Goal: Communication & Community: Answer question/provide support

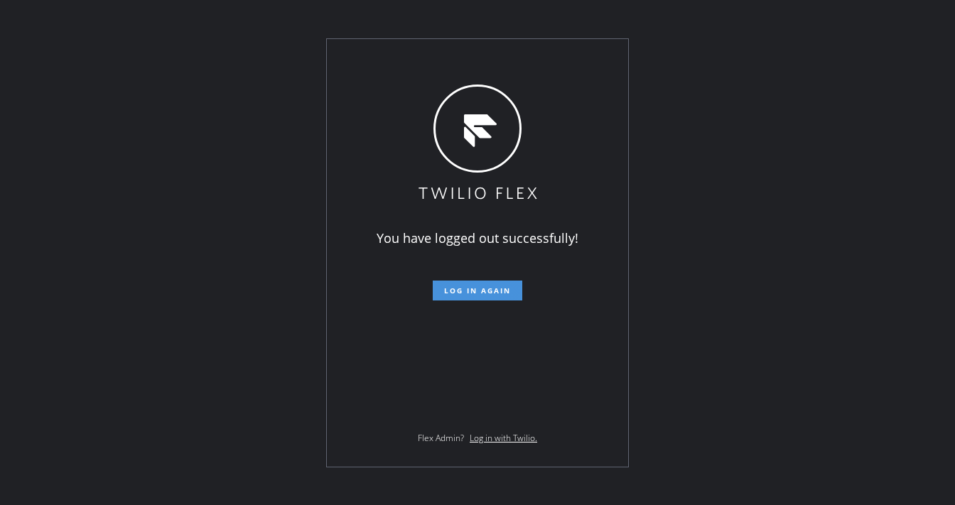
click at [467, 294] on span "Log in again" at bounding box center [477, 291] width 67 height 10
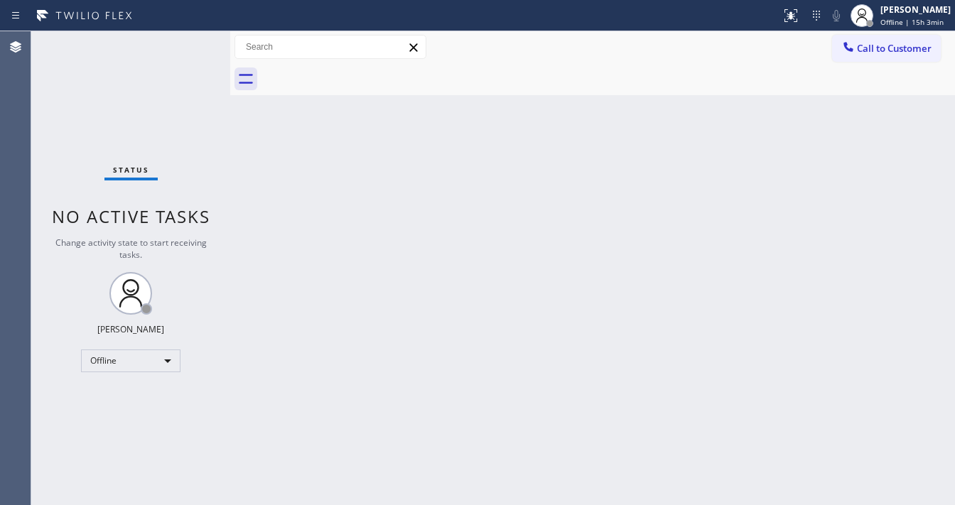
click at [149, 41] on div "Status No active tasks Change activity state to start receiving tasks. [PERSON_…" at bounding box center [130, 268] width 199 height 474
click at [144, 365] on div "Offline" at bounding box center [131, 361] width 100 height 23
click at [134, 392] on li "Available" at bounding box center [130, 397] width 97 height 17
drag, startPoint x: 341, startPoint y: 387, endPoint x: 362, endPoint y: 498, distance: 112.9
click at [342, 392] on div "Back to Dashboard Change Sender ID Customers Technicians Select a contact Outbo…" at bounding box center [592, 268] width 725 height 474
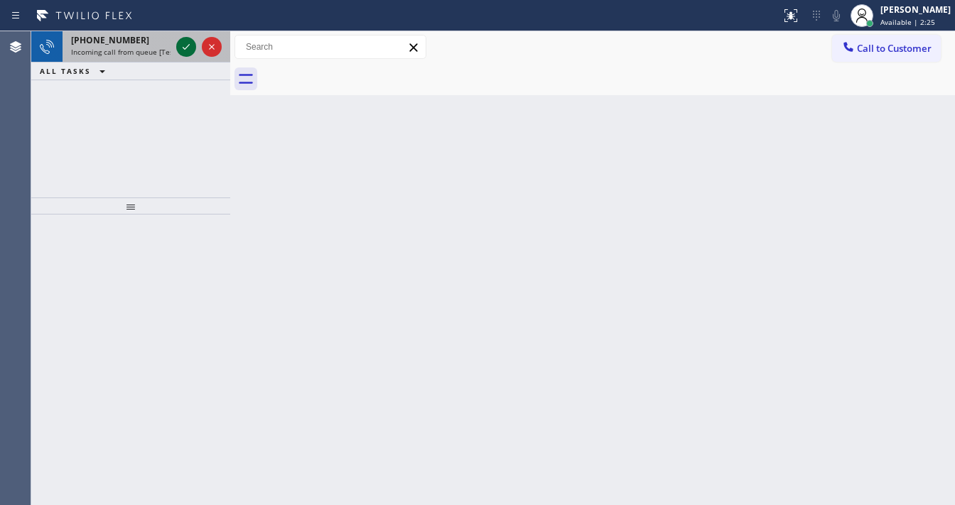
drag, startPoint x: 188, startPoint y: 60, endPoint x: 186, endPoint y: 47, distance: 13.0
click at [188, 57] on div at bounding box center [198, 46] width 51 height 31
click at [188, 50] on icon at bounding box center [186, 46] width 17 height 17
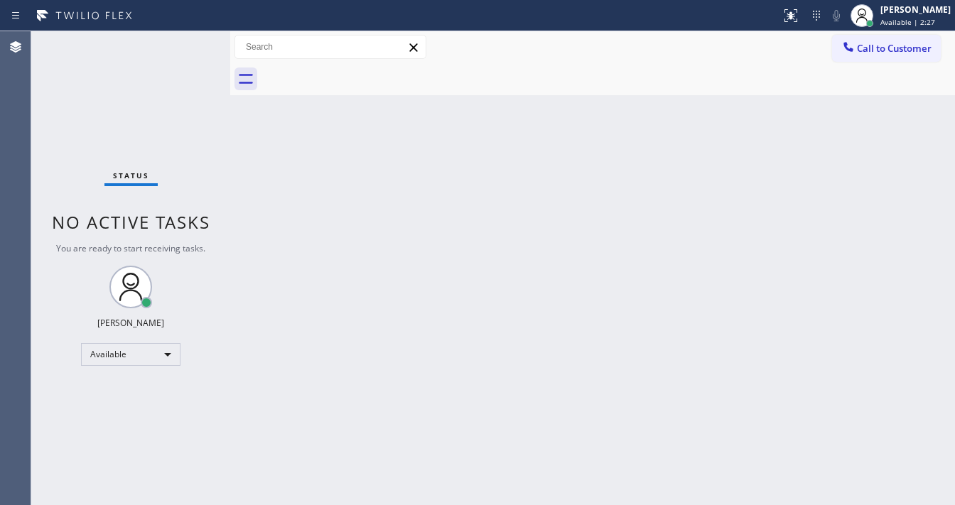
click at [177, 267] on div "Status No active tasks You are ready to start receiving tasks. [PERSON_NAME]" at bounding box center [130, 268] width 199 height 474
click at [800, 11] on div at bounding box center [797, 10] width 6 height 6
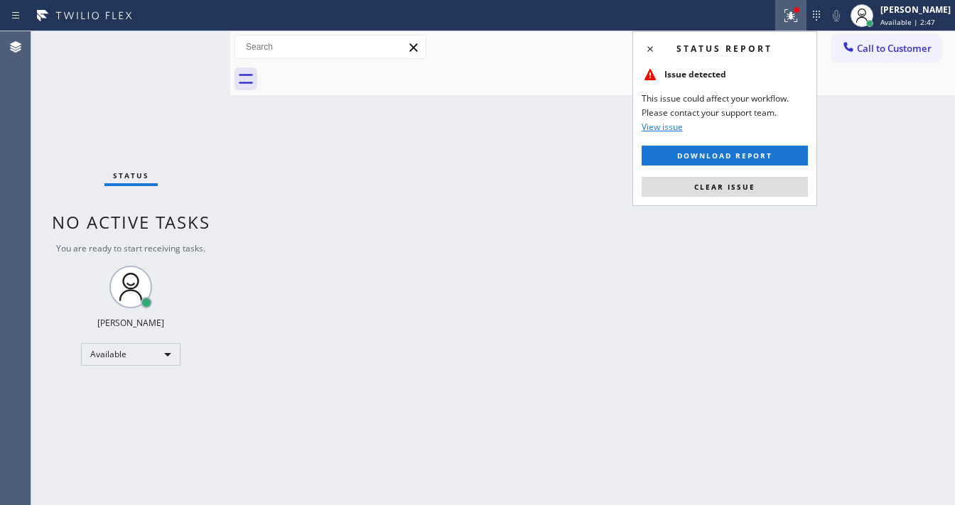
click at [759, 198] on div "Status report Issue detected This issue could affect your workflow. Please cont…" at bounding box center [725, 118] width 185 height 175
click at [758, 190] on button "Clear issue" at bounding box center [725, 187] width 166 height 20
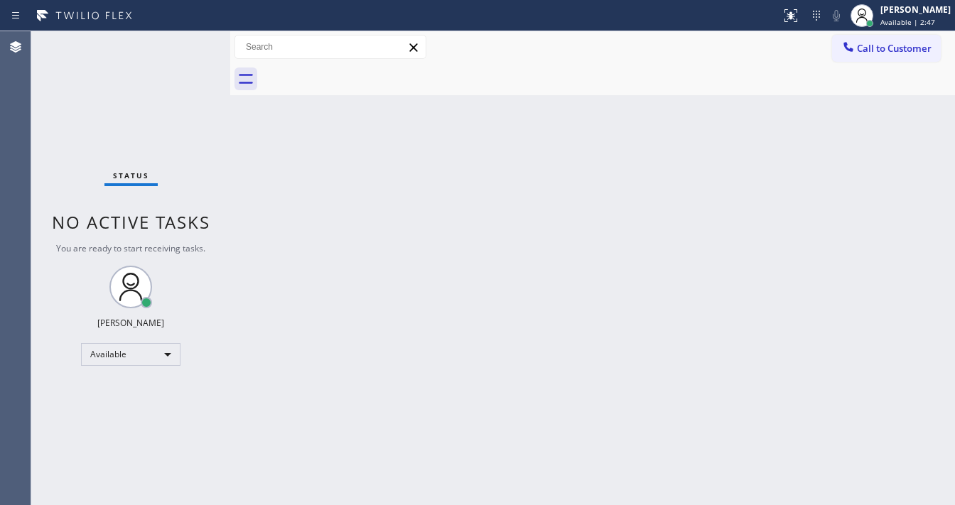
drag, startPoint x: 624, startPoint y: 288, endPoint x: 595, endPoint y: 301, distance: 32.1
click at [616, 293] on div "Back to Dashboard Change Sender ID Customers Technicians Select a contact Outbo…" at bounding box center [592, 268] width 725 height 474
click at [87, 128] on div "Status No active tasks You are ready to start receiving tasks. [PERSON_NAME]" at bounding box center [130, 268] width 199 height 474
click at [142, 36] on div "Status No active tasks You are ready to start receiving tasks. [PERSON_NAME]" at bounding box center [130, 268] width 199 height 474
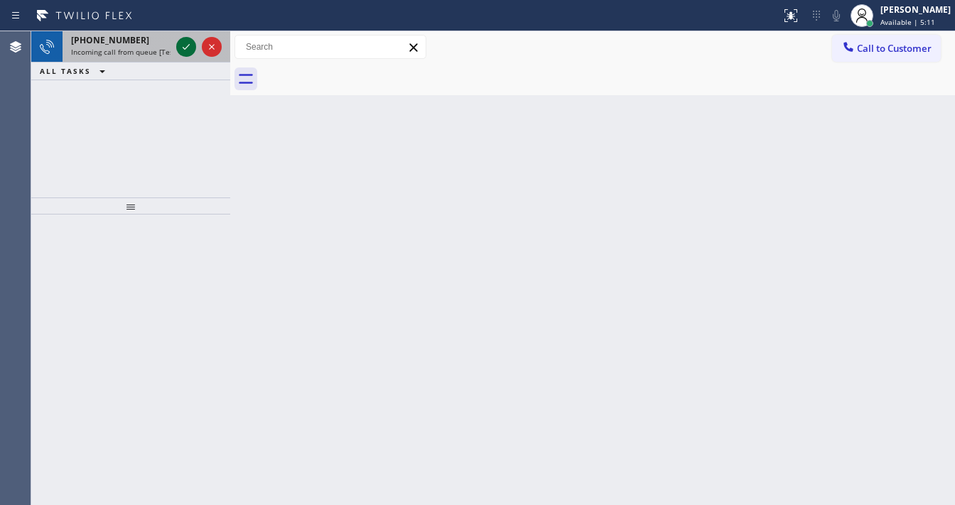
click at [179, 50] on icon at bounding box center [186, 46] width 17 height 17
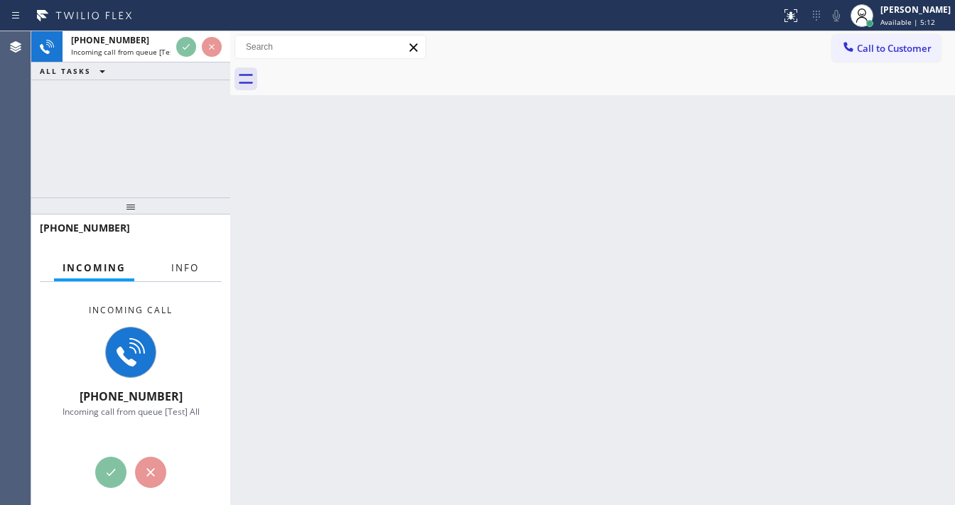
click at [180, 265] on span "Info" at bounding box center [185, 268] width 28 height 13
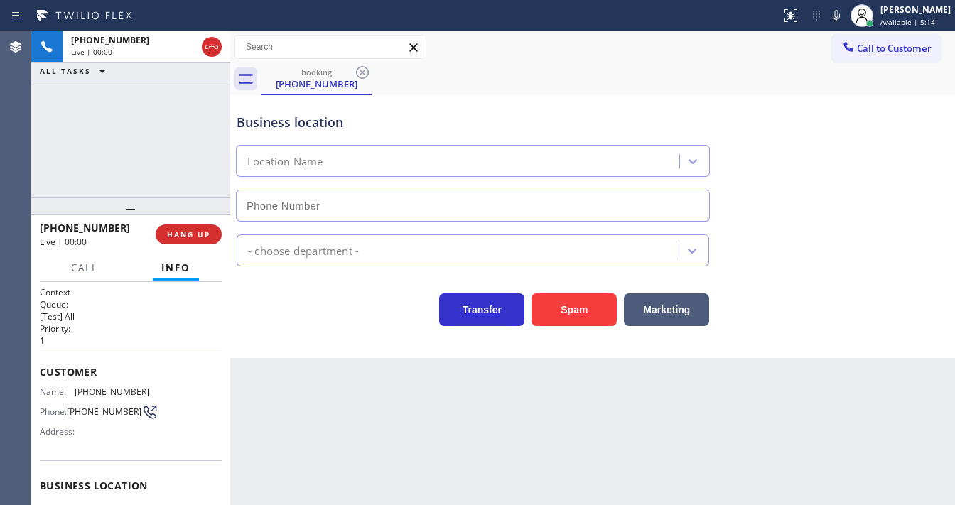
type input "(954) 738-7814"
click at [168, 102] on div "+15618717114 Live | 00:01 ALL TASKS ALL TASKS ACTIVE TASKS TASKS IN WRAP UP" at bounding box center [130, 114] width 199 height 166
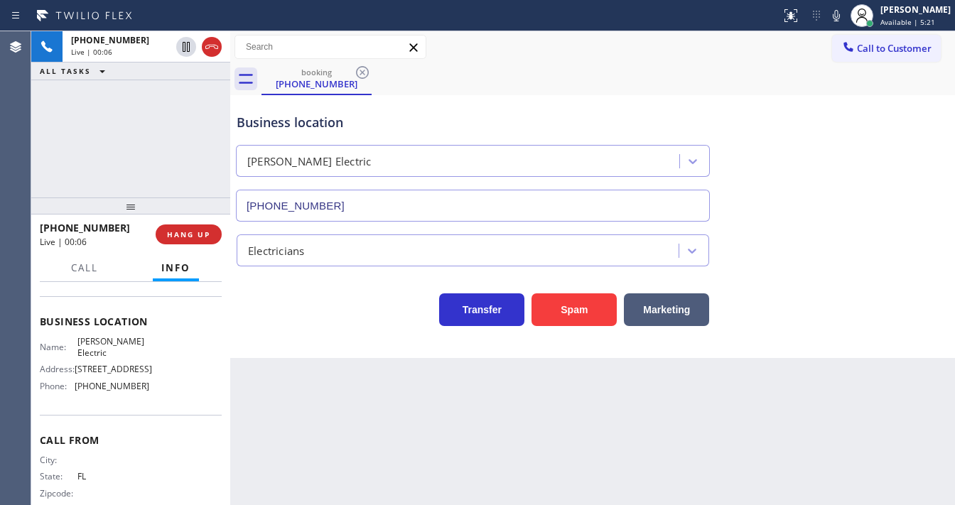
scroll to position [171, 0]
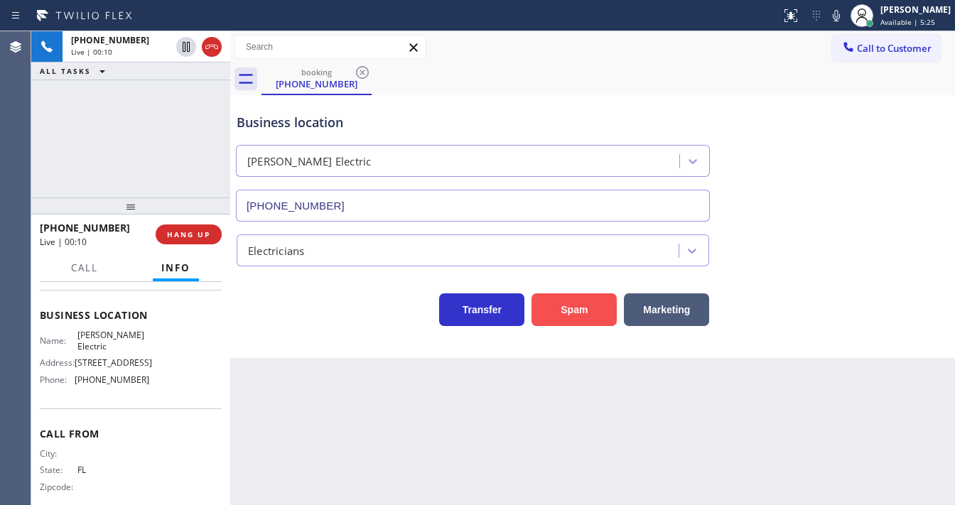
click at [583, 304] on button "Spam" at bounding box center [574, 310] width 85 height 33
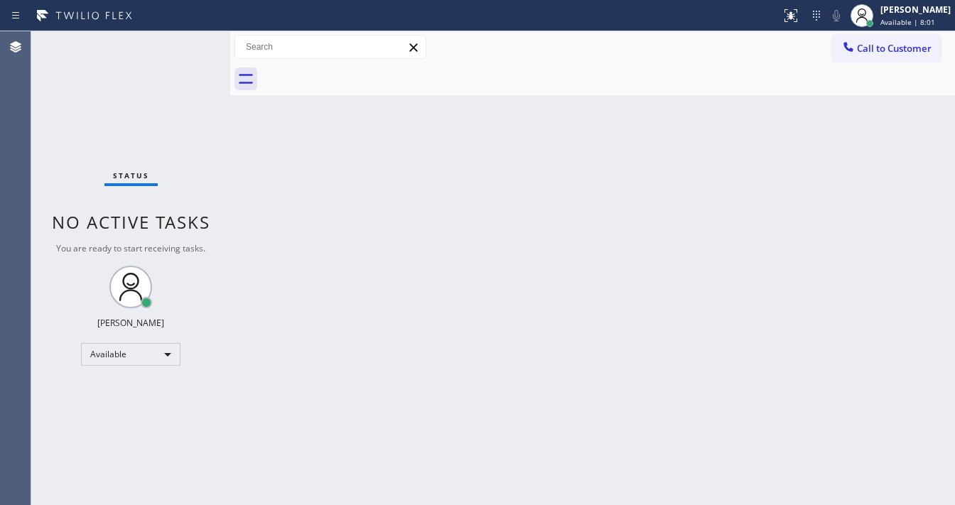
click at [181, 31] on div "Status No active tasks You are ready to start receiving tasks. [PERSON_NAME]" at bounding box center [130, 268] width 199 height 474
click at [181, 37] on div "Status No active tasks You are ready to start receiving tasks. [PERSON_NAME]" at bounding box center [130, 268] width 199 height 474
click at [181, 38] on div "Status No active tasks You are ready to start receiving tasks. [PERSON_NAME]" at bounding box center [130, 268] width 199 height 474
click at [185, 45] on div "Status No active tasks You are ready to start receiving tasks. [PERSON_NAME]" at bounding box center [130, 268] width 199 height 474
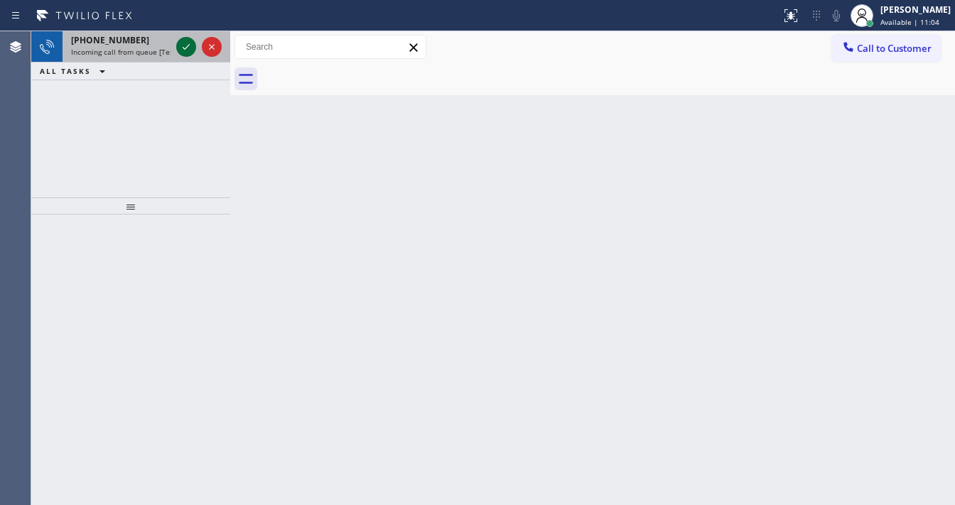
click at [192, 55] on icon at bounding box center [186, 46] width 17 height 17
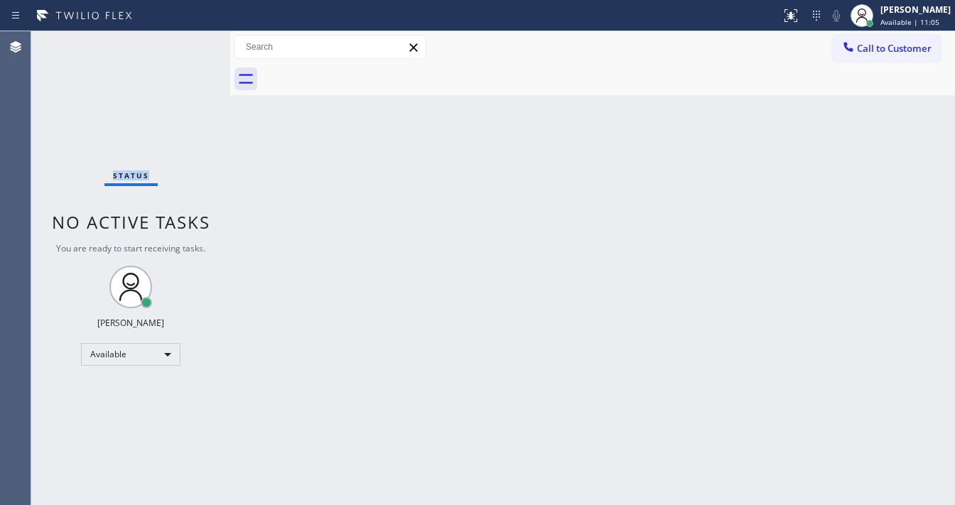
click at [188, 48] on div "Status No active tasks You are ready to start receiving tasks. [PERSON_NAME]" at bounding box center [130, 268] width 199 height 474
click at [792, 18] on div at bounding box center [790, 15] width 31 height 17
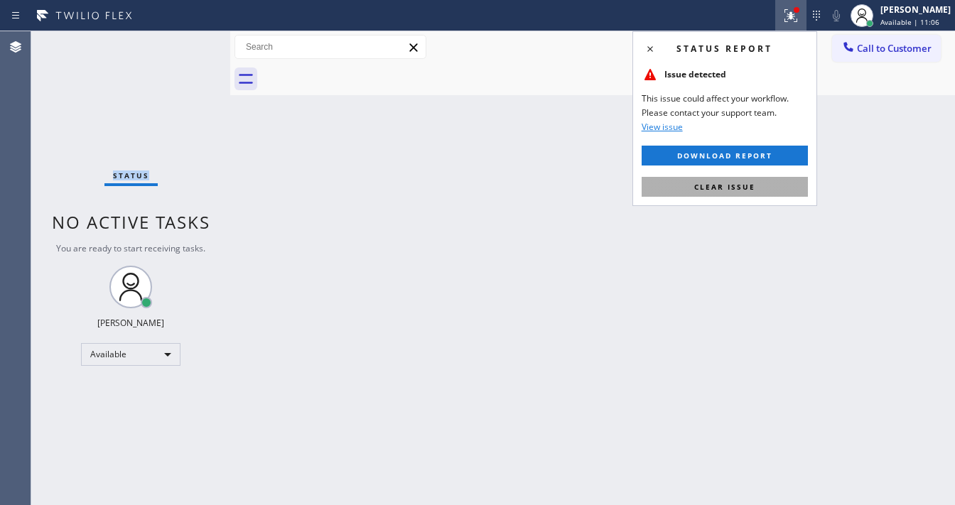
click at [764, 183] on button "Clear issue" at bounding box center [725, 187] width 166 height 20
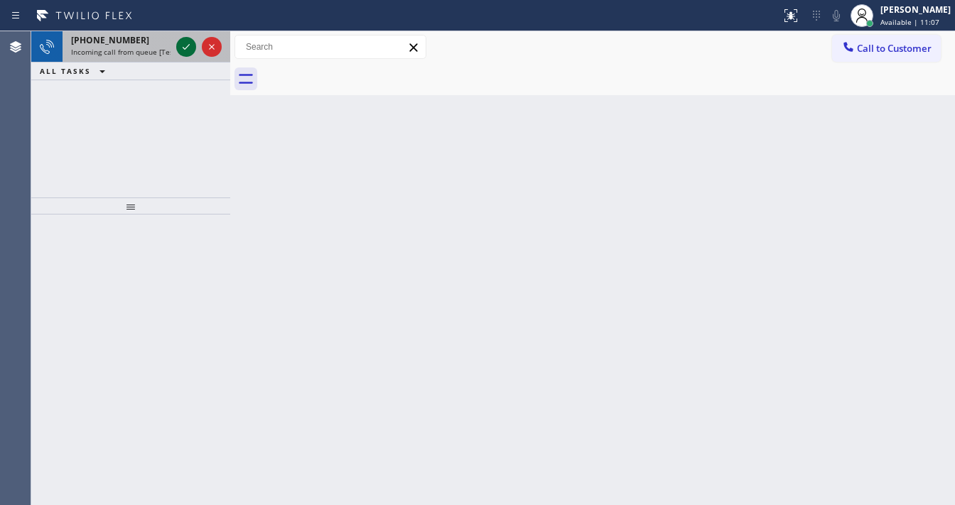
click at [181, 47] on icon at bounding box center [186, 46] width 17 height 17
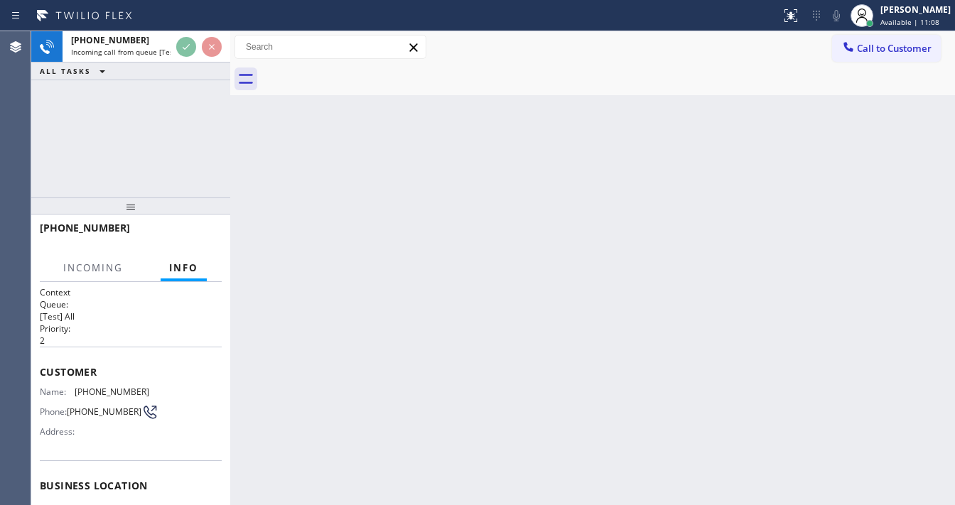
click at [178, 96] on div "+13237994844 Incoming call from queue [Test] All ALL TASKS ALL TASKS ACTIVE TAS…" at bounding box center [130, 114] width 199 height 166
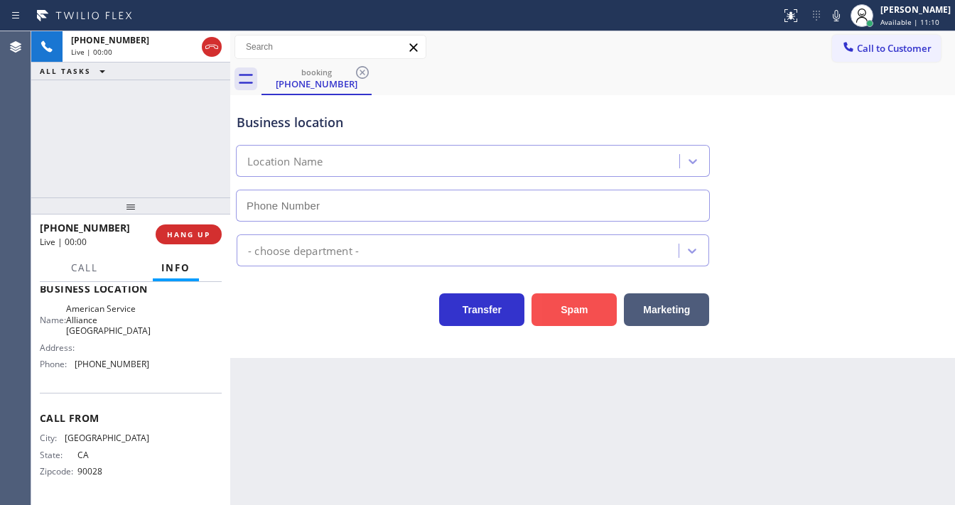
type input "(323) 792-7227"
click at [571, 304] on button "Spam" at bounding box center [574, 310] width 85 height 33
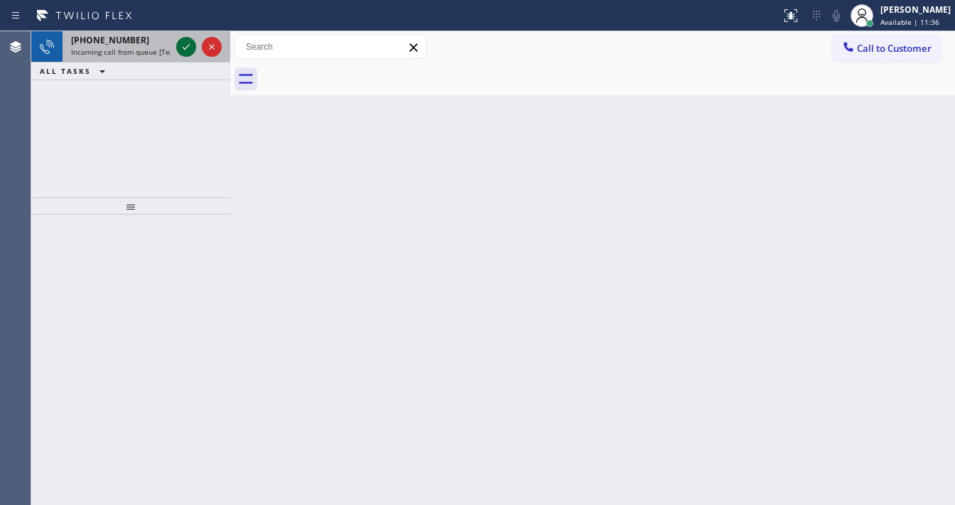
click at [182, 46] on icon at bounding box center [186, 46] width 17 height 17
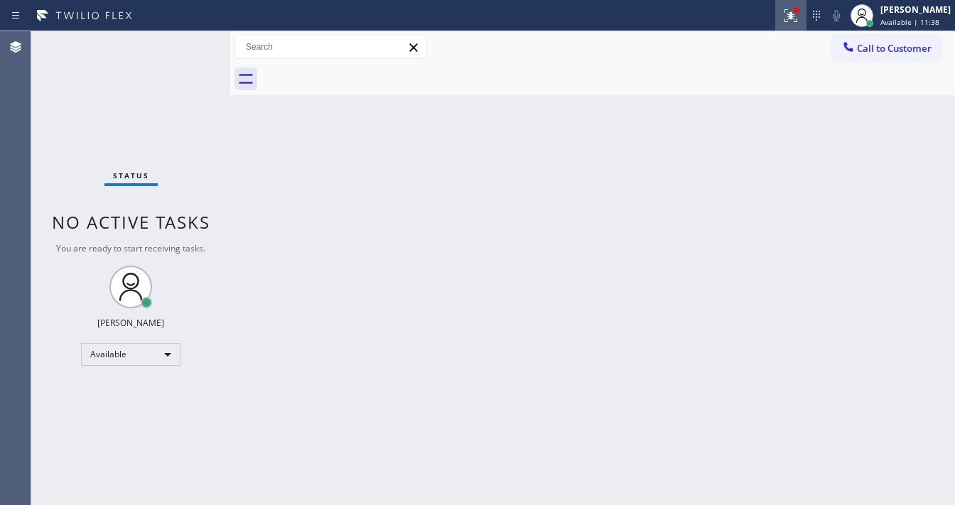
click at [798, 17] on icon at bounding box center [791, 15] width 17 height 17
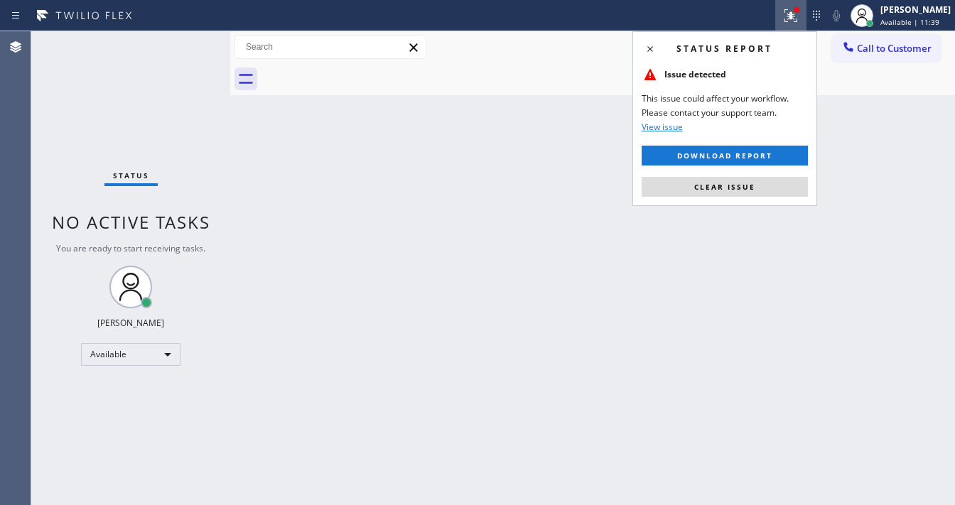
click at [721, 188] on span "Clear issue" at bounding box center [724, 187] width 61 height 10
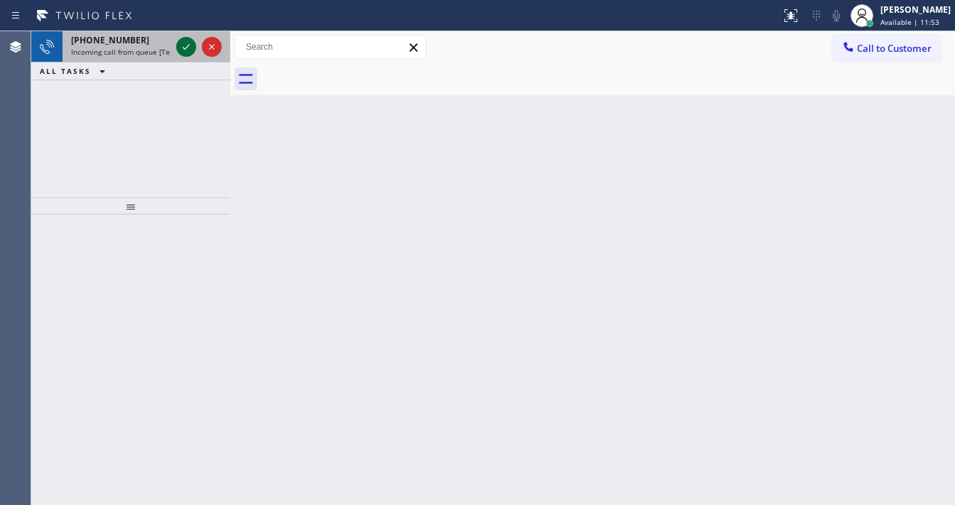
click at [184, 38] on icon at bounding box center [186, 46] width 17 height 17
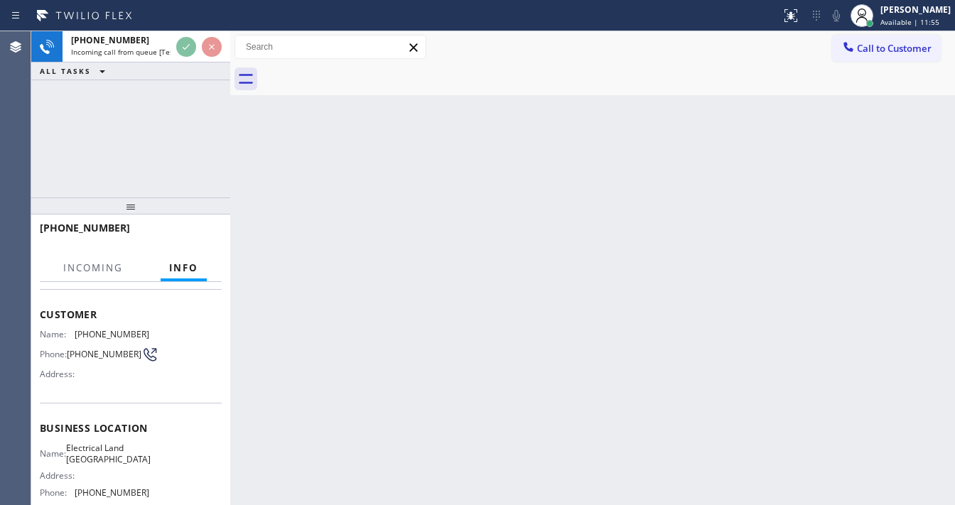
scroll to position [114, 0]
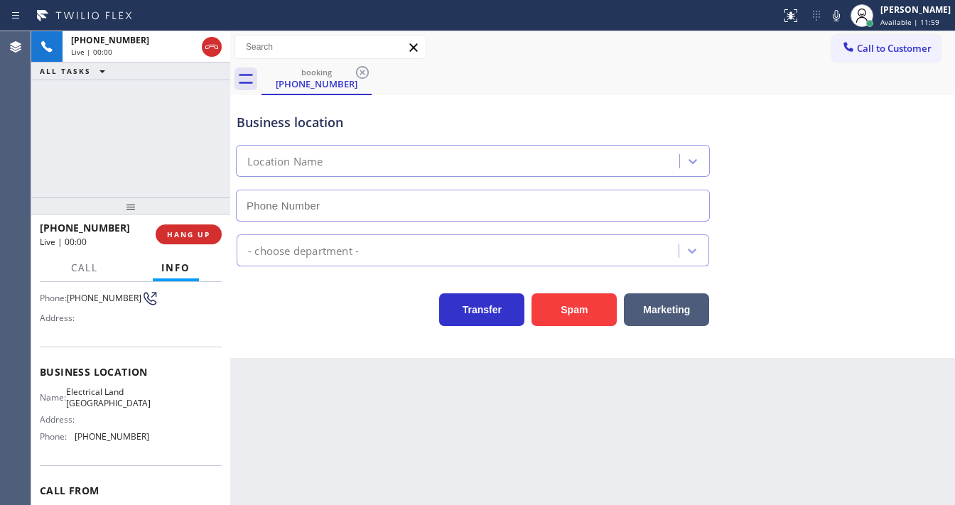
type input "[PHONE_NUMBER]"
click at [202, 144] on div "+14246444138 Live | 00:01 ALL TASKS ALL TASKS ACTIVE TASKS TASKS IN WRAP UP" at bounding box center [130, 114] width 199 height 166
drag, startPoint x: 726, startPoint y: 52, endPoint x: 809, endPoint y: 41, distance: 83.9
click at [727, 51] on div "Call to Customer Outbound call Location Search location Your caller id phone nu…" at bounding box center [592, 47] width 725 height 25
click at [189, 156] on div "+14246444138 Live | 00:06 ALL TASKS ALL TASKS ACTIVE TASKS TASKS IN WRAP UP" at bounding box center [130, 114] width 199 height 166
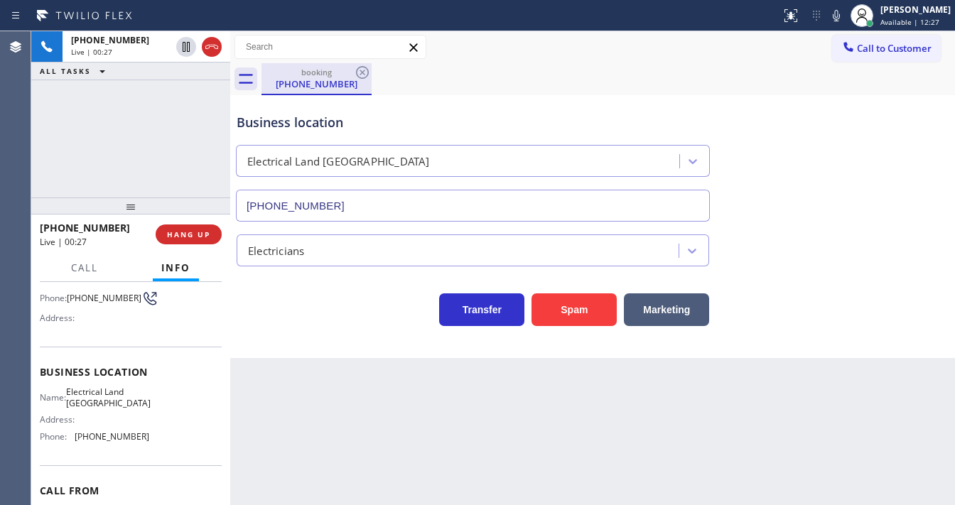
drag, startPoint x: 50, startPoint y: 171, endPoint x: 324, endPoint y: 80, distance: 288.8
click at [66, 163] on div "+14246444138 Live | 00:27 ALL TASKS ALL TASKS ACTIVE TASKS TASKS IN WRAP UP" at bounding box center [130, 114] width 199 height 166
click at [842, 18] on icon at bounding box center [836, 15] width 17 height 17
click at [840, 16] on icon at bounding box center [836, 15] width 7 height 11
click at [60, 156] on div "+14246444138 Live | 00:44 ALL TASKS ALL TASKS ACTIVE TASKS TASKS IN WRAP UP" at bounding box center [130, 114] width 199 height 166
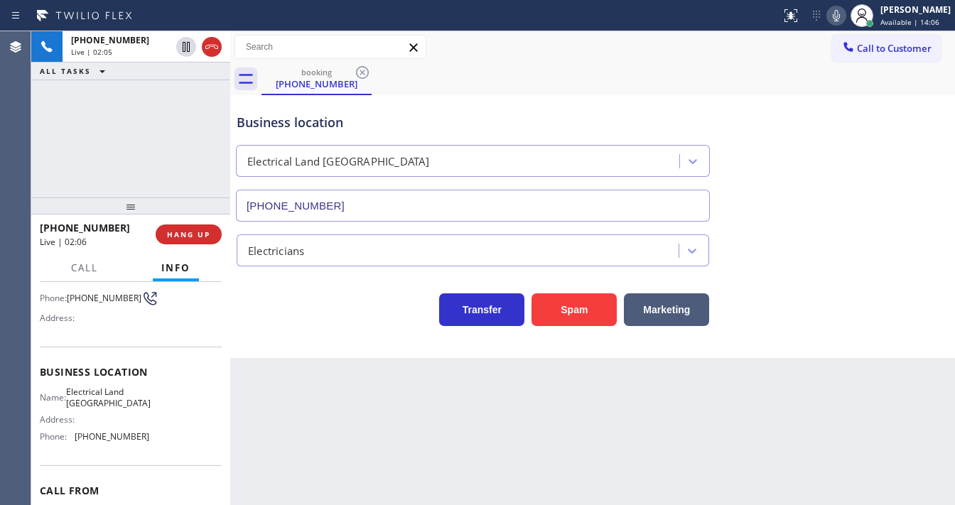
click at [98, 394] on span "Electrical Land [GEOGRAPHIC_DATA]" at bounding box center [108, 398] width 85 height 22
click at [128, 395] on span "Electrical Land [GEOGRAPHIC_DATA]" at bounding box center [108, 398] width 85 height 22
click at [94, 403] on span "Electrical Land [GEOGRAPHIC_DATA]" at bounding box center [108, 398] width 85 height 22
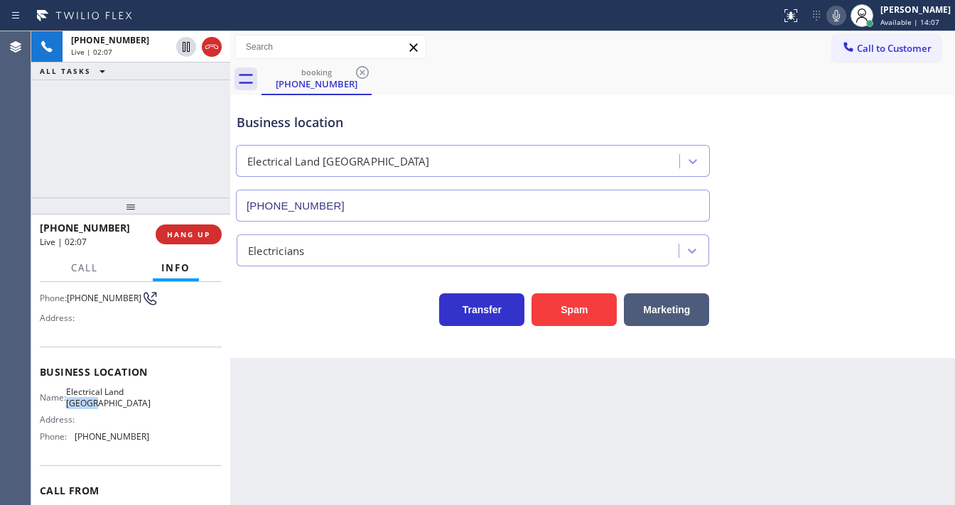
click at [94, 403] on span "Electrical Land [GEOGRAPHIC_DATA]" at bounding box center [108, 398] width 85 height 22
click at [179, 379] on span "Business location" at bounding box center [131, 372] width 182 height 14
click at [29, 154] on div "Agent Desktop" at bounding box center [15, 268] width 31 height 474
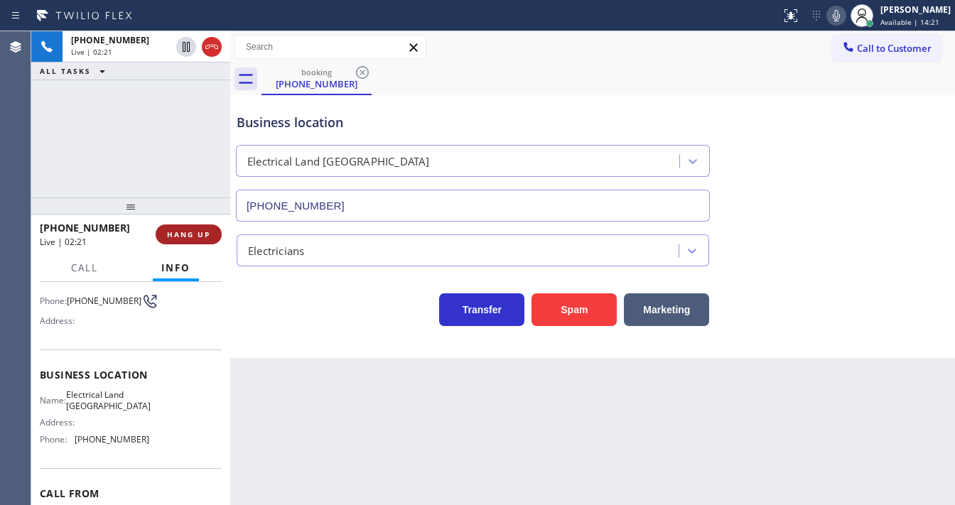
click at [212, 237] on button "HANG UP" at bounding box center [189, 235] width 66 height 20
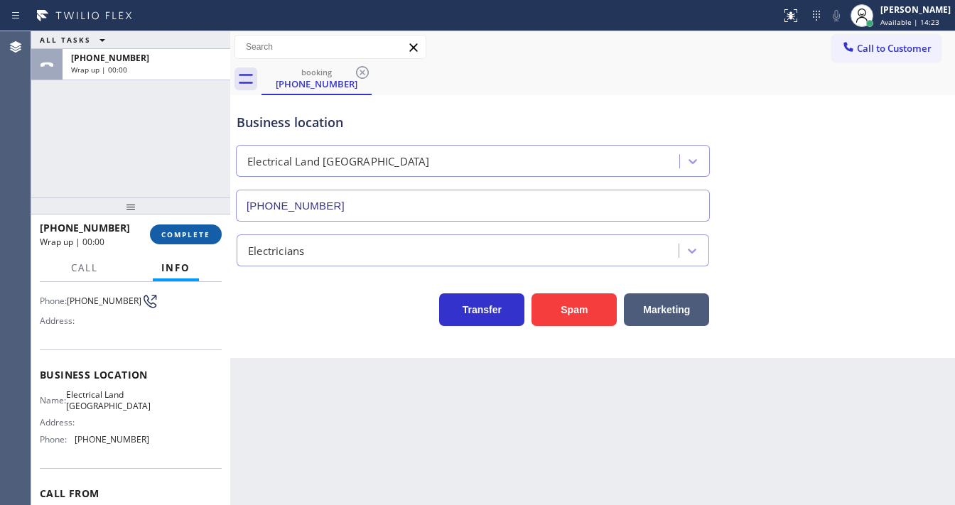
click at [212, 237] on button "COMPLETE" at bounding box center [186, 235] width 72 height 20
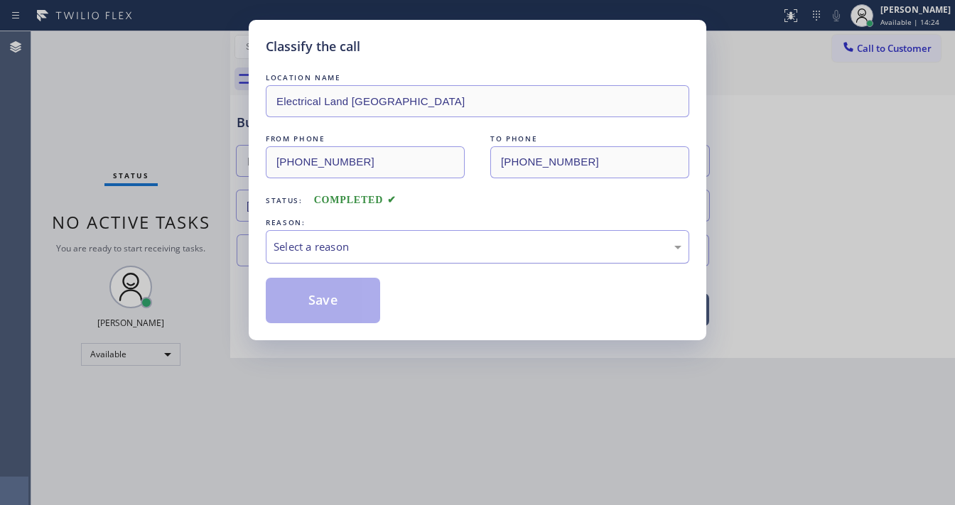
click at [320, 254] on div "Select a reason" at bounding box center [478, 246] width 424 height 33
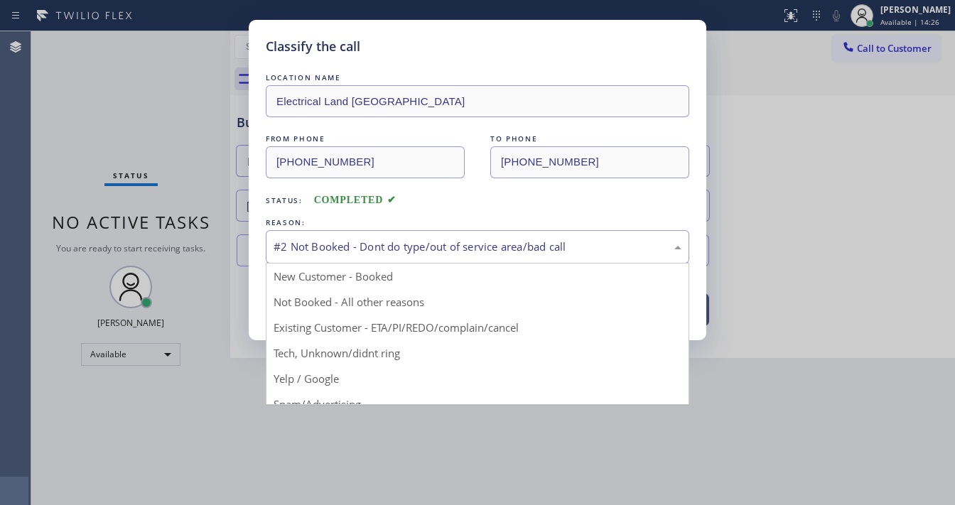
click at [337, 256] on div "#2 Not Booked - Dont do type/out of service area/bad call" at bounding box center [478, 246] width 424 height 33
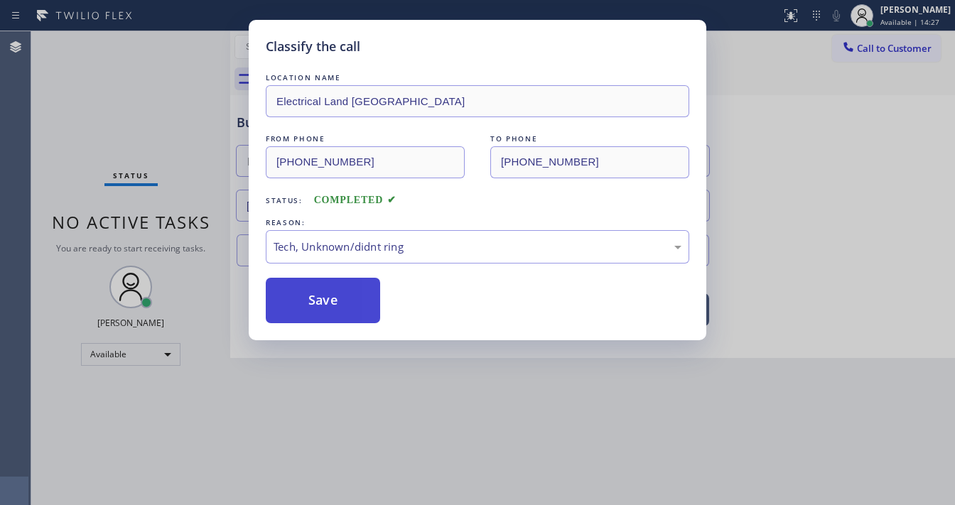
click at [316, 321] on button "Save" at bounding box center [323, 300] width 114 height 45
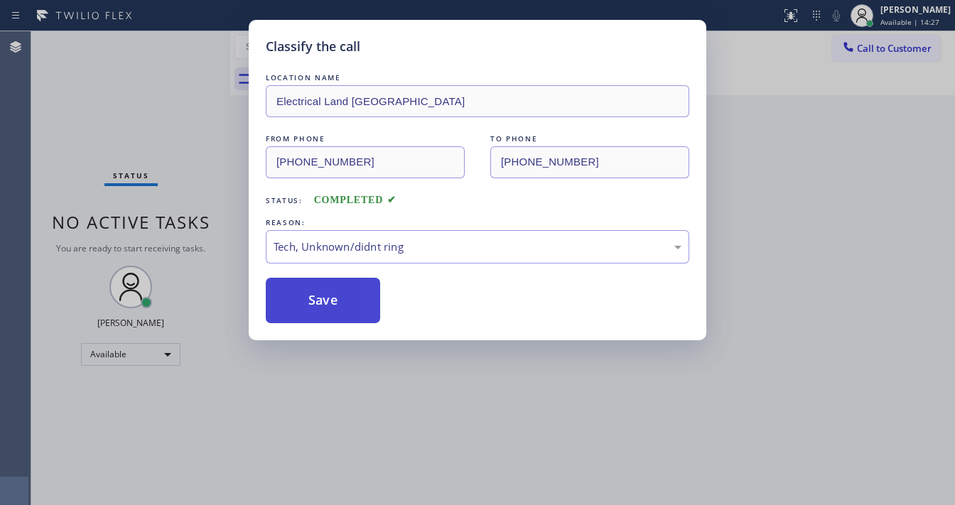
click at [316, 321] on button "Save" at bounding box center [323, 300] width 114 height 45
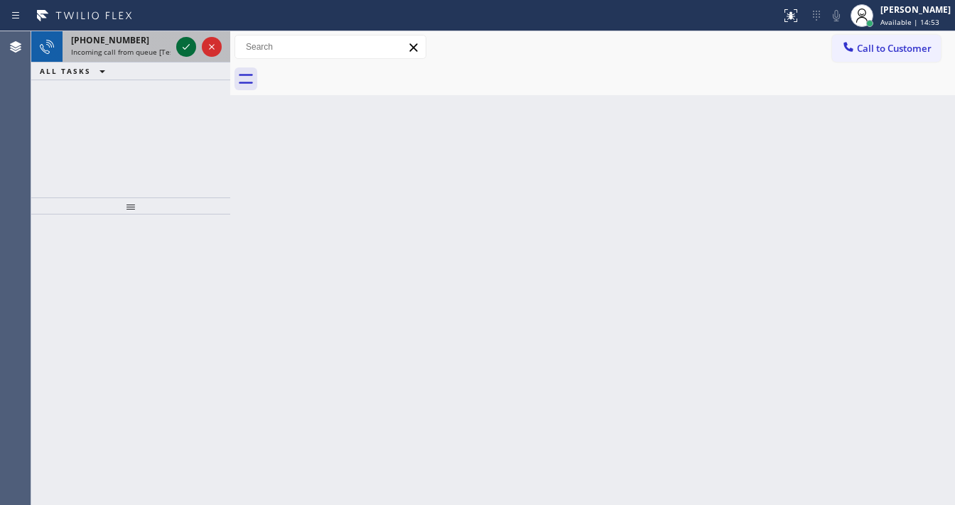
click at [183, 45] on icon at bounding box center [186, 46] width 17 height 17
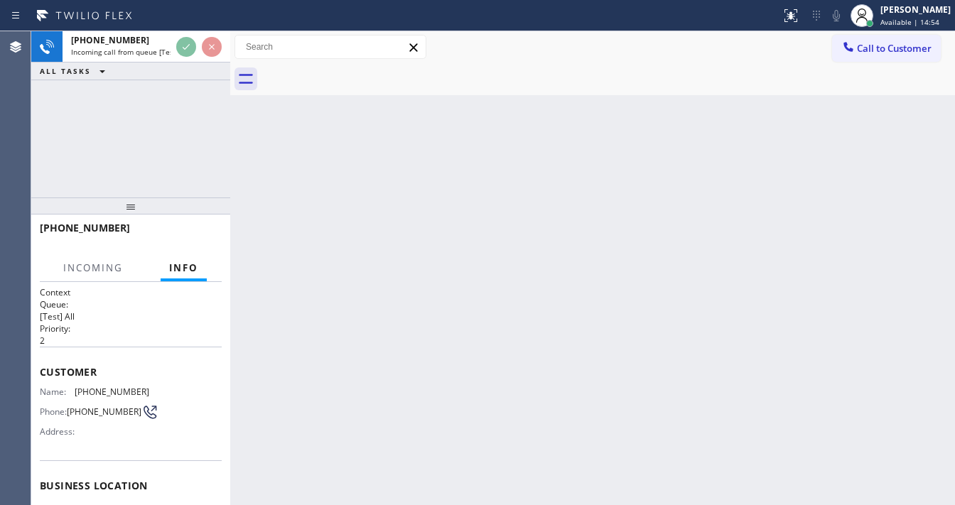
scroll to position [114, 0]
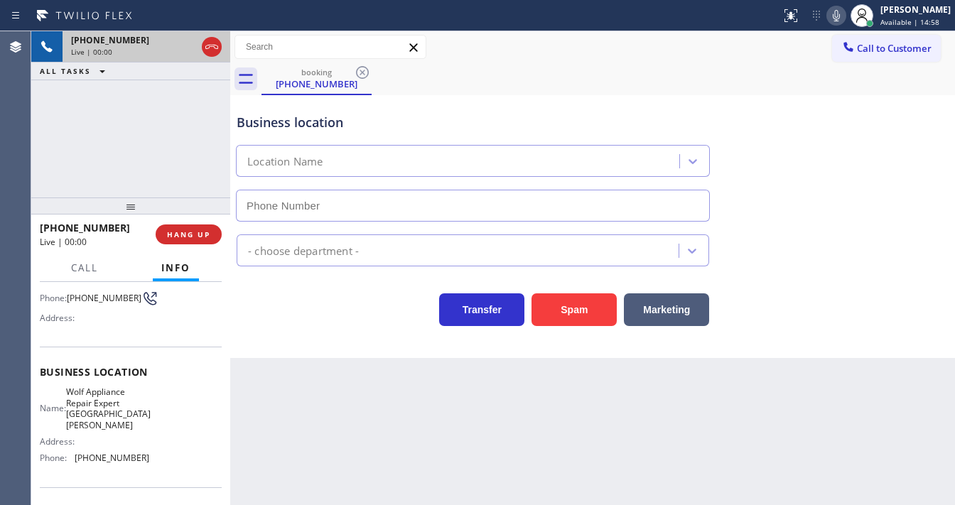
type input "(408) 539-3559"
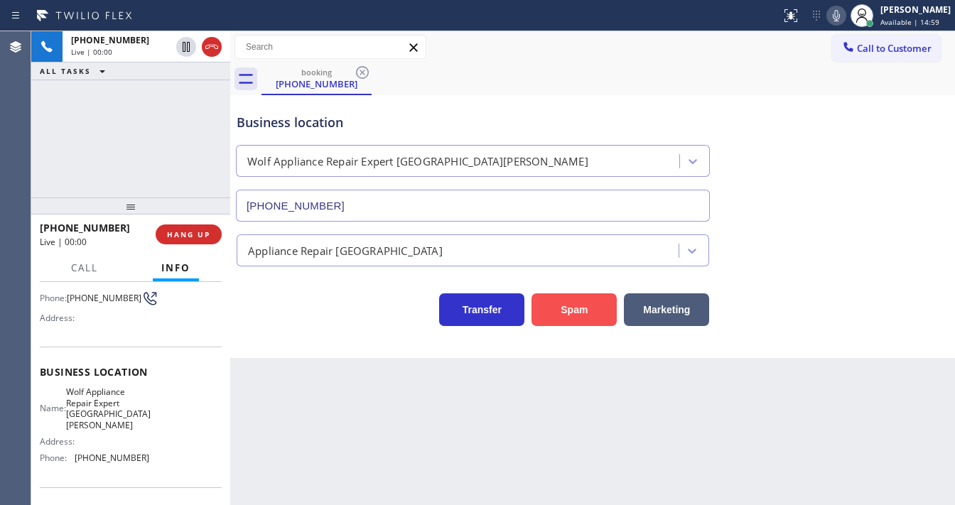
click at [562, 308] on button "Spam" at bounding box center [574, 310] width 85 height 33
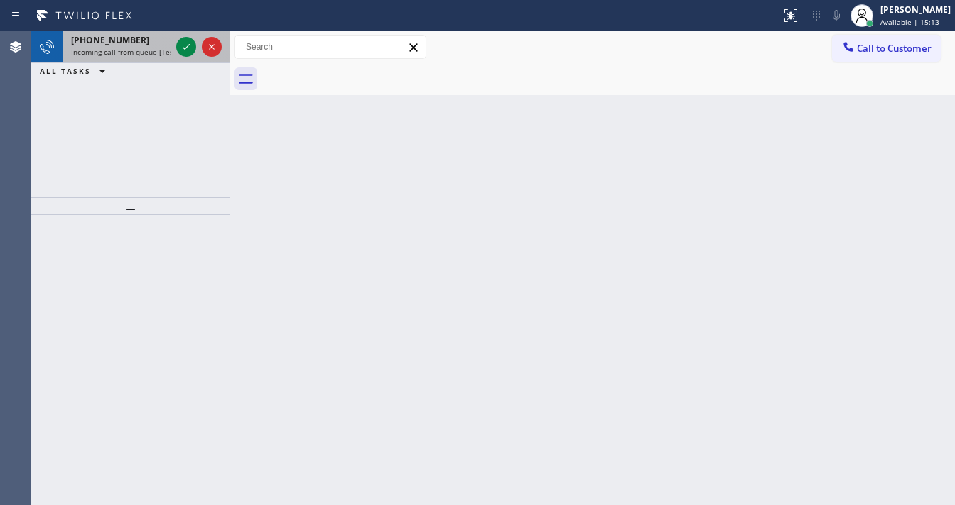
click at [188, 59] on div at bounding box center [198, 46] width 51 height 31
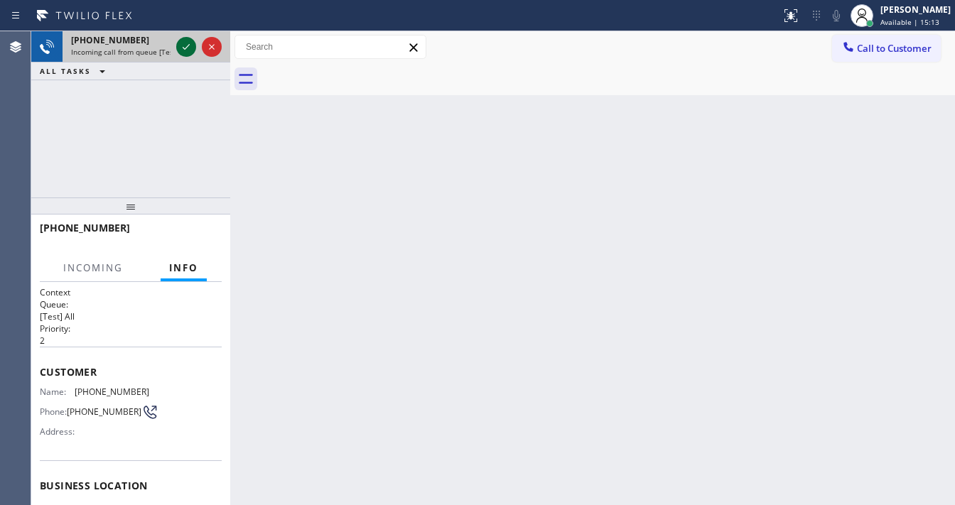
click at [188, 56] on div at bounding box center [198, 46] width 51 height 31
click at [188, 54] on icon at bounding box center [186, 46] width 17 height 17
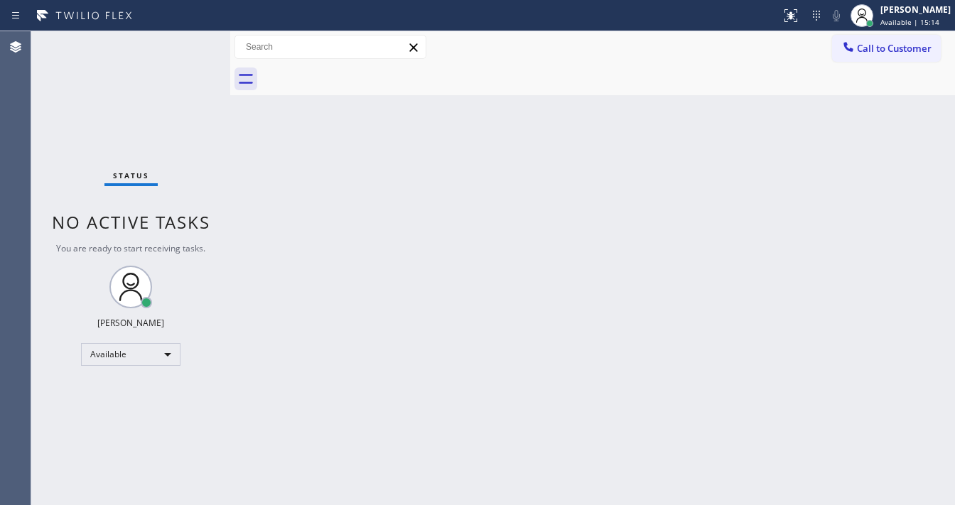
click at [187, 52] on div "Status No active tasks You are ready to start receiving tasks. [PERSON_NAME]" at bounding box center [130, 268] width 199 height 474
click at [800, 21] on icon at bounding box center [791, 15] width 17 height 17
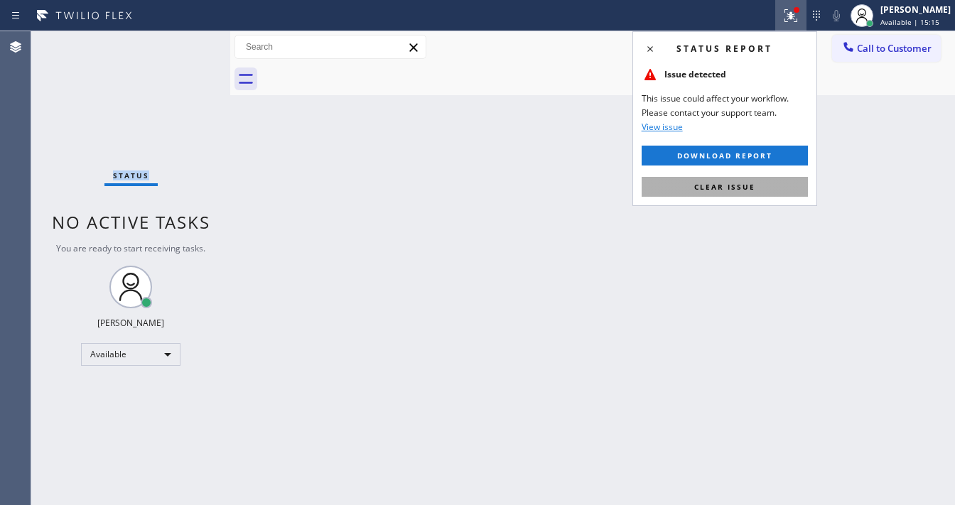
click at [760, 178] on button "Clear issue" at bounding box center [725, 187] width 166 height 20
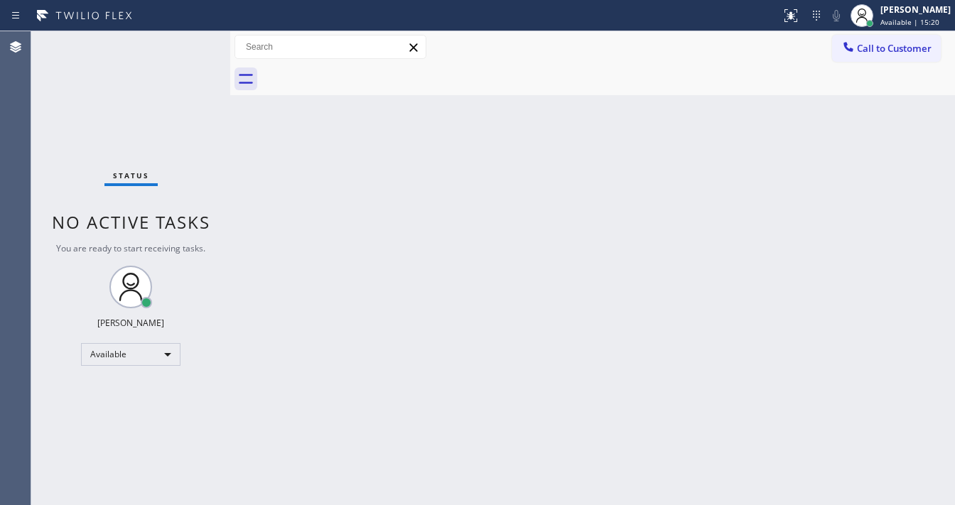
click at [178, 50] on div "Status No active tasks You are ready to start receiving tasks. [PERSON_NAME]" at bounding box center [130, 268] width 199 height 474
click at [181, 50] on div "Status No active tasks You are ready to start receiving tasks. [PERSON_NAME]" at bounding box center [130, 268] width 199 height 474
click at [181, 48] on div "Status No active tasks You are ready to start receiving tasks. [PERSON_NAME]" at bounding box center [130, 268] width 199 height 474
click at [182, 48] on div "Status No active tasks You are ready to start receiving tasks. [PERSON_NAME]" at bounding box center [130, 268] width 199 height 474
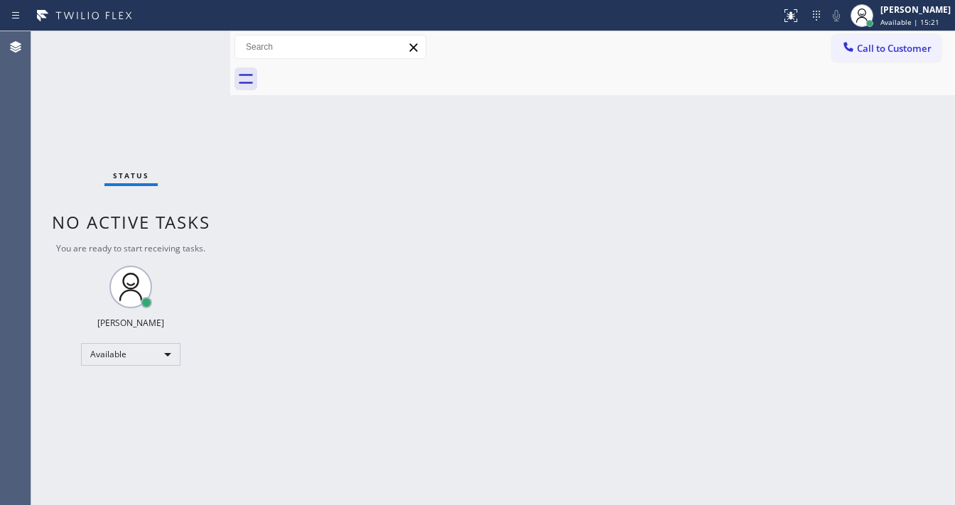
click at [182, 48] on div "Status No active tasks You are ready to start receiving tasks. [PERSON_NAME]" at bounding box center [130, 268] width 199 height 474
click at [189, 45] on div "Status No active tasks You are ready to start receiving tasks. [PERSON_NAME]" at bounding box center [130, 268] width 199 height 474
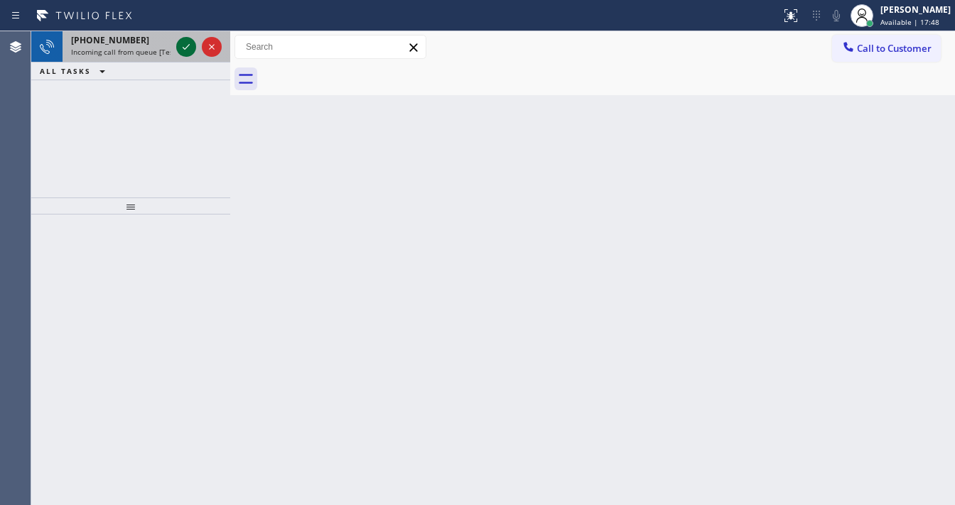
click at [183, 41] on icon at bounding box center [186, 46] width 17 height 17
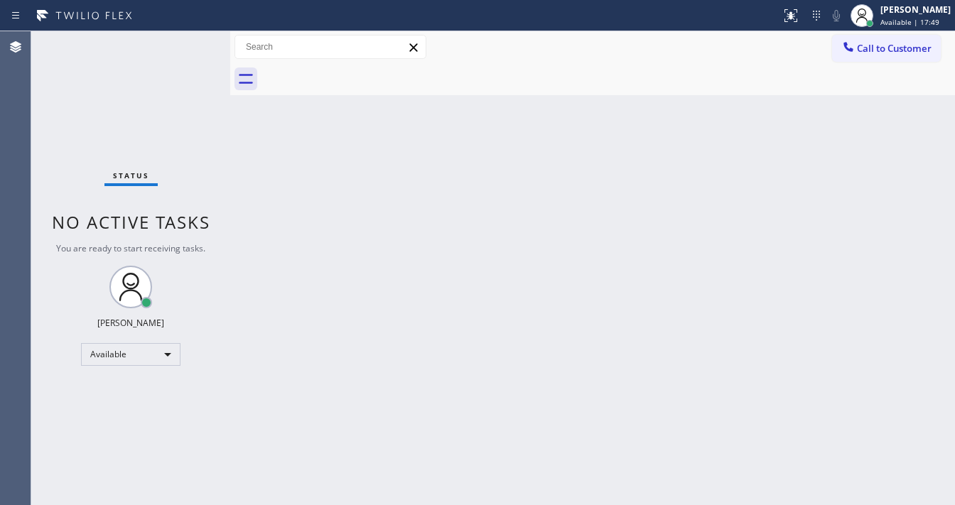
click at [184, 43] on div "Status No active tasks You are ready to start receiving tasks. [PERSON_NAME]" at bounding box center [130, 268] width 199 height 474
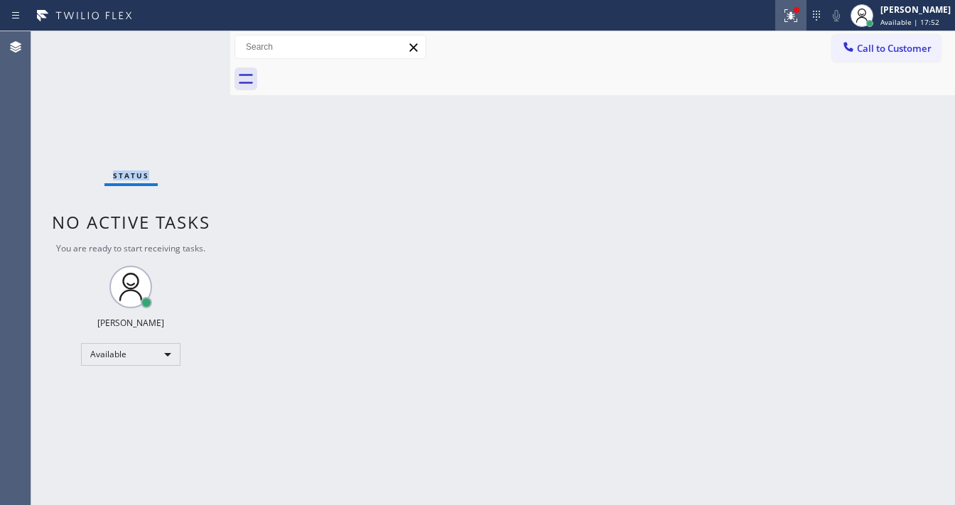
drag, startPoint x: 813, startPoint y: 14, endPoint x: 807, endPoint y: 21, distance: 9.6
click at [807, 14] on div at bounding box center [790, 15] width 31 height 17
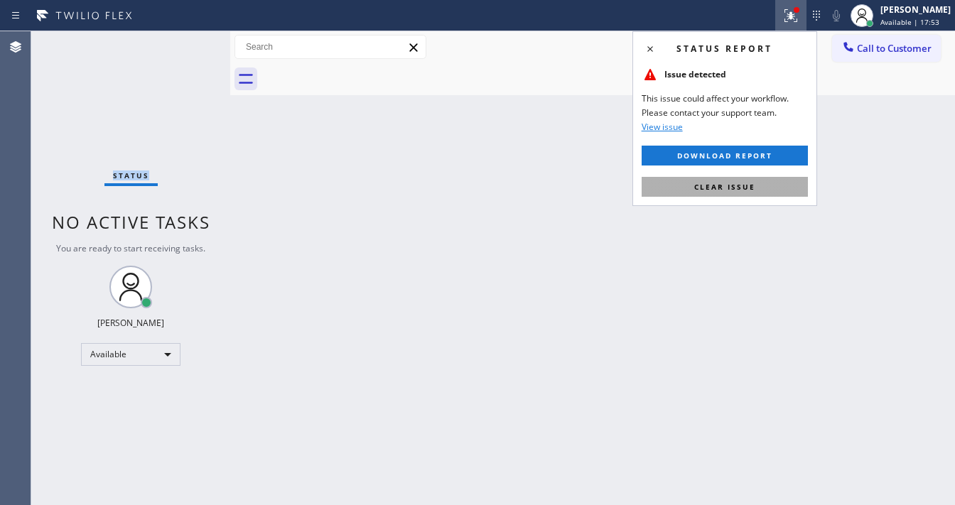
click at [739, 192] on button "Clear issue" at bounding box center [725, 187] width 166 height 20
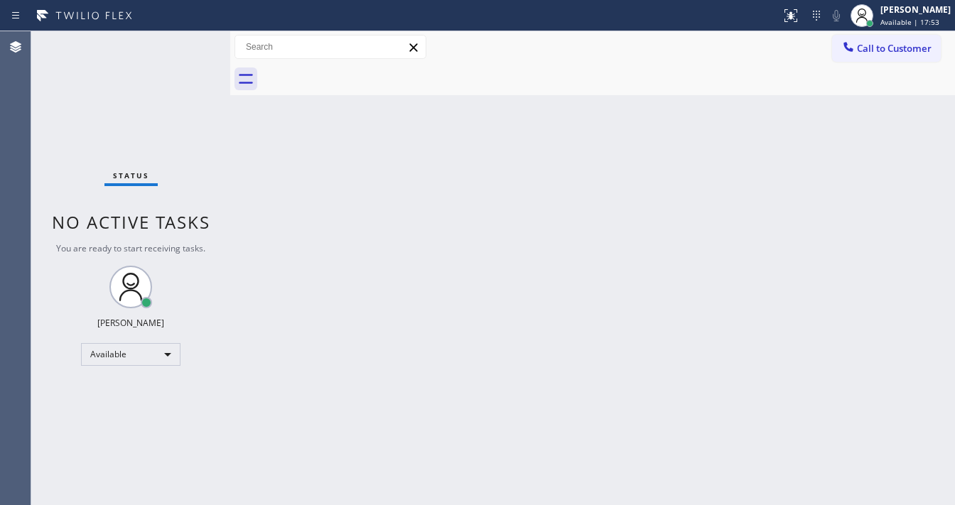
click at [656, 193] on div "Back to Dashboard Change Sender ID Customers Technicians Select a contact Outbo…" at bounding box center [592, 268] width 725 height 474
click at [174, 37] on div "Status No active tasks You are ready to start receiving tasks. [PERSON_NAME]" at bounding box center [130, 268] width 199 height 474
click at [180, 43] on div "Status No active tasks You are ready to start receiving tasks. [PERSON_NAME]" at bounding box center [130, 268] width 199 height 474
click at [186, 45] on div "Status No active tasks You are ready to start receiving tasks. [PERSON_NAME]" at bounding box center [130, 268] width 199 height 474
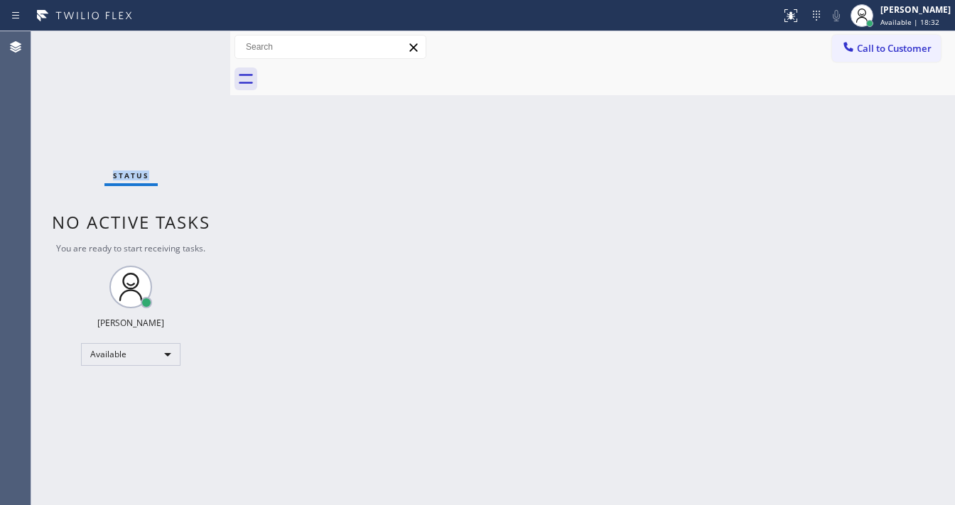
click at [186, 45] on div "Status No active tasks You are ready to start receiving tasks. [PERSON_NAME]" at bounding box center [130, 268] width 199 height 474
click at [187, 43] on div "Status No active tasks You are ready to start receiving tasks. [PERSON_NAME]" at bounding box center [130, 268] width 199 height 474
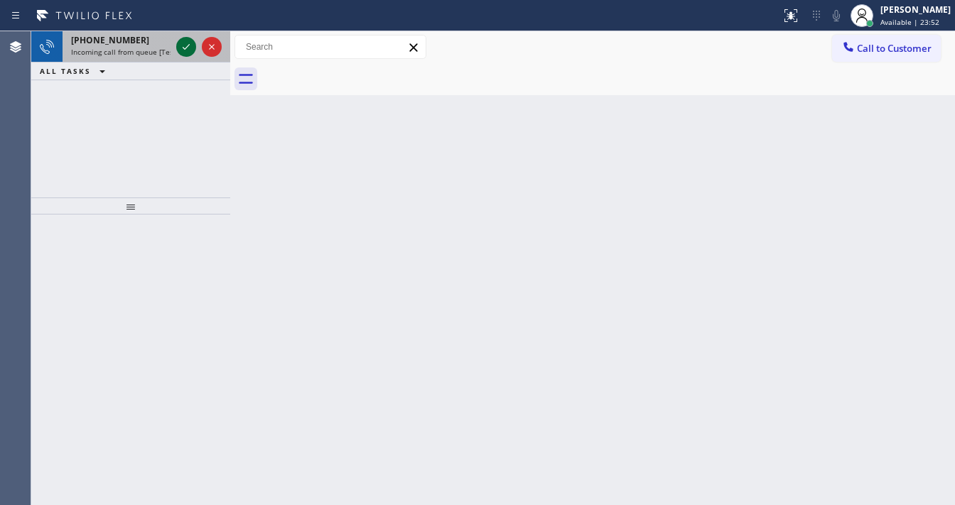
click at [187, 45] on icon at bounding box center [186, 46] width 17 height 17
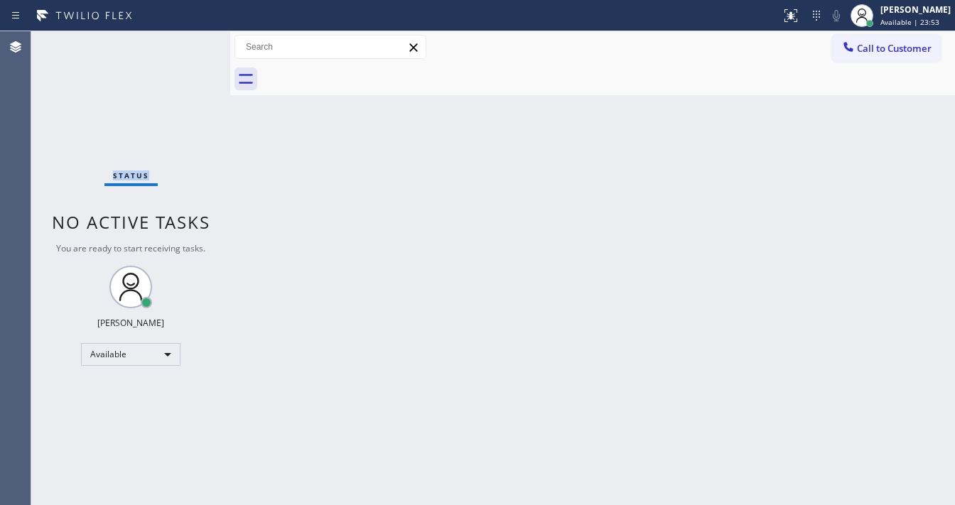
click at [187, 45] on div "Status No active tasks You are ready to start receiving tasks. [PERSON_NAME]" at bounding box center [130, 268] width 199 height 474
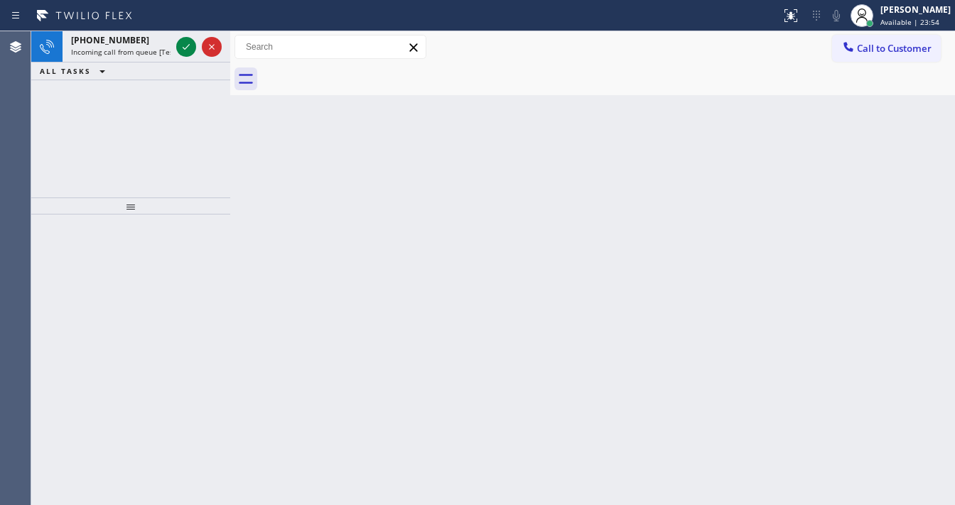
click at [187, 45] on icon at bounding box center [186, 46] width 17 height 17
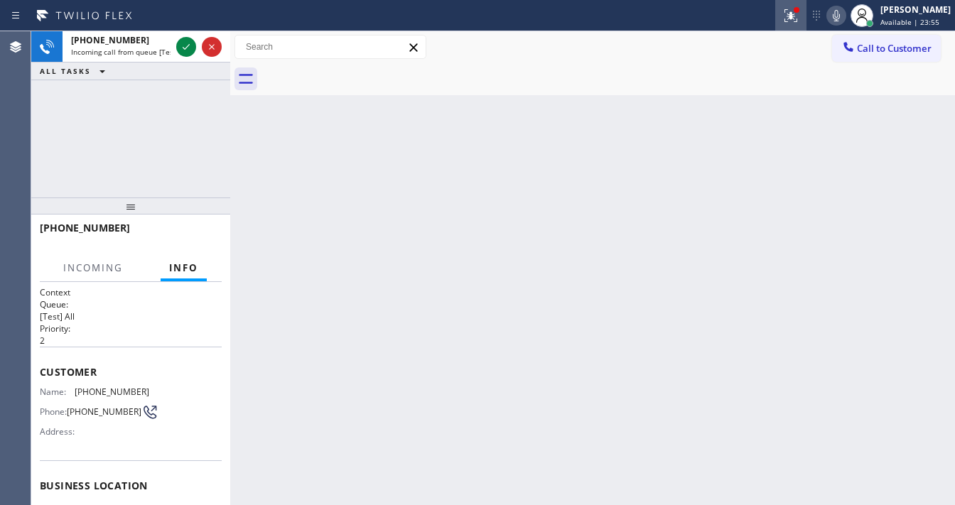
click at [793, 18] on icon at bounding box center [789, 14] width 9 height 10
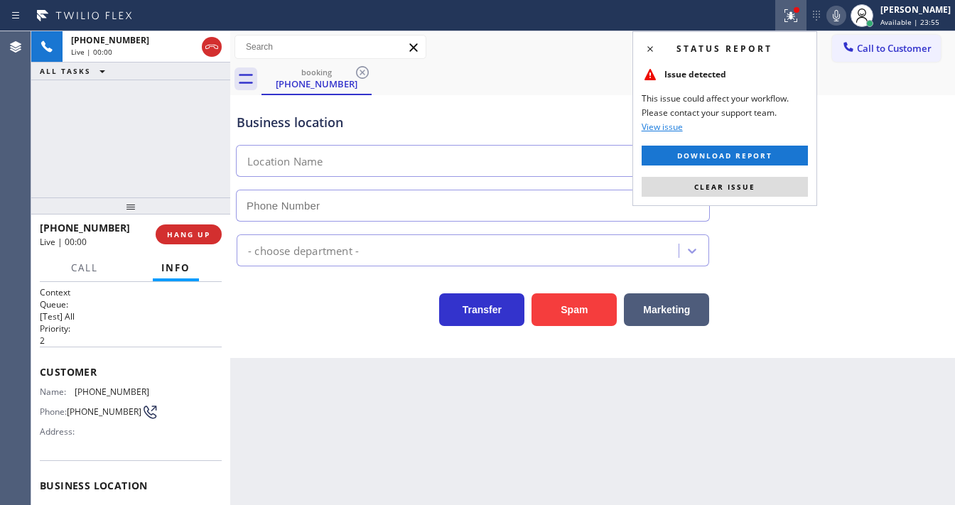
type input "[PHONE_NUMBER]"
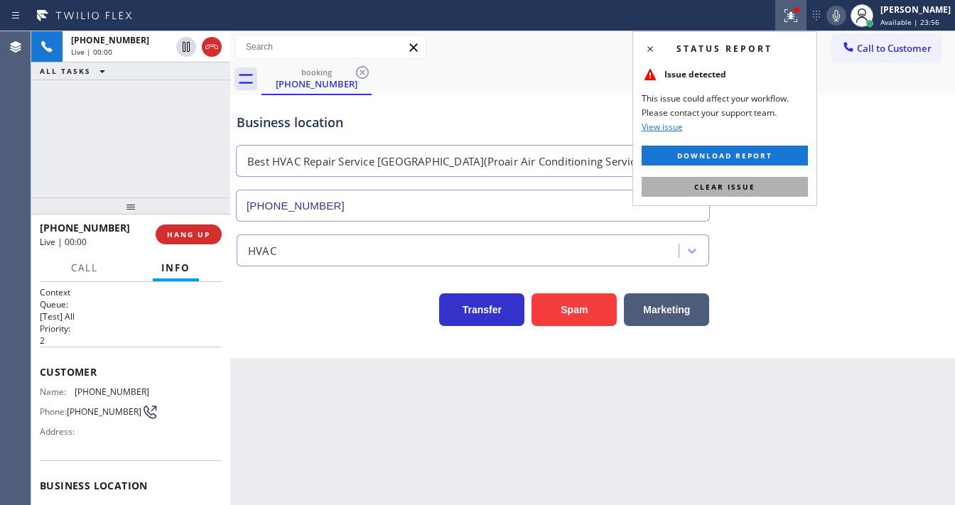
click at [766, 183] on button "Clear issue" at bounding box center [725, 187] width 166 height 20
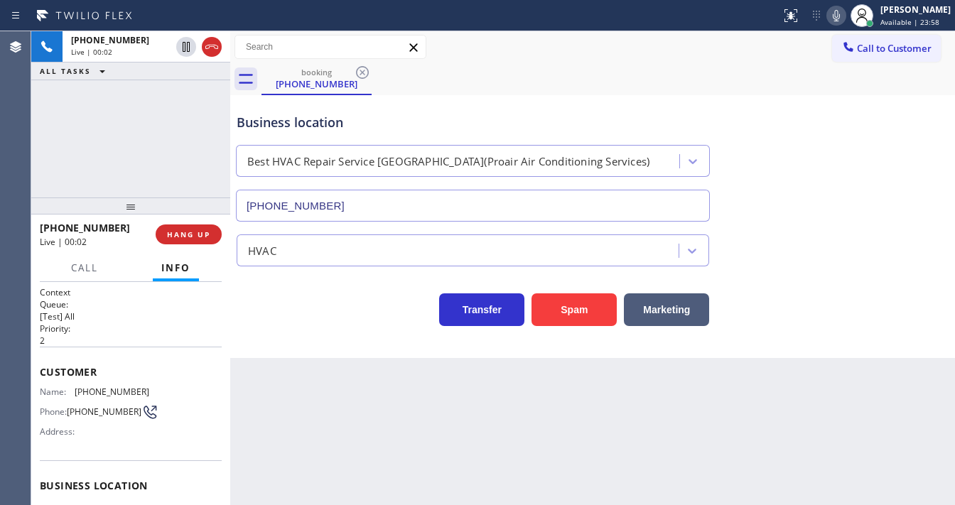
click at [796, 205] on div "Business location Best HVAC Repair Service South Gate(Proair Air Conditioning S…" at bounding box center [593, 157] width 718 height 129
click at [856, 213] on div "Business location Best HVAC Repair Service South Gate(Proair Air Conditioning S…" at bounding box center [593, 157] width 718 height 129
click at [679, 44] on div "Call to Customer Outbound call Location Search location Your caller id phone nu…" at bounding box center [592, 47] width 725 height 25
click at [159, 68] on div "ALL TASKS ALL TASKS ACTIVE TASKS TASKS IN WRAP UP" at bounding box center [130, 72] width 199 height 18
drag, startPoint x: 108, startPoint y: 228, endPoint x: 53, endPoint y: 230, distance: 55.5
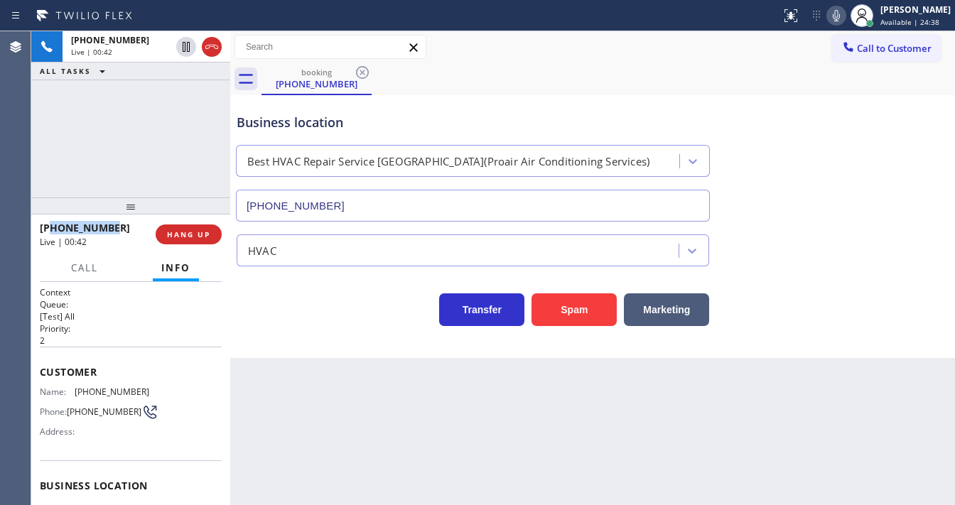
click at [53, 230] on div "+13232091987" at bounding box center [93, 228] width 106 height 14
click at [114, 163] on div "+13232091987 Live | 00:43 ALL TASKS ALL TASKS ACTIVE TASKS TASKS IN WRAP UP" at bounding box center [130, 114] width 199 height 166
click at [169, 146] on div "+13232091987 Live | 00:45 ALL TASKS ALL TASKS ACTIVE TASKS TASKS IN WRAP UP" at bounding box center [130, 114] width 199 height 166
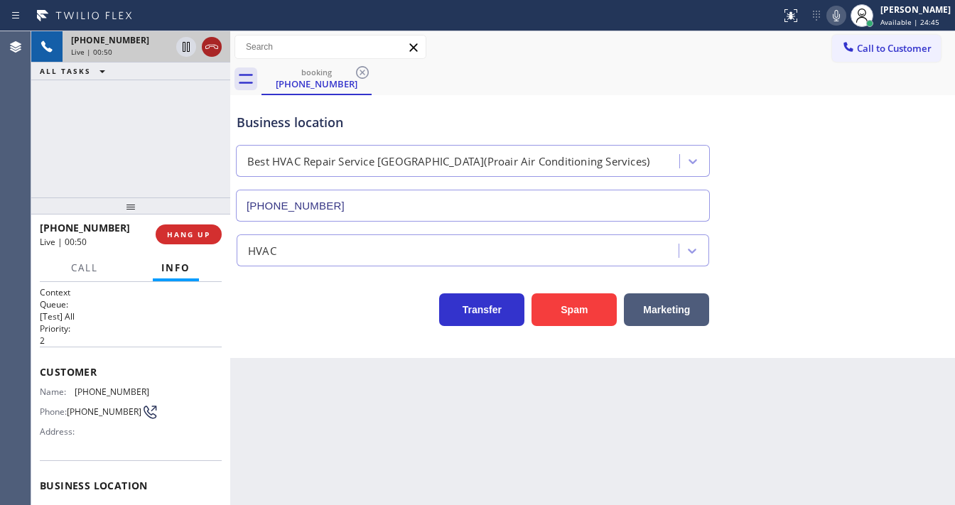
click at [213, 53] on icon at bounding box center [211, 46] width 17 height 17
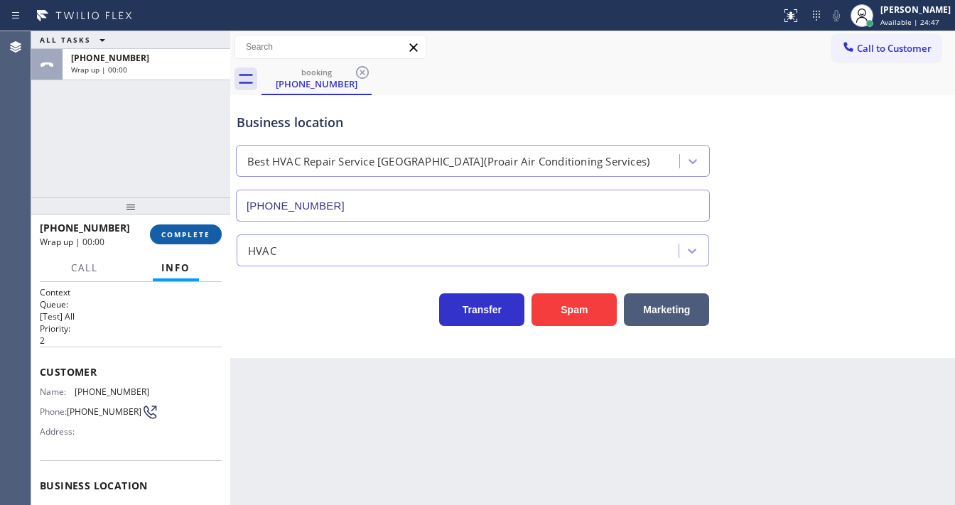
click at [188, 244] on button "COMPLETE" at bounding box center [186, 235] width 72 height 20
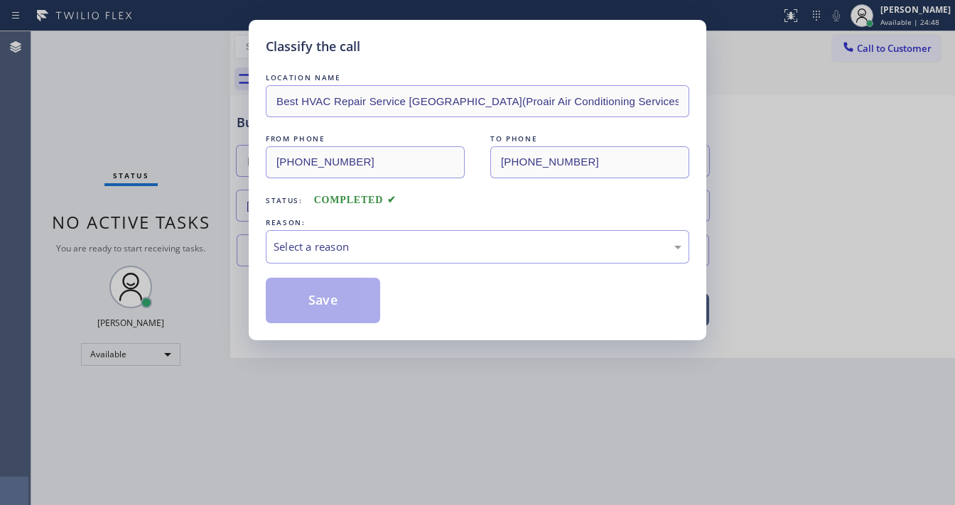
click at [340, 262] on div "Select a reason" at bounding box center [478, 246] width 424 height 33
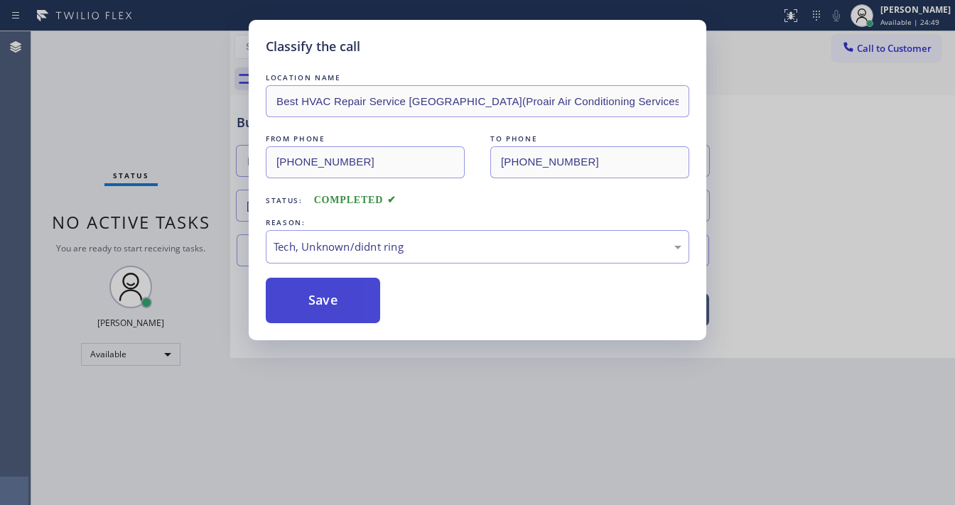
drag, startPoint x: 323, startPoint y: 287, endPoint x: 320, endPoint y: 299, distance: 11.9
click at [324, 287] on button "Save" at bounding box center [323, 300] width 114 height 45
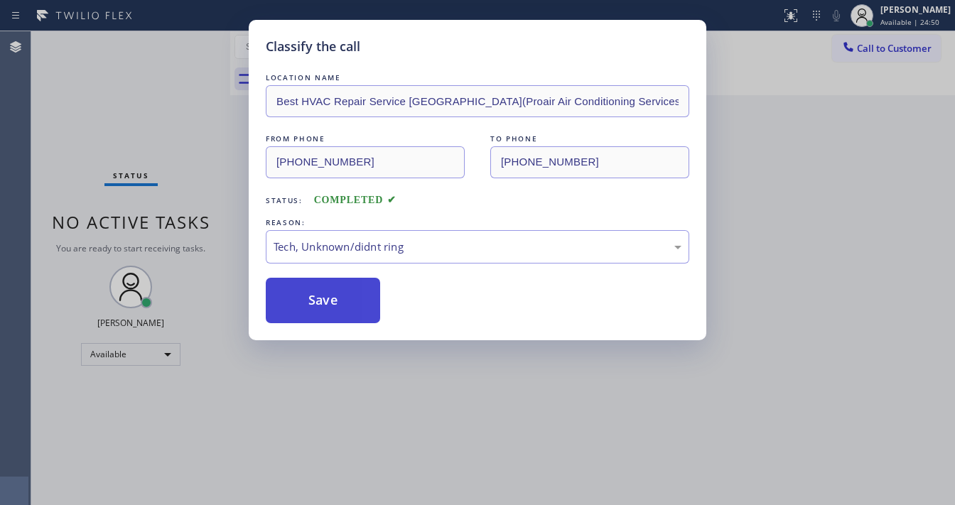
click at [315, 305] on button "Save" at bounding box center [323, 300] width 114 height 45
drag, startPoint x: 314, startPoint y: 311, endPoint x: 310, endPoint y: 318, distance: 8.3
click at [312, 318] on button "Save" at bounding box center [323, 300] width 114 height 45
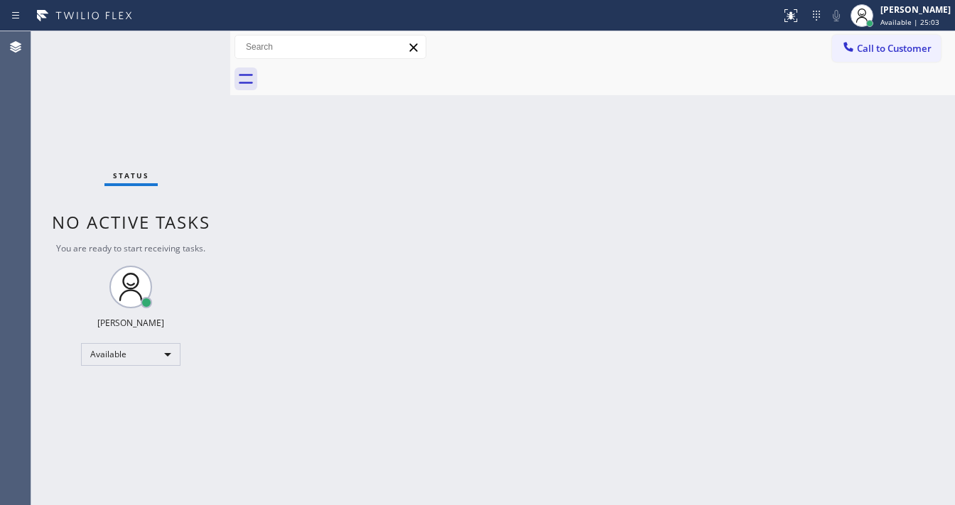
click at [188, 48] on div "Status No active tasks You are ready to start receiving tasks. [PERSON_NAME]" at bounding box center [130, 268] width 199 height 474
click at [188, 47] on div "Status No active tasks You are ready to start receiving tasks. [PERSON_NAME]" at bounding box center [130, 268] width 199 height 474
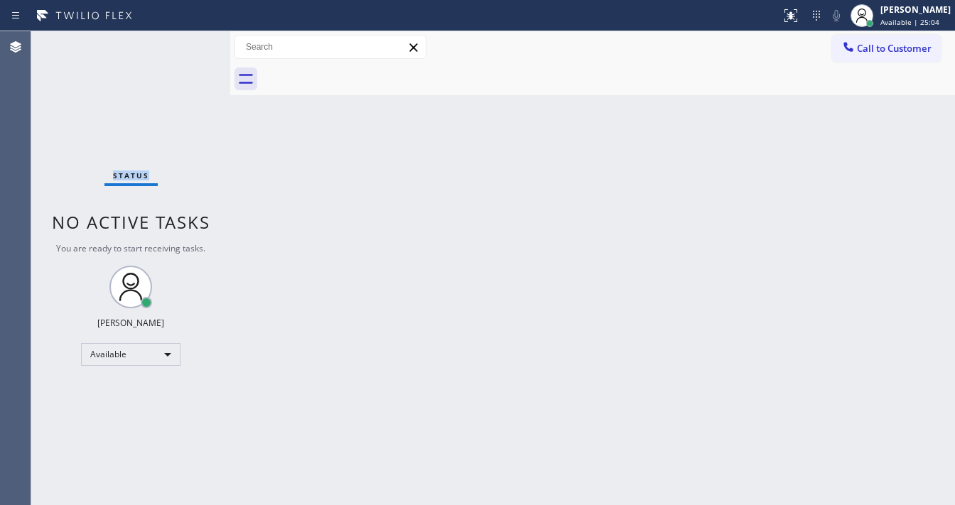
click at [186, 40] on div "Status No active tasks You are ready to start receiving tasks. [PERSON_NAME]" at bounding box center [130, 268] width 199 height 474
click at [183, 40] on div "Status No active tasks You are ready to start receiving tasks. [PERSON_NAME]" at bounding box center [130, 268] width 199 height 474
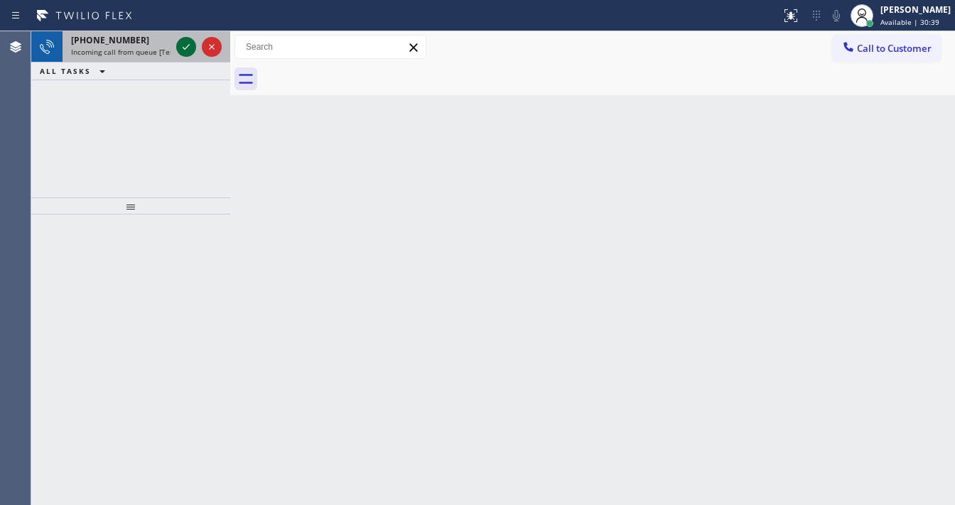
click at [189, 44] on icon at bounding box center [186, 46] width 17 height 17
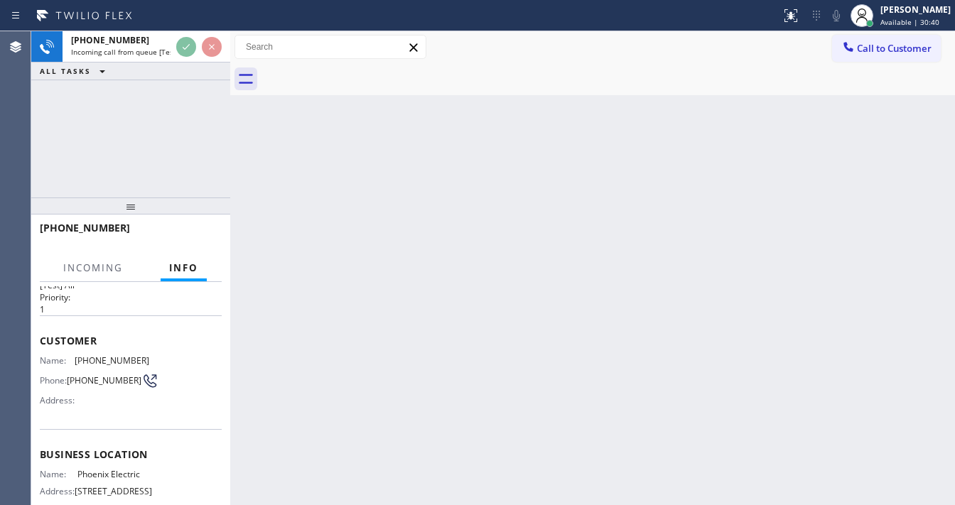
scroll to position [114, 0]
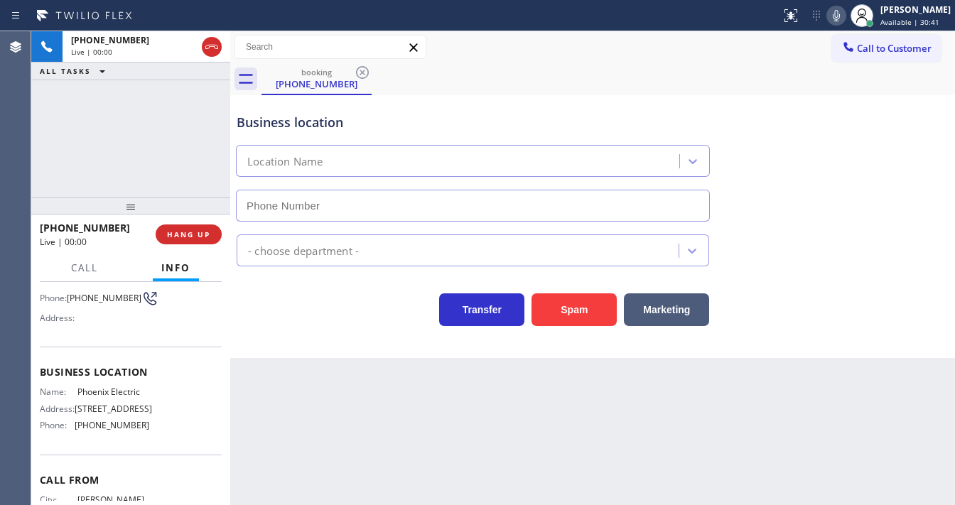
type input "(425) 961-9968"
click at [583, 306] on button "Spam" at bounding box center [574, 310] width 85 height 33
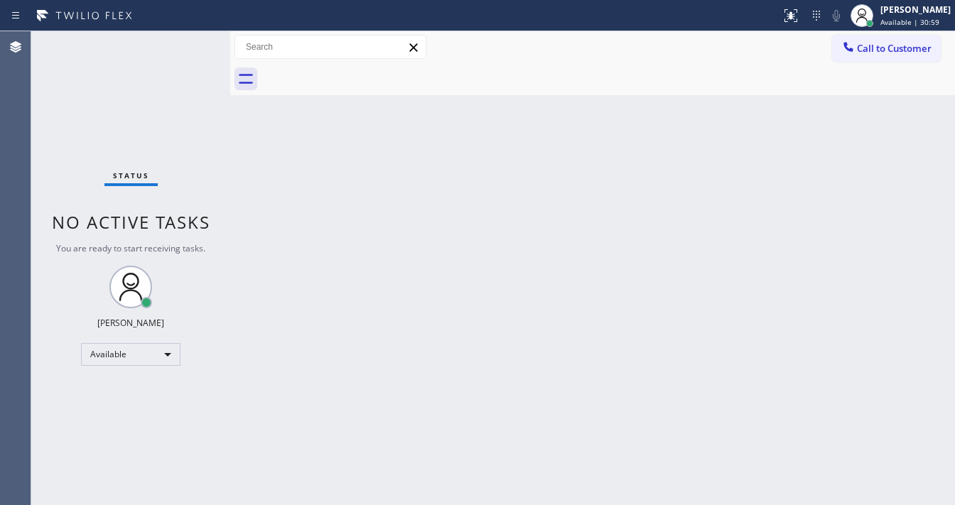
click at [94, 37] on div "Status No active tasks You are ready to start receiving tasks. [PERSON_NAME]" at bounding box center [130, 268] width 199 height 474
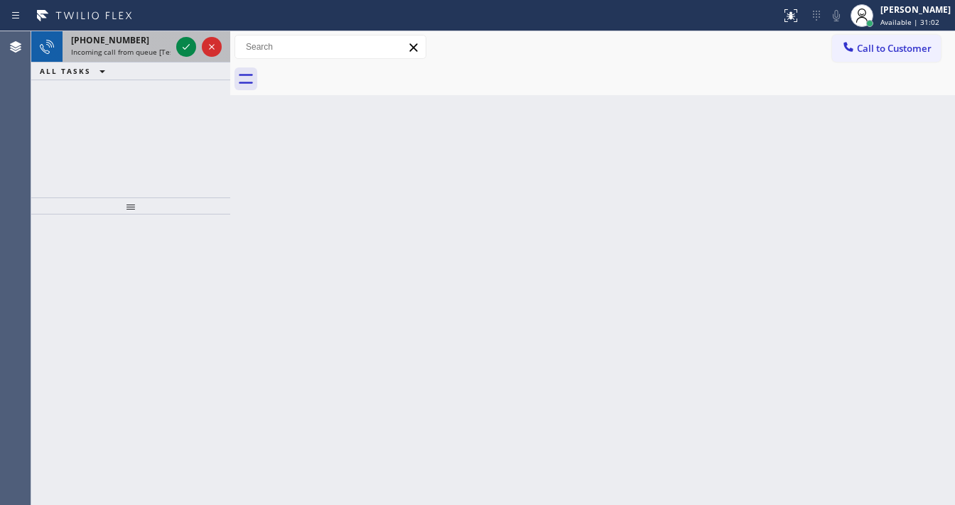
click at [154, 47] on span "Incoming call from queue [Test] All" at bounding box center [130, 52] width 118 height 10
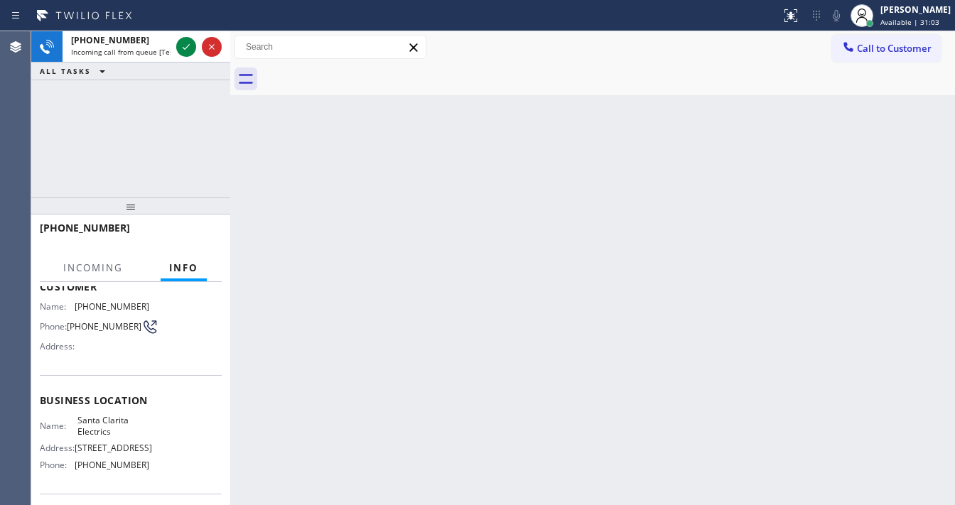
scroll to position [171, 0]
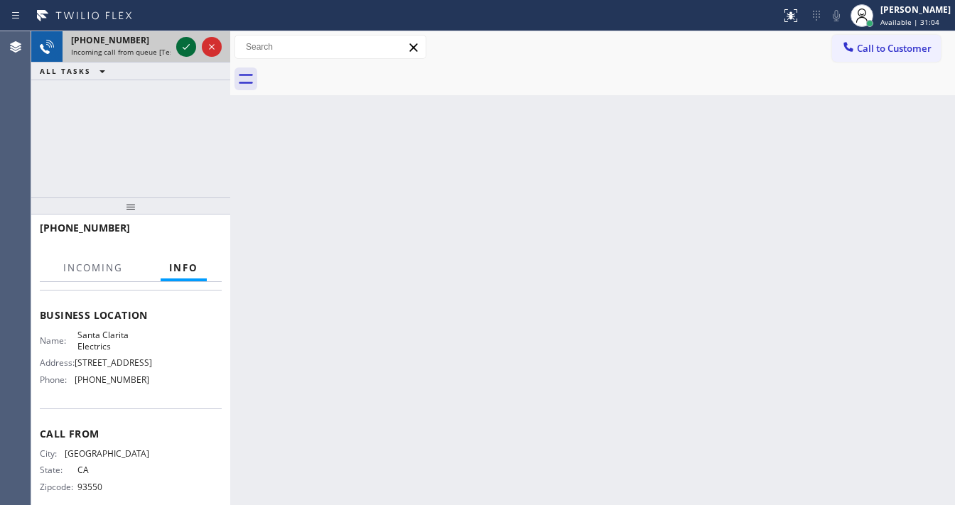
click at [180, 45] on icon at bounding box center [186, 46] width 17 height 17
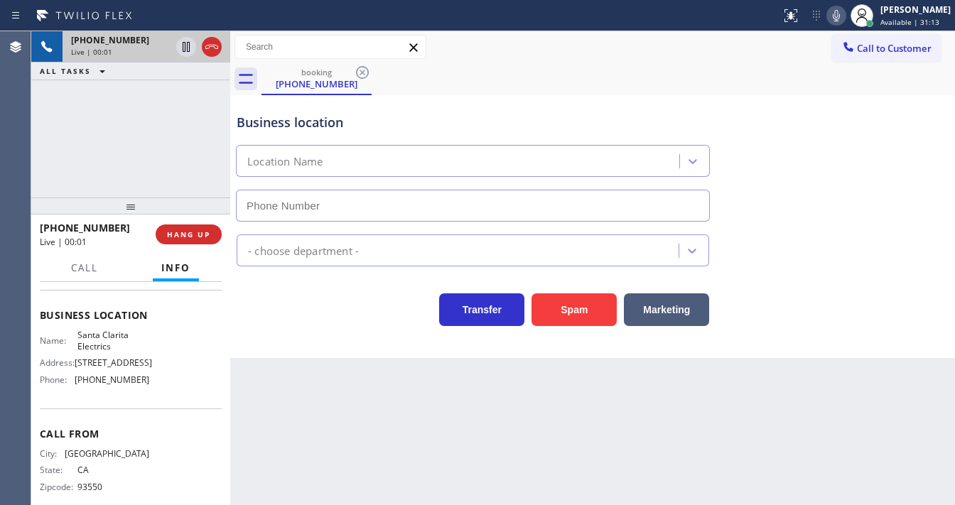
type input "[PHONE_NUMBER]"
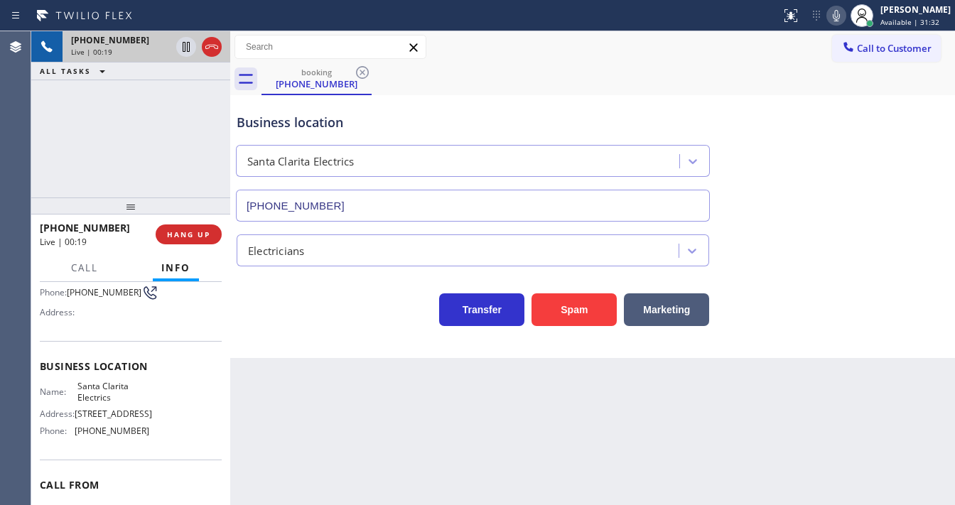
scroll to position [117, 0]
click at [43, 144] on div "+16613827468 Live | 00:53 ALL TASKS ALL TASKS ACTIVE TASKS TASKS IN WRAP UP" at bounding box center [130, 114] width 199 height 166
click at [0, 128] on div "Agent Desktop" at bounding box center [15, 268] width 31 height 474
click at [187, 233] on span "HANG UP" at bounding box center [188, 235] width 43 height 10
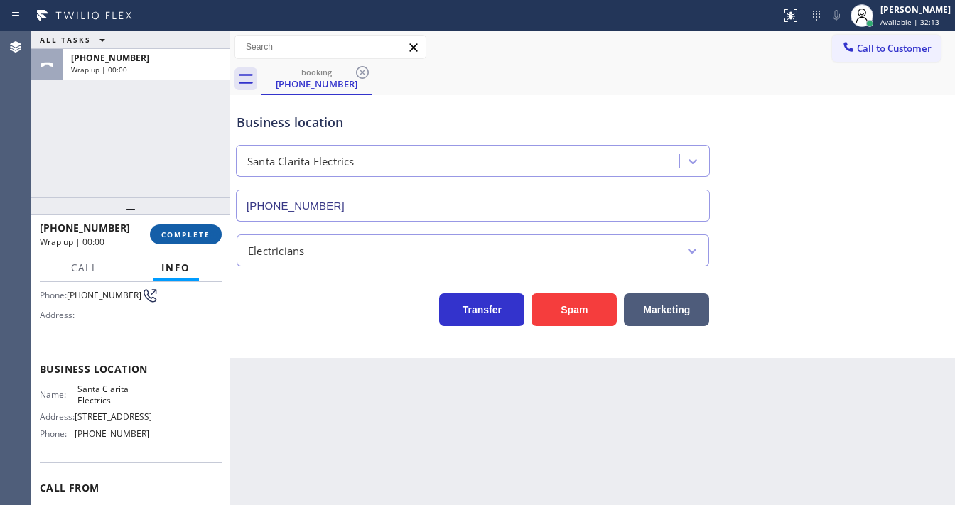
click at [187, 233] on span "COMPLETE" at bounding box center [185, 235] width 49 height 10
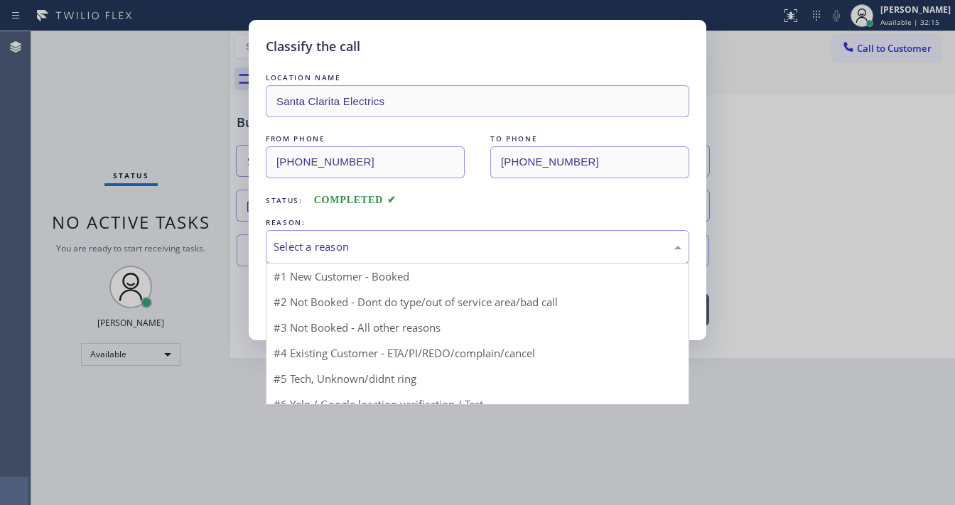
click at [312, 259] on div "Select a reason" at bounding box center [478, 246] width 424 height 33
drag, startPoint x: 345, startPoint y: 345, endPoint x: 347, endPoint y: 333, distance: 12.9
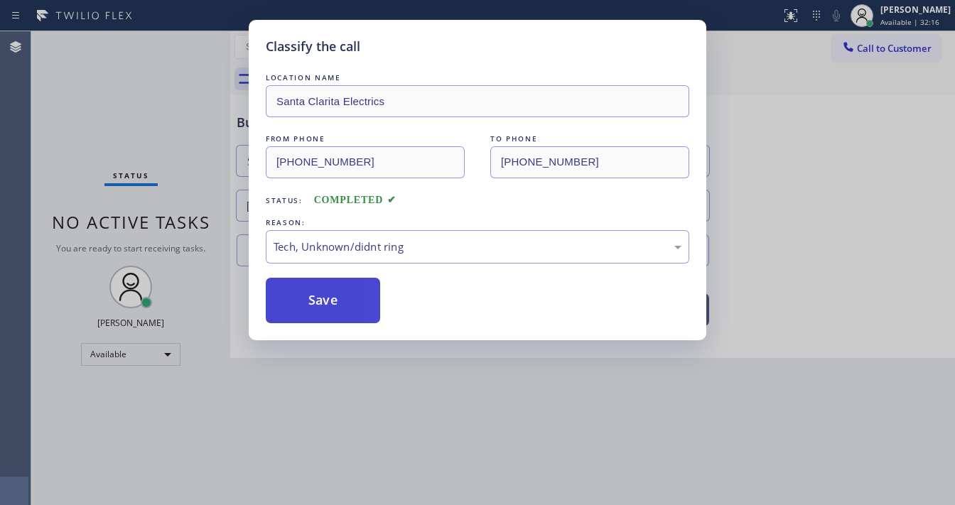
click at [333, 296] on button "Save" at bounding box center [323, 300] width 114 height 45
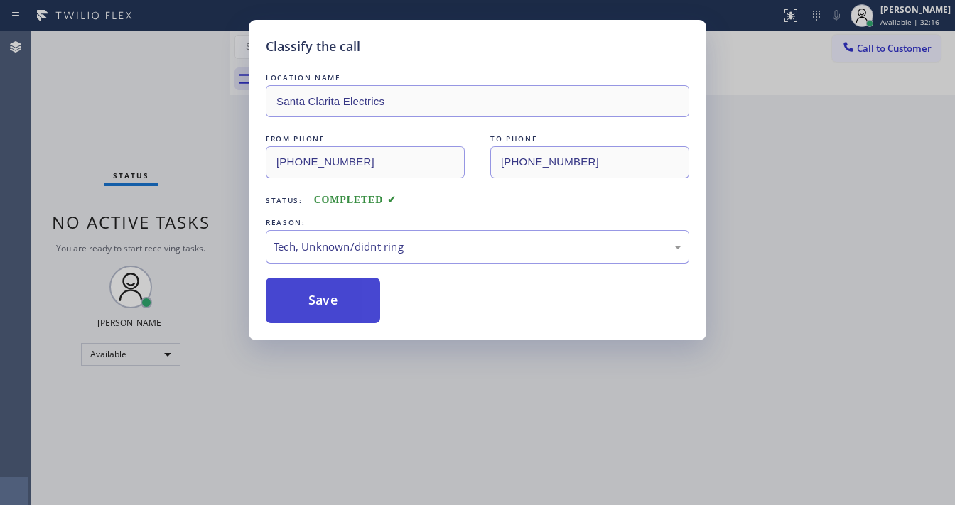
click at [333, 296] on button "Save" at bounding box center [323, 300] width 114 height 45
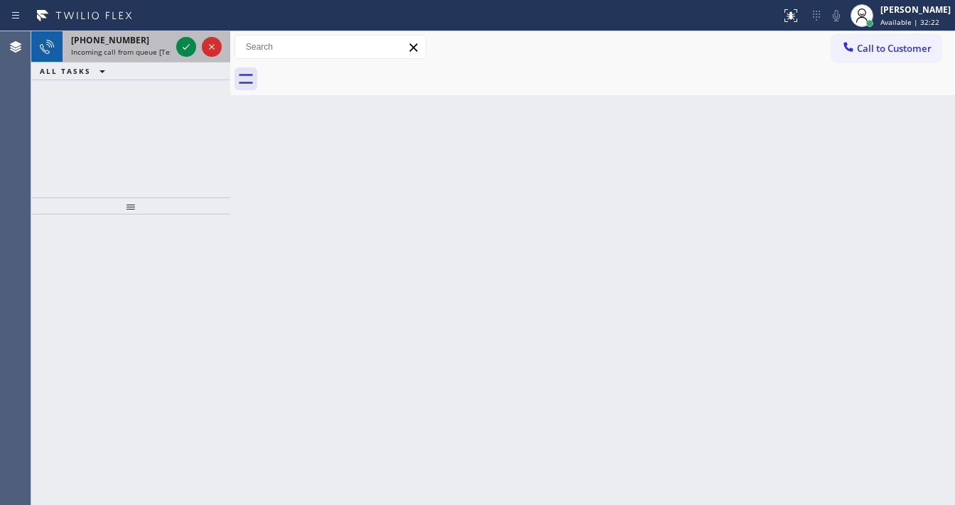
click at [134, 47] on span "Incoming call from queue [Test] All" at bounding box center [130, 52] width 118 height 10
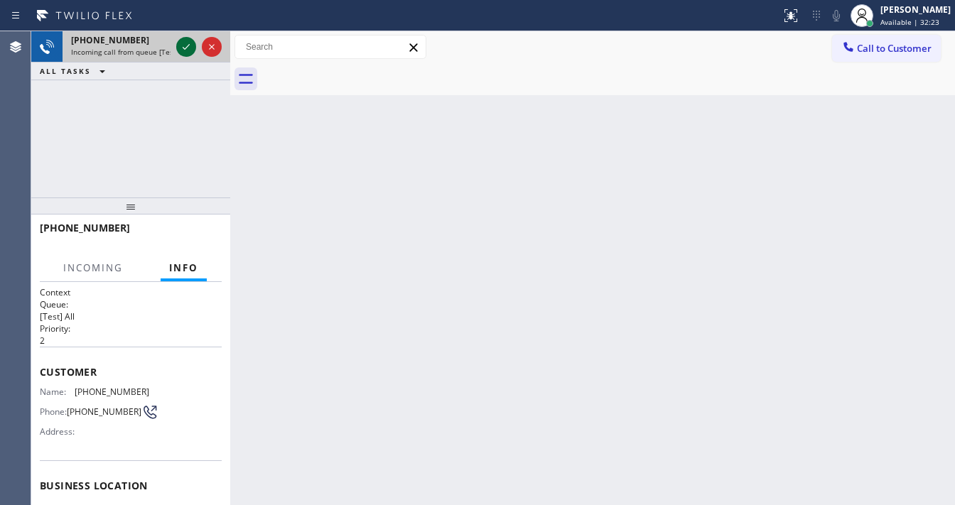
click at [181, 49] on icon at bounding box center [186, 46] width 17 height 17
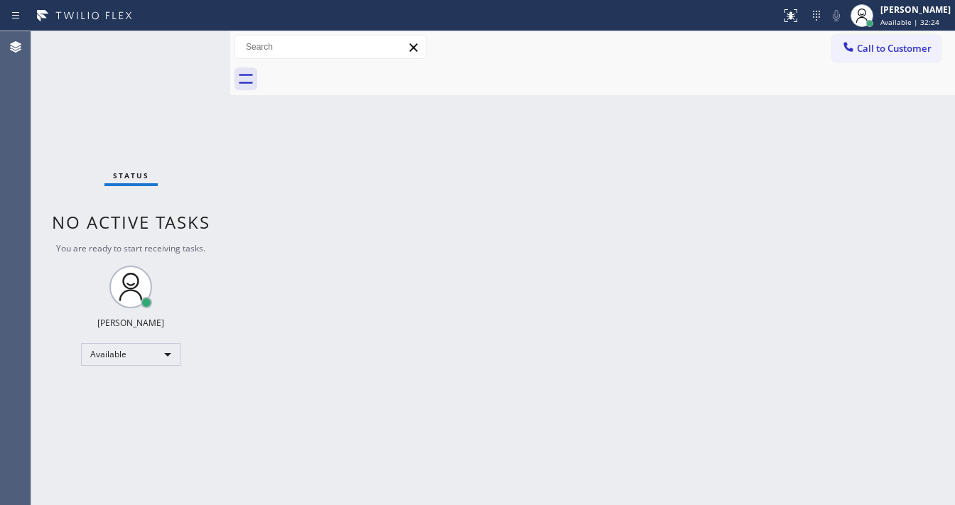
click at [181, 49] on div "Status No active tasks You are ready to start receiving tasks. [PERSON_NAME]" at bounding box center [130, 268] width 199 height 474
click at [182, 48] on div "Status No active tasks You are ready to start receiving tasks. [PERSON_NAME]" at bounding box center [130, 268] width 199 height 474
click at [785, 15] on div at bounding box center [790, 15] width 31 height 17
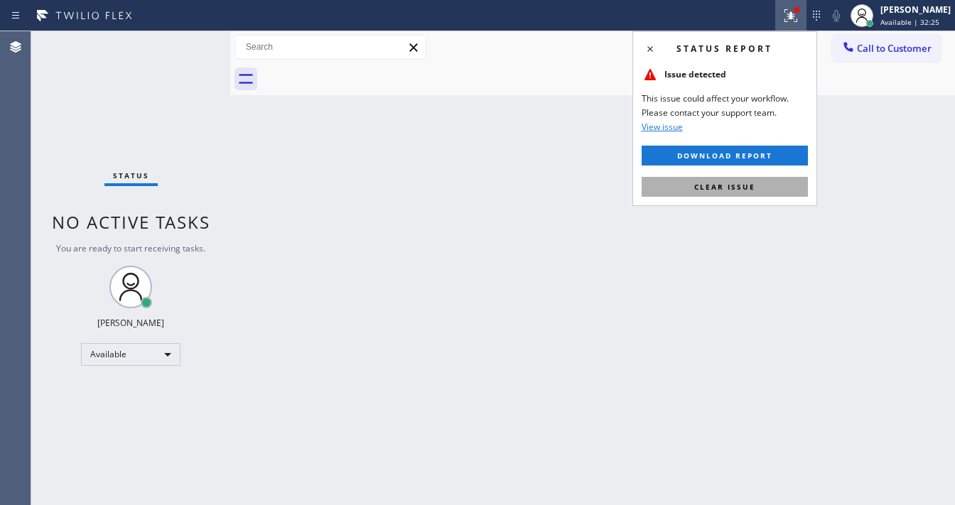
click at [757, 183] on button "Clear issue" at bounding box center [725, 187] width 166 height 20
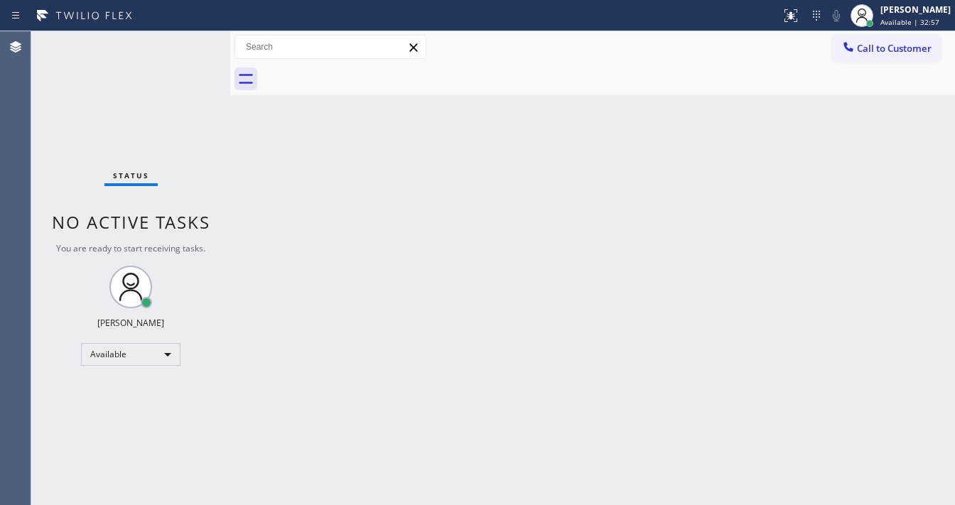
click at [174, 45] on div "Status No active tasks You are ready to start receiving tasks. [PERSON_NAME]" at bounding box center [130, 268] width 199 height 474
click at [178, 43] on div "Status No active tasks You are ready to start receiving tasks. [PERSON_NAME]" at bounding box center [130, 268] width 199 height 474
click at [182, 43] on div "Status No active tasks You are ready to start receiving tasks. [PERSON_NAME]" at bounding box center [130, 268] width 199 height 474
click at [189, 43] on div "Status No active tasks You are ready to start receiving tasks. [PERSON_NAME]" at bounding box center [130, 268] width 199 height 474
click at [190, 43] on div "Status No active tasks You are ready to start receiving tasks. [PERSON_NAME]" at bounding box center [130, 268] width 199 height 474
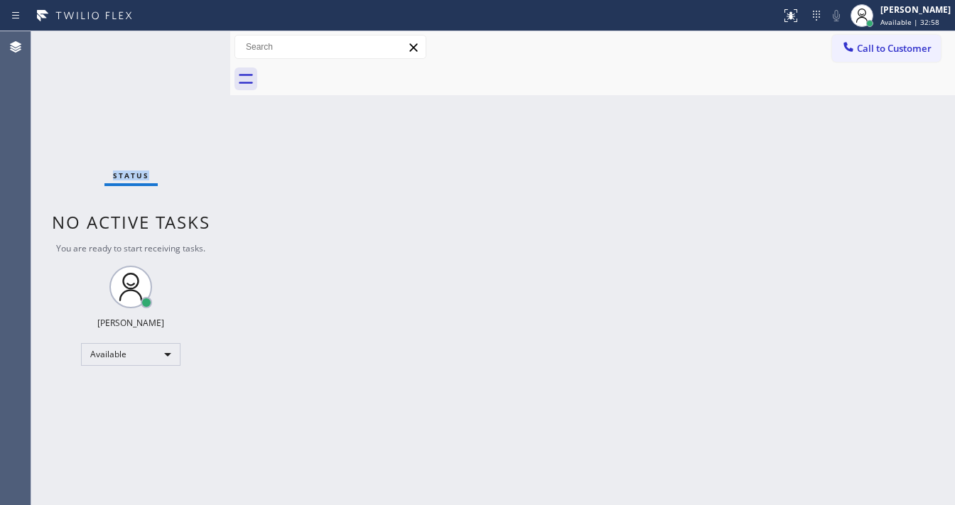
click at [190, 43] on div "Status No active tasks You are ready to start receiving tasks. [PERSON_NAME]" at bounding box center [130, 268] width 199 height 474
click at [188, 43] on div "Status No active tasks You are ready to start receiving tasks. [PERSON_NAME]" at bounding box center [130, 268] width 199 height 474
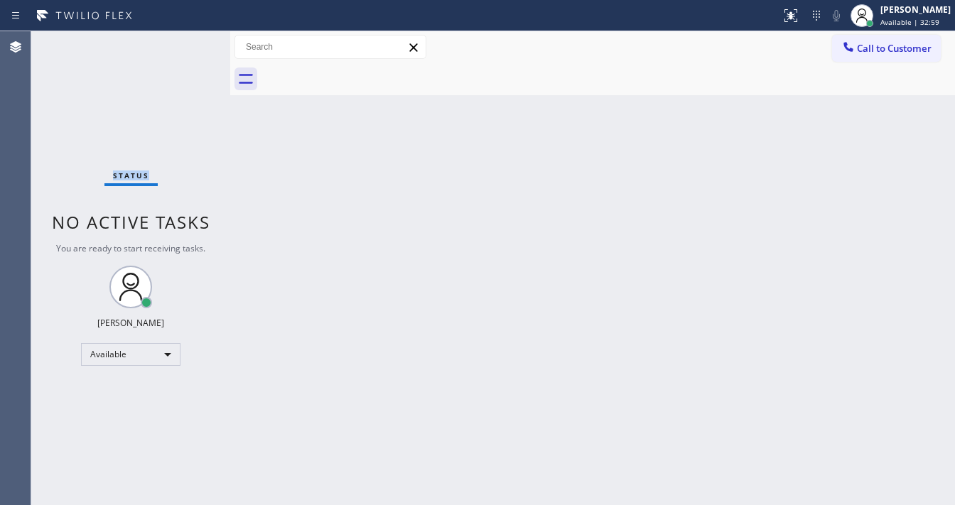
click at [184, 45] on div "Status No active tasks You are ready to start receiving tasks. [PERSON_NAME]" at bounding box center [130, 268] width 199 height 474
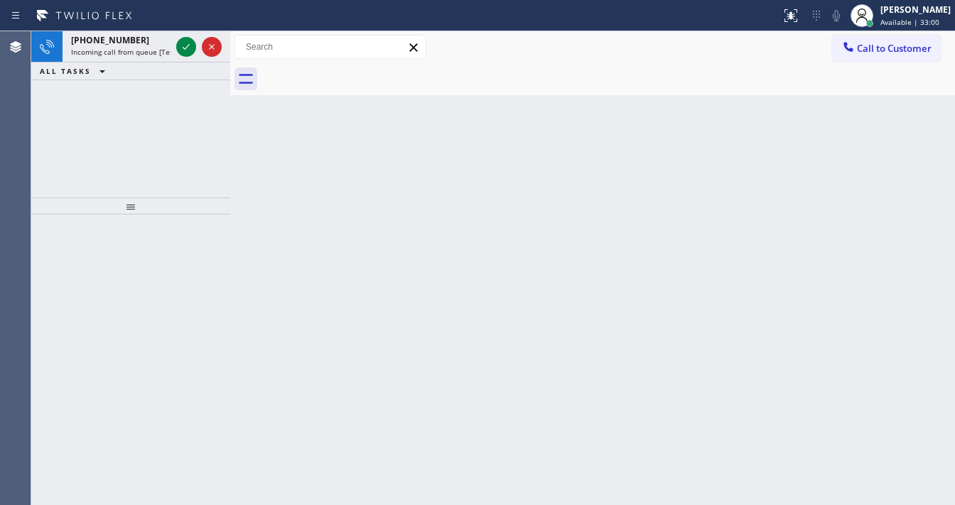
click at [184, 45] on icon at bounding box center [186, 46] width 17 height 17
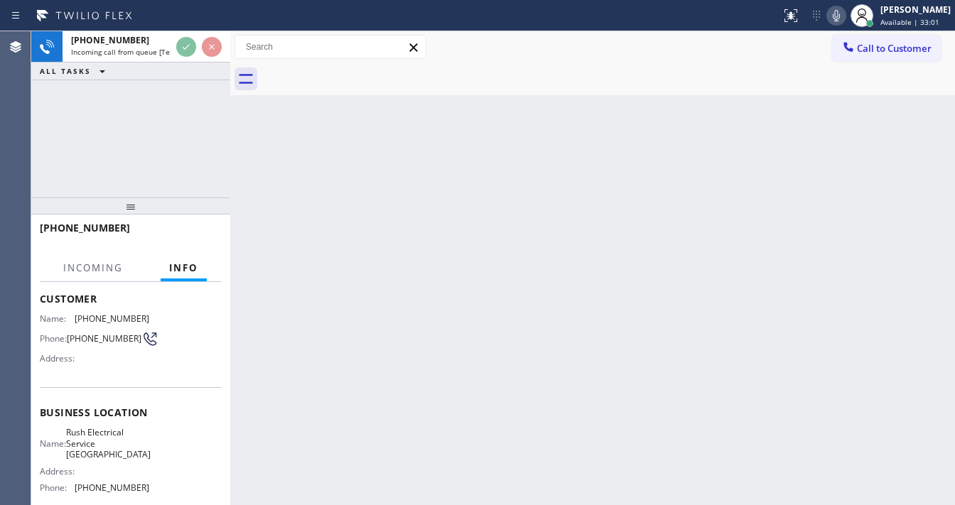
scroll to position [114, 0]
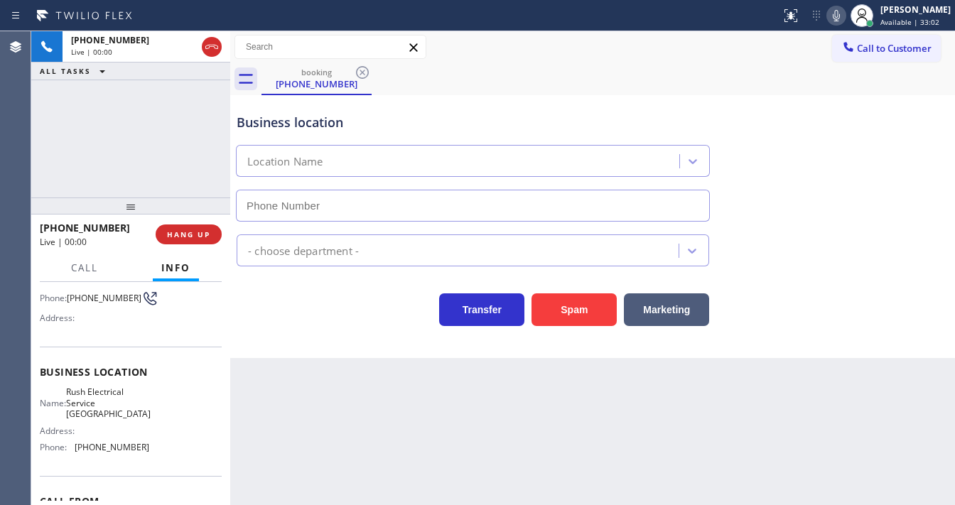
type input "(650) 456-2006"
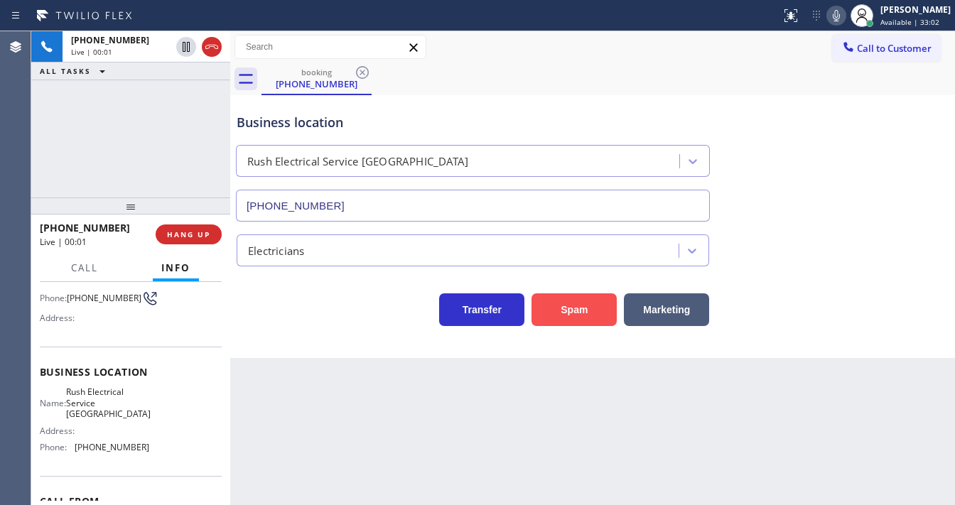
click at [566, 308] on button "Spam" at bounding box center [574, 310] width 85 height 33
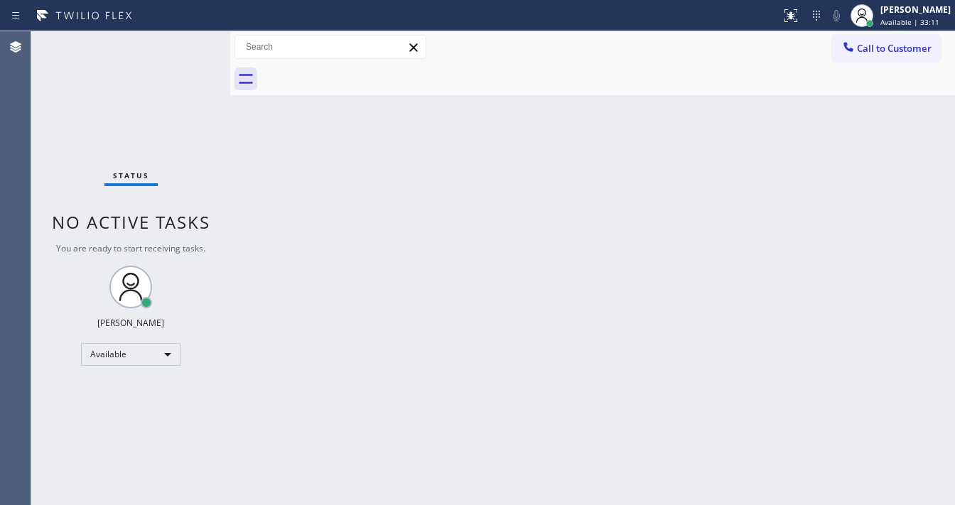
click at [188, 45] on div "Status No active tasks You are ready to start receiving tasks. [PERSON_NAME]" at bounding box center [130, 268] width 199 height 474
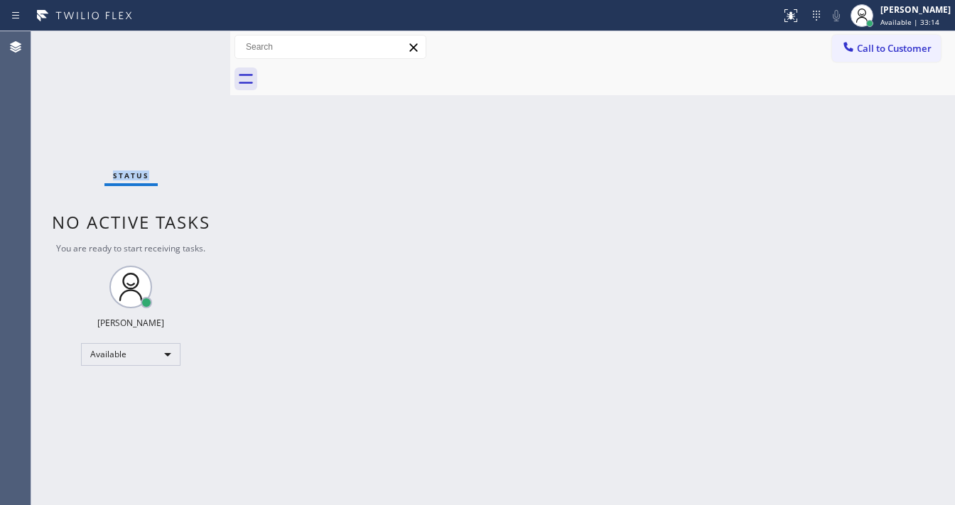
click at [188, 45] on div "Status No active tasks You are ready to start receiving tasks. [PERSON_NAME]" at bounding box center [130, 268] width 199 height 474
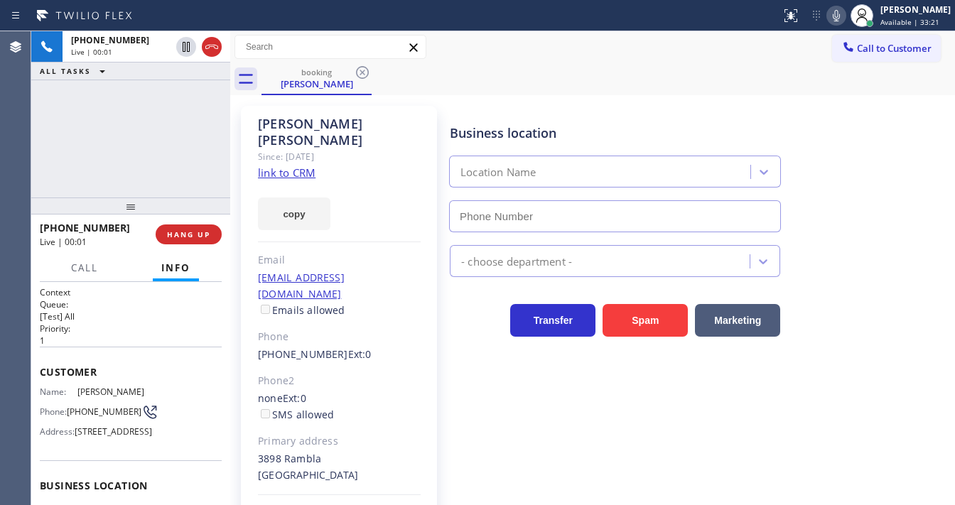
type input "[PHONE_NUMBER]"
click at [294, 166] on link "link to CRM" at bounding box center [287, 173] width 58 height 14
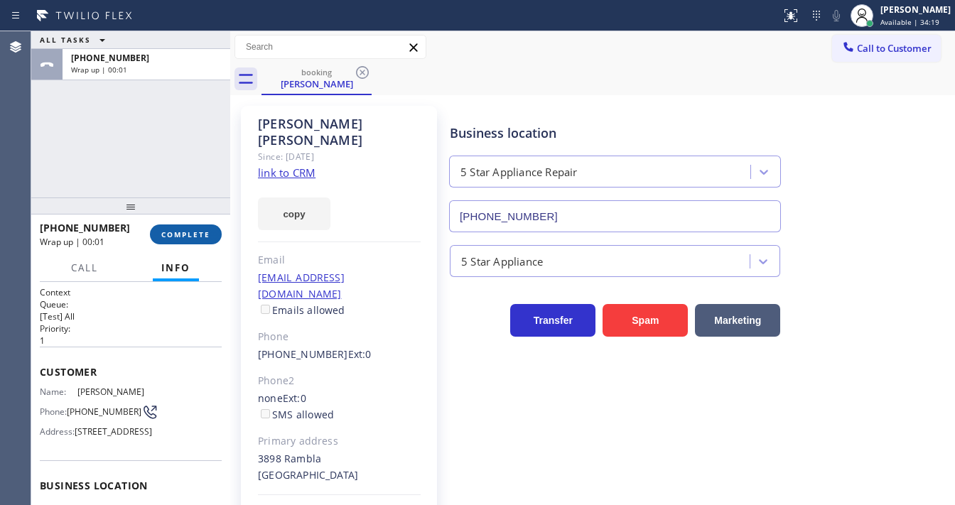
click at [193, 233] on span "COMPLETE" at bounding box center [185, 235] width 49 height 10
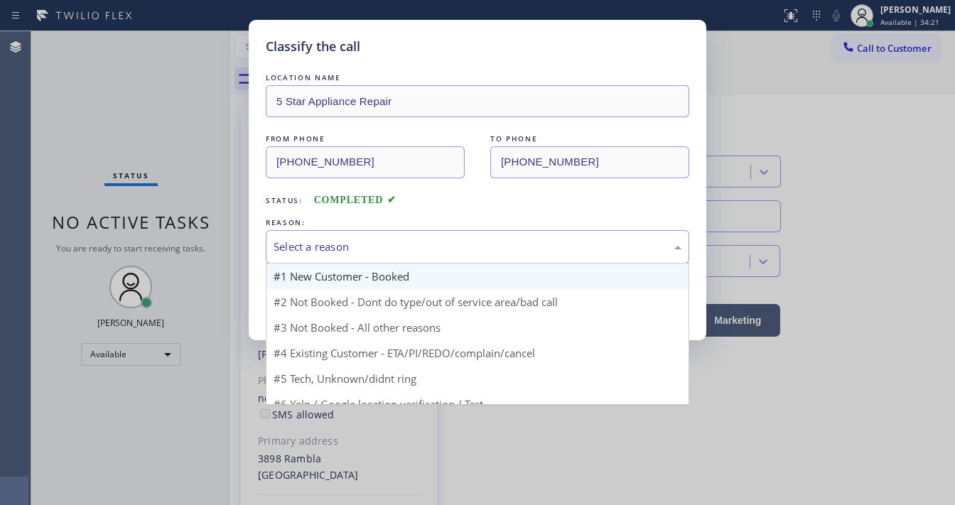
drag, startPoint x: 327, startPoint y: 245, endPoint x: 318, endPoint y: 282, distance: 38.1
click at [327, 249] on div "Select a reason" at bounding box center [478, 247] width 408 height 16
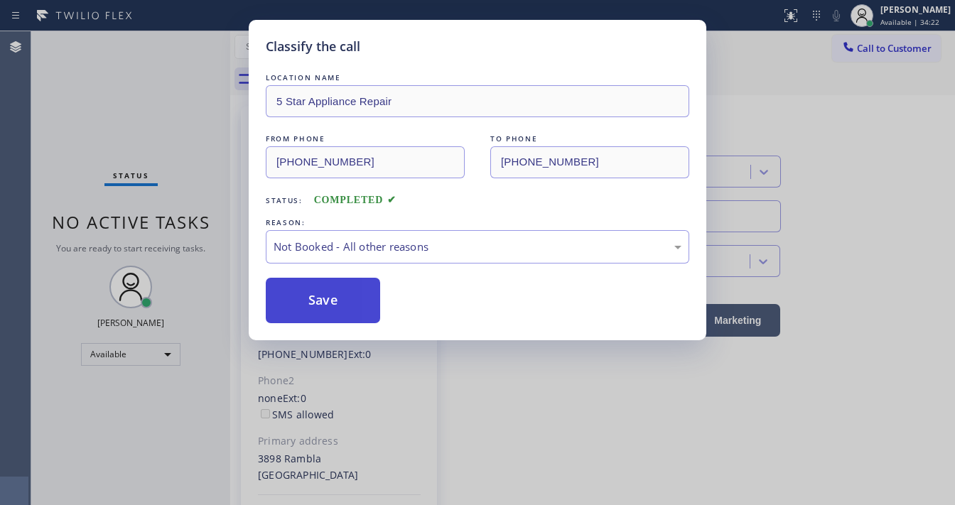
click at [313, 304] on button "Save" at bounding box center [323, 300] width 114 height 45
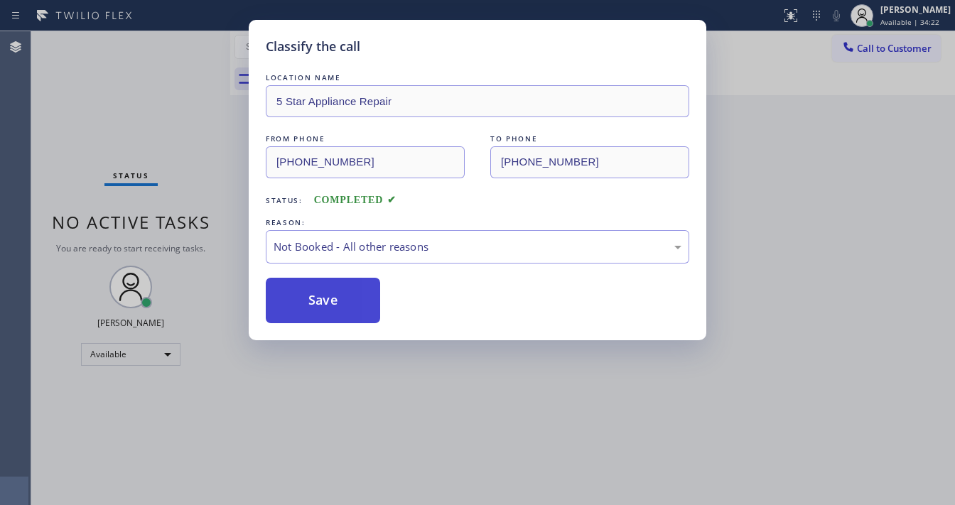
click at [313, 304] on button "Save" at bounding box center [323, 300] width 114 height 45
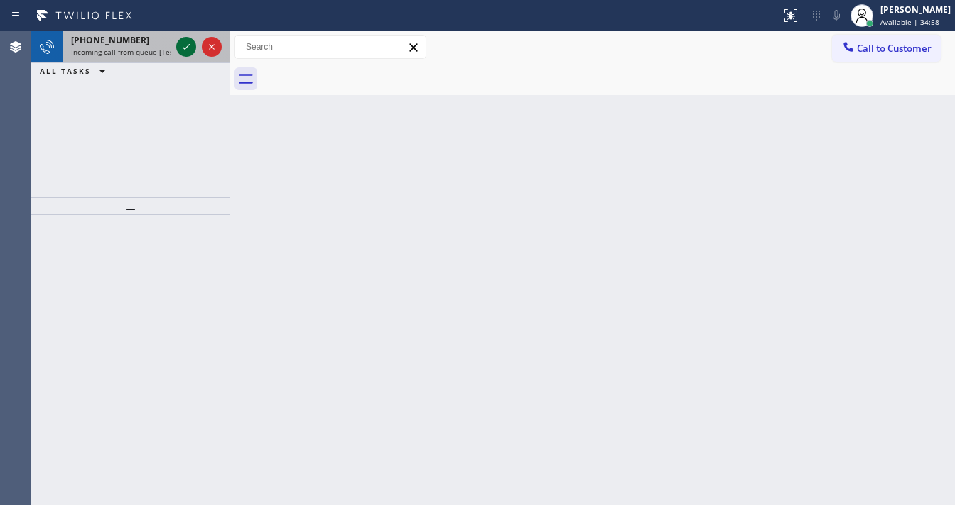
click at [186, 49] on icon at bounding box center [186, 46] width 17 height 17
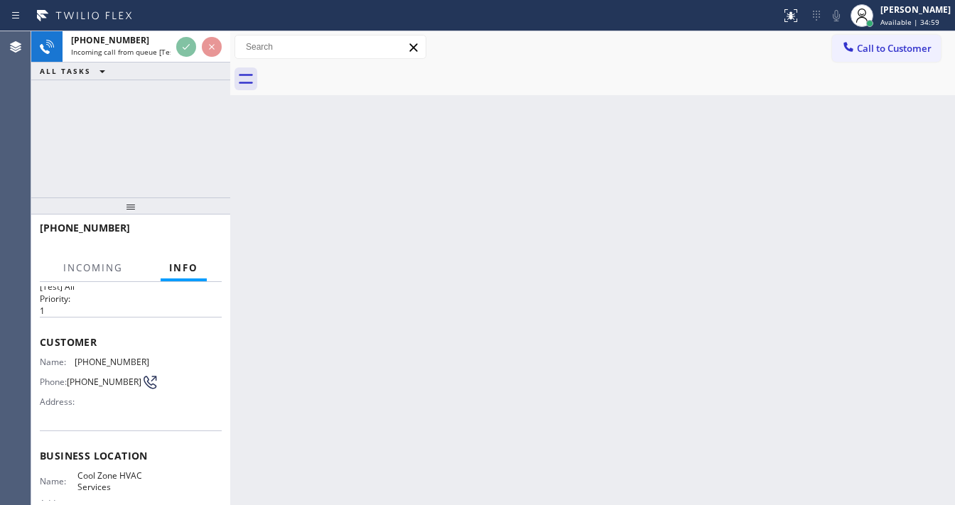
scroll to position [57, 0]
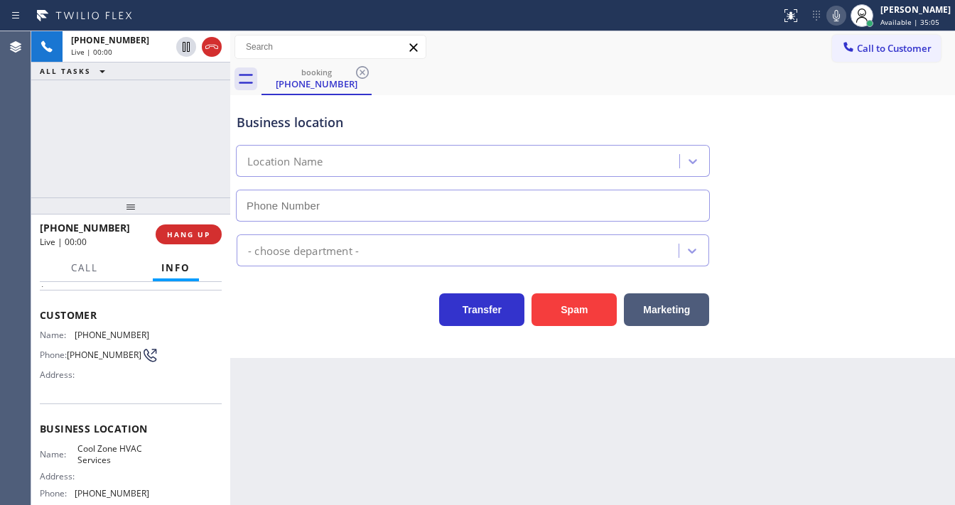
type input "[PHONE_NUMBER]"
click at [542, 298] on button "Spam" at bounding box center [574, 310] width 85 height 33
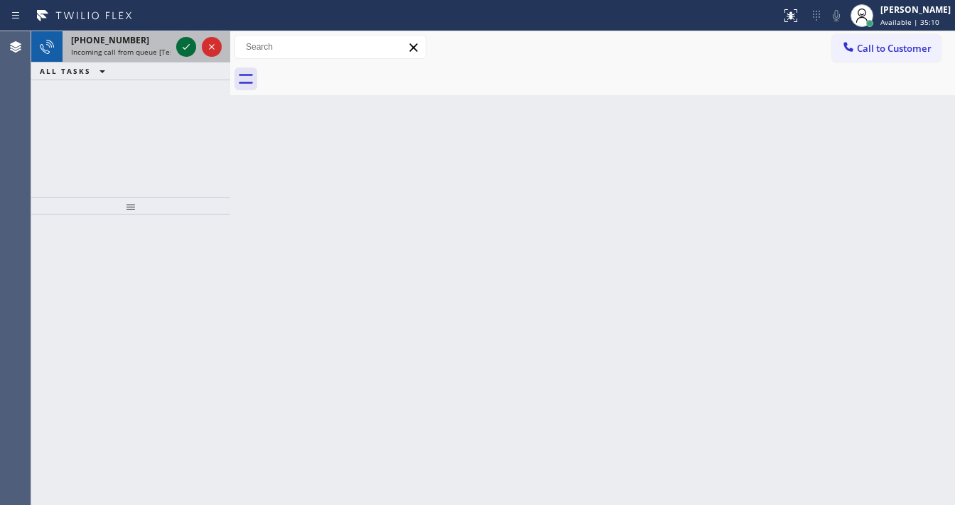
click at [182, 43] on icon at bounding box center [186, 46] width 17 height 17
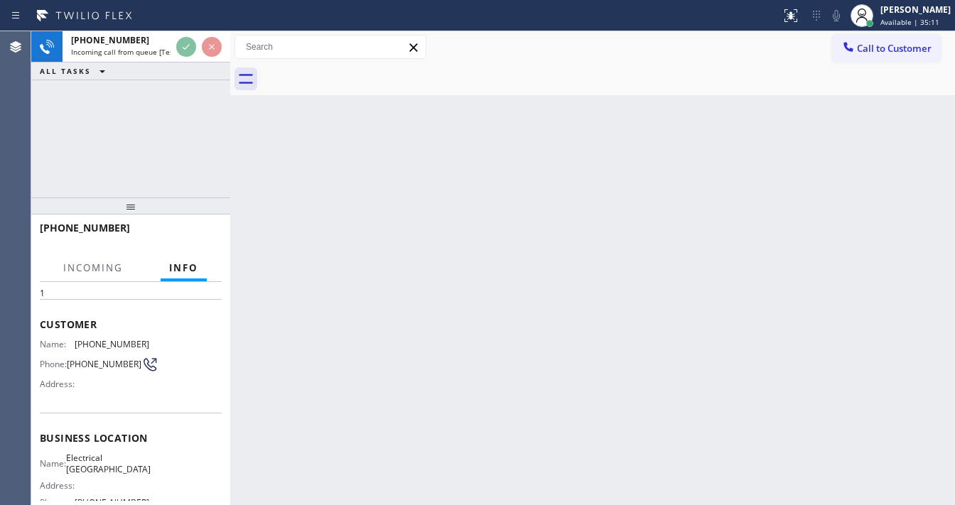
scroll to position [114, 0]
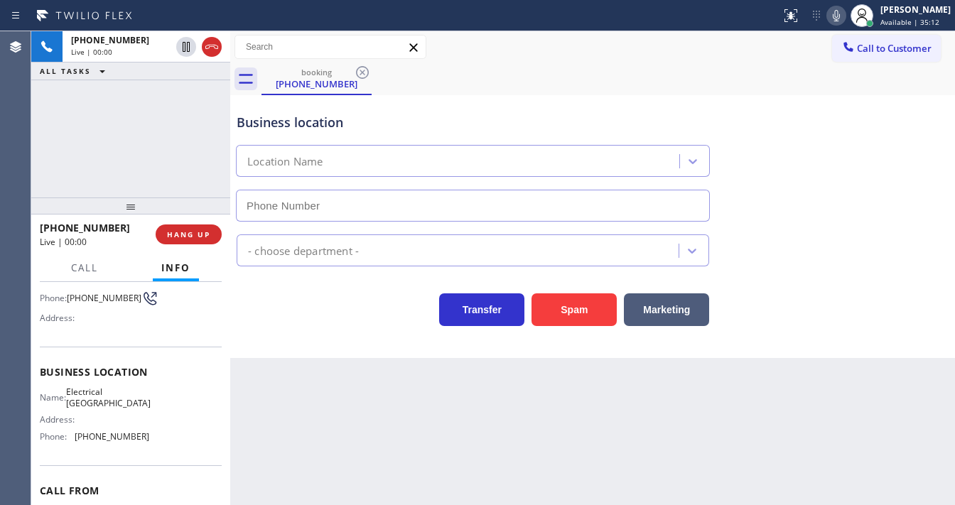
type input "(714) 364-1101"
click at [586, 303] on button "Spam" at bounding box center [574, 310] width 85 height 33
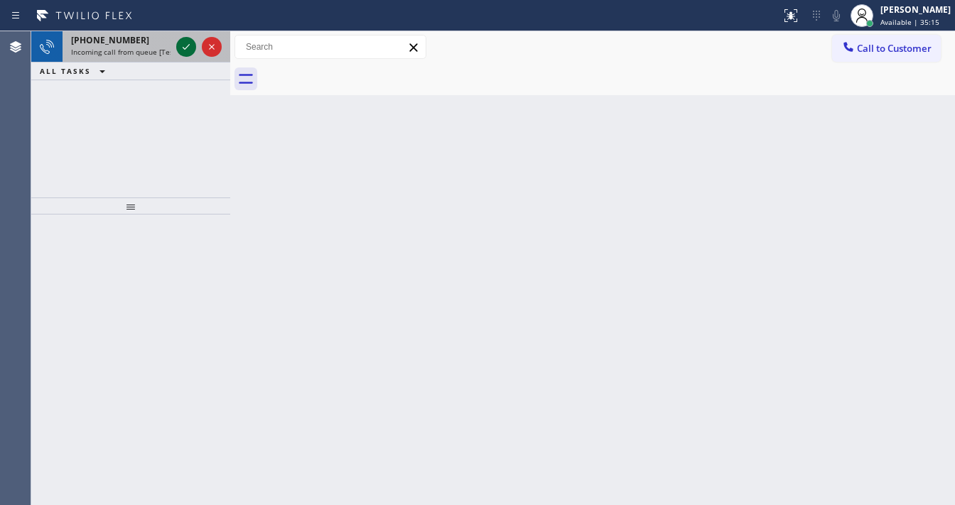
click at [187, 41] on icon at bounding box center [186, 46] width 17 height 17
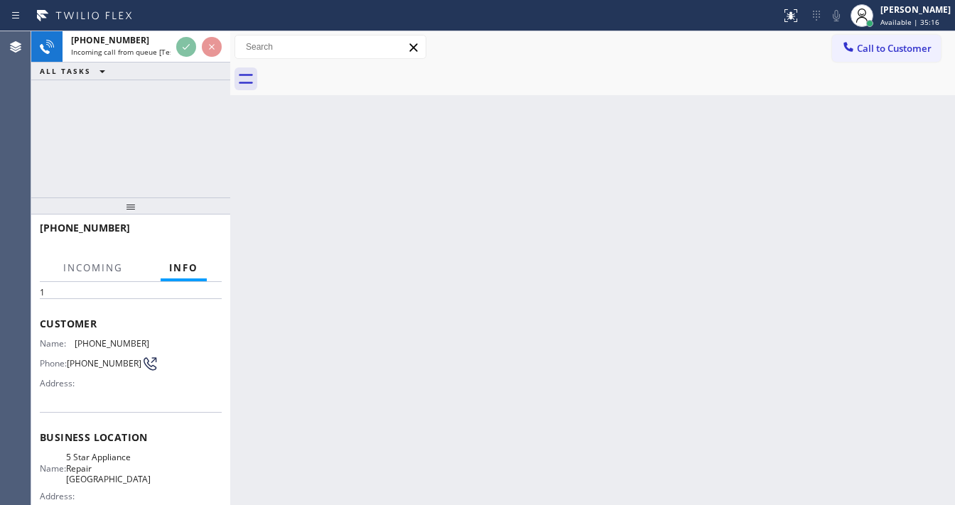
scroll to position [114, 0]
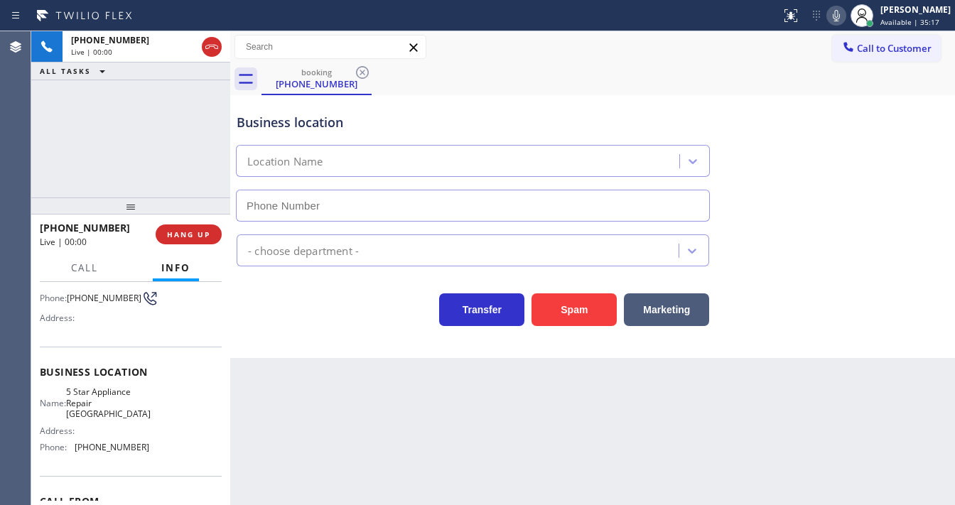
type input "(954) 737-5545"
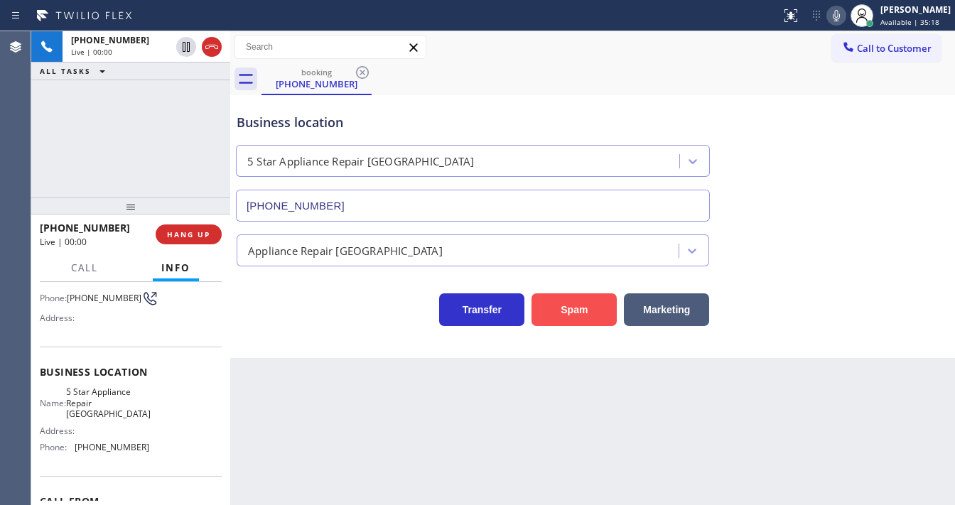
click at [585, 323] on button "Spam" at bounding box center [574, 310] width 85 height 33
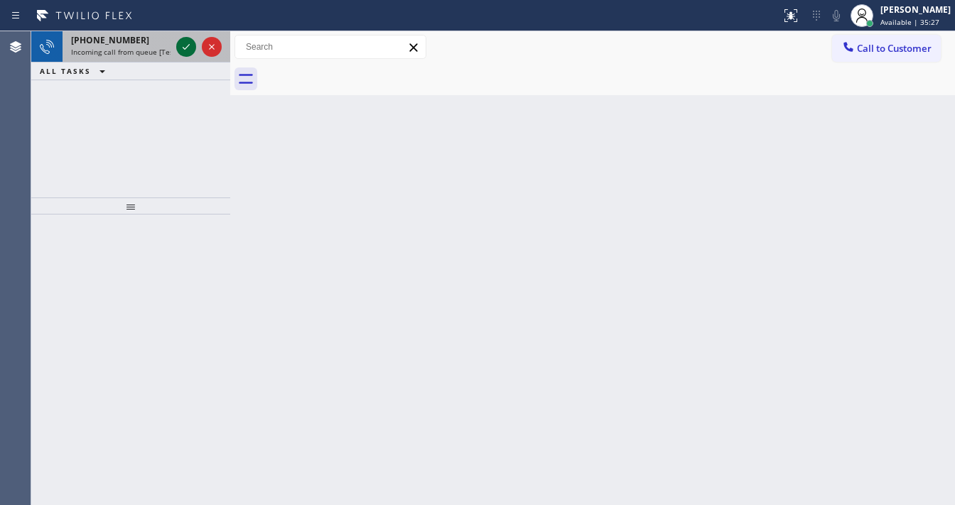
click at [186, 43] on icon at bounding box center [186, 46] width 17 height 17
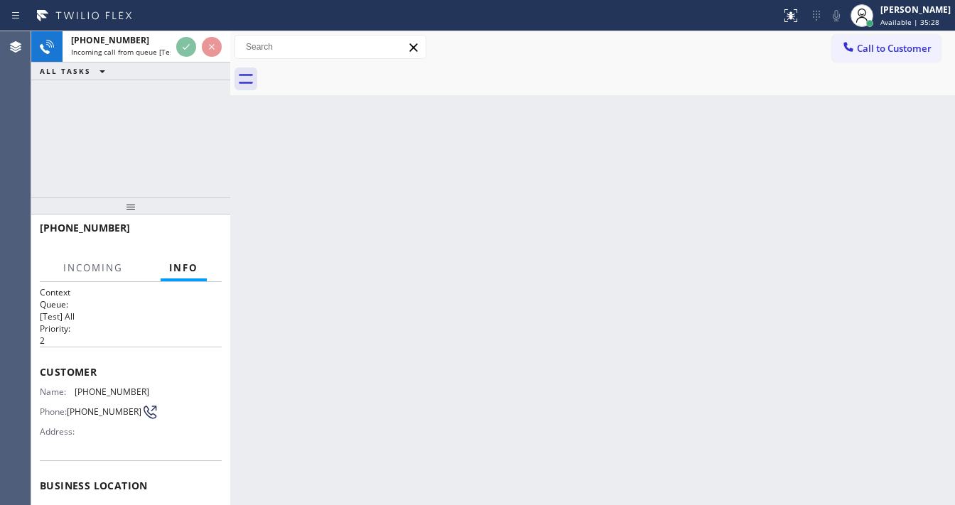
scroll to position [171, 0]
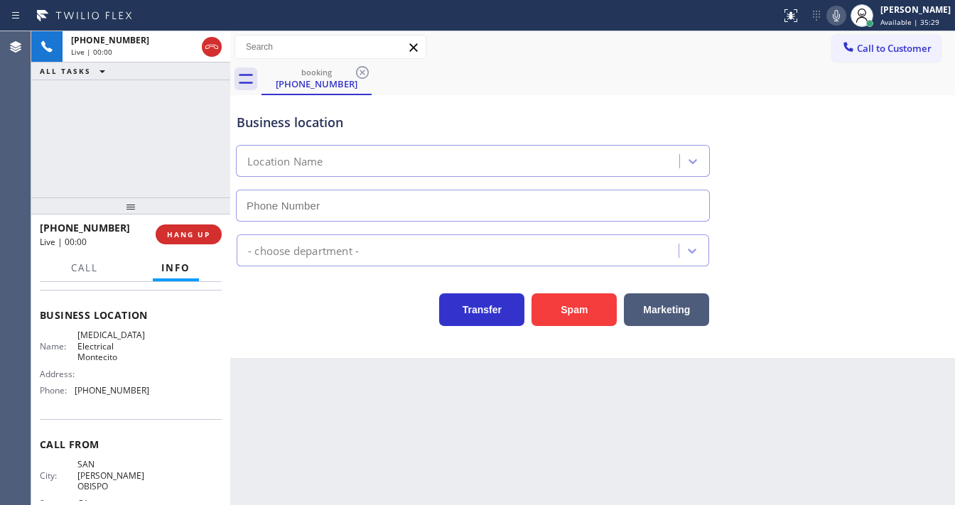
type input "[PHONE_NUMBER]"
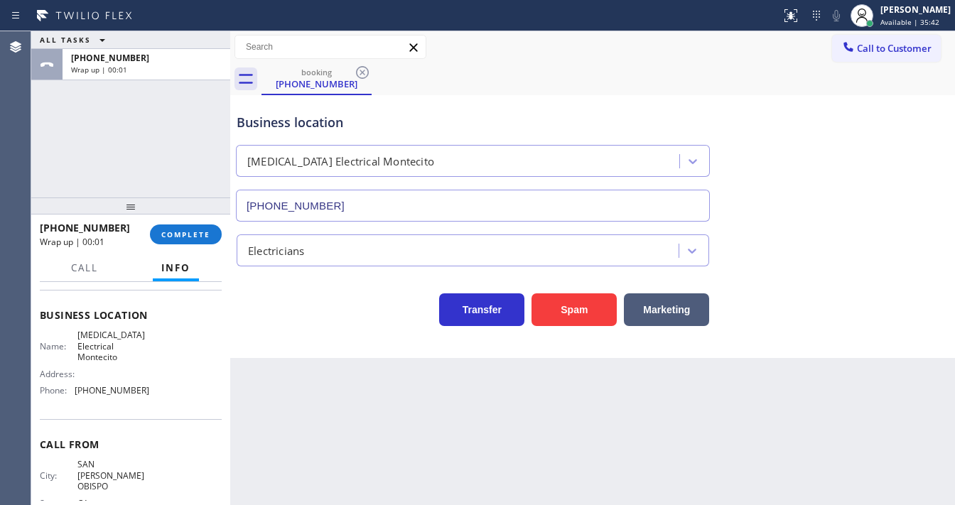
click at [31, 163] on div "Agent Desktop Classify the call LOCATION NAME Electrical Land Malibu FROM PHONE…" at bounding box center [477, 268] width 955 height 474
click at [168, 235] on span "COMPLETE" at bounding box center [185, 235] width 49 height 10
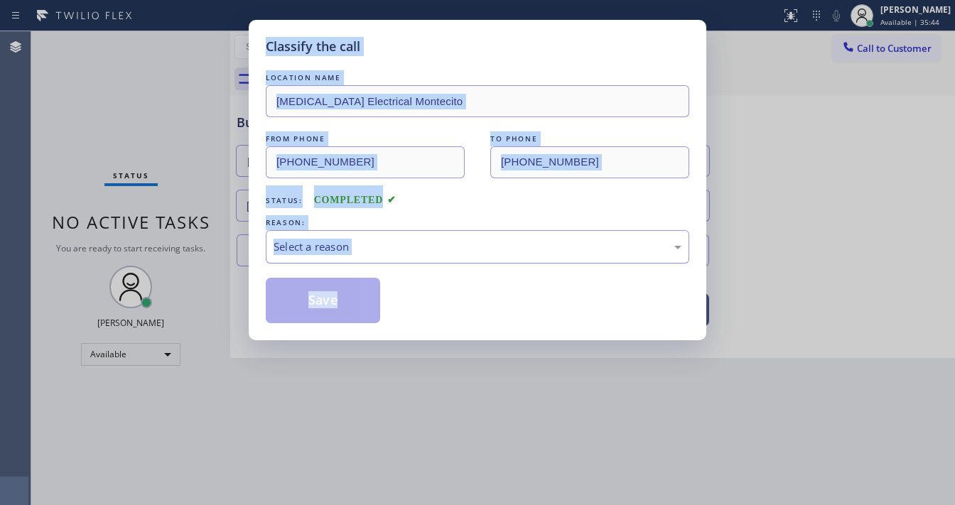
click at [321, 253] on div "Select a reason" at bounding box center [478, 247] width 408 height 16
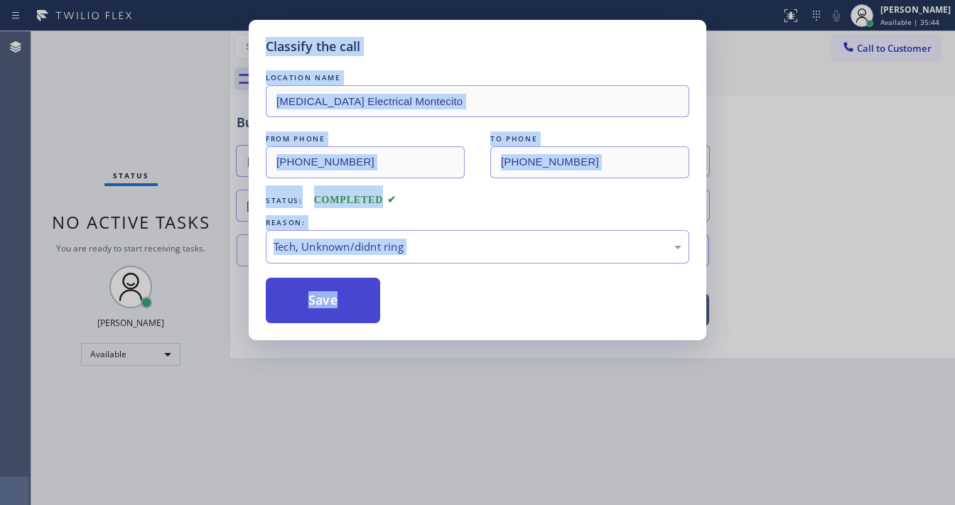
click at [318, 304] on button "Save" at bounding box center [323, 300] width 114 height 45
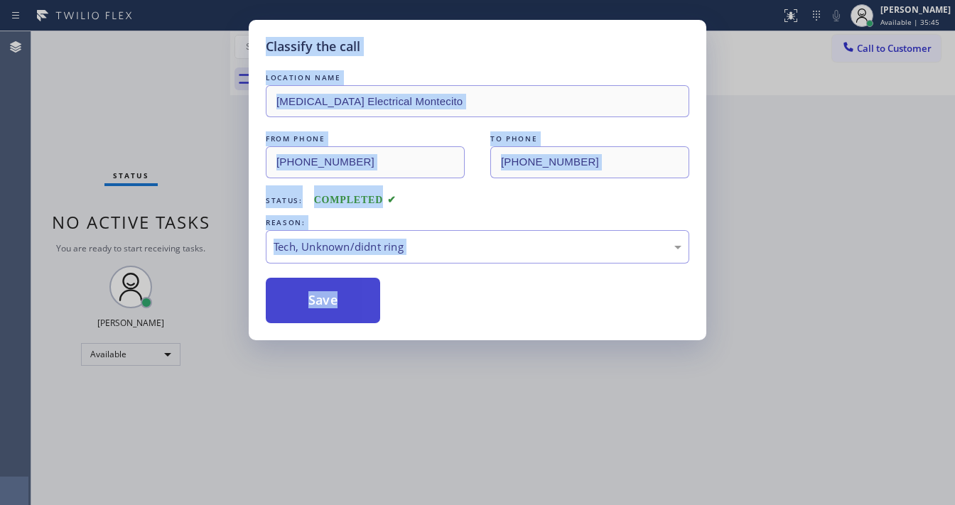
click at [318, 304] on button "Save" at bounding box center [323, 300] width 114 height 45
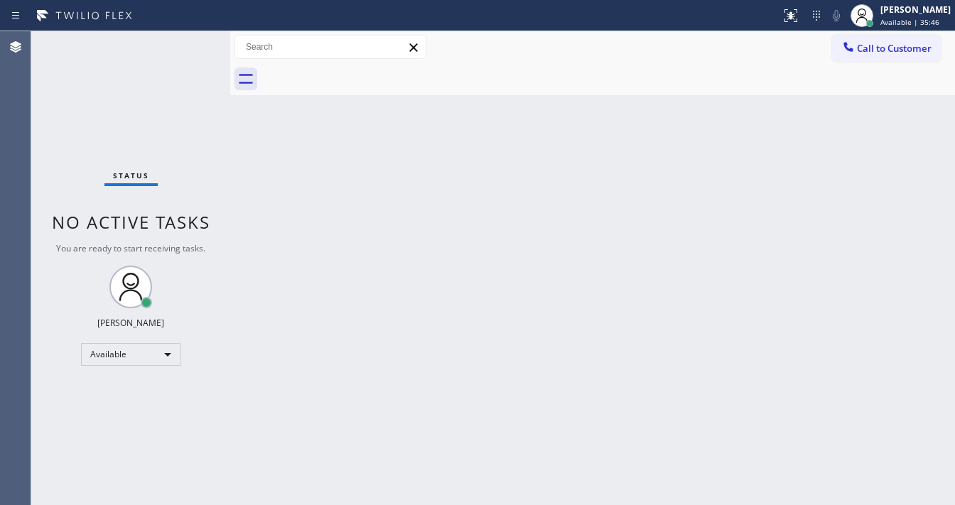
click at [199, 207] on div "Status No active tasks You are ready to start receiving tasks. [PERSON_NAME]" at bounding box center [130, 268] width 199 height 474
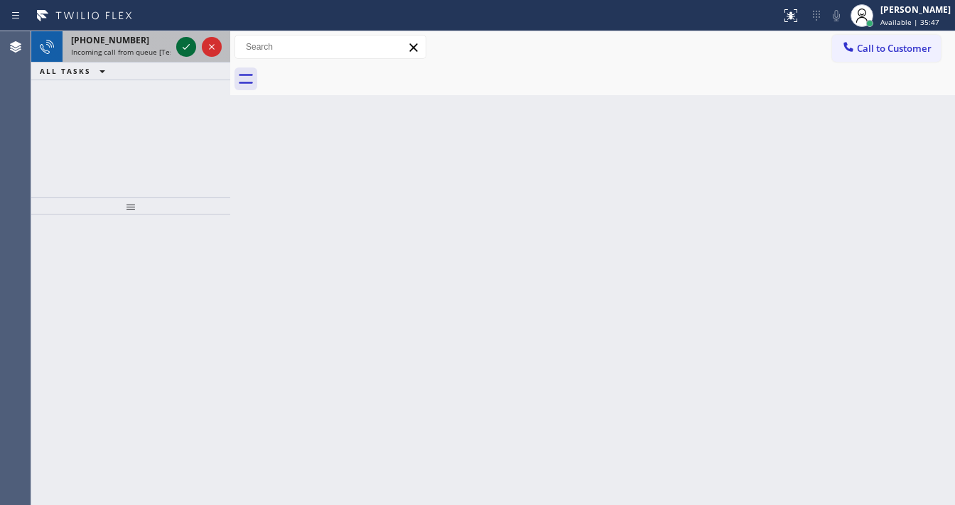
click at [180, 45] on icon at bounding box center [186, 46] width 17 height 17
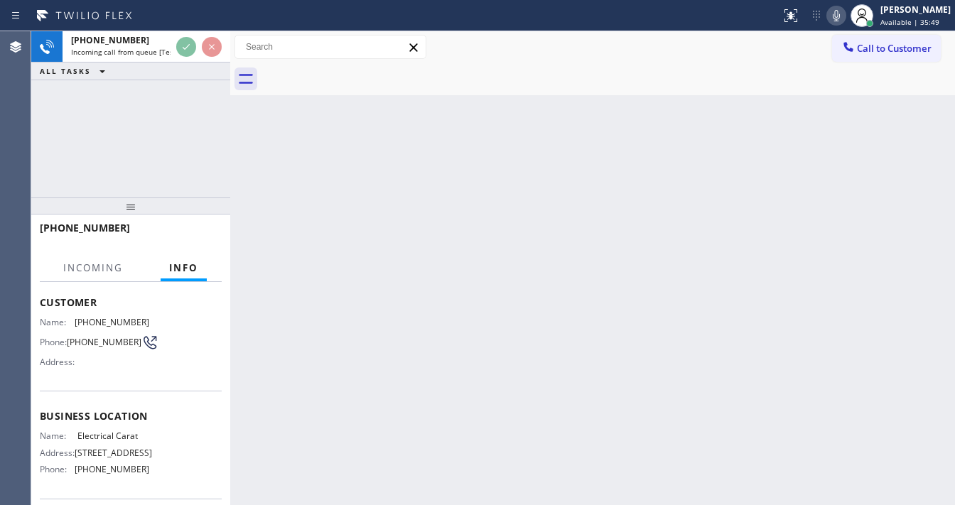
scroll to position [114, 0]
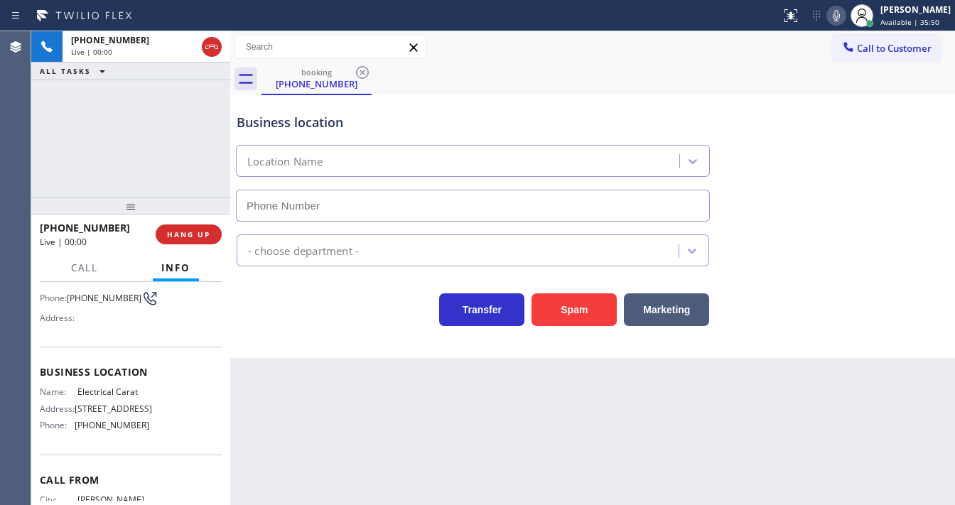
type input "(720) 605-2691"
click at [585, 322] on button "Spam" at bounding box center [574, 310] width 85 height 33
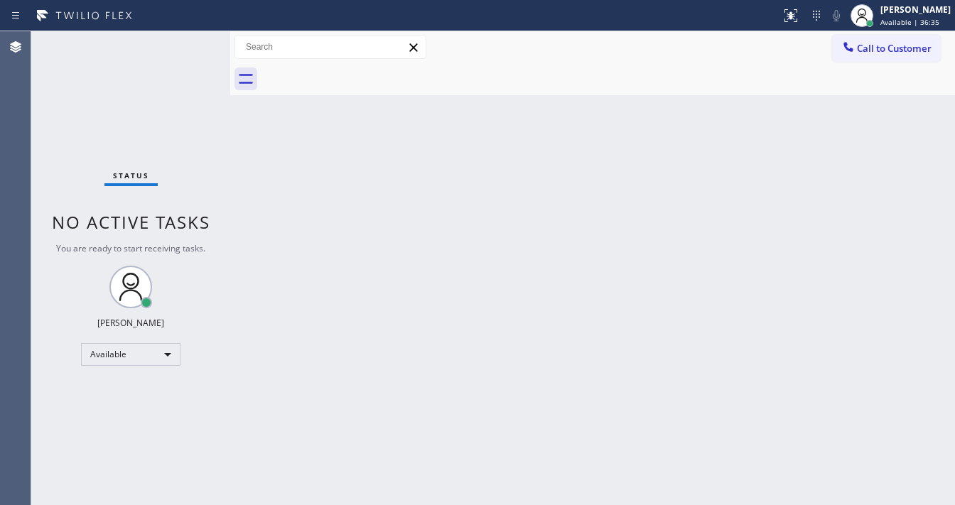
click at [190, 40] on div "Status No active tasks You are ready to start receiving tasks. [PERSON_NAME]" at bounding box center [130, 268] width 199 height 474
click at [188, 40] on div "Status No active tasks You are ready to start receiving tasks. [PERSON_NAME]" at bounding box center [130, 268] width 199 height 474
click at [185, 41] on div "Status No active tasks You are ready to start receiving tasks. [PERSON_NAME]" at bounding box center [130, 268] width 199 height 474
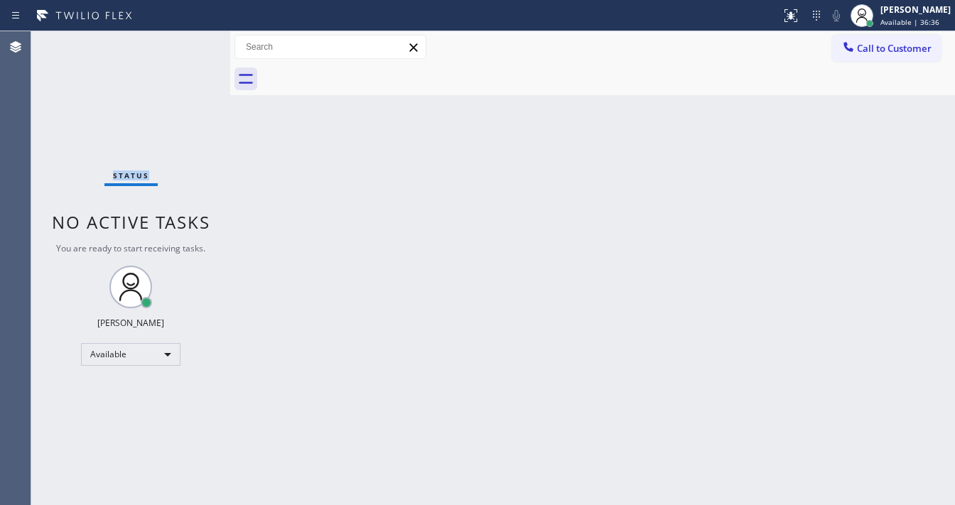
click at [185, 41] on div "Status No active tasks You are ready to start receiving tasks. [PERSON_NAME]" at bounding box center [130, 268] width 199 height 474
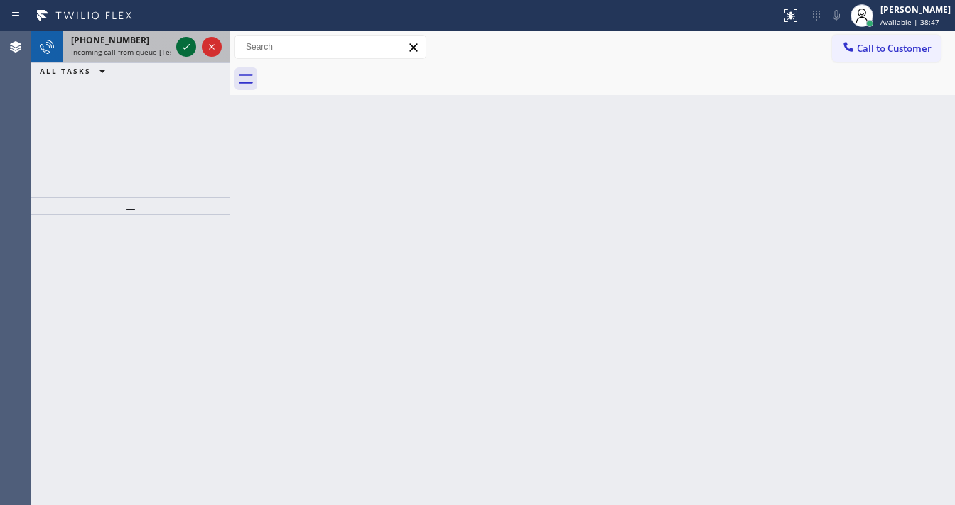
click at [178, 57] on div at bounding box center [198, 46] width 51 height 31
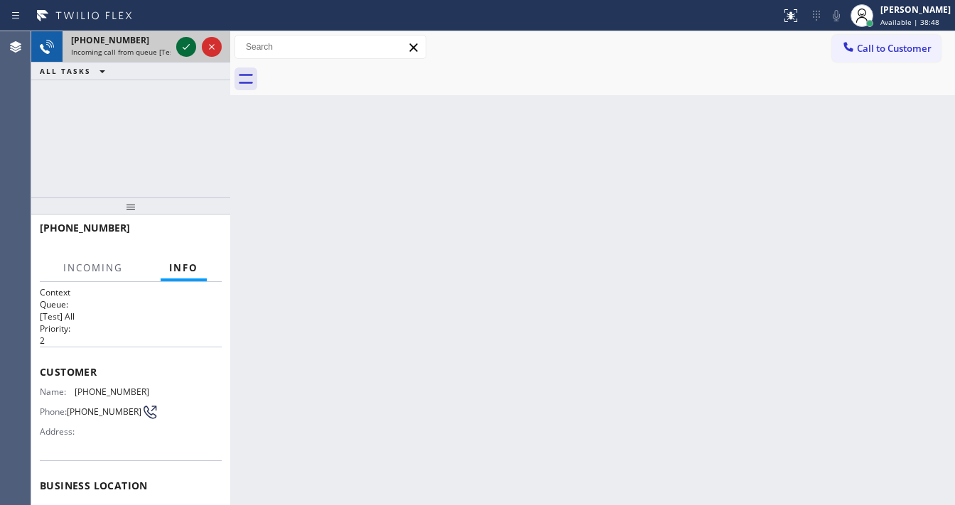
click at [181, 45] on icon at bounding box center [186, 46] width 17 height 17
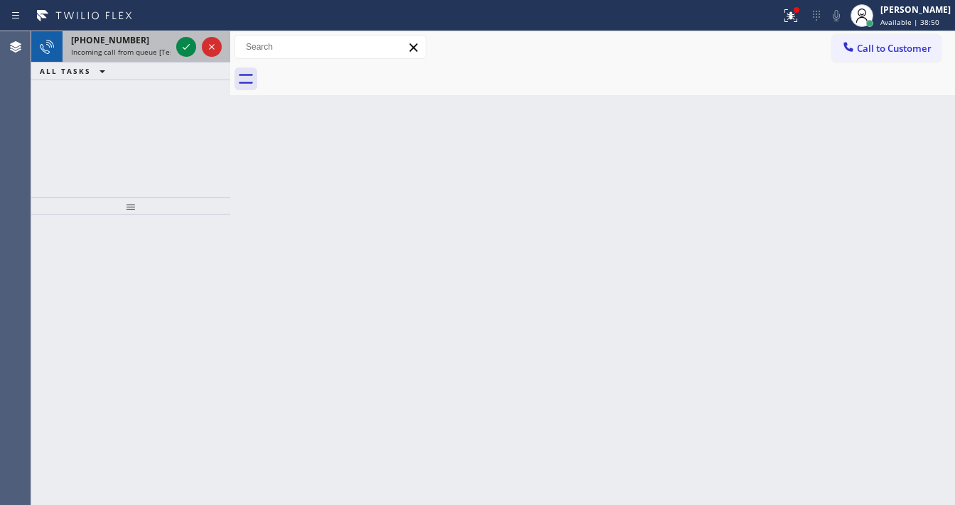
click at [171, 45] on div "+12246881536 Incoming call from queue [Test] All" at bounding box center [118, 46] width 111 height 31
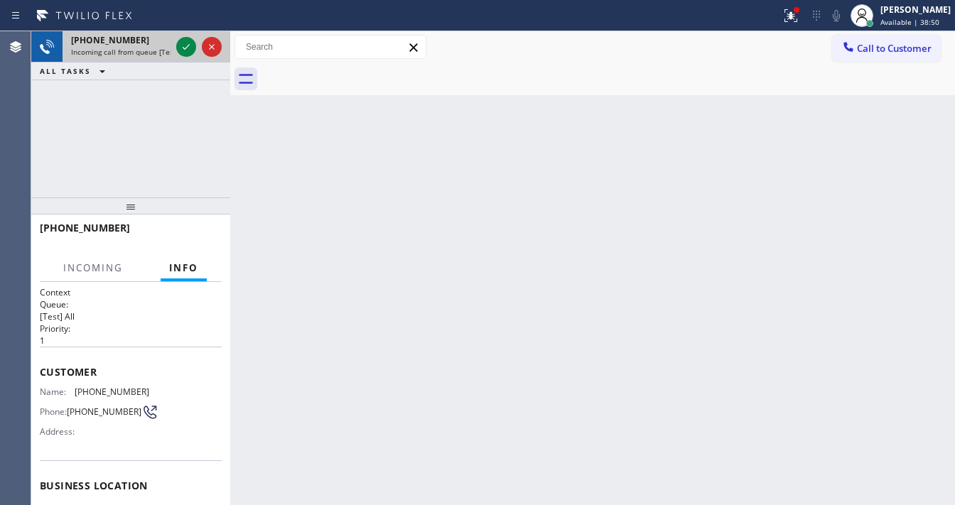
click at [174, 45] on div at bounding box center [198, 46] width 51 height 31
click at [176, 45] on div at bounding box center [186, 46] width 20 height 17
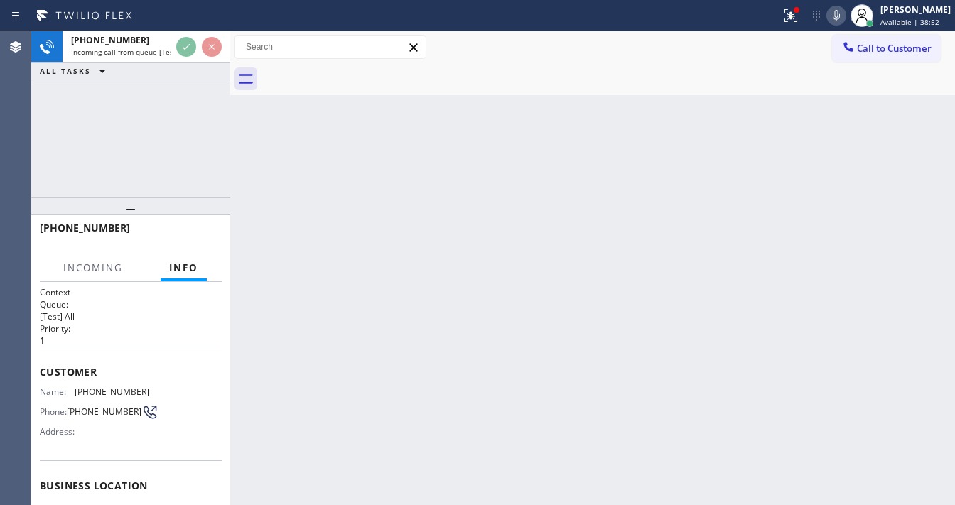
scroll to position [114, 0]
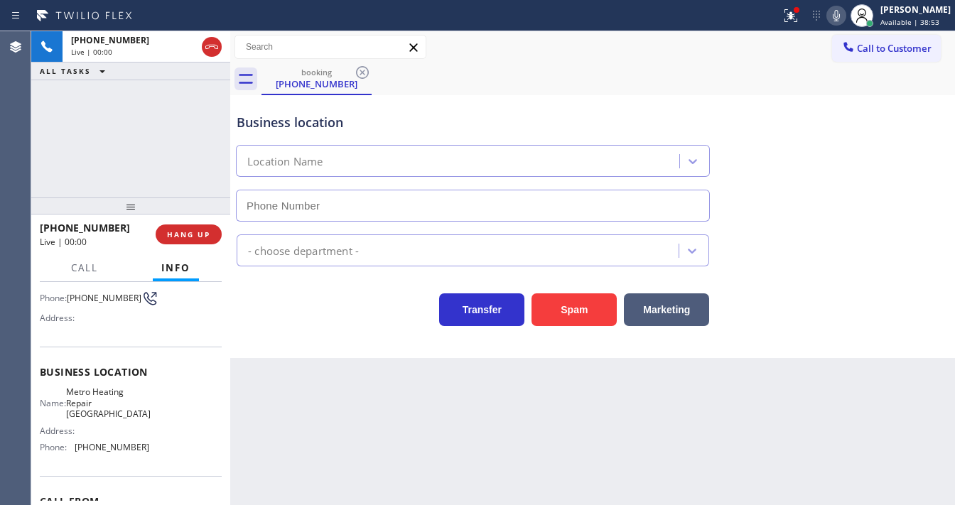
type input "[PHONE_NUMBER]"
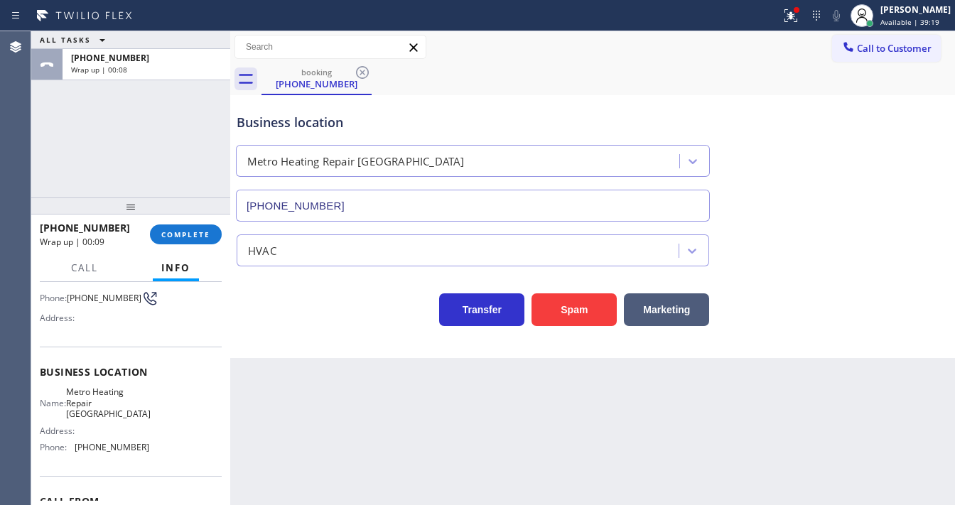
click at [55, 136] on div "ALL TASKS ALL TASKS ACTIVE TASKS TASKS IN WRAP UP +12246881536 Wrap up | 00:08" at bounding box center [130, 114] width 199 height 166
drag, startPoint x: 164, startPoint y: 215, endPoint x: 193, endPoint y: 236, distance: 35.1
click at [167, 215] on div at bounding box center [130, 206] width 199 height 17
click at [193, 236] on span "COMPLETE" at bounding box center [185, 235] width 49 height 10
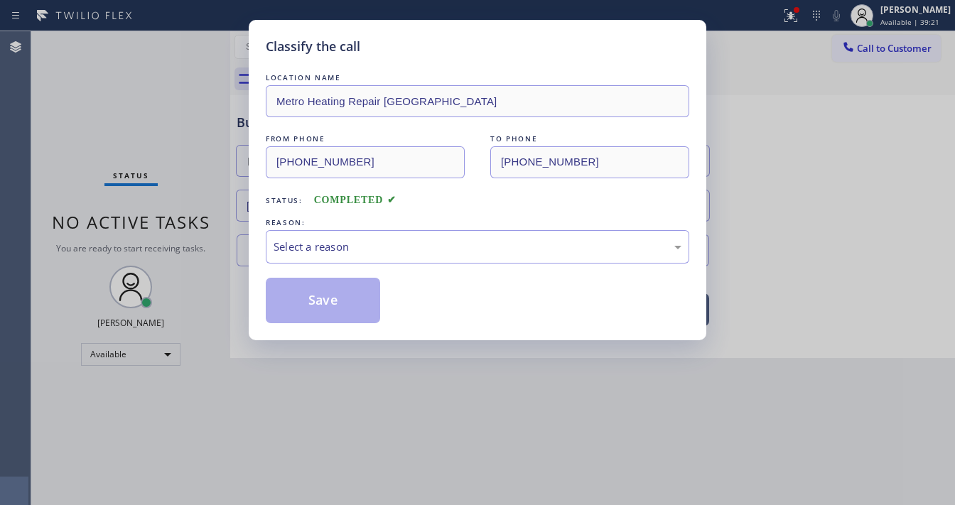
click at [301, 225] on div "REASON:" at bounding box center [478, 222] width 424 height 15
click at [321, 247] on div "Select a reason" at bounding box center [478, 247] width 408 height 16
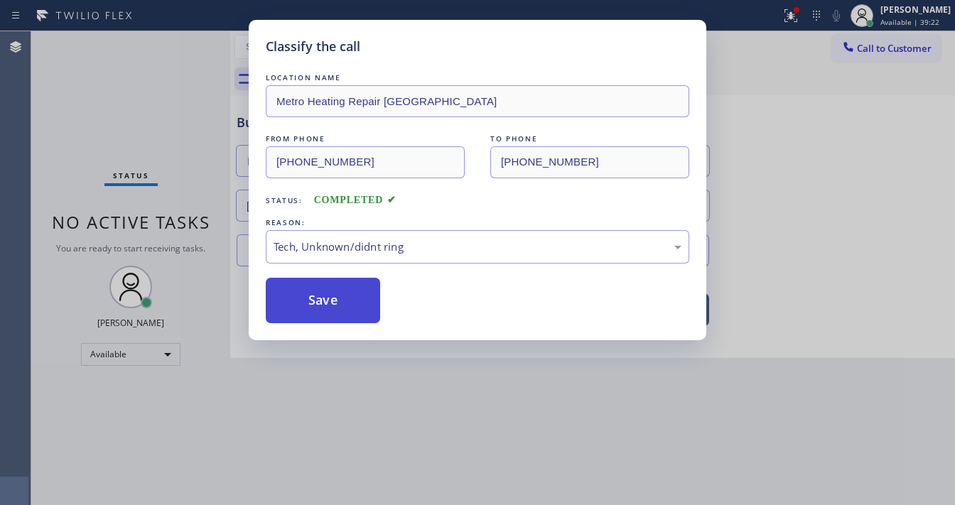
click at [318, 298] on button "Save" at bounding box center [323, 300] width 114 height 45
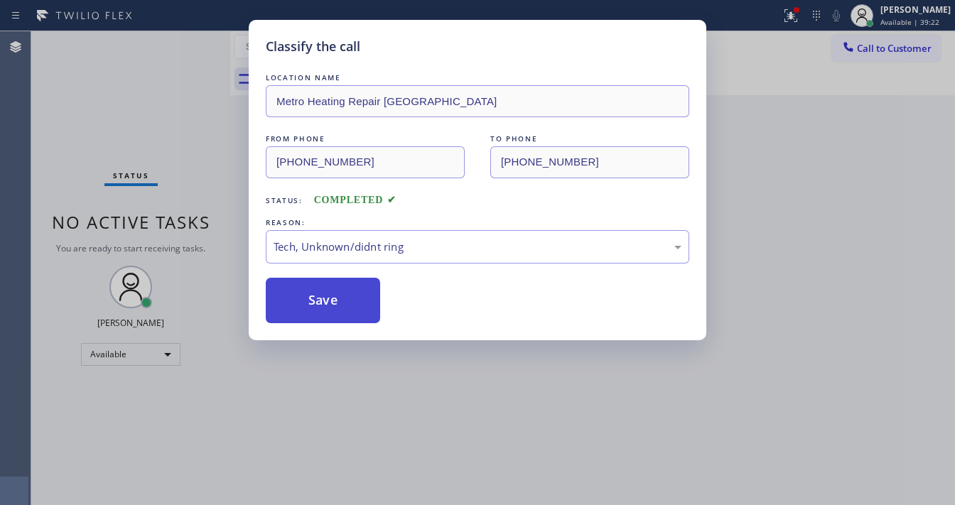
click at [318, 296] on button "Save" at bounding box center [323, 300] width 114 height 45
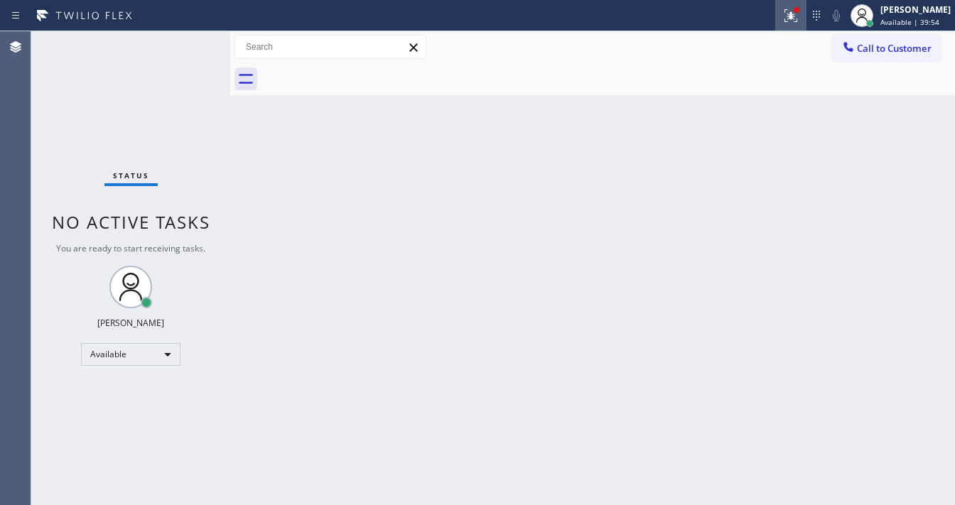
click at [799, 6] on button at bounding box center [790, 15] width 31 height 31
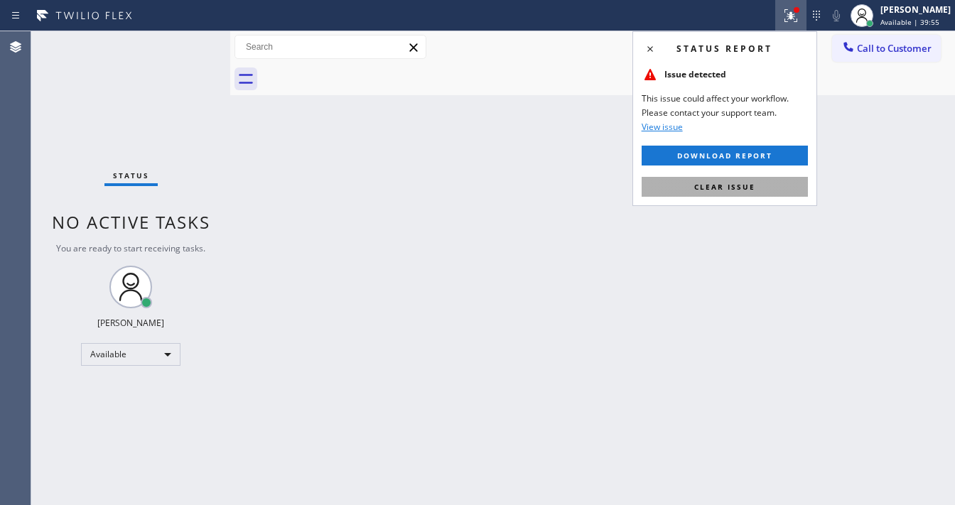
click at [702, 189] on span "Clear issue" at bounding box center [724, 187] width 61 height 10
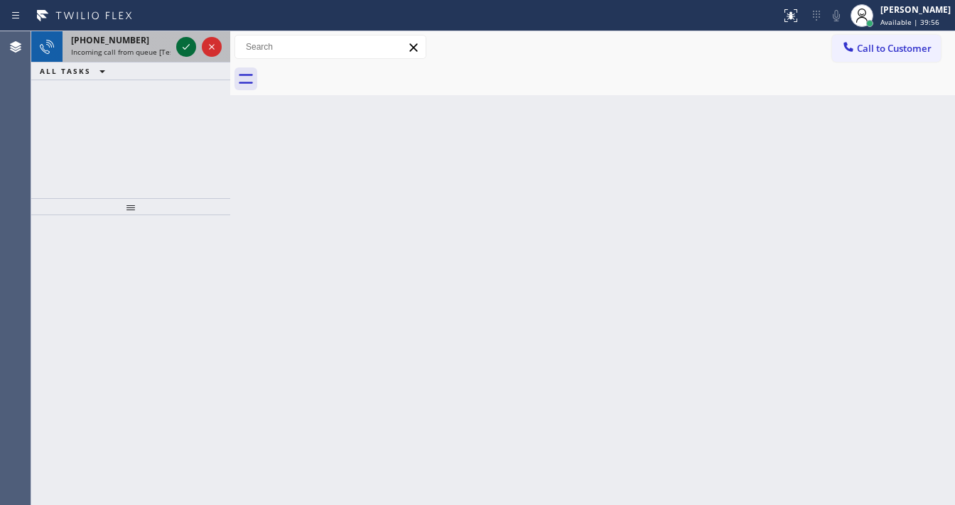
click at [185, 46] on icon at bounding box center [186, 46] width 17 height 17
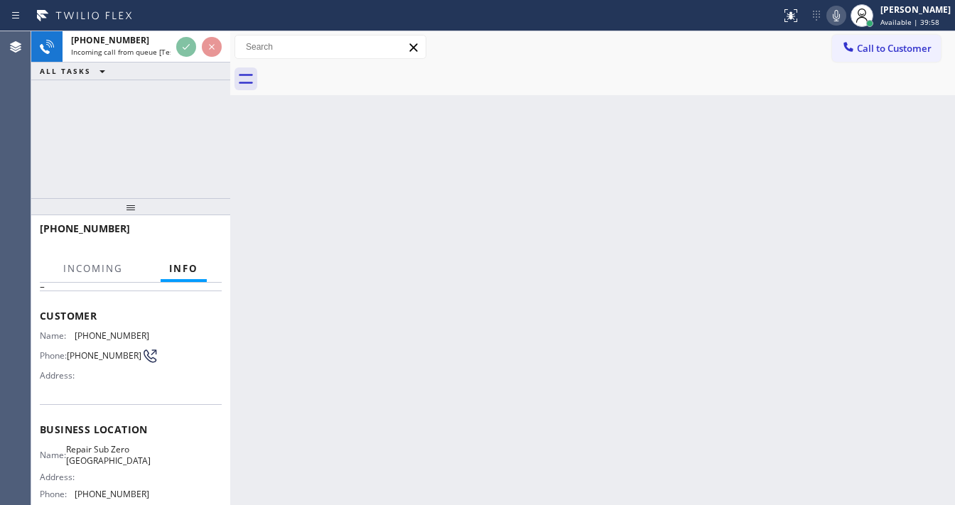
scroll to position [171, 0]
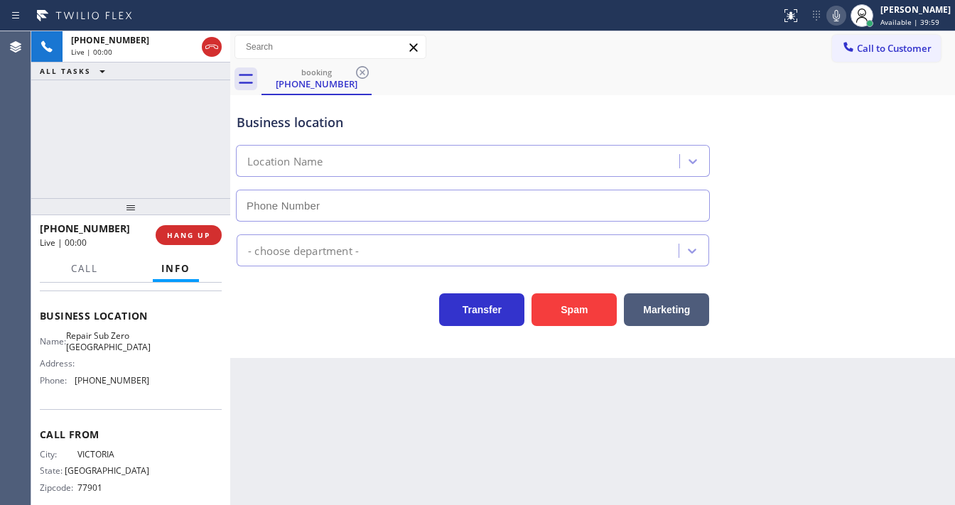
type input "(361) 202-8932"
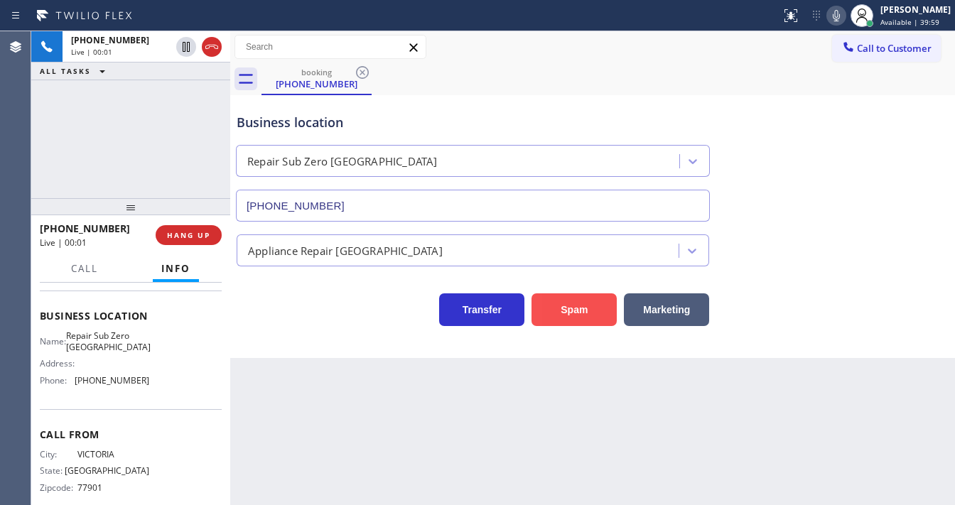
click at [571, 313] on button "Spam" at bounding box center [574, 310] width 85 height 33
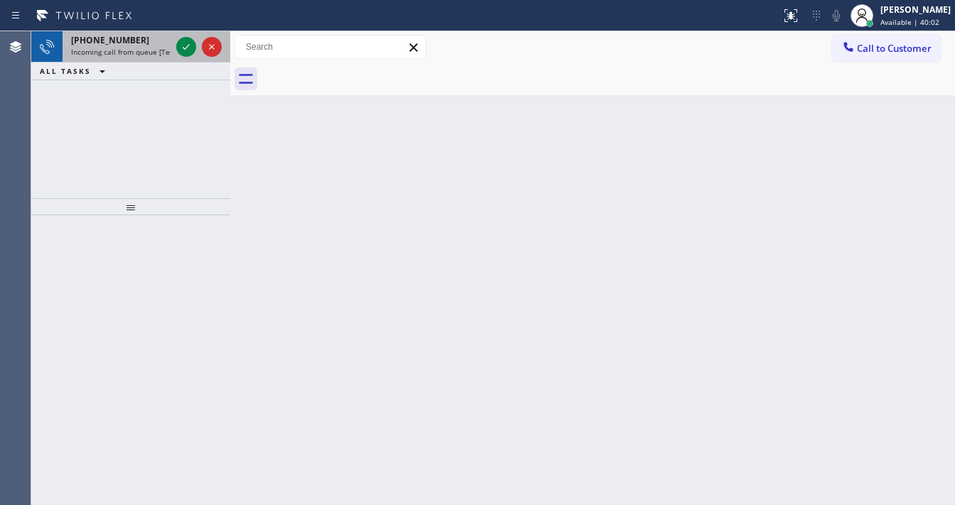
click at [181, 57] on div at bounding box center [198, 46] width 51 height 31
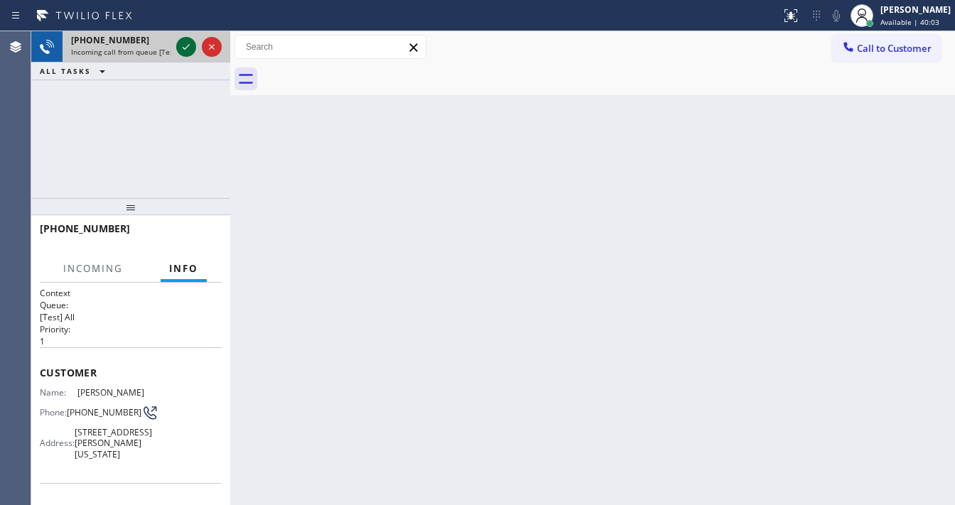
click at [182, 53] on button at bounding box center [186, 47] width 20 height 20
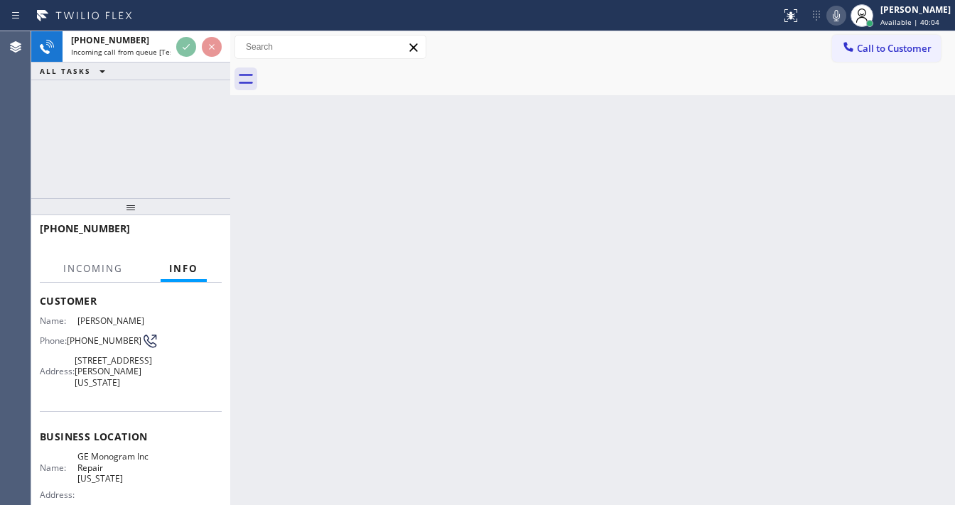
scroll to position [114, 0]
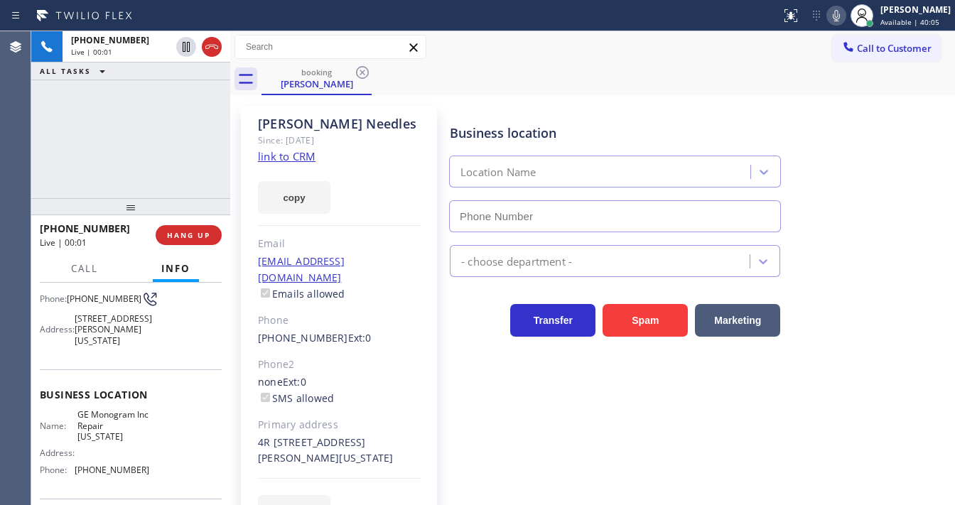
type input "[PHONE_NUMBER]"
click at [301, 154] on link "link to CRM" at bounding box center [287, 156] width 58 height 14
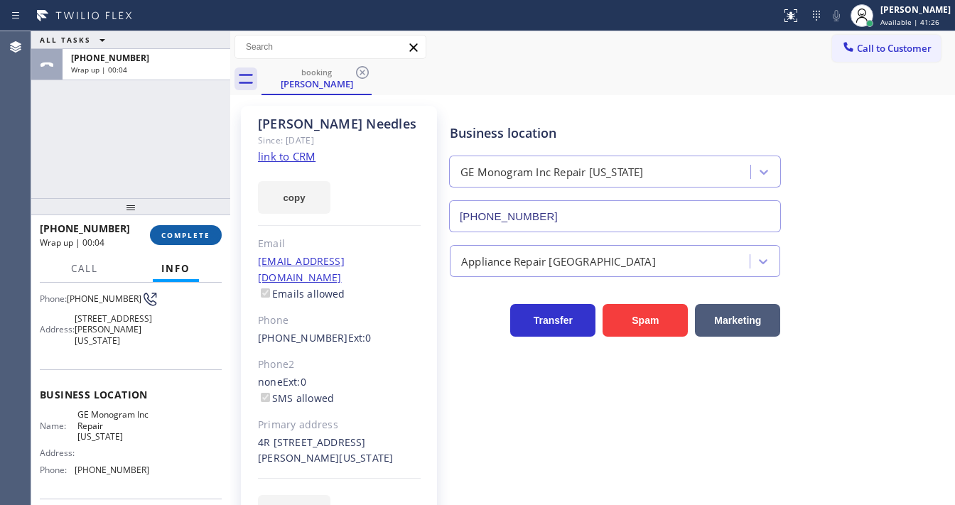
click at [169, 227] on button "COMPLETE" at bounding box center [186, 235] width 72 height 20
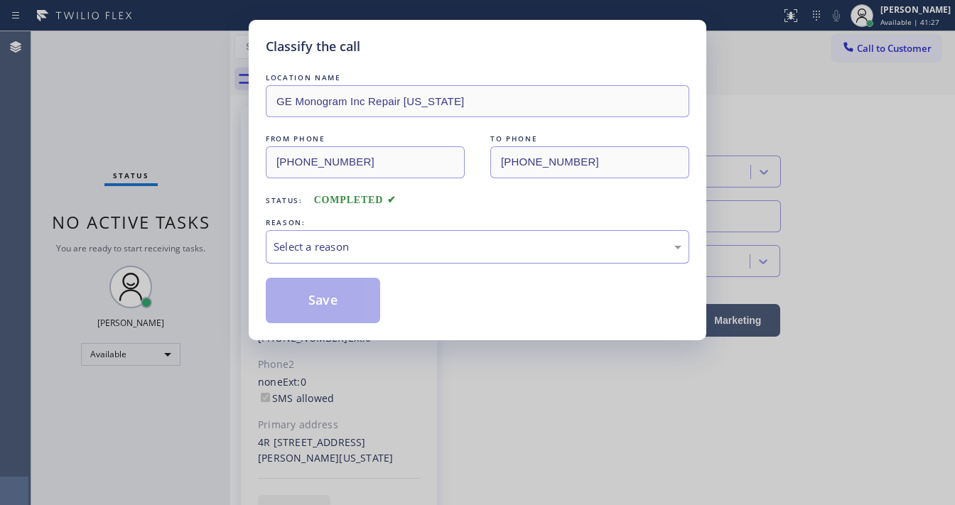
click at [319, 249] on div "Select a reason" at bounding box center [478, 247] width 408 height 16
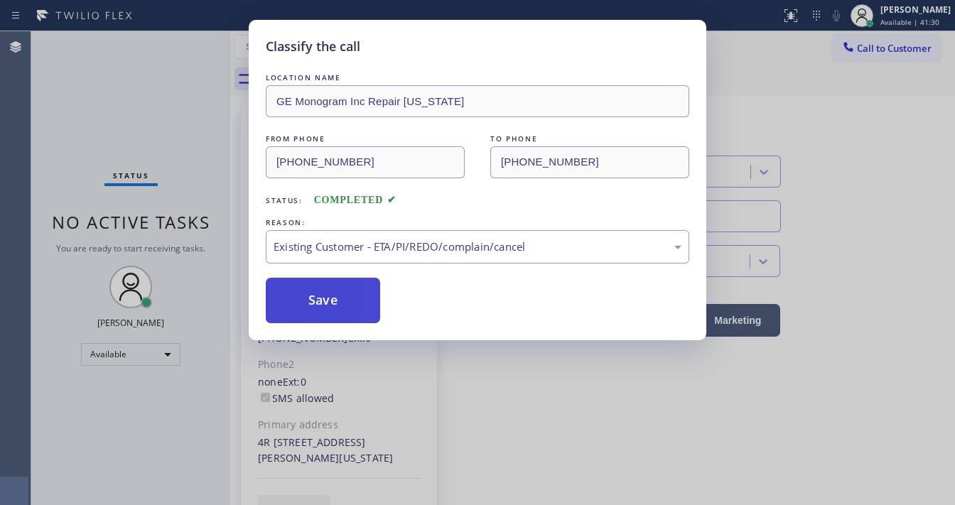
click at [316, 296] on button "Save" at bounding box center [323, 300] width 114 height 45
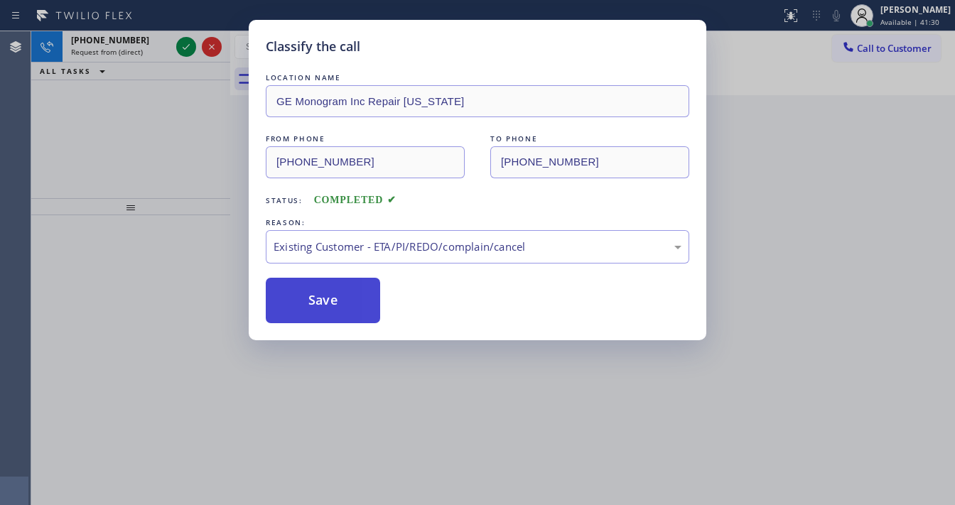
click at [316, 296] on button "Save" at bounding box center [323, 300] width 114 height 45
click at [179, 53] on div "Classify the call LOCATION NAME Electrical Land Malibu FROM PHONE (424) 644-413…" at bounding box center [493, 268] width 924 height 474
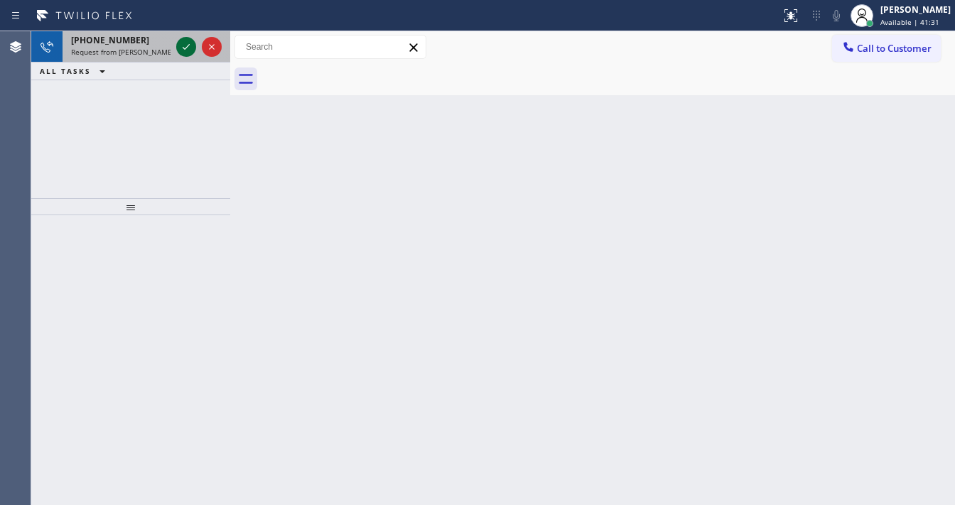
click at [179, 51] on icon at bounding box center [186, 46] width 17 height 17
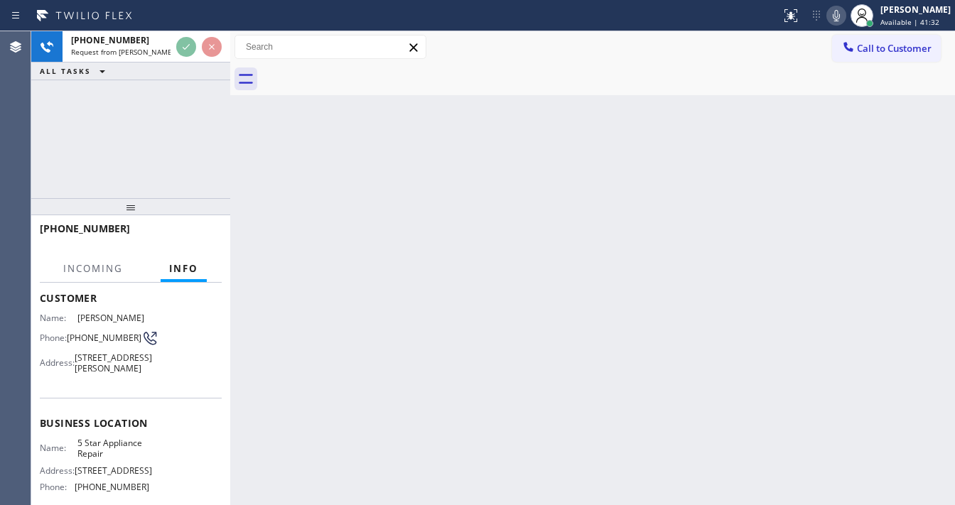
scroll to position [114, 0]
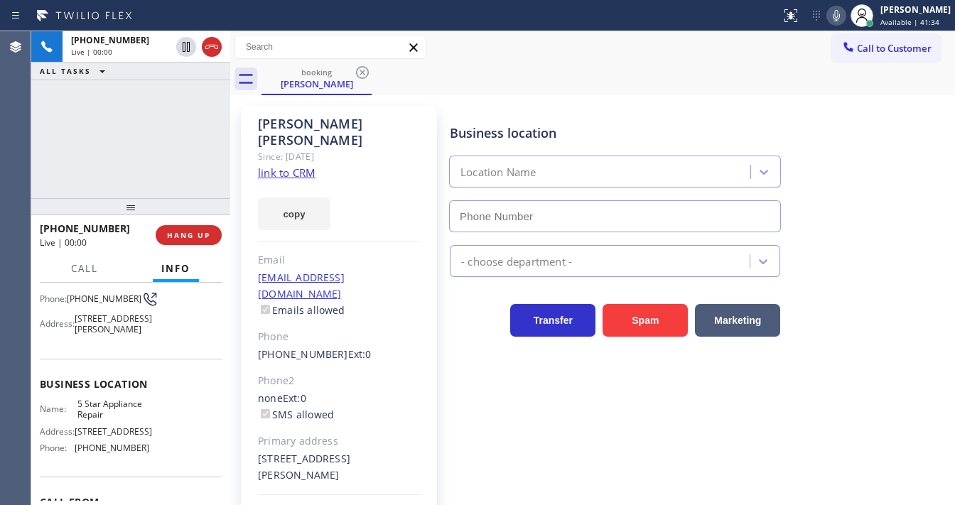
type input "[PHONE_NUMBER]"
click at [306, 166] on link "link to CRM" at bounding box center [287, 173] width 58 height 14
click at [57, 156] on div "+16502698520 Live | 02:00 ALL TASKS ALL TASKS ACTIVE TASKS TASKS IN WRAP UP" at bounding box center [130, 114] width 199 height 167
click at [119, 156] on div "+16502698520 Live | 02:00 ALL TASKS ALL TASKS ACTIVE TASKS TASKS IN WRAP UP" at bounding box center [130, 114] width 199 height 167
click at [42, 134] on div "+16502698520 Live | 02:07 ALL TASKS ALL TASKS ACTIVE TASKS TASKS IN WRAP UP" at bounding box center [130, 114] width 199 height 167
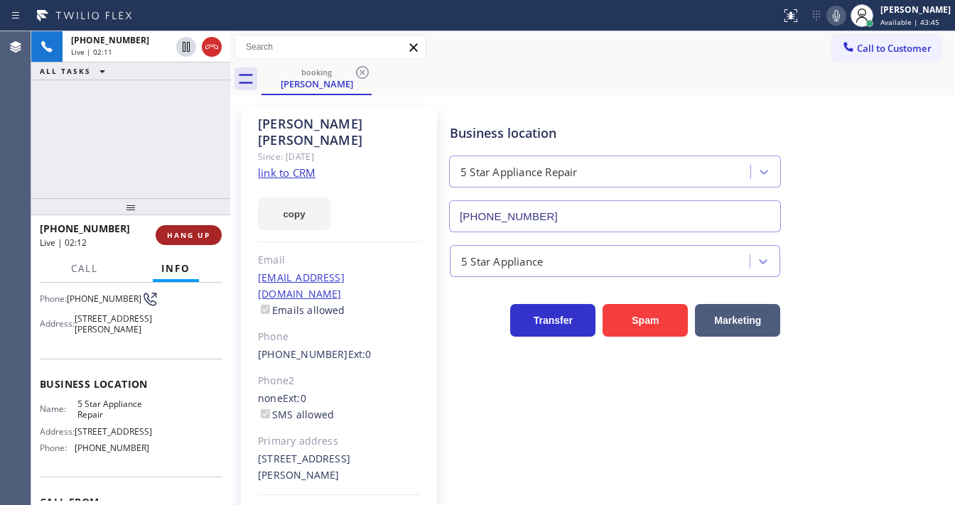
click at [190, 225] on button "HANG UP" at bounding box center [189, 235] width 66 height 20
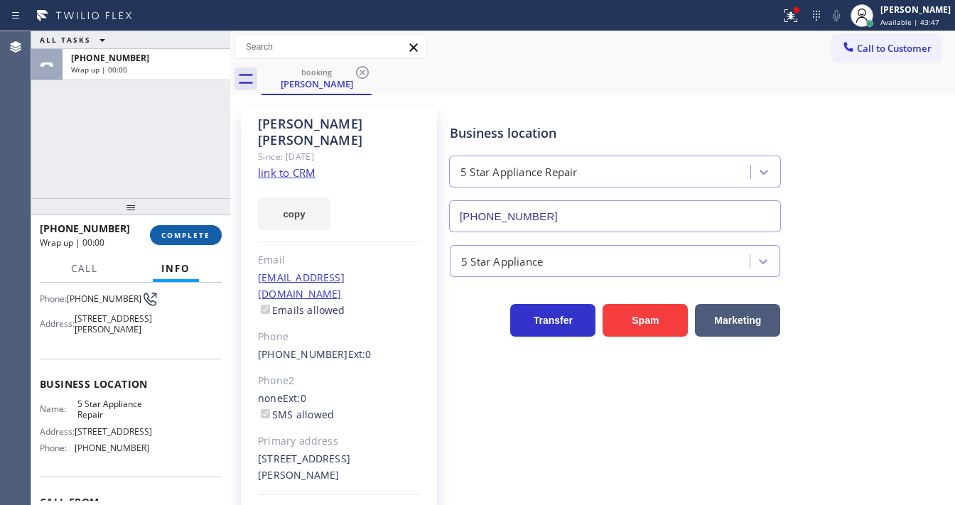
click at [194, 243] on button "COMPLETE" at bounding box center [186, 235] width 72 height 20
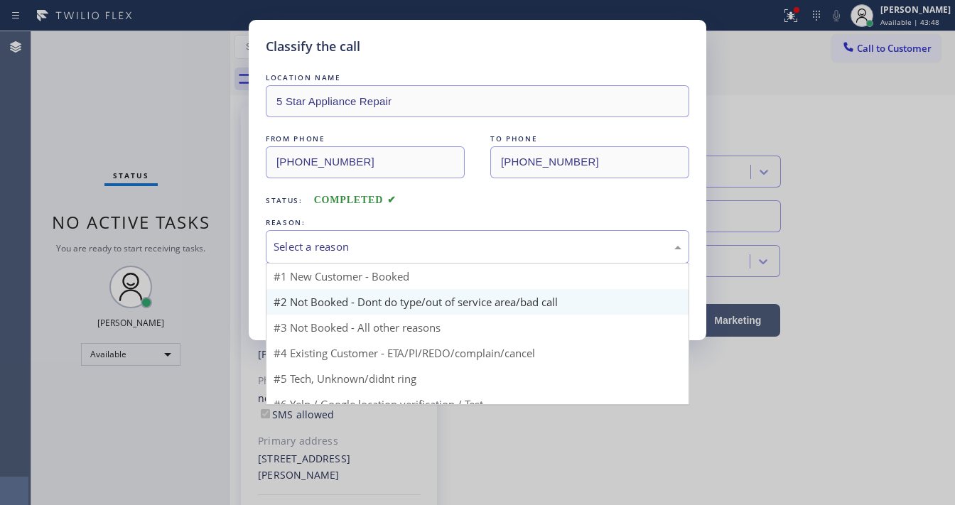
drag, startPoint x: 324, startPoint y: 250, endPoint x: 340, endPoint y: 299, distance: 51.0
click at [326, 253] on div "Select a reason" at bounding box center [478, 247] width 408 height 16
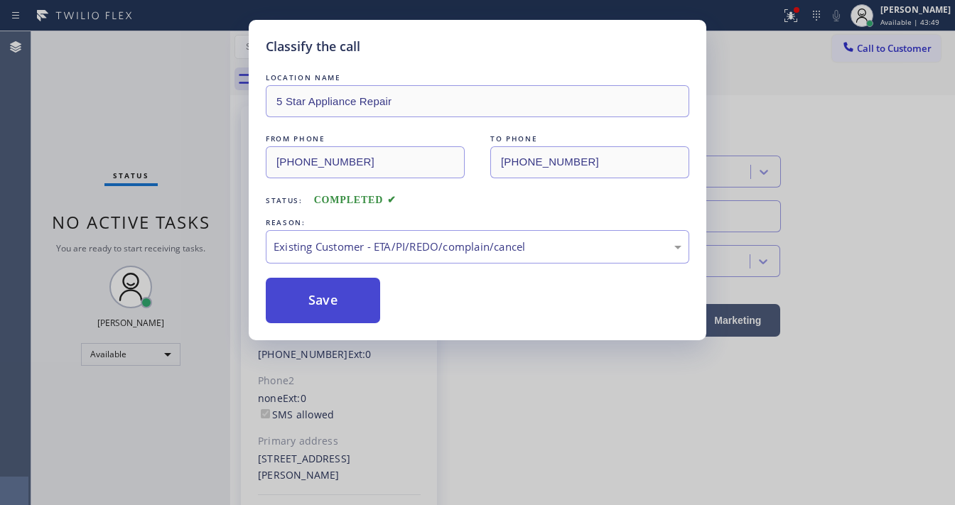
click at [324, 293] on button "Save" at bounding box center [323, 300] width 114 height 45
click at [324, 292] on button "Save" at bounding box center [323, 300] width 114 height 45
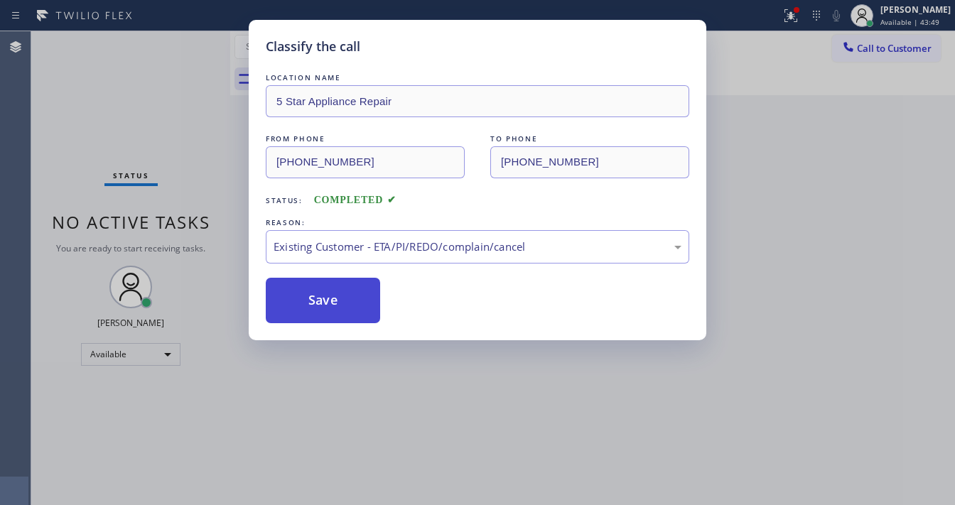
drag, startPoint x: 324, startPoint y: 291, endPoint x: 333, endPoint y: 279, distance: 14.8
click at [324, 290] on button "Save" at bounding box center [323, 300] width 114 height 45
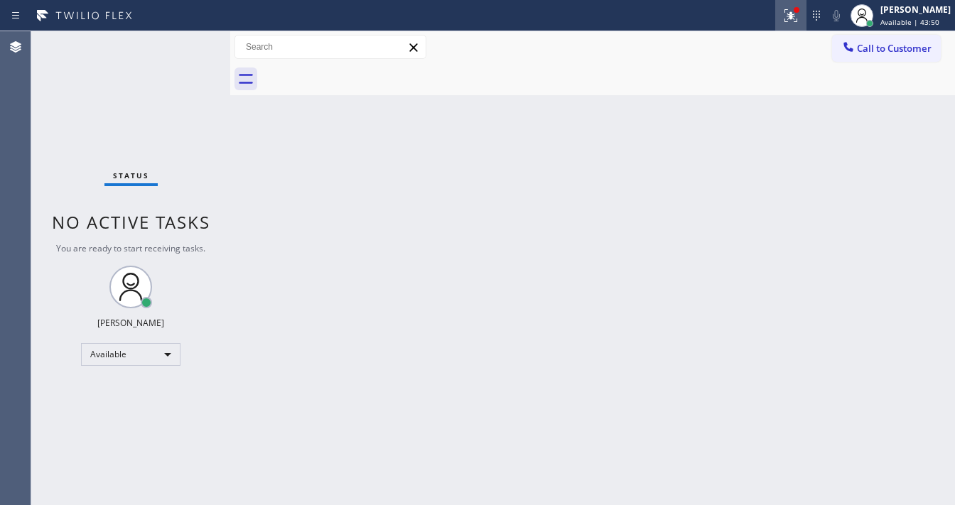
click at [792, 20] on div at bounding box center [790, 15] width 31 height 17
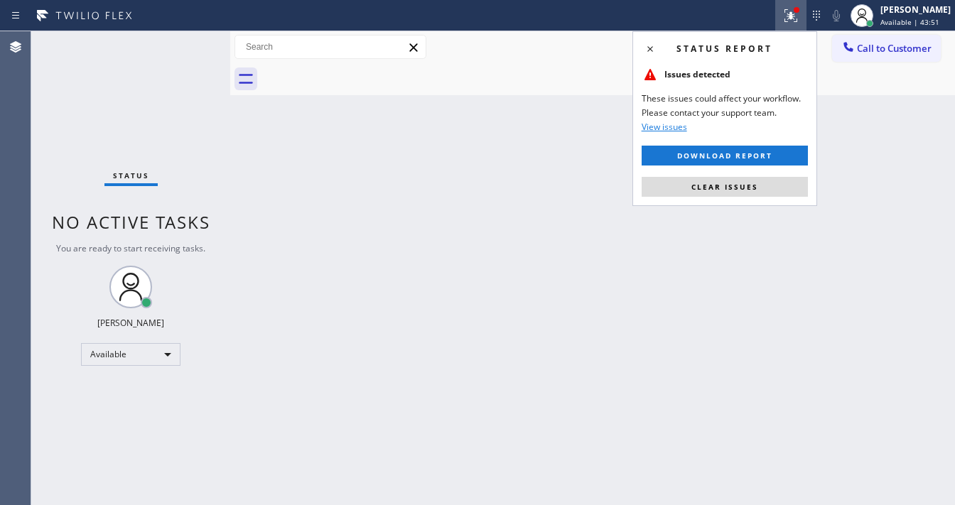
click at [800, 18] on icon at bounding box center [791, 15] width 17 height 17
click at [742, 179] on button "Clear issues" at bounding box center [725, 187] width 166 height 20
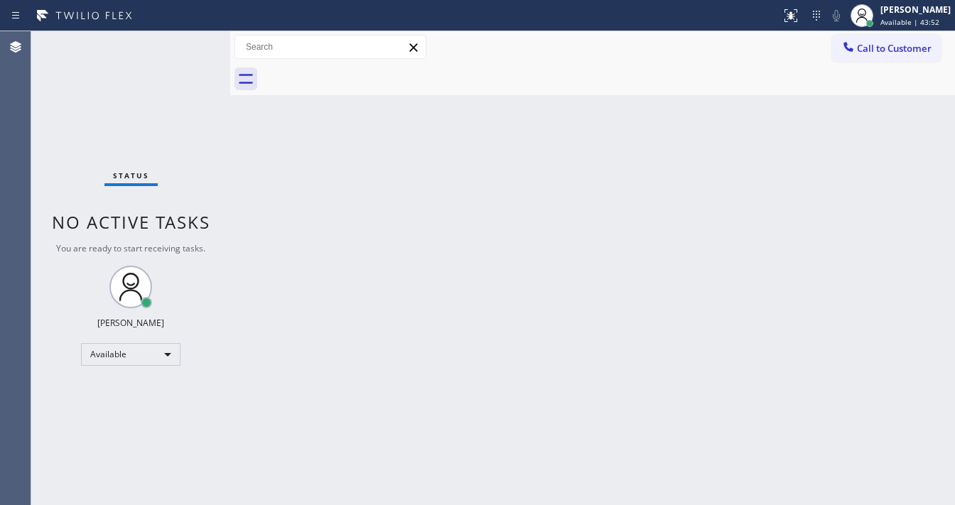
click at [478, 262] on div "Back to Dashboard Change Sender ID Customers Technicians Select a contact Outbo…" at bounding box center [592, 268] width 725 height 474
click at [203, 58] on div "Status No active tasks You are ready to start receiving tasks. [PERSON_NAME]" at bounding box center [130, 268] width 199 height 474
click at [188, 41] on div "Status No active tasks You are ready to start receiving tasks. [PERSON_NAME]" at bounding box center [130, 268] width 199 height 474
click at [190, 39] on div "Status No active tasks You are ready to start receiving tasks. [PERSON_NAME]" at bounding box center [130, 268] width 199 height 474
click at [185, 44] on div "Status No active tasks You are ready to start receiving tasks. [PERSON_NAME]" at bounding box center [130, 268] width 199 height 474
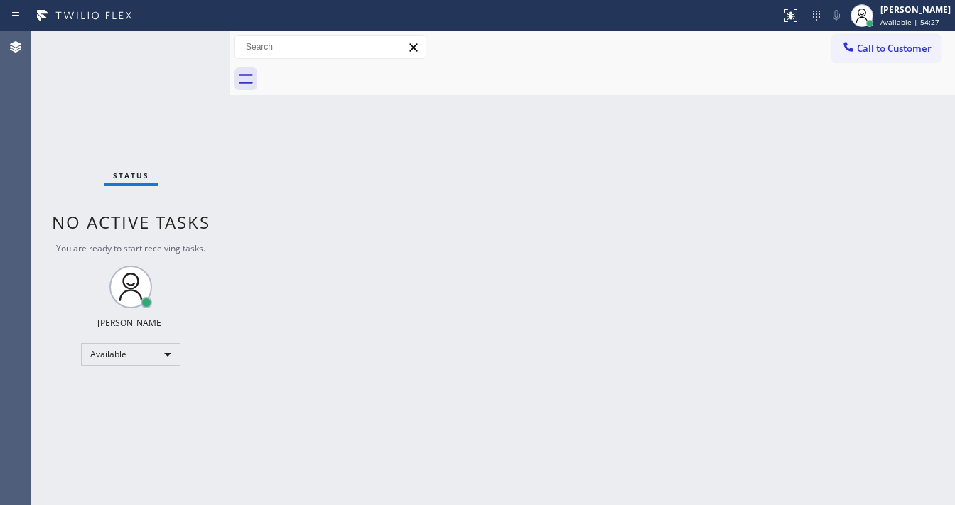
click at [185, 44] on div "Status No active tasks You are ready to start receiving tasks. [PERSON_NAME]" at bounding box center [130, 268] width 199 height 474
click at [186, 43] on div "Status No active tasks You are ready to start receiving tasks. [PERSON_NAME]" at bounding box center [130, 268] width 199 height 474
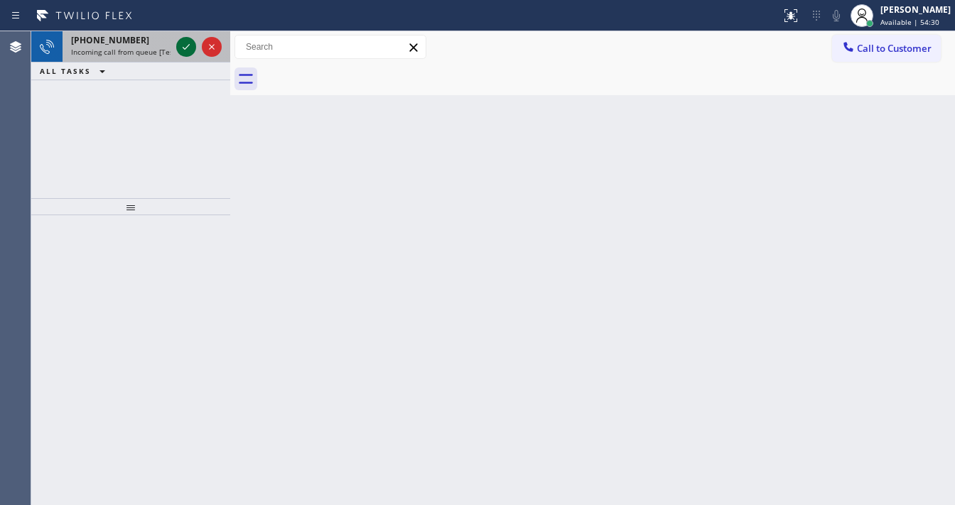
click at [188, 38] on div at bounding box center [198, 46] width 51 height 31
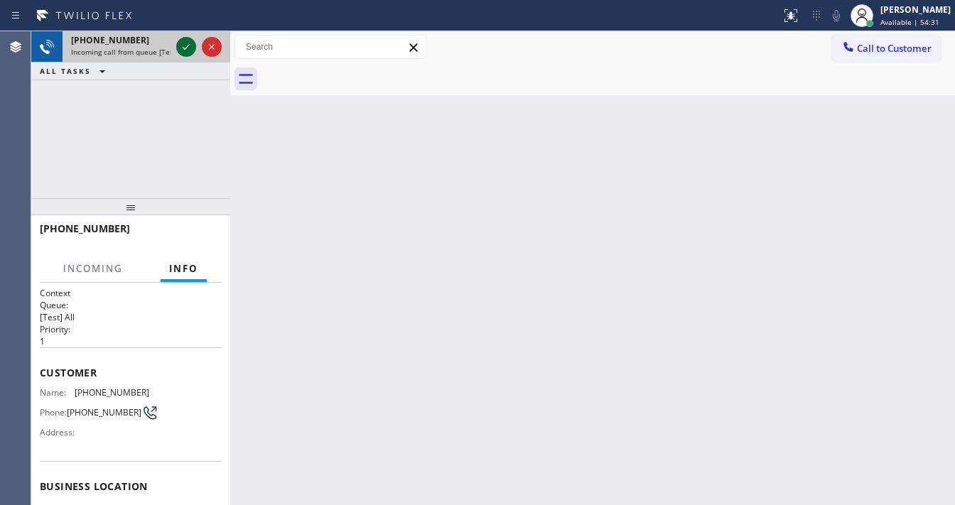
click at [188, 43] on icon at bounding box center [186, 46] width 17 height 17
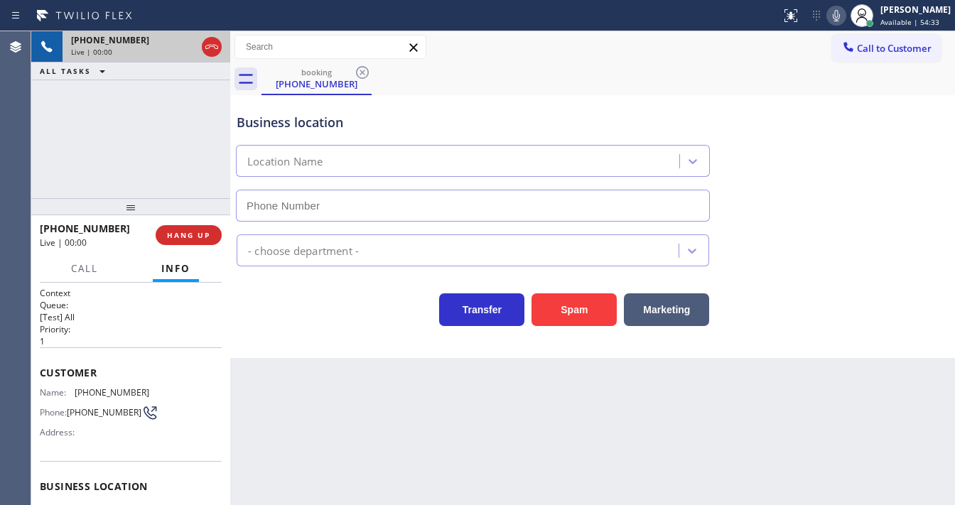
scroll to position [114, 0]
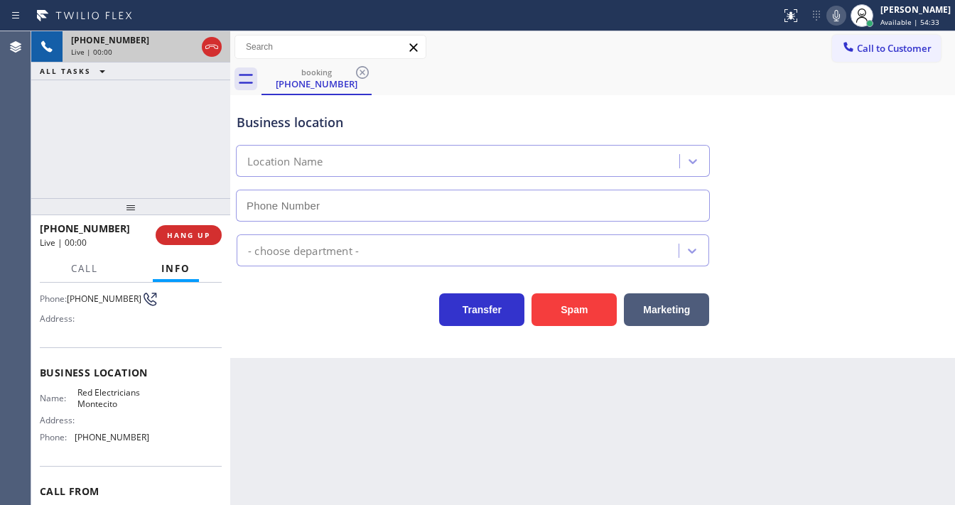
type input "(805) 222-7597"
click at [550, 311] on button "Spam" at bounding box center [574, 310] width 85 height 33
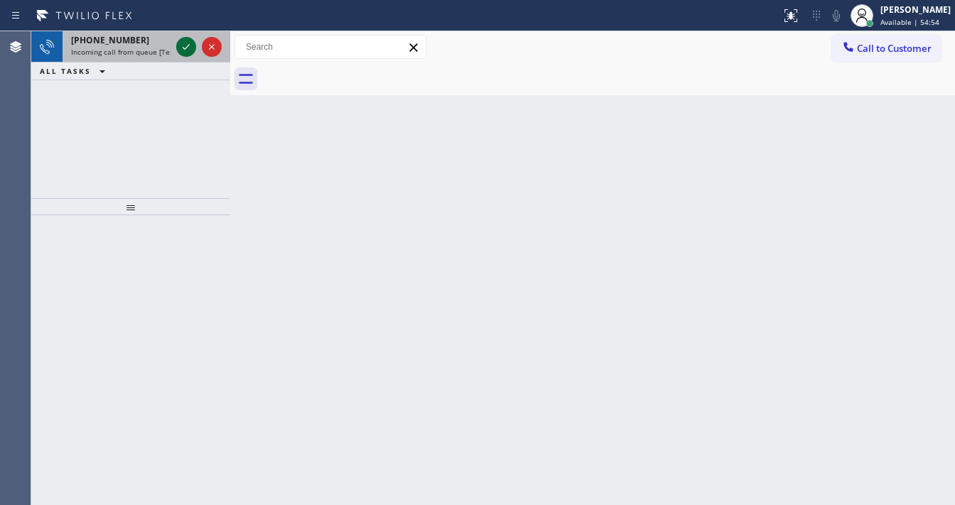
drag, startPoint x: 169, startPoint y: 45, endPoint x: 181, endPoint y: 44, distance: 11.4
click at [176, 44] on div "+16302581262 Incoming call from queue [Test] All" at bounding box center [130, 46] width 199 height 31
click at [182, 44] on icon at bounding box center [186, 46] width 17 height 17
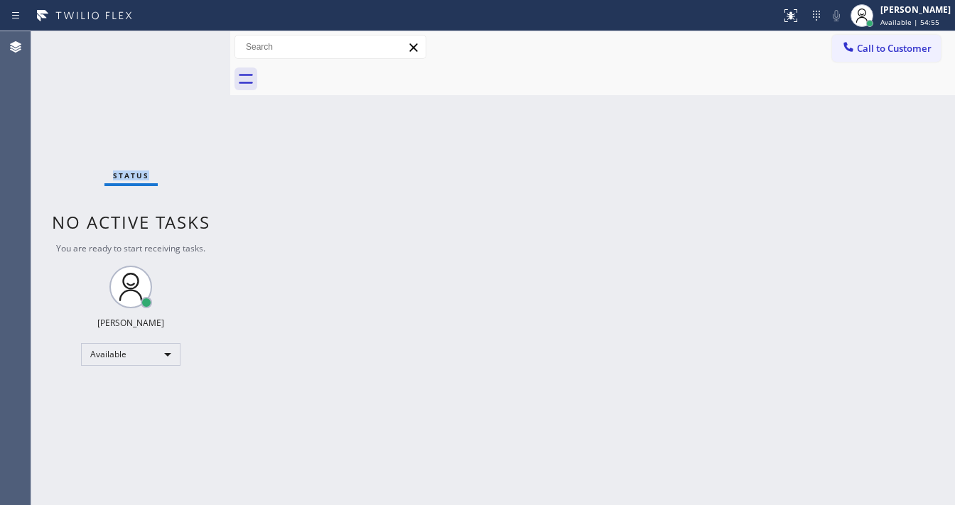
click at [182, 44] on div "Status No active tasks You are ready to start receiving tasks. [PERSON_NAME]" at bounding box center [130, 268] width 199 height 474
click at [183, 45] on div "Status No active tasks You are ready to start receiving tasks. [PERSON_NAME]" at bounding box center [130, 268] width 199 height 474
drag, startPoint x: 799, startPoint y: 17, endPoint x: 790, endPoint y: 97, distance: 80.8
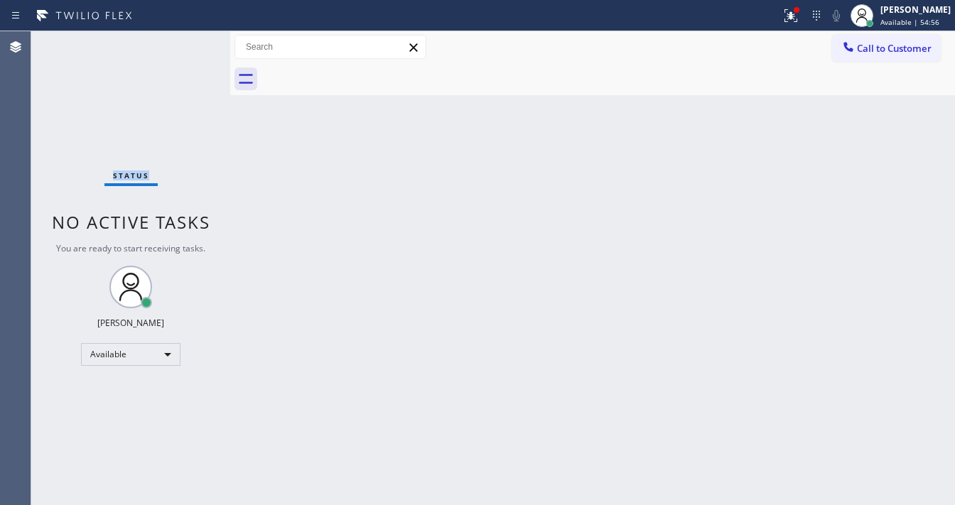
click at [799, 21] on icon at bounding box center [791, 15] width 17 height 17
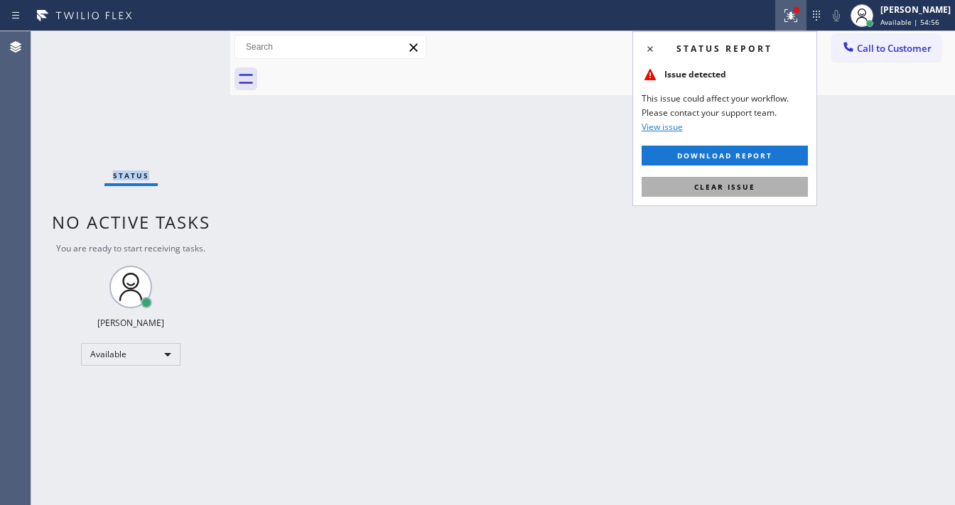
click at [748, 177] on button "Clear issue" at bounding box center [725, 187] width 166 height 20
click at [747, 181] on div "Back to Dashboard Change Sender ID Customers Technicians Select a contact Outbo…" at bounding box center [592, 268] width 725 height 474
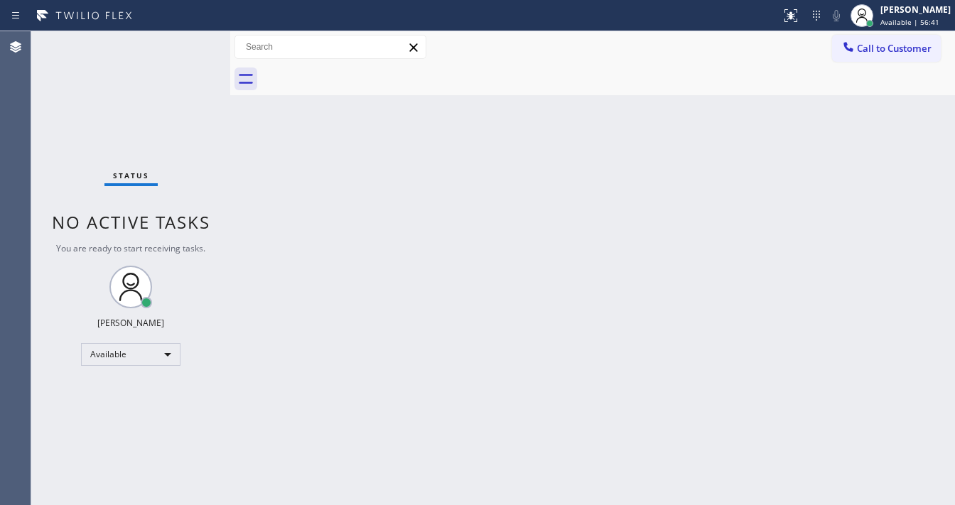
click at [205, 42] on div "Status No active tasks You are ready to start receiving tasks. [PERSON_NAME]" at bounding box center [130, 268] width 199 height 474
click at [194, 38] on div "Status No active tasks You are ready to start receiving tasks. [PERSON_NAME]" at bounding box center [130, 268] width 199 height 474
drag, startPoint x: 194, startPoint y: 38, endPoint x: 198, endPoint y: 3, distance: 35.1
click at [194, 36] on div "Status No active tasks You are ready to start receiving tasks. [PERSON_NAME]" at bounding box center [130, 268] width 199 height 474
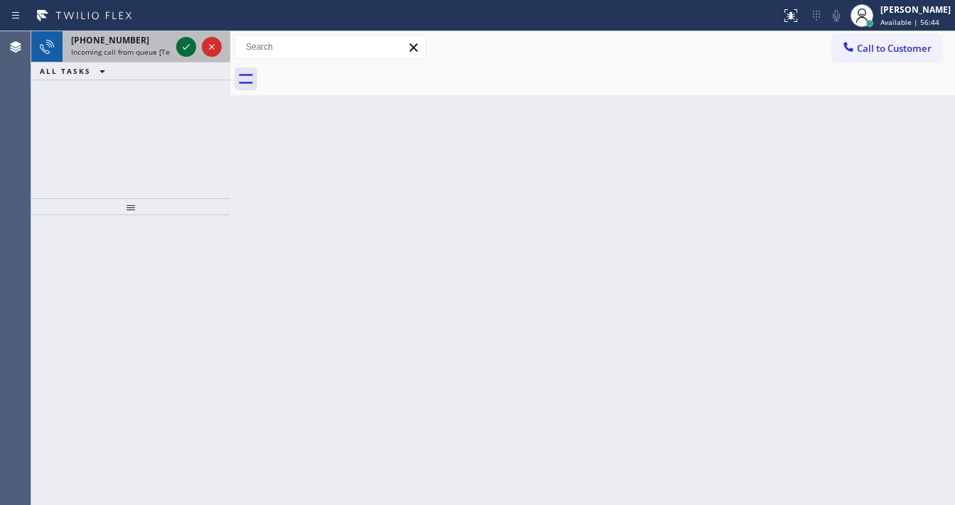
click at [181, 43] on icon at bounding box center [186, 46] width 17 height 17
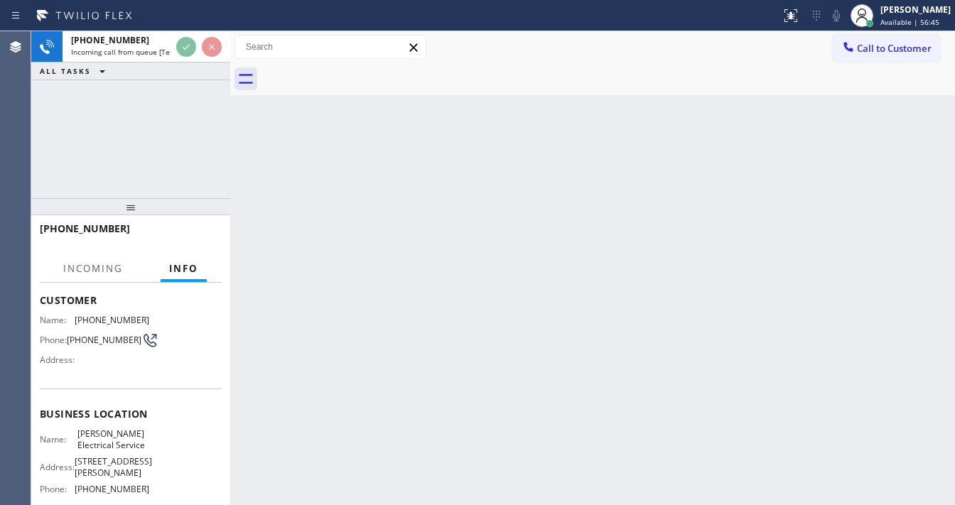
scroll to position [171, 0]
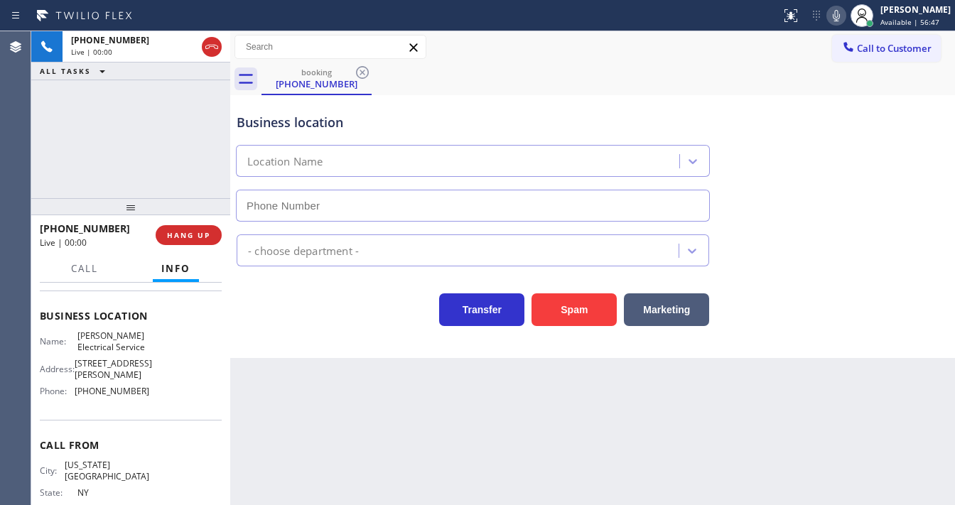
type input "[PHONE_NUMBER]"
click at [42, 164] on div "+19297604036 Live | 00:09 ALL TASKS ALL TASKS ACTIVE TASKS TASKS IN WRAP UP" at bounding box center [130, 114] width 199 height 167
click at [45, 143] on div "+19297604036 Live | 01:07 ALL TASKS ALL TASKS ACTIVE TASKS TASKS IN WRAP UP" at bounding box center [130, 114] width 199 height 167
click at [136, 139] on div "+19297604036 Live | 01:09 ALL TASKS ALL TASKS ACTIVE TASKS TASKS IN WRAP UP" at bounding box center [130, 114] width 199 height 167
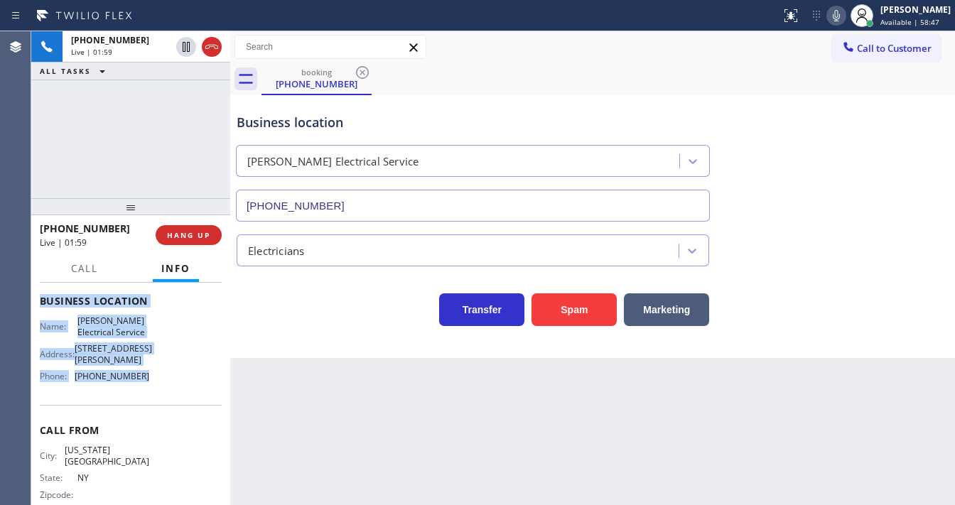
scroll to position [188, 0]
drag, startPoint x: 41, startPoint y: 313, endPoint x: 151, endPoint y: 382, distance: 130.3
click at [151, 384] on div "Context Queue: [Test] All Priority: 1 Customer Name: (929) 760-4036 Phone: (929…" at bounding box center [131, 311] width 182 height 422
copy div "Customer Name: (929) 760-4036 Phone: (929) 760-4036 Address: Business location …"
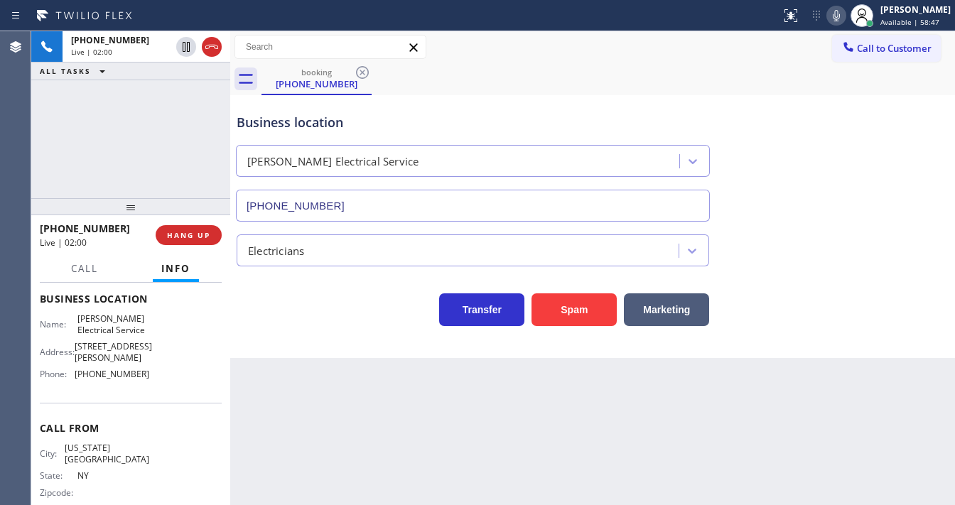
click at [158, 151] on div "+19297604036 Live | 02:00 ALL TASKS ALL TASKS ACTIVE TASKS TASKS IN WRAP UP" at bounding box center [130, 114] width 199 height 167
click at [136, 151] on div "+19297604036 Live | 02:03 ALL TASKS ALL TASKS ACTIVE TASKS TASKS IN WRAP UP" at bounding box center [130, 114] width 199 height 167
click at [44, 172] on div "+19297604036 Live | 02:59 ALL TASKS ALL TASKS ACTIVE TASKS TASKS IN WRAP UP" at bounding box center [130, 114] width 199 height 167
click at [26, 166] on div "Agent Desktop" at bounding box center [15, 268] width 31 height 474
click at [845, 18] on icon at bounding box center [836, 15] width 17 height 17
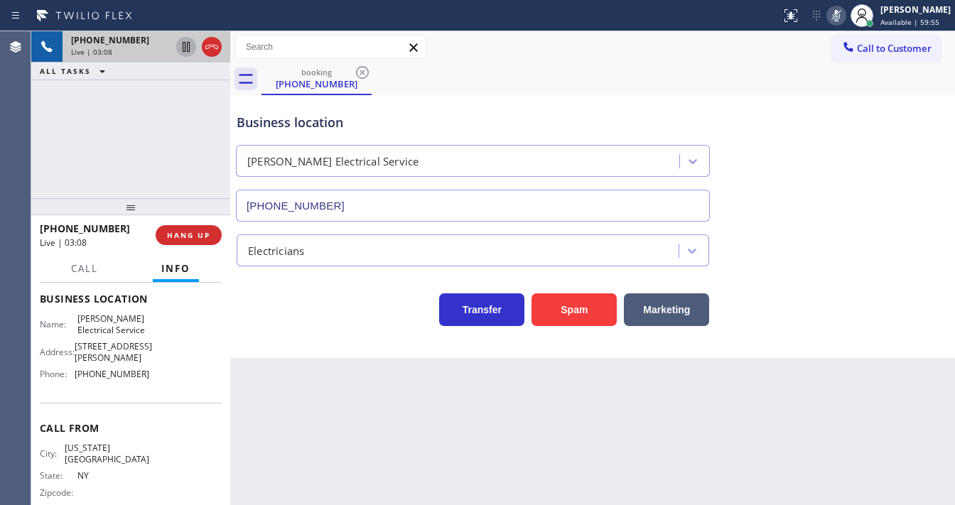
click at [186, 51] on icon at bounding box center [186, 46] width 17 height 17
click at [189, 50] on icon at bounding box center [186, 47] width 7 height 10
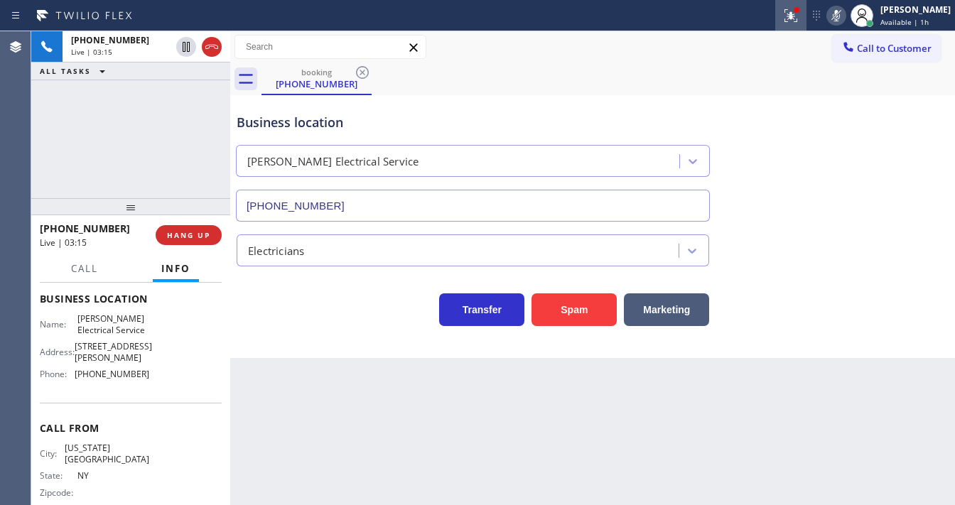
click at [799, 21] on icon at bounding box center [791, 15] width 17 height 17
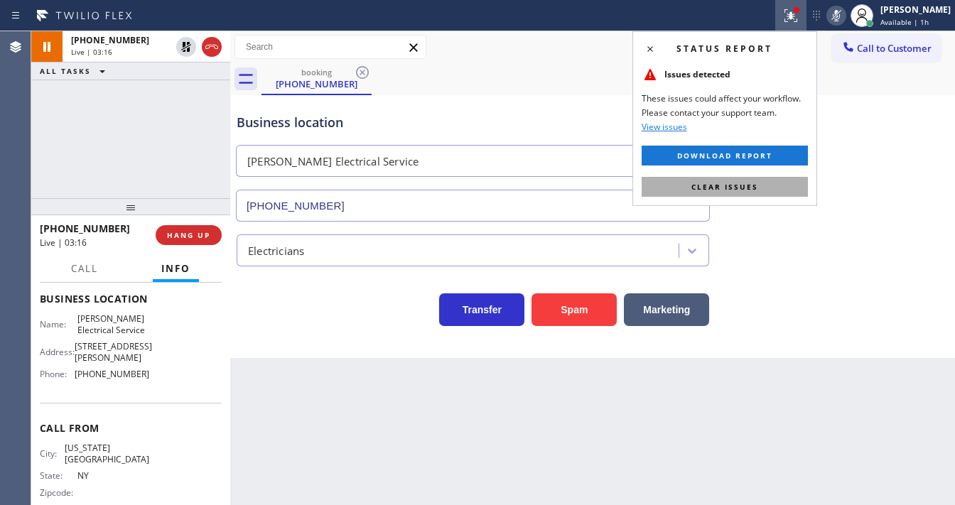
click at [768, 178] on button "Clear issues" at bounding box center [725, 187] width 166 height 20
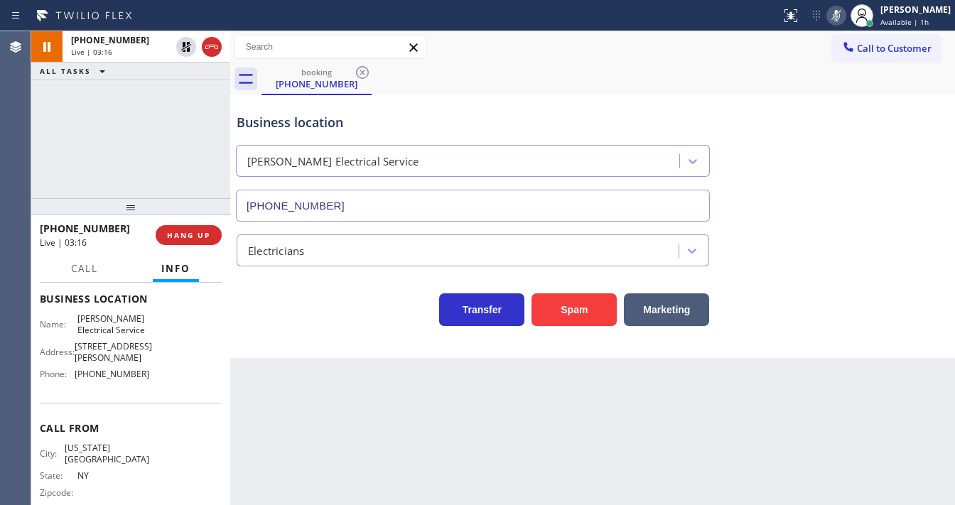
click at [770, 183] on div "Business location Guercio Electrical Service (973) 833-4250" at bounding box center [593, 157] width 718 height 129
click at [126, 163] on div "+19297604036 Live | 03:17 ALL TASKS ALL TASKS ACTIVE TASKS TASKS IN WRAP UP" at bounding box center [130, 114] width 199 height 167
click at [40, 162] on div "+19297604036 Live | 04:24 ALL TASKS ALL TASKS ACTIVE TASKS TASKS IN WRAP UP" at bounding box center [130, 114] width 199 height 167
click at [40, 154] on div "+19297604036 Live | 05:18 ALL TASKS ALL TASKS ACTIVE TASKS TASKS IN WRAP UP" at bounding box center [130, 114] width 199 height 167
click at [45, 165] on div "+19297604036 Live | 05:25 ALL TASKS ALL TASKS ACTIVE TASKS TASKS IN WRAP UP" at bounding box center [130, 114] width 199 height 167
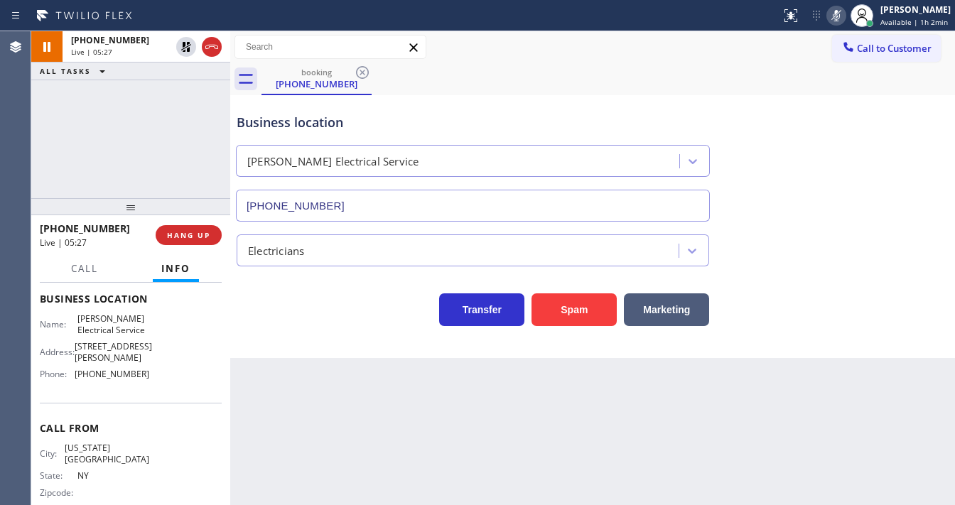
drag, startPoint x: 184, startPoint y: 51, endPoint x: 478, endPoint y: 70, distance: 294.1
click at [184, 51] on icon at bounding box center [186, 47] width 10 height 10
drag, startPoint x: 833, startPoint y: 17, endPoint x: 805, endPoint y: 89, distance: 77.2
click at [835, 17] on icon at bounding box center [836, 15] width 17 height 17
drag, startPoint x: 805, startPoint y: 89, endPoint x: 523, endPoint y: 168, distance: 292.5
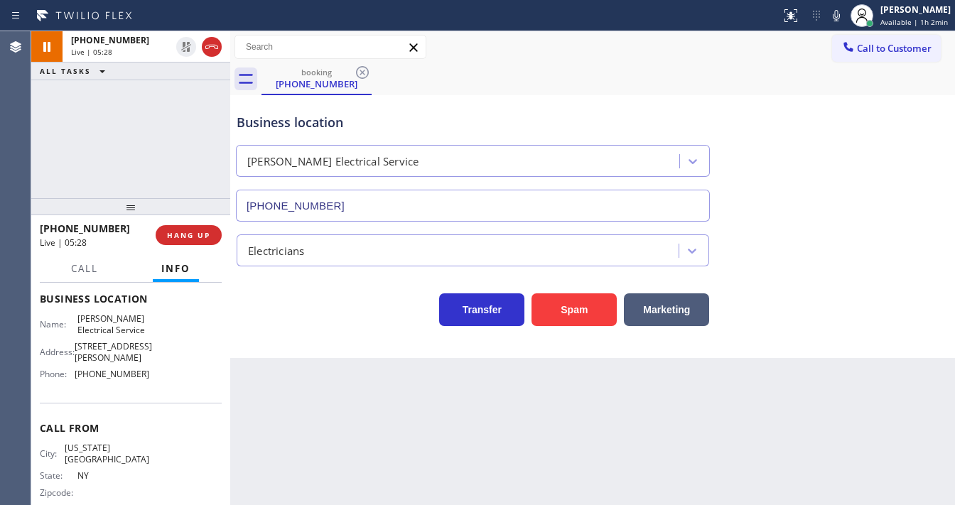
click at [805, 90] on div "booking (929) 760-4036" at bounding box center [609, 79] width 694 height 32
drag, startPoint x: 507, startPoint y: 51, endPoint x: 795, endPoint y: 51, distance: 288.6
click at [509, 51] on div "Call to Customer Outbound call Location Search location Your caller id phone nu…" at bounding box center [592, 47] width 725 height 25
click at [795, 53] on div "Call to Customer Outbound call Location Search location Your caller id phone nu…" at bounding box center [592, 47] width 725 height 25
click at [843, 14] on icon at bounding box center [836, 15] width 17 height 17
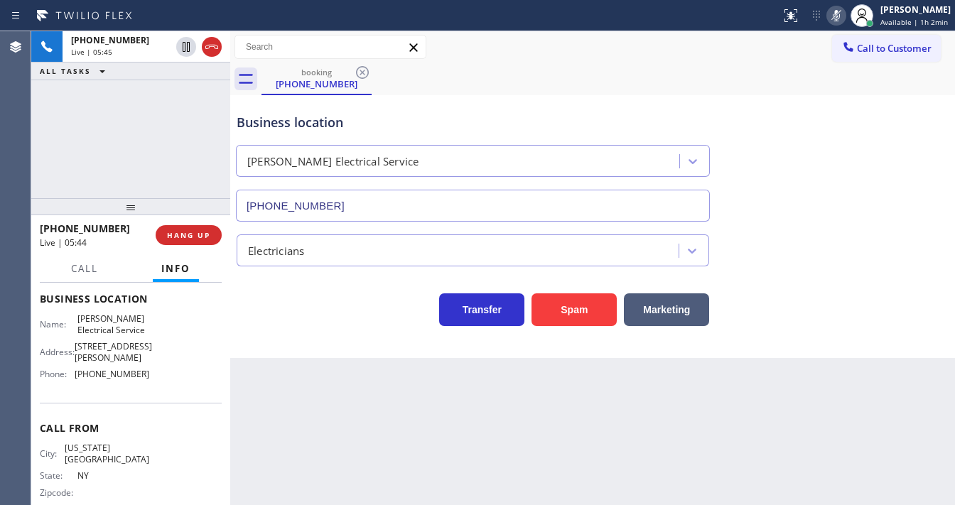
click at [839, 18] on rect at bounding box center [837, 14] width 10 height 10
click at [702, 79] on div "booking (929) 760-4036" at bounding box center [609, 79] width 694 height 32
drag, startPoint x: 8, startPoint y: 139, endPoint x: 188, endPoint y: 26, distance: 212.0
click at [8, 139] on div "Agent Desktop" at bounding box center [15, 268] width 31 height 474
click at [95, 139] on div "+19297604036 Live | 06:09 ALL TASKS ALL TASKS ACTIVE TASKS TASKS IN WRAP UP" at bounding box center [130, 114] width 199 height 167
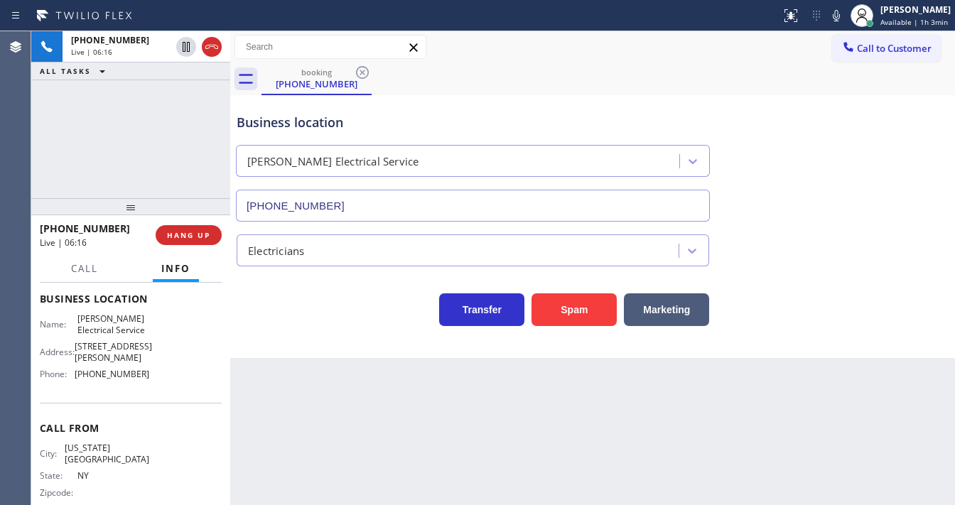
click at [30, 156] on div "Agent Desktop" at bounding box center [15, 268] width 31 height 474
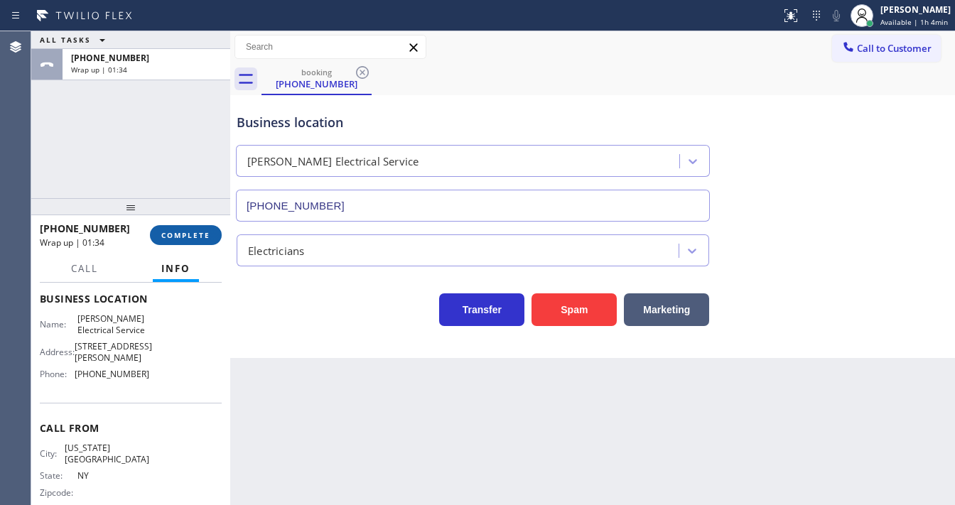
click at [190, 242] on button "COMPLETE" at bounding box center [186, 235] width 72 height 20
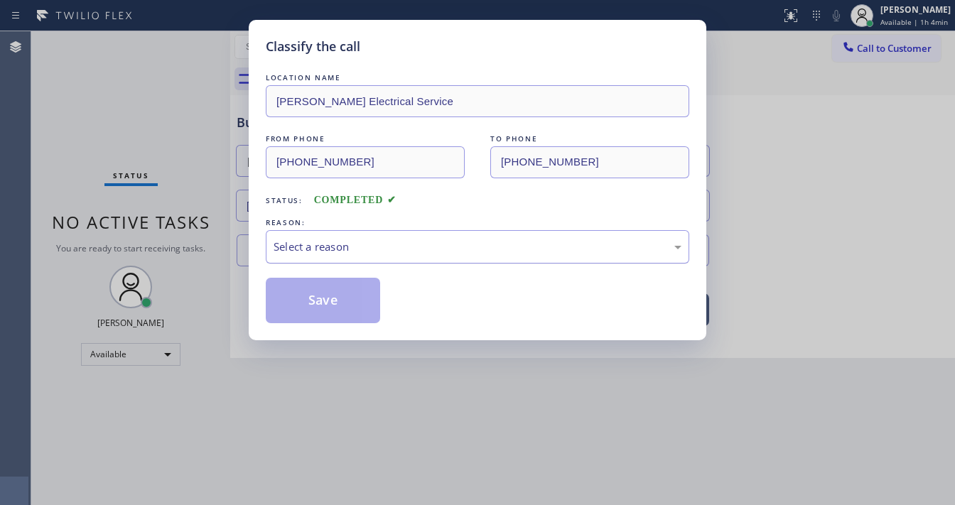
click at [303, 248] on div "Select a reason" at bounding box center [478, 247] width 408 height 16
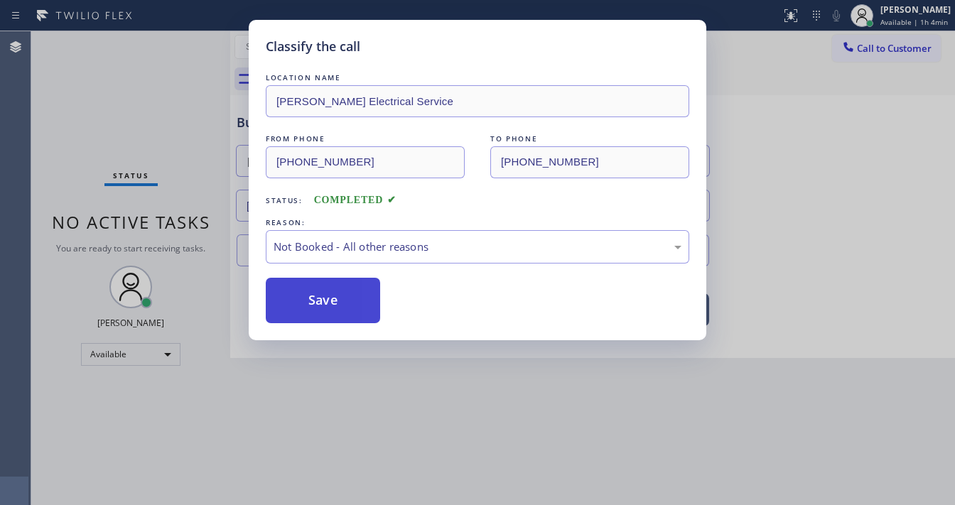
click at [307, 301] on button "Save" at bounding box center [323, 300] width 114 height 45
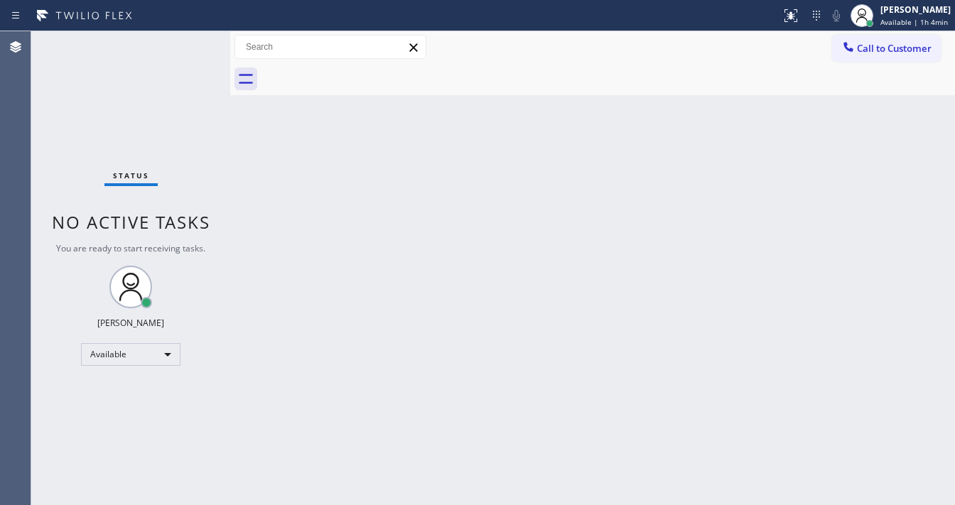
click at [896, 48] on span "Call to Customer" at bounding box center [894, 48] width 75 height 13
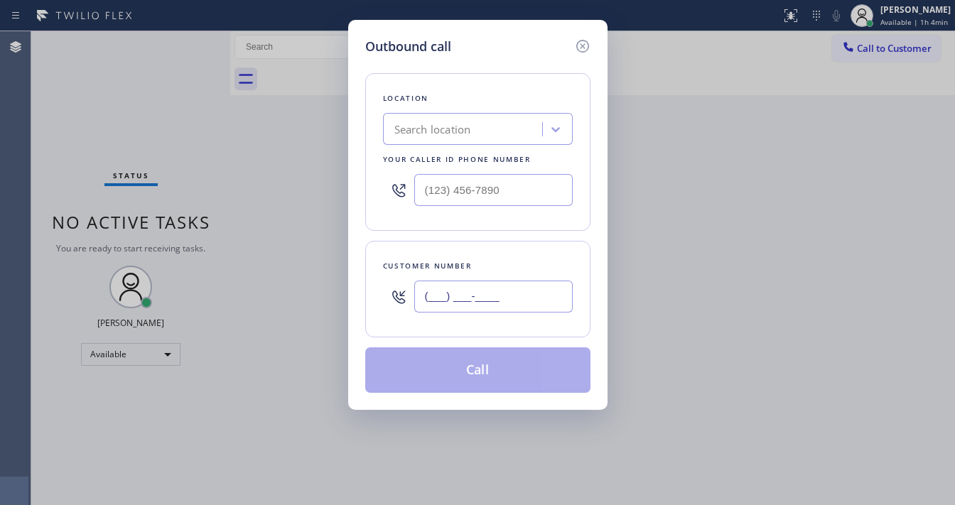
click at [453, 290] on input "(___) ___-____" at bounding box center [493, 297] width 158 height 32
paste input "929) 760-4036"
type input "[PHONE_NUMBER]"
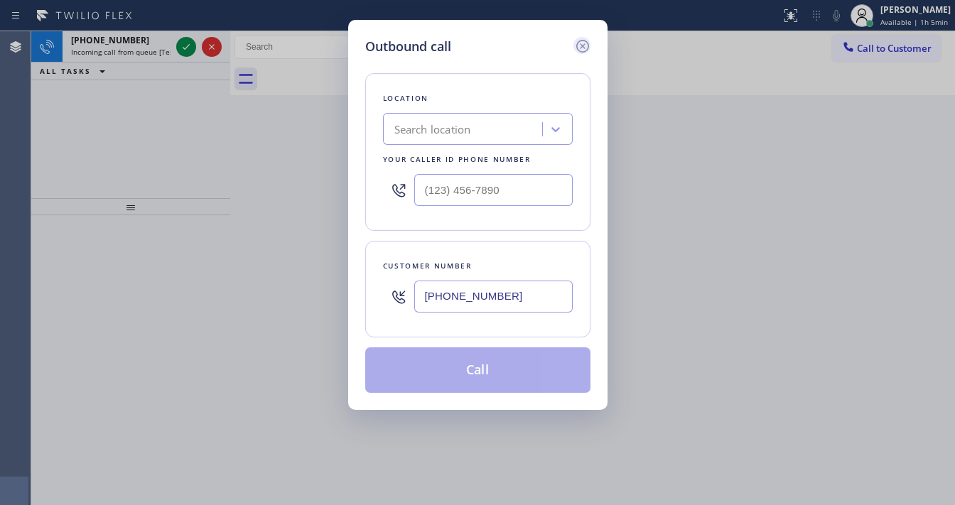
click at [581, 48] on icon at bounding box center [582, 46] width 17 height 17
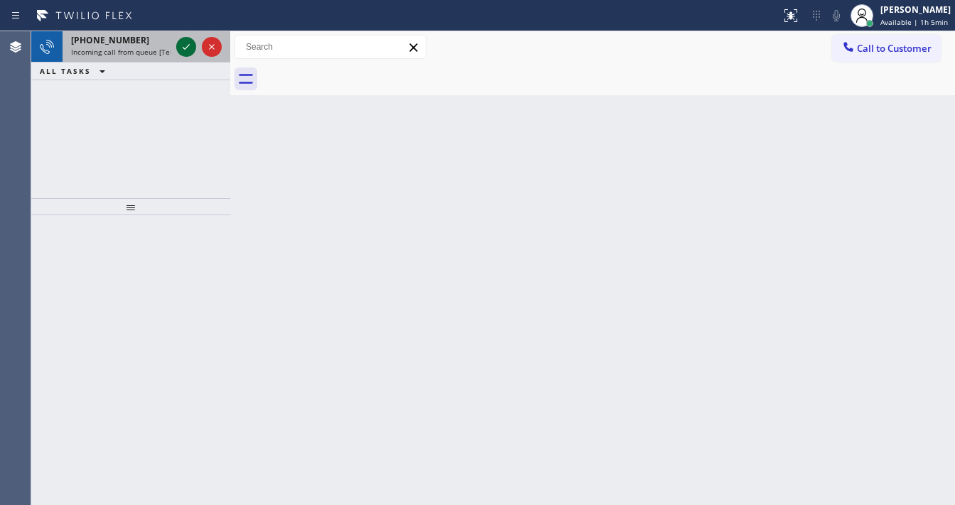
click at [182, 46] on icon at bounding box center [186, 46] width 17 height 17
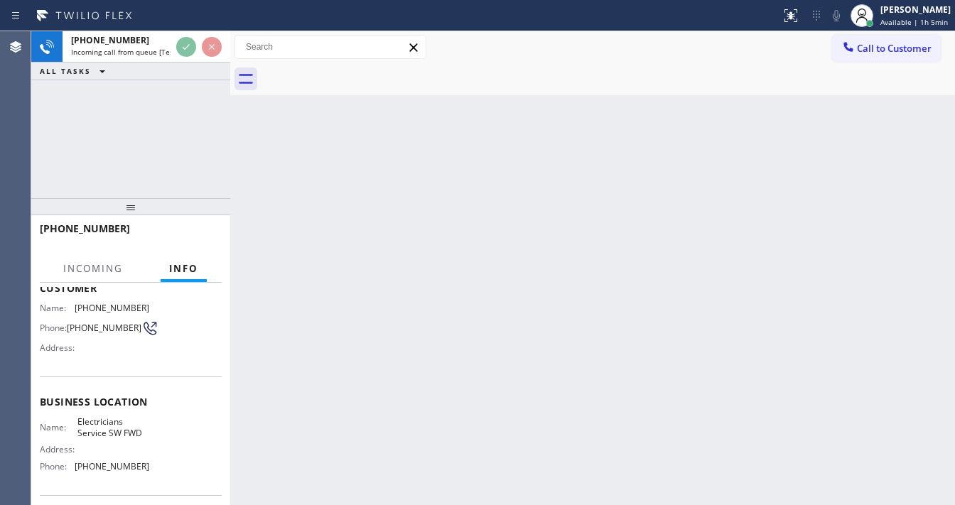
scroll to position [114, 0]
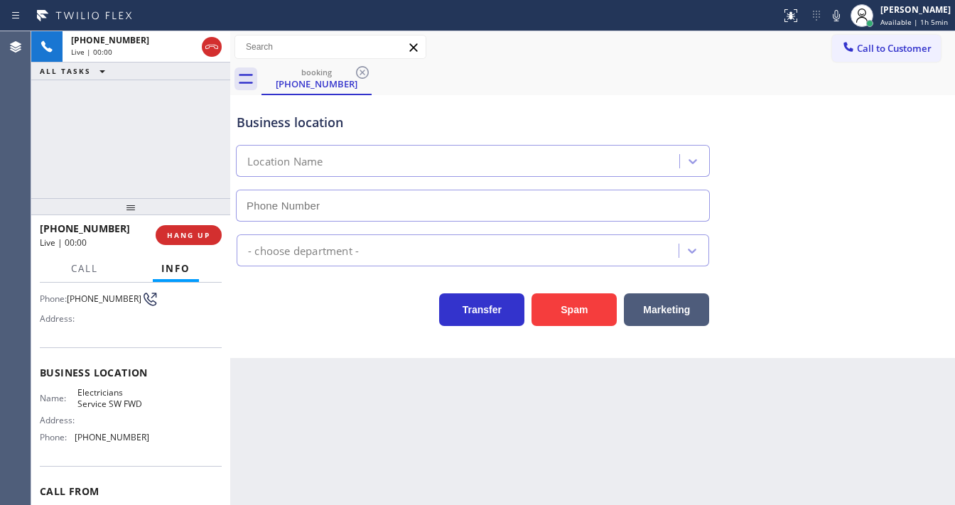
type input "(213) 566-1222"
click at [593, 307] on button "Spam" at bounding box center [574, 310] width 85 height 33
click at [869, 55] on button "Call to Customer" at bounding box center [886, 48] width 109 height 27
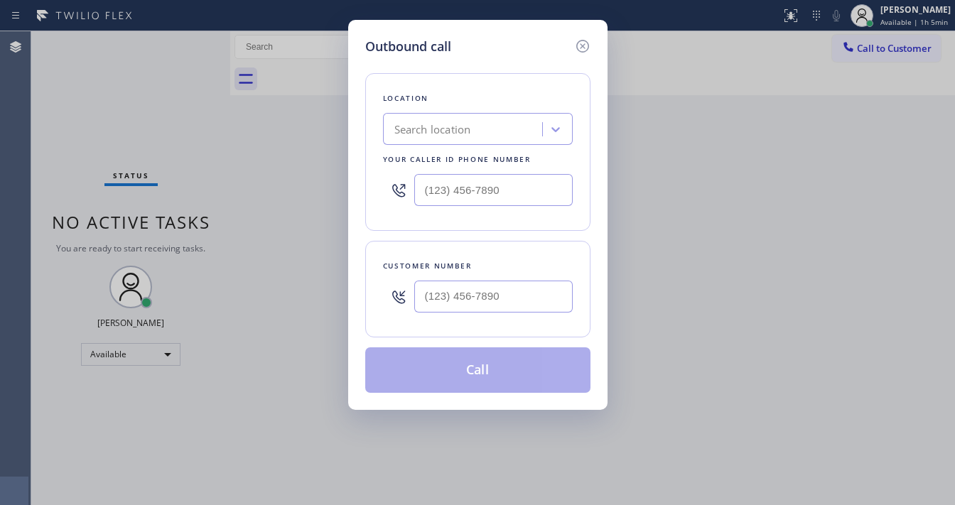
click at [466, 293] on input "text" at bounding box center [493, 297] width 158 height 32
type input "(___) ___-____"
click at [469, 188] on input "(___) ___-____" at bounding box center [493, 190] width 158 height 32
type input "[PHONE_NUMBER]"
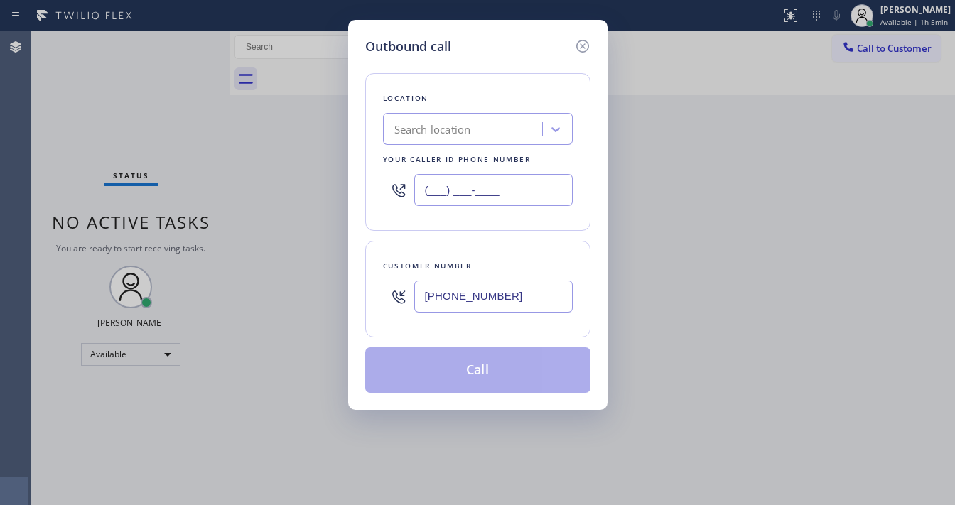
paste input "973) 833-4250"
type input "[PHONE_NUMBER]"
click at [451, 308] on input "[PHONE_NUMBER]" at bounding box center [493, 297] width 158 height 32
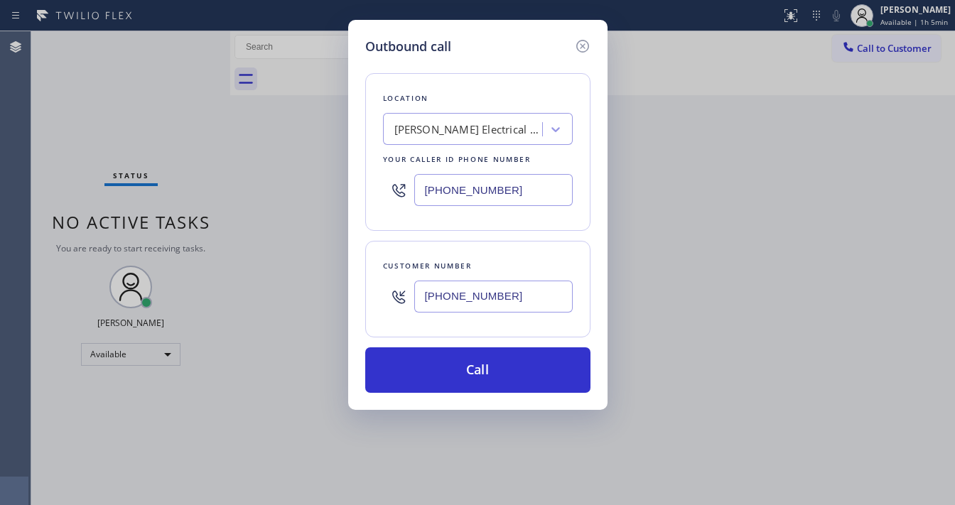
click at [468, 284] on input "[PHONE_NUMBER]" at bounding box center [493, 297] width 158 height 32
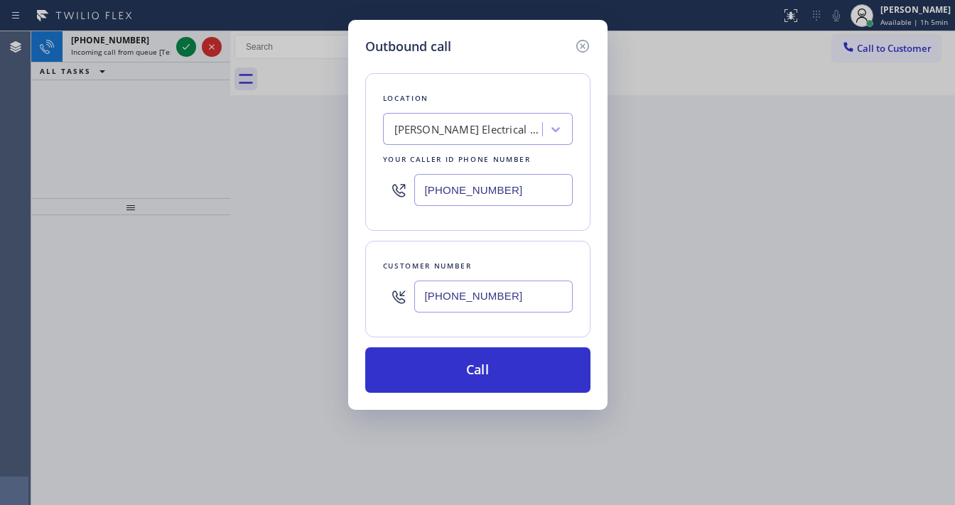
click at [468, 284] on input "[PHONE_NUMBER]" at bounding box center [493, 297] width 158 height 32
paste input "718) 496-982"
click at [472, 261] on div "Customer number" at bounding box center [478, 266] width 190 height 15
click at [583, 45] on icon at bounding box center [582, 46] width 17 height 17
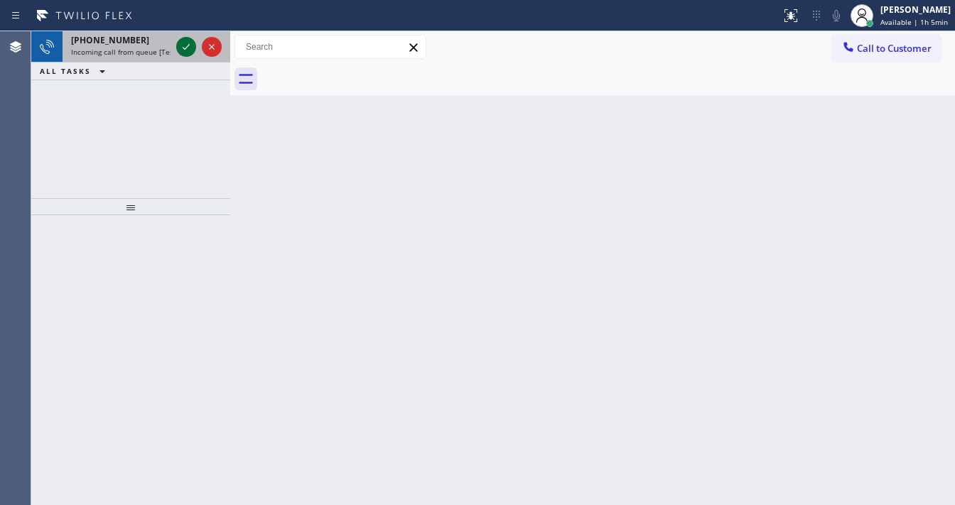
click at [186, 45] on icon at bounding box center [186, 46] width 17 height 17
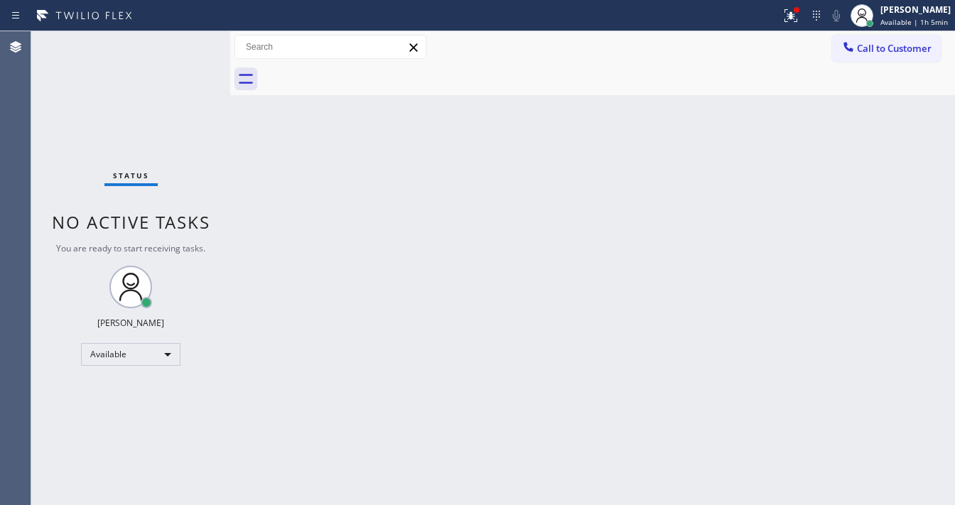
click at [786, 21] on div at bounding box center [790, 15] width 31 height 17
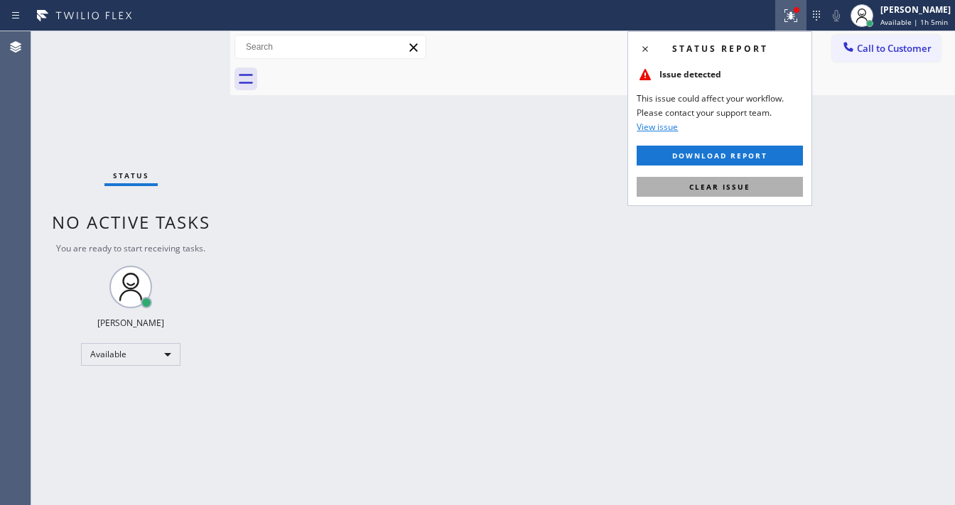
click at [738, 182] on span "Clear issue" at bounding box center [719, 187] width 61 height 10
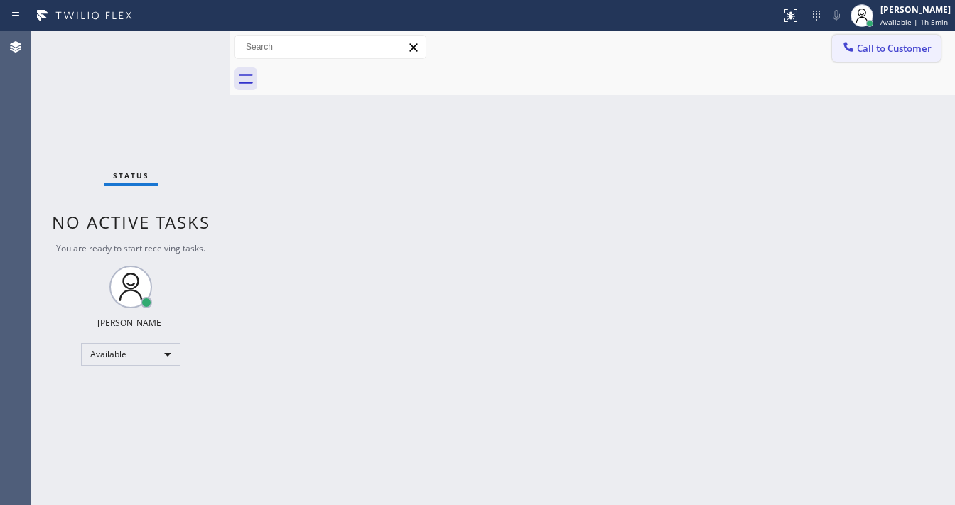
click at [868, 55] on button "Call to Customer" at bounding box center [886, 48] width 109 height 27
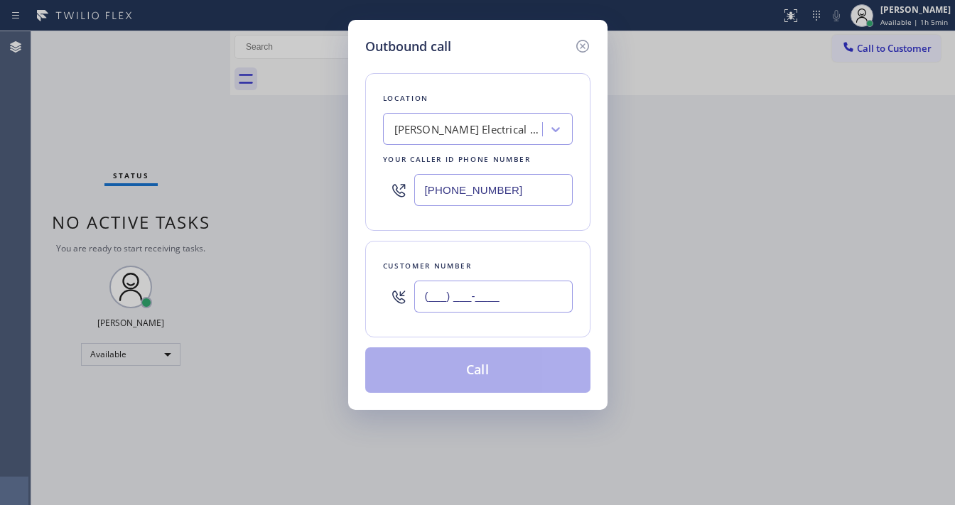
click at [463, 299] on input "(___) ___-____" at bounding box center [493, 297] width 158 height 32
paste input "718) 496-9820"
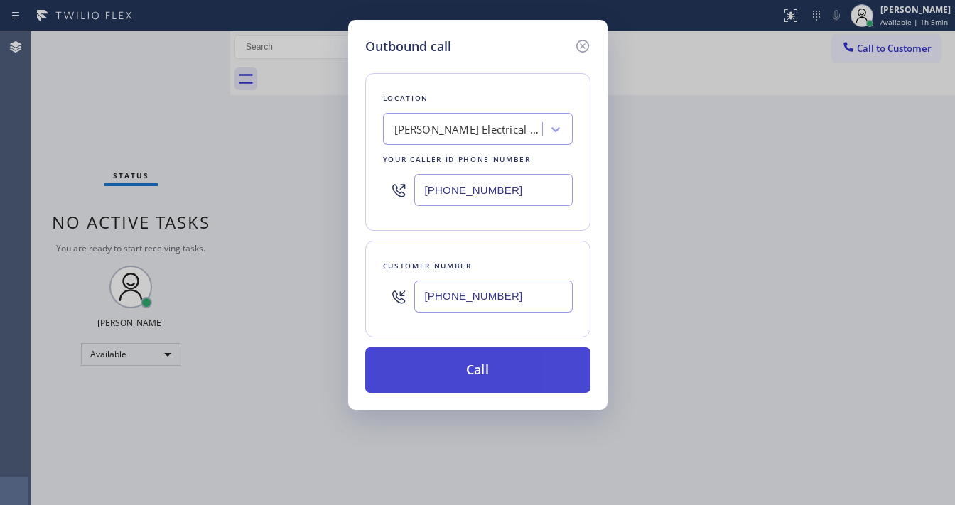
type input "[PHONE_NUMBER]"
click at [468, 365] on button "Call" at bounding box center [477, 370] width 225 height 45
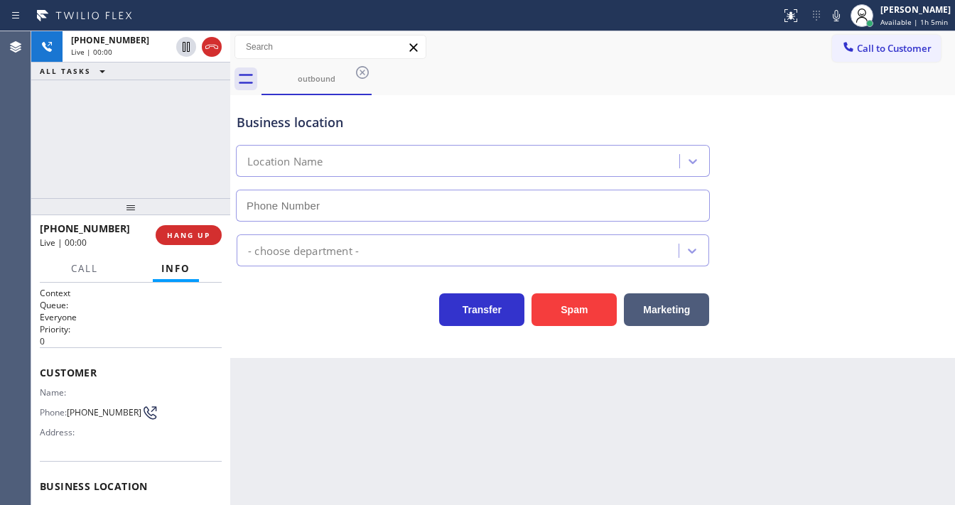
type input "[PHONE_NUMBER]"
drag, startPoint x: 760, startPoint y: 94, endPoint x: 813, endPoint y: 61, distance: 62.5
click at [759, 94] on div "Business location Guercio Electrical Service (973) 833-4250" at bounding box center [593, 157] width 718 height 129
drag, startPoint x: 846, startPoint y: 14, endPoint x: 694, endPoint y: 65, distance: 159.6
click at [845, 15] on icon at bounding box center [836, 15] width 17 height 17
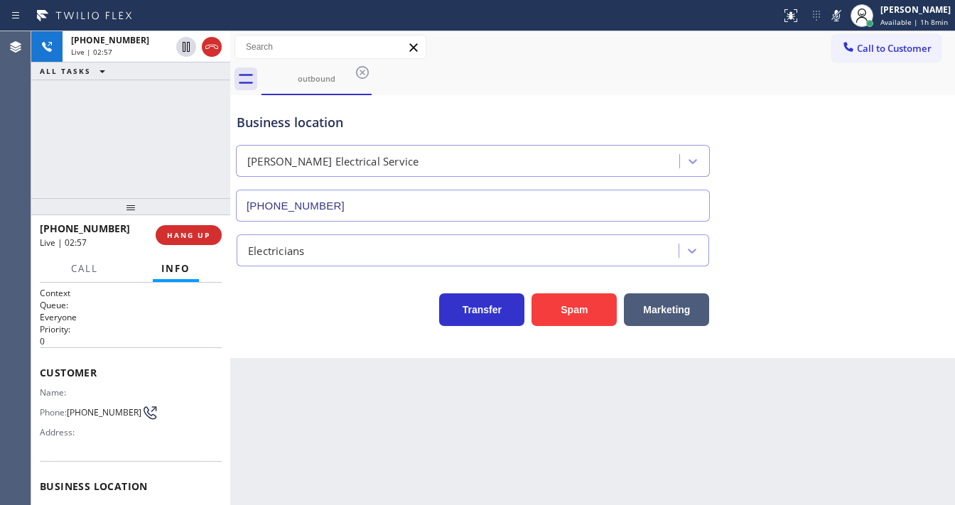
click at [139, 123] on div "+17184969820 Live | 02:57 ALL TASKS ALL TASKS ACTIVE TASKS TASKS IN WRAP UP" at bounding box center [130, 114] width 199 height 167
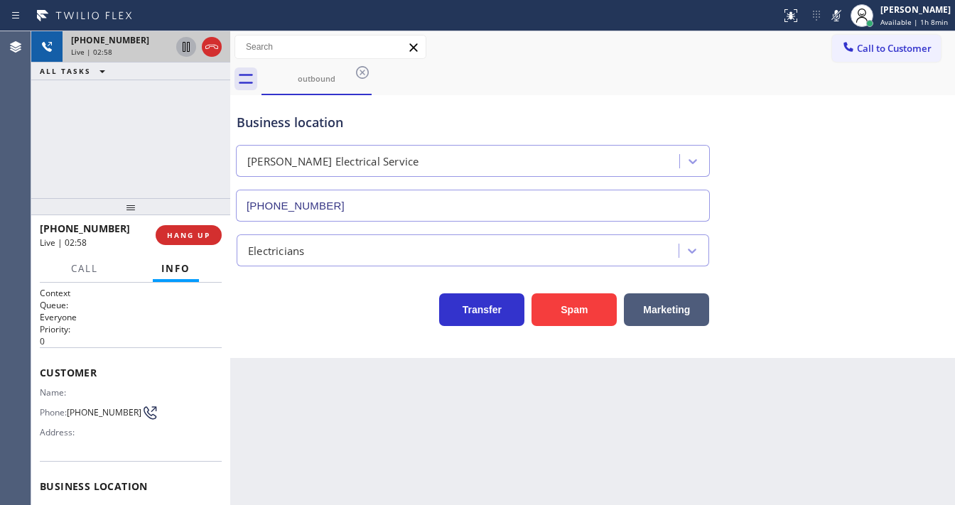
click at [188, 48] on icon at bounding box center [186, 46] width 17 height 17
click at [910, 136] on div "Business location Guercio Electrical Service (973) 833-4250" at bounding box center [593, 157] width 718 height 129
click at [517, 58] on div "Call to Customer Outbound call Location [PERSON_NAME] Electrical Service Your c…" at bounding box center [592, 47] width 725 height 25
click at [842, 15] on rect at bounding box center [837, 14] width 10 height 10
click at [178, 91] on div "+17184969820 Live | 04:23 ALL TASKS ALL TASKS ACTIVE TASKS TASKS IN WRAP UP" at bounding box center [130, 114] width 199 height 167
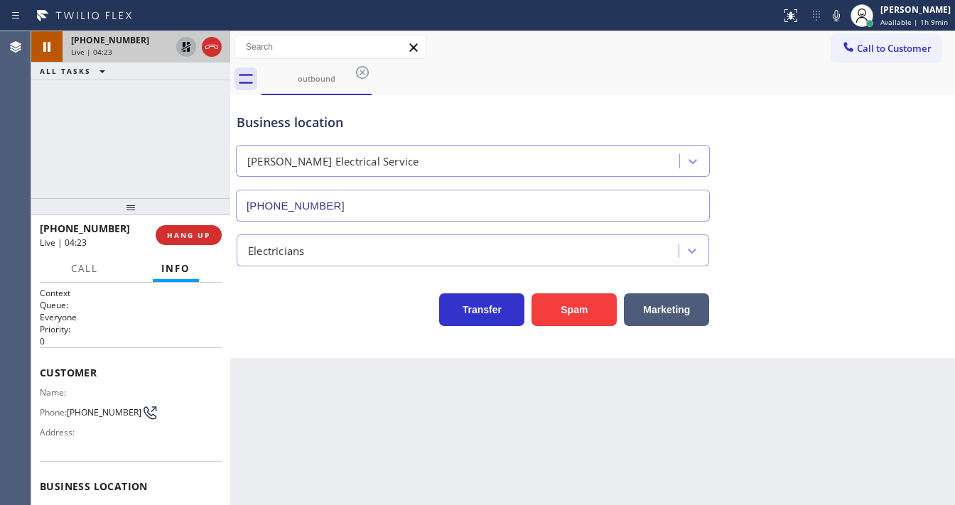
click at [179, 48] on icon at bounding box center [186, 46] width 17 height 17
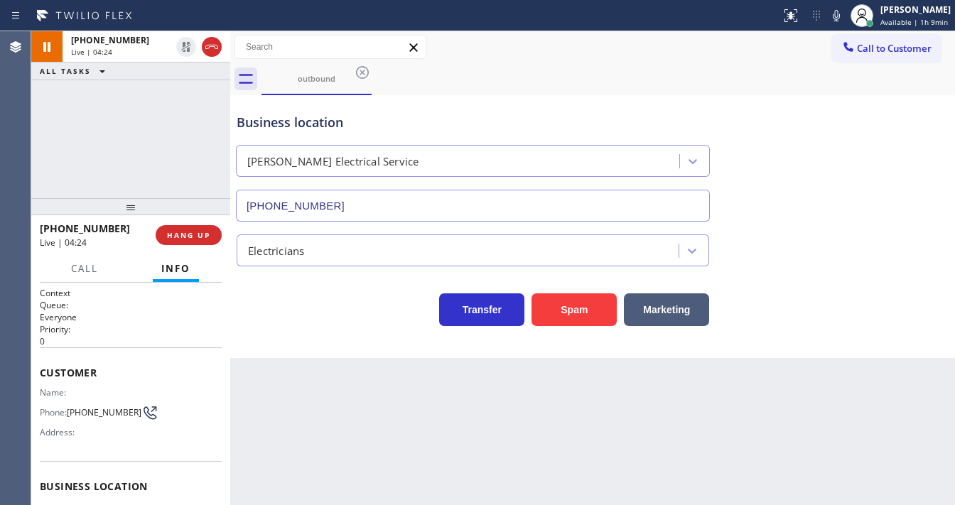
click at [171, 127] on div "+17184969820 Live | 04:24 ALL TASKS ALL TASKS ACTIVE TASKS TASKS IN WRAP UP" at bounding box center [130, 114] width 199 height 167
click at [171, 128] on div "+17184969820 Live | 04:27 ALL TASKS ALL TASKS ACTIVE TASKS TASKS IN WRAP UP" at bounding box center [130, 114] width 199 height 167
click at [171, 128] on div "+17184969820 Live | 04:28 ALL TASKS ALL TASKS ACTIVE TASKS TASKS IN WRAP UP" at bounding box center [130, 114] width 199 height 167
click at [129, 143] on div "+17184969820 Live | 04:32 ALL TASKS ALL TASKS ACTIVE TASKS TASKS IN WRAP UP" at bounding box center [130, 114] width 199 height 167
click at [39, 157] on div "+17184969820 Live | 04:35 ALL TASKS ALL TASKS ACTIVE TASKS TASKS IN WRAP UP" at bounding box center [130, 114] width 199 height 167
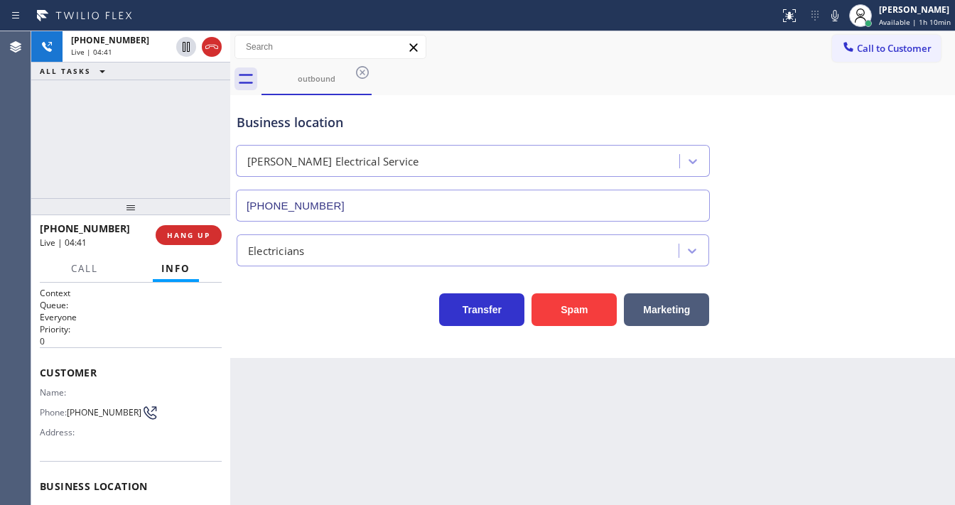
click at [145, 114] on div "+17184969820 Live | 04:41 ALL TASKS ALL TASKS ACTIVE TASKS TASKS IN WRAP UP" at bounding box center [130, 114] width 199 height 167
click at [179, 156] on div "+17184969820 Live | 05:01 ALL TASKS ALL TASKS ACTIVE TASKS TASKS IN WRAP UP" at bounding box center [130, 114] width 199 height 167
click at [122, 149] on div "+17184969820 Live | 05:05 ALL TASKS ALL TASKS ACTIVE TASKS TASKS IN WRAP UP" at bounding box center [130, 114] width 199 height 167
drag, startPoint x: 35, startPoint y: 146, endPoint x: 67, endPoint y: 136, distance: 33.7
click at [36, 145] on div "+17184969820 Live | 05:13 ALL TASKS ALL TASKS ACTIVE TASKS TASKS IN WRAP UP" at bounding box center [130, 114] width 199 height 167
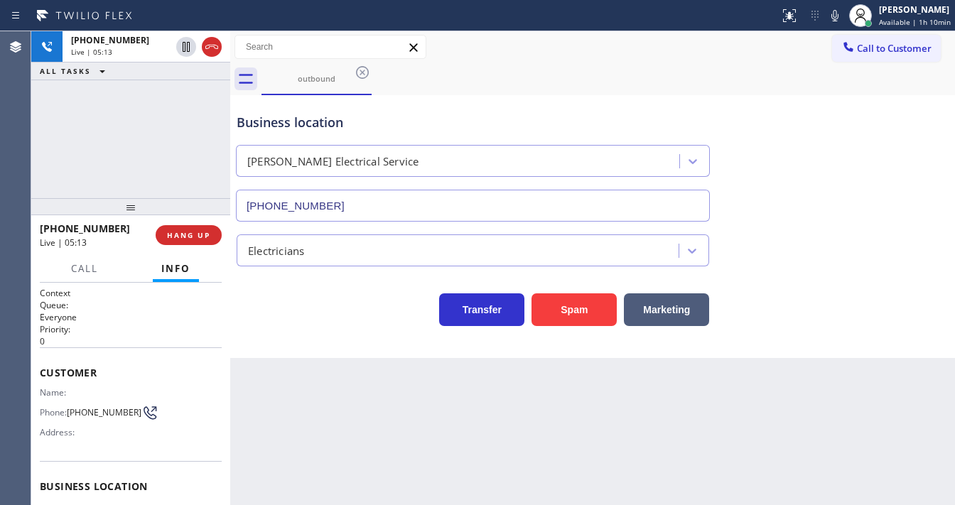
click at [181, 136] on div "+17184969820 Live | 05:13 ALL TASKS ALL TASKS ACTIVE TASKS TASKS IN WRAP UP" at bounding box center [130, 114] width 199 height 167
click at [182, 136] on div "+17184969820 Live | 05:13 ALL TASKS ALL TASKS ACTIVE TASKS TASKS IN WRAP UP" at bounding box center [130, 114] width 199 height 167
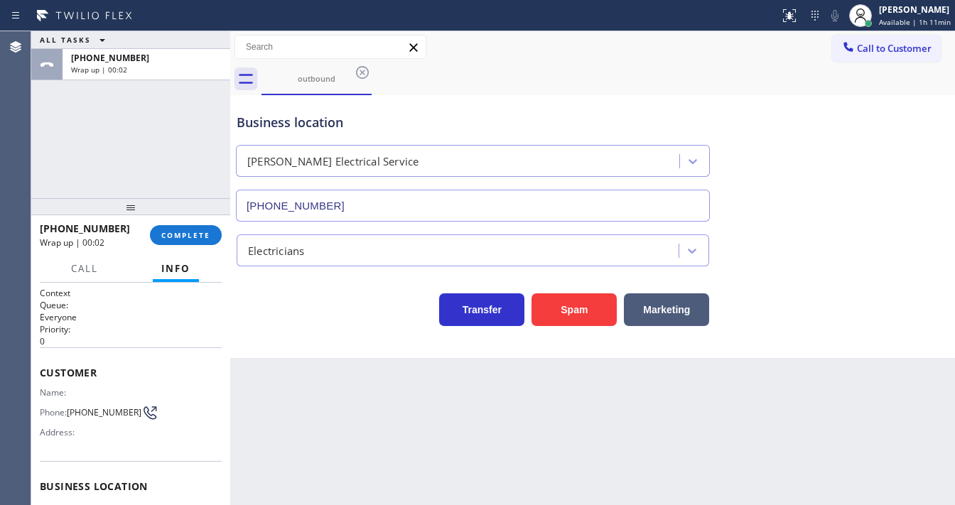
click at [40, 136] on div "ALL TASKS ALL TASKS ACTIVE TASKS TASKS IN WRAP UP +17184969820 Wrap up | 00:02" at bounding box center [130, 114] width 199 height 167
click at [131, 122] on div "ALL TASKS ALL TASKS ACTIVE TASKS TASKS IN WRAP UP +17184969820 Wrap up | 00:32" at bounding box center [130, 114] width 199 height 167
click at [193, 215] on div at bounding box center [130, 206] width 199 height 17
click at [203, 242] on button "COMPLETE" at bounding box center [186, 236] width 72 height 20
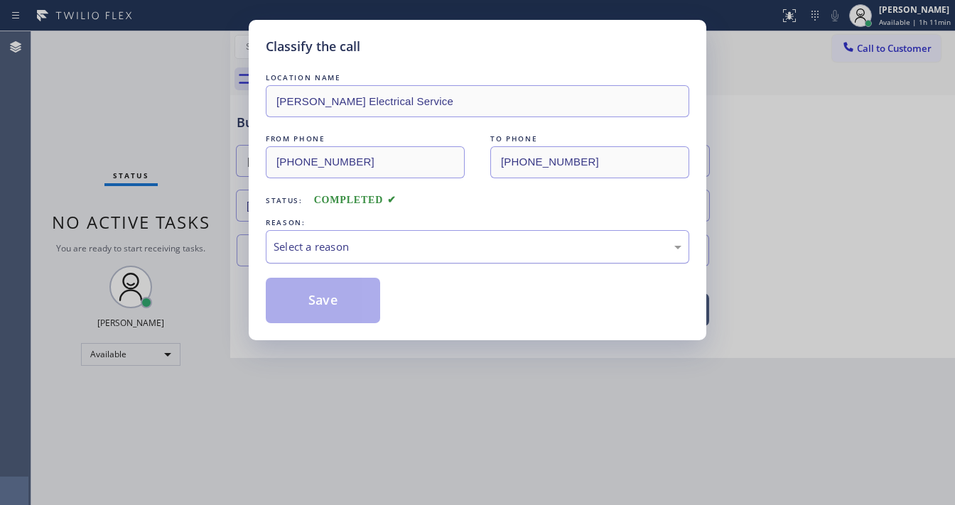
click at [345, 253] on div "Select a reason" at bounding box center [478, 247] width 408 height 16
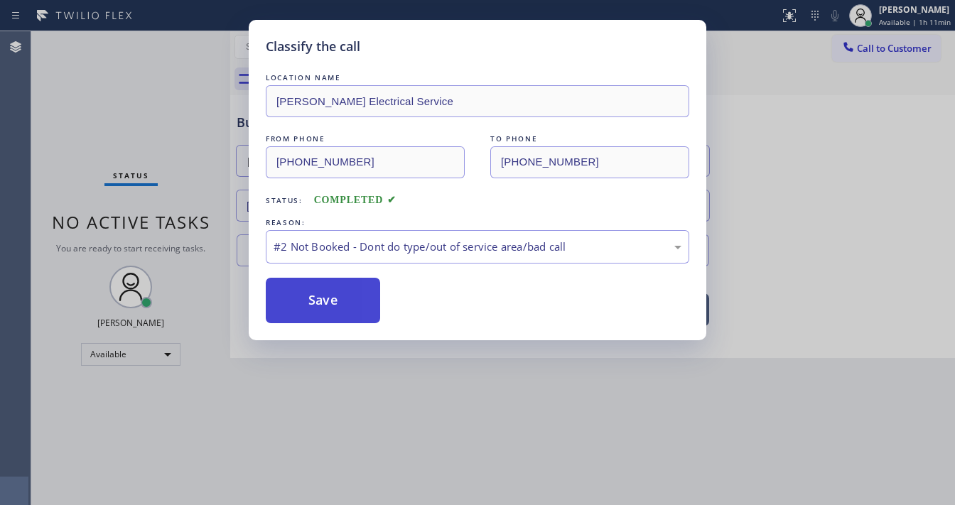
click at [326, 301] on button "Save" at bounding box center [323, 300] width 114 height 45
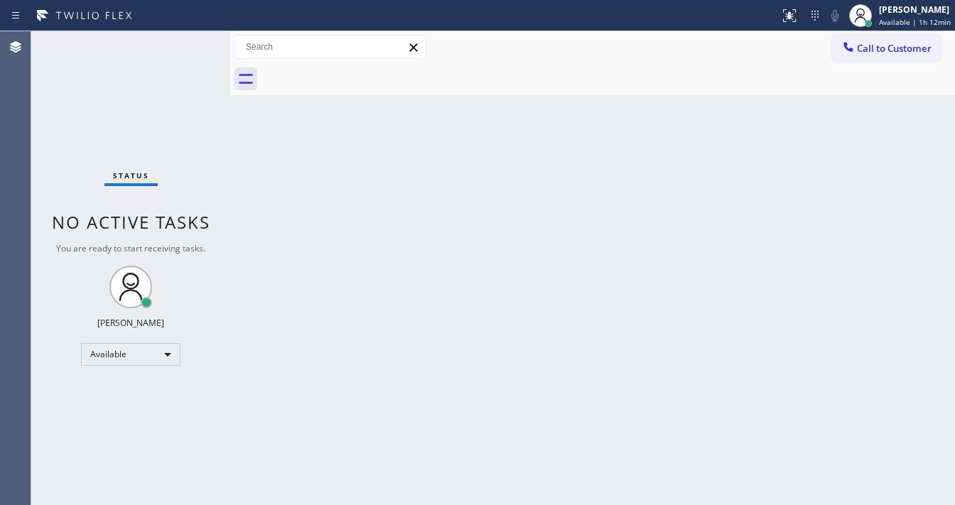
click at [152, 42] on div "Status No active tasks You are ready to start receiving tasks. [PERSON_NAME]" at bounding box center [130, 268] width 199 height 474
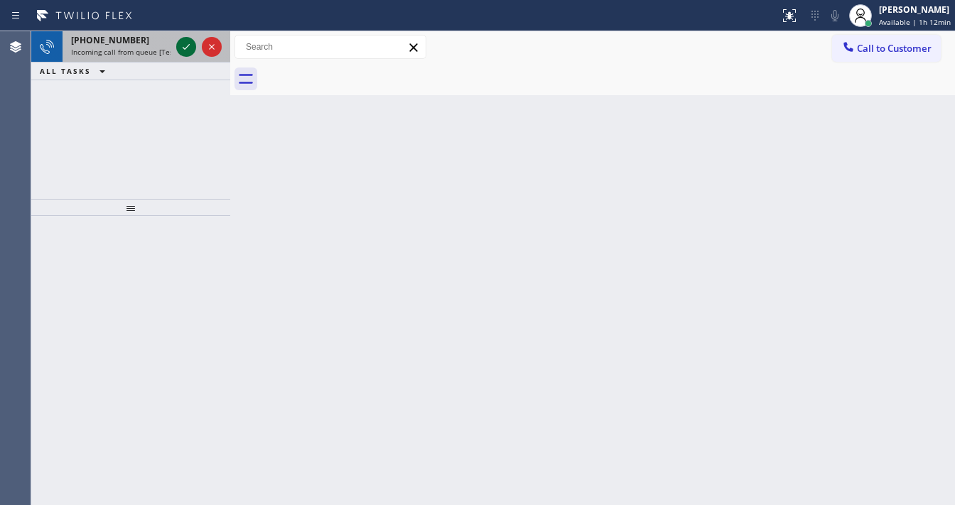
click at [185, 45] on icon at bounding box center [186, 46] width 17 height 17
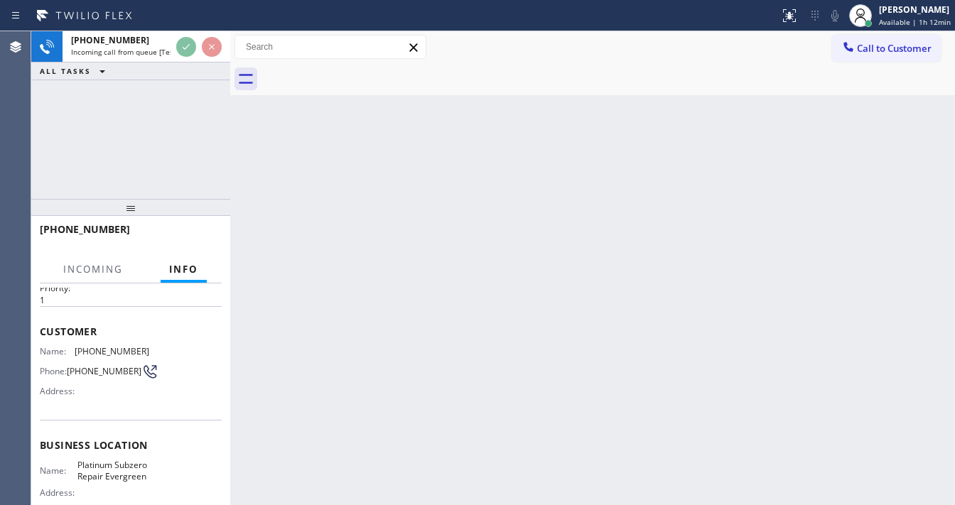
scroll to position [114, 0]
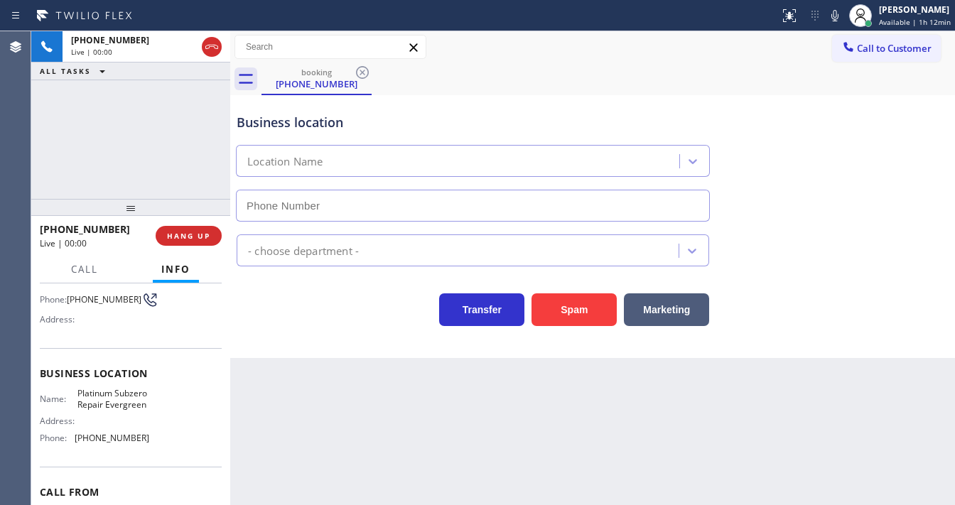
type input "(650) 800-8199"
click at [573, 316] on button "Spam" at bounding box center [574, 310] width 85 height 33
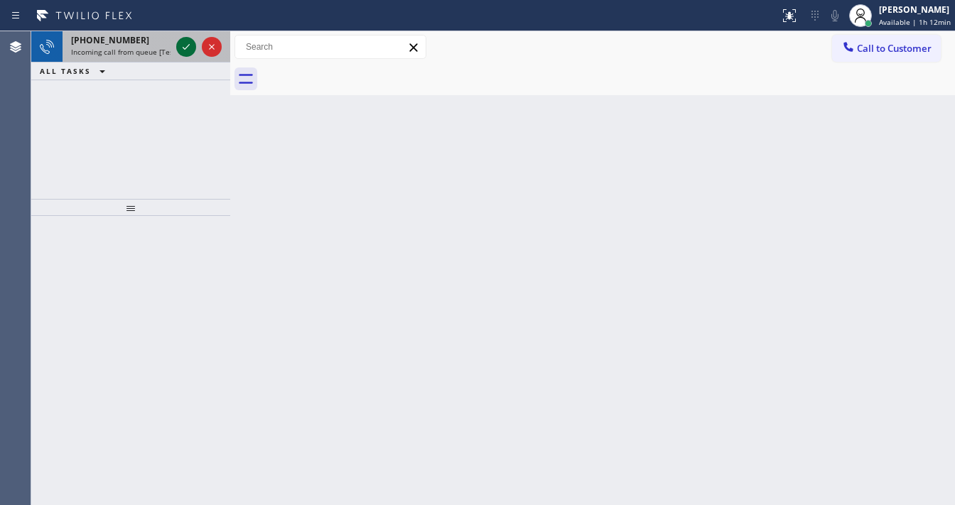
click at [190, 45] on icon at bounding box center [186, 46] width 17 height 17
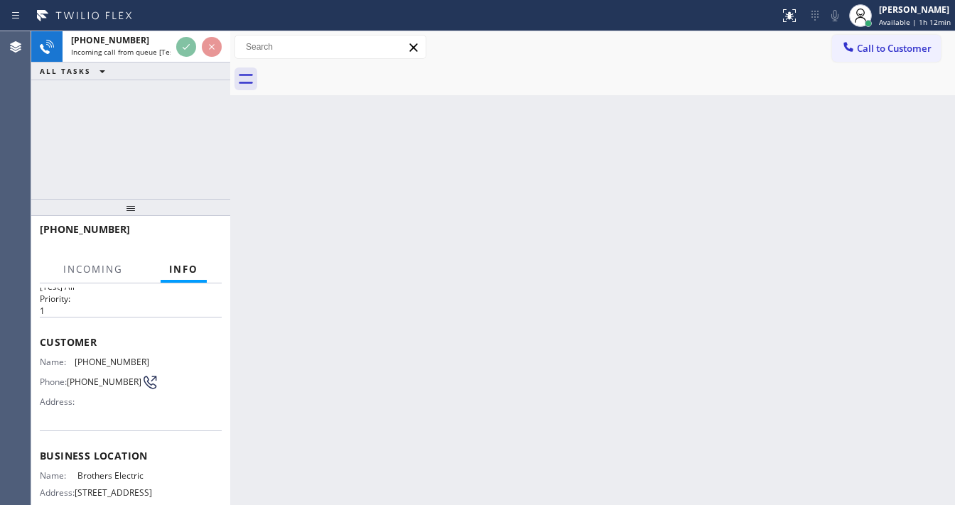
scroll to position [57, 0]
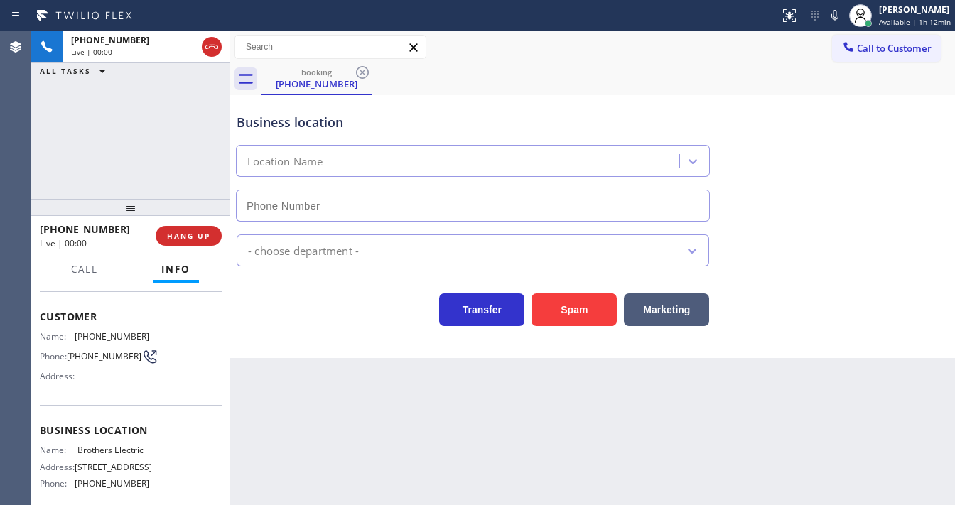
type input "[PHONE_NUMBER]"
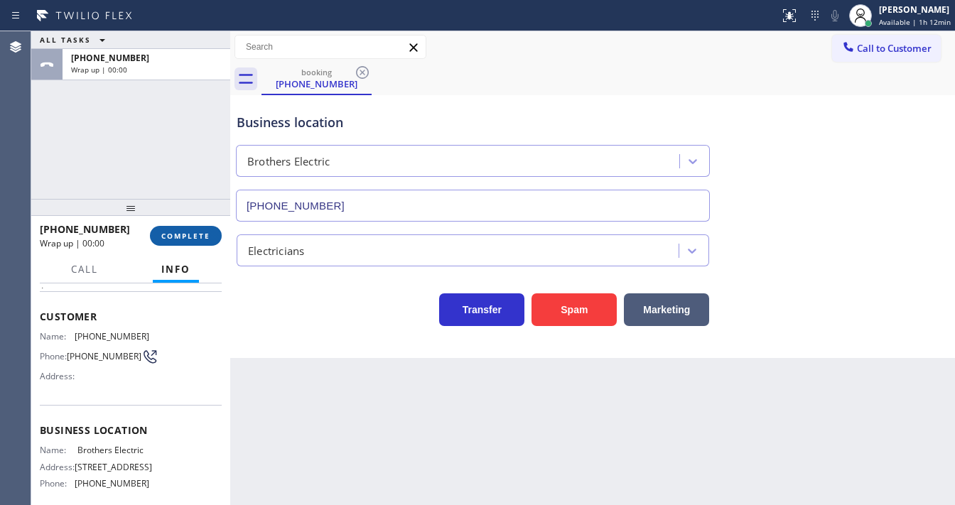
click at [208, 232] on span "COMPLETE" at bounding box center [185, 236] width 49 height 10
click at [372, 242] on div "Electricians" at bounding box center [460, 250] width 438 height 25
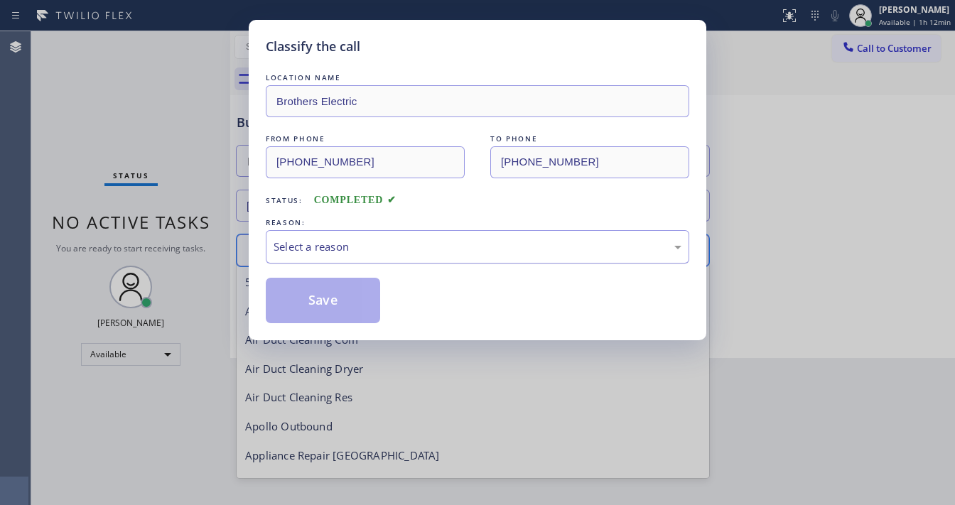
scroll to position [146, 0]
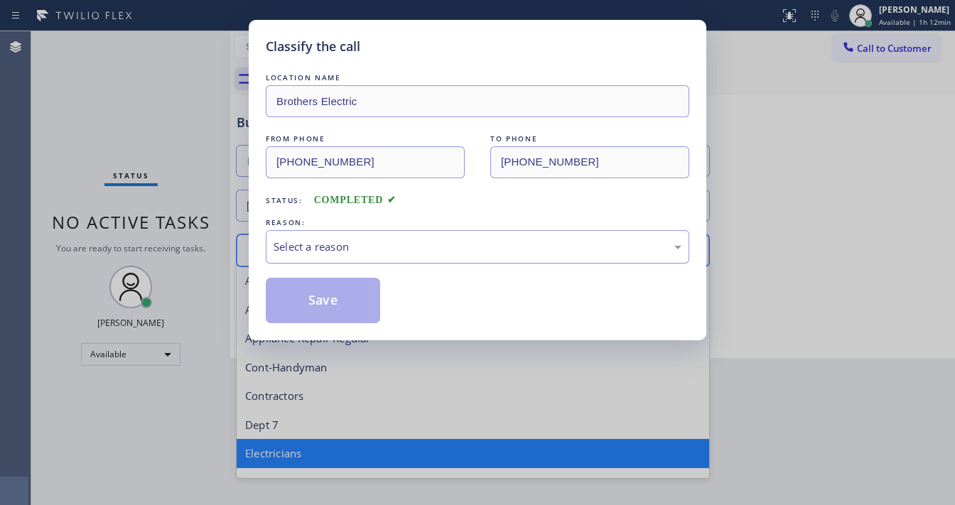
click at [340, 242] on div "Select a reason" at bounding box center [478, 247] width 408 height 16
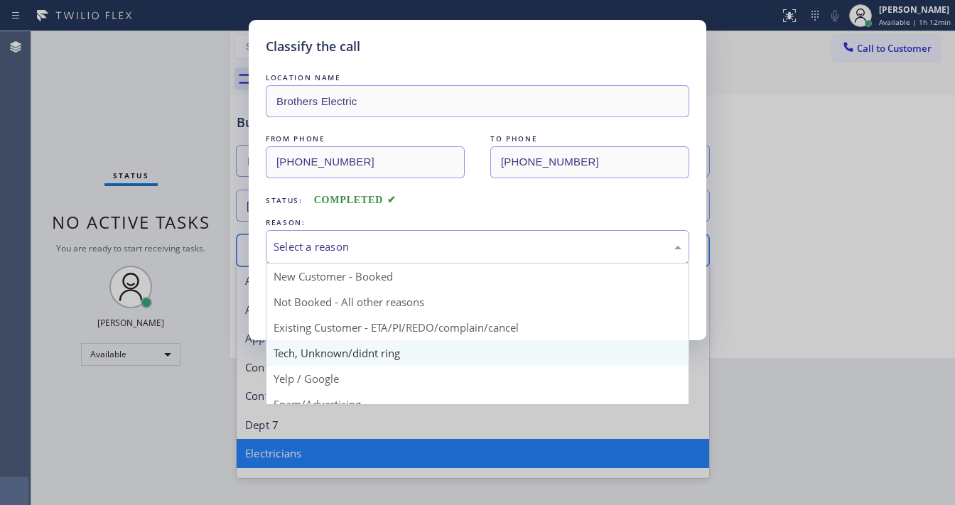
drag, startPoint x: 330, startPoint y: 349, endPoint x: 328, endPoint y: 333, distance: 16.5
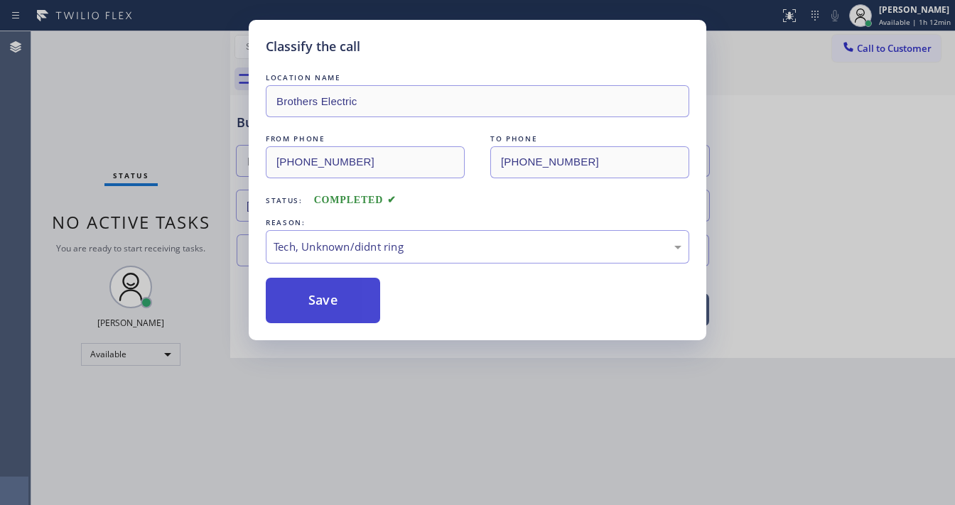
click at [311, 287] on button "Save" at bounding box center [323, 300] width 114 height 45
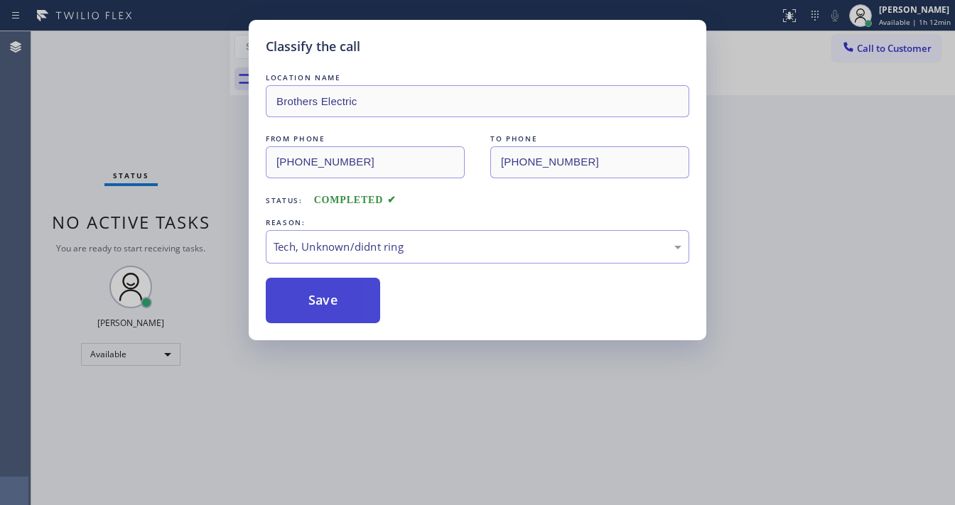
drag, startPoint x: 311, startPoint y: 287, endPoint x: 313, endPoint y: 301, distance: 14.4
click at [310, 288] on button "Save" at bounding box center [323, 300] width 114 height 45
click at [313, 301] on button "Save" at bounding box center [323, 300] width 114 height 45
drag, startPoint x: 355, startPoint y: 401, endPoint x: 365, endPoint y: 402, distance: 9.3
click at [358, 401] on div "Classify the call LOCATION NAME Brothers Electric FROM PHONE (856) 580-4713 TO …" at bounding box center [477, 252] width 955 height 505
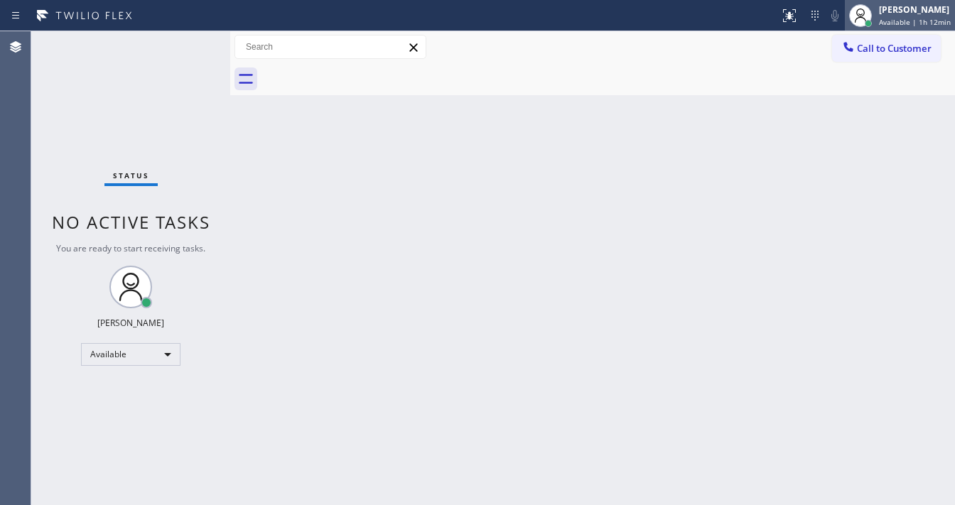
click at [875, 29] on div at bounding box center [860, 15] width 31 height 31
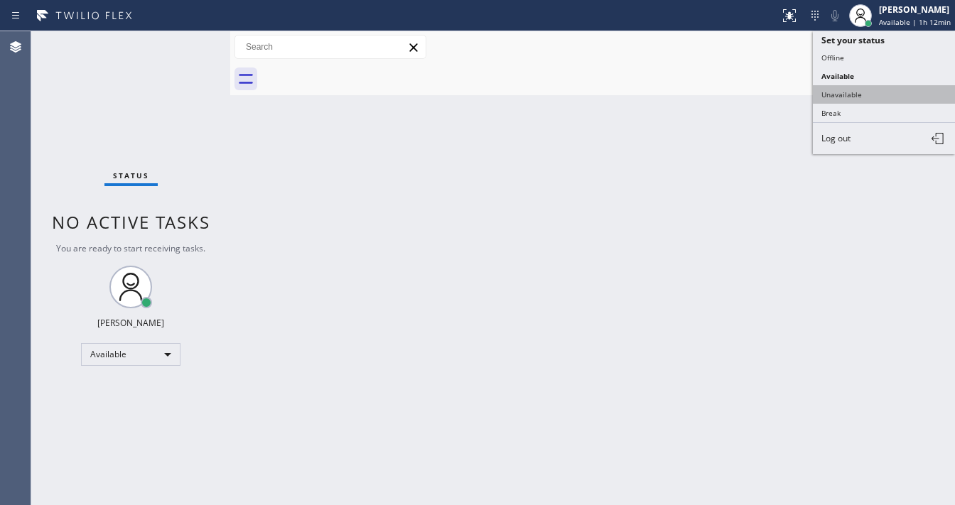
click at [864, 92] on button "Unavailable" at bounding box center [884, 94] width 142 height 18
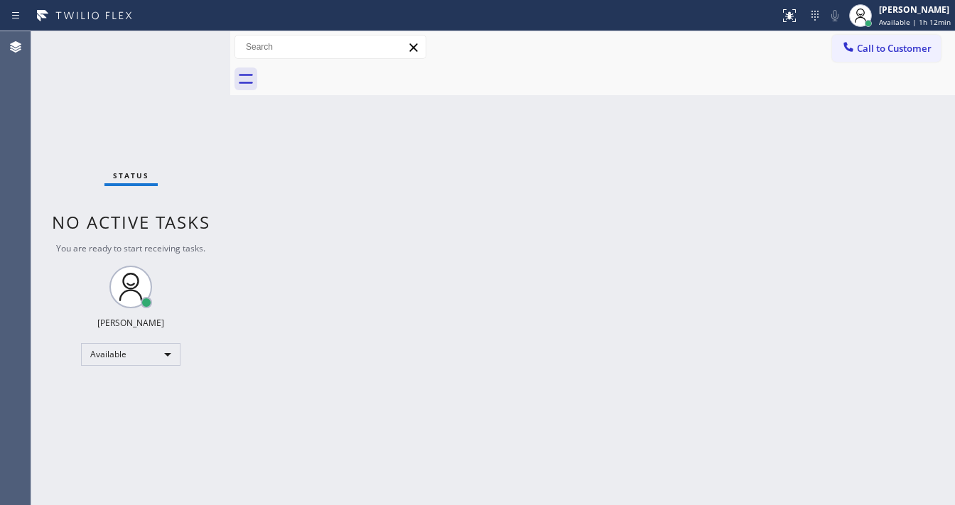
drag, startPoint x: 657, startPoint y: 224, endPoint x: 486, endPoint y: 418, distance: 258.4
click at [648, 236] on div "Back to Dashboard Change Sender ID Customers Technicians Select a contact Outbo…" at bounding box center [592, 268] width 725 height 474
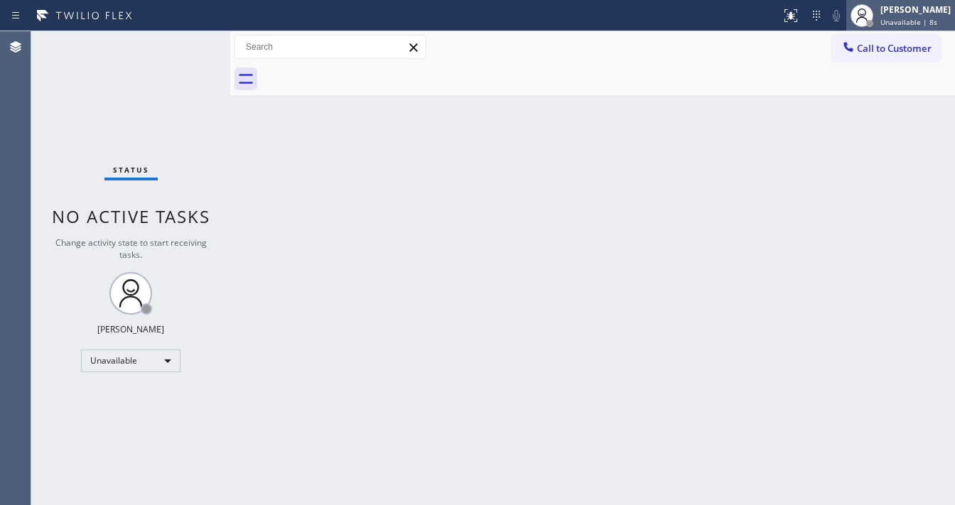
click at [910, 22] on span "Unavailable | 8s" at bounding box center [909, 22] width 57 height 10
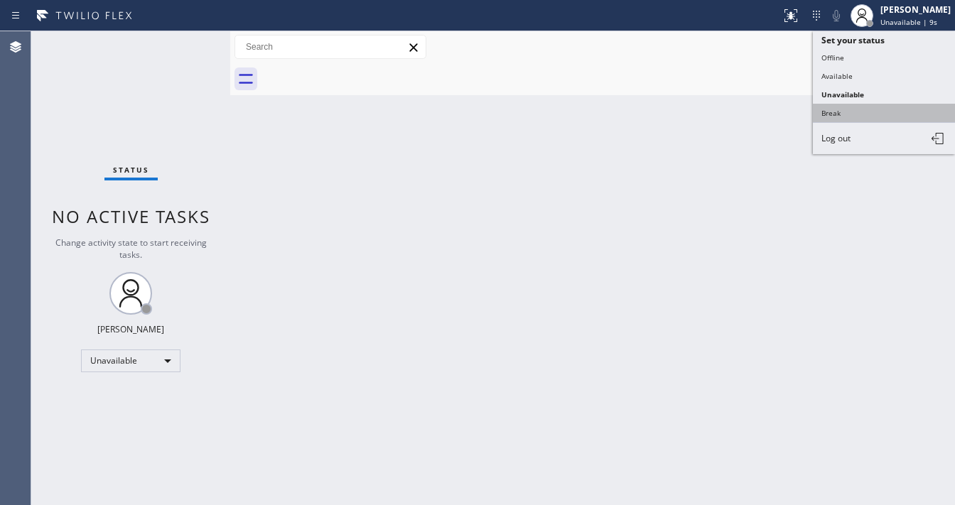
drag, startPoint x: 837, startPoint y: 109, endPoint x: 697, endPoint y: 121, distance: 141.2
click at [836, 109] on button "Break" at bounding box center [884, 113] width 142 height 18
click at [697, 122] on div "Back to Dashboard Change Sender ID Customers Technicians Select a contact Outbo…" at bounding box center [592, 268] width 725 height 474
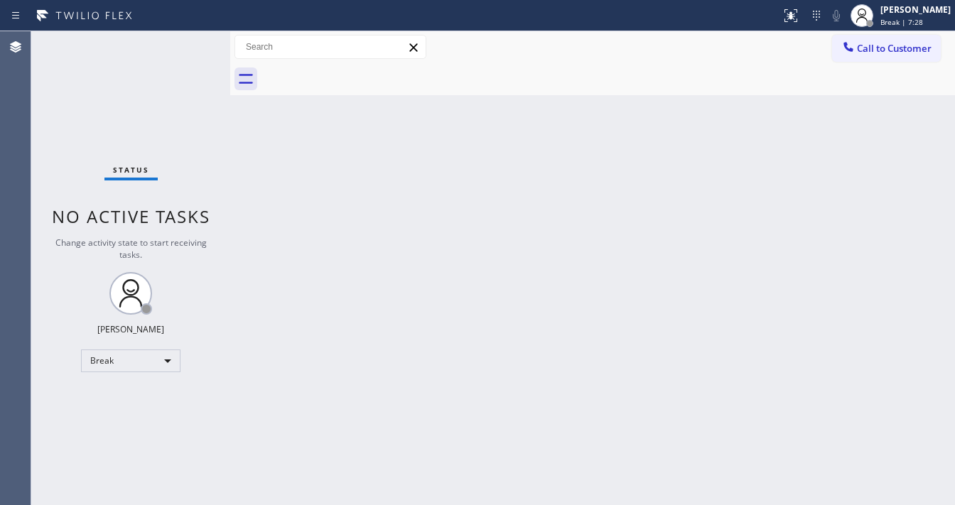
drag, startPoint x: 894, startPoint y: 20, endPoint x: 881, endPoint y: 38, distance: 22.3
click at [895, 20] on span "Break | 7:28" at bounding box center [902, 22] width 43 height 10
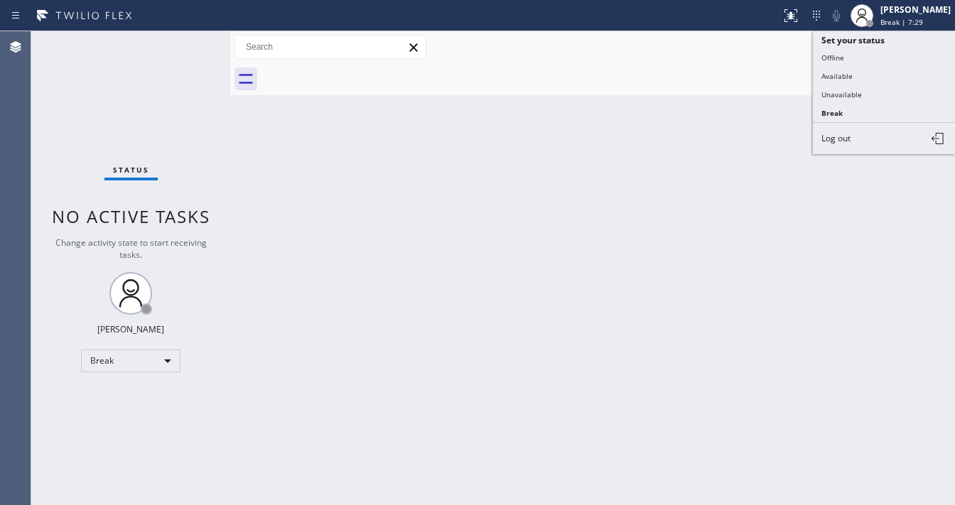
click at [839, 73] on button "Available" at bounding box center [884, 76] width 142 height 18
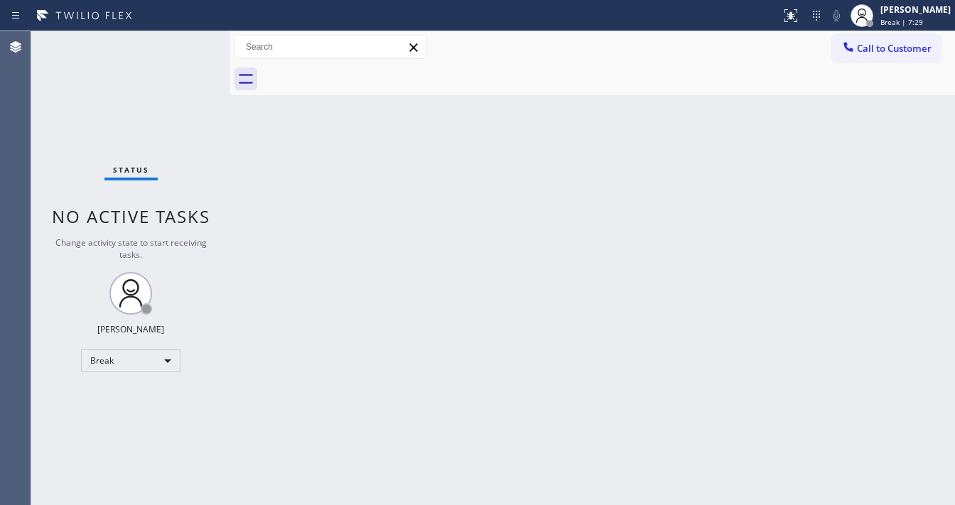
click at [643, 143] on div "Back to Dashboard Change Sender ID Customers Technicians Select a contact Outbo…" at bounding box center [592, 268] width 725 height 474
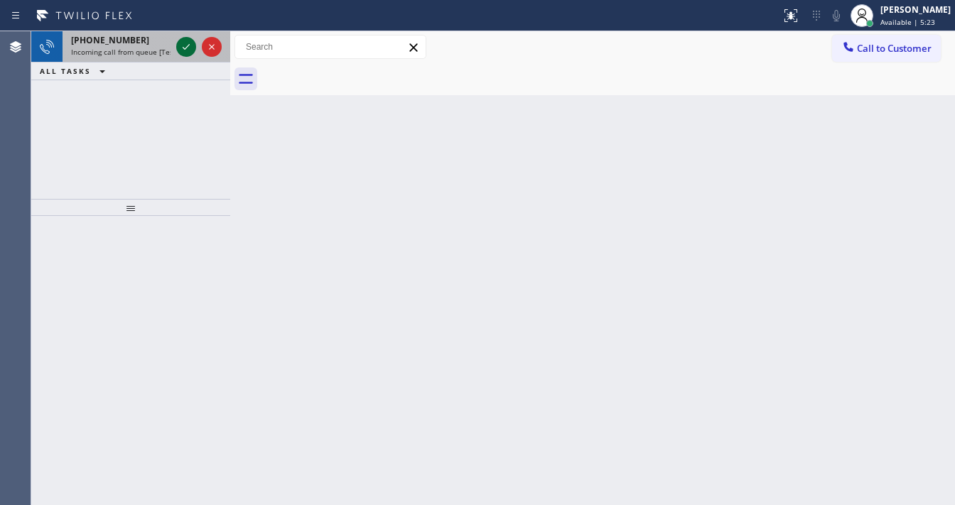
click at [188, 43] on icon at bounding box center [186, 46] width 17 height 17
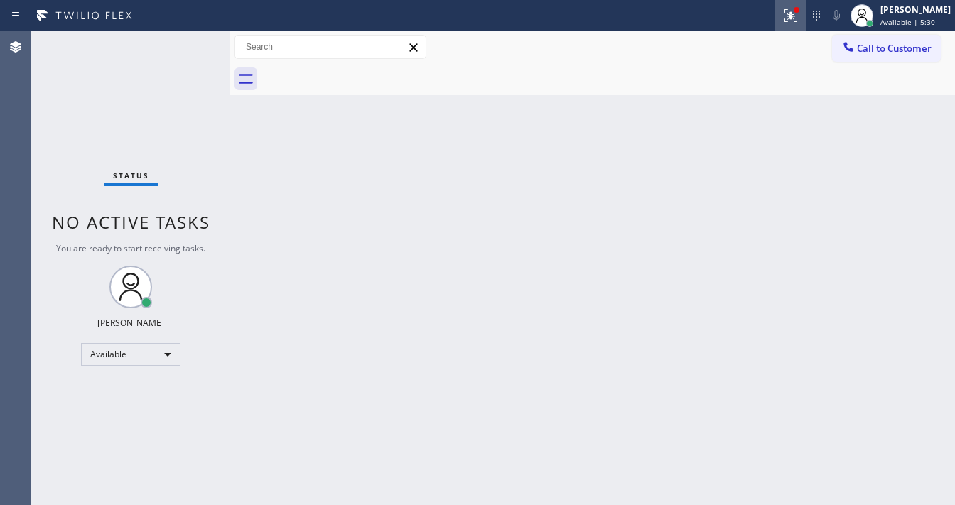
click at [793, 23] on icon at bounding box center [791, 15] width 17 height 17
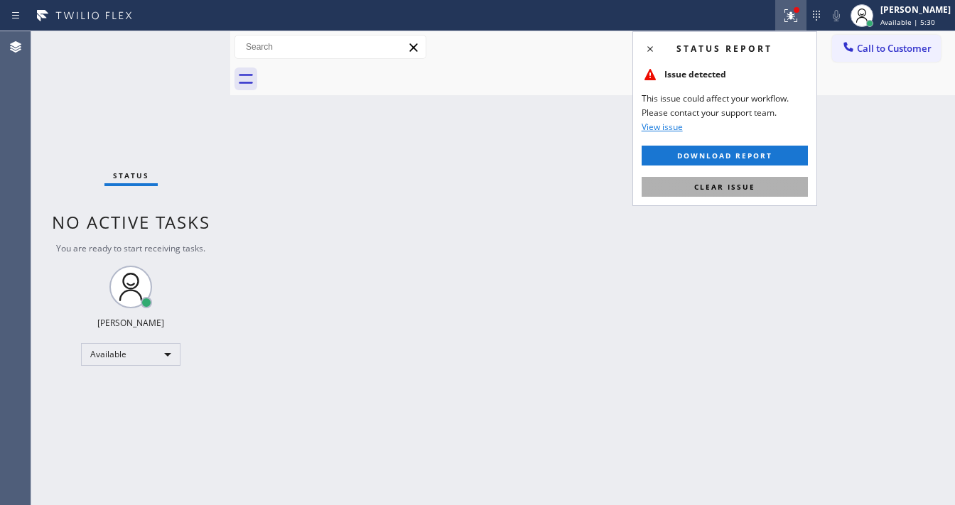
click at [741, 190] on span "Clear issue" at bounding box center [724, 187] width 61 height 10
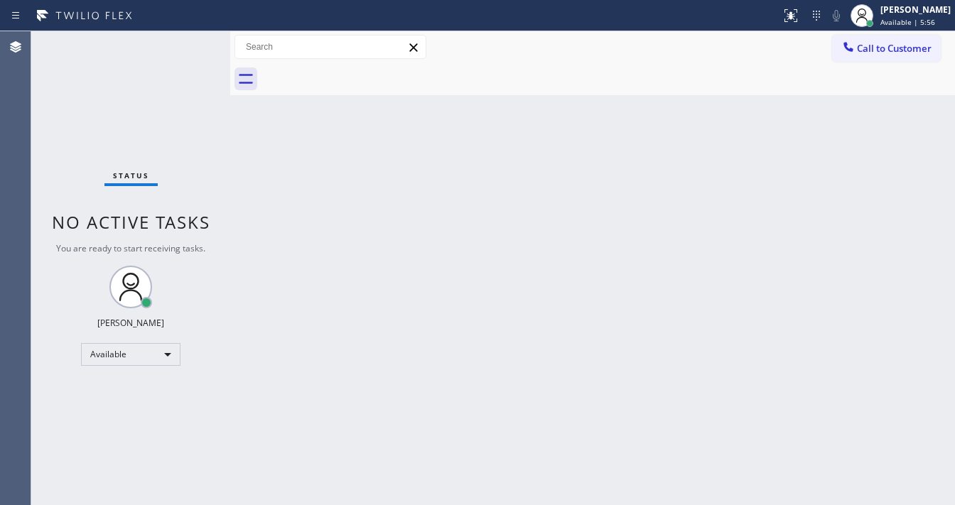
click at [920, 144] on div "Back to Dashboard Change Sender ID Customers Technicians Select a contact Outbo…" at bounding box center [592, 268] width 725 height 474
drag, startPoint x: 576, startPoint y: 193, endPoint x: 543, endPoint y: 220, distance: 43.0
click at [576, 194] on div "Back to Dashboard Change Sender ID Customers Technicians Select a contact Outbo…" at bounding box center [592, 268] width 725 height 474
click at [401, 162] on div "Back to Dashboard Change Sender ID Customers Technicians Select a contact Outbo…" at bounding box center [592, 268] width 725 height 474
click at [380, 166] on div "Back to Dashboard Change Sender ID Customers Technicians Select a contact Outbo…" at bounding box center [592, 268] width 725 height 474
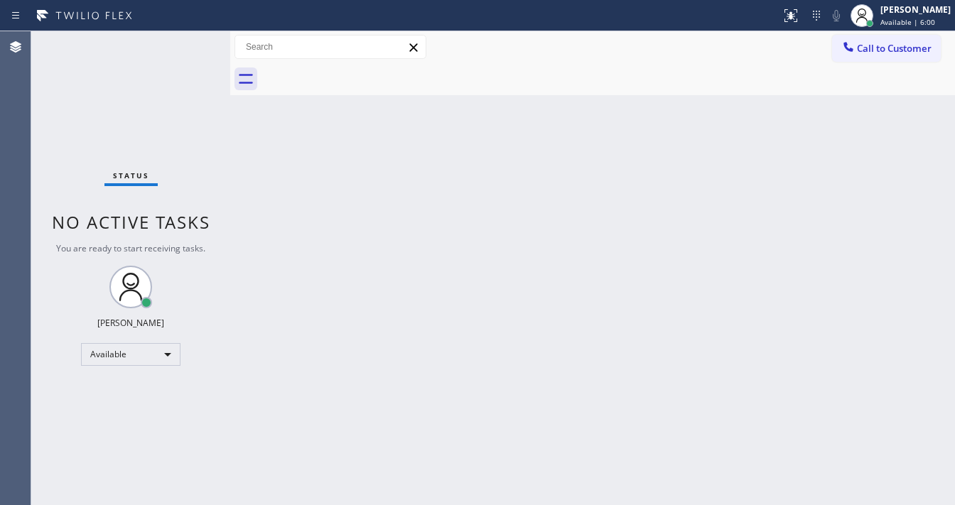
drag, startPoint x: 170, startPoint y: 31, endPoint x: 196, endPoint y: 31, distance: 26.3
click at [190, 31] on div "Status report No issues detected If you experience an issue, please download th…" at bounding box center [477, 15] width 955 height 31
click at [196, 31] on div "Status report No issues detected If you experience an issue, please download th…" at bounding box center [477, 15] width 955 height 31
click at [186, 44] on div "Status No active tasks You are ready to start receiving tasks. [PERSON_NAME]" at bounding box center [130, 268] width 199 height 474
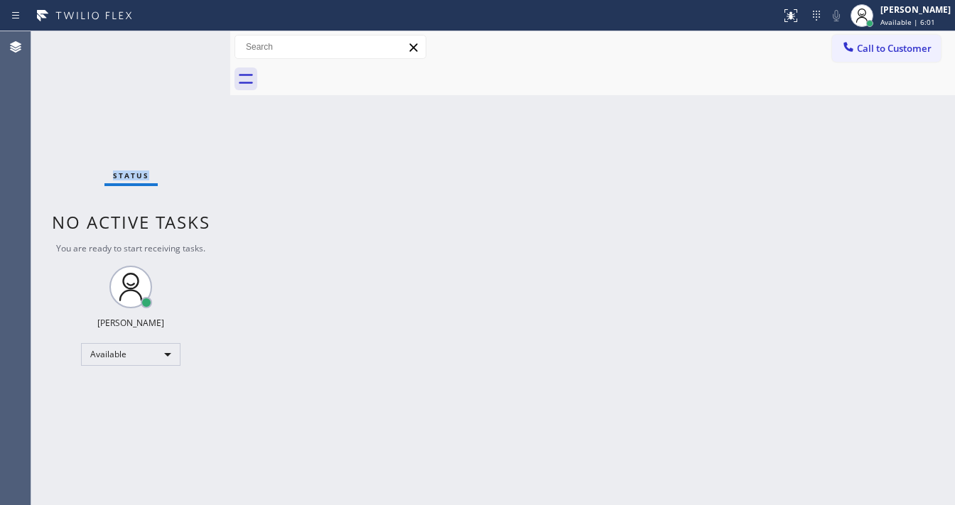
click at [186, 44] on div "Status No active tasks You are ready to start receiving tasks. [PERSON_NAME]" at bounding box center [130, 268] width 199 height 474
drag, startPoint x: 230, startPoint y: 46, endPoint x: 144, endPoint y: 45, distance: 86.0
click at [144, 45] on div "Status No active tasks You are ready to start receiving tasks. [PERSON_NAME] Av…" at bounding box center [493, 268] width 924 height 474
drag, startPoint x: 226, startPoint y: 43, endPoint x: 174, endPoint y: 41, distance: 51.9
click at [174, 41] on div "Status No active tasks You are ready to start receiving tasks. [PERSON_NAME] Av…" at bounding box center [493, 268] width 924 height 474
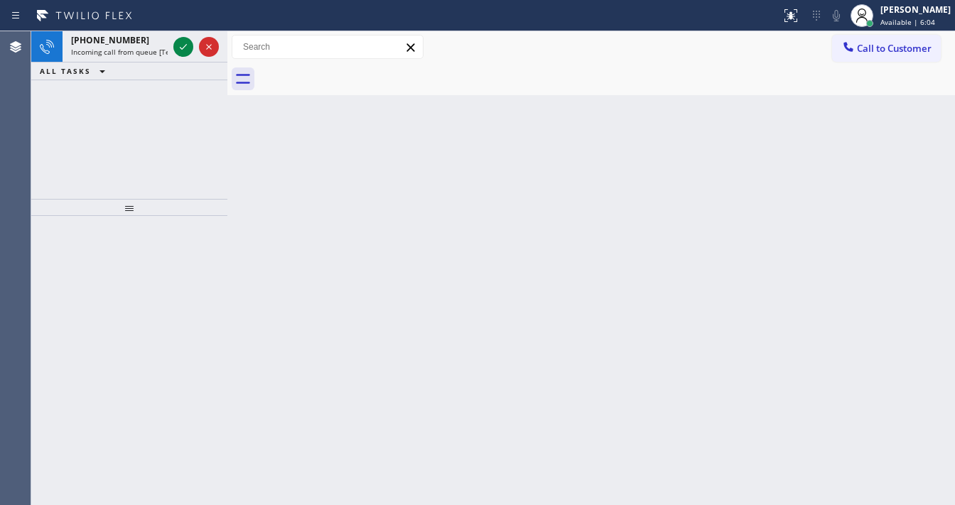
click at [179, 37] on button at bounding box center [183, 47] width 20 height 20
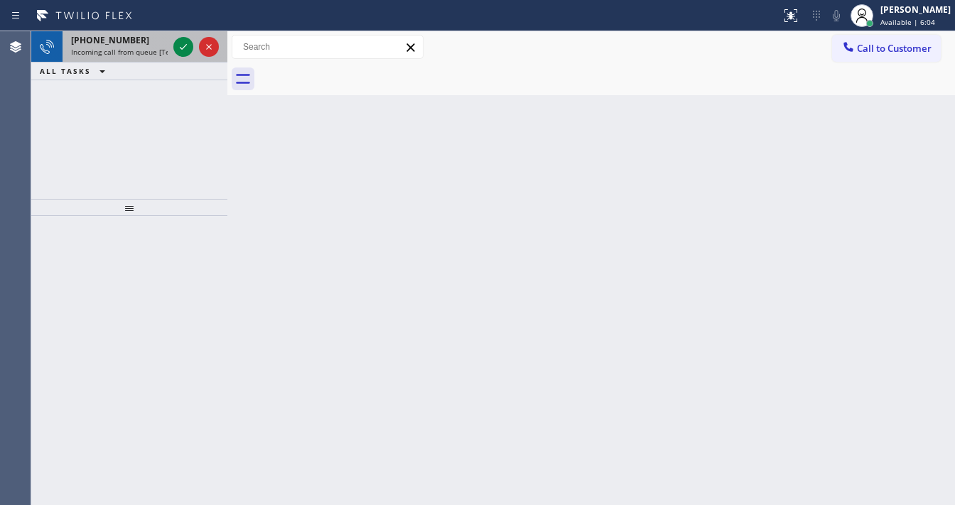
click at [180, 36] on div at bounding box center [196, 46] width 51 height 31
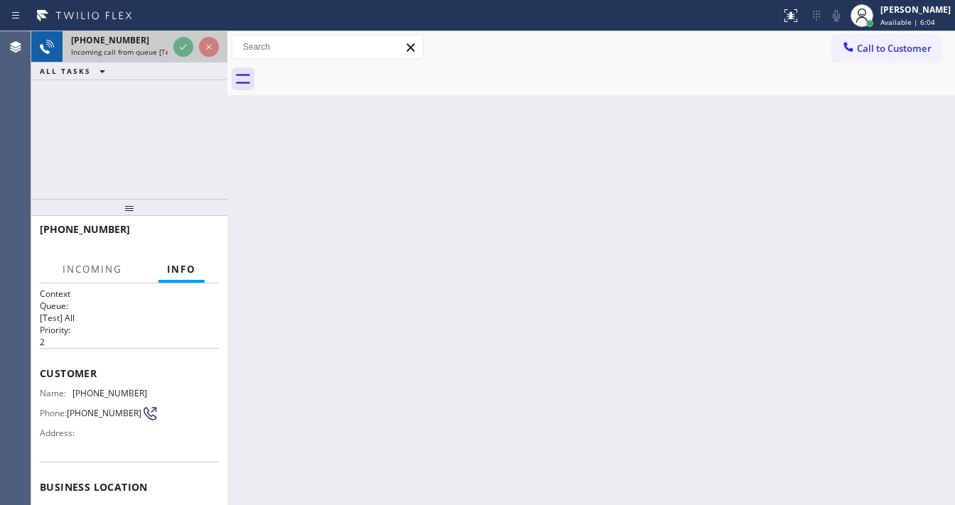
click at [180, 36] on div at bounding box center [196, 46] width 51 height 31
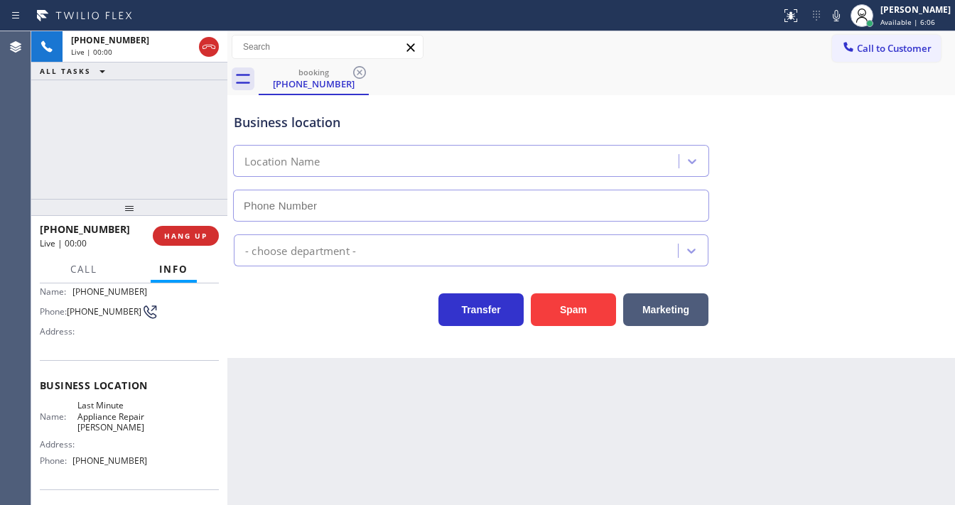
scroll to position [114, 0]
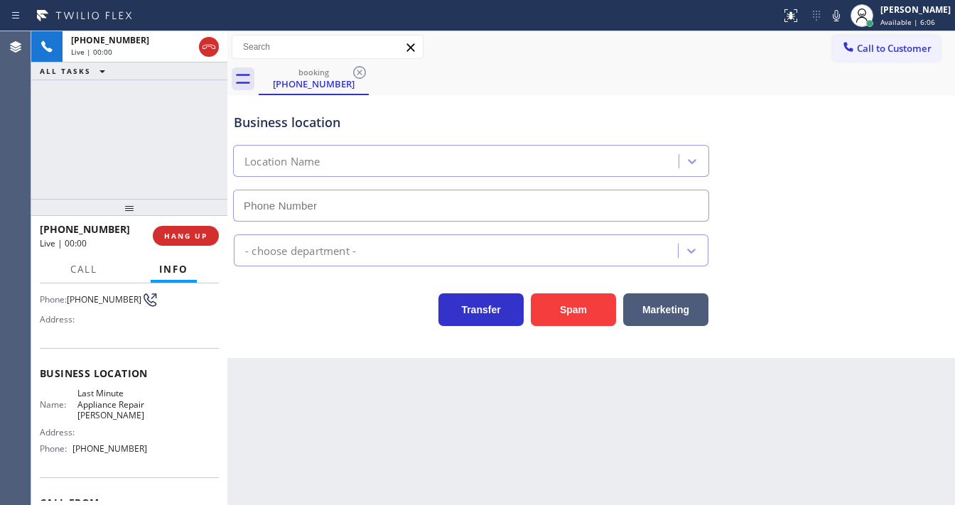
type input "(425) 249-3938"
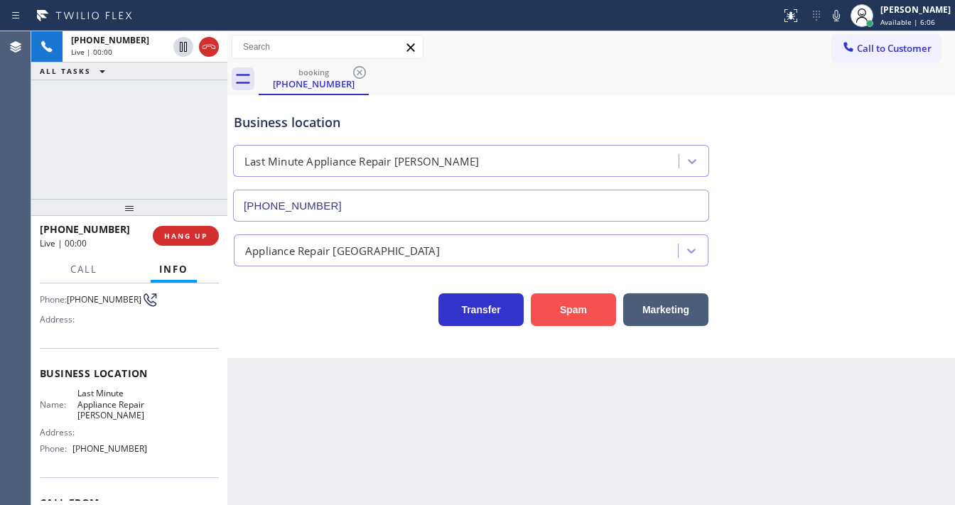
click at [569, 308] on button "Spam" at bounding box center [573, 310] width 85 height 33
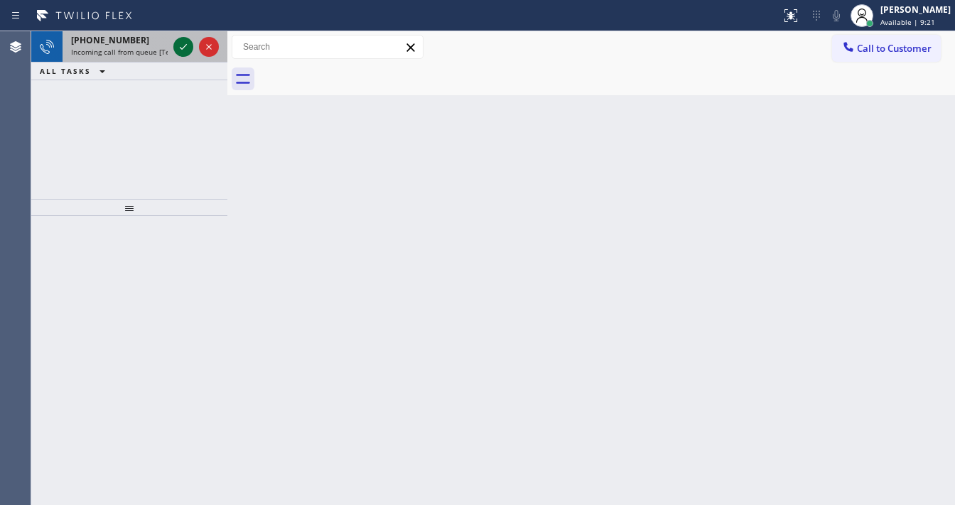
click at [178, 44] on icon at bounding box center [183, 46] width 17 height 17
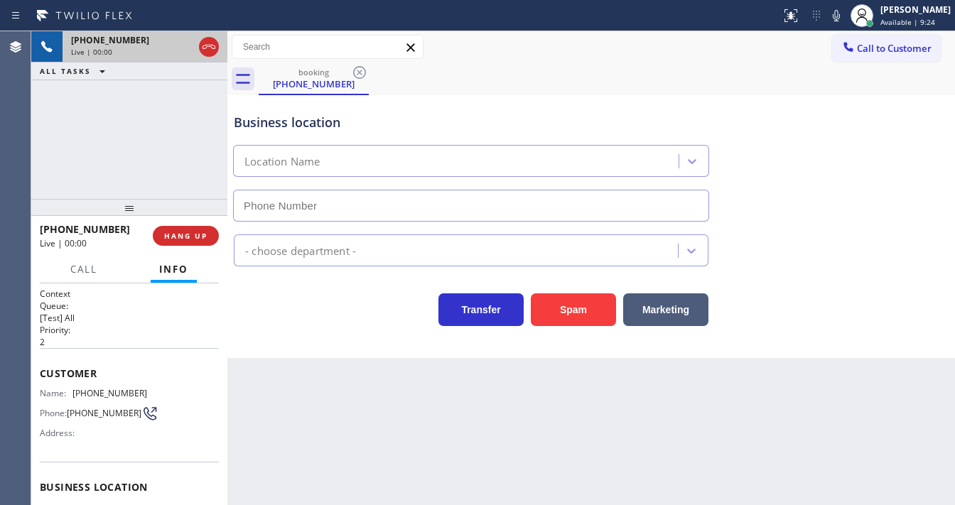
type input "(510) 781-9192"
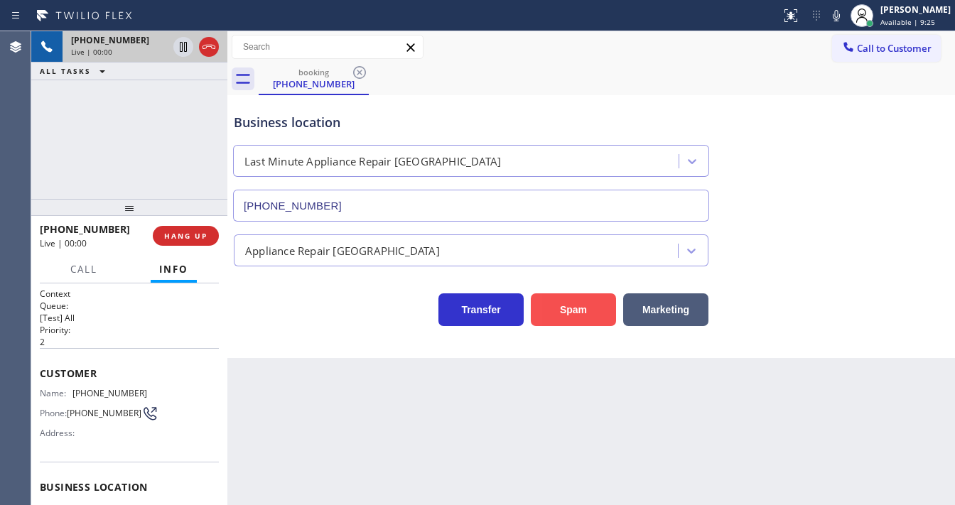
click at [591, 307] on button "Spam" at bounding box center [573, 310] width 85 height 33
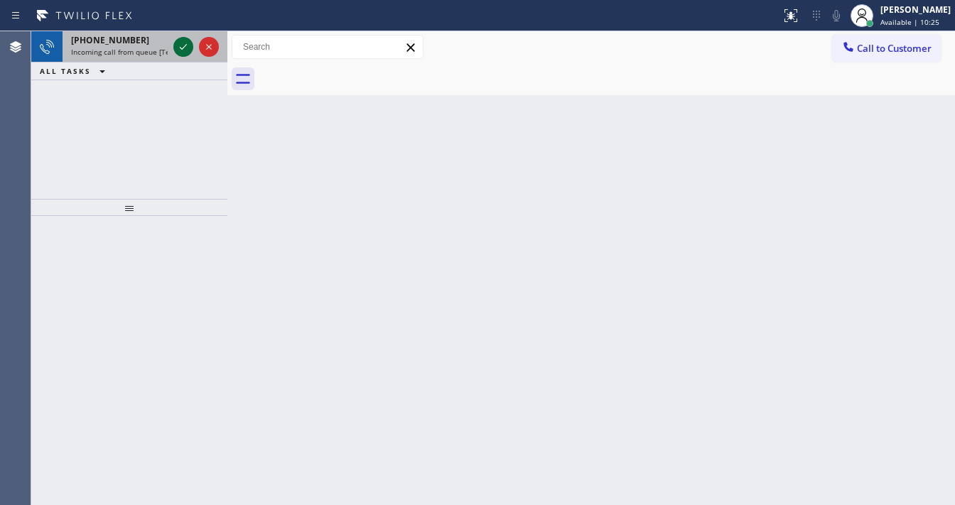
click at [181, 46] on icon at bounding box center [183, 46] width 17 height 17
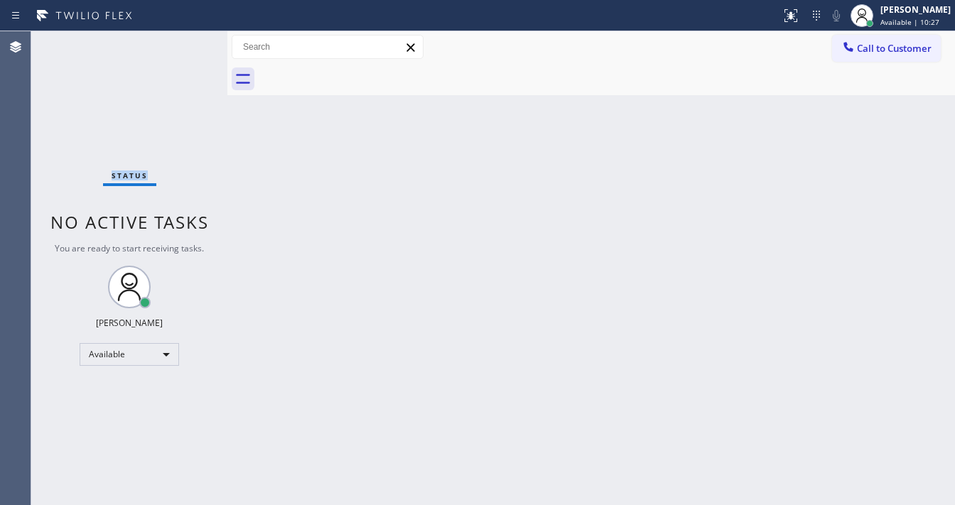
click at [181, 46] on div "Status No active tasks You are ready to start receiving tasks. [PERSON_NAME]" at bounding box center [129, 268] width 196 height 474
click at [139, 112] on div "Status No active tasks You are ready to start receiving tasks. [PERSON_NAME]" at bounding box center [129, 268] width 196 height 474
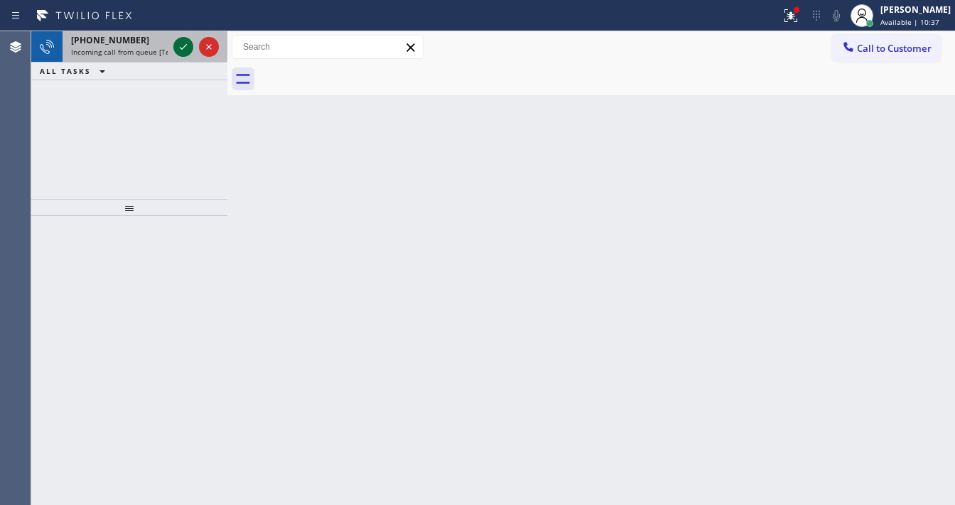
click at [183, 51] on icon at bounding box center [183, 46] width 17 height 17
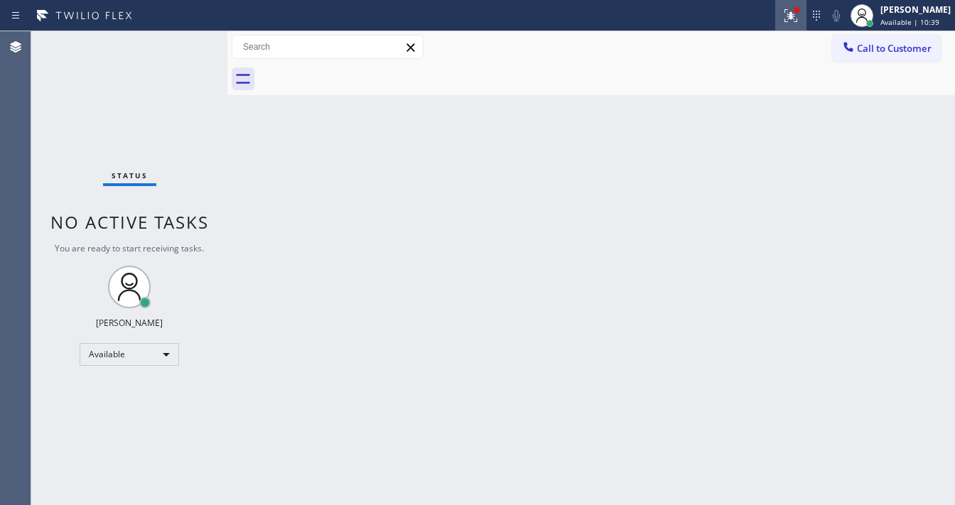
click at [800, 17] on icon at bounding box center [791, 15] width 17 height 17
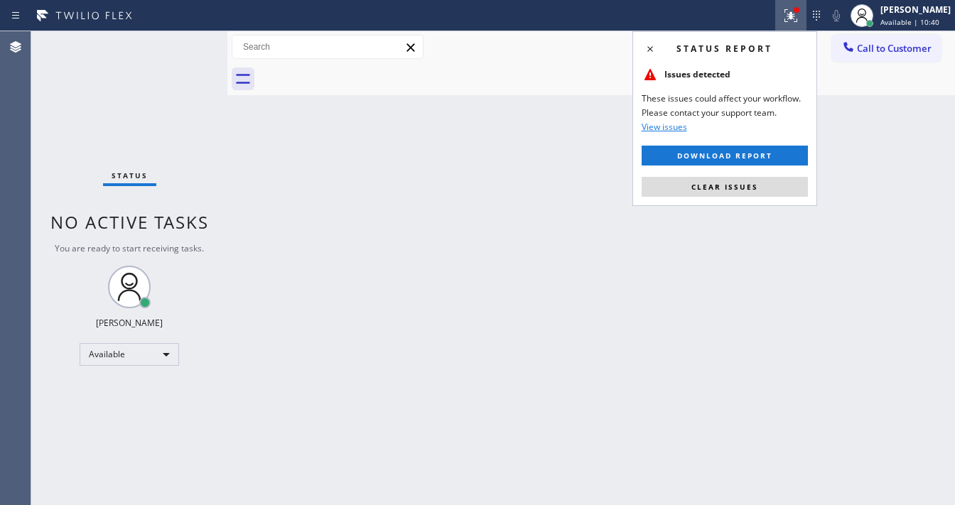
click at [747, 191] on button "Clear issues" at bounding box center [725, 187] width 166 height 20
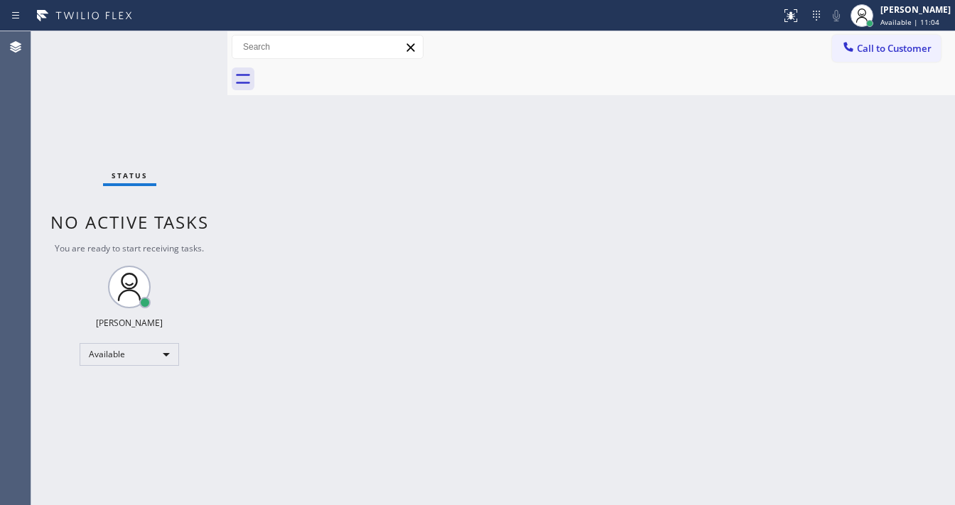
click at [187, 34] on div "Status No active tasks You are ready to start receiving tasks. [PERSON_NAME]" at bounding box center [129, 268] width 196 height 474
click at [186, 35] on div "Status No active tasks You are ready to start receiving tasks. [PERSON_NAME]" at bounding box center [129, 268] width 196 height 474
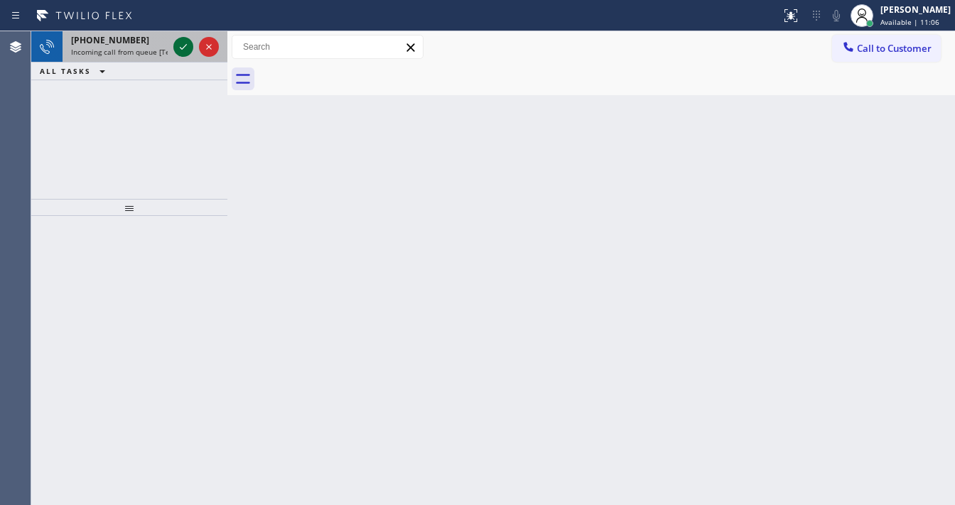
click at [184, 43] on icon at bounding box center [183, 46] width 17 height 17
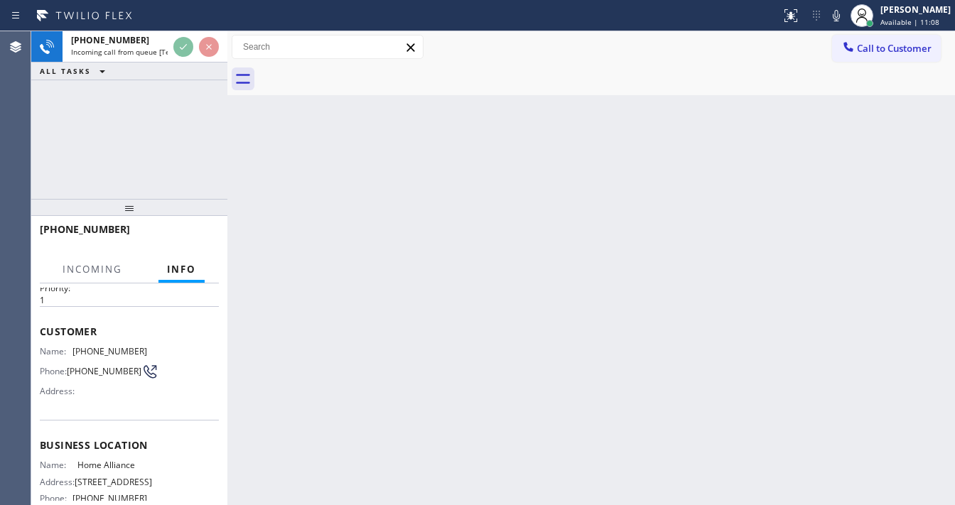
scroll to position [114, 0]
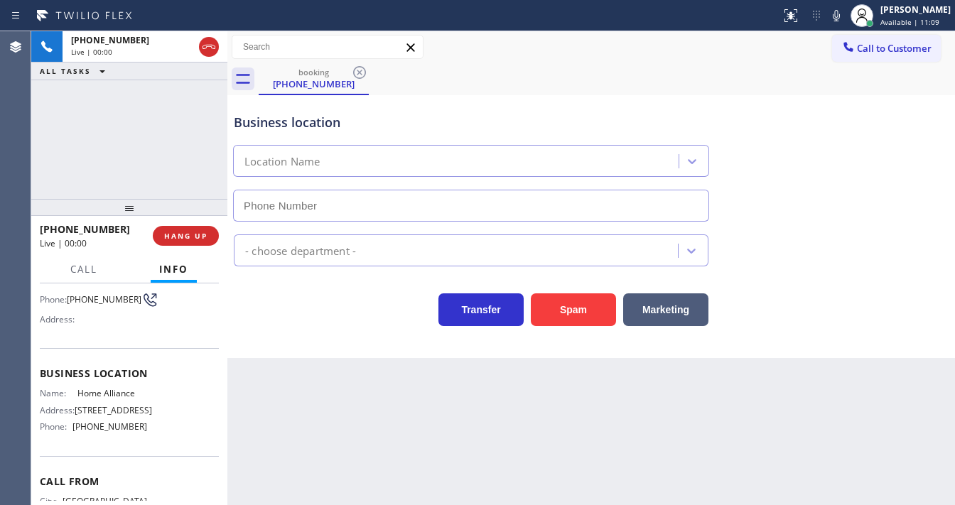
type input "[PHONE_NUMBER]"
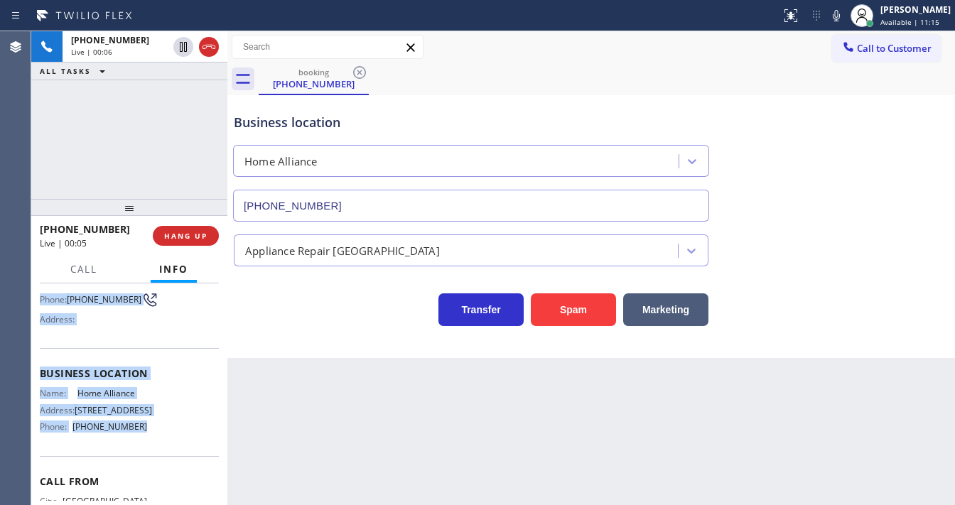
copy div "ustomer Name: (786) 266-1407 Phone: (786) 266-1407 Address: Business location N…"
drag, startPoint x: 43, startPoint y: 369, endPoint x: 144, endPoint y: 431, distance: 118.1
click at [144, 431] on div "Context Queue: [Test] All Priority: 1 Customer Name: (786) 266-1407 Phone: (786…" at bounding box center [129, 368] width 179 height 389
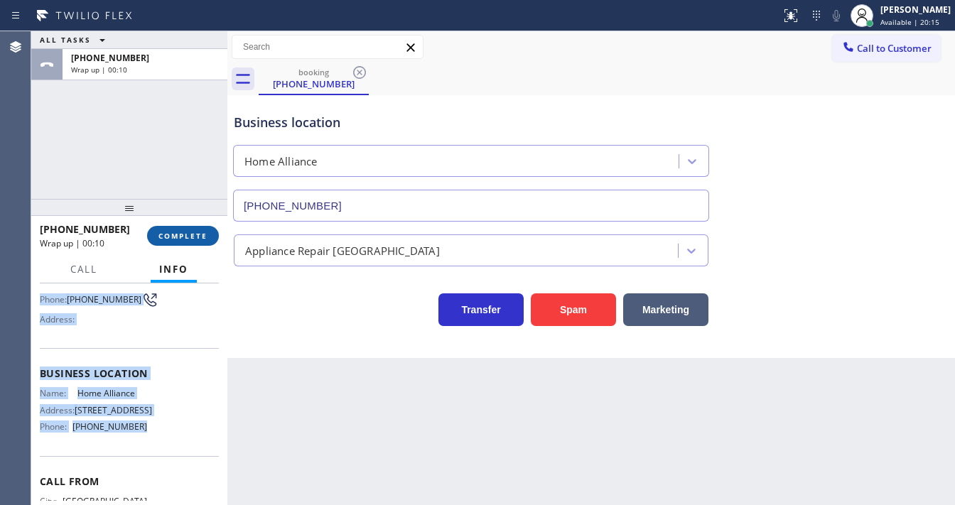
click at [196, 227] on button "COMPLETE" at bounding box center [183, 236] width 72 height 20
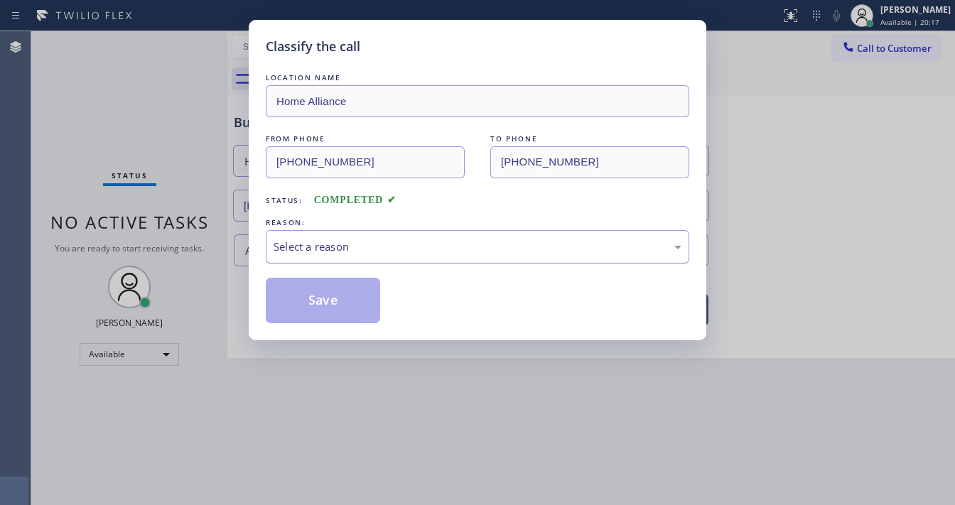
click at [315, 247] on div "Select a reason" at bounding box center [478, 247] width 408 height 16
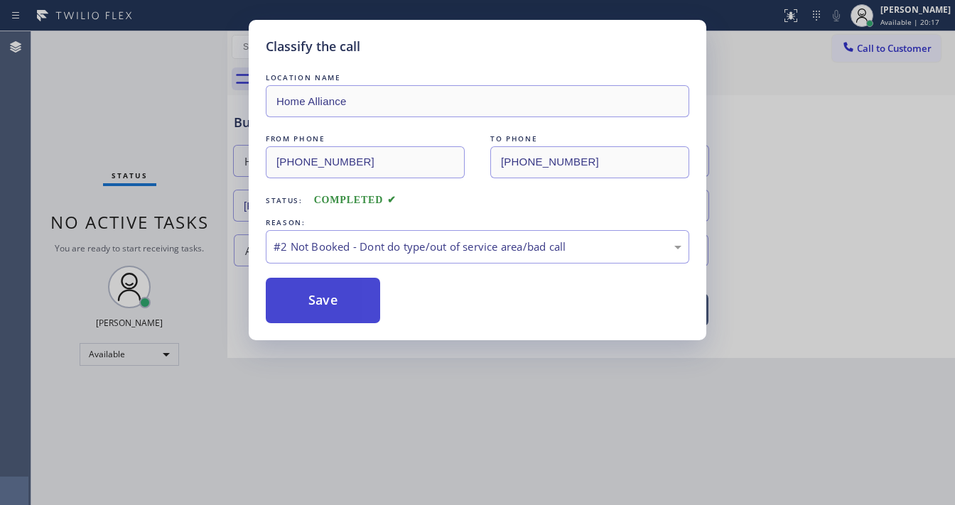
click at [313, 299] on button "Save" at bounding box center [323, 300] width 114 height 45
click at [313, 297] on button "Save" at bounding box center [323, 300] width 114 height 45
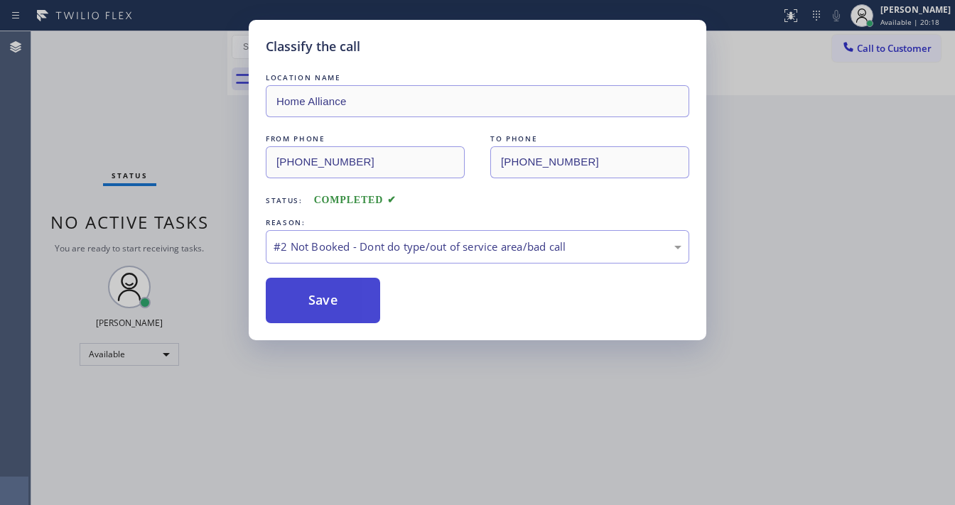
drag, startPoint x: 313, startPoint y: 297, endPoint x: 307, endPoint y: 286, distance: 12.1
click at [313, 296] on button "Save" at bounding box center [323, 300] width 114 height 45
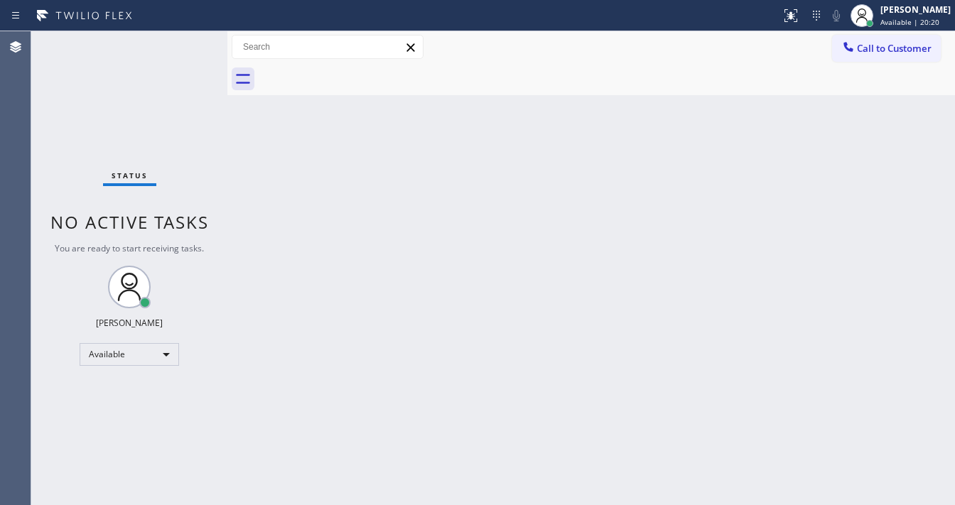
click at [176, 159] on div "Status No active tasks You are ready to start receiving tasks. [PERSON_NAME]" at bounding box center [129, 268] width 196 height 474
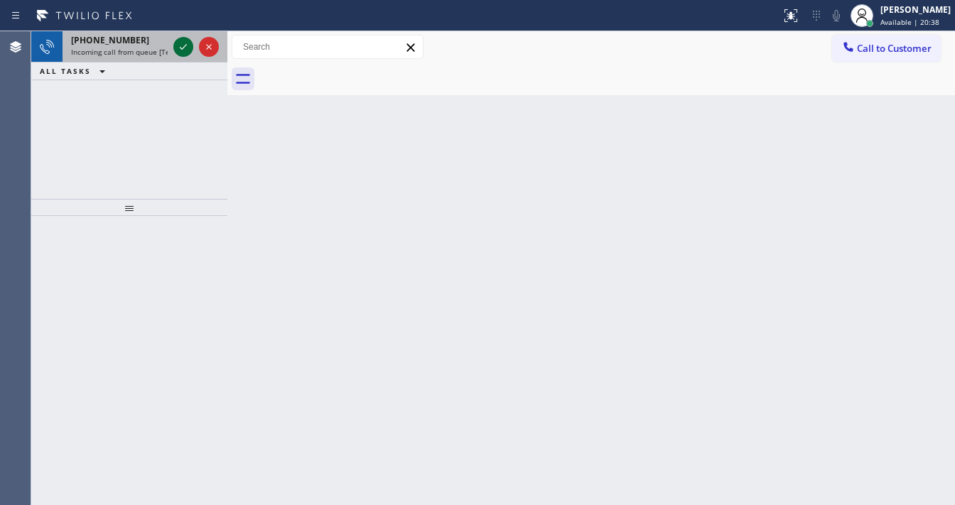
click at [177, 50] on icon at bounding box center [183, 46] width 17 height 17
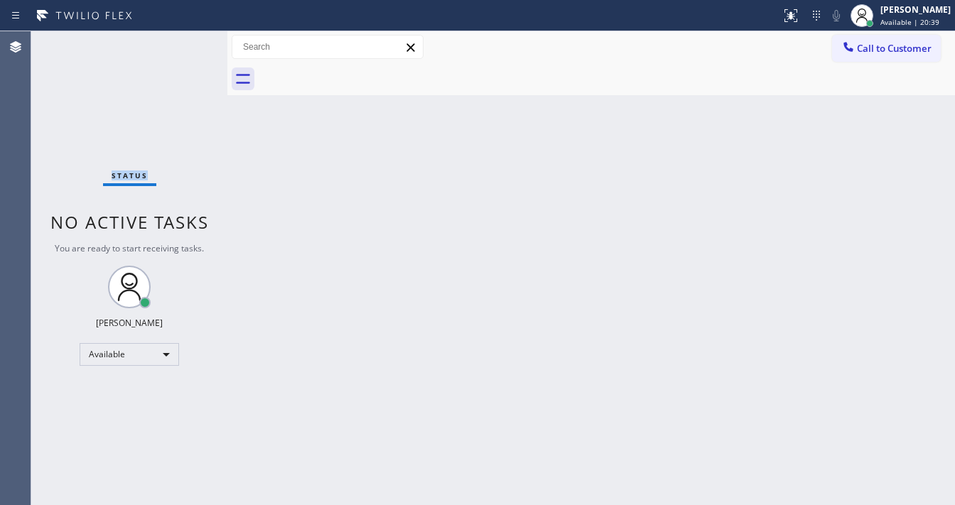
click at [179, 48] on div "Status No active tasks You are ready to start receiving tasks. [PERSON_NAME]" at bounding box center [129, 268] width 196 height 474
click at [795, 20] on icon at bounding box center [791, 15] width 13 height 13
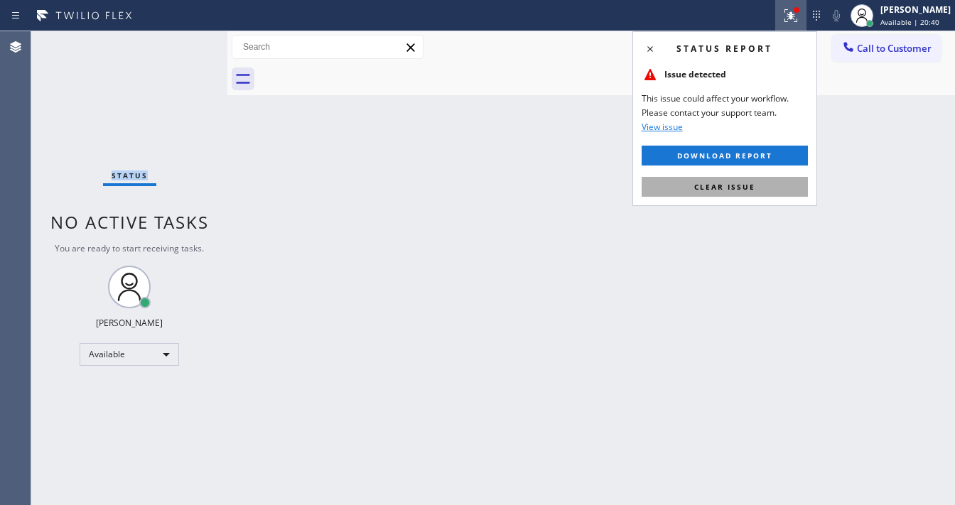
click at [746, 186] on span "Clear issue" at bounding box center [724, 187] width 61 height 10
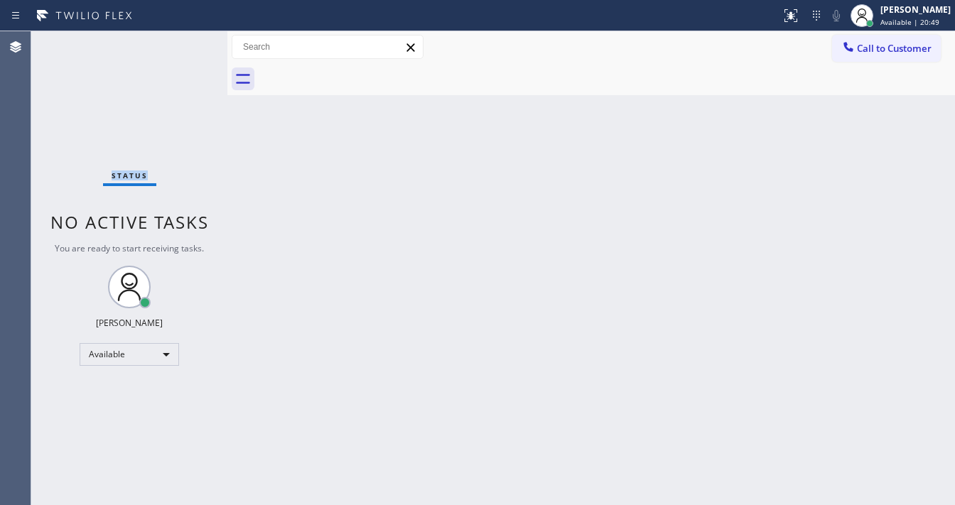
click at [183, 38] on div "Status No active tasks You are ready to start receiving tasks. [PERSON_NAME]" at bounding box center [129, 268] width 196 height 474
click at [183, 40] on div "Status No active tasks You are ready to start receiving tasks. [PERSON_NAME]" at bounding box center [129, 268] width 196 height 474
click at [183, 41] on div "Status No active tasks You are ready to start receiving tasks. [PERSON_NAME]" at bounding box center [129, 268] width 196 height 474
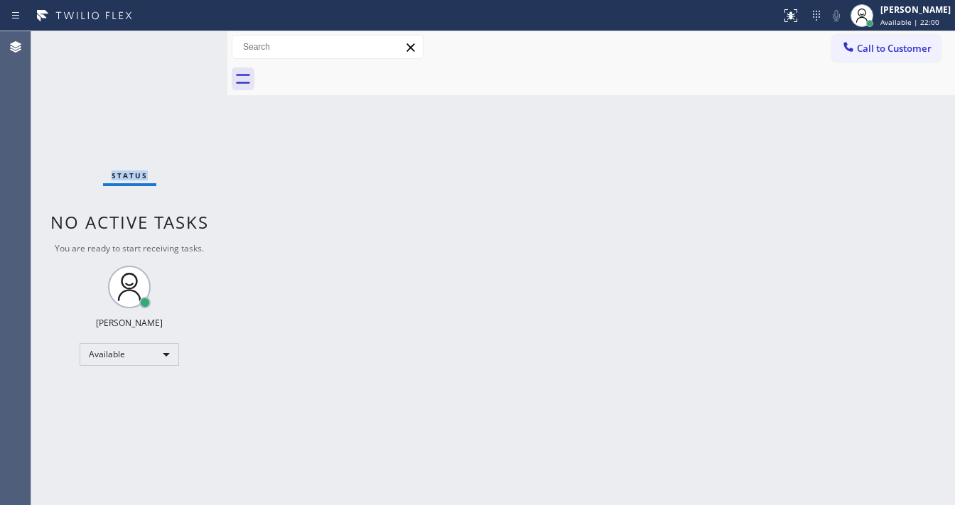
click at [183, 40] on div "Status No active tasks You are ready to start receiving tasks. [PERSON_NAME]" at bounding box center [129, 268] width 196 height 474
click at [183, 39] on div "Status No active tasks You are ready to start receiving tasks. [PERSON_NAME]" at bounding box center [129, 268] width 196 height 474
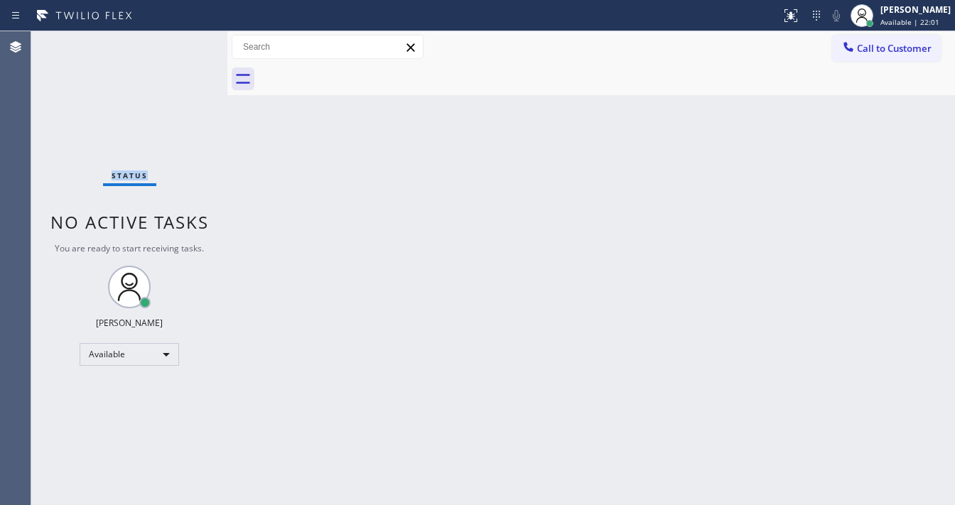
click at [183, 39] on div "Status No active tasks You are ready to start receiving tasks. [PERSON_NAME]" at bounding box center [129, 268] width 196 height 474
click at [184, 40] on div "Status No active tasks You are ready to start receiving tasks. [PERSON_NAME]" at bounding box center [129, 268] width 196 height 474
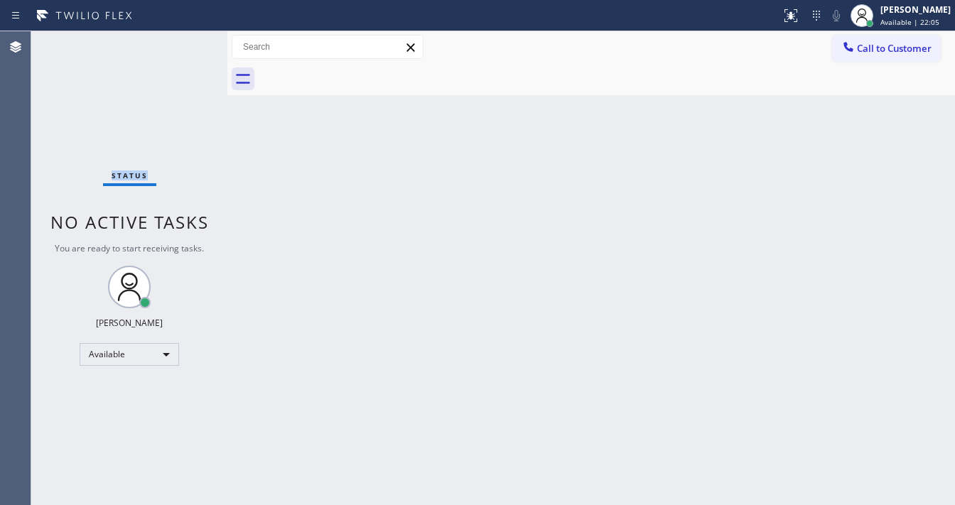
click at [184, 40] on div "Status No active tasks You are ready to start receiving tasks. [PERSON_NAME]" at bounding box center [129, 268] width 196 height 474
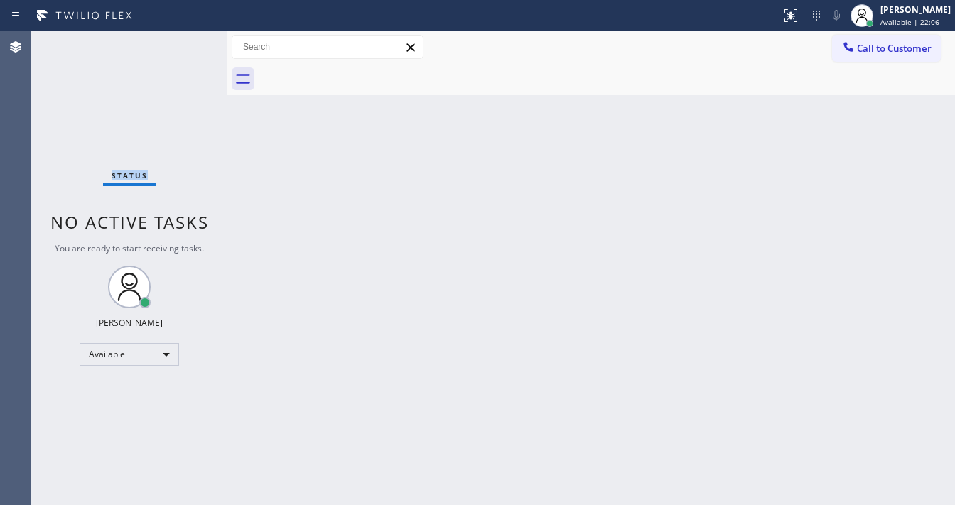
click at [184, 40] on div "Status No active tasks You are ready to start receiving tasks. [PERSON_NAME]" at bounding box center [129, 268] width 196 height 474
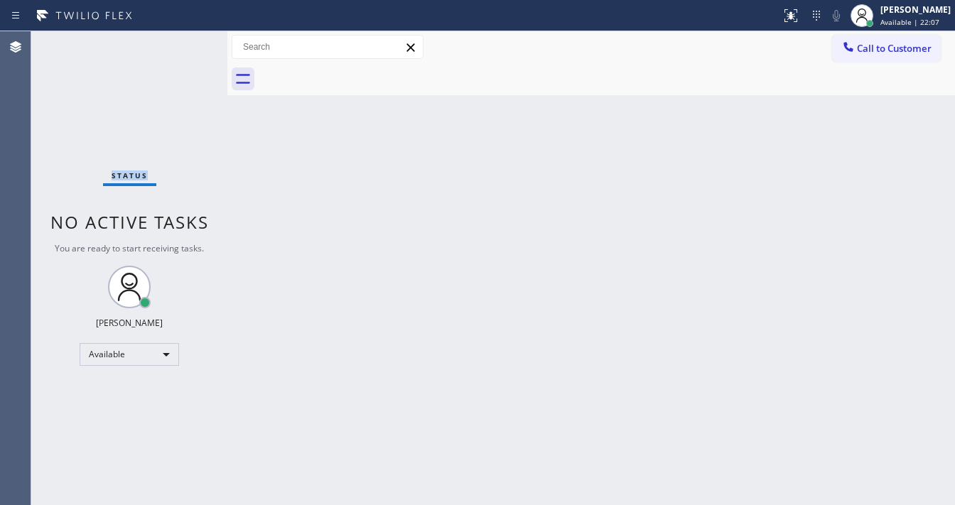
click at [184, 40] on div "Status No active tasks You are ready to start receiving tasks. [PERSON_NAME]" at bounding box center [129, 268] width 196 height 474
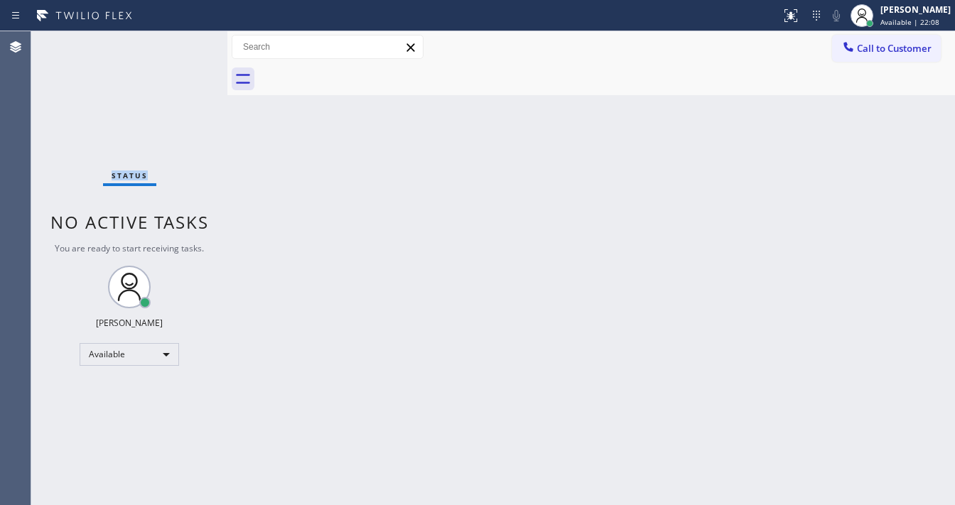
click at [184, 40] on div "Status No active tasks You are ready to start receiving tasks. [PERSON_NAME]" at bounding box center [129, 268] width 196 height 474
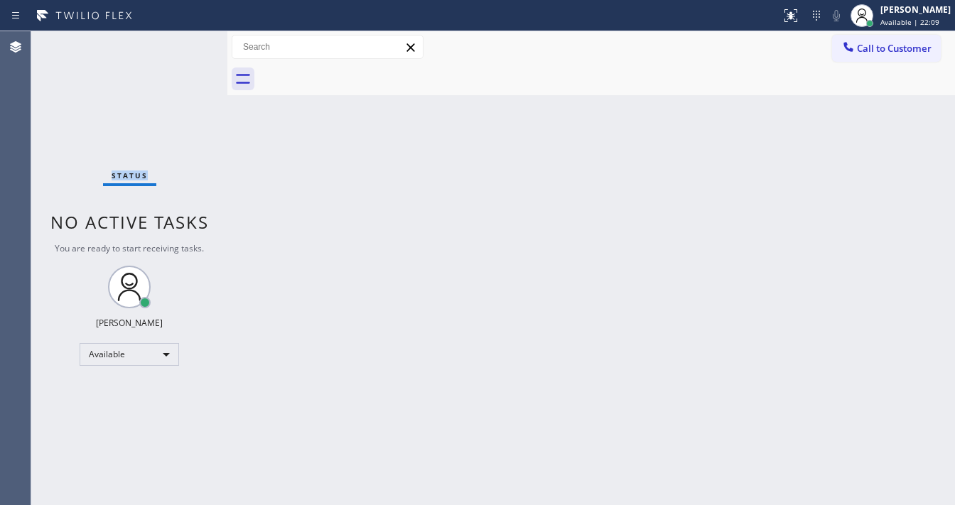
click at [184, 40] on div "Status No active tasks You are ready to start receiving tasks. [PERSON_NAME]" at bounding box center [129, 268] width 196 height 474
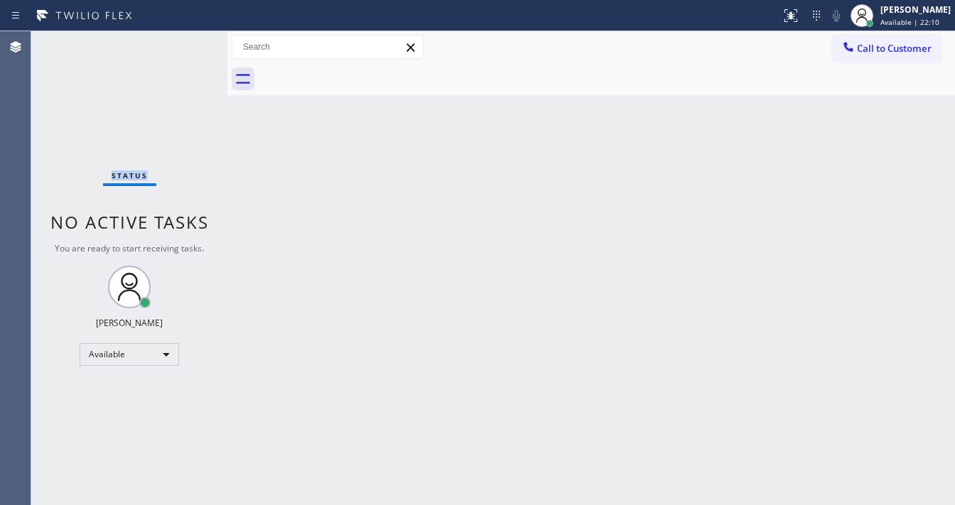
click at [184, 40] on div "Status No active tasks You are ready to start receiving tasks. [PERSON_NAME]" at bounding box center [129, 268] width 196 height 474
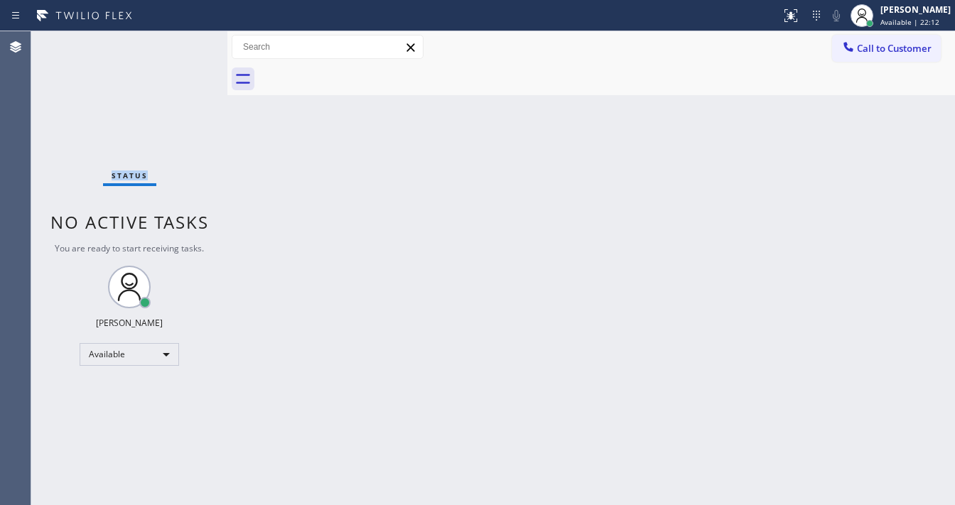
click at [184, 40] on div "Status No active tasks You are ready to start receiving tasks. [PERSON_NAME]" at bounding box center [129, 268] width 196 height 474
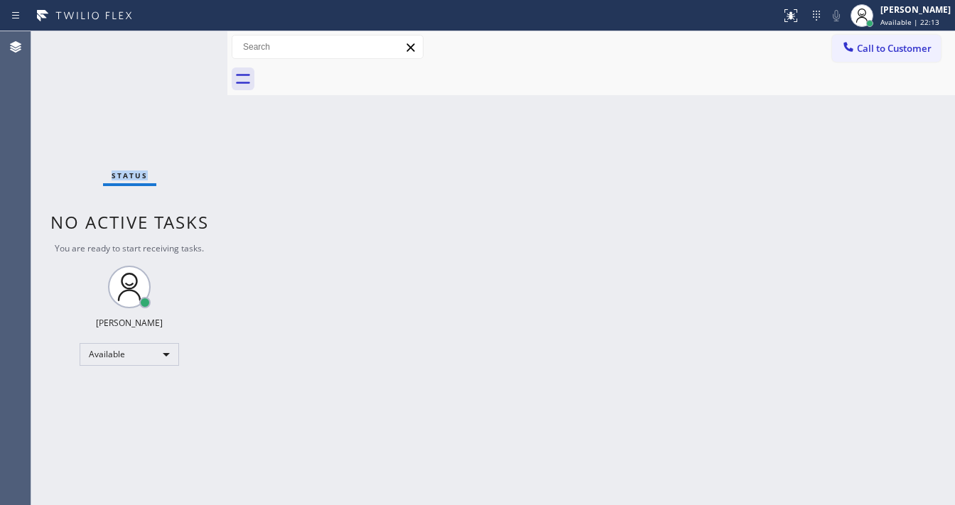
click at [184, 40] on div "Status No active tasks You are ready to start receiving tasks. [PERSON_NAME]" at bounding box center [129, 268] width 196 height 474
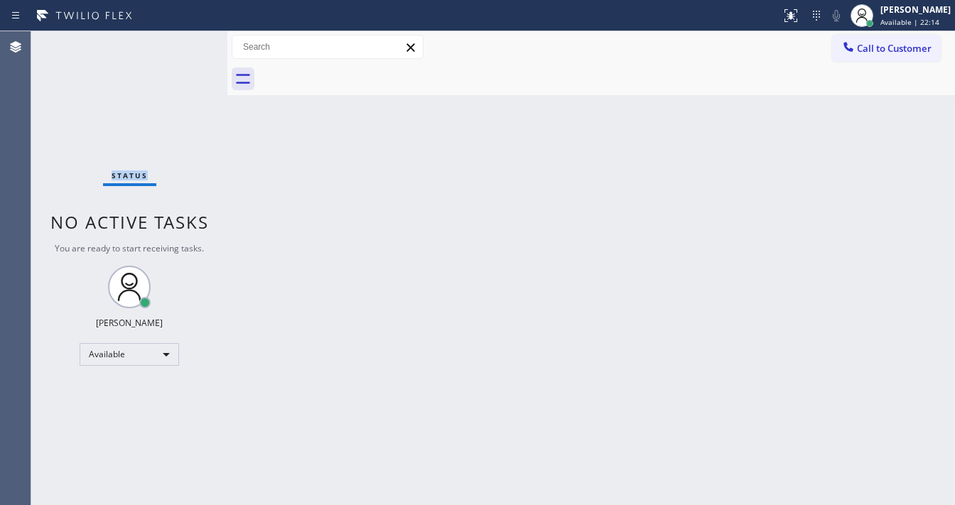
click at [184, 40] on div "Status No active tasks You are ready to start receiving tasks. [PERSON_NAME]" at bounding box center [129, 268] width 196 height 474
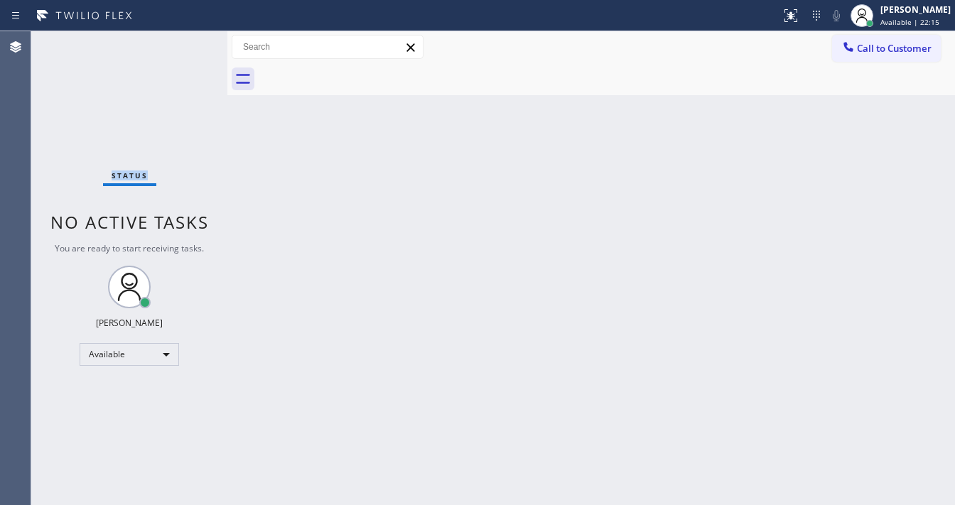
click at [184, 40] on div "Status No active tasks You are ready to start receiving tasks. [PERSON_NAME]" at bounding box center [129, 268] width 196 height 474
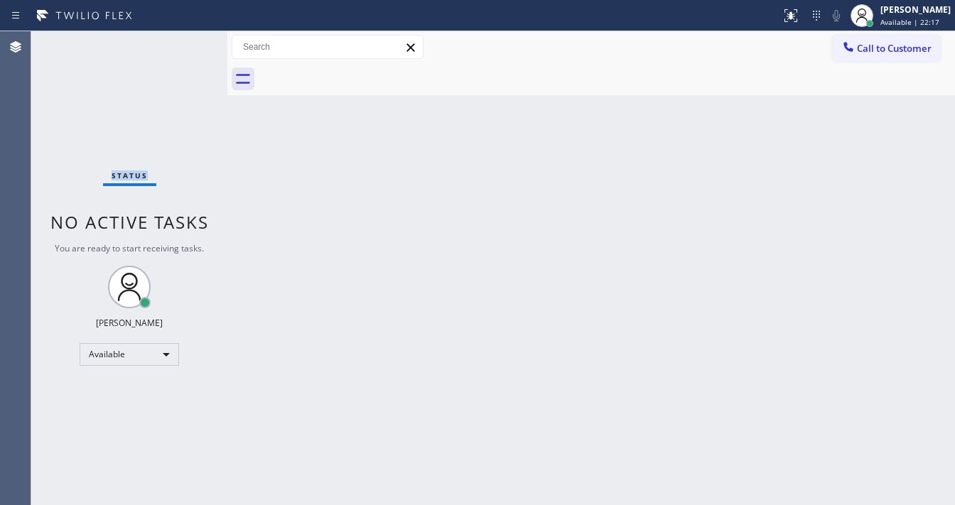
click at [184, 40] on div "Status No active tasks You are ready to start receiving tasks. [PERSON_NAME]" at bounding box center [129, 268] width 196 height 474
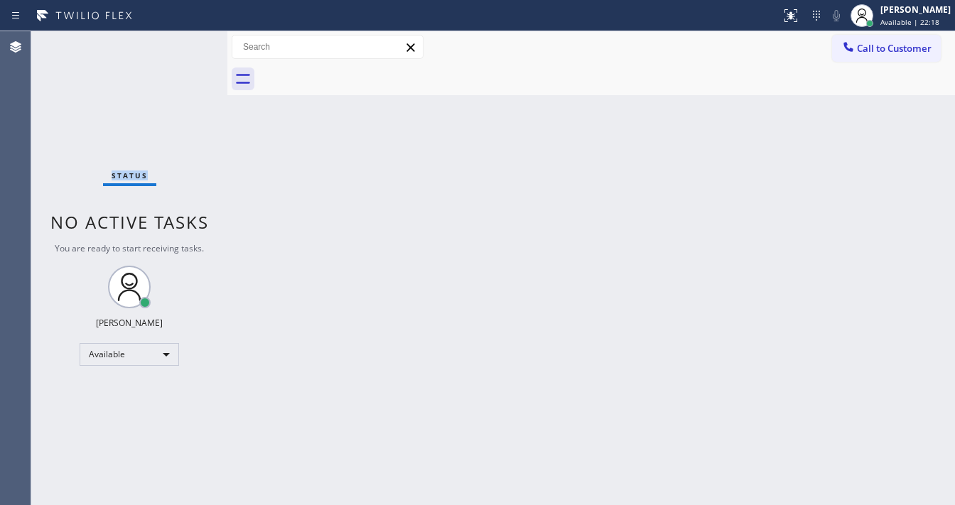
click at [184, 40] on div "Status No active tasks You are ready to start receiving tasks. [PERSON_NAME]" at bounding box center [129, 268] width 196 height 474
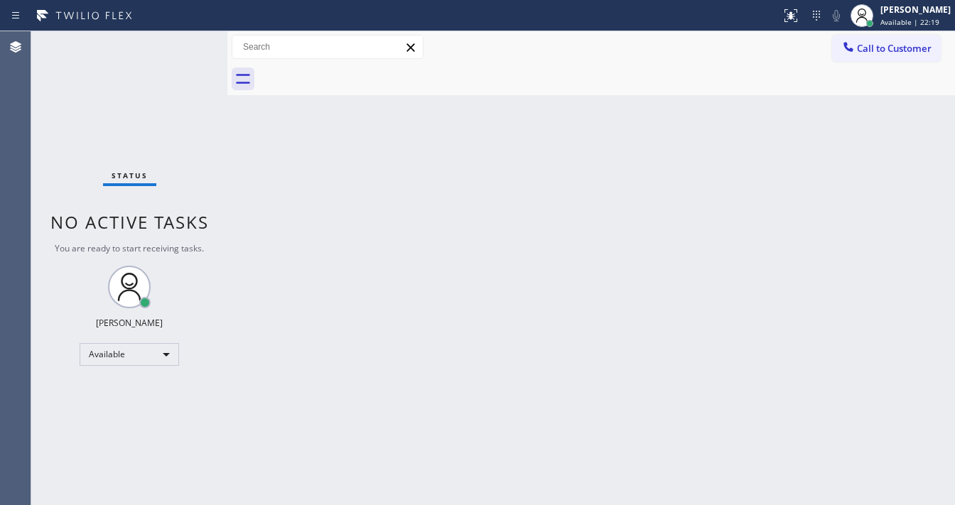
click at [184, 40] on div "Status No active tasks You are ready to start receiving tasks. [PERSON_NAME]" at bounding box center [129, 268] width 196 height 474
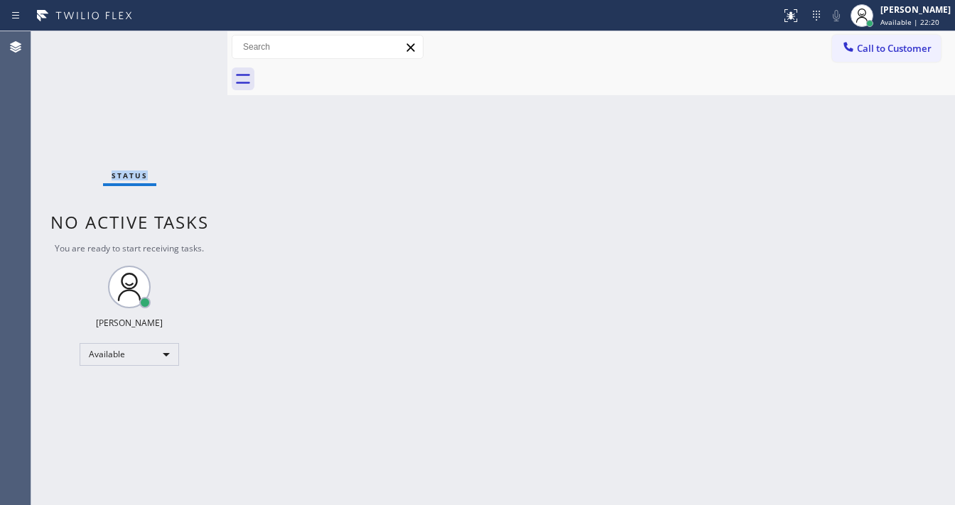
click at [184, 40] on div "Status No active tasks You are ready to start receiving tasks. [PERSON_NAME]" at bounding box center [129, 268] width 196 height 474
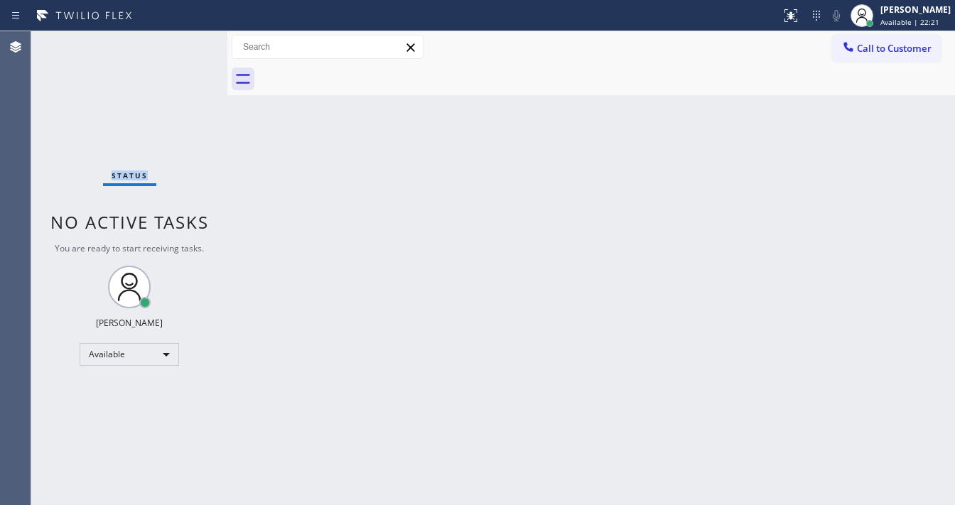
click at [184, 40] on div "Status No active tasks You are ready to start receiving tasks. [PERSON_NAME]" at bounding box center [129, 268] width 196 height 474
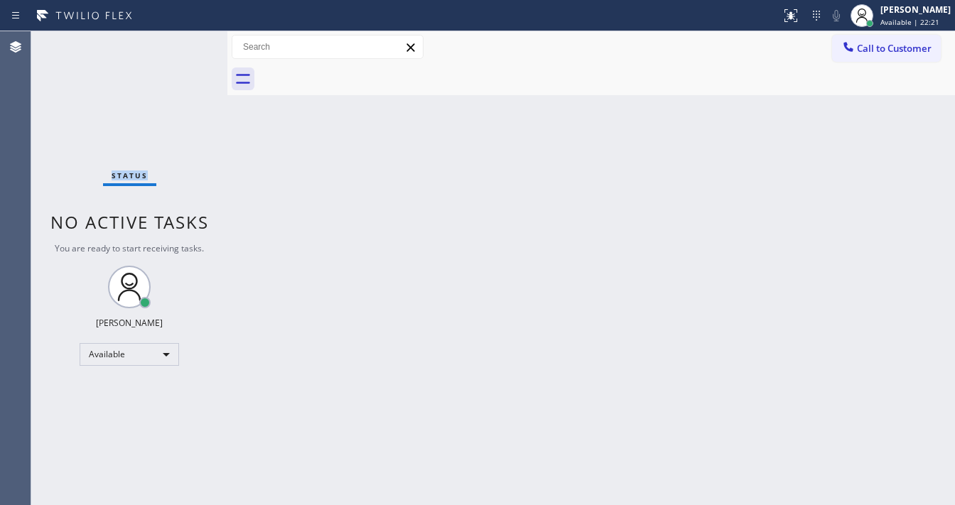
click at [184, 40] on div "Status No active tasks You are ready to start receiving tasks. [PERSON_NAME]" at bounding box center [129, 268] width 196 height 474
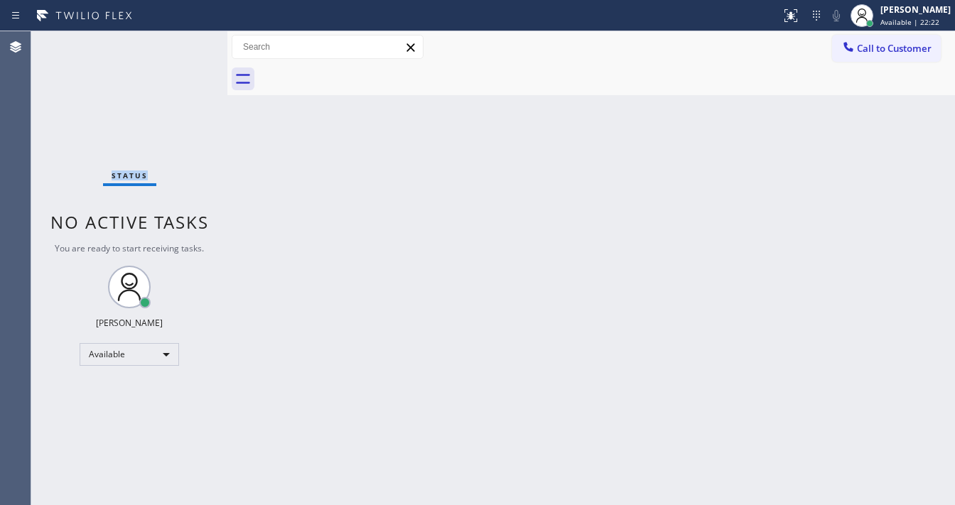
click at [184, 40] on div "Status No active tasks You are ready to start receiving tasks. [PERSON_NAME]" at bounding box center [129, 268] width 196 height 474
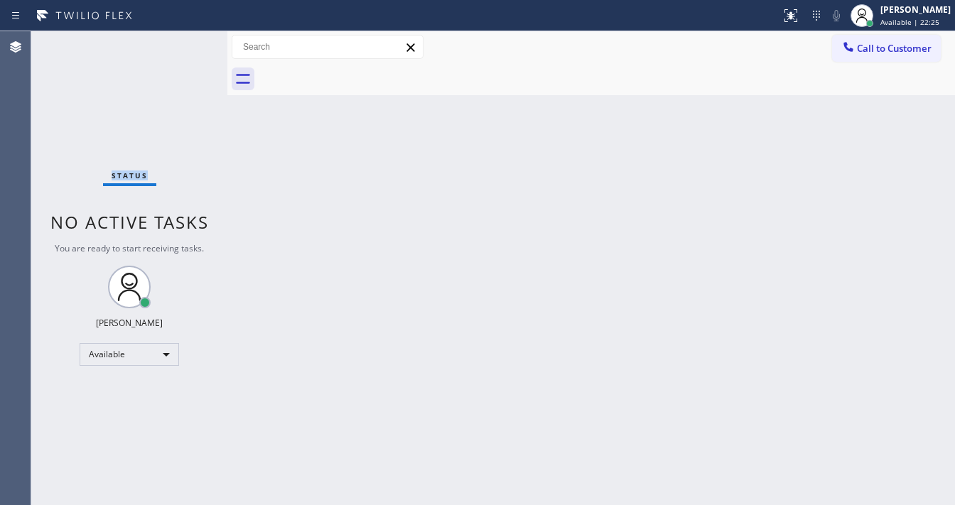
click at [184, 40] on div "Status No active tasks You are ready to start receiving tasks. [PERSON_NAME]" at bounding box center [129, 268] width 196 height 474
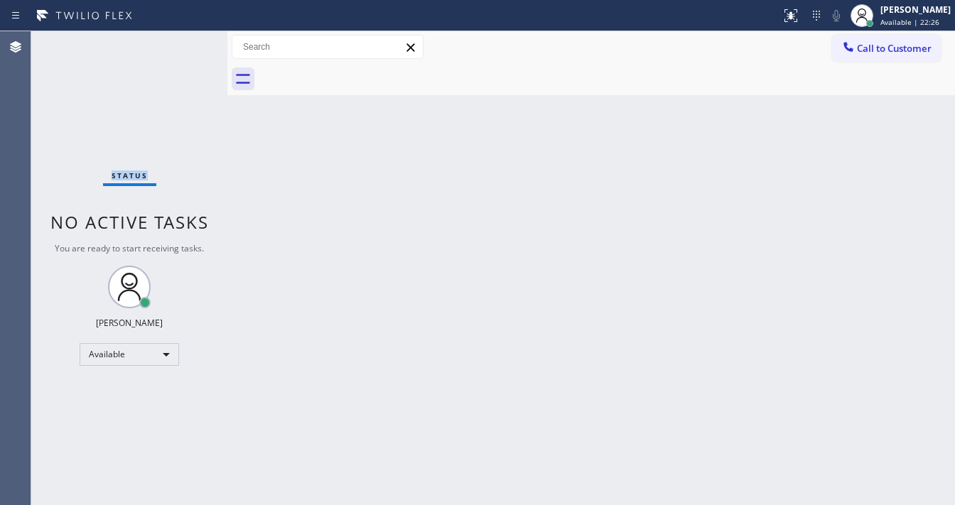
click at [184, 40] on div "Status No active tasks You are ready to start receiving tasks. [PERSON_NAME]" at bounding box center [129, 268] width 196 height 474
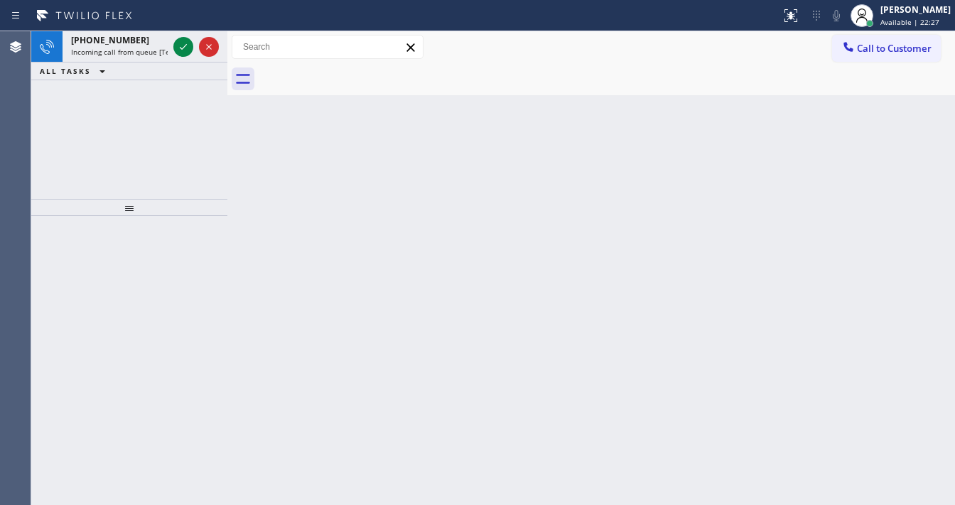
click at [184, 40] on icon at bounding box center [183, 46] width 17 height 17
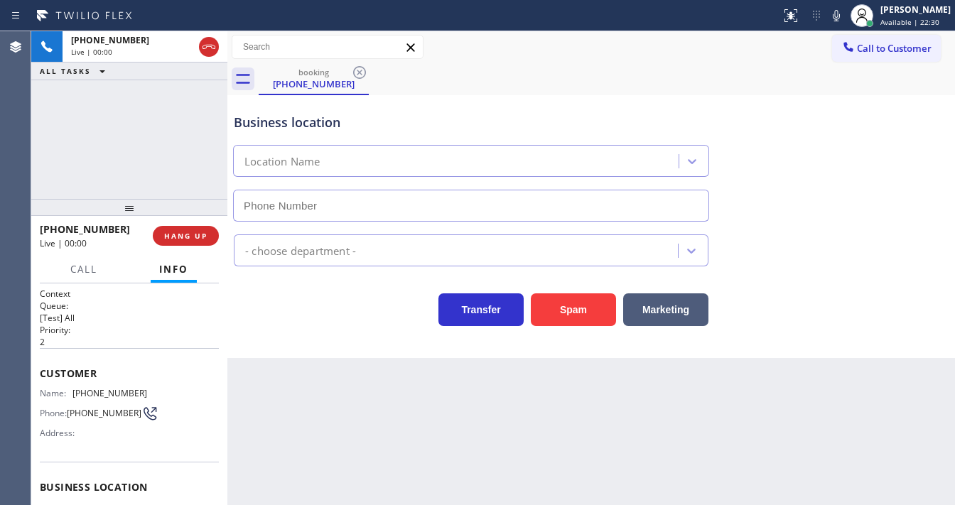
type input "(617) 295-7711"
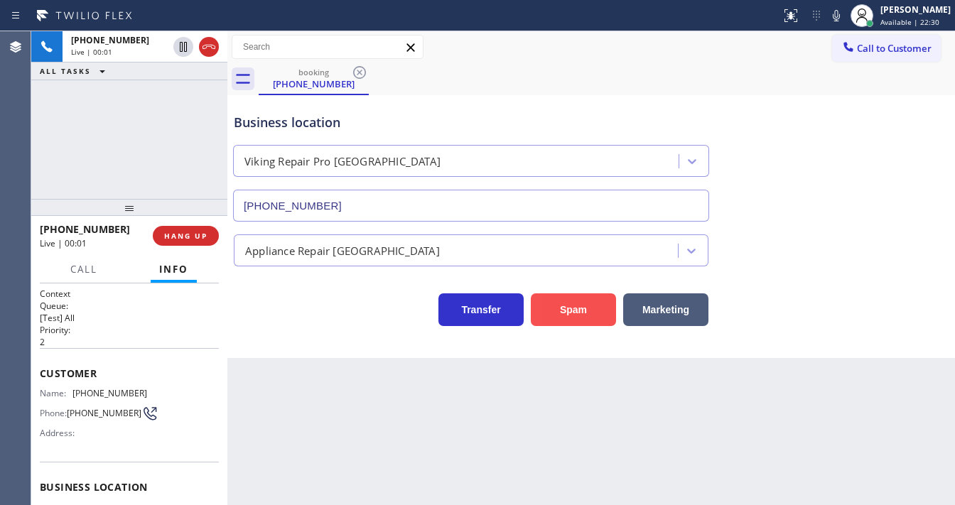
click at [559, 311] on button "Spam" at bounding box center [573, 310] width 85 height 33
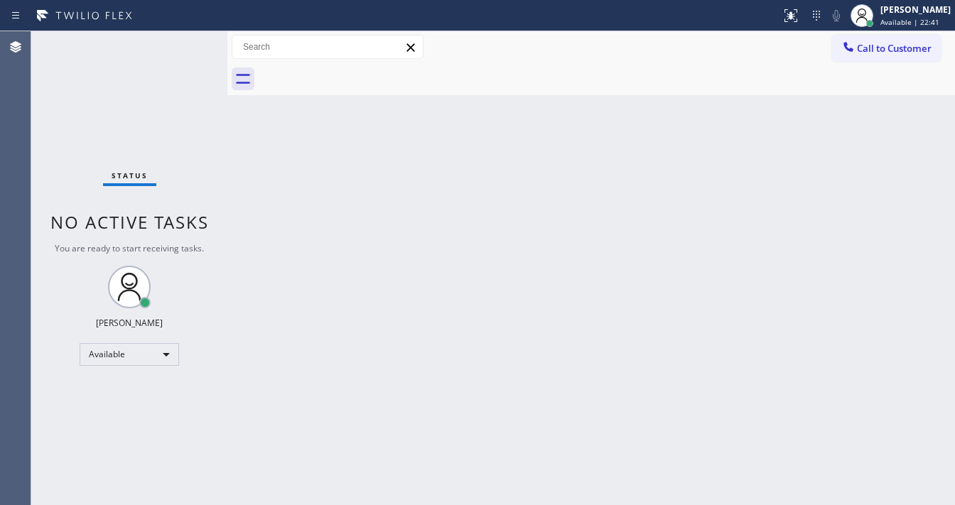
click at [188, 44] on div "Status No active tasks You are ready to start receiving tasks. [PERSON_NAME]" at bounding box center [129, 268] width 196 height 474
click at [186, 40] on div "Status No active tasks You are ready to start receiving tasks. [PERSON_NAME]" at bounding box center [129, 268] width 196 height 474
click at [183, 36] on div "Status No active tasks You are ready to start receiving tasks. [PERSON_NAME]" at bounding box center [129, 268] width 196 height 474
click at [183, 33] on div "Status No active tasks You are ready to start receiving tasks. [PERSON_NAME]" at bounding box center [129, 268] width 196 height 474
click at [187, 37] on div "Status No active tasks You are ready to start receiving tasks. [PERSON_NAME]" at bounding box center [129, 268] width 196 height 474
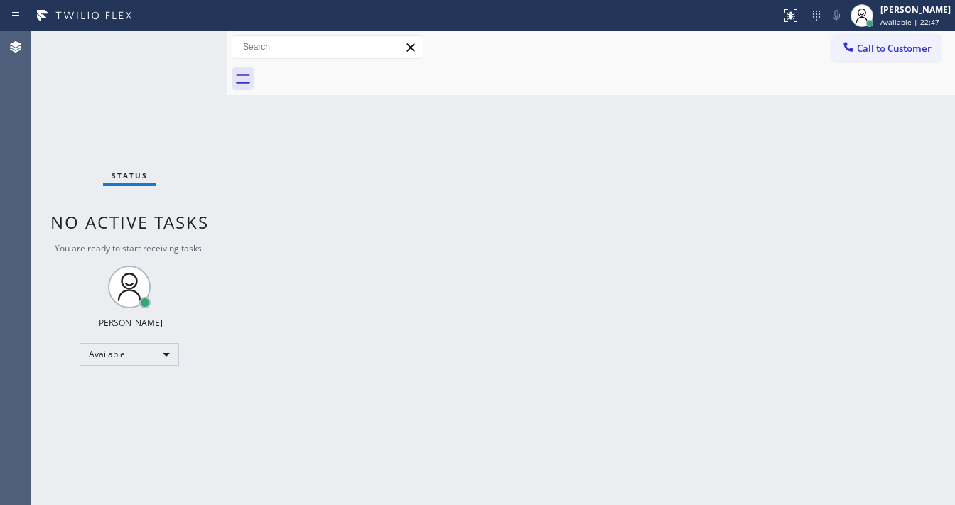
click at [187, 37] on div "Status No active tasks You are ready to start receiving tasks. [PERSON_NAME]" at bounding box center [129, 268] width 196 height 474
click at [188, 38] on div "Status No active tasks You are ready to start receiving tasks. [PERSON_NAME]" at bounding box center [129, 268] width 196 height 474
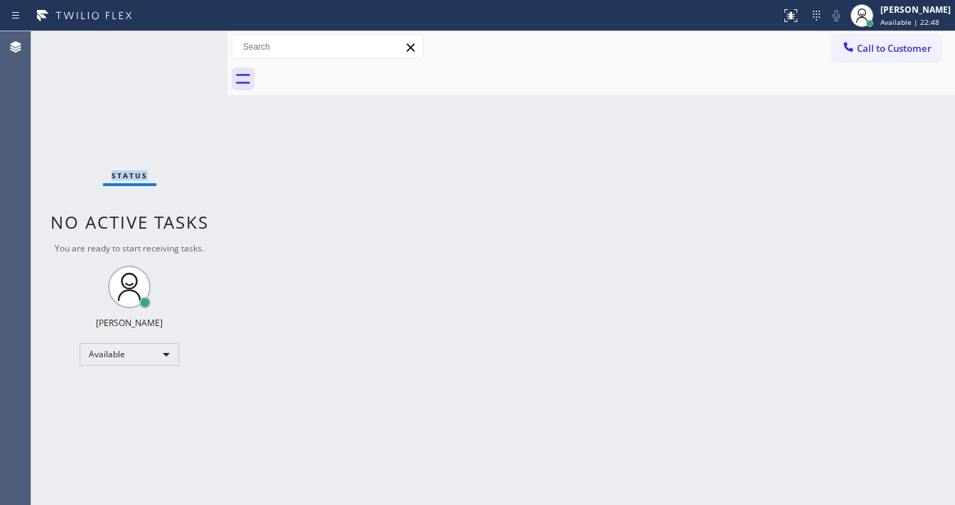
click at [188, 38] on div "Status No active tasks You are ready to start receiving tasks. [PERSON_NAME]" at bounding box center [129, 268] width 196 height 474
click at [190, 38] on div "Status No active tasks You are ready to start receiving tasks. [PERSON_NAME]" at bounding box center [129, 268] width 196 height 474
click at [177, 28] on div "Status report No issues detected If you experience an issue, please download th…" at bounding box center [477, 15] width 955 height 31
drag, startPoint x: 178, startPoint y: 29, endPoint x: 187, endPoint y: 37, distance: 11.6
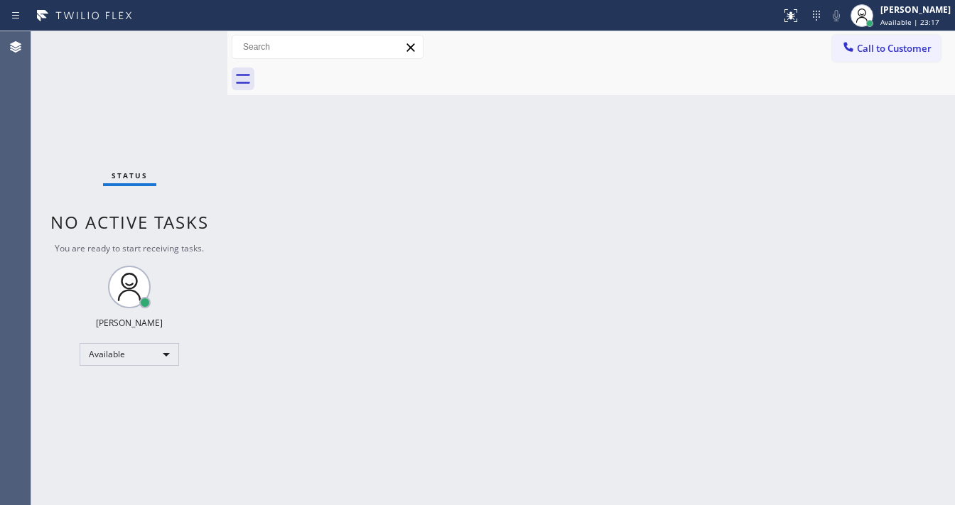
click at [181, 33] on div "Status report No issues detected If you experience an issue, please download th…" at bounding box center [477, 252] width 955 height 505
click at [188, 37] on div "Status No active tasks You are ready to start receiving tasks. [PERSON_NAME]" at bounding box center [129, 268] width 196 height 474
click at [188, 36] on div "Status No active tasks You are ready to start receiving tasks. [PERSON_NAME]" at bounding box center [129, 268] width 196 height 474
click at [185, 37] on div "Status No active tasks You are ready to start receiving tasks. [PERSON_NAME]" at bounding box center [129, 268] width 196 height 474
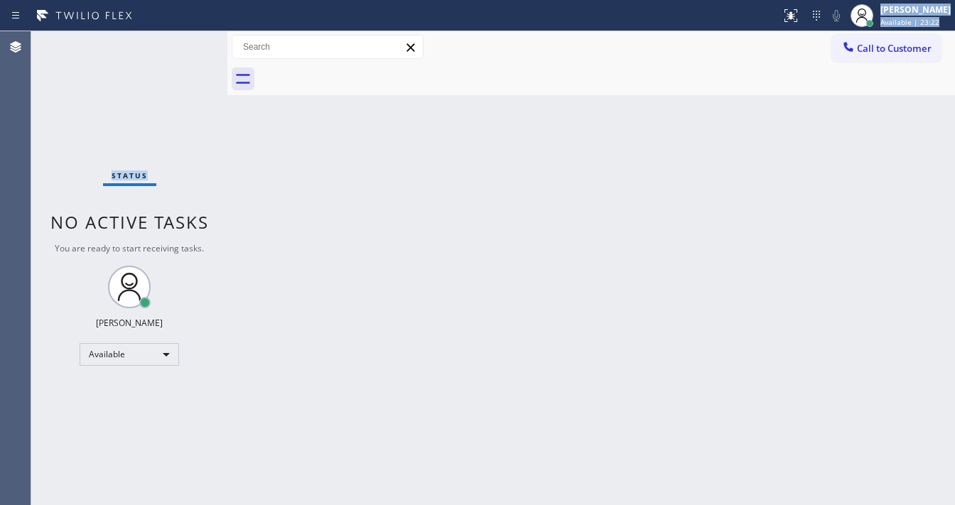
click at [183, 40] on div "Status No active tasks You are ready to start receiving tasks. [PERSON_NAME]" at bounding box center [129, 268] width 196 height 474
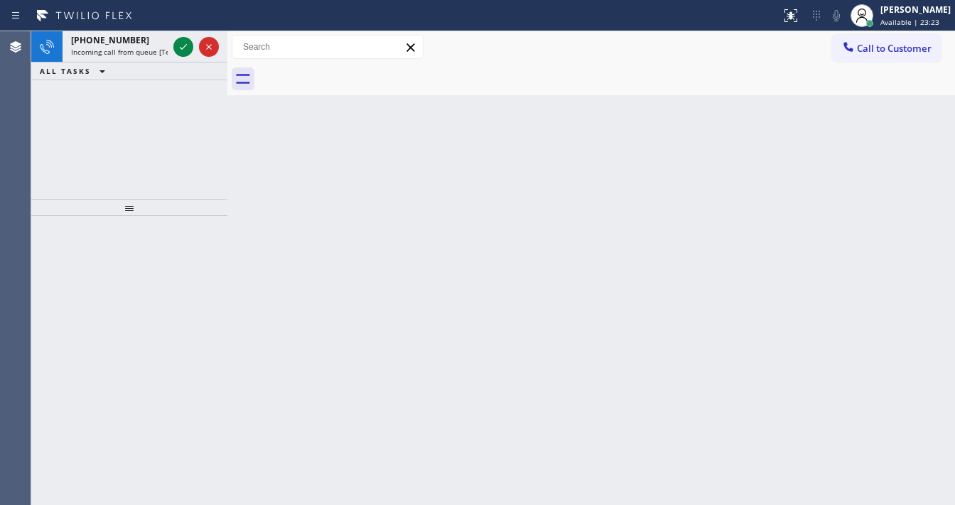
click at [183, 40] on icon at bounding box center [183, 46] width 17 height 17
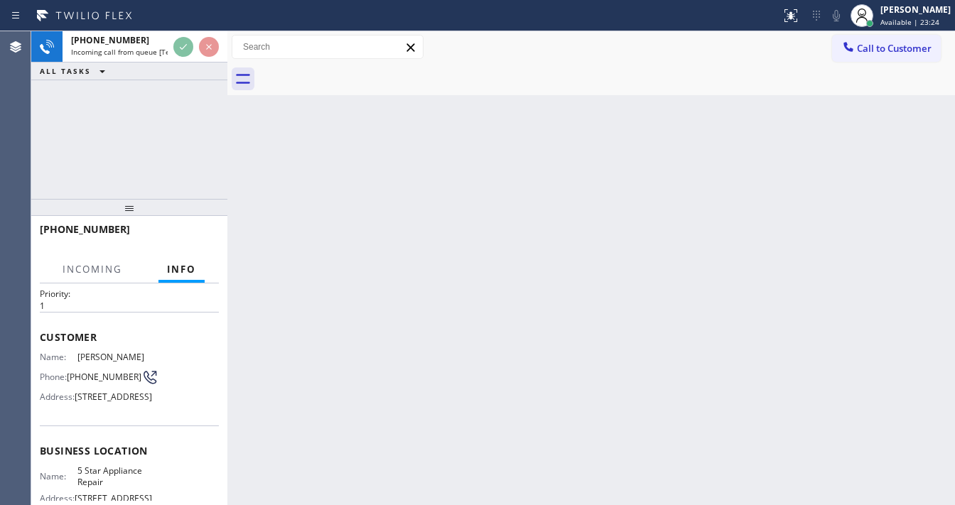
scroll to position [57, 0]
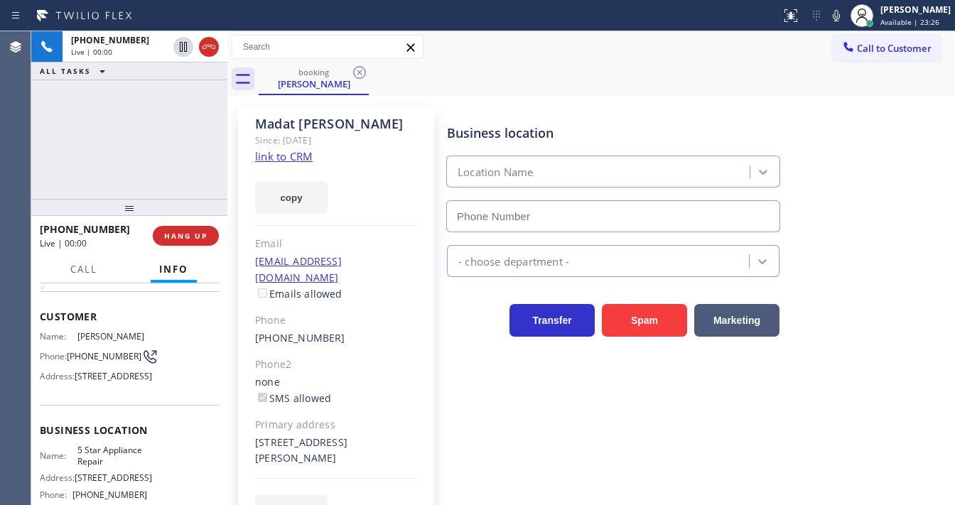
click at [149, 151] on div "+13052839498 Live | 00:00 ALL TASKS ALL TASKS ACTIVE TASKS TASKS IN WRAP UP" at bounding box center [129, 115] width 196 height 168
type input "[PHONE_NUMBER]"
click at [296, 159] on link "link to CRM" at bounding box center [284, 156] width 58 height 14
click at [595, 333] on div "Spam" at bounding box center [641, 317] width 92 height 40
click at [615, 333] on button "Spam" at bounding box center [644, 320] width 85 height 33
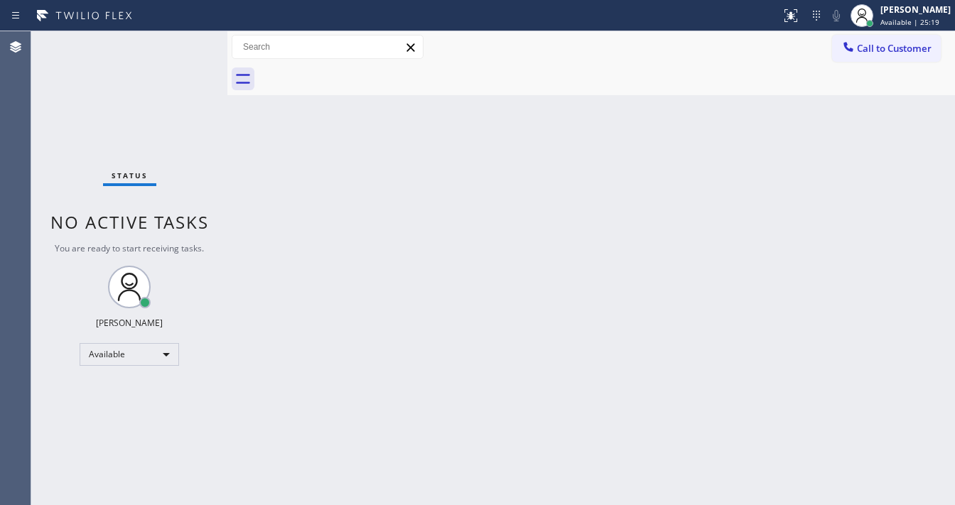
click at [184, 45] on div "Status No active tasks You are ready to start receiving tasks. [PERSON_NAME]" at bounding box center [129, 268] width 196 height 474
click at [186, 43] on div "Status No active tasks You are ready to start receiving tasks. [PERSON_NAME]" at bounding box center [129, 268] width 196 height 474
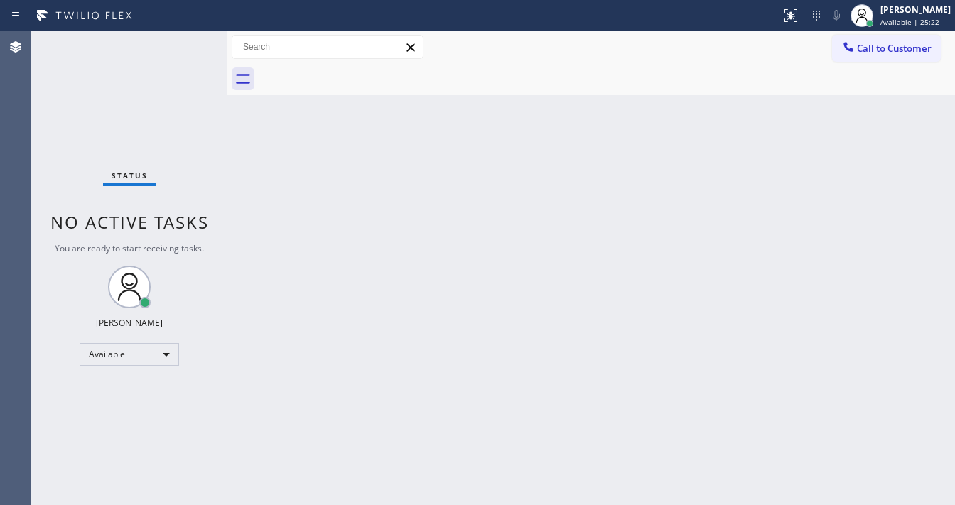
click at [186, 43] on div "Status No active tasks You are ready to start receiving tasks. [PERSON_NAME]" at bounding box center [129, 268] width 196 height 474
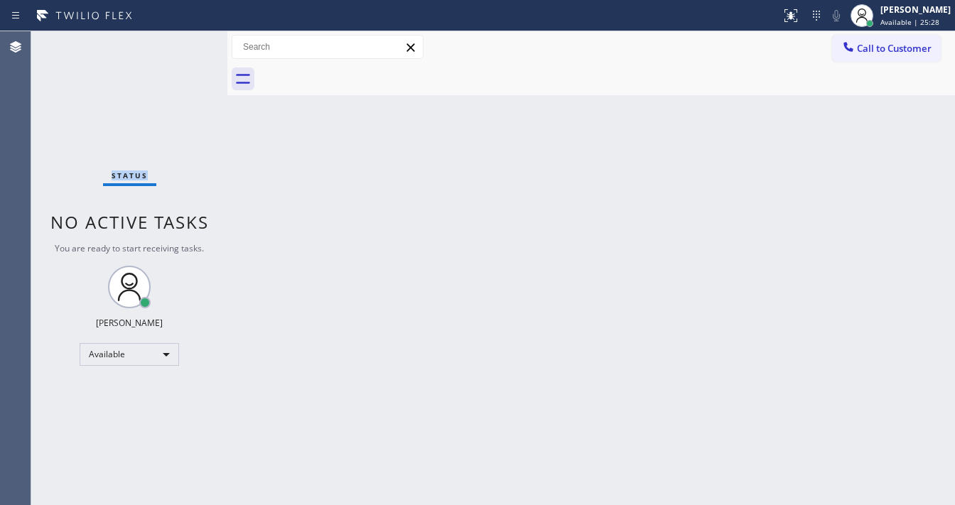
click at [186, 43] on div "Status No active tasks You are ready to start receiving tasks. [PERSON_NAME]" at bounding box center [129, 268] width 196 height 474
click at [189, 43] on div "Status No active tasks You are ready to start receiving tasks. [PERSON_NAME]" at bounding box center [129, 268] width 196 height 474
click at [190, 43] on div "Status No active tasks You are ready to start receiving tasks. [PERSON_NAME]" at bounding box center [129, 268] width 196 height 474
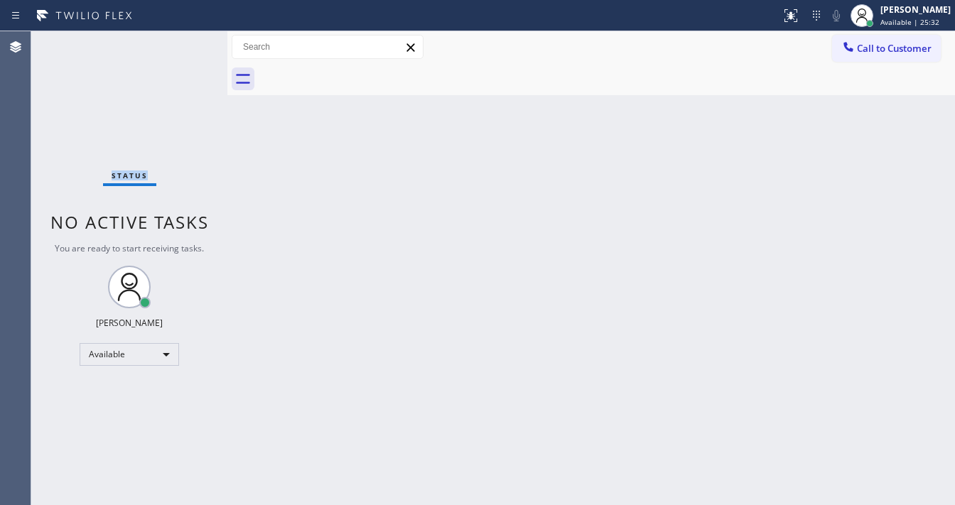
click at [191, 43] on div "Status No active tasks You are ready to start receiving tasks. [PERSON_NAME]" at bounding box center [129, 268] width 196 height 474
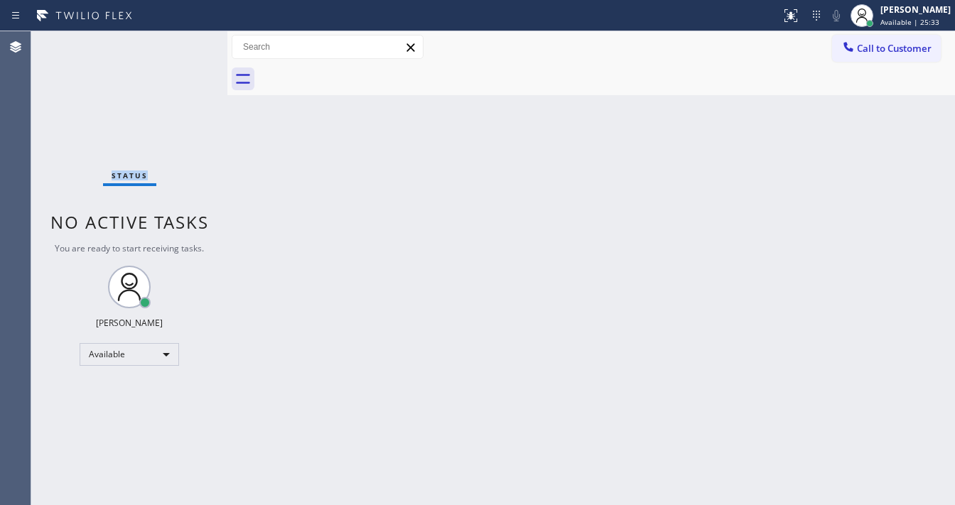
click at [191, 43] on div "Status No active tasks You are ready to start receiving tasks. [PERSON_NAME]" at bounding box center [129, 268] width 196 height 474
click at [186, 40] on div "Status No active tasks You are ready to start receiving tasks. [PERSON_NAME]" at bounding box center [129, 268] width 196 height 474
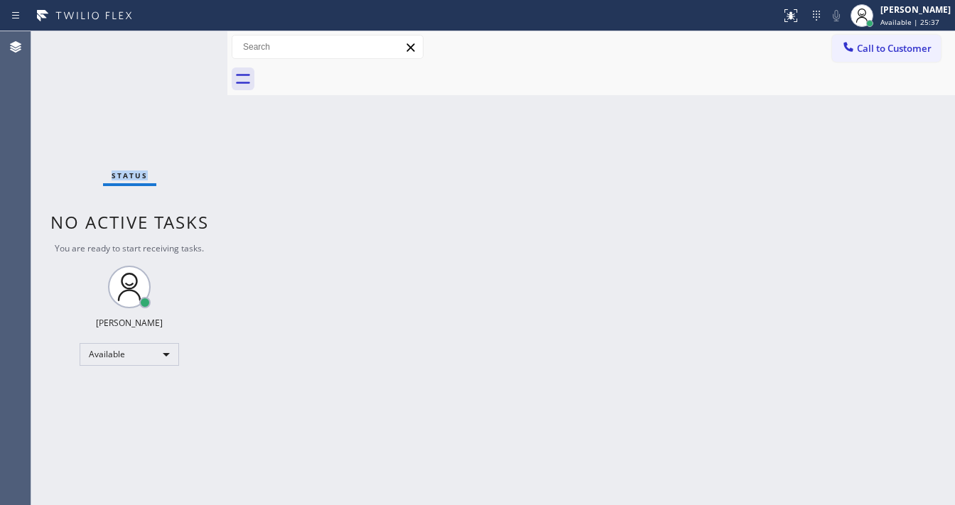
click at [186, 40] on div "Status No active tasks You are ready to start receiving tasks. [PERSON_NAME]" at bounding box center [129, 268] width 196 height 474
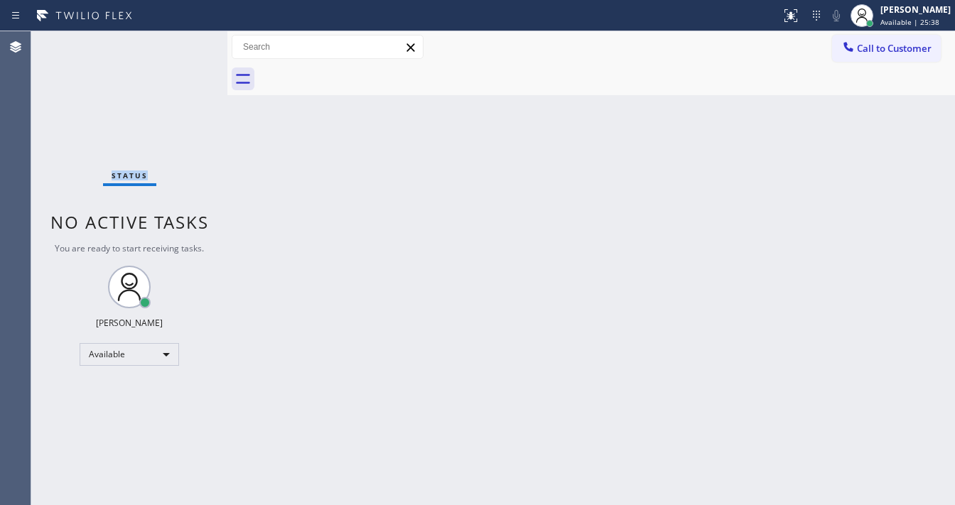
click at [186, 40] on div "Status No active tasks You are ready to start receiving tasks. [PERSON_NAME]" at bounding box center [129, 268] width 196 height 474
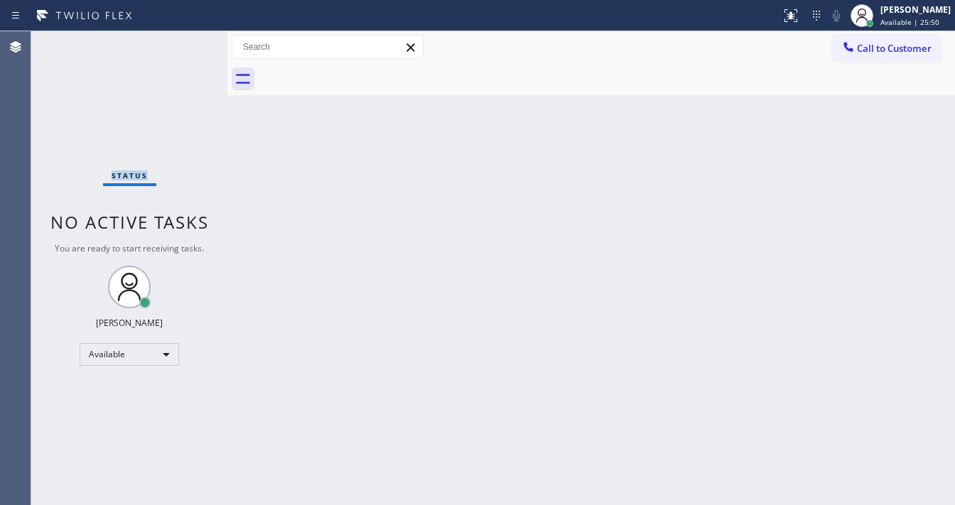
click at [186, 40] on div "Status No active tasks You are ready to start receiving tasks. [PERSON_NAME]" at bounding box center [129, 268] width 196 height 474
click at [102, 62] on div "Status No active tasks You are ready to start receiving tasks. [PERSON_NAME]" at bounding box center [129, 268] width 196 height 474
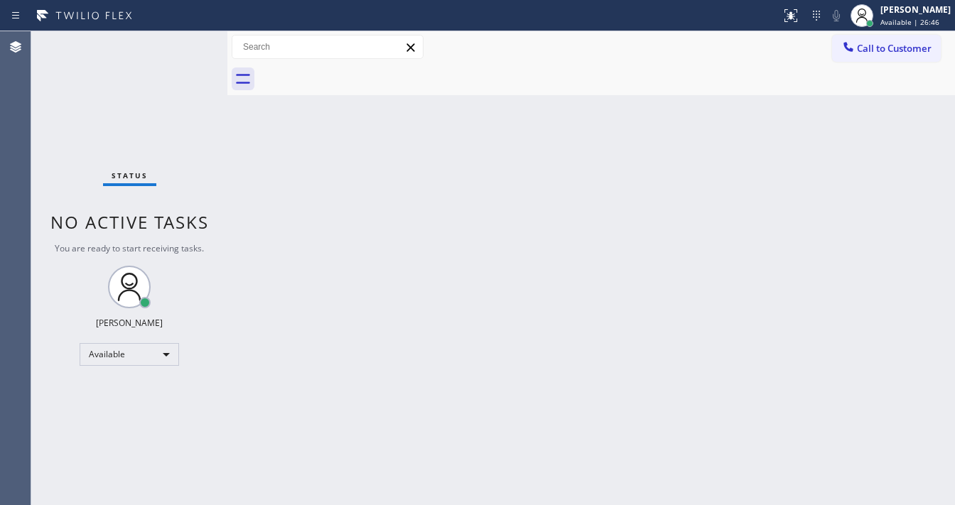
click at [186, 40] on div "Status No active tasks You are ready to start receiving tasks. [PERSON_NAME]" at bounding box center [129, 268] width 196 height 474
click at [185, 40] on div "Status No active tasks You are ready to start receiving tasks. [PERSON_NAME]" at bounding box center [129, 268] width 196 height 474
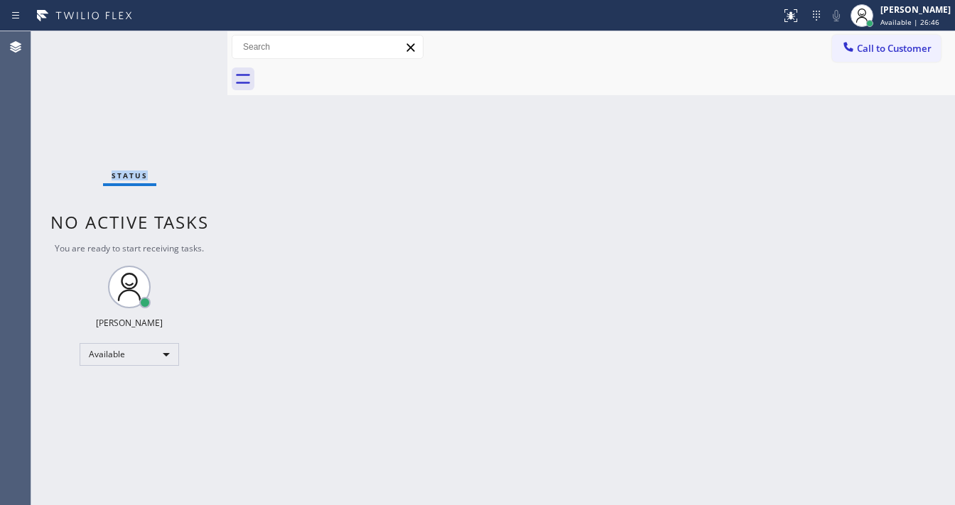
click at [185, 40] on div "Status No active tasks You are ready to start receiving tasks. [PERSON_NAME]" at bounding box center [129, 268] width 196 height 474
click at [185, 65] on div "Status No active tasks You are ready to start receiving tasks. [PERSON_NAME]" at bounding box center [129, 268] width 196 height 474
click at [186, 55] on div "Status No active tasks You are ready to start receiving tasks. [PERSON_NAME]" at bounding box center [129, 268] width 196 height 474
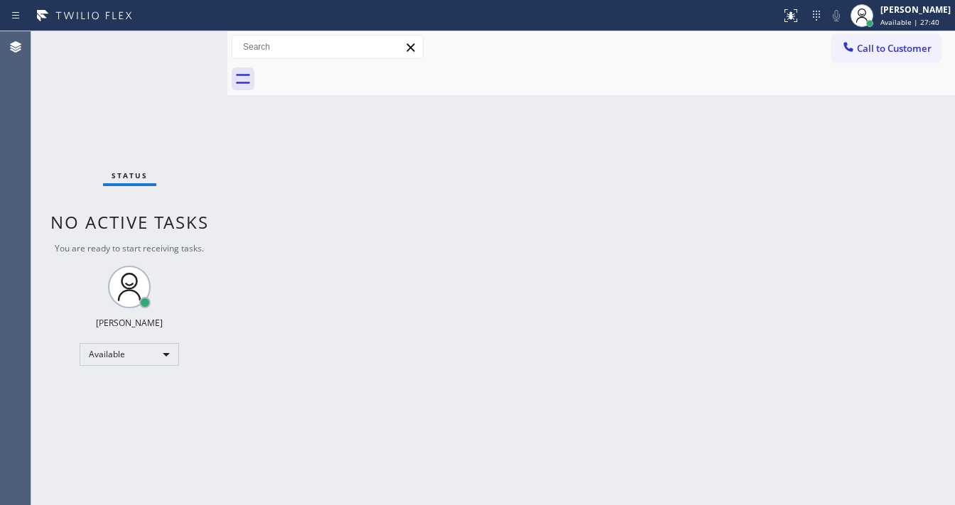
click at [186, 55] on div "Status No active tasks You are ready to start receiving tasks. [PERSON_NAME]" at bounding box center [129, 268] width 196 height 474
drag, startPoint x: 186, startPoint y: 55, endPoint x: 189, endPoint y: 47, distance: 9.2
click at [188, 51] on div "Status No active tasks You are ready to start receiving tasks. [PERSON_NAME]" at bounding box center [129, 268] width 196 height 474
click at [189, 47] on div "Status No active tasks You are ready to start receiving tasks. [PERSON_NAME]" at bounding box center [129, 268] width 196 height 474
click at [189, 46] on div "Status No active tasks You are ready to start receiving tasks. [PERSON_NAME]" at bounding box center [129, 268] width 196 height 474
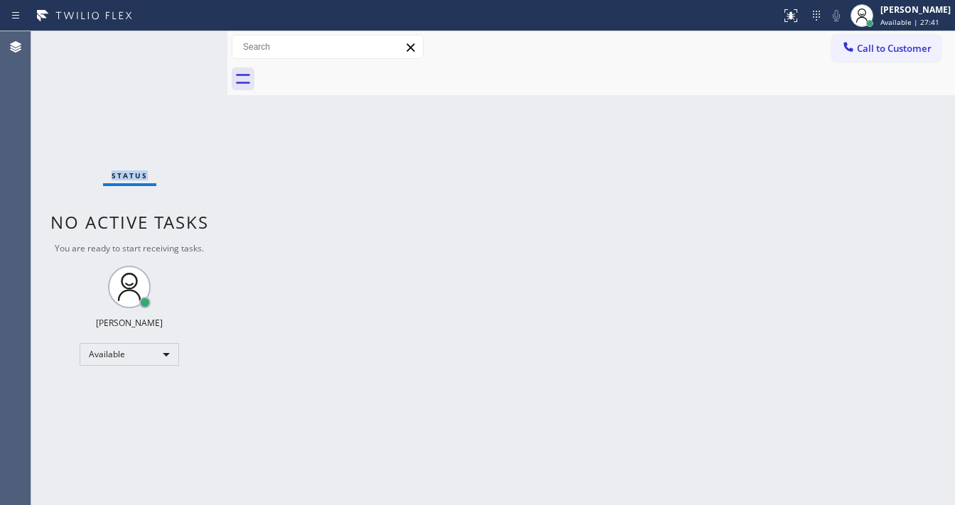
click at [189, 46] on div "Status No active tasks You are ready to start receiving tasks. [PERSON_NAME]" at bounding box center [129, 268] width 196 height 474
click at [182, 47] on div "Status No active tasks You are ready to start receiving tasks. [PERSON_NAME]" at bounding box center [129, 268] width 196 height 474
click at [193, 40] on div "Status No active tasks You are ready to start receiving tasks. [PERSON_NAME]" at bounding box center [129, 268] width 196 height 474
click at [191, 39] on div "Status No active tasks You are ready to start receiving tasks. [PERSON_NAME]" at bounding box center [129, 268] width 196 height 474
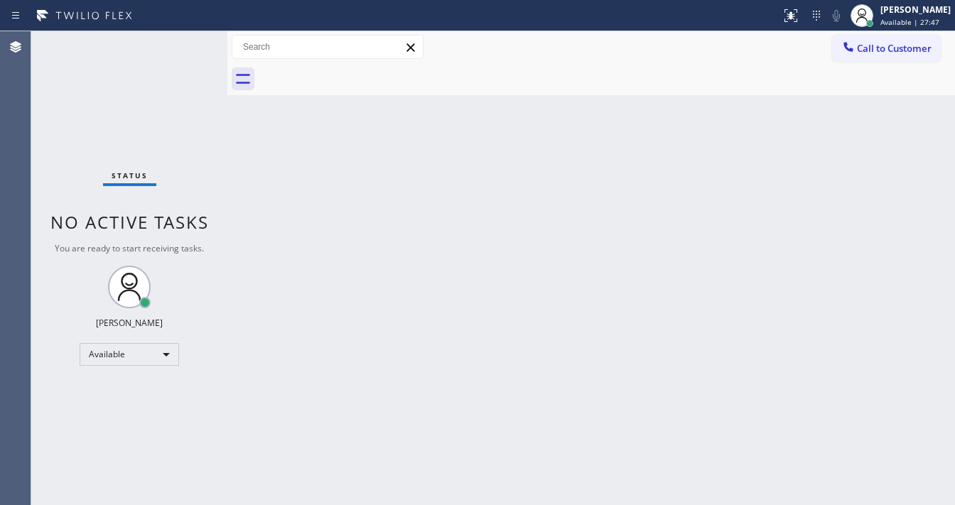
click at [186, 39] on div "Status No active tasks You are ready to start receiving tasks. [PERSON_NAME]" at bounding box center [129, 268] width 196 height 474
click at [186, 40] on div "Status No active tasks You are ready to start receiving tasks. [PERSON_NAME]" at bounding box center [129, 268] width 196 height 474
click at [186, 43] on div "Status No active tasks You are ready to start receiving tasks. [PERSON_NAME]" at bounding box center [129, 268] width 196 height 474
click at [187, 43] on div "Status No active tasks You are ready to start receiving tasks. [PERSON_NAME]" at bounding box center [129, 268] width 196 height 474
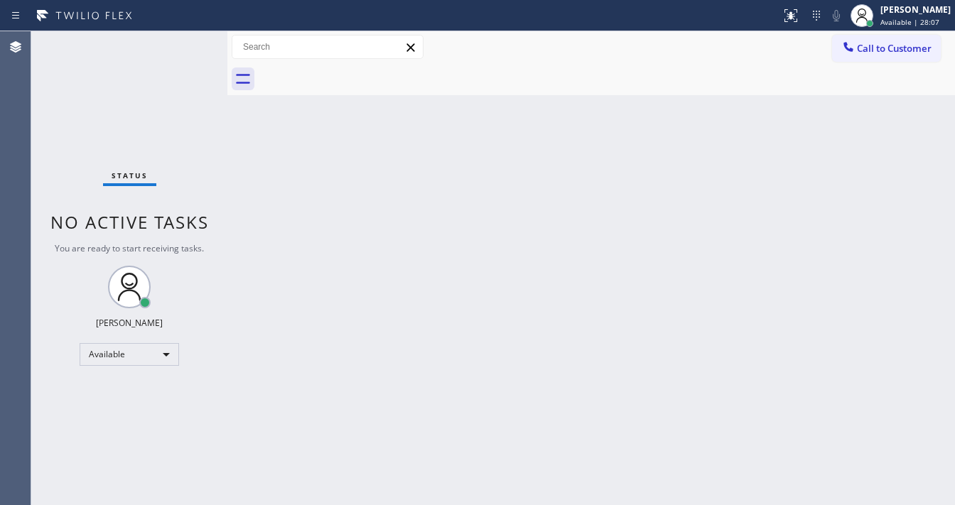
click at [187, 43] on div "Status No active tasks You are ready to start receiving tasks. [PERSON_NAME]" at bounding box center [129, 268] width 196 height 474
click at [186, 43] on div "Status No active tasks You are ready to start receiving tasks. [PERSON_NAME]" at bounding box center [129, 268] width 196 height 474
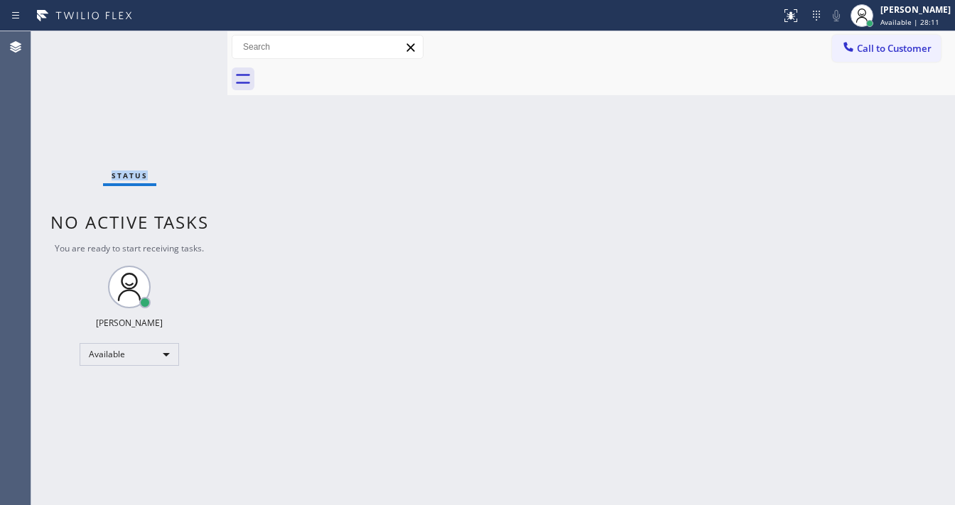
click at [186, 43] on div "Status No active tasks You are ready to start receiving tasks. [PERSON_NAME]" at bounding box center [129, 268] width 196 height 474
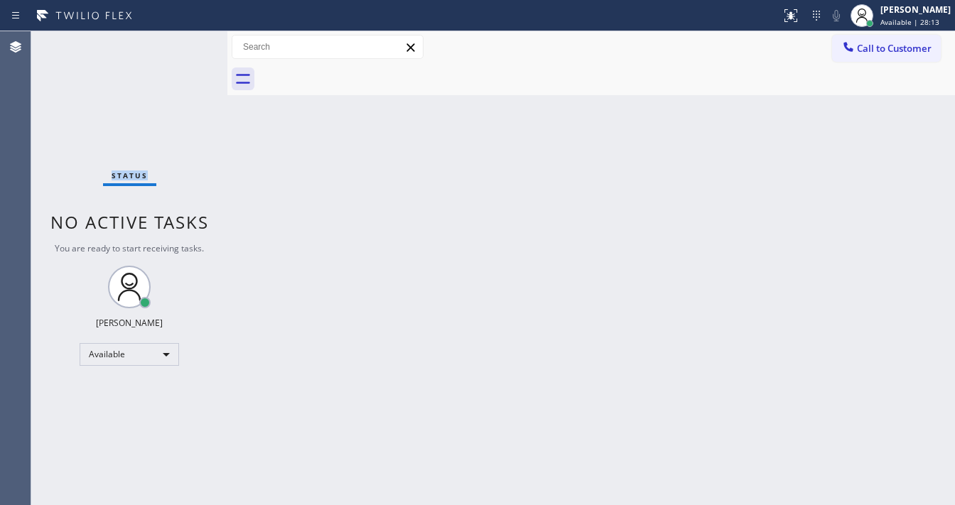
click at [186, 43] on div "Status No active tasks You are ready to start receiving tasks. [PERSON_NAME]" at bounding box center [129, 268] width 196 height 474
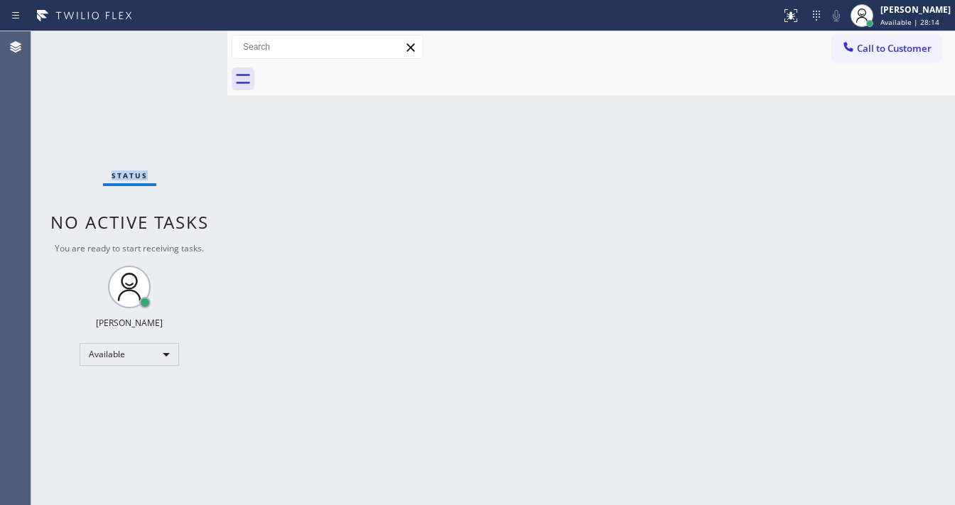
click at [186, 43] on div "Status No active tasks You are ready to start receiving tasks. [PERSON_NAME]" at bounding box center [129, 268] width 196 height 474
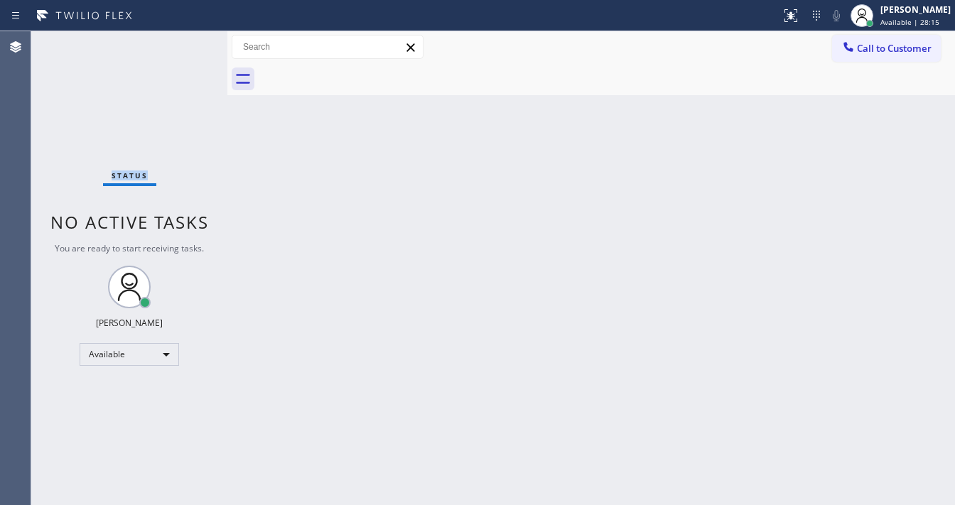
click at [186, 43] on div "Status No active tasks You are ready to start receiving tasks. [PERSON_NAME]" at bounding box center [129, 268] width 196 height 474
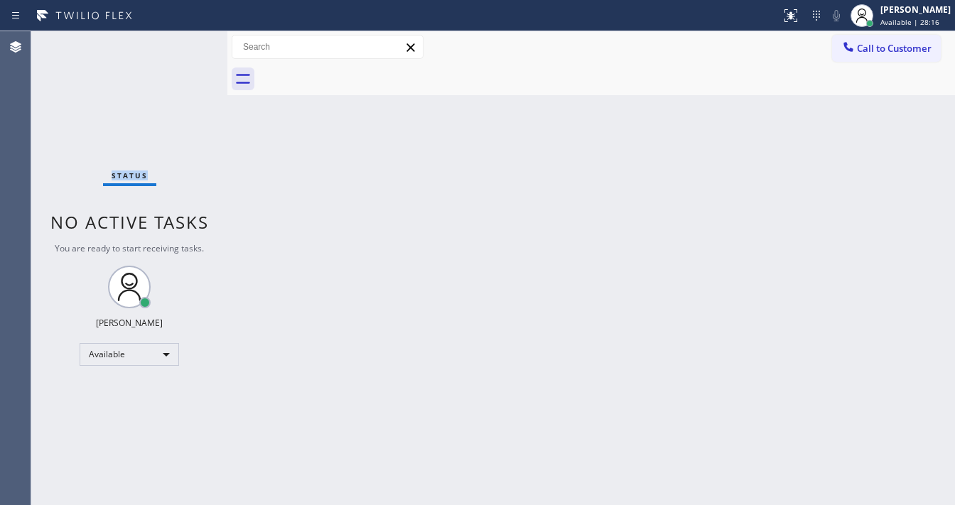
click at [186, 43] on div "Status No active tasks You are ready to start receiving tasks. [PERSON_NAME]" at bounding box center [129, 268] width 196 height 474
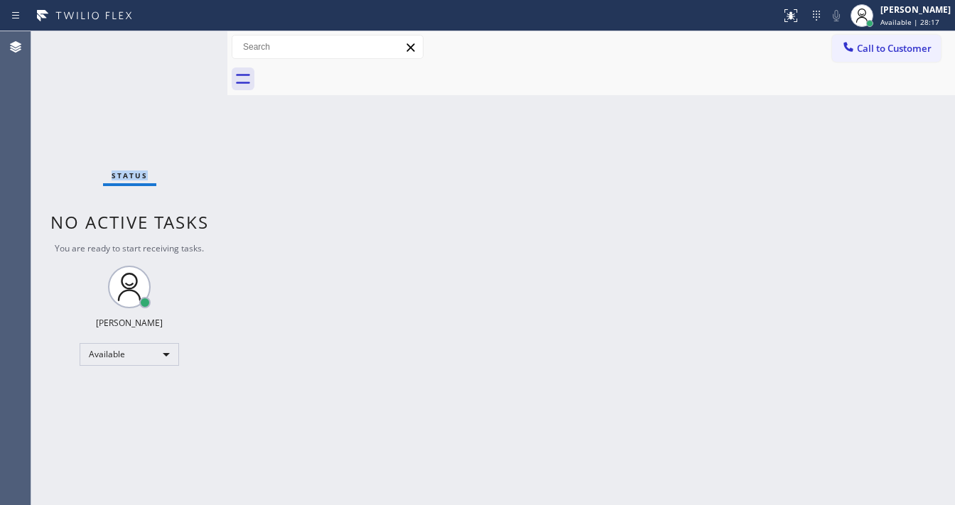
click at [186, 43] on div "Status No active tasks You are ready to start receiving tasks. [PERSON_NAME]" at bounding box center [129, 268] width 196 height 474
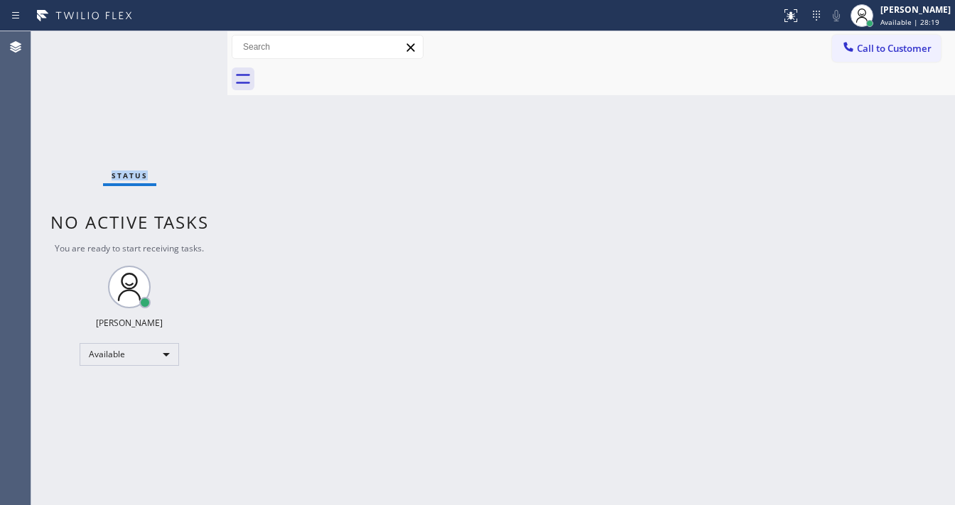
click at [186, 43] on div "Status No active tasks You are ready to start receiving tasks. [PERSON_NAME]" at bounding box center [129, 268] width 196 height 474
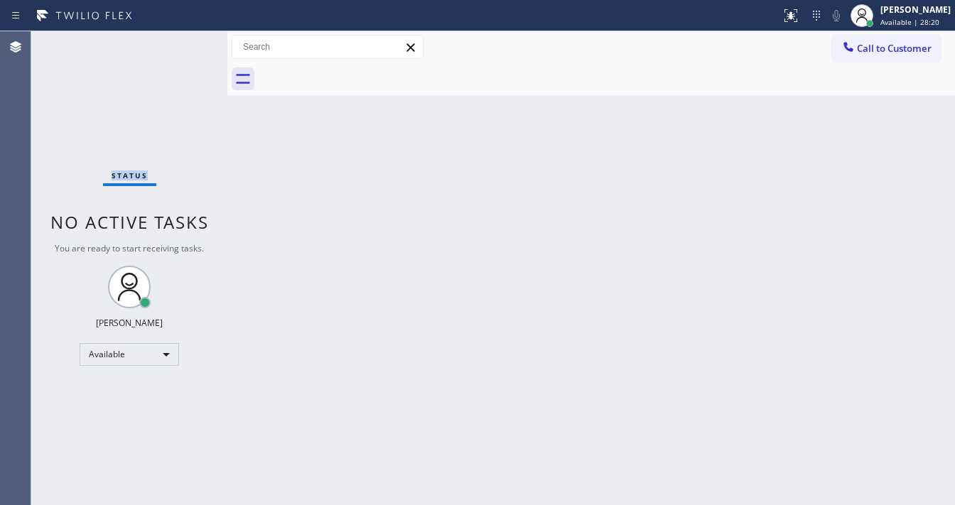
click at [186, 43] on div "Status No active tasks You are ready to start receiving tasks. [PERSON_NAME]" at bounding box center [129, 268] width 196 height 474
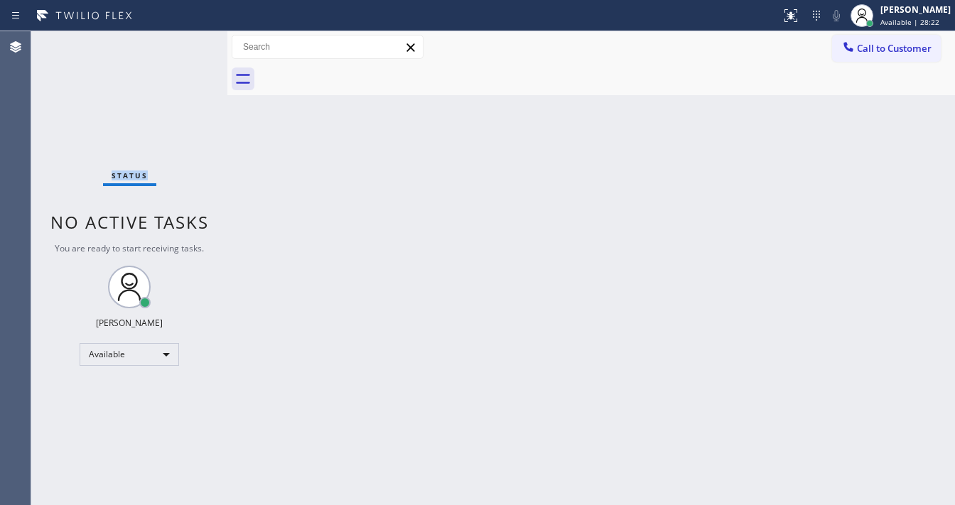
click at [186, 43] on div "Status No active tasks You are ready to start receiving tasks. [PERSON_NAME]" at bounding box center [129, 268] width 196 height 474
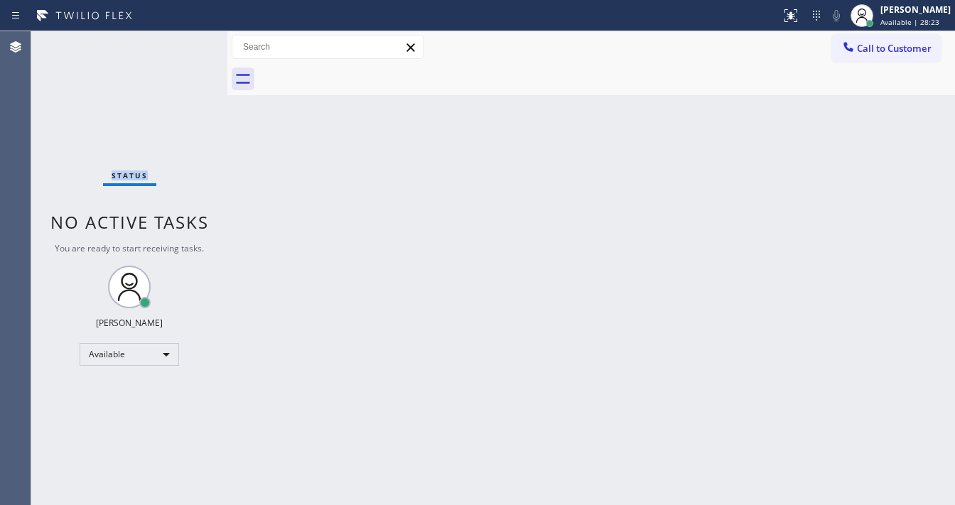
click at [186, 43] on div "Status No active tasks You are ready to start receiving tasks. [PERSON_NAME]" at bounding box center [129, 268] width 196 height 474
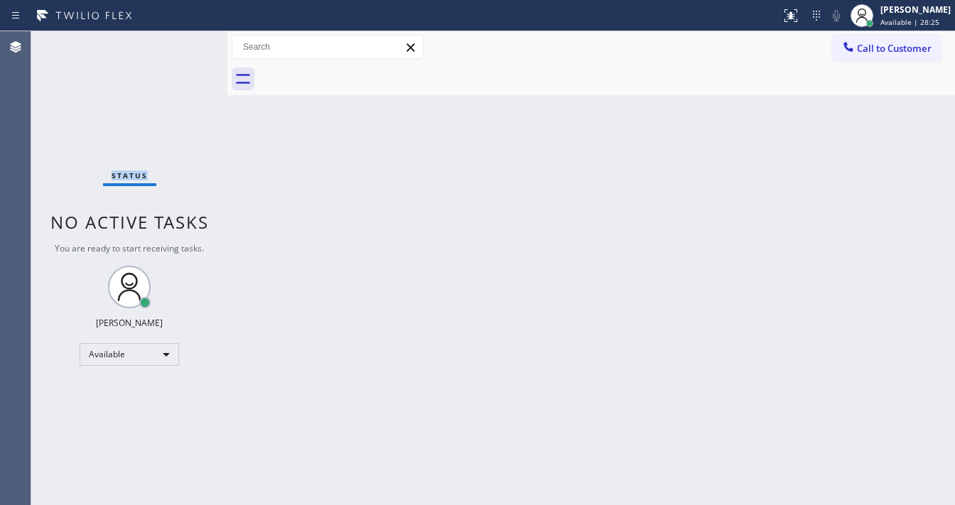
click at [186, 43] on div "Status No active tasks You are ready to start receiving tasks. [PERSON_NAME]" at bounding box center [129, 268] width 196 height 474
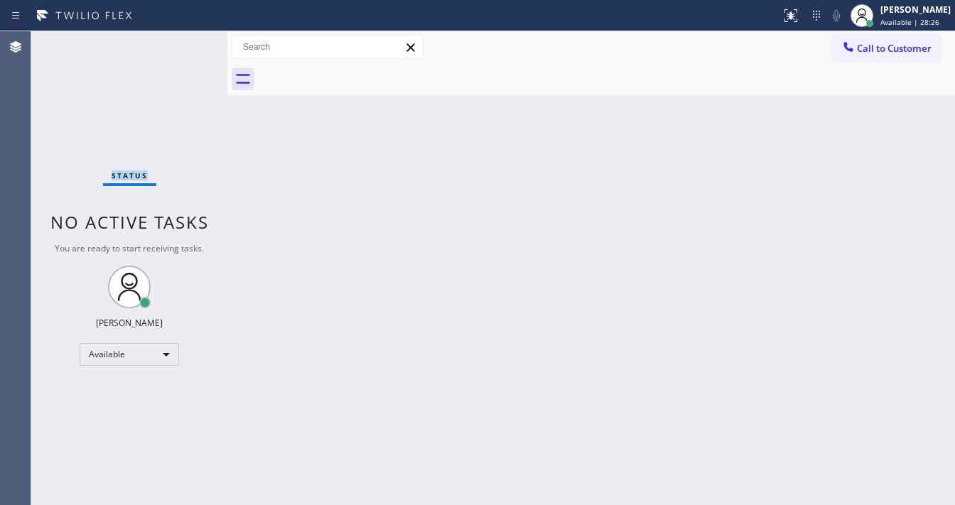
click at [186, 43] on div "Status No active tasks You are ready to start receiving tasks. [PERSON_NAME]" at bounding box center [129, 268] width 196 height 474
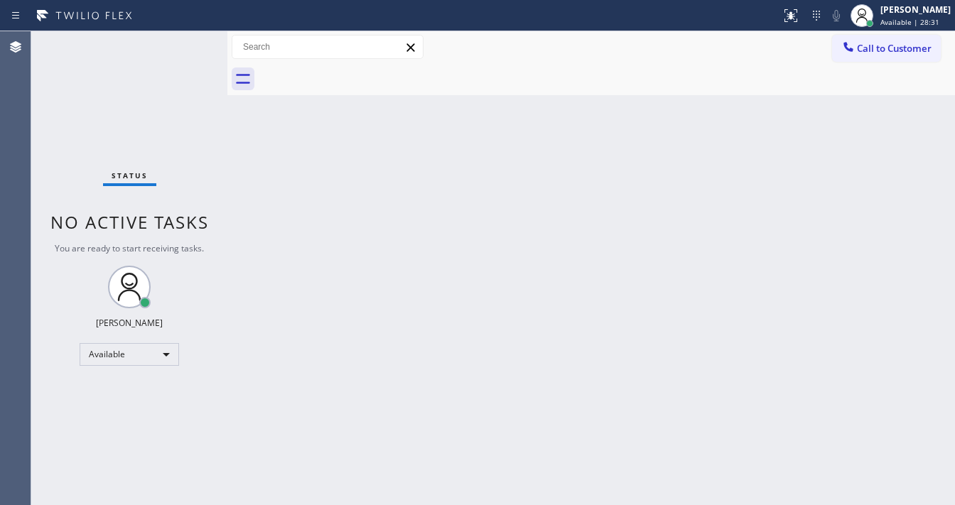
click at [186, 43] on div "Status No active tasks You are ready to start receiving tasks. [PERSON_NAME]" at bounding box center [129, 268] width 196 height 474
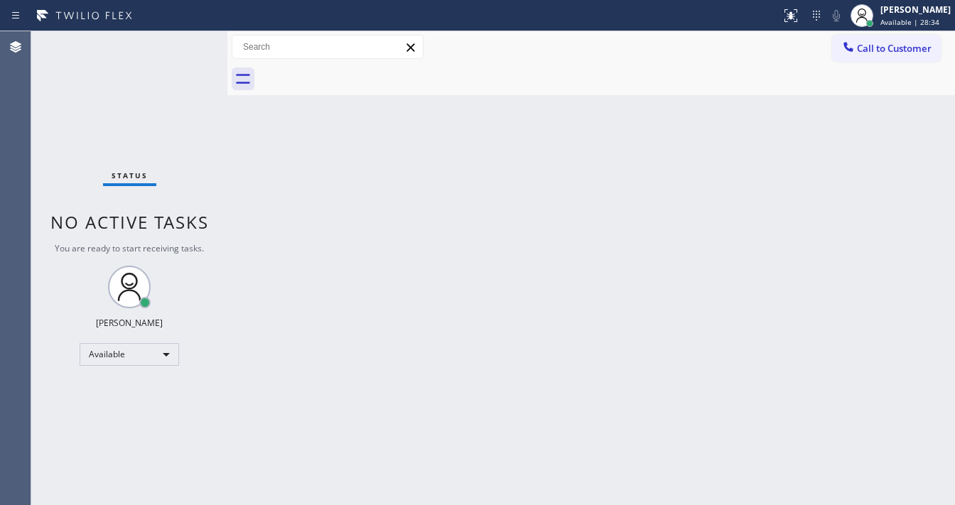
click at [186, 43] on div "Status No active tasks You are ready to start receiving tasks. [PERSON_NAME]" at bounding box center [129, 268] width 196 height 474
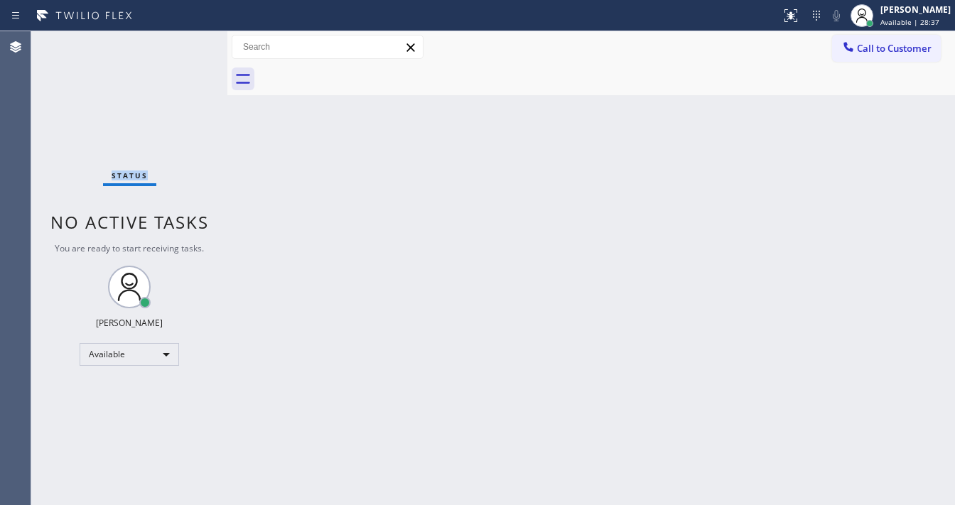
click at [186, 43] on div "Status No active tasks You are ready to start receiving tasks. [PERSON_NAME]" at bounding box center [129, 268] width 196 height 474
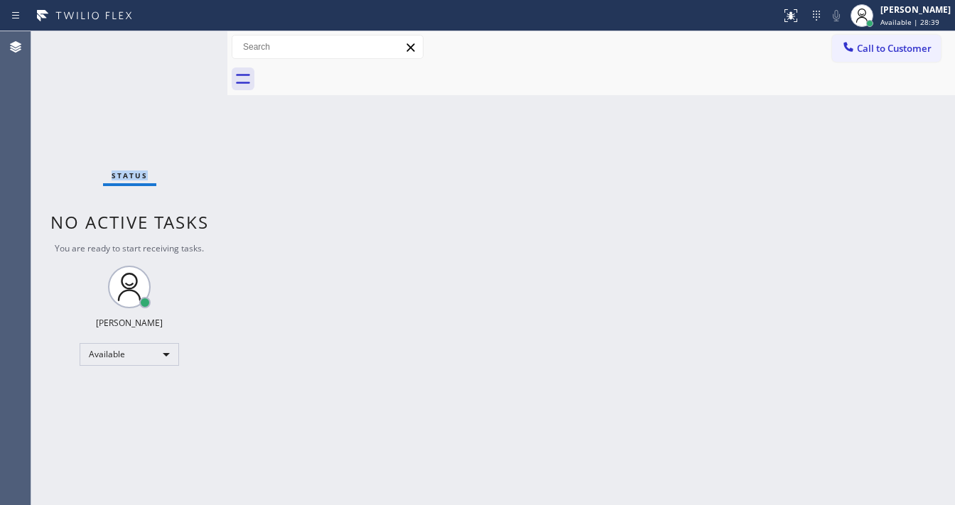
click at [186, 43] on div "Status No active tasks You are ready to start receiving tasks. [PERSON_NAME]" at bounding box center [129, 268] width 196 height 474
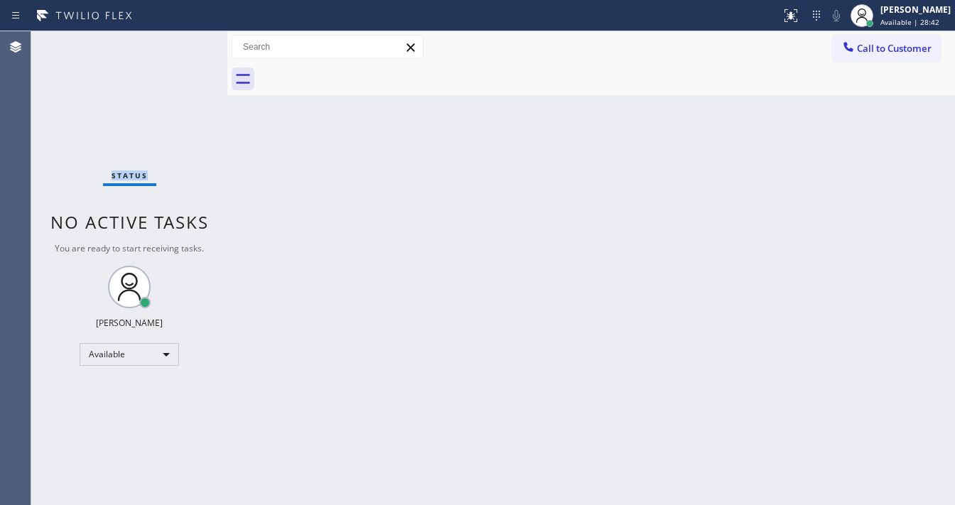
click at [186, 43] on div "Status No active tasks You are ready to start receiving tasks. [PERSON_NAME]" at bounding box center [129, 268] width 196 height 474
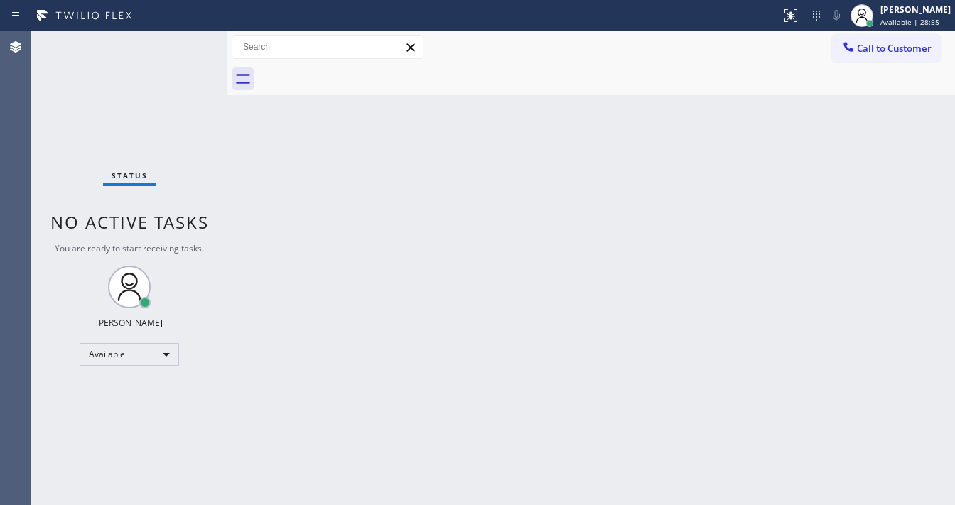
click at [186, 43] on div "Status No active tasks You are ready to start receiving tasks. [PERSON_NAME]" at bounding box center [129, 268] width 196 height 474
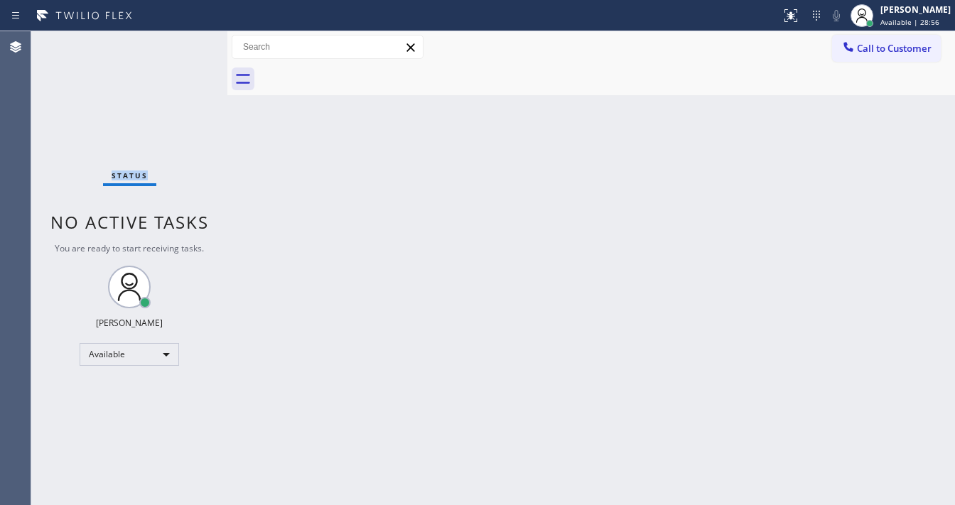
click at [186, 43] on div "Status No active tasks You are ready to start receiving tasks. [PERSON_NAME]" at bounding box center [129, 268] width 196 height 474
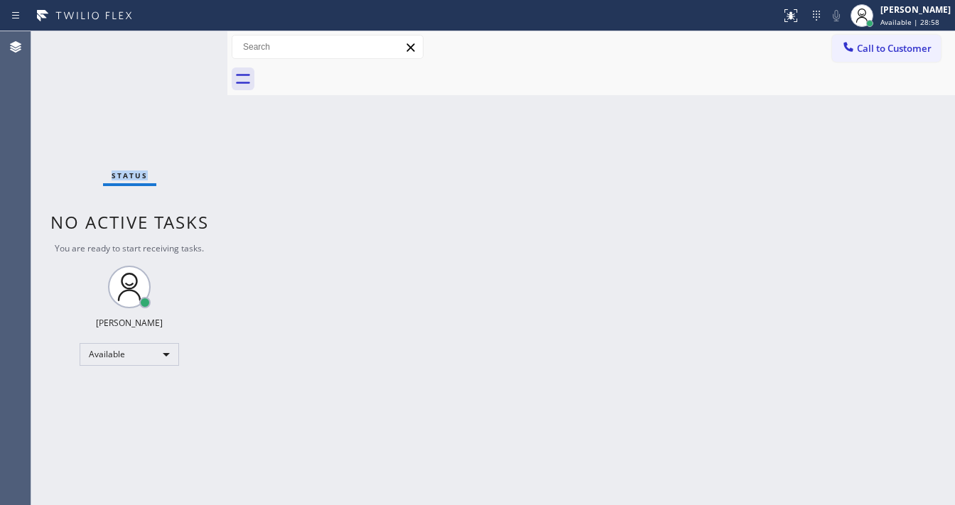
click at [186, 43] on div "Status No active tasks You are ready to start receiving tasks. [PERSON_NAME]" at bounding box center [129, 268] width 196 height 474
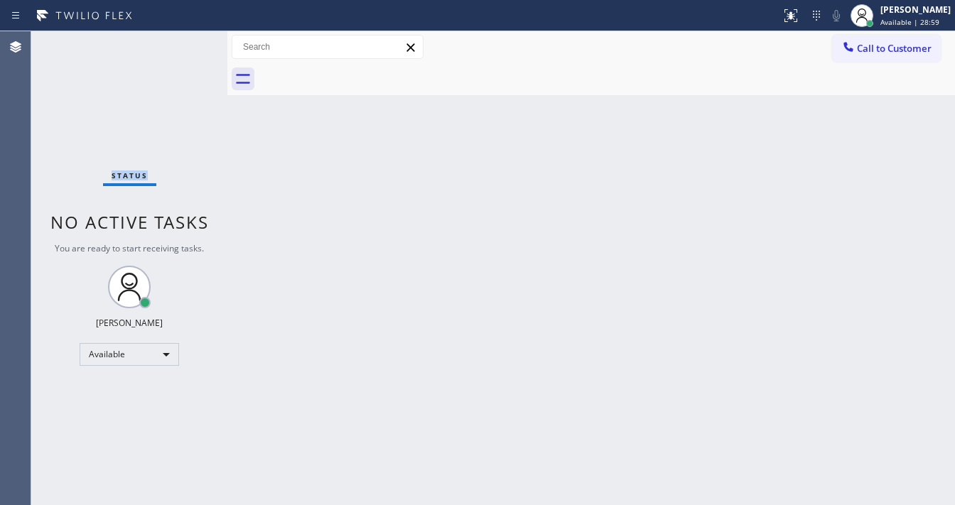
click at [186, 43] on div "Status No active tasks You are ready to start receiving tasks. [PERSON_NAME]" at bounding box center [129, 268] width 196 height 474
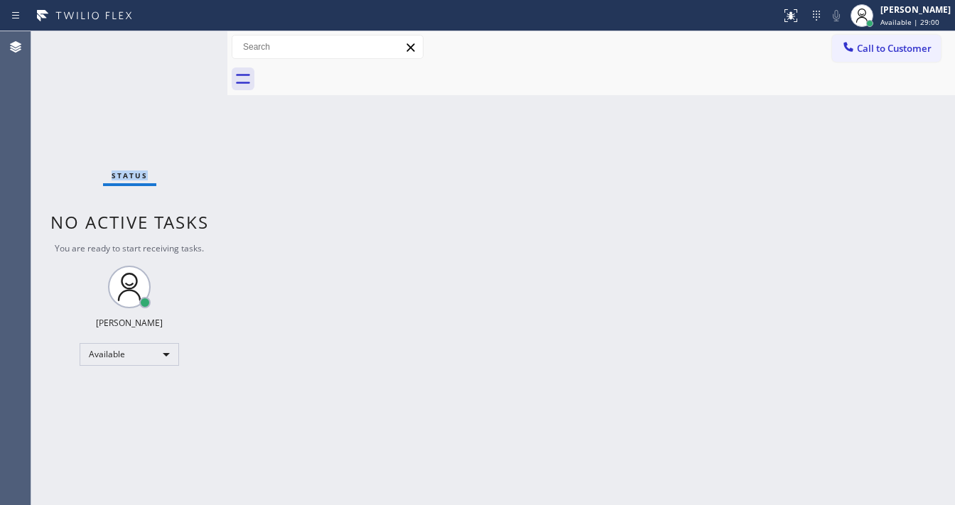
click at [186, 43] on div "Status No active tasks You are ready to start receiving tasks. [PERSON_NAME]" at bounding box center [129, 268] width 196 height 474
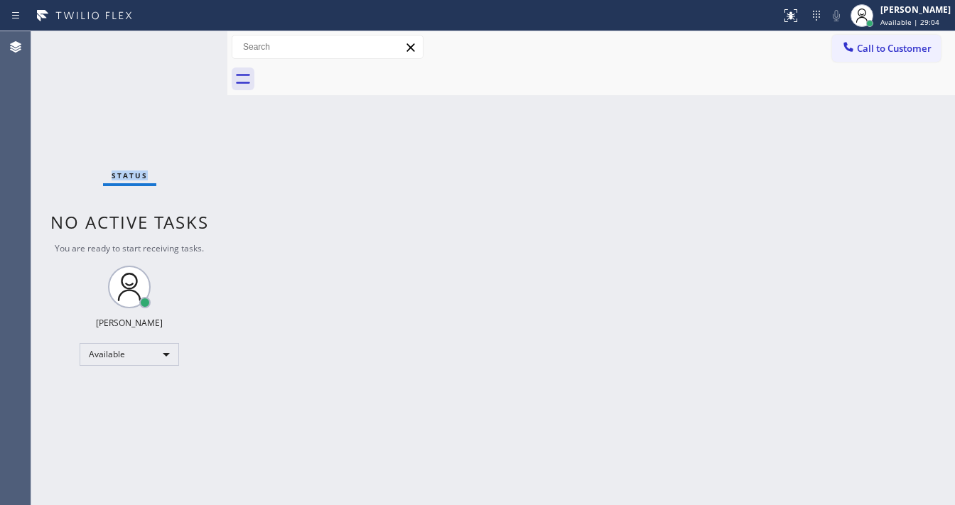
click at [186, 43] on div "Status No active tasks You are ready to start receiving tasks. [PERSON_NAME]" at bounding box center [129, 268] width 196 height 474
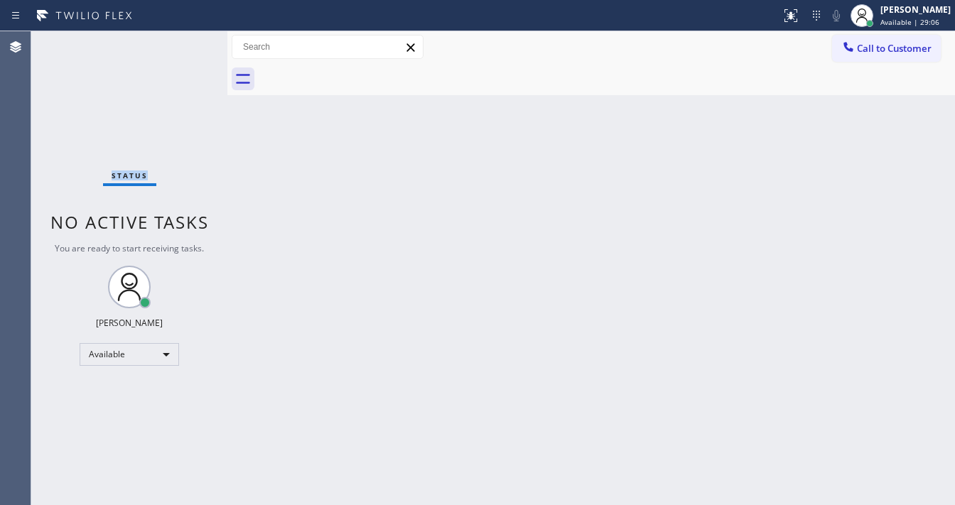
click at [186, 43] on div "Status No active tasks You are ready to start receiving tasks. [PERSON_NAME]" at bounding box center [129, 268] width 196 height 474
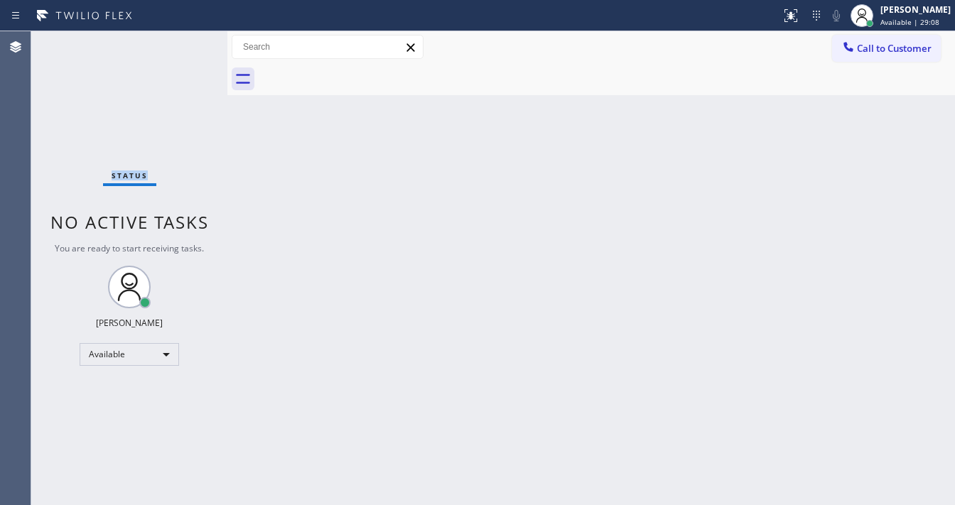
click at [186, 43] on div "Status No active tasks You are ready to start receiving tasks. [PERSON_NAME]" at bounding box center [129, 268] width 196 height 474
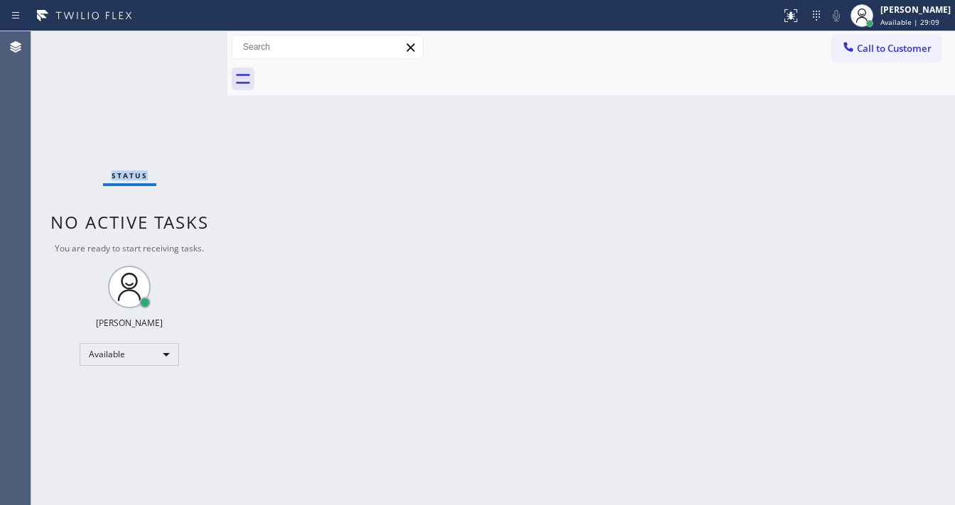
click at [186, 43] on div "Status No active tasks You are ready to start receiving tasks. [PERSON_NAME]" at bounding box center [129, 268] width 196 height 474
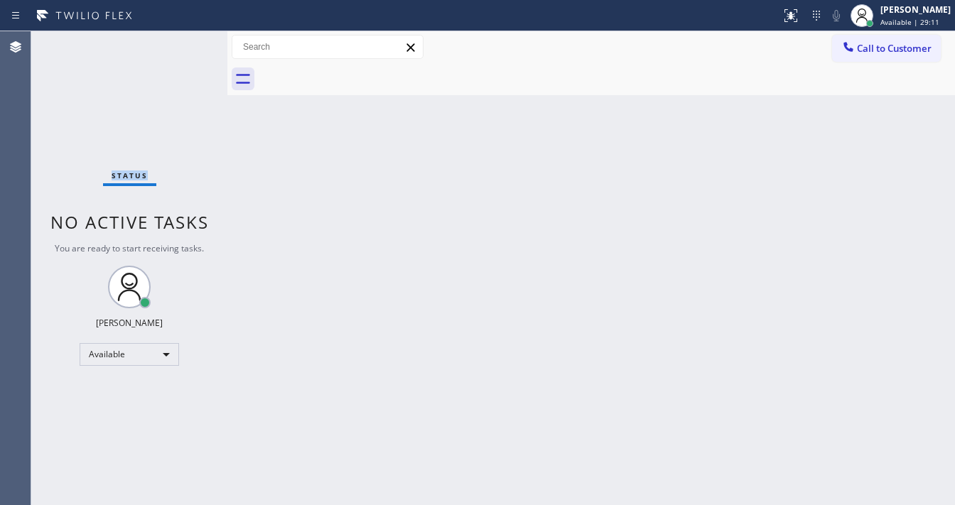
click at [186, 43] on div "Status No active tasks You are ready to start receiving tasks. [PERSON_NAME]" at bounding box center [129, 268] width 196 height 474
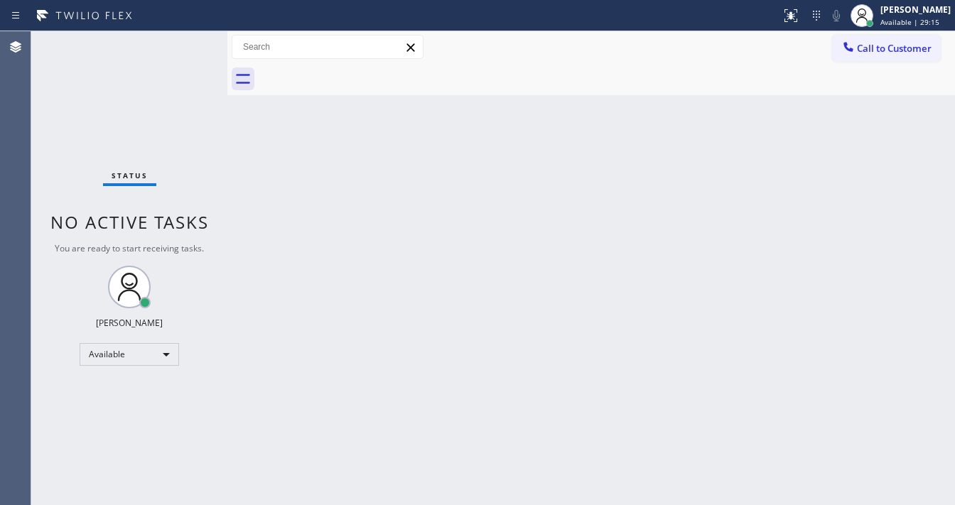
click at [186, 43] on div "Status No active tasks You are ready to start receiving tasks. [PERSON_NAME]" at bounding box center [129, 268] width 196 height 474
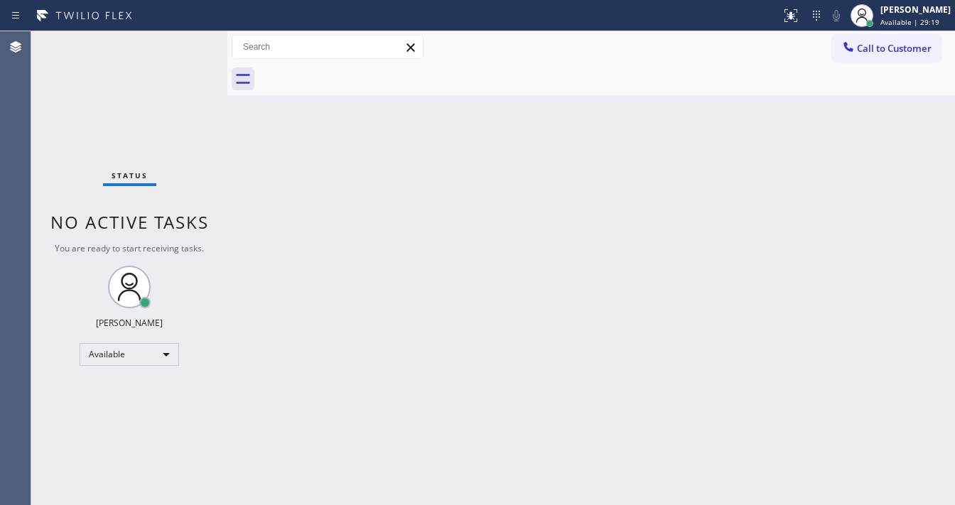
click at [186, 43] on div "Status No active tasks You are ready to start receiving tasks. [PERSON_NAME]" at bounding box center [129, 268] width 196 height 474
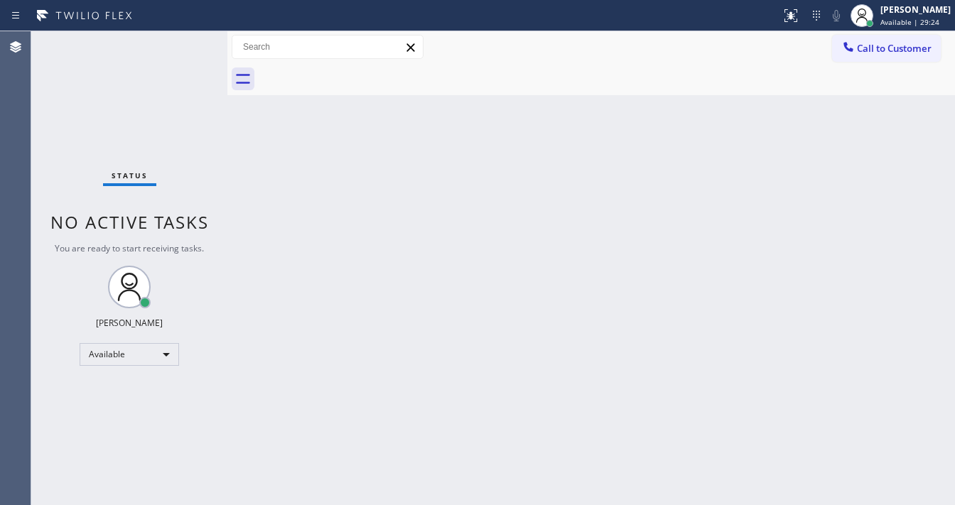
click at [186, 43] on div "Status No active tasks You are ready to start receiving tasks. [PERSON_NAME]" at bounding box center [129, 268] width 196 height 474
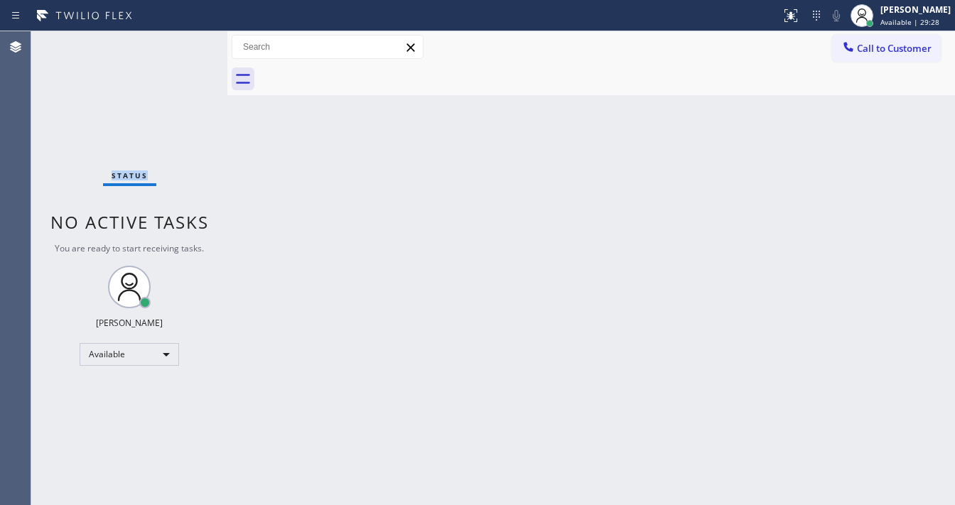
click at [186, 43] on div "Status No active tasks You are ready to start receiving tasks. [PERSON_NAME]" at bounding box center [129, 268] width 196 height 474
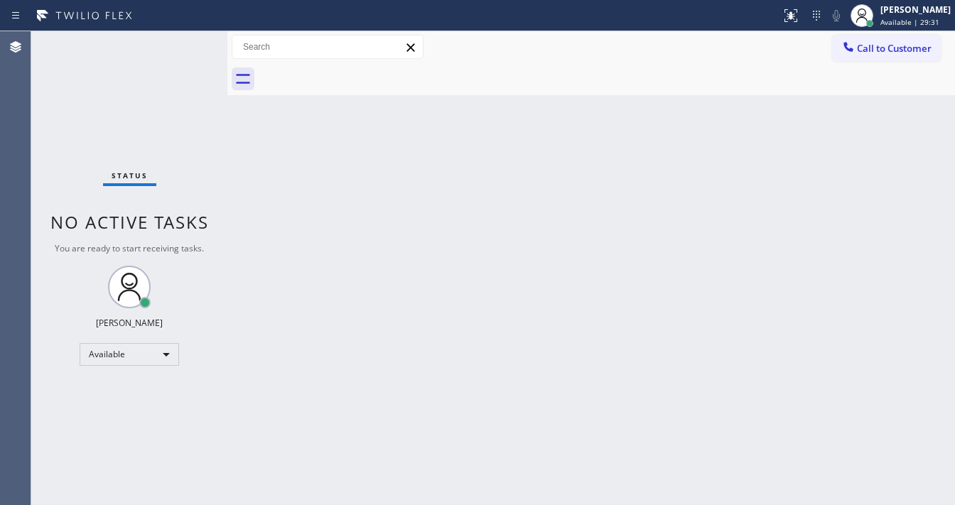
click at [186, 43] on div "Status No active tasks You are ready to start receiving tasks. [PERSON_NAME]" at bounding box center [129, 268] width 196 height 474
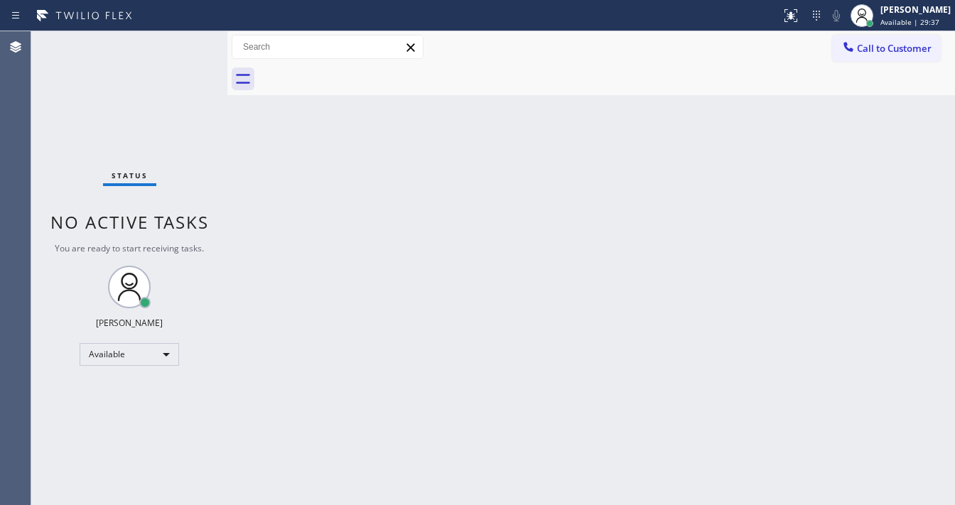
click at [186, 43] on div "Status No active tasks You are ready to start receiving tasks. [PERSON_NAME]" at bounding box center [129, 268] width 196 height 474
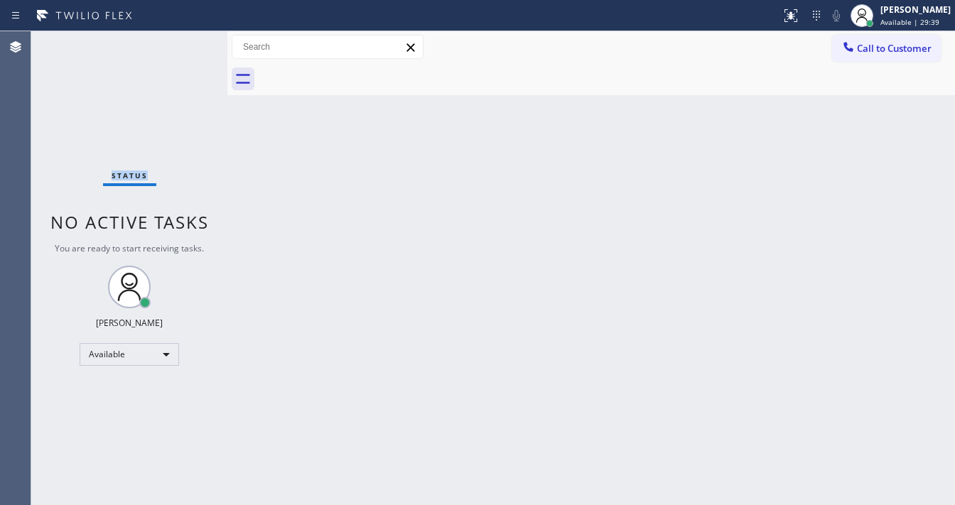
click at [186, 43] on div "Status No active tasks You are ready to start receiving tasks. [PERSON_NAME]" at bounding box center [129, 268] width 196 height 474
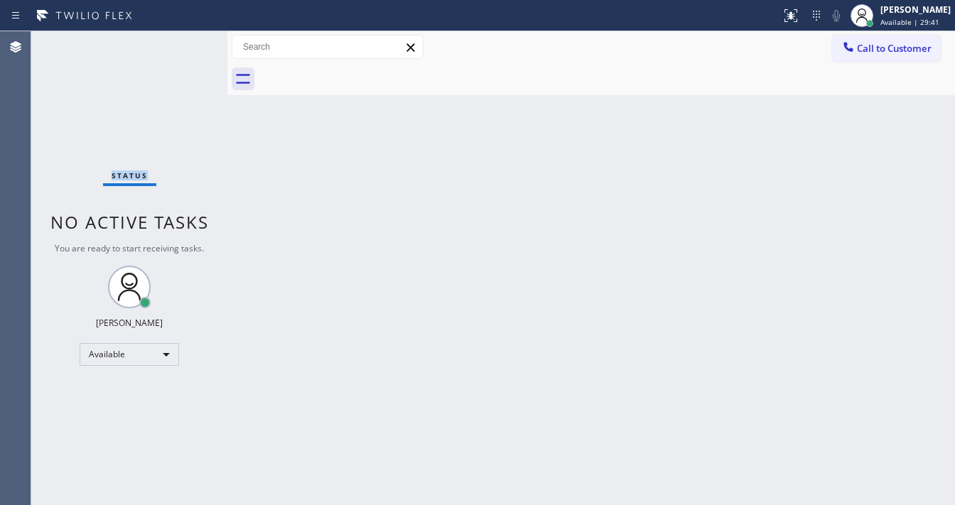
click at [186, 43] on div "Status No active tasks You are ready to start receiving tasks. [PERSON_NAME]" at bounding box center [129, 268] width 196 height 474
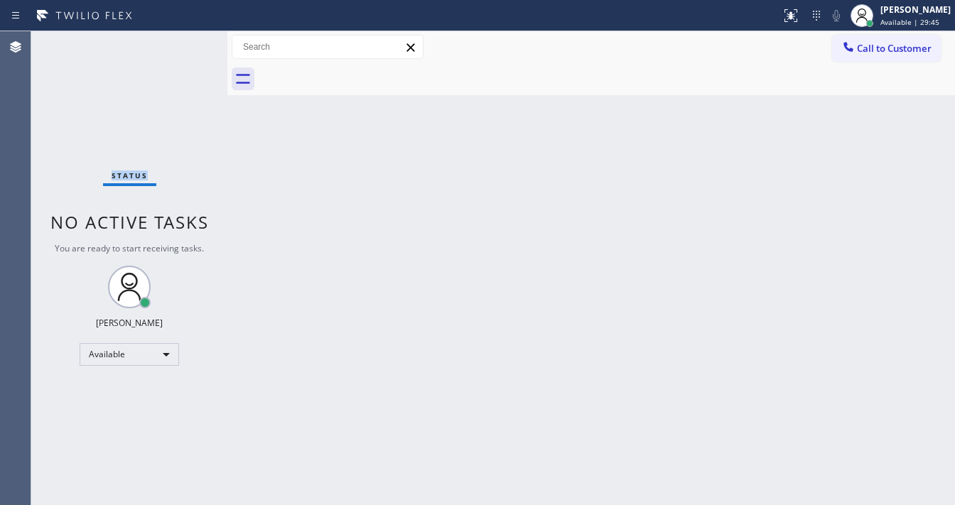
click at [186, 43] on div "Status No active tasks You are ready to start receiving tasks. [PERSON_NAME]" at bounding box center [129, 268] width 196 height 474
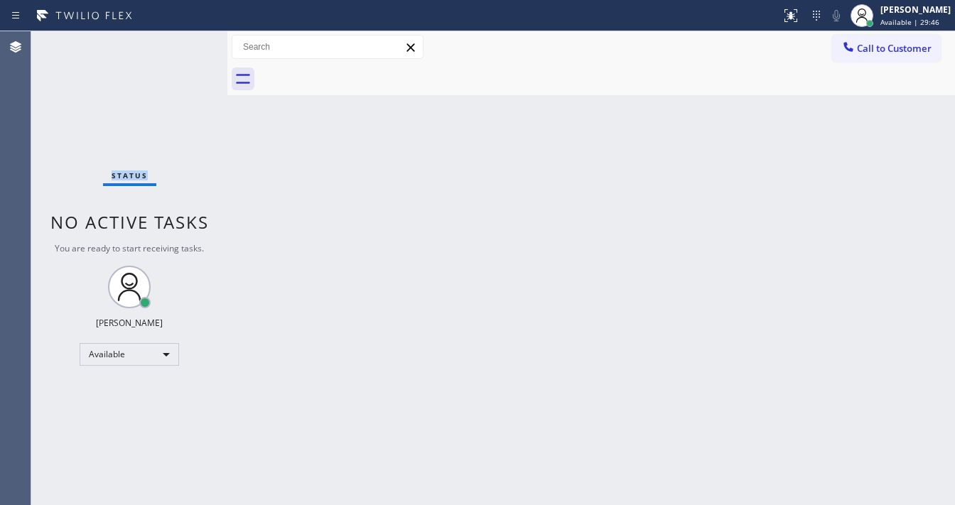
click at [186, 43] on div "Status No active tasks You are ready to start receiving tasks. [PERSON_NAME]" at bounding box center [129, 268] width 196 height 474
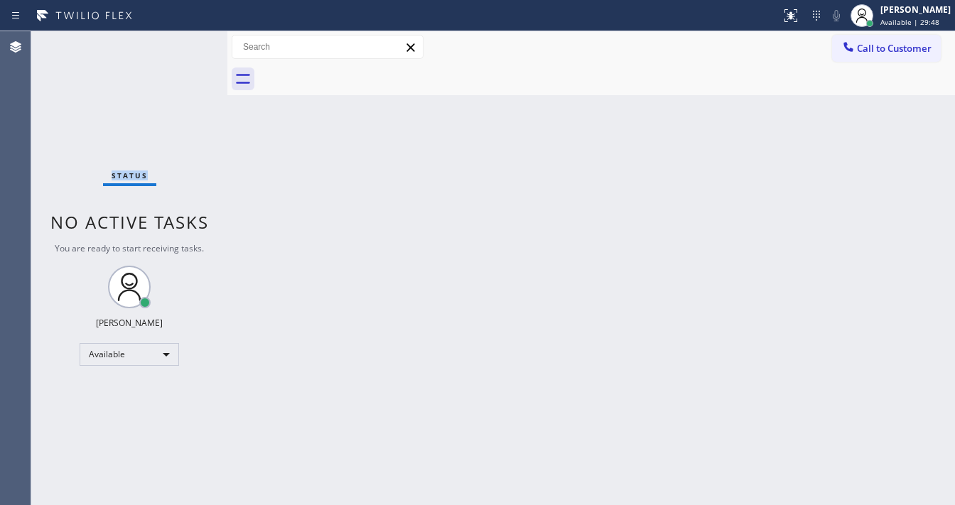
click at [186, 43] on div "Status No active tasks You are ready to start receiving tasks. [PERSON_NAME]" at bounding box center [129, 268] width 196 height 474
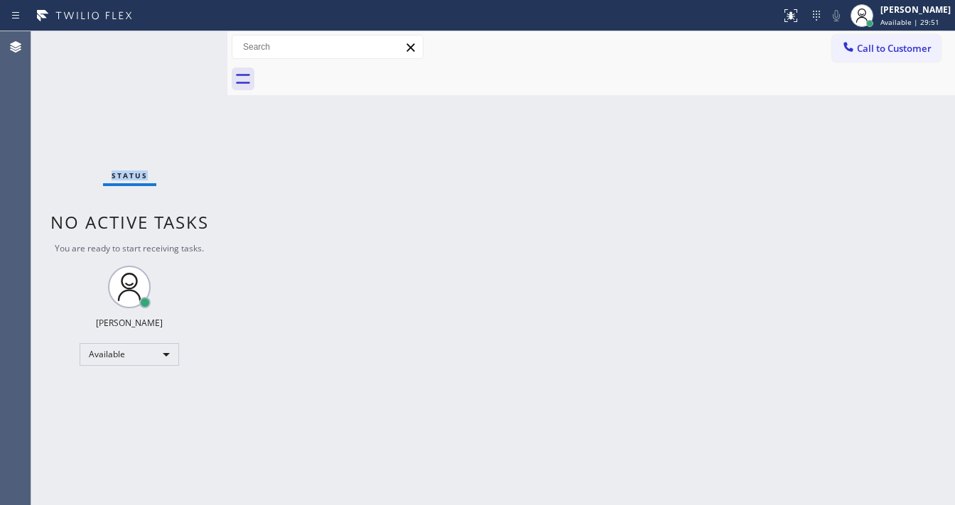
click at [186, 43] on div "Status No active tasks You are ready to start receiving tasks. [PERSON_NAME]" at bounding box center [129, 268] width 196 height 474
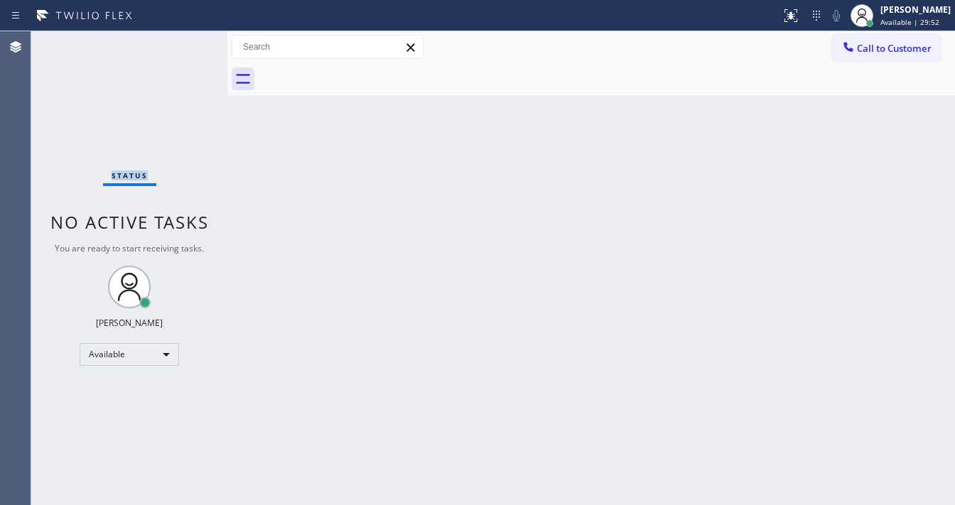
click at [186, 43] on div "Status No active tasks You are ready to start receiving tasks. [PERSON_NAME]" at bounding box center [129, 268] width 196 height 474
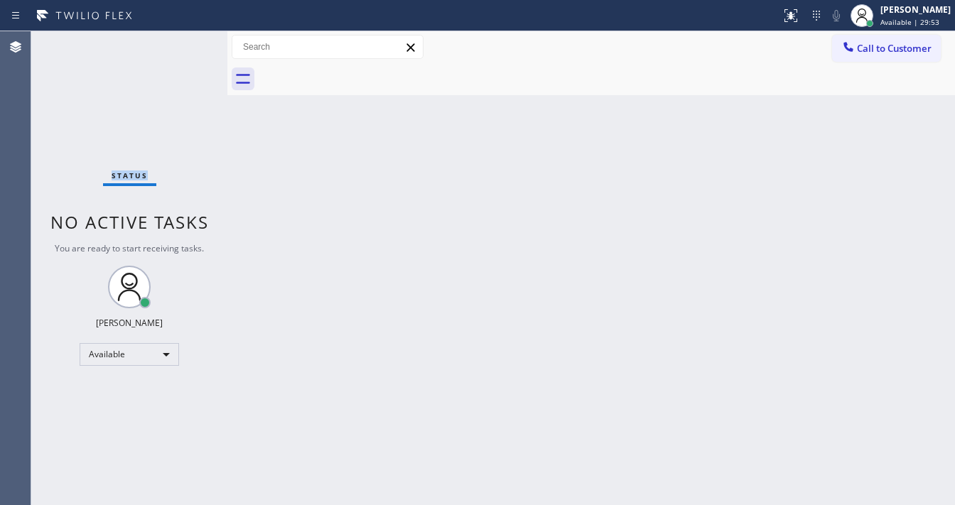
click at [186, 43] on div "Status No active tasks You are ready to start receiving tasks. [PERSON_NAME]" at bounding box center [129, 268] width 196 height 474
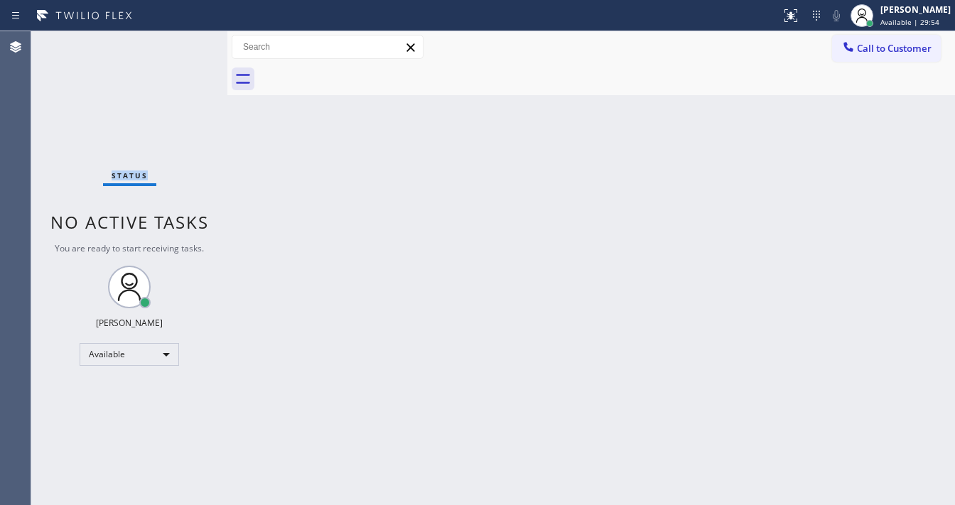
click at [186, 43] on div "Status No active tasks You are ready to start receiving tasks. [PERSON_NAME]" at bounding box center [129, 268] width 196 height 474
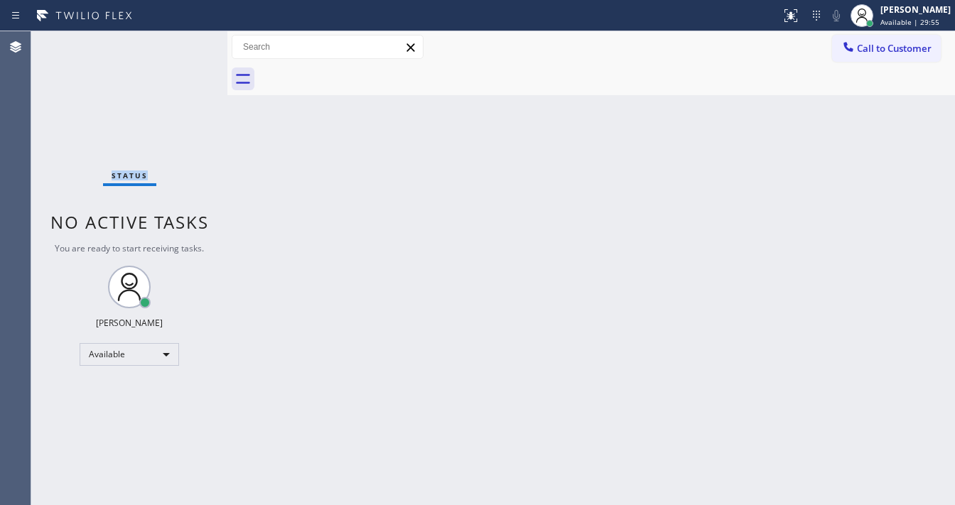
click at [186, 43] on div "Status No active tasks You are ready to start receiving tasks. [PERSON_NAME]" at bounding box center [129, 268] width 196 height 474
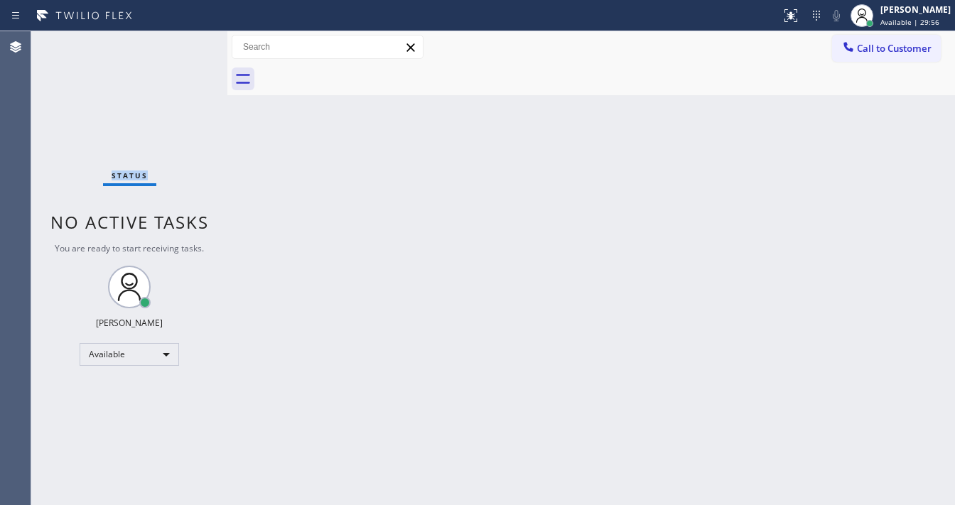
click at [186, 43] on div "Status No active tasks You are ready to start receiving tasks. [PERSON_NAME]" at bounding box center [129, 268] width 196 height 474
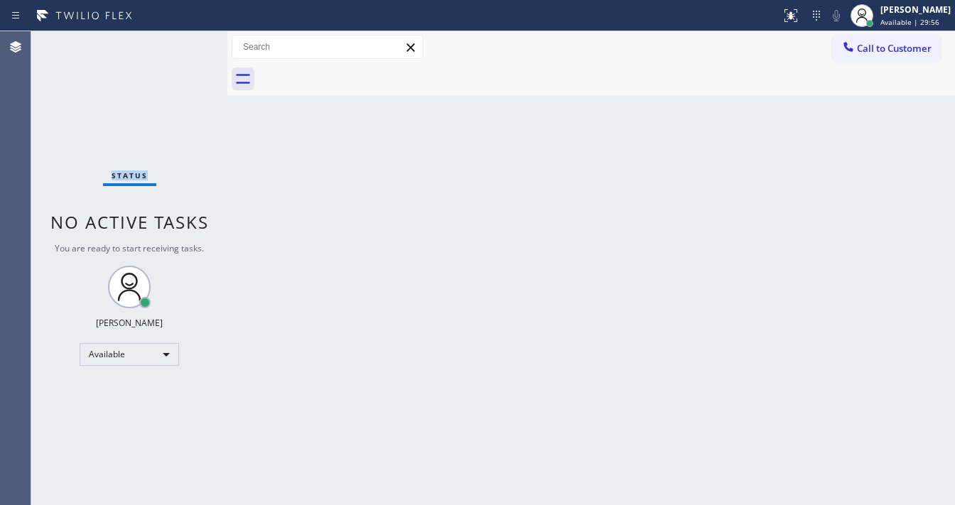
click at [186, 43] on div "Status No active tasks You are ready to start receiving tasks. [PERSON_NAME]" at bounding box center [129, 268] width 196 height 474
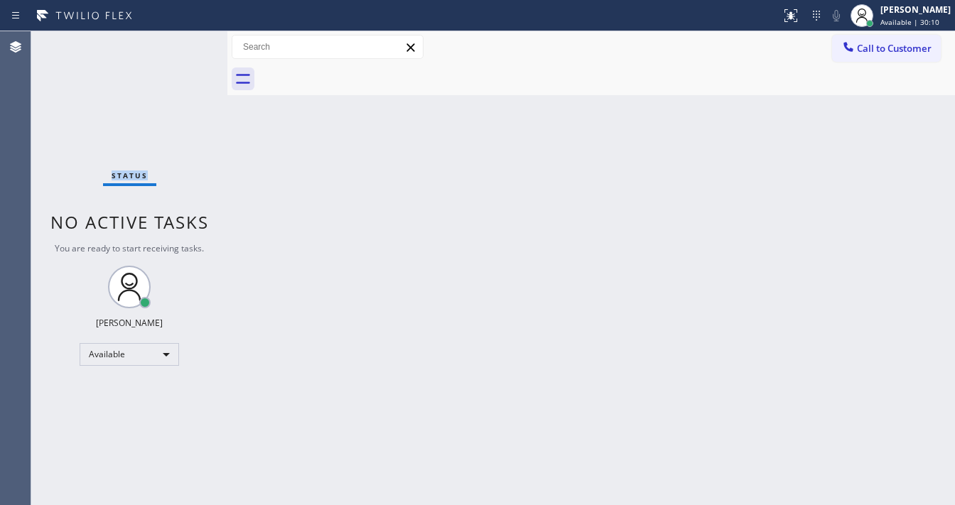
click at [186, 43] on div "Status No active tasks You are ready to start receiving tasks. [PERSON_NAME]" at bounding box center [129, 268] width 196 height 474
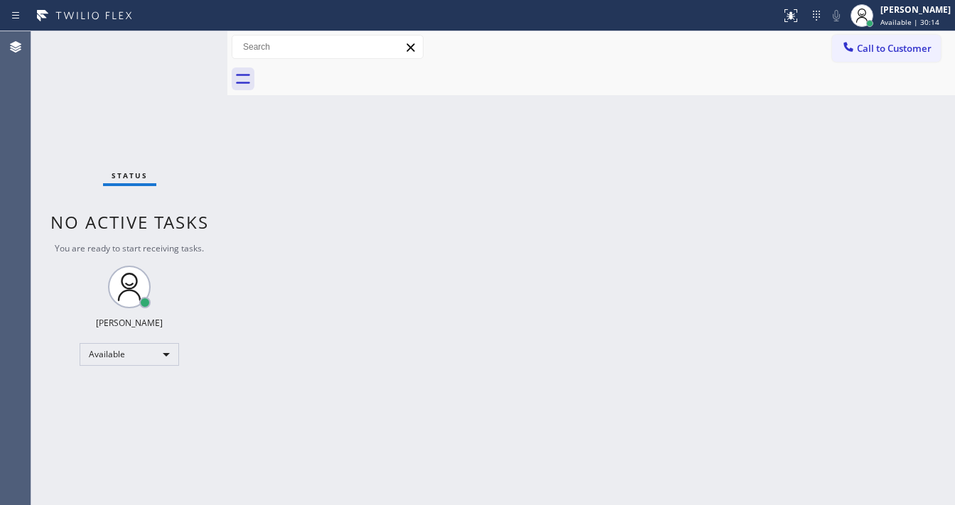
click at [186, 43] on div "Status No active tasks You are ready to start receiving tasks. [PERSON_NAME]" at bounding box center [129, 268] width 196 height 474
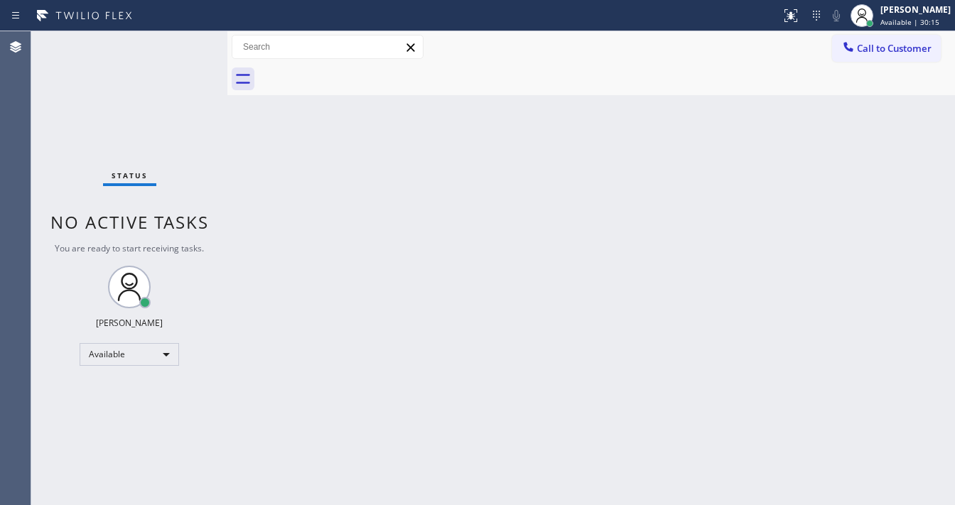
click at [186, 43] on div "Status No active tasks You are ready to start receiving tasks. [PERSON_NAME]" at bounding box center [129, 268] width 196 height 474
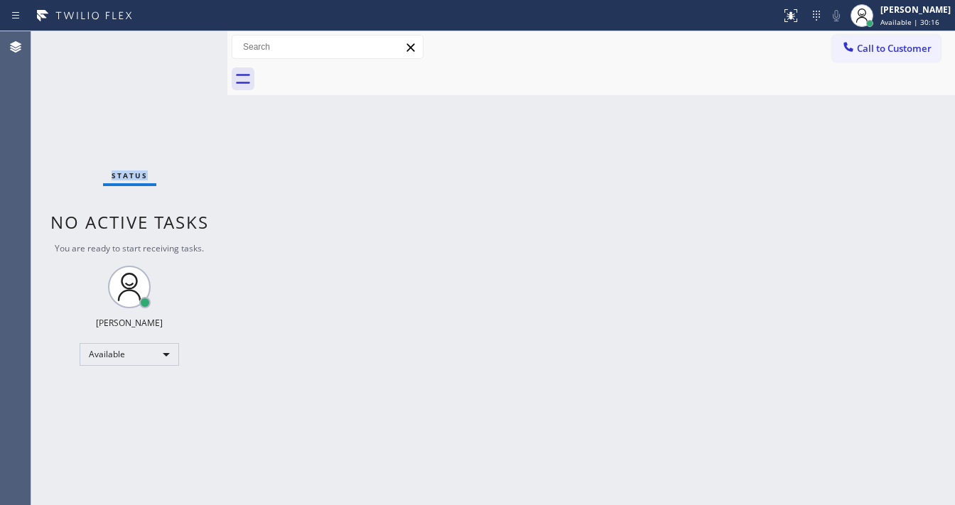
click at [186, 43] on div "Status No active tasks You are ready to start receiving tasks. [PERSON_NAME]" at bounding box center [129, 268] width 196 height 474
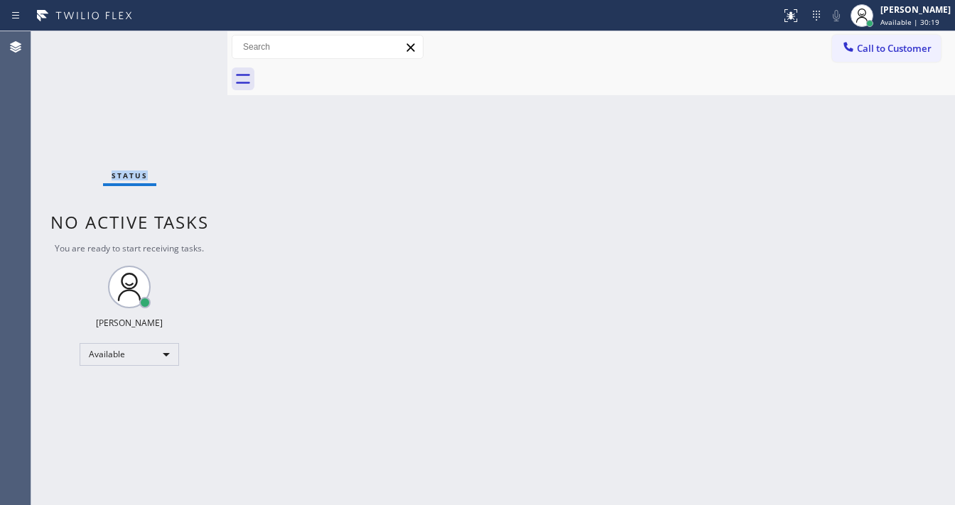
click at [186, 43] on div "Status No active tasks You are ready to start receiving tasks. [PERSON_NAME]" at bounding box center [129, 268] width 196 height 474
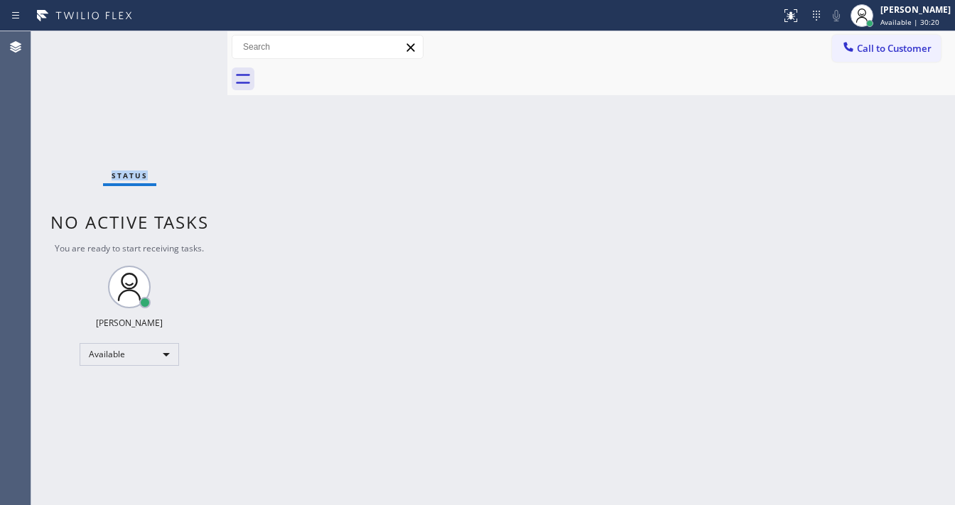
click at [186, 43] on div "Status No active tasks You are ready to start receiving tasks. [PERSON_NAME]" at bounding box center [129, 268] width 196 height 474
click at [185, 38] on div "Status No active tasks You are ready to start receiving tasks. [PERSON_NAME]" at bounding box center [129, 268] width 196 height 474
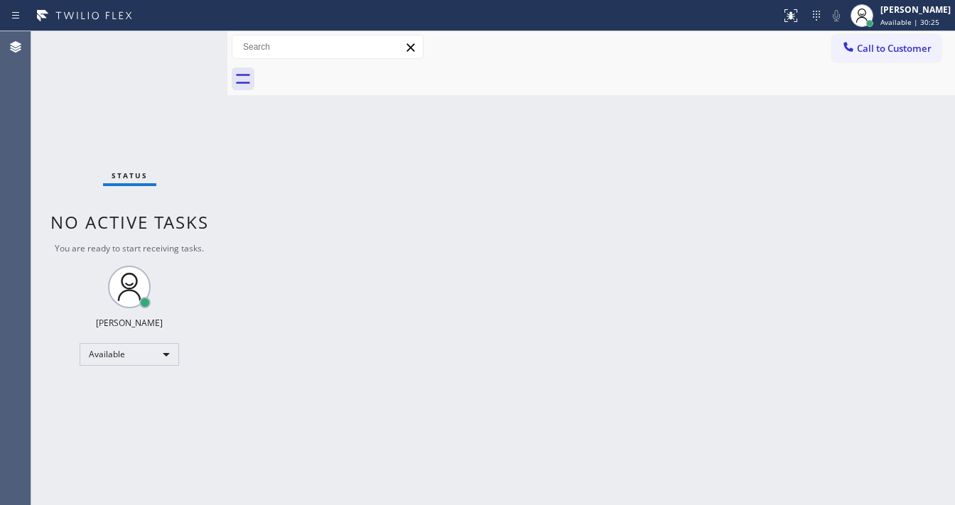
click at [185, 38] on div "Status No active tasks You are ready to start receiving tasks. [PERSON_NAME]" at bounding box center [129, 268] width 196 height 474
click at [188, 38] on div "Status No active tasks You are ready to start receiving tasks. [PERSON_NAME]" at bounding box center [129, 268] width 196 height 474
click at [189, 39] on div "Status No active tasks You are ready to start receiving tasks. [PERSON_NAME]" at bounding box center [129, 268] width 196 height 474
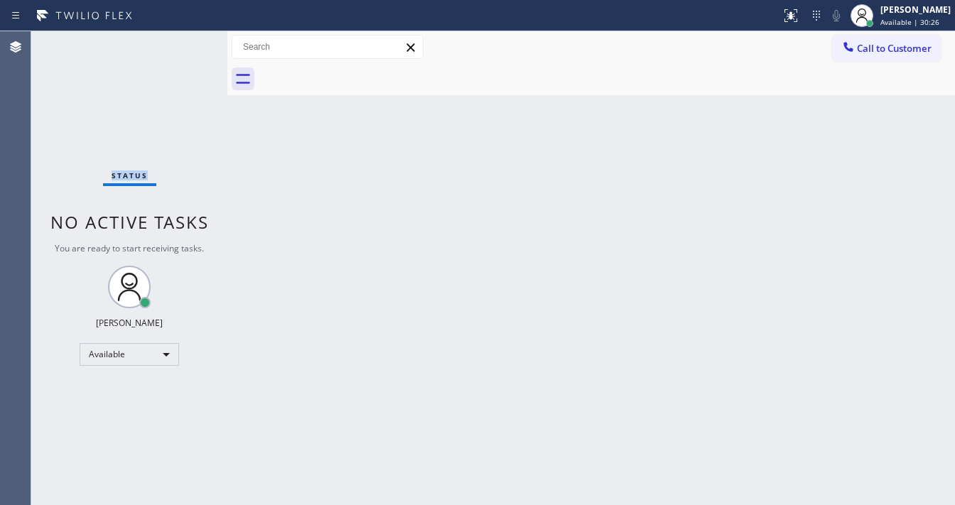
click at [189, 39] on div "Status No active tasks You are ready to start receiving tasks. [PERSON_NAME]" at bounding box center [129, 268] width 196 height 474
click at [196, 41] on div "Status No active tasks You are ready to start receiving tasks. [PERSON_NAME]" at bounding box center [129, 268] width 196 height 474
click at [189, 46] on div "Status No active tasks You are ready to start receiving tasks. [PERSON_NAME]" at bounding box center [129, 268] width 196 height 474
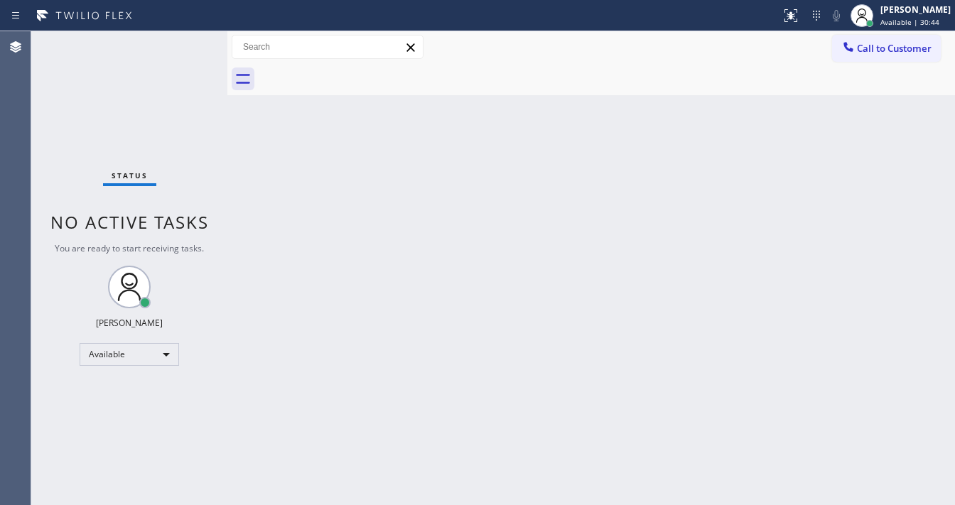
click at [188, 46] on div "Status No active tasks You are ready to start receiving tasks. [PERSON_NAME]" at bounding box center [129, 268] width 196 height 474
click at [188, 38] on div "Status No active tasks You are ready to start receiving tasks. [PERSON_NAME]" at bounding box center [129, 268] width 196 height 474
click at [188, 41] on div "Status No active tasks You are ready to start receiving tasks. [PERSON_NAME]" at bounding box center [129, 268] width 196 height 474
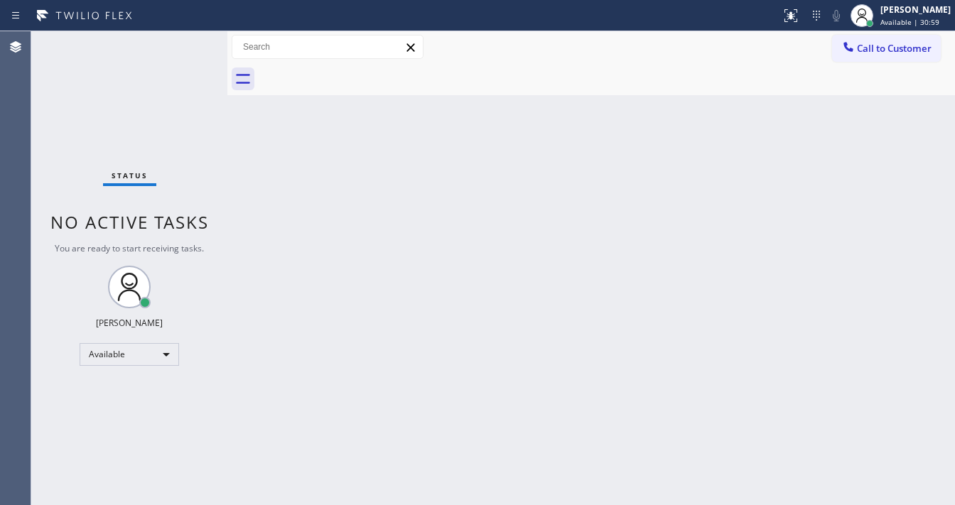
click at [188, 41] on div "Status No active tasks You are ready to start receiving tasks. [PERSON_NAME]" at bounding box center [129, 268] width 196 height 474
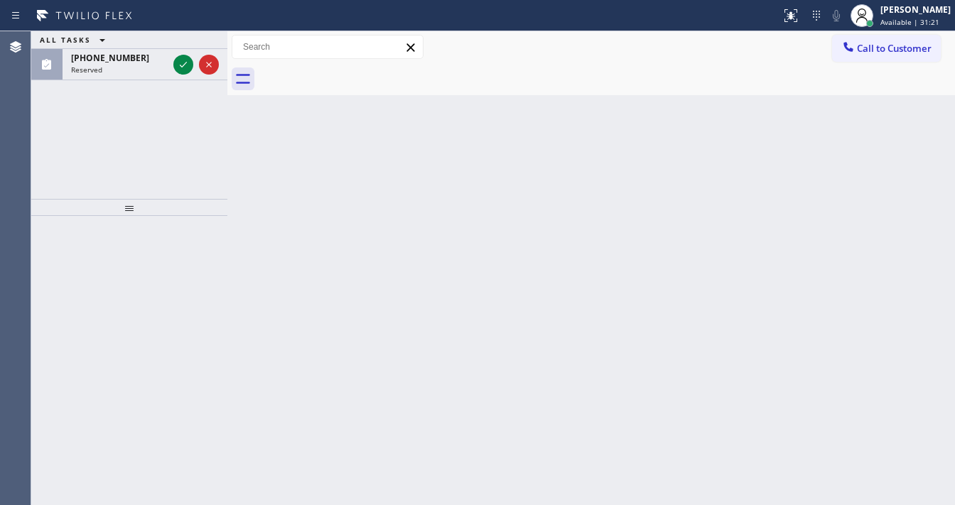
click at [185, 45] on div "ALL TASKS ALL TASKS ACTIVE TASKS TASKS IN WRAP UP" at bounding box center [129, 40] width 196 height 18
click at [186, 57] on icon at bounding box center [183, 64] width 17 height 17
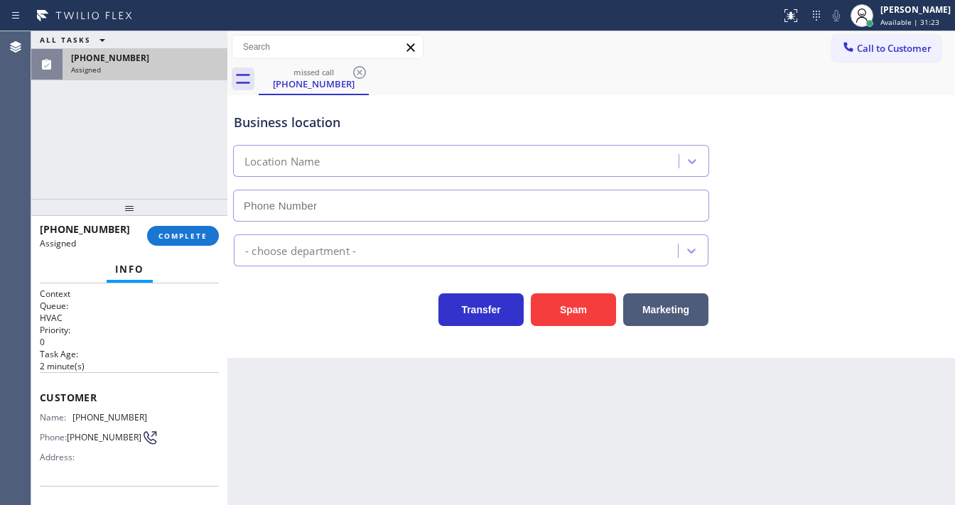
scroll to position [114, 0]
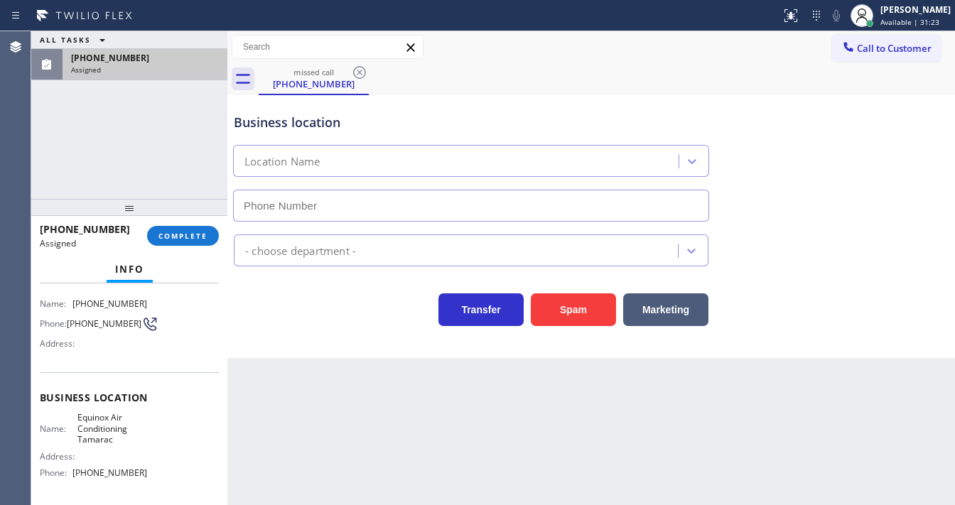
type input "[PHONE_NUMBER]"
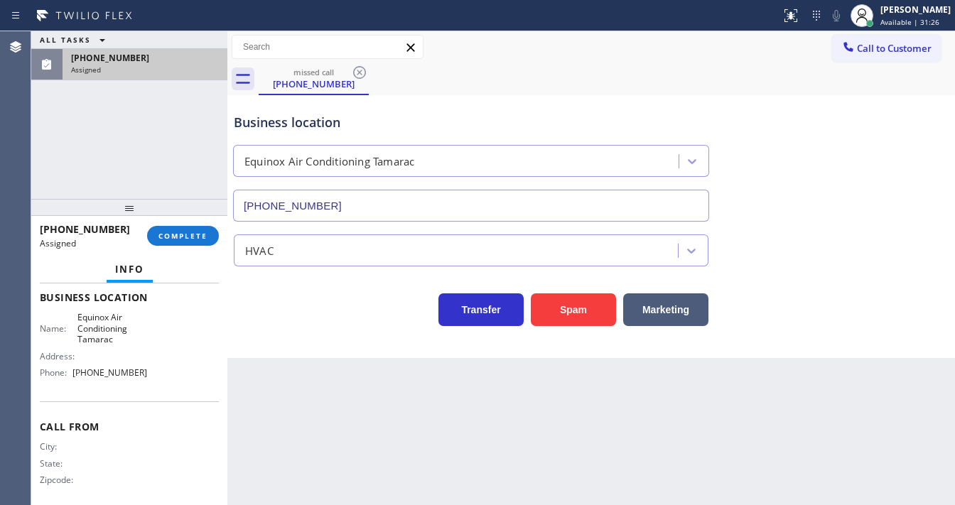
scroll to position [222, 0]
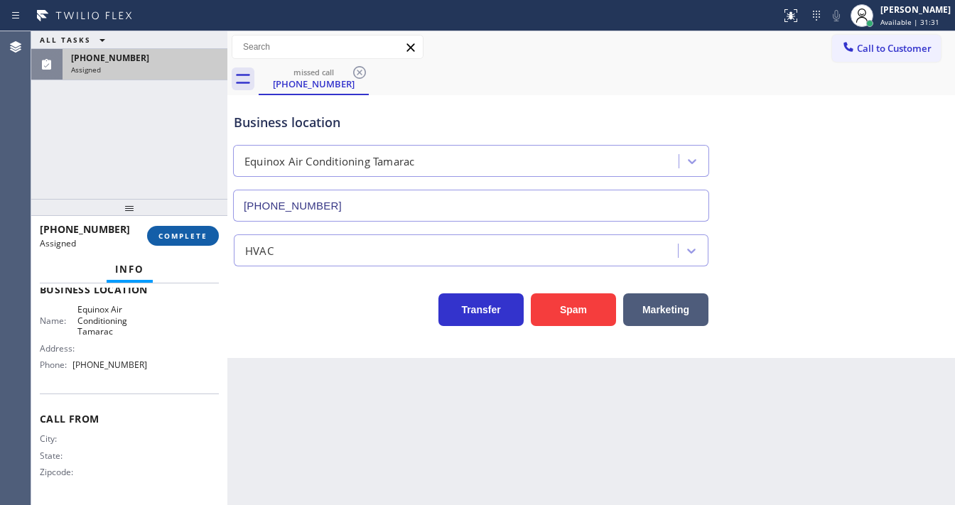
click at [176, 233] on span "COMPLETE" at bounding box center [182, 236] width 49 height 10
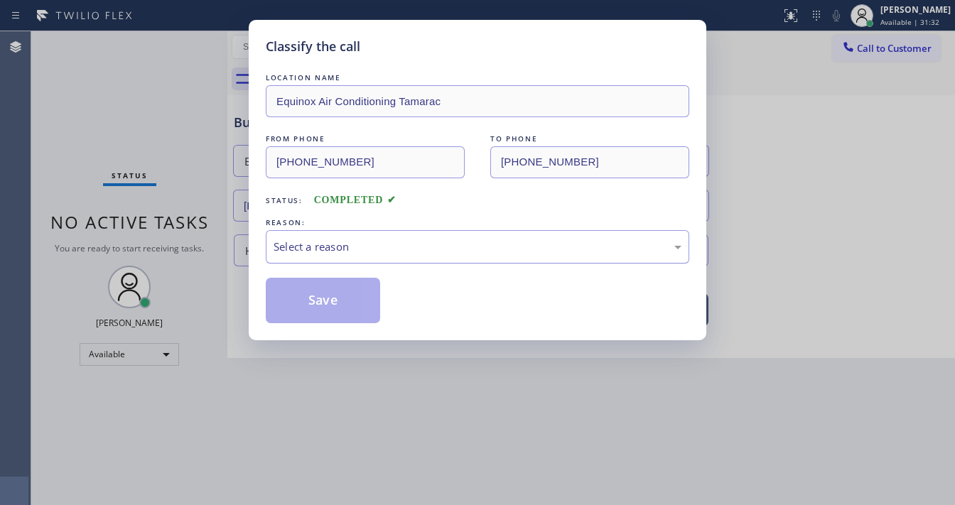
click at [336, 243] on div "Select a reason" at bounding box center [478, 247] width 408 height 16
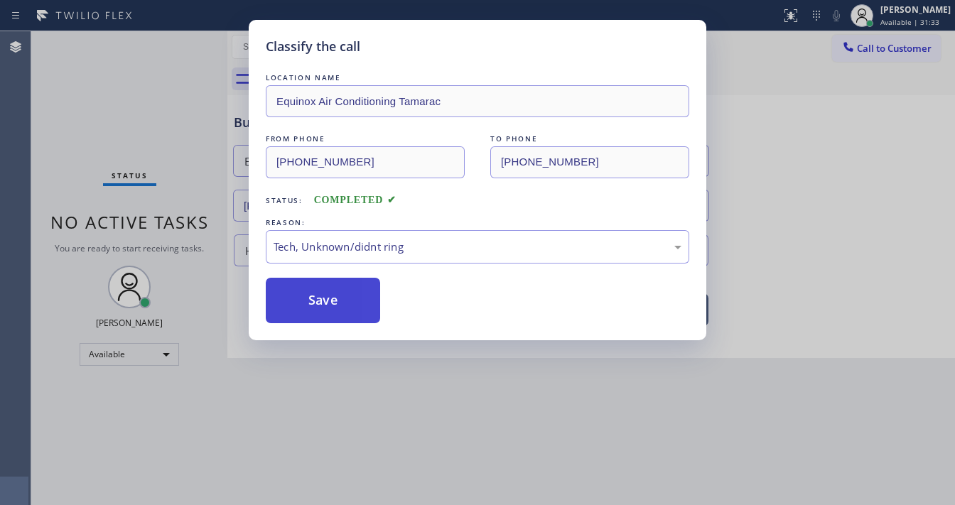
click at [300, 303] on button "Save" at bounding box center [323, 300] width 114 height 45
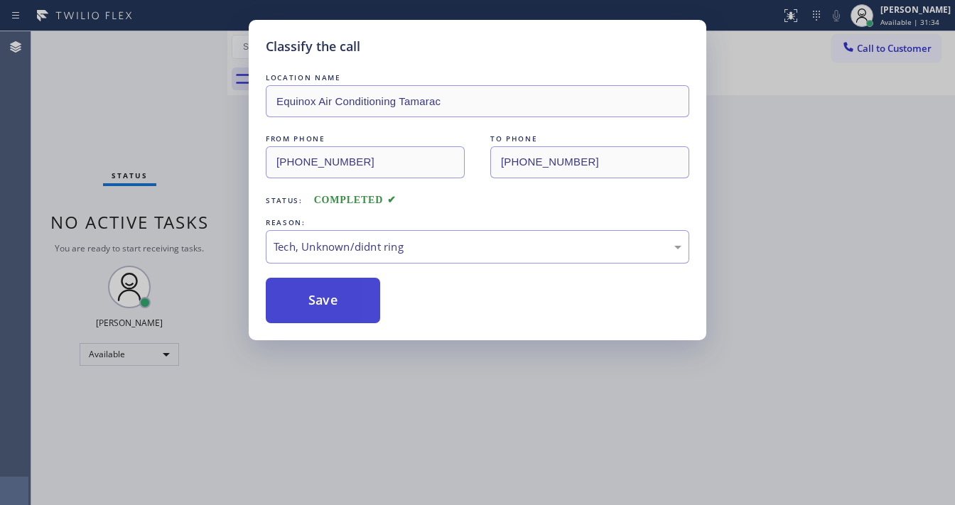
click at [300, 303] on button "Save" at bounding box center [323, 300] width 114 height 45
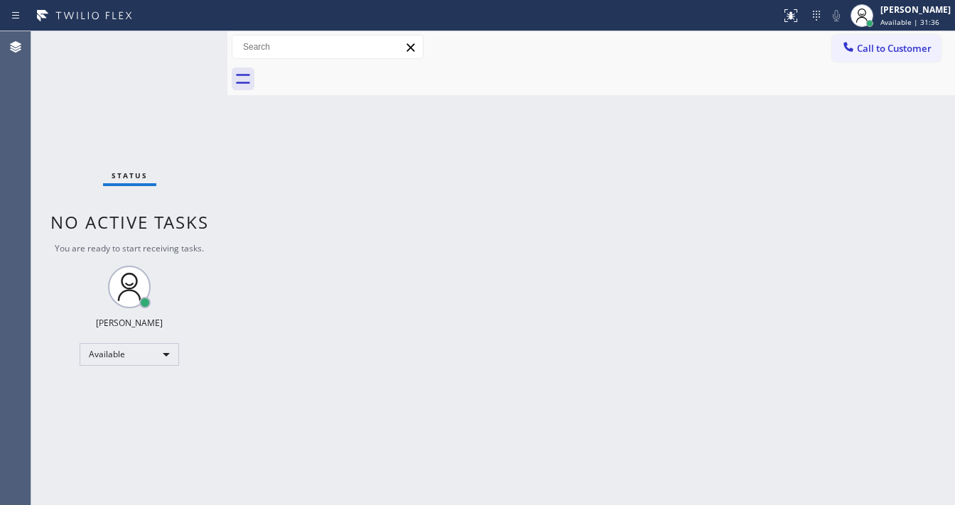
click at [185, 45] on div "Status No active tasks You are ready to start receiving tasks. [PERSON_NAME]" at bounding box center [129, 268] width 196 height 474
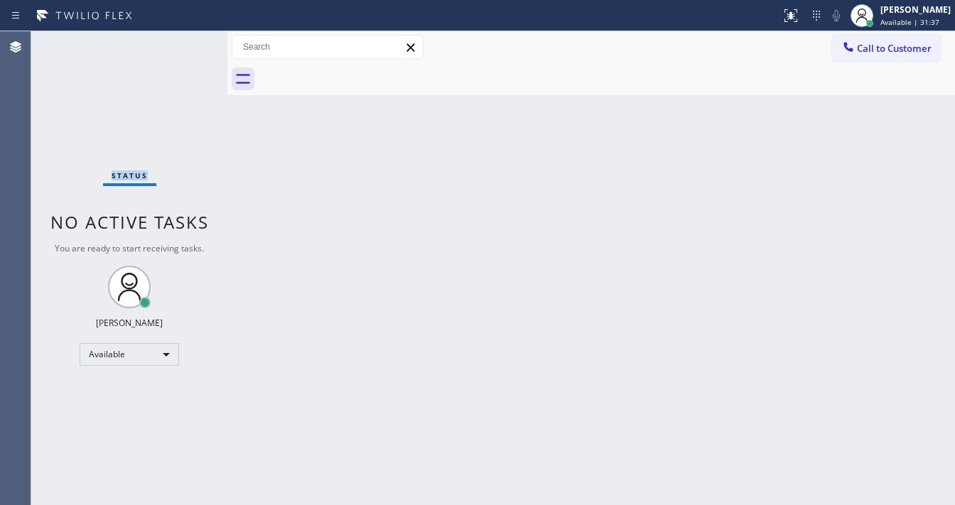
click at [188, 43] on div "Status No active tasks You are ready to start receiving tasks. [PERSON_NAME]" at bounding box center [129, 268] width 196 height 474
click at [188, 41] on div "Status No active tasks You are ready to start receiving tasks. [PERSON_NAME]" at bounding box center [129, 268] width 196 height 474
click at [188, 43] on div "Status No active tasks You are ready to start receiving tasks. [PERSON_NAME]" at bounding box center [129, 268] width 196 height 474
click at [198, 45] on div "Status No active tasks You are ready to start receiving tasks. [PERSON_NAME]" at bounding box center [129, 268] width 196 height 474
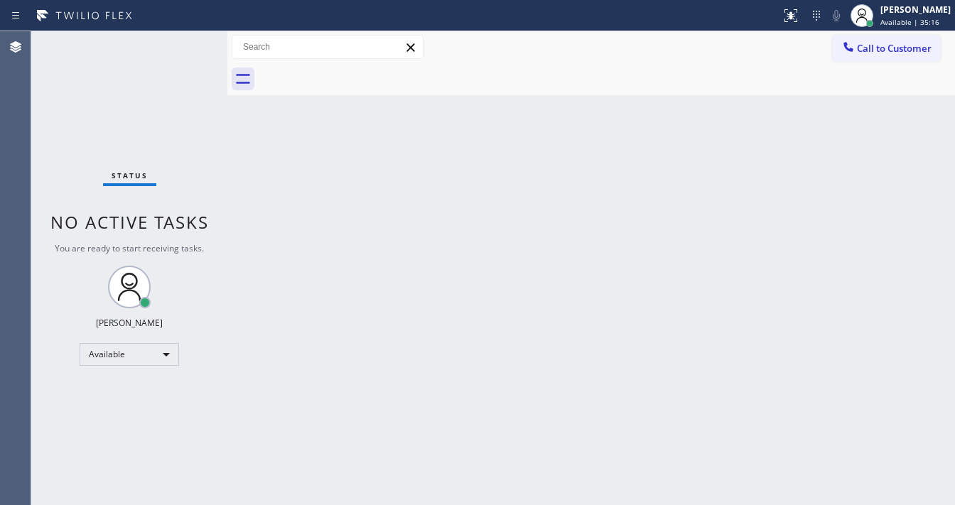
click at [198, 45] on div "Status No active tasks You are ready to start receiving tasks. [PERSON_NAME]" at bounding box center [129, 268] width 196 height 474
click at [380, 435] on div "Back to Dashboard Change Sender ID Customers Technicians Select a contact Outbo…" at bounding box center [591, 268] width 728 height 474
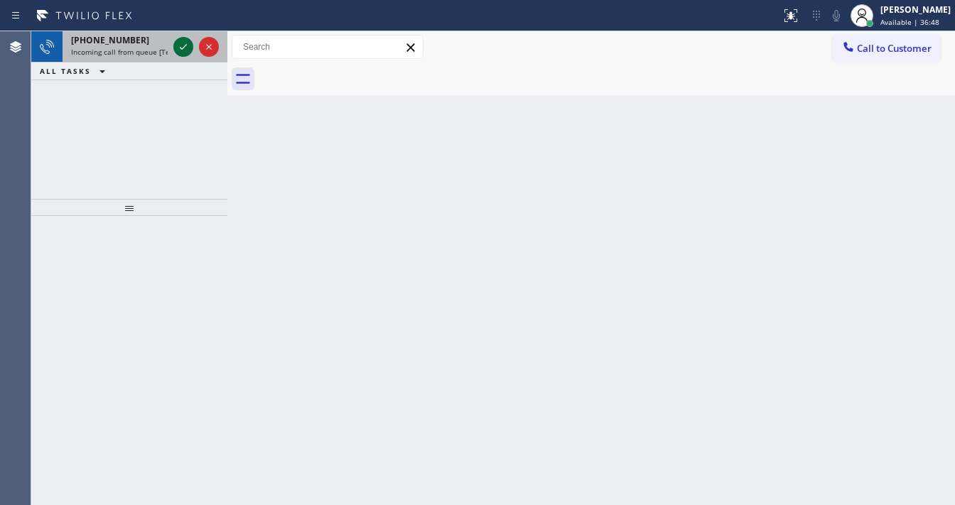
click at [183, 37] on div at bounding box center [196, 46] width 51 height 31
click at [183, 44] on icon at bounding box center [183, 46] width 17 height 17
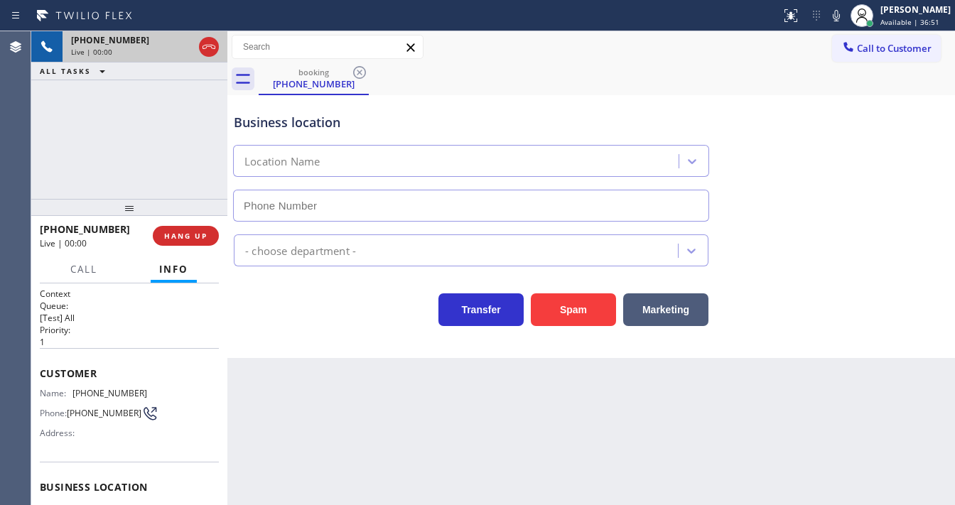
scroll to position [114, 0]
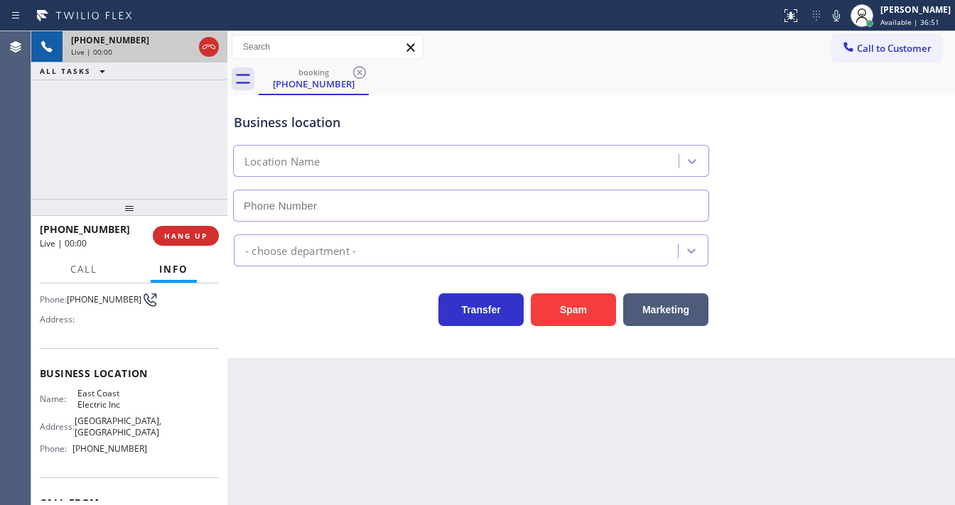
type input "[PHONE_NUMBER]"
drag, startPoint x: 25, startPoint y: 156, endPoint x: 35, endPoint y: 162, distance: 11.5
click at [26, 158] on div "Agent Desktop" at bounding box center [15, 268] width 31 height 474
click at [111, 142] on div "+19735198580 Live | 00:23 ALL TASKS ALL TASKS ACTIVE TASKS TASKS IN WRAP UP" at bounding box center [129, 115] width 196 height 168
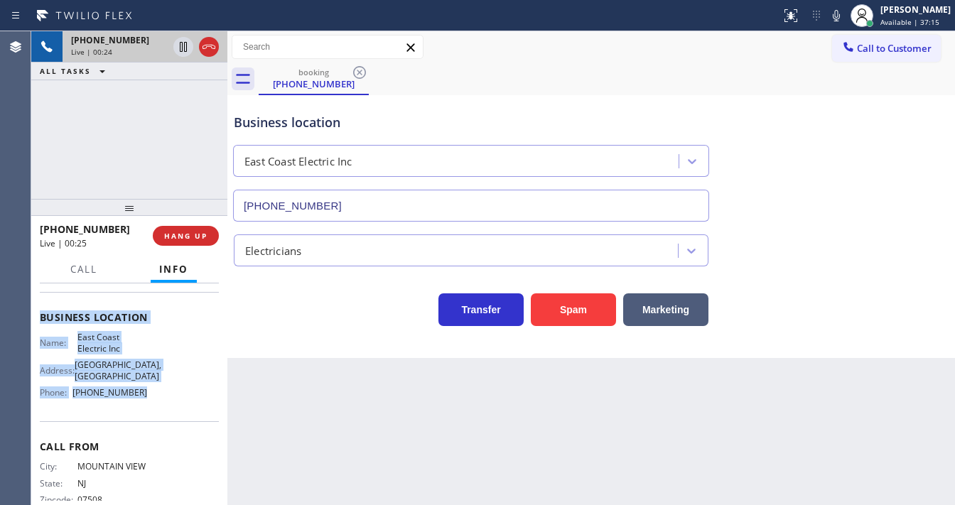
scroll to position [171, 0]
drag, startPoint x: 41, startPoint y: 314, endPoint x: 160, endPoint y: 407, distance: 151.0
click at [160, 407] on div "Context Queue: [Test] All Priority: 1 Customer Name: (973) 519-8580 Phone: (973…" at bounding box center [129, 323] width 179 height 412
copy div "Customer Name: (973) 519-8580 Phone: (973) 519-8580 Address: Business location …"
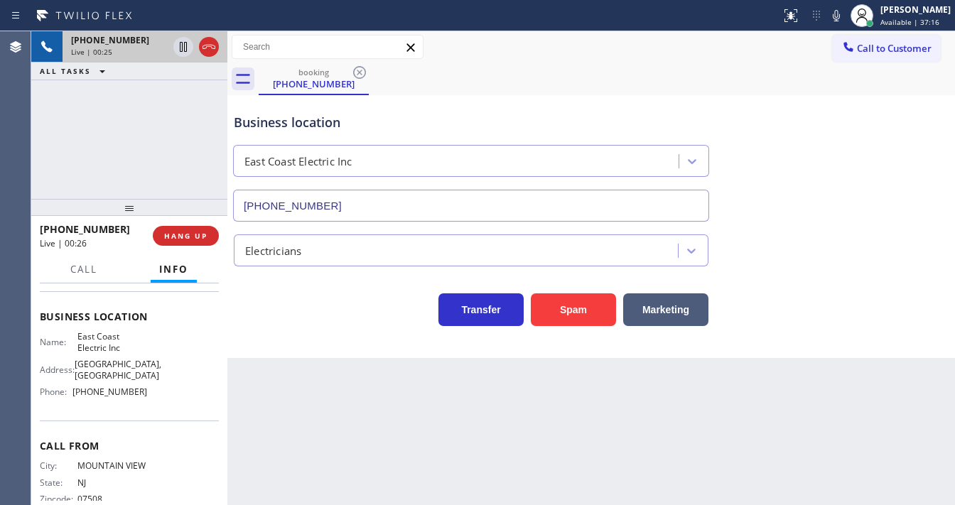
click at [128, 151] on div "+19735198580 Live | 00:25 ALL TASKS ALL TASKS ACTIVE TASKS TASKS IN WRAP UP" at bounding box center [129, 115] width 196 height 168
click at [97, 138] on div "+19735198580 Live | 00:26 ALL TASKS ALL TASKS ACTIVE TASKS TASKS IN WRAP UP" at bounding box center [129, 115] width 196 height 168
click at [486, 500] on div "Back to Dashboard Change Sender ID Customers Technicians Select a contact Outbo…" at bounding box center [591, 268] width 728 height 474
drag, startPoint x: 39, startPoint y: 168, endPoint x: 28, endPoint y: 193, distance: 27.1
click at [39, 168] on div "+19735198580 Live | 01:47 ALL TASKS ALL TASKS ACTIVE TASKS TASKS IN WRAP UP" at bounding box center [129, 115] width 196 height 168
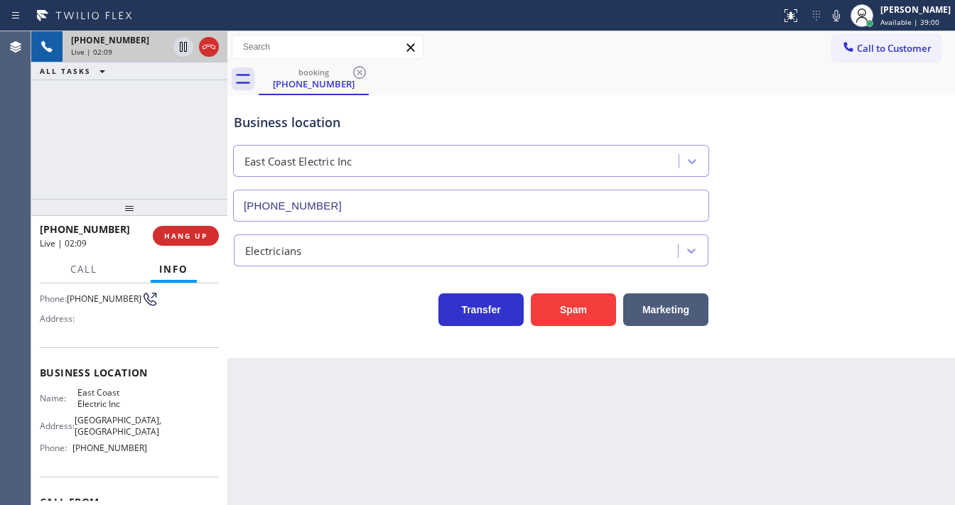
scroll to position [117, 0]
click at [142, 67] on div "ALL TASKS ALL TASKS ACTIVE TASKS TASKS IN WRAP UP" at bounding box center [129, 72] width 196 height 18
click at [566, 43] on div "Call to Customer Outbound call Location [PERSON_NAME] Electrical Service Your c…" at bounding box center [591, 47] width 728 height 25
click at [880, 191] on div "Business location East Coast Electric Inc (862) 407-4399" at bounding box center [591, 157] width 721 height 129
click at [834, 102] on div "Business location East Coast Electric Inc (862) 407-4399" at bounding box center [591, 157] width 721 height 129
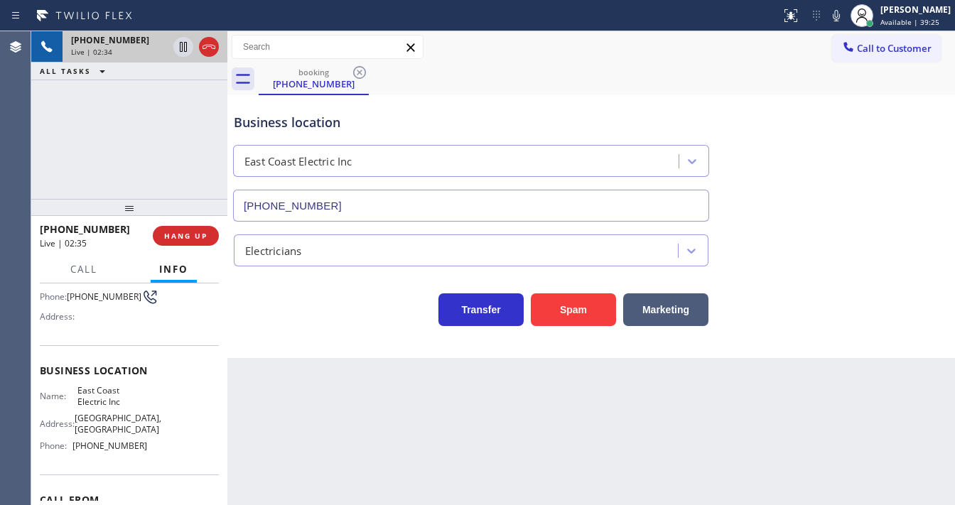
click at [802, 131] on div "Business location East Coast Electric Inc (862) 407-4399" at bounding box center [591, 157] width 721 height 129
click at [806, 131] on div "Business location East Coast Electric Inc (862) 407-4399" at bounding box center [591, 157] width 721 height 129
click at [809, 126] on div "Business location East Coast Electric Inc (862) 407-4399" at bounding box center [591, 157] width 721 height 129
click at [830, 117] on div "Business location East Coast Electric Inc (862) 407-4399" at bounding box center [591, 157] width 721 height 129
click at [896, 197] on div "Business location East Coast Electric Inc (862) 407-4399" at bounding box center [591, 157] width 721 height 129
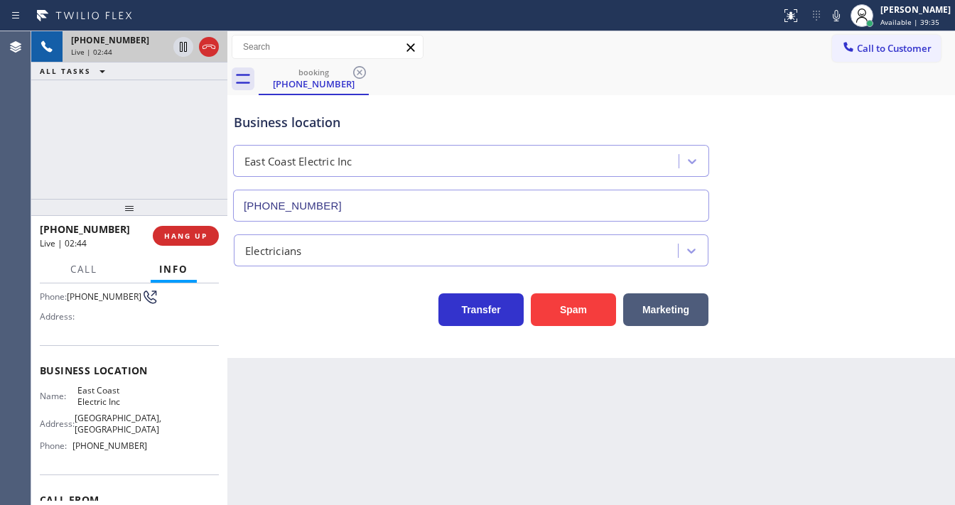
click at [766, 142] on div "Business location East Coast Electric Inc (862) 407-4399" at bounding box center [591, 157] width 721 height 129
drag, startPoint x: 850, startPoint y: 18, endPoint x: 559, endPoint y: 81, distance: 297.5
click at [845, 17] on icon at bounding box center [836, 15] width 17 height 17
drag, startPoint x: 210, startPoint y: 121, endPoint x: 195, endPoint y: 91, distance: 33.7
click at [210, 121] on div "+19735198580 Live | 02:47 ALL TASKS ALL TASKS ACTIVE TASKS TASKS IN WRAP UP" at bounding box center [129, 115] width 196 height 168
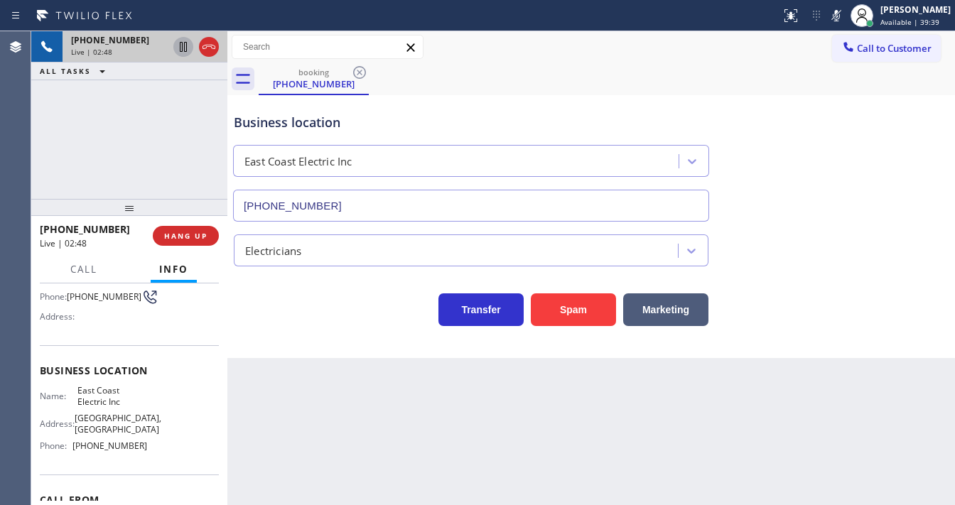
click at [185, 48] on icon at bounding box center [183, 46] width 17 height 17
click at [41, 120] on div "+19735198580 Live | 04:10 ALL TASKS ALL TASKS ACTIVE TASKS TASKS IN WRAP UP" at bounding box center [129, 115] width 196 height 168
drag, startPoint x: 47, startPoint y: 138, endPoint x: 103, endPoint y: 156, distance: 59.1
click at [47, 140] on div "+19735198580 Live | 04:18 ALL TASKS ALL TASKS ACTIVE TASKS TASKS IN WRAP UP" at bounding box center [129, 115] width 196 height 168
click at [215, 232] on button "HANG UP" at bounding box center [186, 236] width 66 height 20
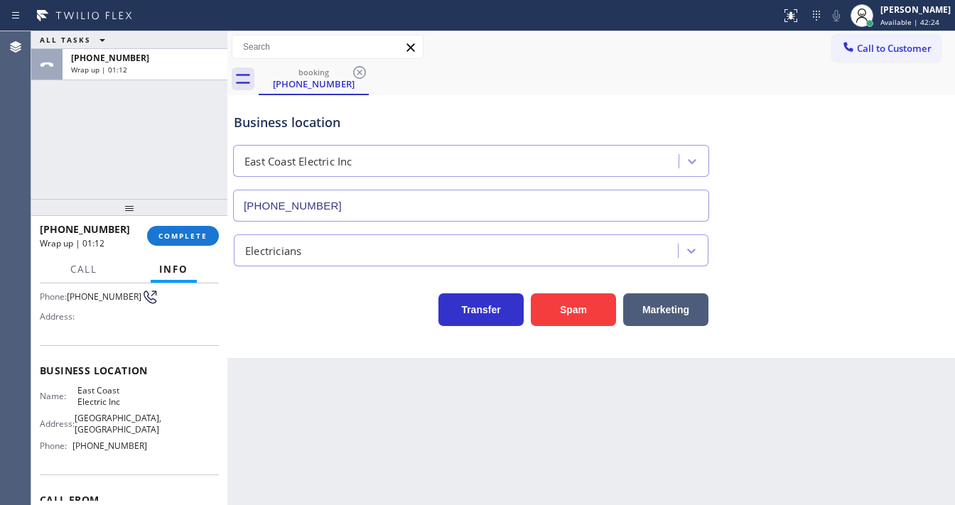
drag, startPoint x: 62, startPoint y: 148, endPoint x: 71, endPoint y: 149, distance: 9.3
click at [62, 148] on div "ALL TASKS ALL TASKS ACTIVE TASKS TASKS IN WRAP UP +19735198580 Wrap up | 01:12" at bounding box center [129, 115] width 196 height 168
click at [206, 234] on span "COMPLETE" at bounding box center [182, 236] width 49 height 10
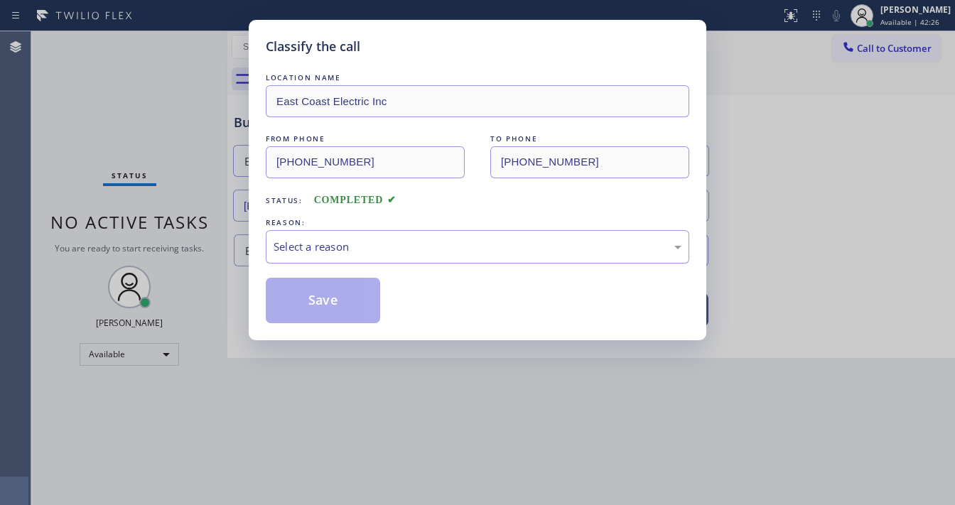
click at [329, 250] on div "Select a reason" at bounding box center [478, 247] width 408 height 16
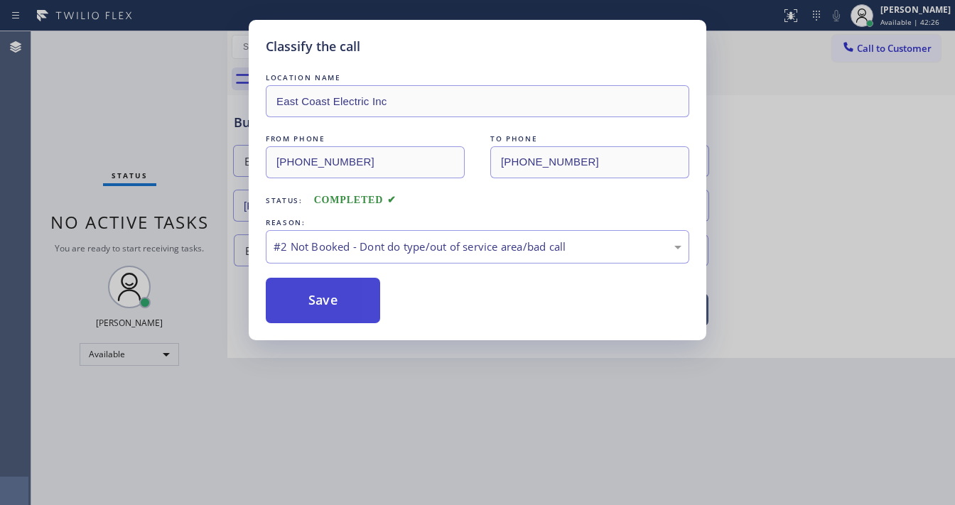
click at [317, 289] on button "Save" at bounding box center [323, 300] width 114 height 45
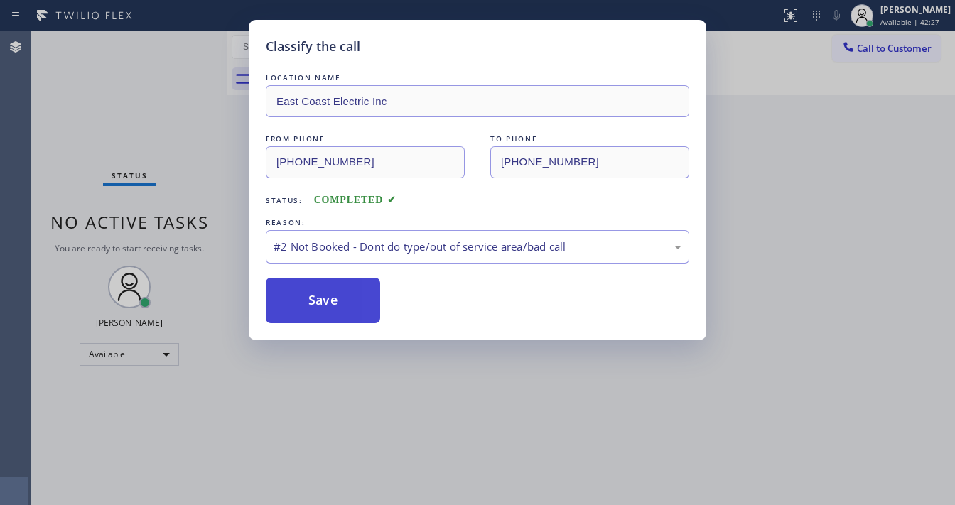
click at [318, 289] on button "Save" at bounding box center [323, 300] width 114 height 45
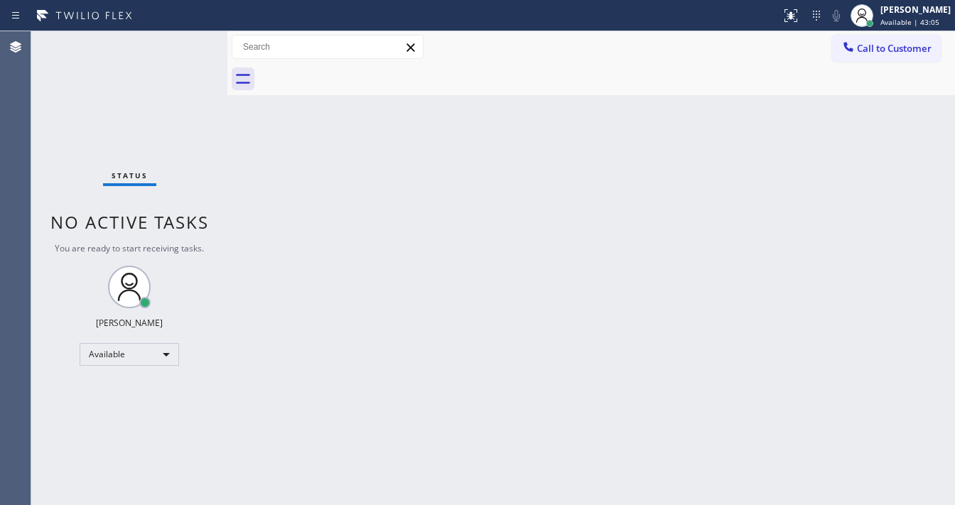
click at [133, 28] on div "Status report No issues detected If you experience an issue, please download th…" at bounding box center [477, 252] width 955 height 505
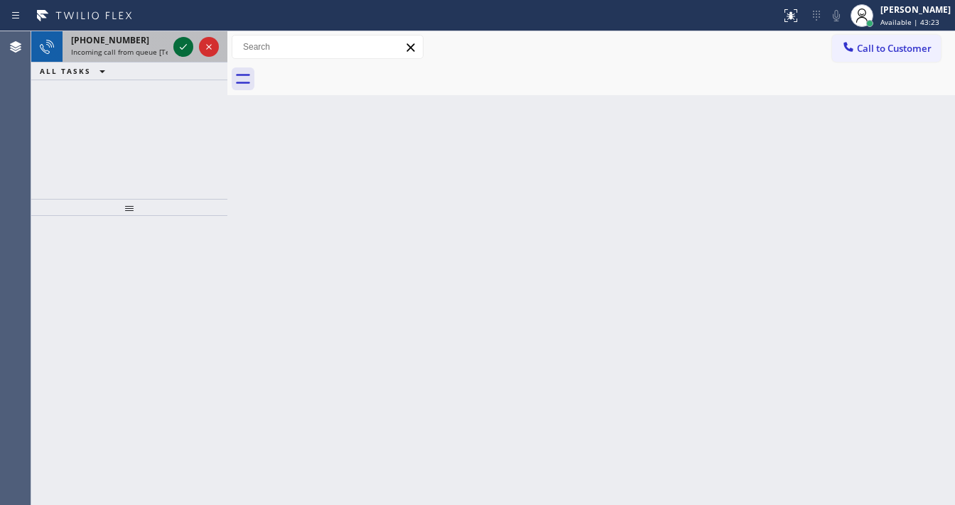
click at [176, 45] on div at bounding box center [183, 46] width 20 height 17
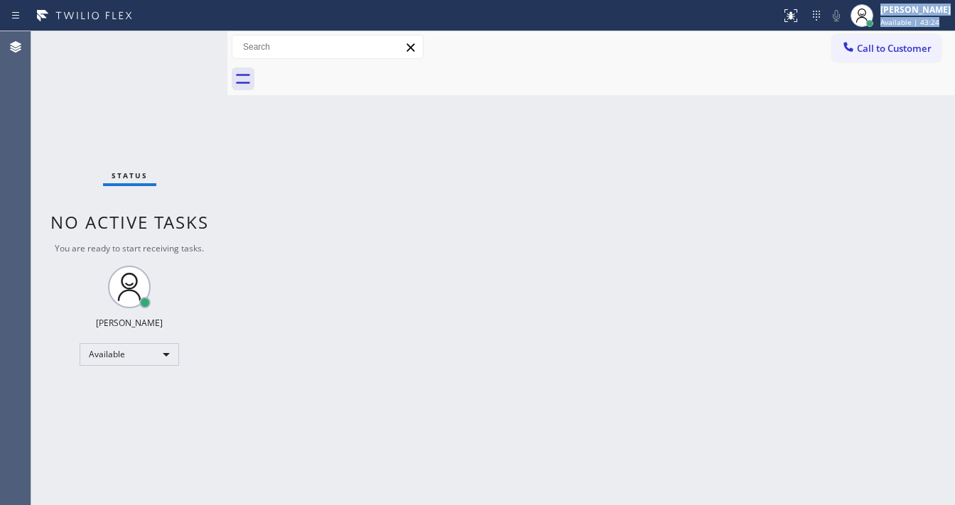
click at [181, 45] on div "Status No active tasks You are ready to start receiving tasks. [PERSON_NAME]" at bounding box center [129, 268] width 196 height 474
click at [184, 45] on div "Status No active tasks You are ready to start receiving tasks. [PERSON_NAME]" at bounding box center [129, 268] width 196 height 474
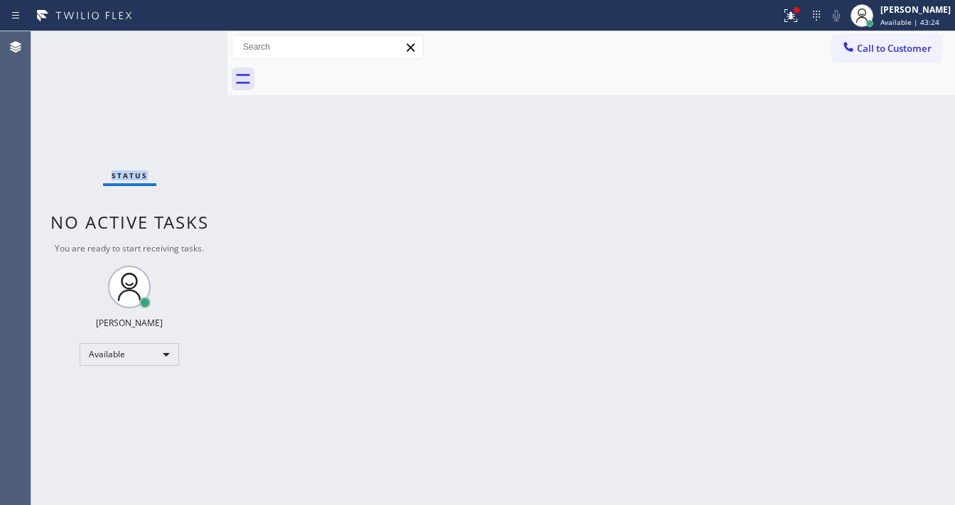
click at [185, 45] on div "Status No active tasks You are ready to start receiving tasks. [PERSON_NAME]" at bounding box center [129, 268] width 196 height 474
click at [807, 19] on div at bounding box center [790, 15] width 31 height 17
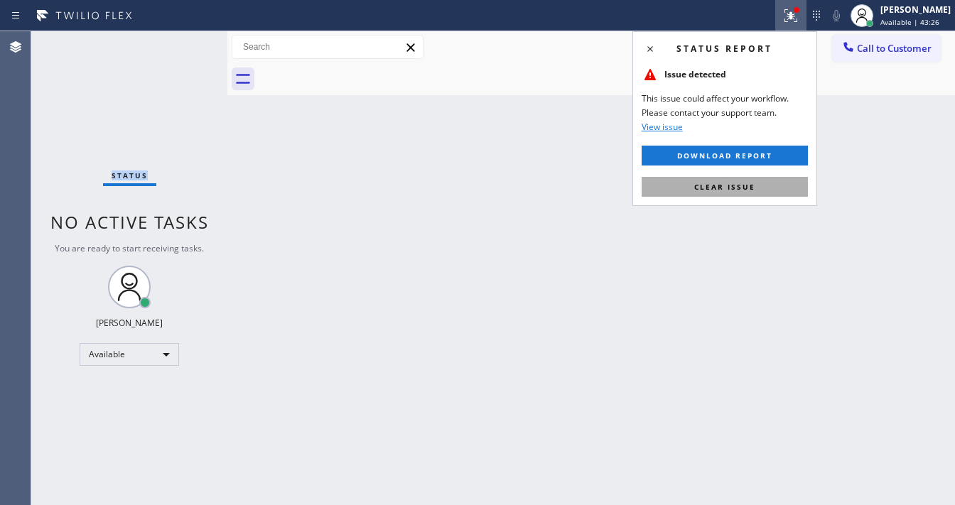
click at [748, 188] on span "Clear issue" at bounding box center [724, 187] width 61 height 10
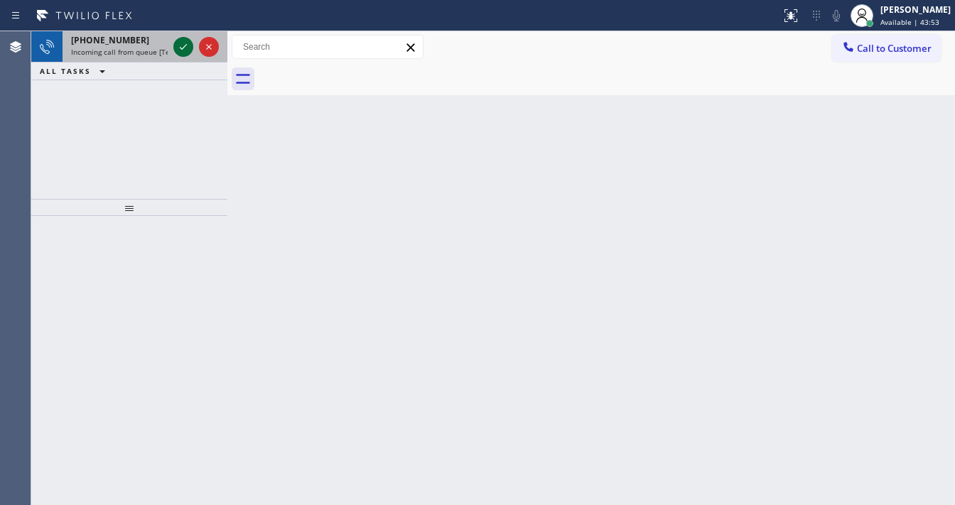
click at [173, 43] on div at bounding box center [183, 46] width 20 height 17
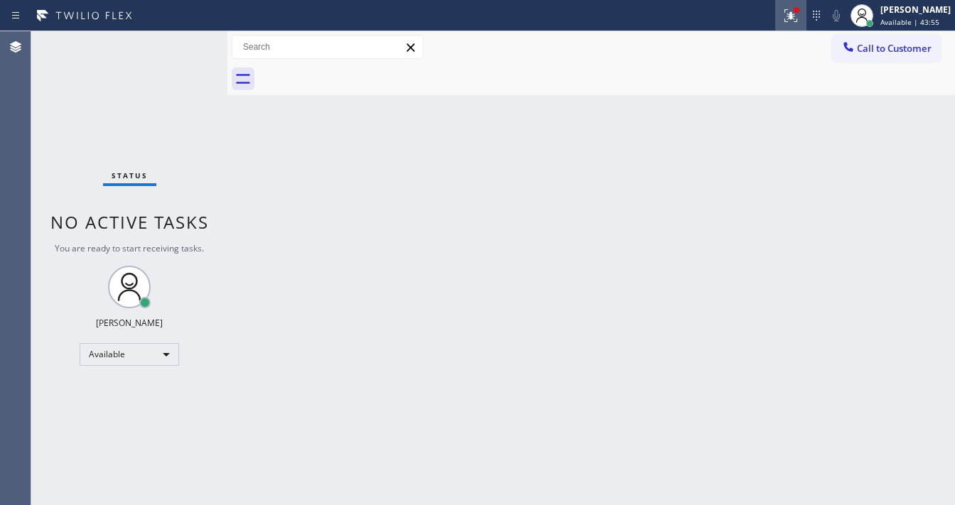
click at [792, 26] on button at bounding box center [790, 15] width 31 height 31
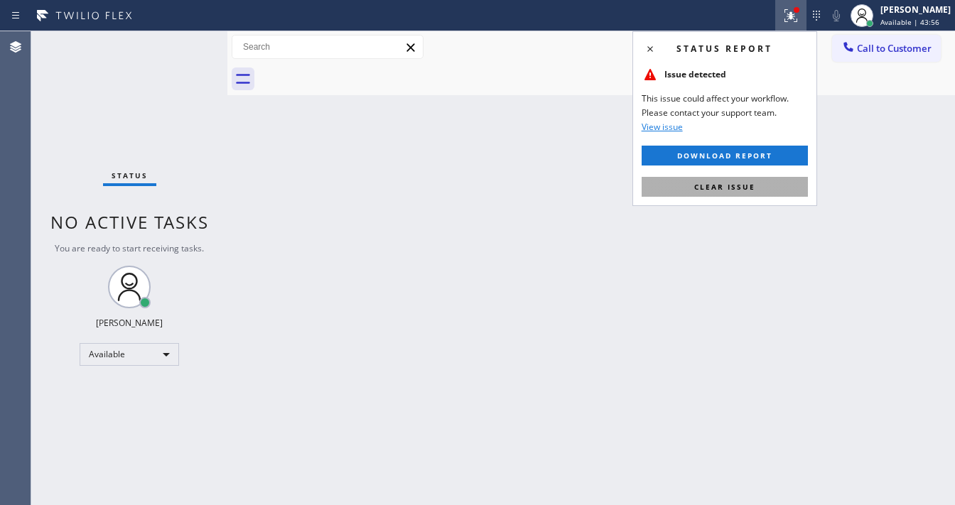
click at [756, 182] on button "Clear issue" at bounding box center [725, 187] width 166 height 20
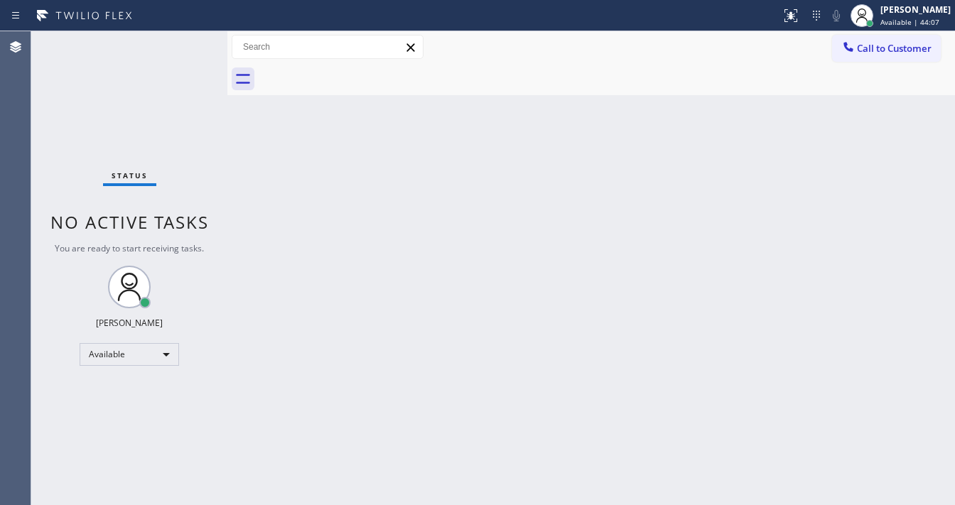
click at [190, 38] on div "Status No active tasks You are ready to start receiving tasks. [PERSON_NAME]" at bounding box center [129, 268] width 196 height 474
click at [188, 39] on div "Status No active tasks You are ready to start receiving tasks. [PERSON_NAME]" at bounding box center [129, 268] width 196 height 474
click at [188, 40] on div "Status No active tasks You are ready to start receiving tasks. [PERSON_NAME]" at bounding box center [129, 268] width 196 height 474
click at [185, 41] on div "Status No active tasks You are ready to start receiving tasks. [PERSON_NAME]" at bounding box center [129, 268] width 196 height 474
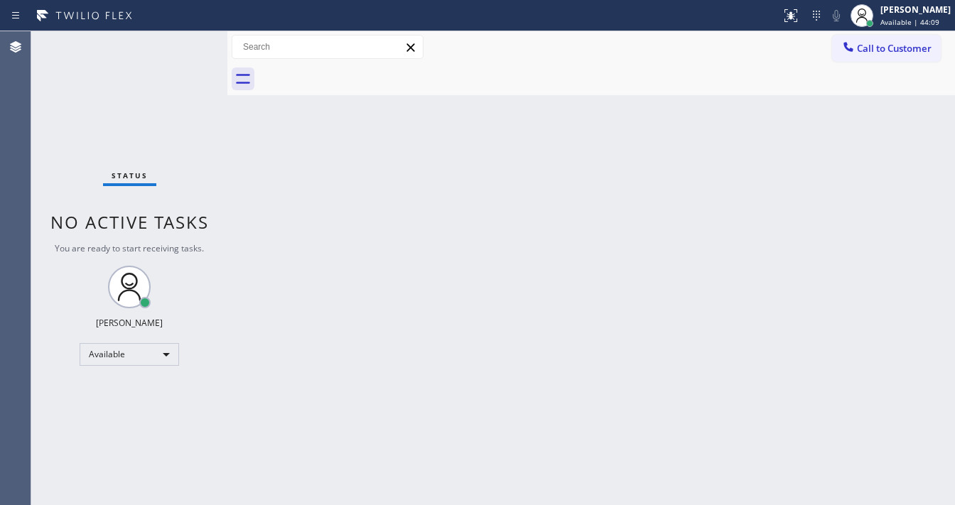
click at [185, 41] on div "Status No active tasks You are ready to start receiving tasks. [PERSON_NAME]" at bounding box center [129, 268] width 196 height 474
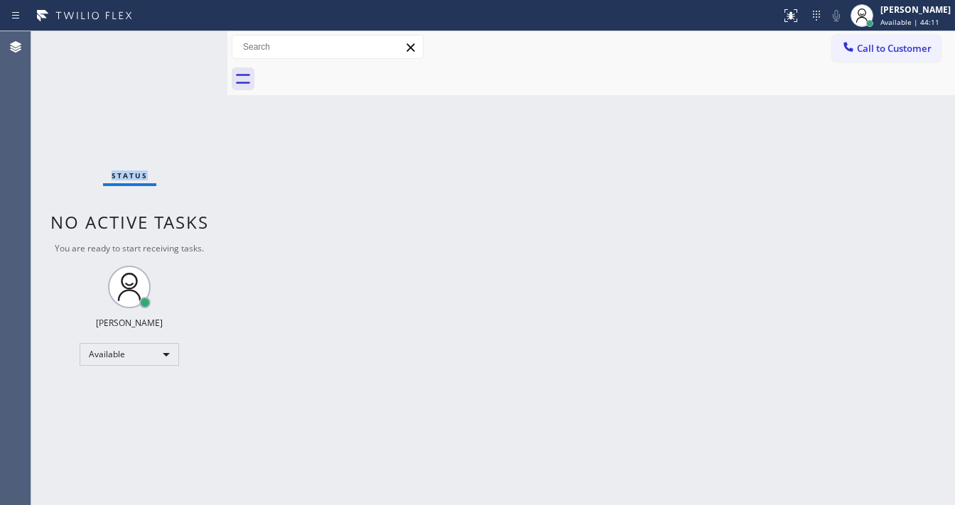
click at [185, 41] on div "Status No active tasks You are ready to start receiving tasks. [PERSON_NAME]" at bounding box center [129, 268] width 196 height 474
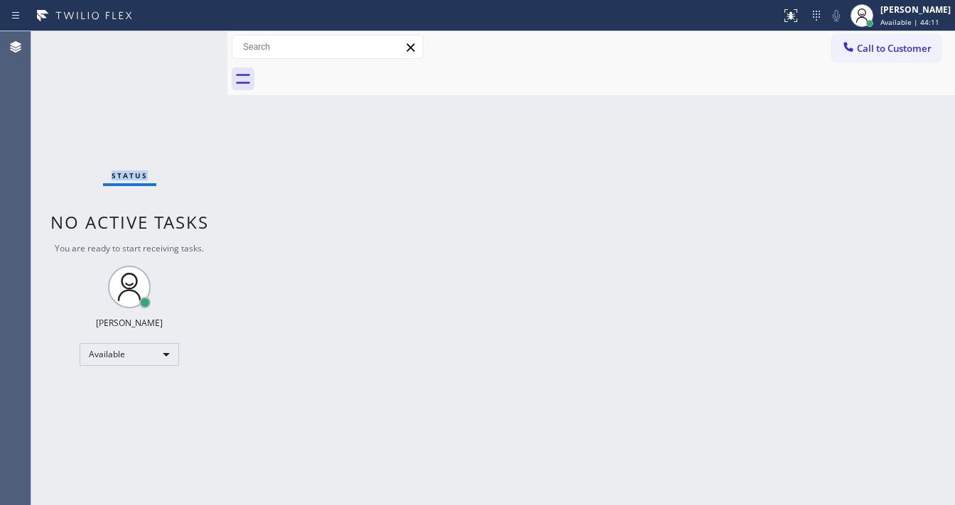
click at [185, 41] on div "Status No active tasks You are ready to start receiving tasks. [PERSON_NAME]" at bounding box center [129, 268] width 196 height 474
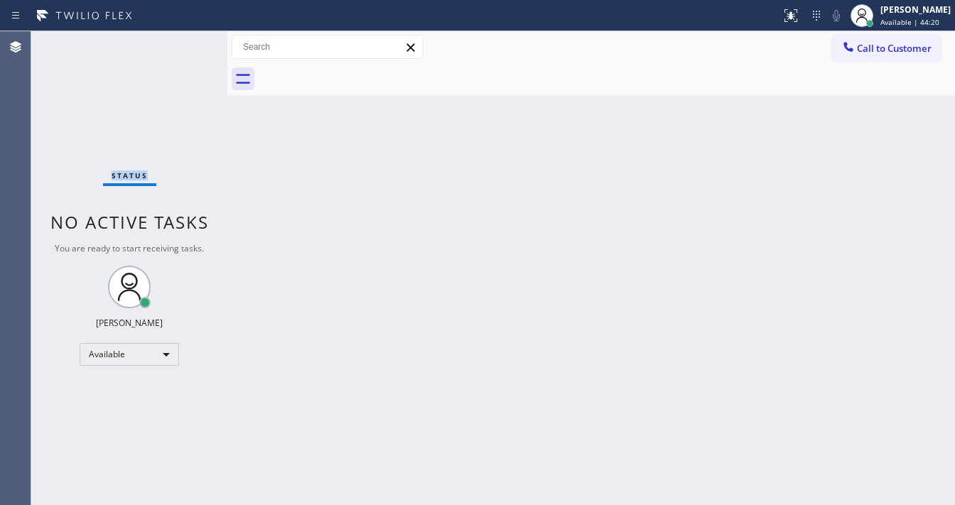
click at [185, 41] on div "Status No active tasks You are ready to start receiving tasks. [PERSON_NAME]" at bounding box center [129, 268] width 196 height 474
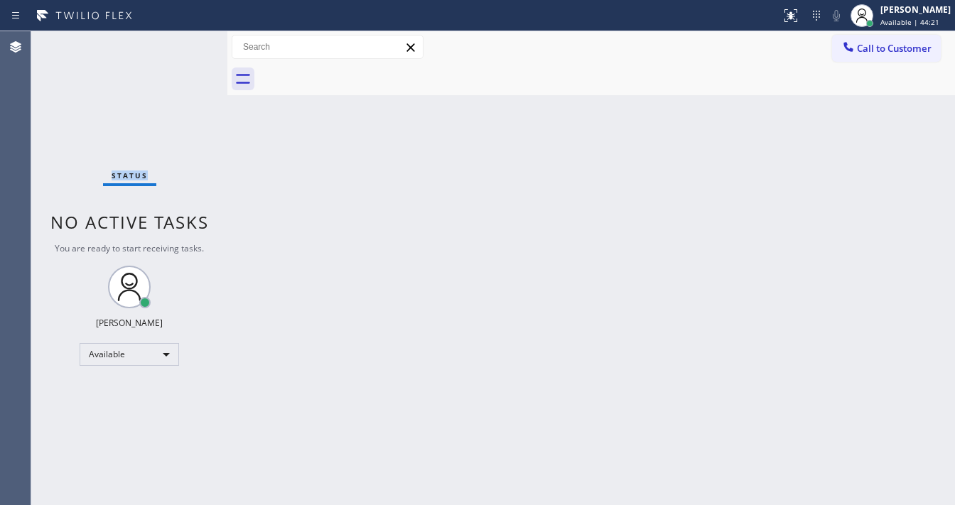
click at [185, 41] on div "Status No active tasks You are ready to start receiving tasks. [PERSON_NAME]" at bounding box center [129, 268] width 196 height 474
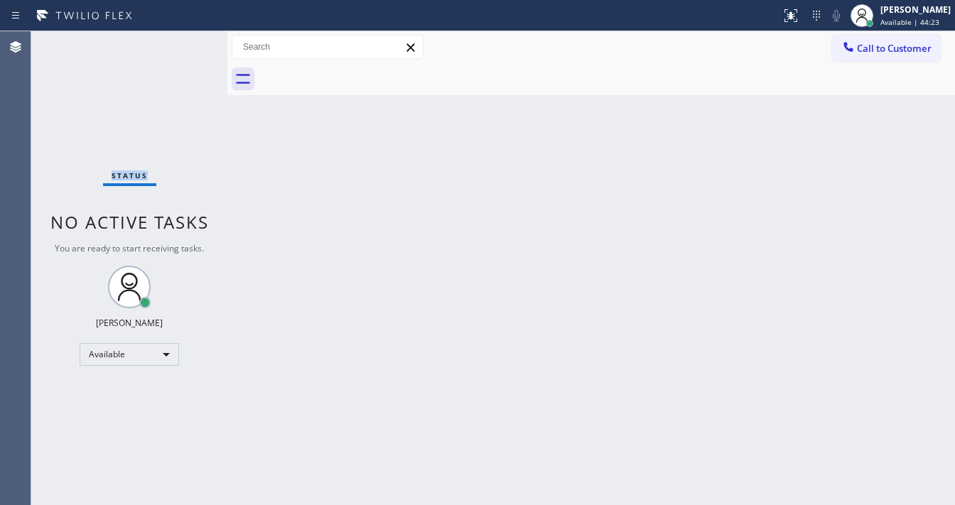
click at [185, 41] on div "Status No active tasks You are ready to start receiving tasks. [PERSON_NAME]" at bounding box center [129, 268] width 196 height 474
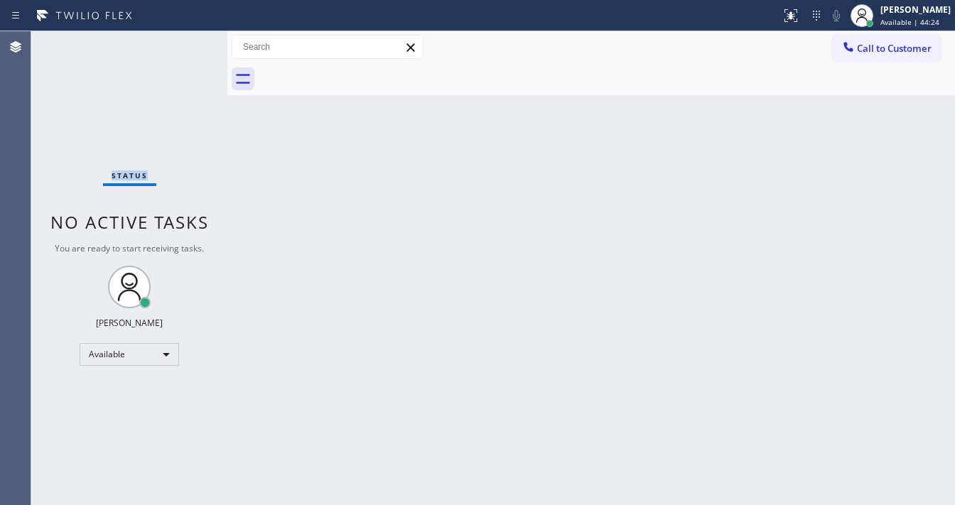
click at [185, 41] on div "Status No active tasks You are ready to start receiving tasks. [PERSON_NAME]" at bounding box center [129, 268] width 196 height 474
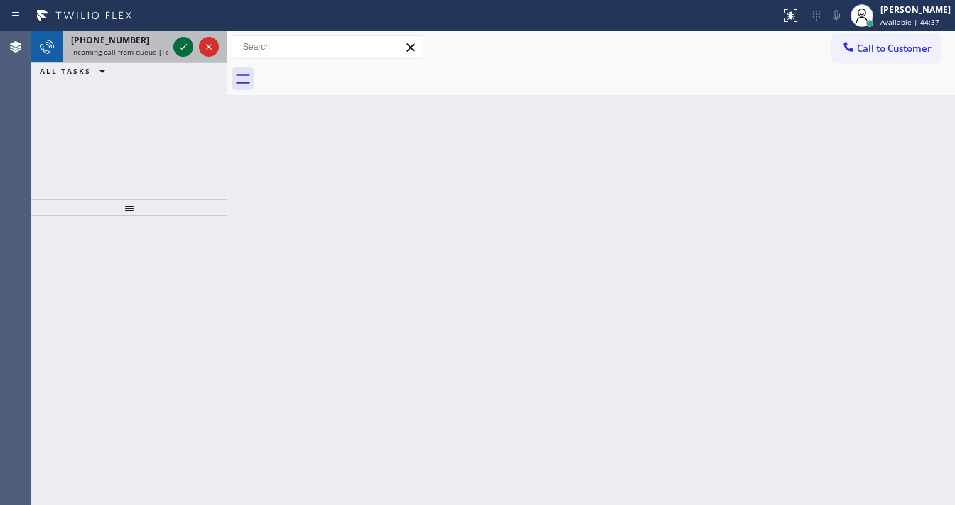
drag, startPoint x: 179, startPoint y: 41, endPoint x: 189, endPoint y: 45, distance: 11.1
click at [187, 44] on icon at bounding box center [183, 46] width 17 height 17
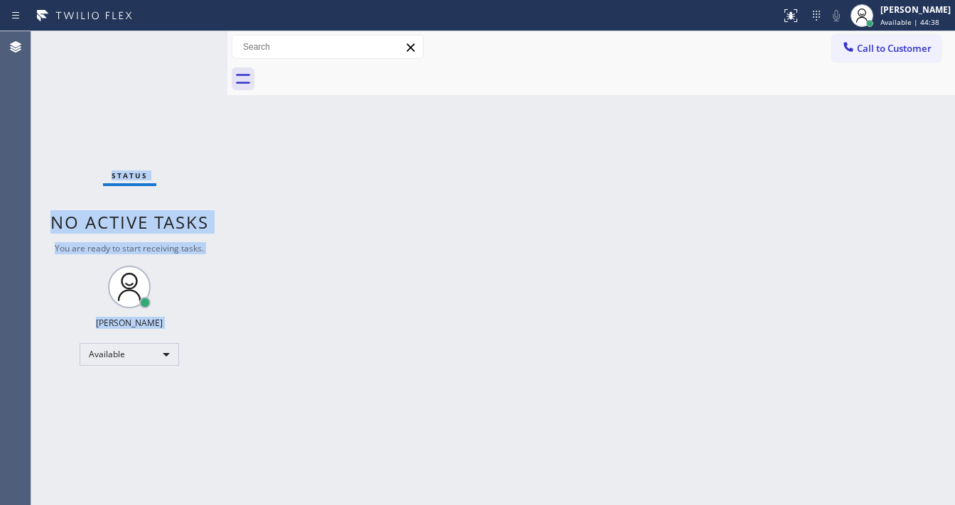
click at [188, 47] on div "Status No active tasks You are ready to start receiving tasks. [PERSON_NAME]" at bounding box center [129, 268] width 196 height 474
click at [186, 47] on div "Status No active tasks You are ready to start receiving tasks. [PERSON_NAME]" at bounding box center [129, 268] width 196 height 474
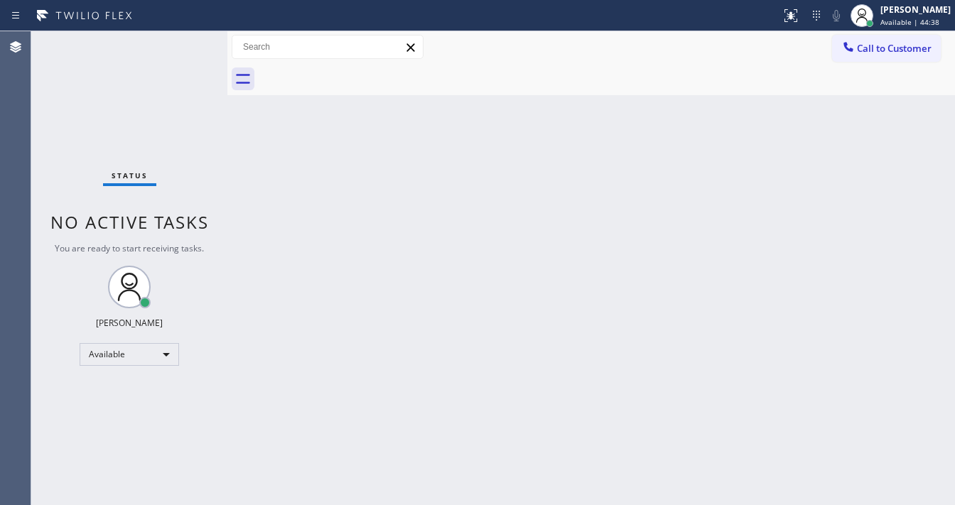
click at [185, 47] on div "Status No active tasks You are ready to start receiving tasks. [PERSON_NAME]" at bounding box center [129, 268] width 196 height 474
click at [800, 19] on icon at bounding box center [791, 15] width 17 height 17
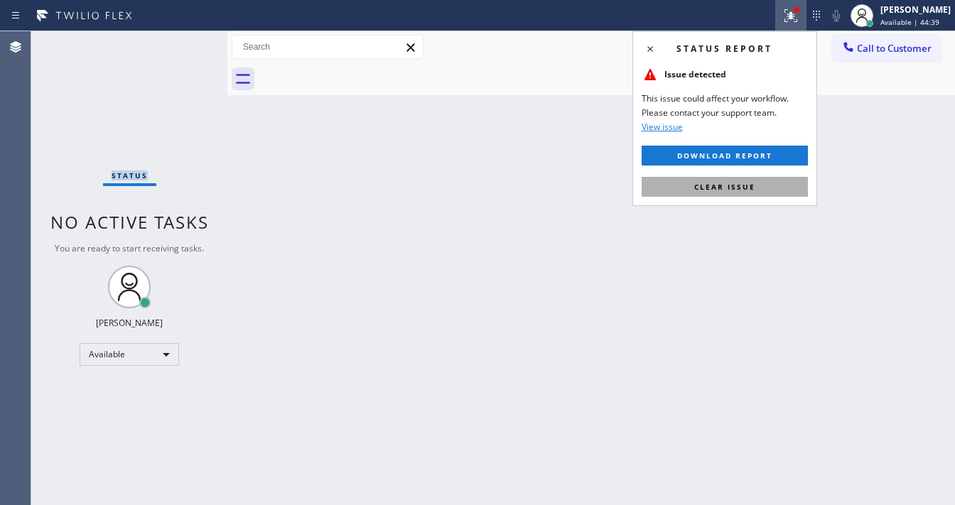
click at [751, 185] on span "Clear issue" at bounding box center [724, 187] width 61 height 10
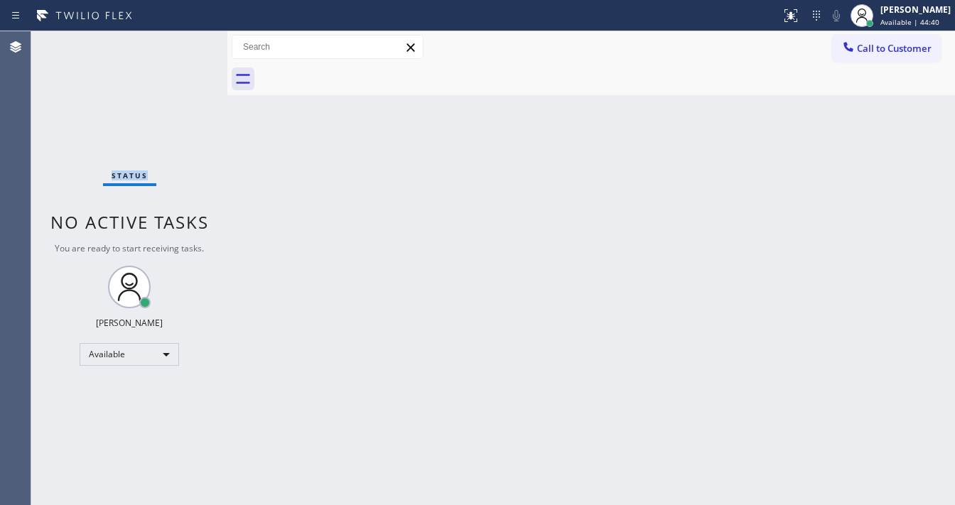
click at [184, 40] on div "Status No active tasks You are ready to start receiving tasks. [PERSON_NAME]" at bounding box center [129, 268] width 196 height 474
click at [186, 40] on div "Status No active tasks You are ready to start receiving tasks. [PERSON_NAME]" at bounding box center [129, 268] width 196 height 474
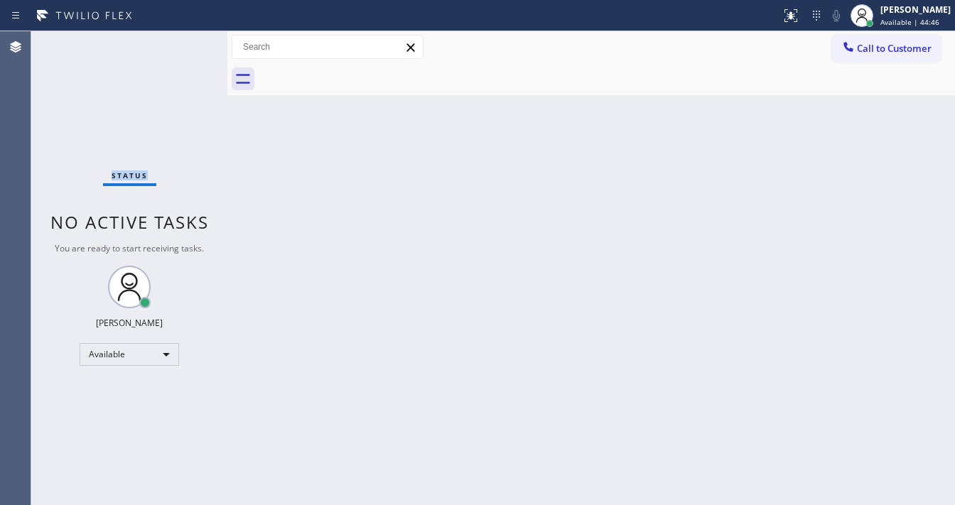
click at [186, 40] on div "Status No active tasks You are ready to start receiving tasks. [PERSON_NAME]" at bounding box center [129, 268] width 196 height 474
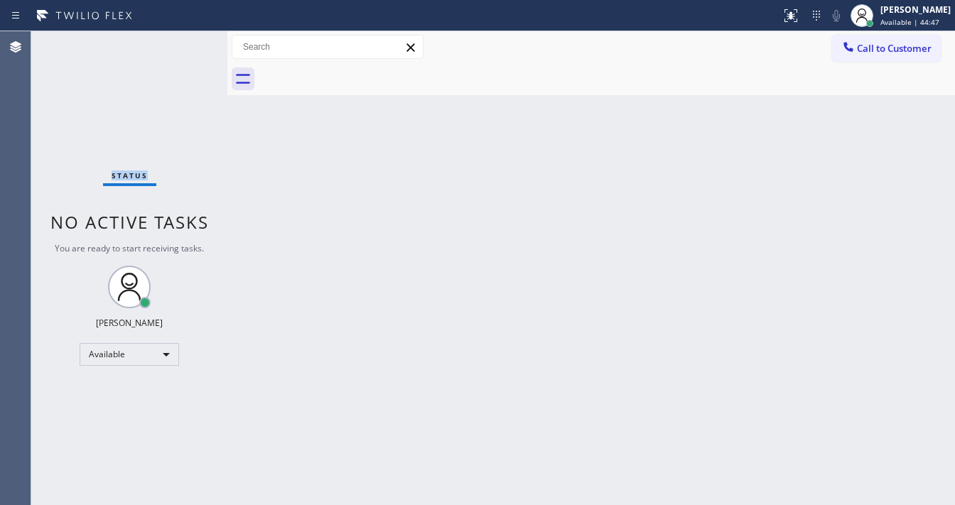
click at [186, 40] on div "Status No active tasks You are ready to start receiving tasks. [PERSON_NAME]" at bounding box center [129, 268] width 196 height 474
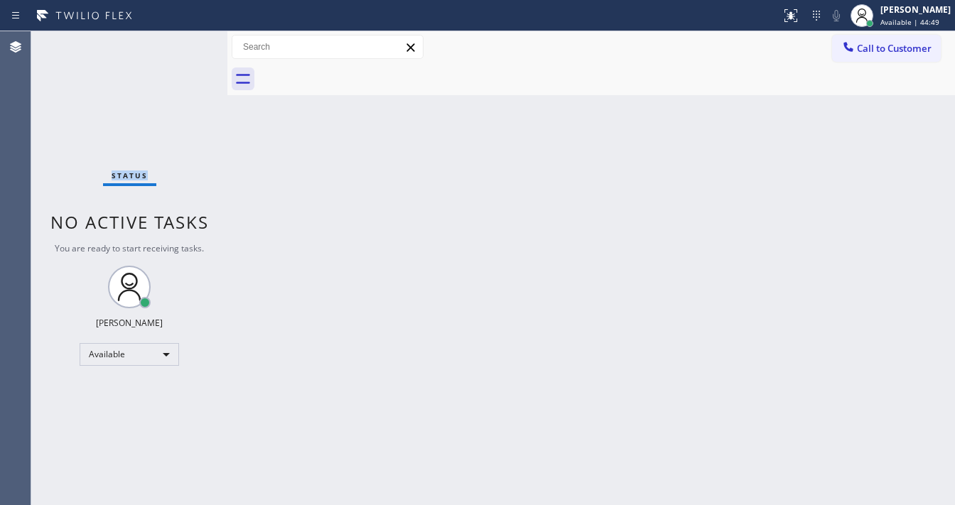
click at [186, 40] on div "Status No active tasks You are ready to start receiving tasks. [PERSON_NAME]" at bounding box center [129, 268] width 196 height 474
click at [187, 34] on div "Status No active tasks You are ready to start receiving tasks. [PERSON_NAME]" at bounding box center [129, 268] width 196 height 474
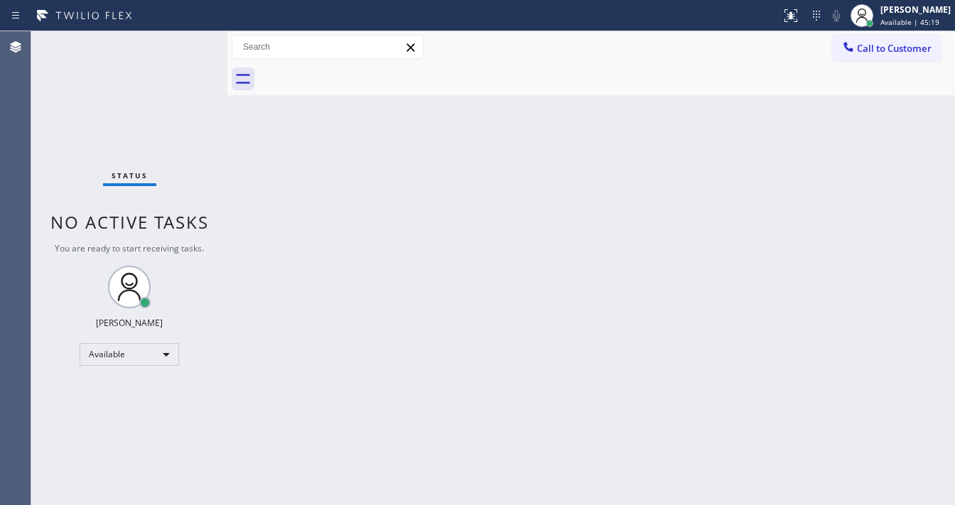
click at [188, 37] on div "Status No active tasks You are ready to start receiving tasks. [PERSON_NAME]" at bounding box center [129, 268] width 196 height 474
click at [188, 38] on div "Status No active tasks You are ready to start receiving tasks. [PERSON_NAME]" at bounding box center [129, 268] width 196 height 474
click at [188, 41] on div "Status No active tasks You are ready to start receiving tasks. [PERSON_NAME]" at bounding box center [129, 268] width 196 height 474
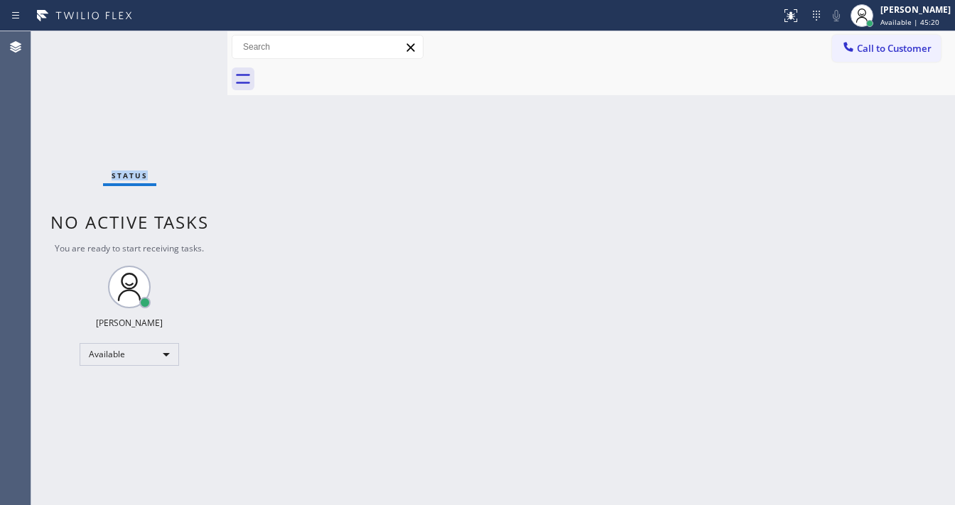
click at [188, 41] on div "Status No active tasks You are ready to start receiving tasks. [PERSON_NAME]" at bounding box center [129, 268] width 196 height 474
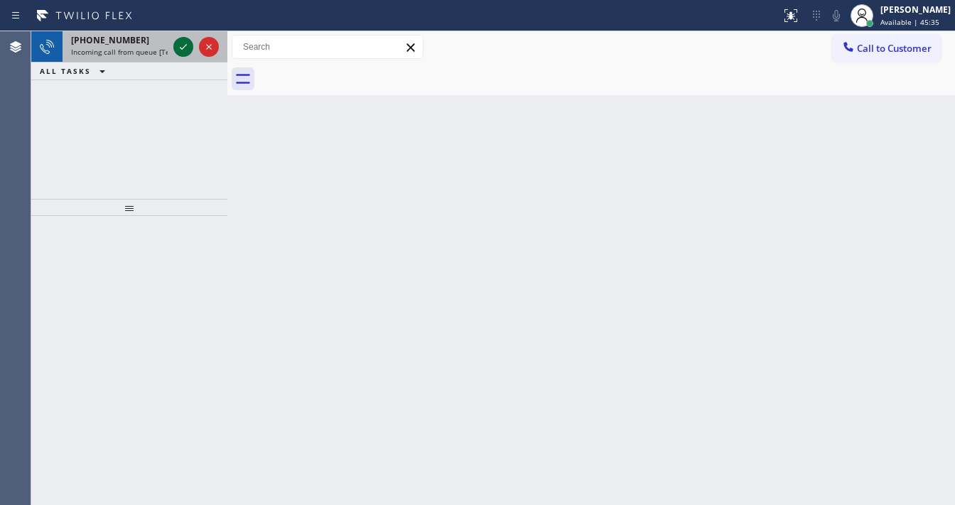
click at [186, 48] on icon at bounding box center [183, 46] width 17 height 17
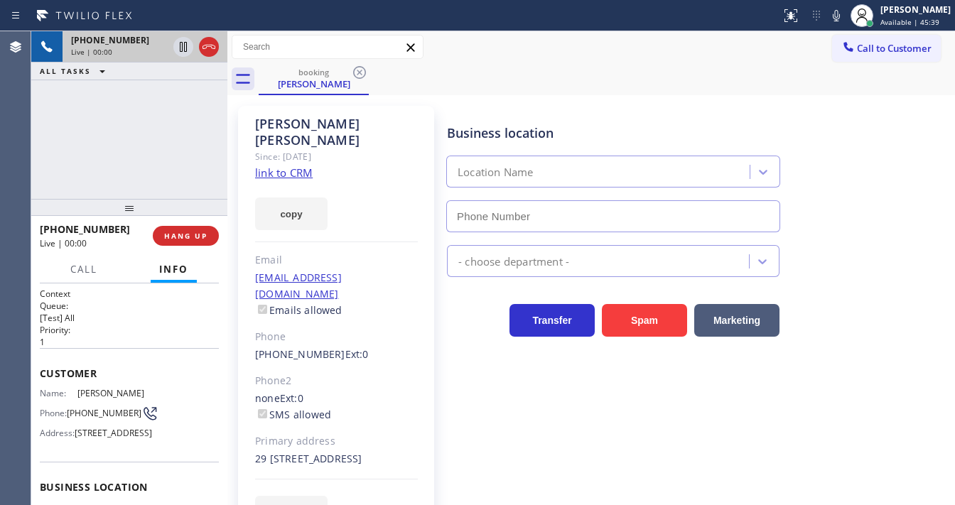
type input "[PHONE_NUMBER]"
click at [299, 166] on link "link to CRM" at bounding box center [284, 173] width 58 height 14
click at [845, 16] on icon at bounding box center [836, 15] width 17 height 17
click at [845, 17] on icon at bounding box center [836, 15] width 17 height 17
click at [159, 158] on div "+14807499469 Live | 00:47 ALL TASKS ALL TASKS ACTIVE TASKS TASKS IN WRAP UP" at bounding box center [129, 115] width 196 height 168
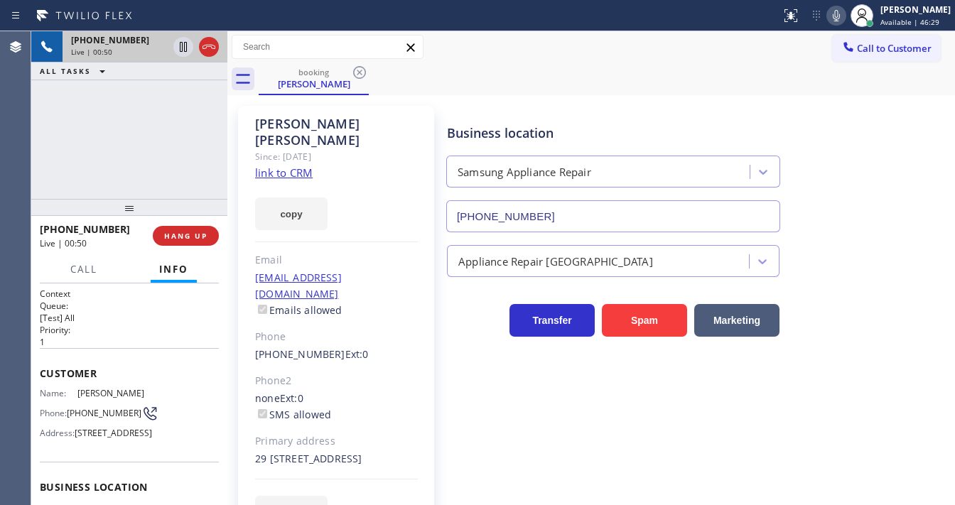
click at [128, 141] on div "+14807499469 Live | 00:50 ALL TASKS ALL TASKS ACTIVE TASKS TASKS IN WRAP UP" at bounding box center [129, 115] width 196 height 168
click at [183, 45] on icon at bounding box center [183, 46] width 17 height 17
click at [844, 15] on icon at bounding box center [836, 15] width 17 height 17
click at [818, 102] on div "Jolene Fetters Since: 20 may 2020 link to CRM copy Email rjprteam@msn.com Email…" at bounding box center [591, 326] width 721 height 454
click at [165, 128] on div "+14807499469 Live | 01:22 ALL TASKS ALL TASKS ACTIVE TASKS TASKS IN WRAP UP" at bounding box center [129, 115] width 196 height 168
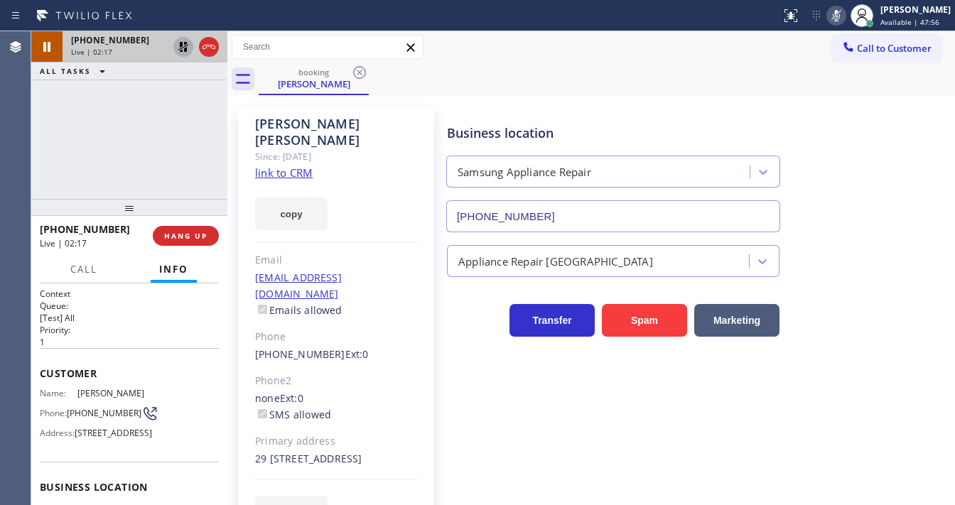
click at [181, 50] on icon at bounding box center [183, 47] width 10 height 10
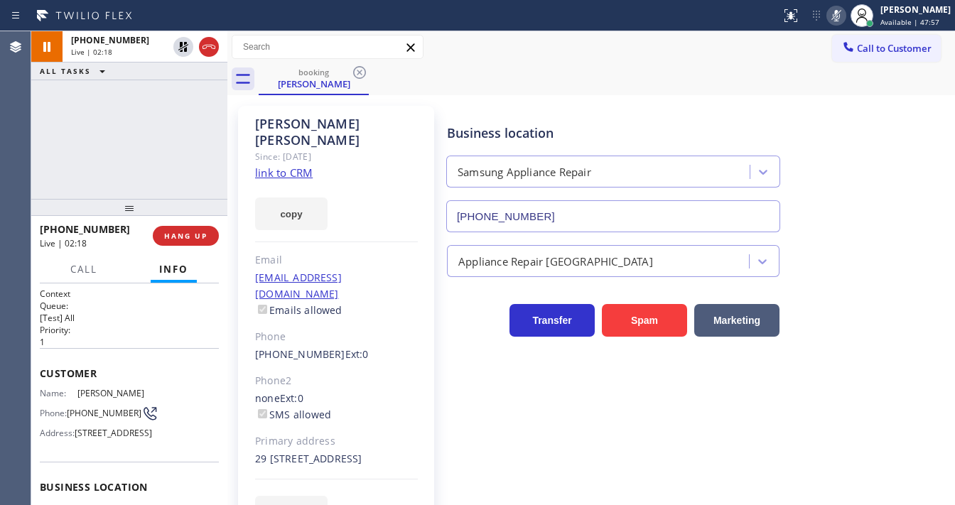
click at [845, 14] on icon at bounding box center [836, 15] width 17 height 17
click at [162, 160] on div "+14807499469 Live | 02:19 ALL TASKS ALL TASKS ACTIVE TASKS TASKS IN WRAP UP" at bounding box center [129, 115] width 196 height 168
drag, startPoint x: 88, startPoint y: 410, endPoint x: 70, endPoint y: 391, distance: 26.2
click at [70, 391] on div "Name: Jolene Fetters Phone: (480) 749-9469 Address: 120 North Val Vista Drive, …" at bounding box center [93, 416] width 107 height 56
copy div "Jolene Fetters Phone: (480) 749-9469"
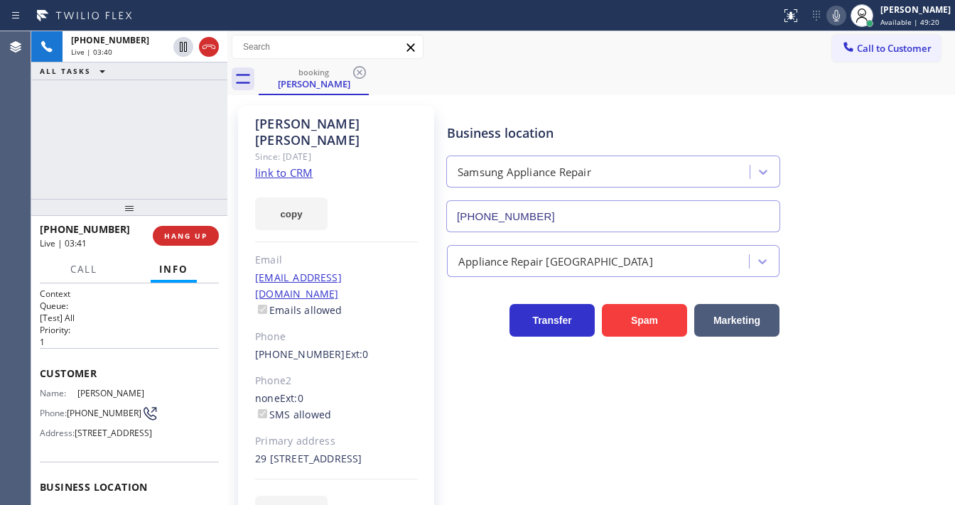
click at [145, 158] on div "+14807499469 Live | 03:40 ALL TASKS ALL TASKS ACTIVE TASKS TASKS IN WRAP UP" at bounding box center [129, 115] width 196 height 168
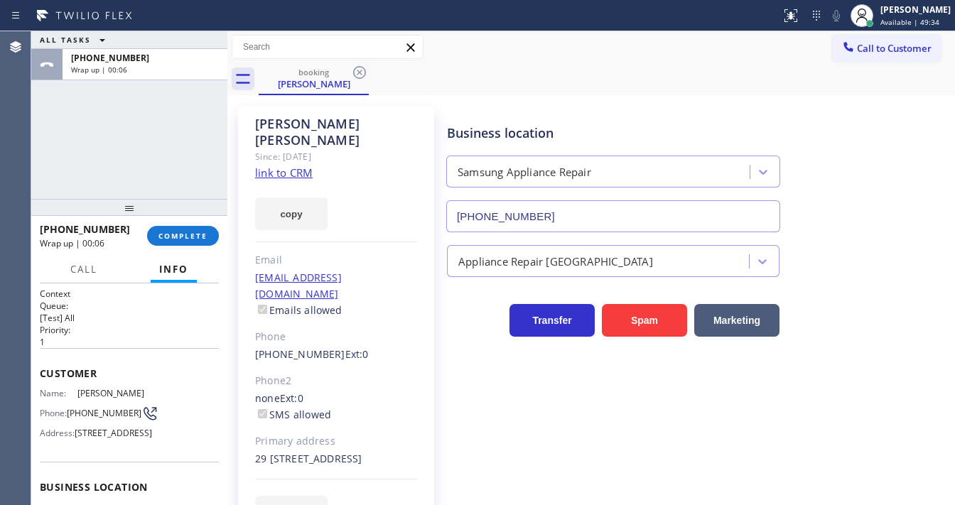
click at [130, 112] on div "ALL TASKS ALL TASKS ACTIVE TASKS TASKS IN WRAP UP +14807499469 Wrap up | 00:06" at bounding box center [129, 115] width 196 height 168
click at [24, 161] on div "Agent Desktop" at bounding box center [15, 268] width 31 height 474
click at [171, 231] on span "COMPLETE" at bounding box center [182, 236] width 49 height 10
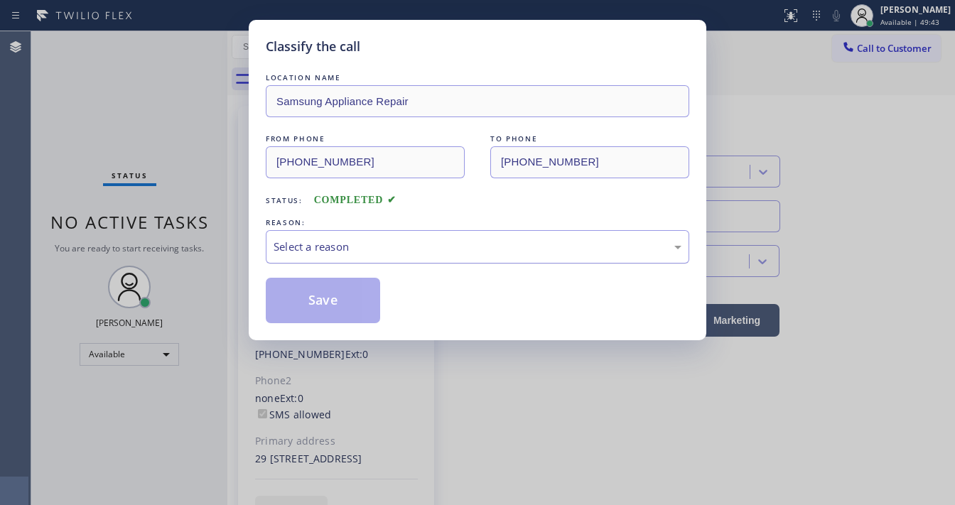
click at [310, 255] on div "Select a reason" at bounding box center [478, 246] width 424 height 33
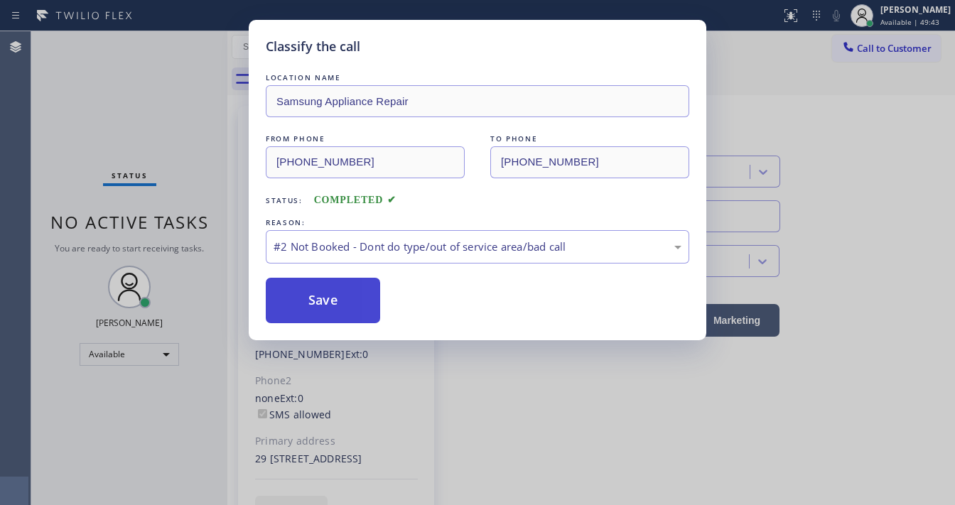
click at [311, 297] on button "Save" at bounding box center [323, 300] width 114 height 45
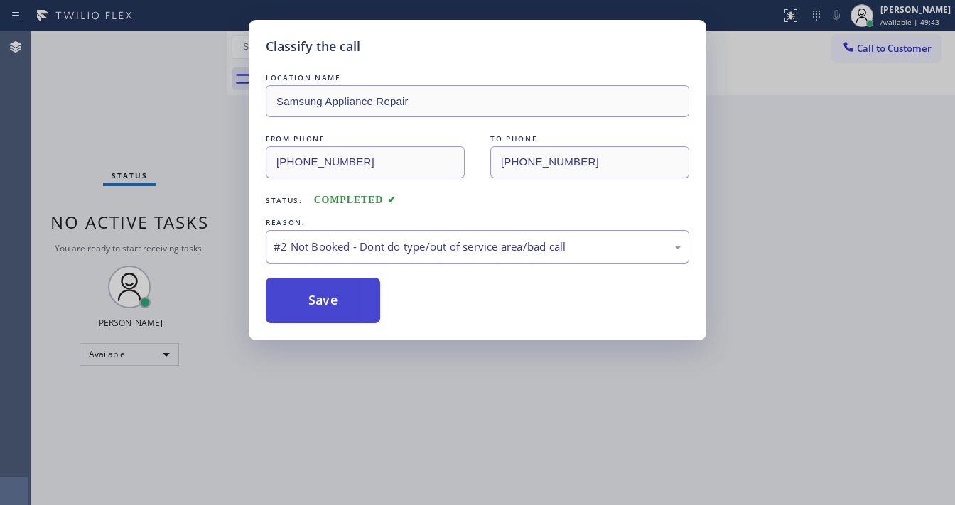
click at [311, 297] on button "Save" at bounding box center [323, 300] width 114 height 45
click at [141, 356] on div "Classify the call LOCATION NAME Electrical Land Malibu FROM PHONE (424) 644-413…" at bounding box center [493, 268] width 924 height 474
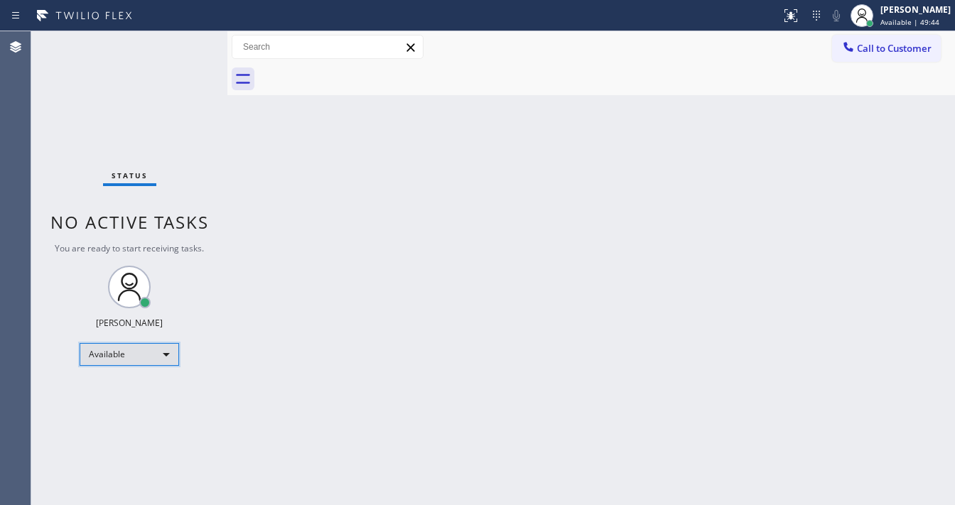
click at [141, 356] on div "Available" at bounding box center [130, 354] width 100 height 23
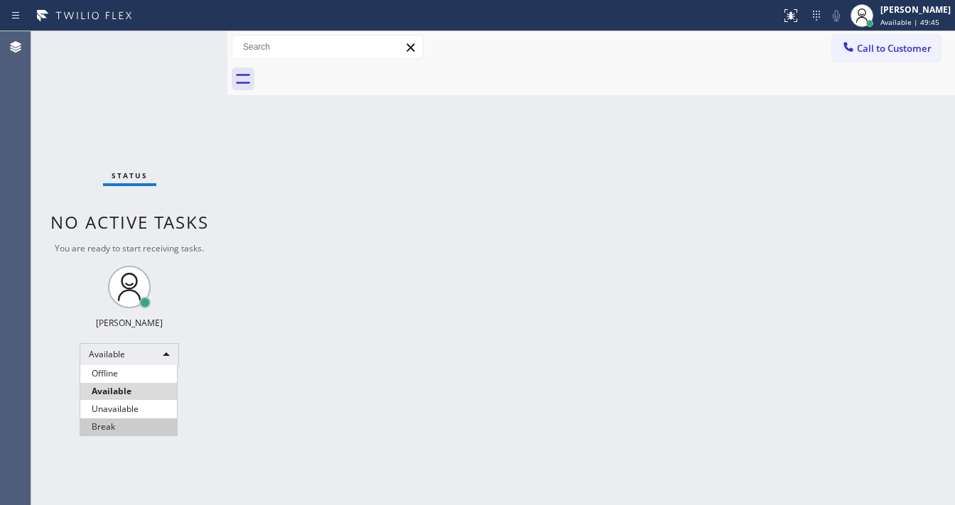
click at [134, 427] on li "Break" at bounding box center [128, 427] width 97 height 17
drag, startPoint x: 244, startPoint y: 386, endPoint x: 230, endPoint y: 382, distance: 14.7
click at [242, 386] on div "Back to Dashboard Change Sender ID Customers Technicians Select a contact Outbo…" at bounding box center [591, 268] width 728 height 474
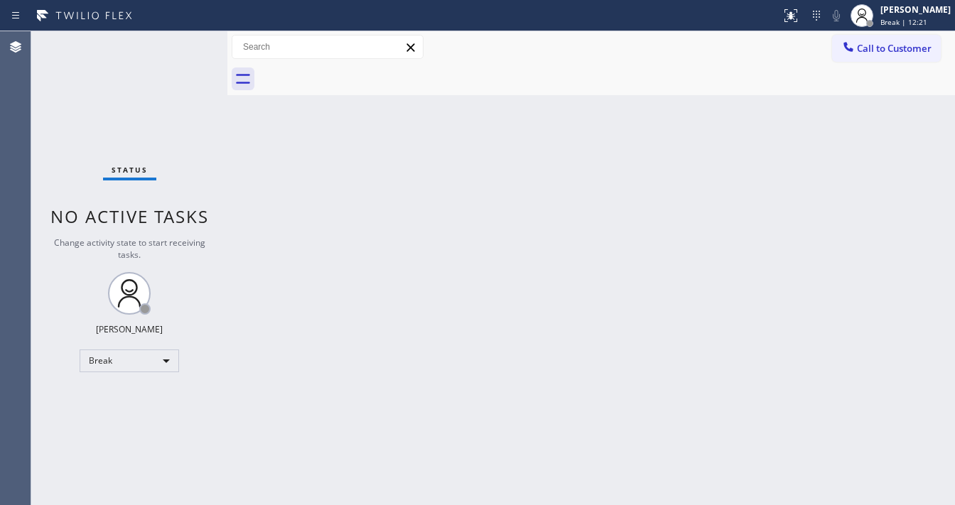
click at [681, 162] on div "Back to Dashboard Change Sender ID Customers Technicians Select a contact Outbo…" at bounding box center [591, 268] width 728 height 474
click at [188, 43] on div "Status No active tasks Change activity state to start receiving tasks. Michael …" at bounding box center [129, 268] width 196 height 474
click at [186, 43] on div "Status No active tasks Change activity state to start receiving tasks. Michael …" at bounding box center [129, 268] width 196 height 474
drag, startPoint x: 186, startPoint y: 43, endPoint x: 195, endPoint y: 0, distance: 44.3
click at [190, 28] on div "Status report No issues detected If you experience an issue, please download th…" at bounding box center [477, 252] width 955 height 505
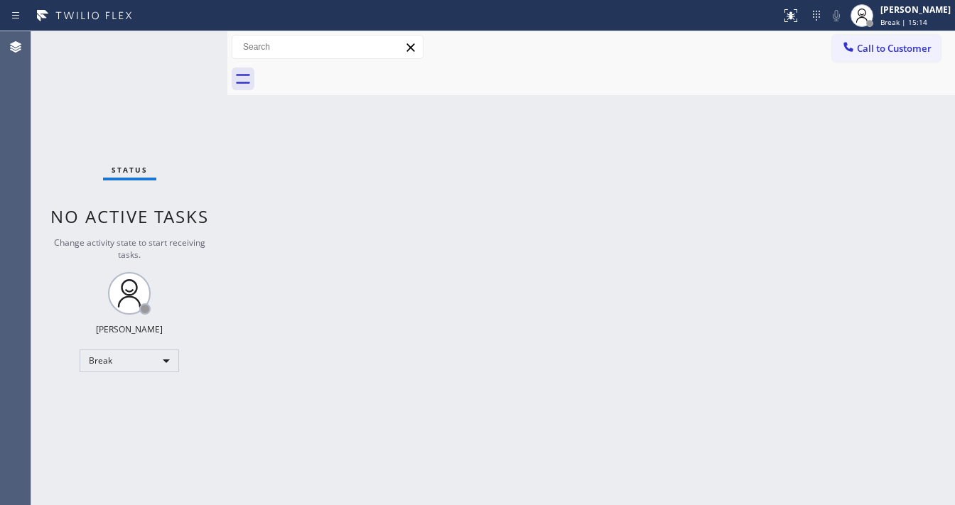
click at [321, 179] on div "Back to Dashboard Change Sender ID Customers Technicians Select a contact Outbo…" at bounding box center [591, 268] width 728 height 474
click at [128, 362] on div "Break" at bounding box center [130, 361] width 100 height 23
click at [133, 394] on li "Available" at bounding box center [128, 397] width 97 height 17
drag, startPoint x: 318, startPoint y: 371, endPoint x: 377, endPoint y: 504, distance: 145.7
click at [320, 372] on div "Back to Dashboard Change Sender ID Customers Technicians Select a contact Outbo…" at bounding box center [591, 268] width 728 height 474
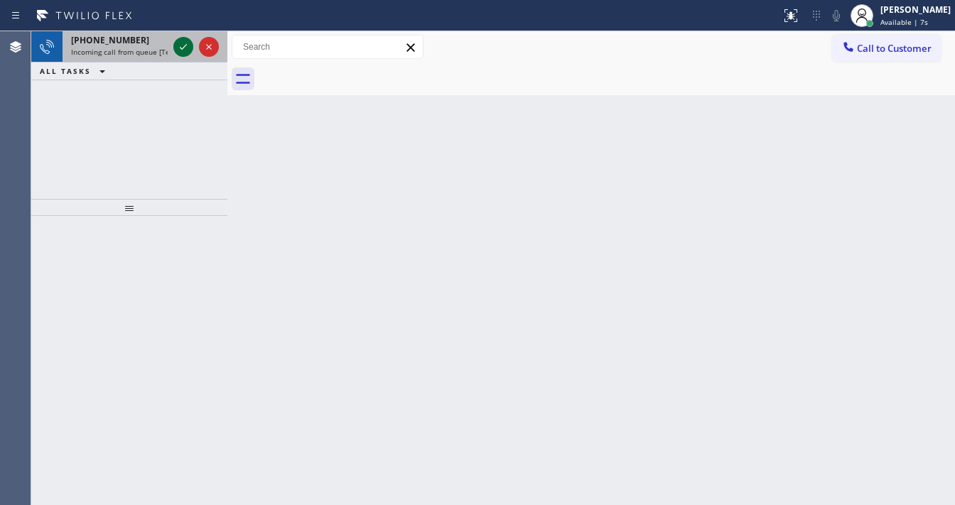
click at [183, 50] on icon at bounding box center [183, 46] width 17 height 17
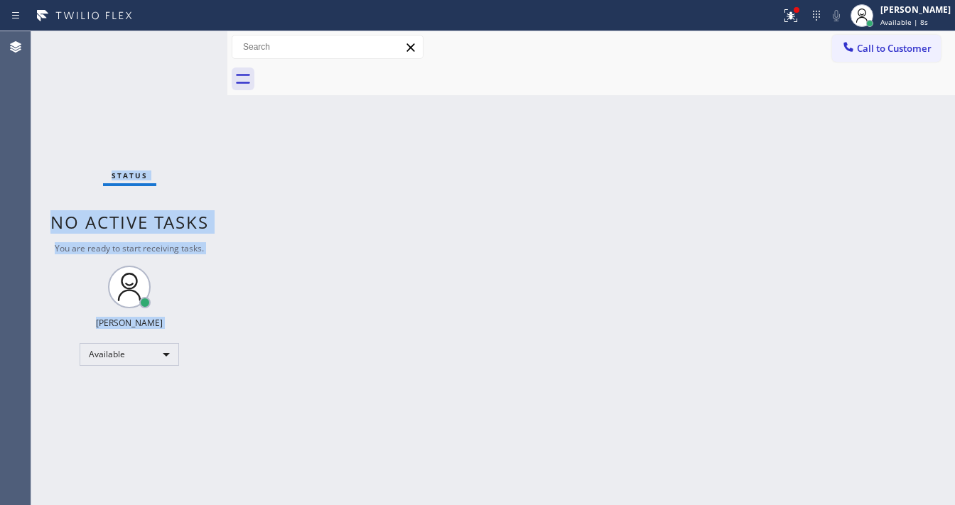
click at [183, 48] on div "Status No active tasks You are ready to start receiving tasks. [PERSON_NAME]" at bounding box center [129, 268] width 196 height 474
click at [792, 14] on div at bounding box center [790, 15] width 31 height 17
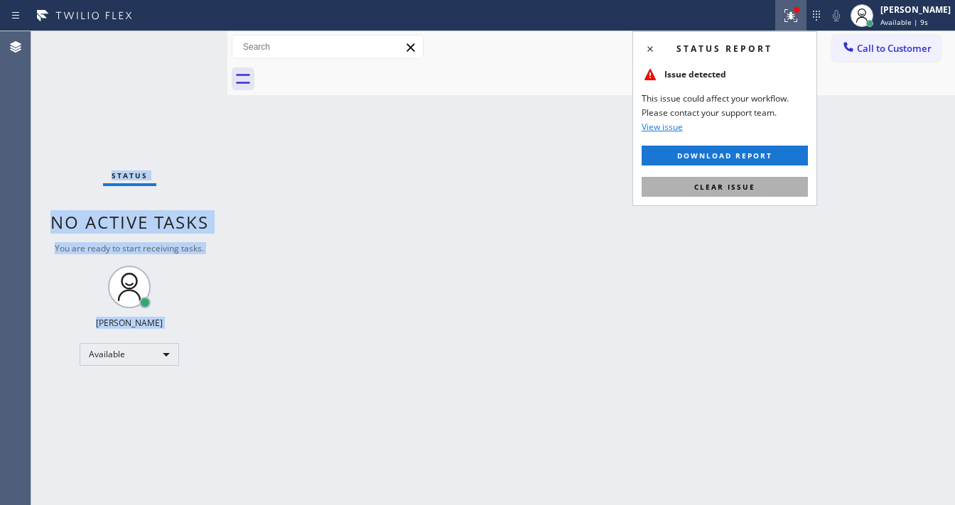
click at [750, 189] on span "Clear issue" at bounding box center [724, 187] width 61 height 10
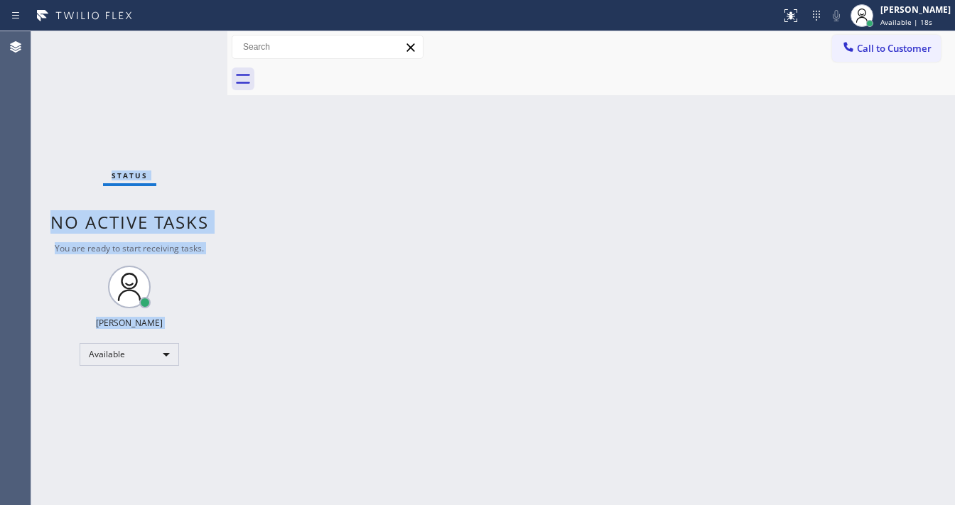
click at [180, 39] on div "Status No active tasks You are ready to start receiving tasks. [PERSON_NAME]" at bounding box center [129, 268] width 196 height 474
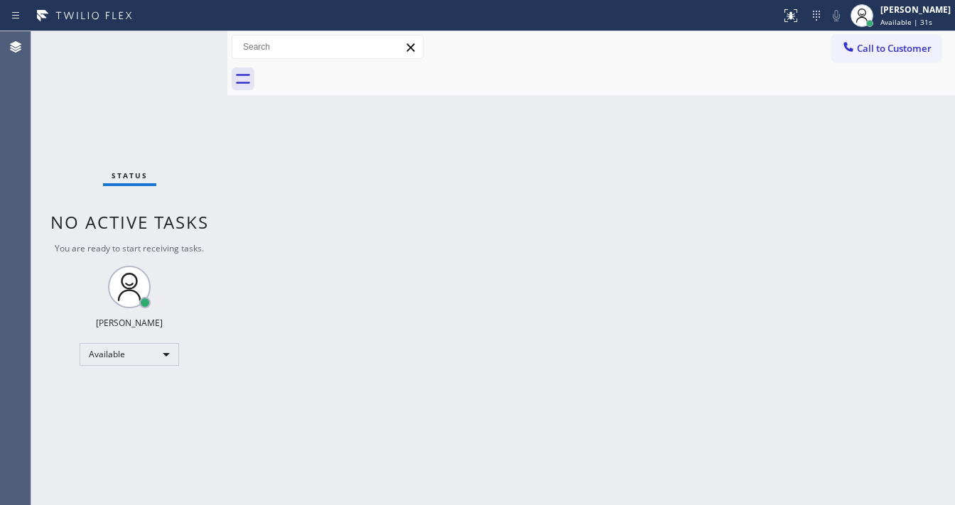
click at [187, 36] on div "Status No active tasks You are ready to start receiving tasks. [PERSON_NAME]" at bounding box center [129, 268] width 196 height 474
click at [187, 42] on div "Status No active tasks You are ready to start receiving tasks. [PERSON_NAME]" at bounding box center [129, 268] width 196 height 474
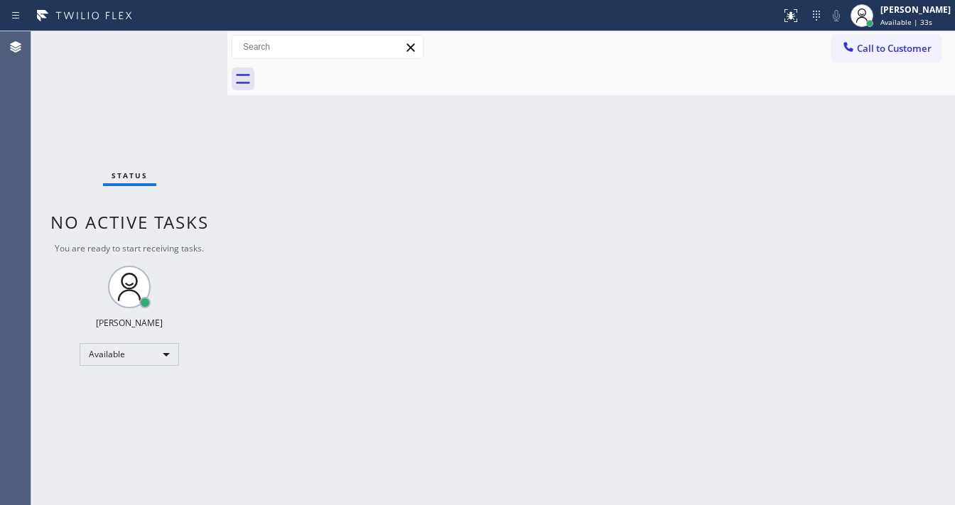
click at [187, 42] on div "Status No active tasks You are ready to start receiving tasks. [PERSON_NAME]" at bounding box center [129, 268] width 196 height 474
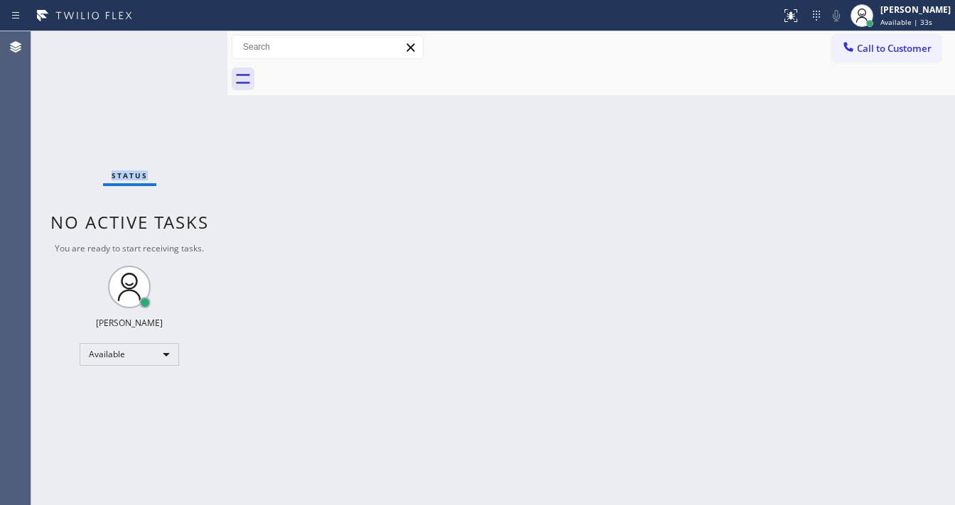
click at [187, 42] on div "Status No active tasks You are ready to start receiving tasks. [PERSON_NAME]" at bounding box center [129, 268] width 196 height 474
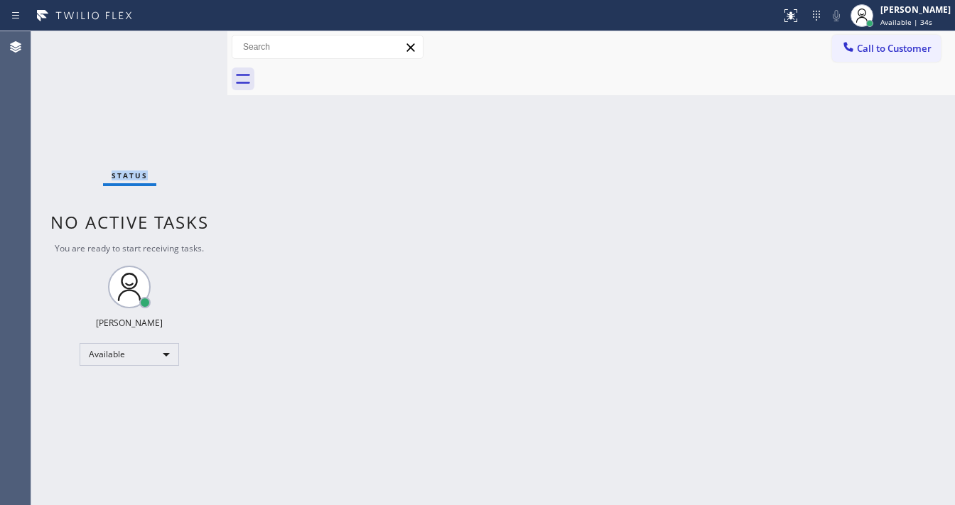
click at [187, 42] on div "Status No active tasks You are ready to start receiving tasks. [PERSON_NAME]" at bounding box center [129, 268] width 196 height 474
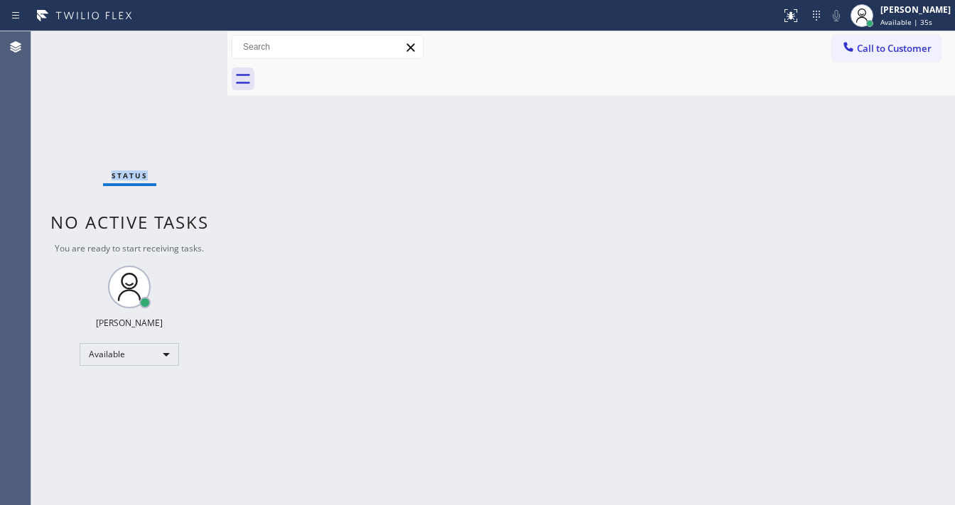
click at [187, 42] on div "Status No active tasks You are ready to start receiving tasks. [PERSON_NAME]" at bounding box center [129, 268] width 196 height 474
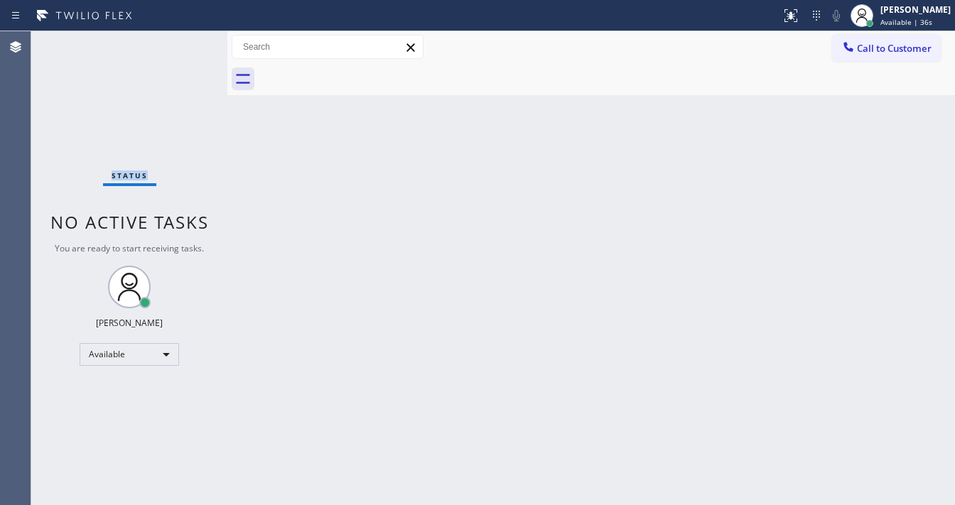
click at [187, 42] on div "Status No active tasks You are ready to start receiving tasks. [PERSON_NAME]" at bounding box center [129, 268] width 196 height 474
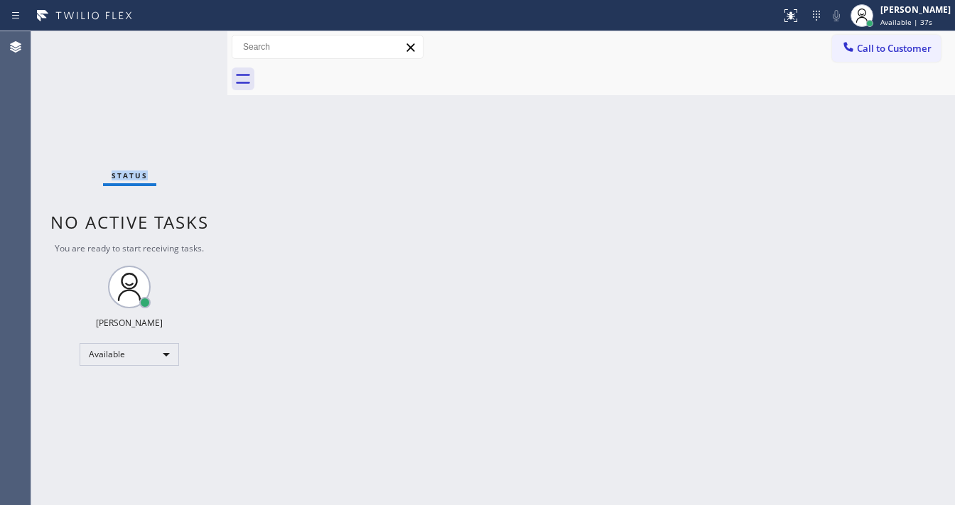
click at [187, 42] on div "Status No active tasks You are ready to start receiving tasks. [PERSON_NAME]" at bounding box center [129, 268] width 196 height 474
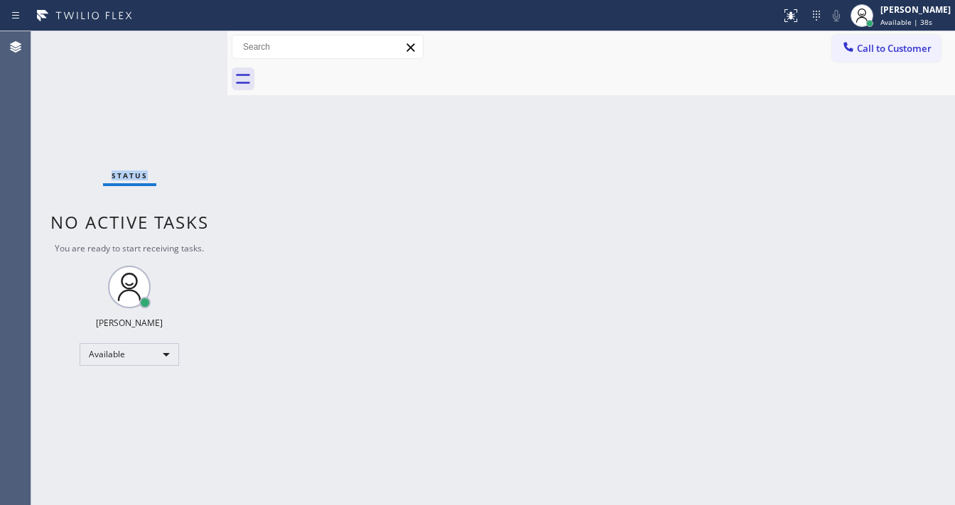
click at [187, 42] on div "Status No active tasks You are ready to start receiving tasks. [PERSON_NAME]" at bounding box center [129, 268] width 196 height 474
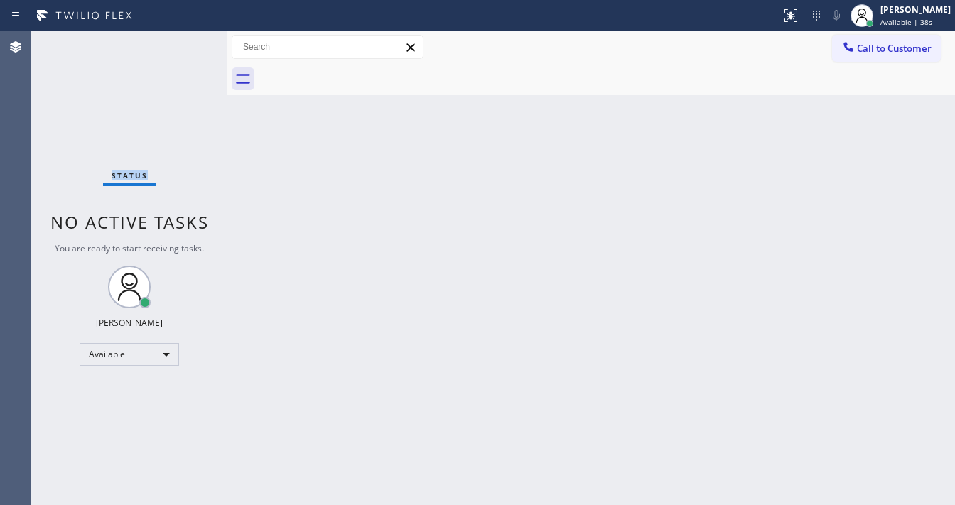
click at [187, 42] on div "Status No active tasks You are ready to start receiving tasks. [PERSON_NAME]" at bounding box center [129, 268] width 196 height 474
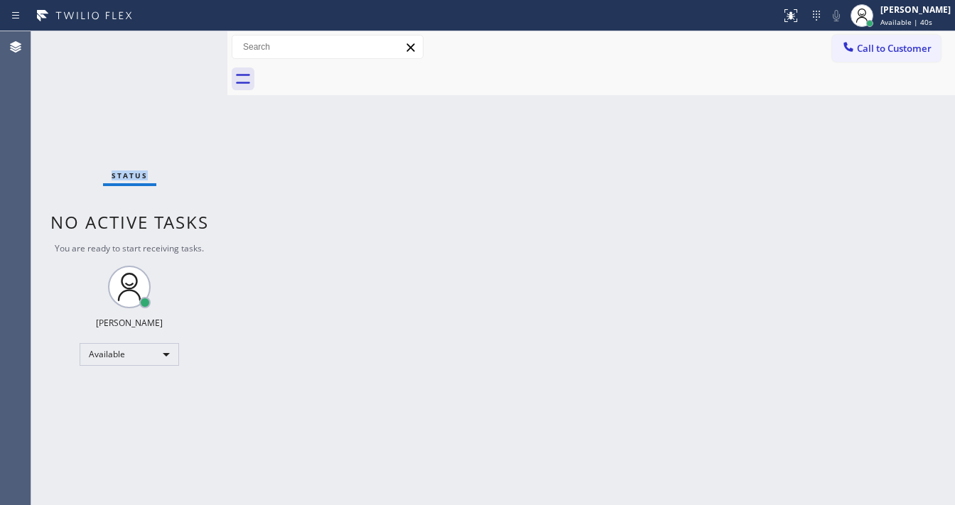
click at [187, 42] on div "Status No active tasks You are ready to start receiving tasks. [PERSON_NAME]" at bounding box center [129, 268] width 196 height 474
click at [187, 43] on div "Status No active tasks You are ready to start receiving tasks. [PERSON_NAME]" at bounding box center [129, 268] width 196 height 474
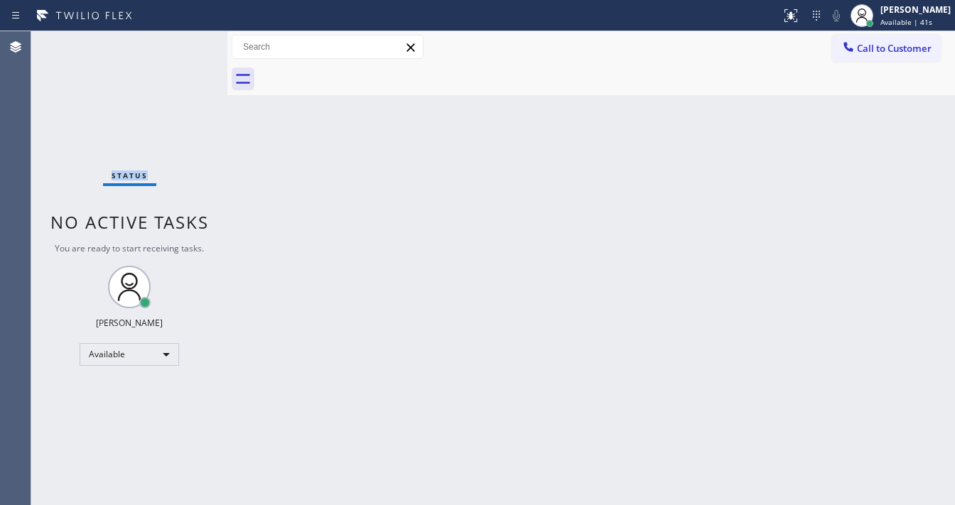
click at [187, 43] on div "Status No active tasks You are ready to start receiving tasks. [PERSON_NAME]" at bounding box center [129, 268] width 196 height 474
click at [188, 43] on div "Status No active tasks You are ready to start receiving tasks. [PERSON_NAME]" at bounding box center [129, 268] width 196 height 474
click at [190, 43] on div "Status No active tasks You are ready to start receiving tasks. [PERSON_NAME]" at bounding box center [129, 268] width 196 height 474
click at [189, 43] on div "Status No active tasks You are ready to start receiving tasks. [PERSON_NAME]" at bounding box center [129, 268] width 196 height 474
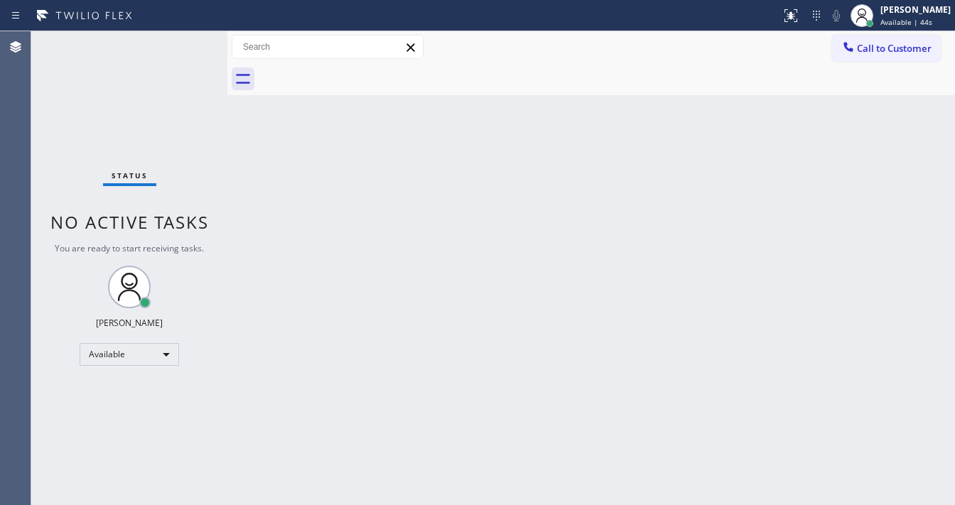
click at [184, 42] on div "Status No active tasks You are ready to start receiving tasks. [PERSON_NAME]" at bounding box center [129, 268] width 196 height 474
click at [184, 43] on div "Status No active tasks You are ready to start receiving tasks. [PERSON_NAME]" at bounding box center [129, 268] width 196 height 474
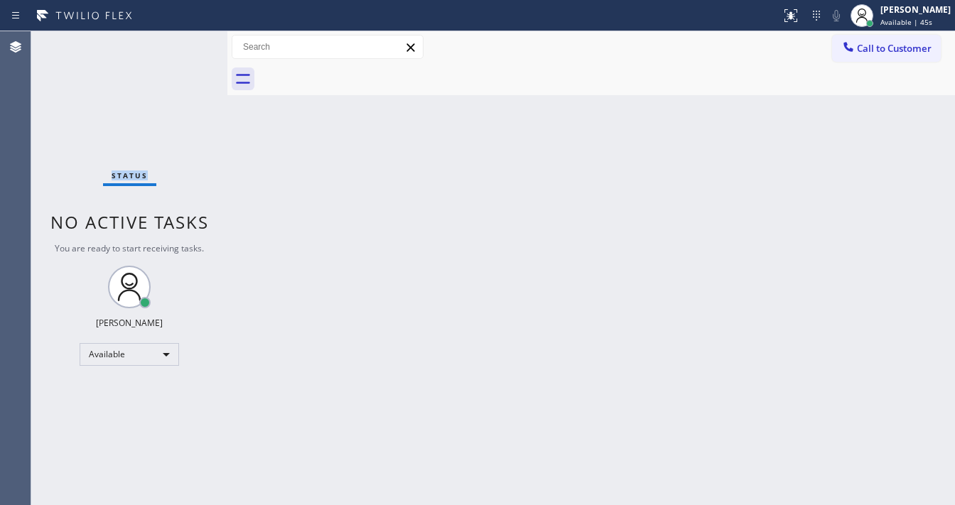
click at [184, 43] on div "Status No active tasks You are ready to start receiving tasks. [PERSON_NAME]" at bounding box center [129, 268] width 196 height 474
click at [185, 43] on div "Status No active tasks You are ready to start receiving tasks. [PERSON_NAME]" at bounding box center [129, 268] width 196 height 474
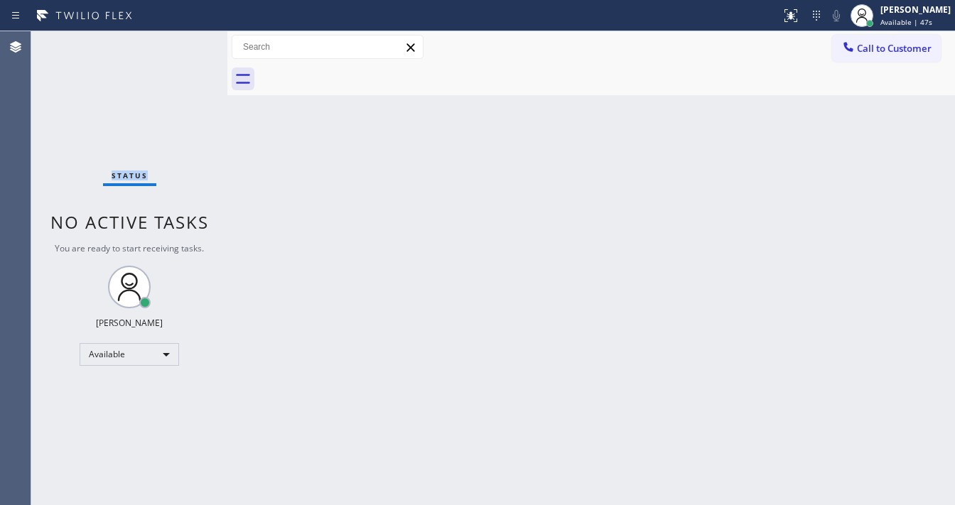
click at [185, 41] on div "Status No active tasks You are ready to start receiving tasks. [PERSON_NAME]" at bounding box center [129, 268] width 196 height 474
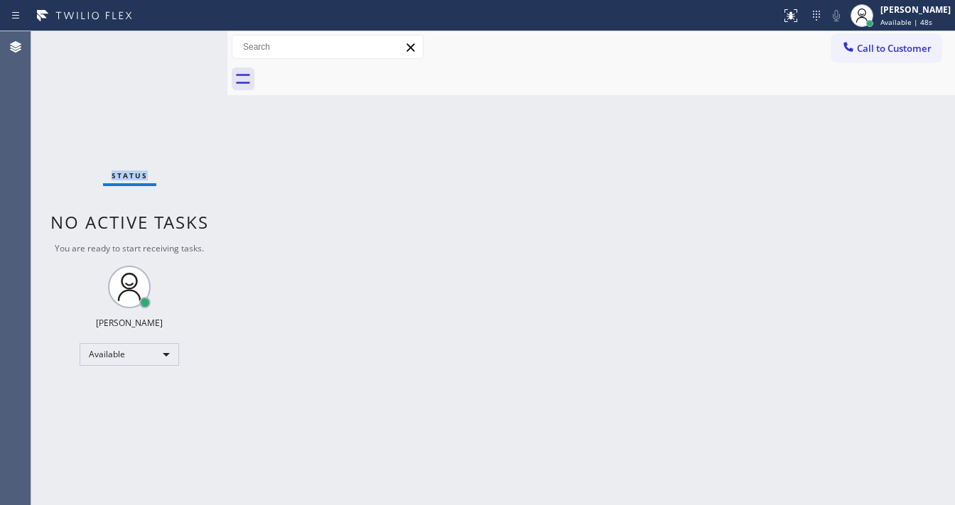
click at [185, 41] on div "Status No active tasks You are ready to start receiving tasks. [PERSON_NAME]" at bounding box center [129, 268] width 196 height 474
click at [193, 44] on div "Status No active tasks You are ready to start receiving tasks. [PERSON_NAME]" at bounding box center [129, 268] width 196 height 474
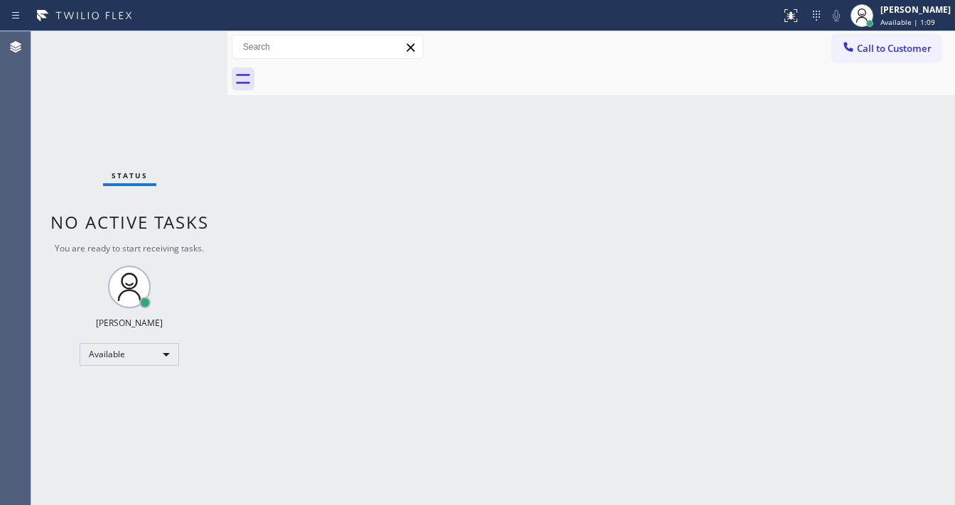
click at [183, 43] on div "Status No active tasks You are ready to start receiving tasks. [PERSON_NAME]" at bounding box center [129, 268] width 196 height 474
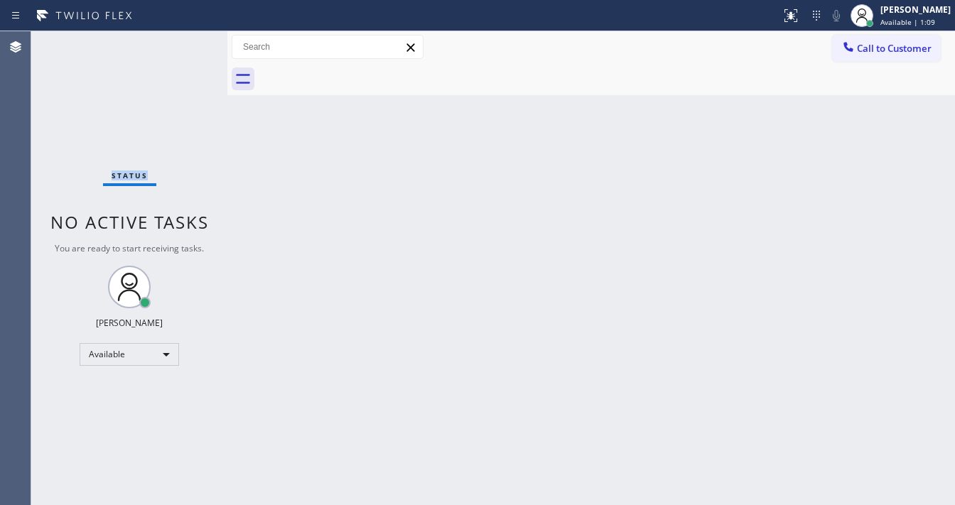
click at [183, 43] on div "Status No active tasks You are ready to start receiving tasks. [PERSON_NAME]" at bounding box center [129, 268] width 196 height 474
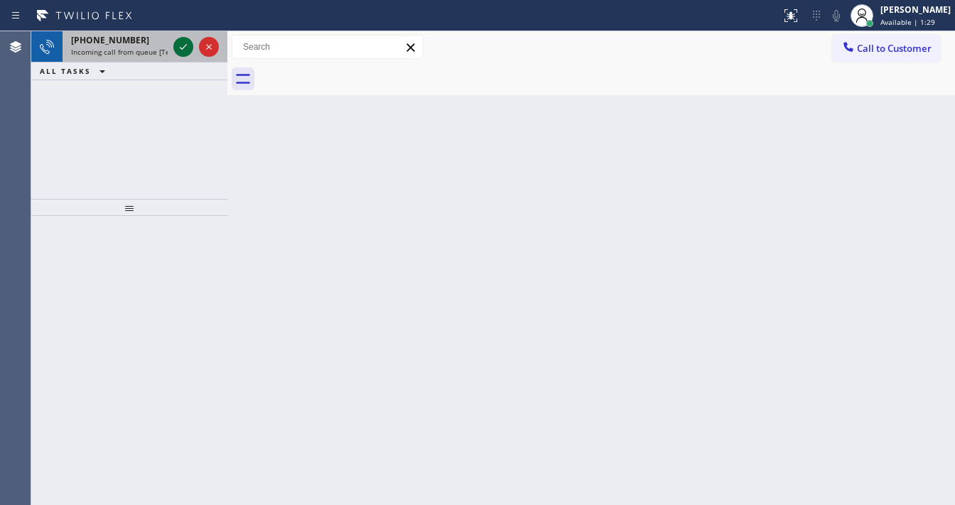
click at [176, 50] on icon at bounding box center [183, 46] width 17 height 17
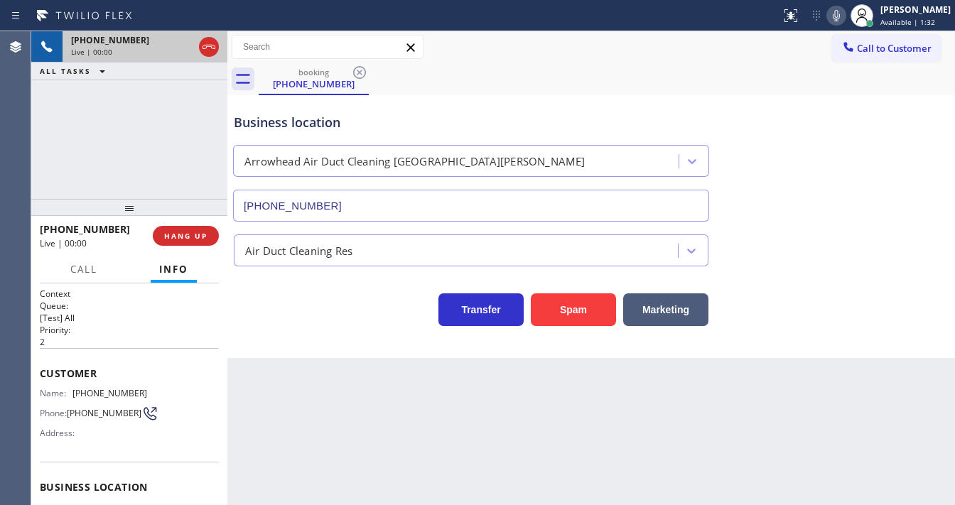
type input "(805) 549-5910"
click at [566, 309] on button "Spam" at bounding box center [573, 310] width 85 height 33
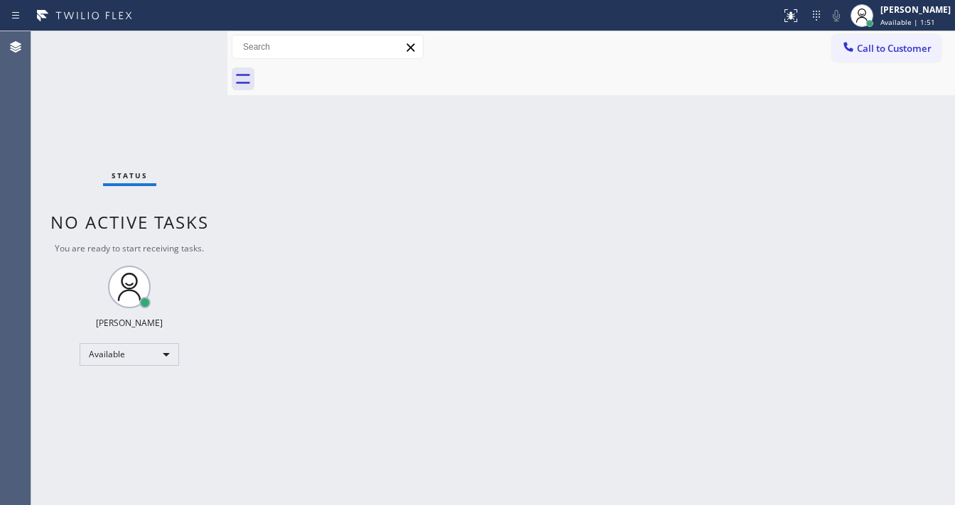
click at [186, 38] on div "Status No active tasks You are ready to start receiving tasks. [PERSON_NAME]" at bounding box center [129, 268] width 196 height 474
click at [185, 38] on div "Status No active tasks You are ready to start receiving tasks. [PERSON_NAME]" at bounding box center [129, 268] width 196 height 474
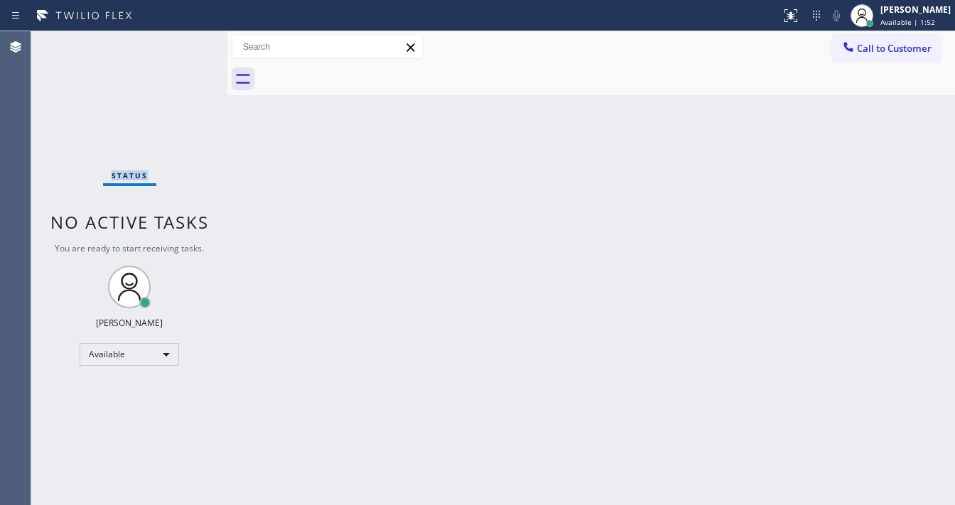
click at [185, 38] on div "Status No active tasks You are ready to start receiving tasks. [PERSON_NAME]" at bounding box center [129, 268] width 196 height 474
click at [183, 39] on div "Status No active tasks You are ready to start receiving tasks. [PERSON_NAME]" at bounding box center [129, 268] width 196 height 474
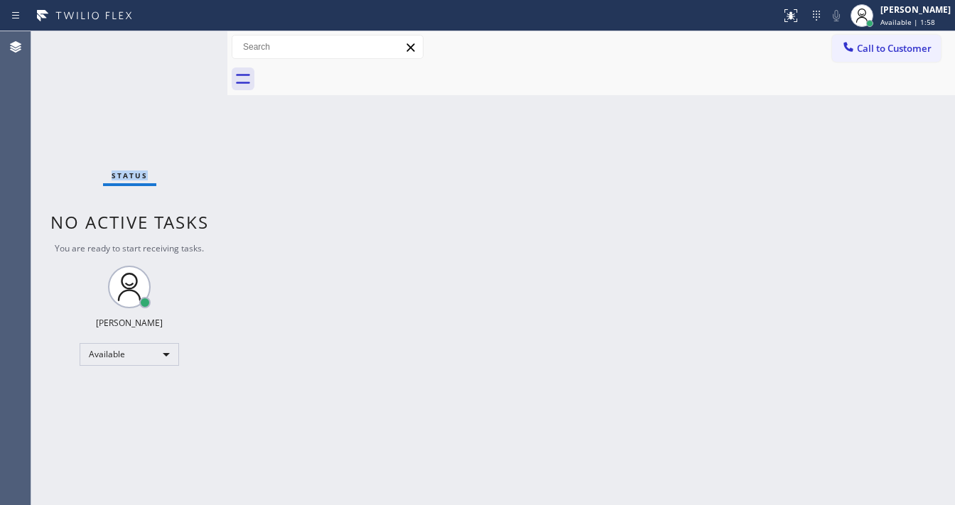
click at [183, 41] on div "Status No active tasks You are ready to start receiving tasks. [PERSON_NAME]" at bounding box center [129, 268] width 196 height 474
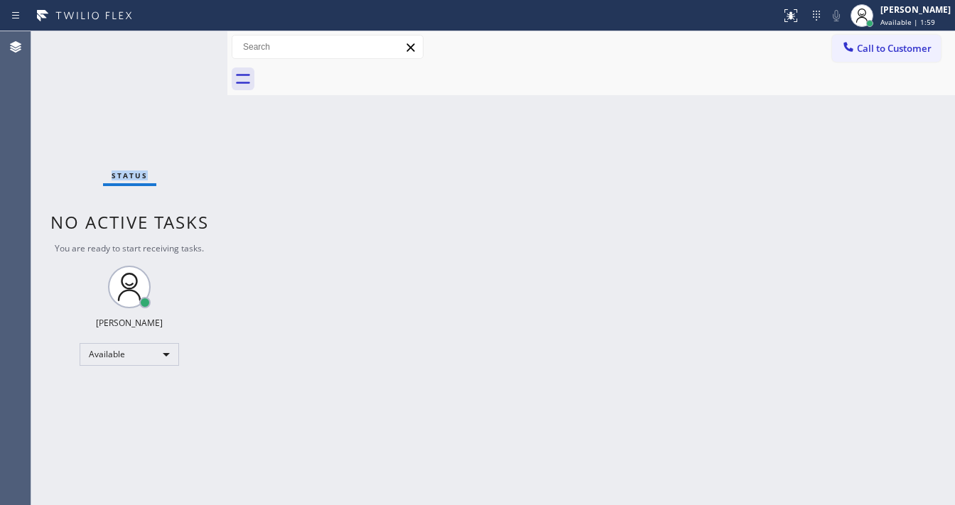
click at [183, 41] on div "Status No active tasks You are ready to start receiving tasks. [PERSON_NAME]" at bounding box center [129, 268] width 196 height 474
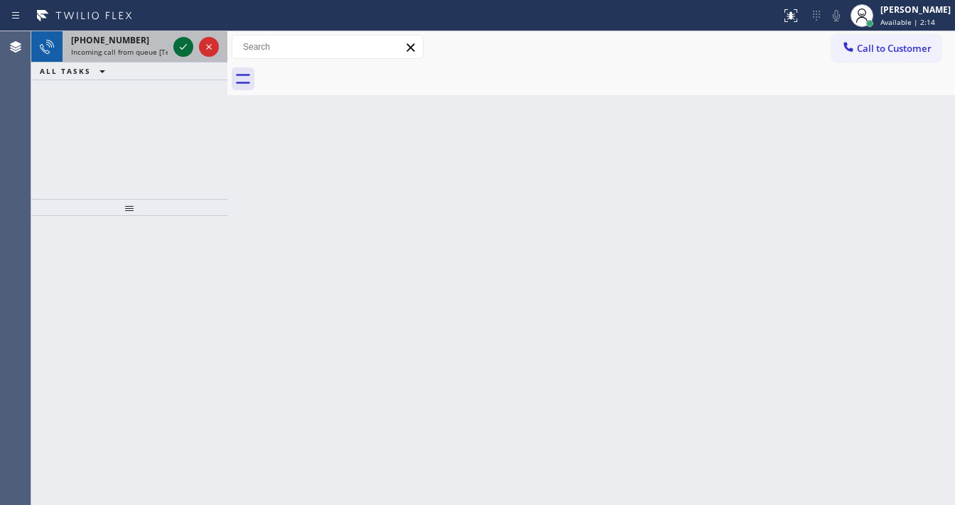
click at [183, 53] on icon at bounding box center [183, 46] width 17 height 17
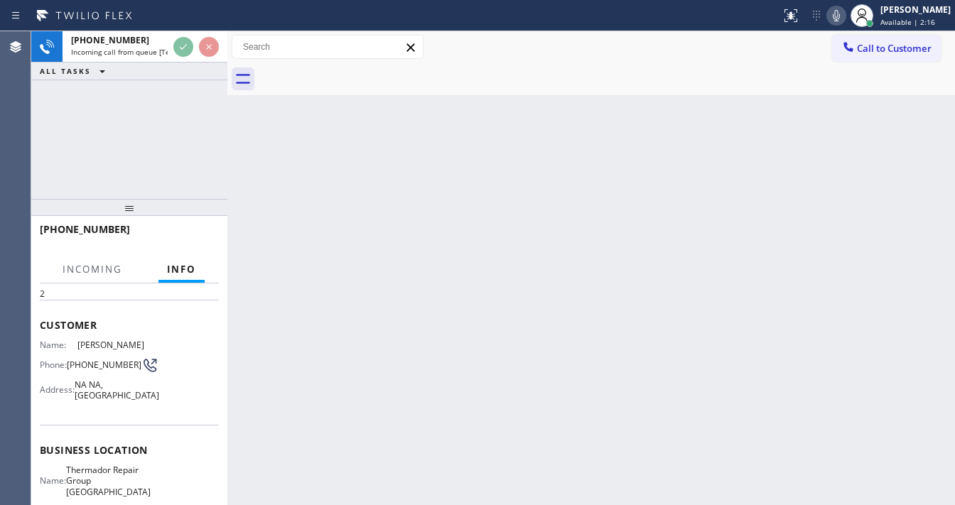
scroll to position [114, 0]
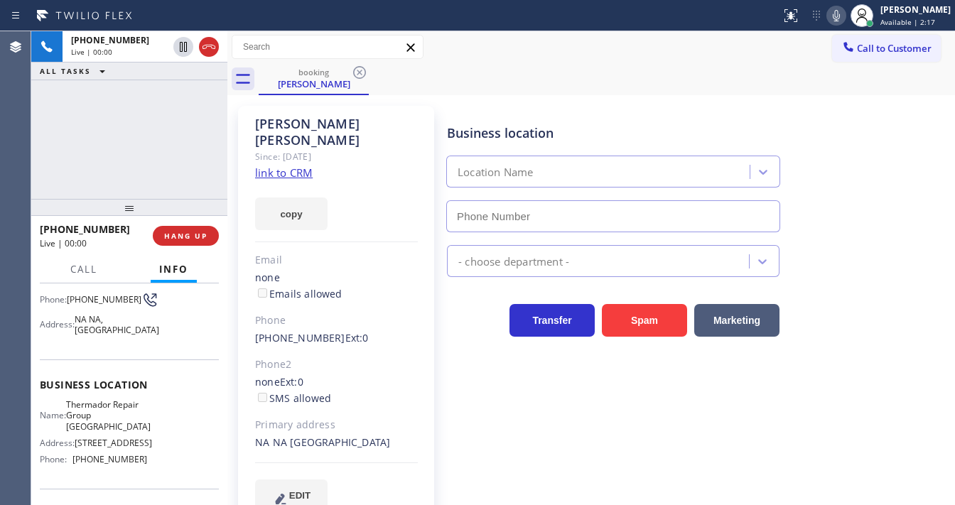
type input "[PHONE_NUMBER]"
click at [280, 166] on link "link to CRM" at bounding box center [284, 173] width 58 height 14
click at [160, 162] on div "+19542354755 Live | 00:54 ALL TASKS ALL TASKS ACTIVE TASKS TASKS IN WRAP UP" at bounding box center [129, 115] width 196 height 168
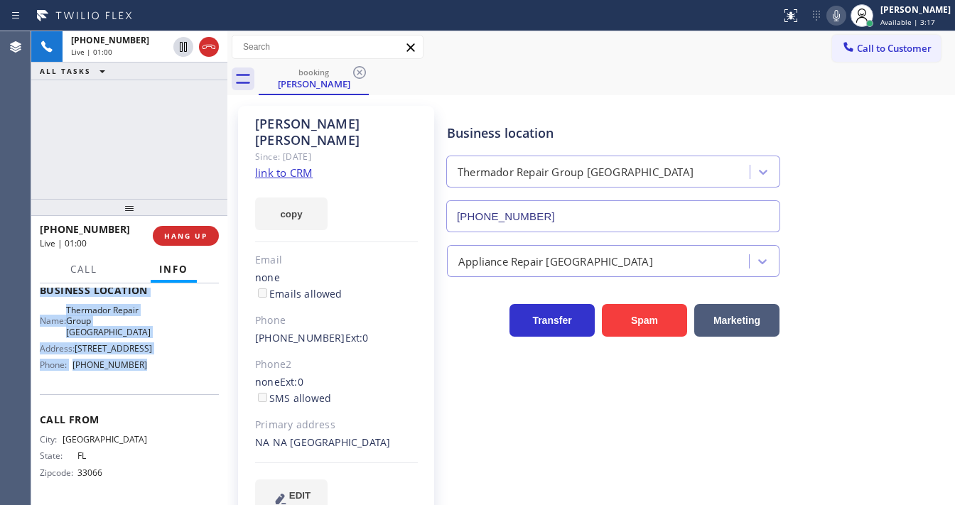
scroll to position [222, 0]
drag, startPoint x: 36, startPoint y: 310, endPoint x: 159, endPoint y: 360, distance: 132.6
click at [159, 360] on div "Context Queue: [Test] All Priority: 2 Customer Name: Shelly Parr Phone: (954) 2…" at bounding box center [129, 395] width 196 height 222
copy div "Customer Name: Shelly Parr Phone: (954) 235-4755 Address: NA NA, Boca Raton FL …"
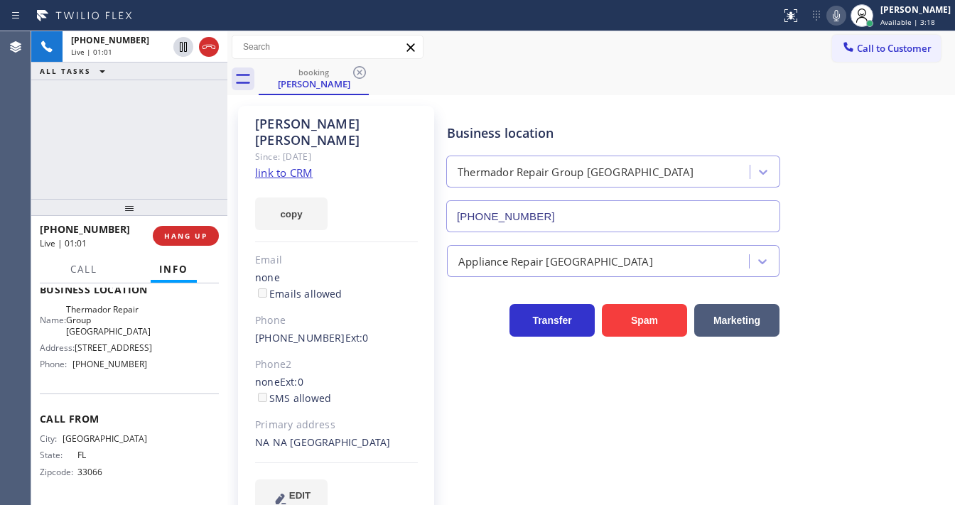
click at [107, 122] on div "+19542354755 Live | 01:01 ALL TASKS ALL TASKS ACTIVE TASKS TASKS IN WRAP UP" at bounding box center [129, 115] width 196 height 168
click at [122, 162] on div "+19542354755 Live | 01:16 ALL TASKS ALL TASKS ACTIVE TASKS TASKS IN WRAP UP" at bounding box center [129, 115] width 196 height 168
click at [60, 122] on div "+19542354755 Live | 08:39 ALL TASKS ALL TASKS ACTIVE TASKS TASKS IN WRAP UP" at bounding box center [129, 115] width 196 height 168
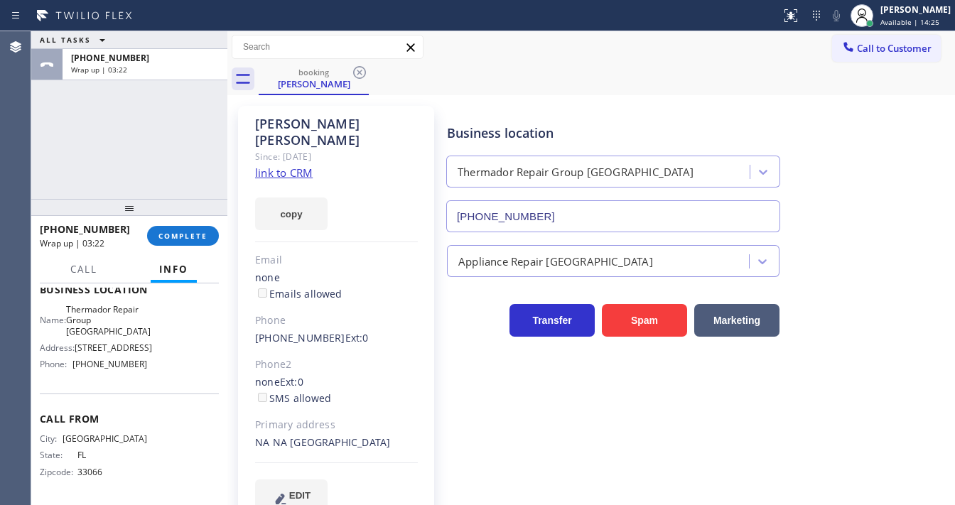
click at [165, 192] on div "ALL TASKS ALL TASKS ACTIVE TASKS TASKS IN WRAP UP +19542354755 Wrap up | 03:22" at bounding box center [129, 115] width 196 height 168
click at [856, 222] on div "Business location Thermador Repair Group Fort Lauderdale (754) 205-3961" at bounding box center [697, 168] width 507 height 129
drag, startPoint x: 821, startPoint y: 216, endPoint x: 811, endPoint y: 216, distance: 10.0
click at [818, 216] on div "Business location Thermador Repair Group Fort Lauderdale (754) 205-3961" at bounding box center [697, 168] width 507 height 129
click at [109, 146] on div "ALL TASKS ALL TASKS ACTIVE TASKS TASKS IN WRAP UP +19542354755 Wrap up | 06:08" at bounding box center [129, 115] width 196 height 168
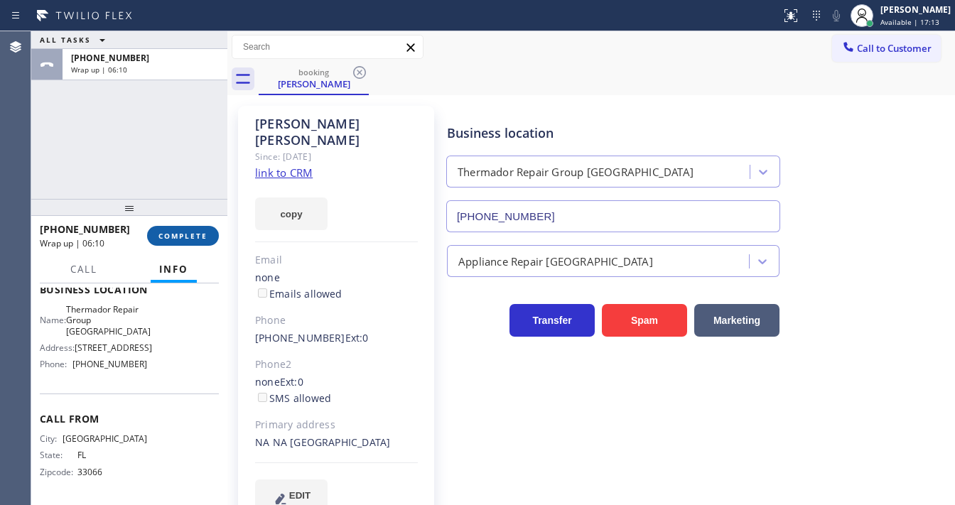
click at [183, 242] on button "COMPLETE" at bounding box center [183, 236] width 72 height 20
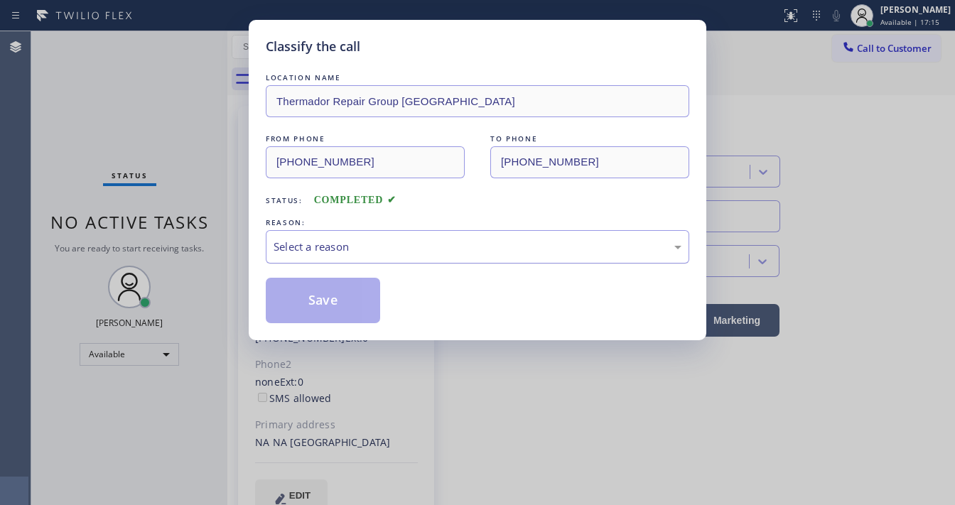
click at [301, 247] on div "Select a reason" at bounding box center [478, 247] width 408 height 16
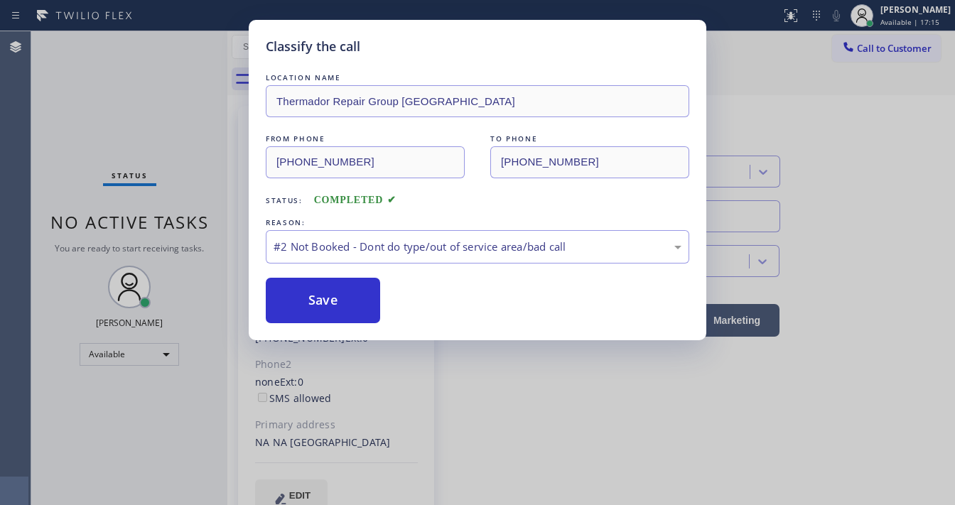
click at [322, 294] on button "Save" at bounding box center [323, 300] width 114 height 45
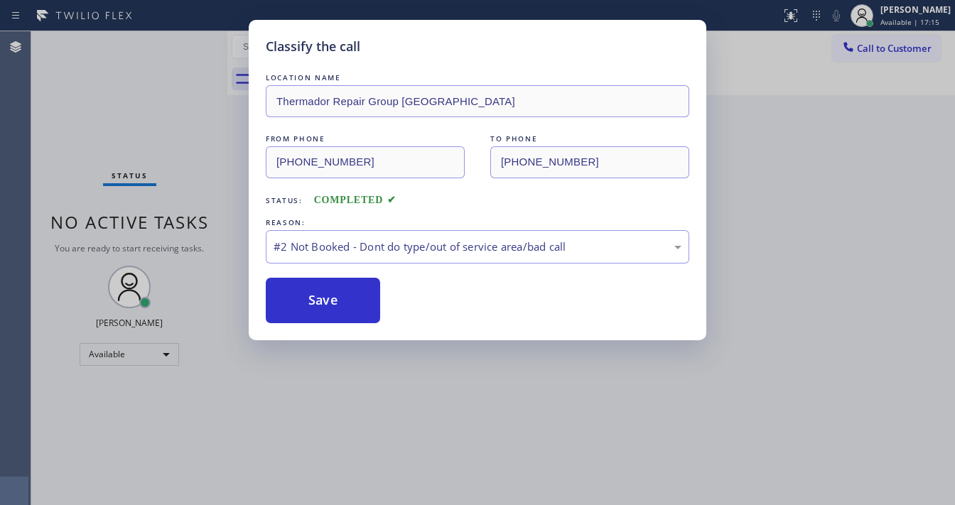
drag, startPoint x: 322, startPoint y: 294, endPoint x: 134, endPoint y: 154, distance: 235.1
click at [313, 284] on button "Save" at bounding box center [323, 300] width 114 height 45
click at [134, 154] on div "Classify the call LOCATION NAME Thermador Repair Group Fort Lauderdale FROM PHO…" at bounding box center [477, 252] width 955 height 505
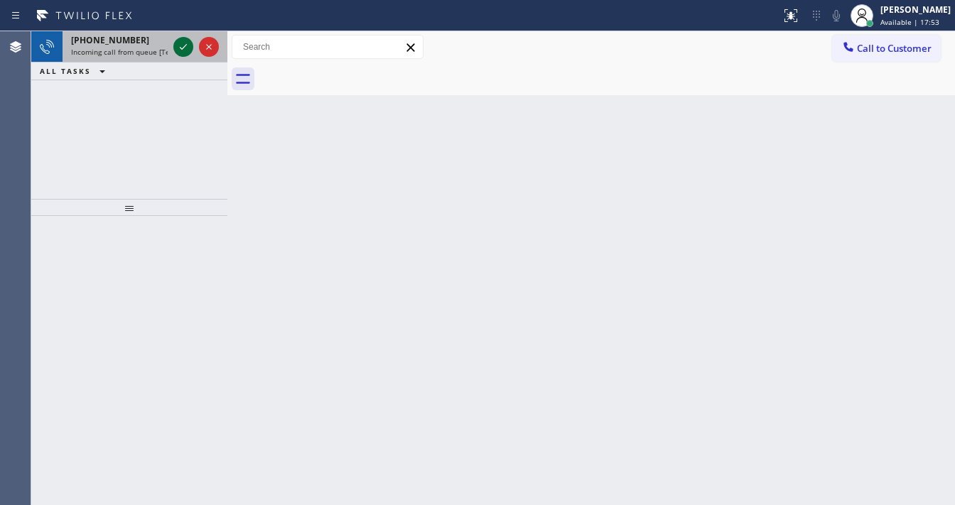
click at [177, 43] on icon at bounding box center [183, 46] width 17 height 17
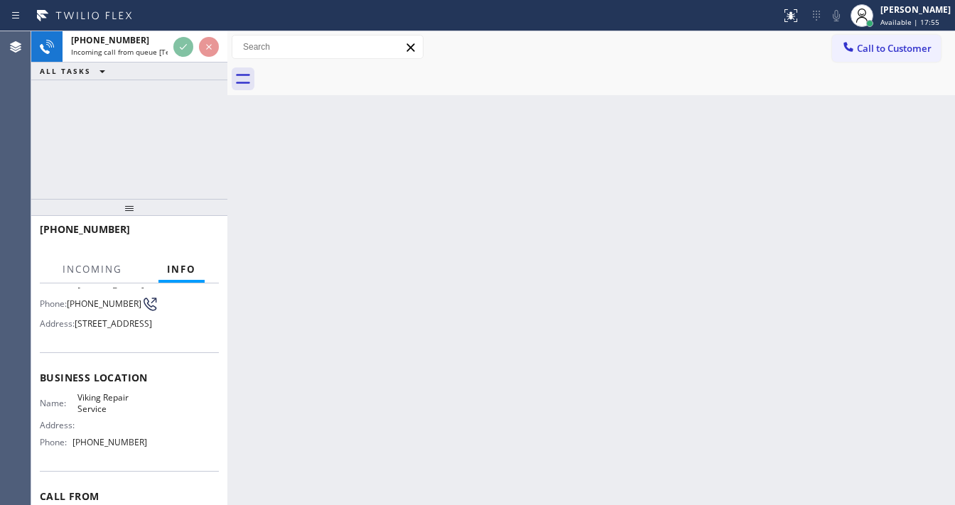
scroll to position [114, 0]
click at [142, 93] on div "+16507598428 Incoming call from queue [Test] All ALL TASKS ALL TASKS ACTIVE TAS…" at bounding box center [129, 115] width 196 height 168
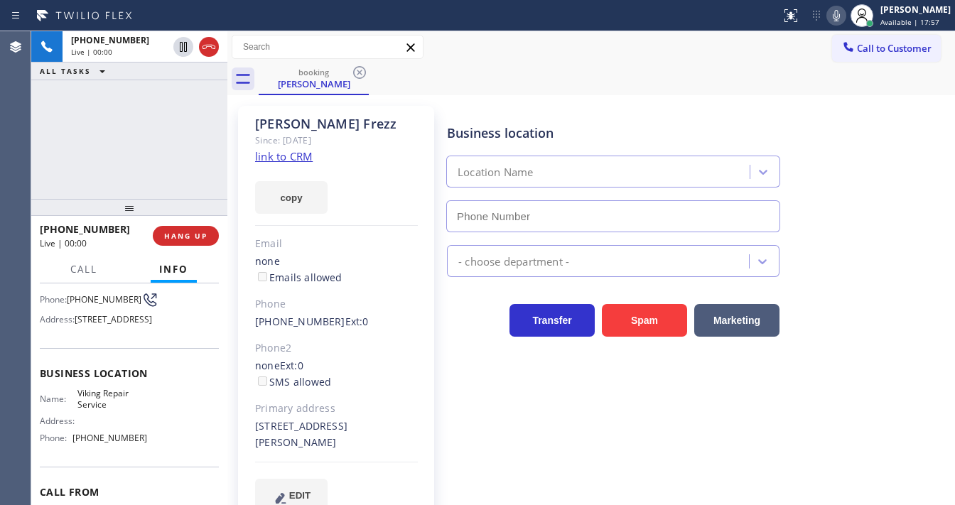
type input "[PHONE_NUMBER]"
click at [156, 123] on div "+16507598428 Live | 00:01 ALL TASKS ALL TASKS ACTIVE TASKS TASKS IN WRAP UP" at bounding box center [129, 115] width 196 height 168
click at [44, 163] on div "+16507598428 Live | 00:14 ALL TASKS ALL TASKS ACTIVE TASKS TASKS IN WRAP UP" at bounding box center [129, 115] width 196 height 168
click at [119, 151] on div "+16507598428 Live | 00:57 ALL TASKS ALL TASKS ACTIVE TASKS TASKS IN WRAP UP" at bounding box center [129, 115] width 196 height 168
click at [644, 38] on div "Call to Customer Outbound call Location [PERSON_NAME] Electrical Service Your c…" at bounding box center [591, 47] width 728 height 25
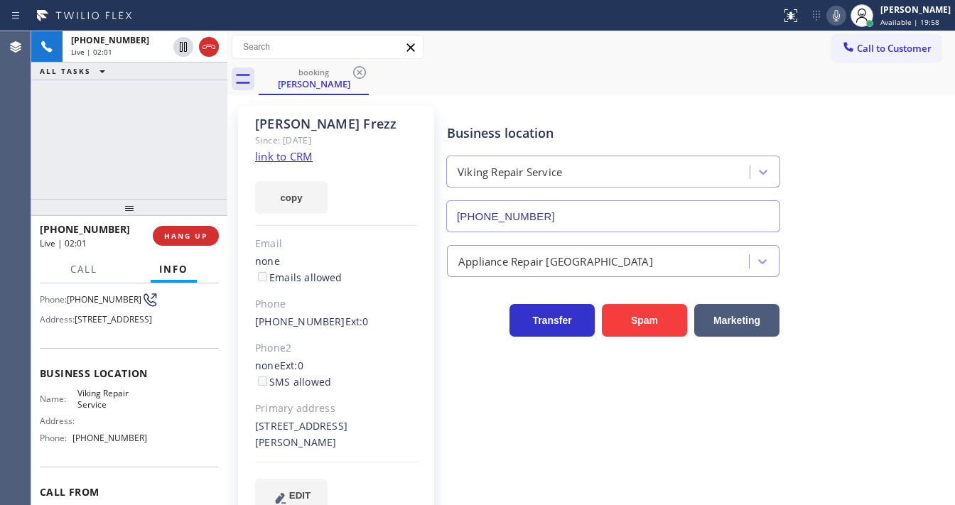
click at [296, 156] on link "link to CRM" at bounding box center [284, 156] width 58 height 14
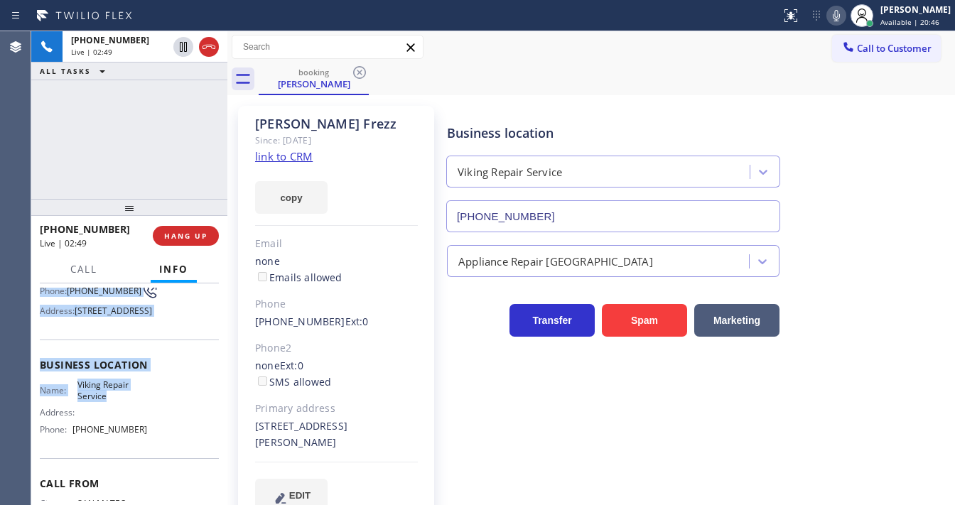
scroll to position [222, 0]
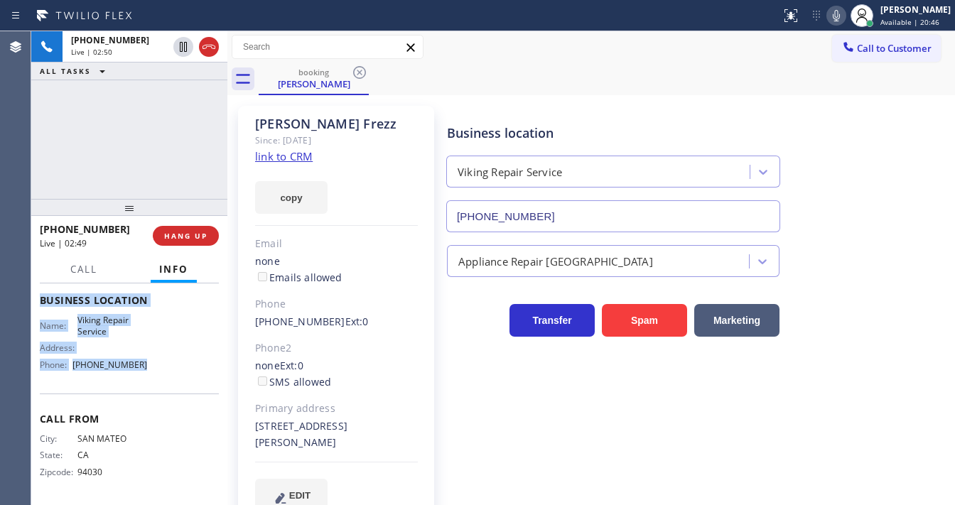
drag, startPoint x: 63, startPoint y: 326, endPoint x: 171, endPoint y: 367, distance: 115.6
click at [171, 367] on div "Context Queue: [Test] All Priority: 1 Customer Name: Michelle Frezz Phone: (650…" at bounding box center [129, 301] width 179 height 400
copy div "Customer Name: Michelle Frezz Phone: (650) 759-8428 Address: 108 Stonehedge Rd,…"
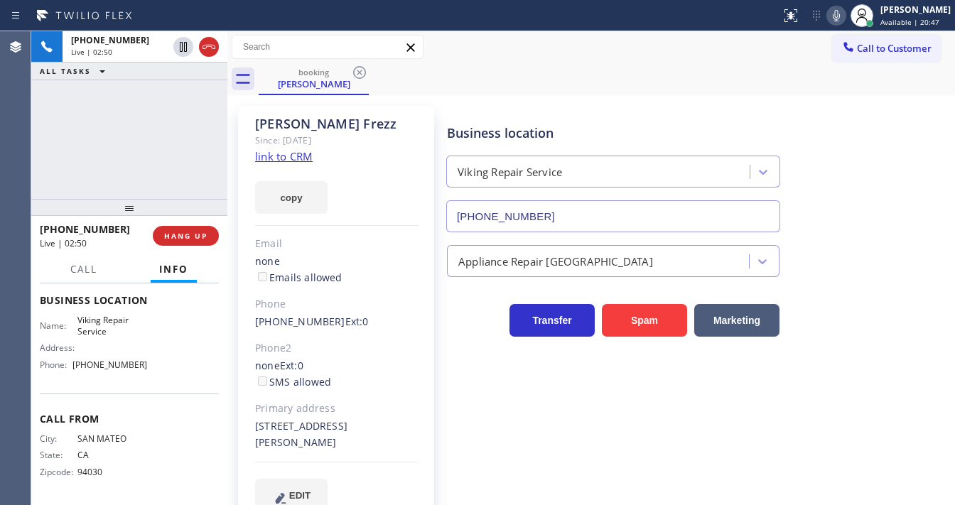
click at [143, 119] on div "+16507598428 Live | 02:50 ALL TASKS ALL TASKS ACTIVE TASKS TASKS IN WRAP UP" at bounding box center [129, 115] width 196 height 168
click at [126, 172] on div "+16507598428 Live | 08:09 ALL TASKS ALL TASKS ACTIVE TASKS TASKS IN WRAP UP" at bounding box center [129, 115] width 196 height 168
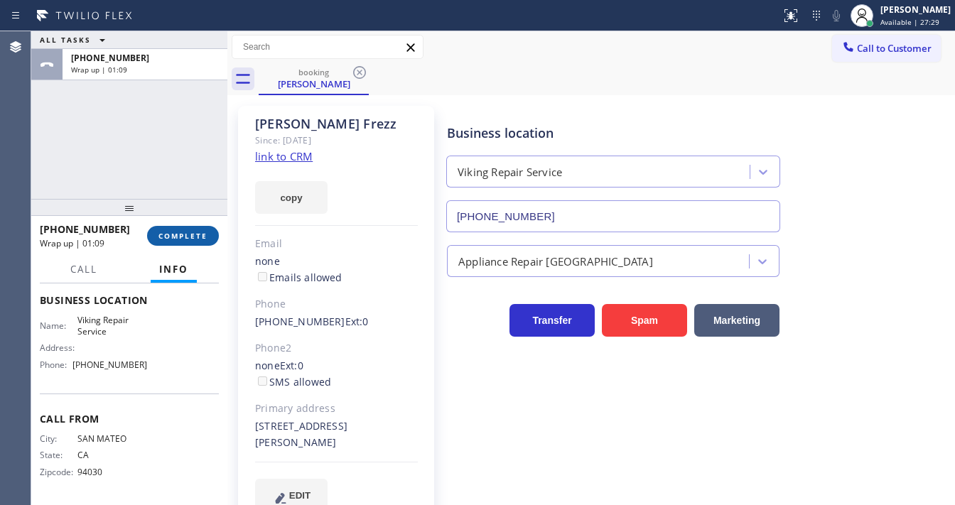
click at [193, 239] on span "COMPLETE" at bounding box center [182, 236] width 49 height 10
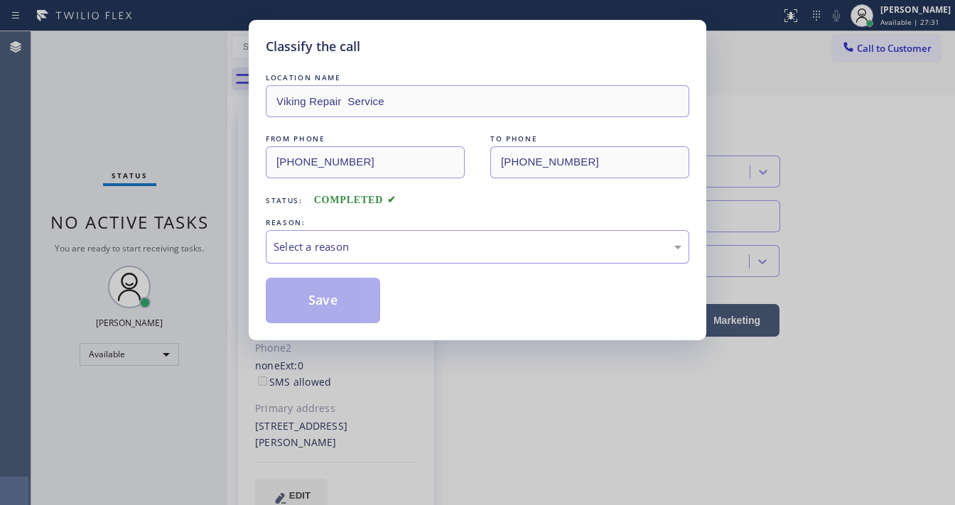
click at [316, 247] on div "Select a reason" at bounding box center [478, 247] width 408 height 16
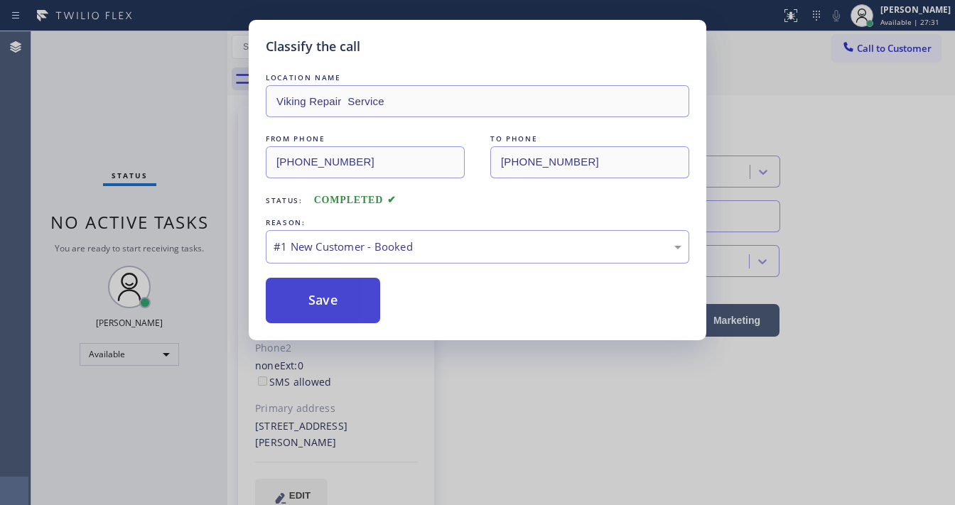
click at [313, 297] on button "Save" at bounding box center [323, 300] width 114 height 45
click at [313, 298] on button "Save" at bounding box center [323, 300] width 114 height 45
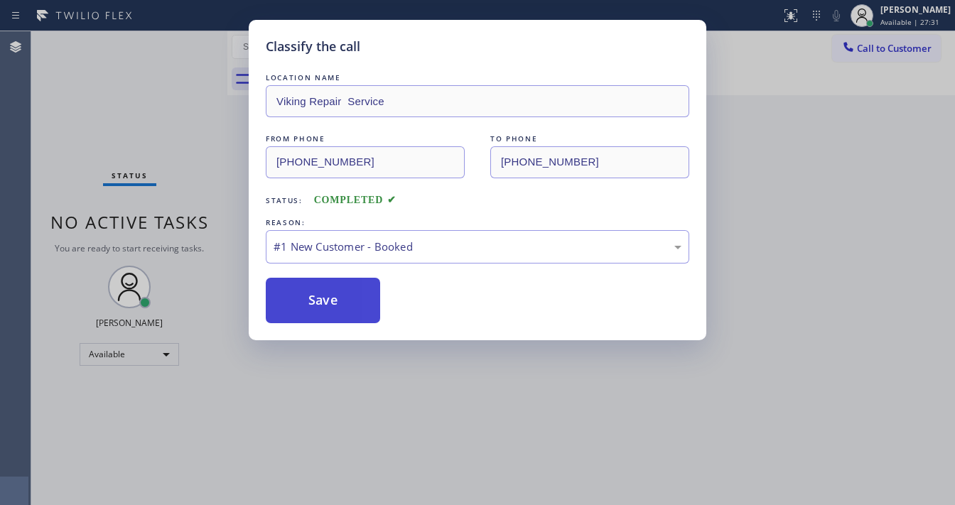
click at [313, 298] on button "Save" at bounding box center [323, 300] width 114 height 45
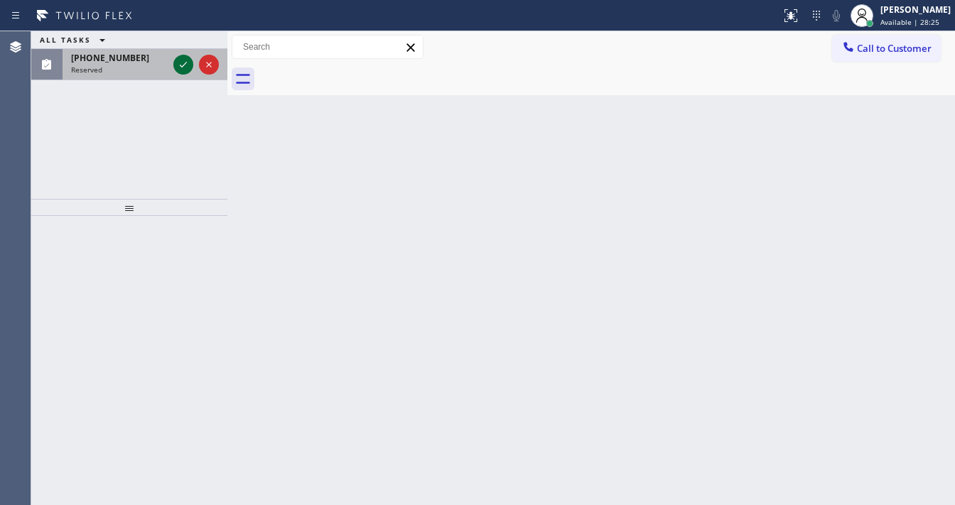
click at [183, 58] on icon at bounding box center [183, 64] width 17 height 17
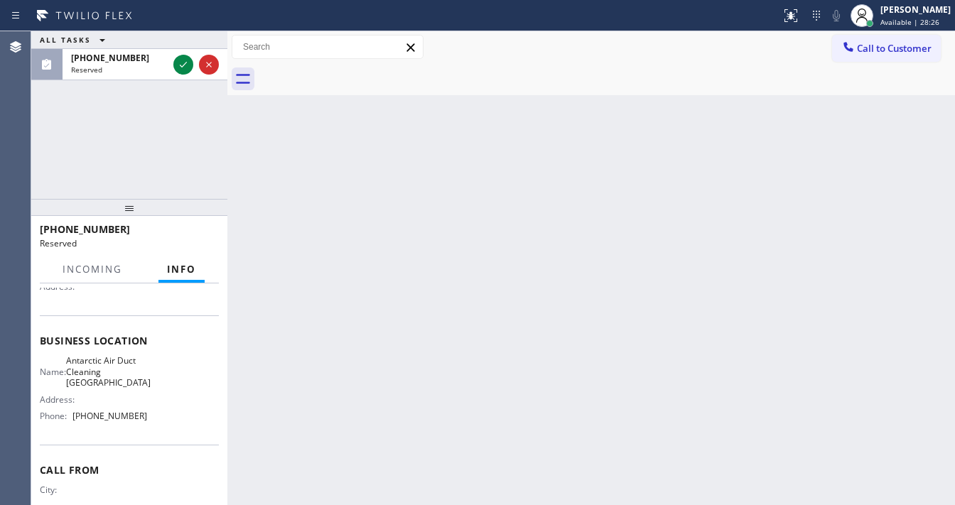
scroll to position [159, 0]
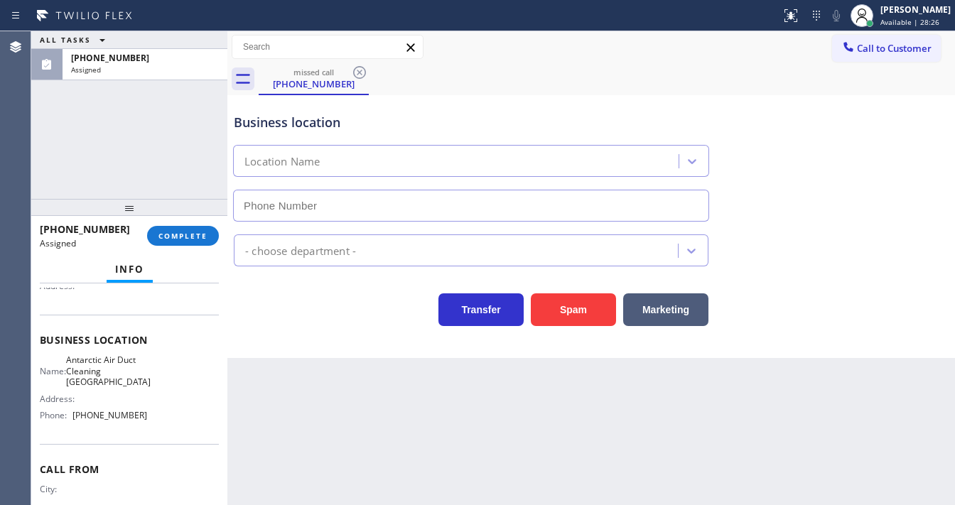
type input "[PHONE_NUMBER]"
click at [181, 235] on span "COMPLETE" at bounding box center [182, 236] width 49 height 10
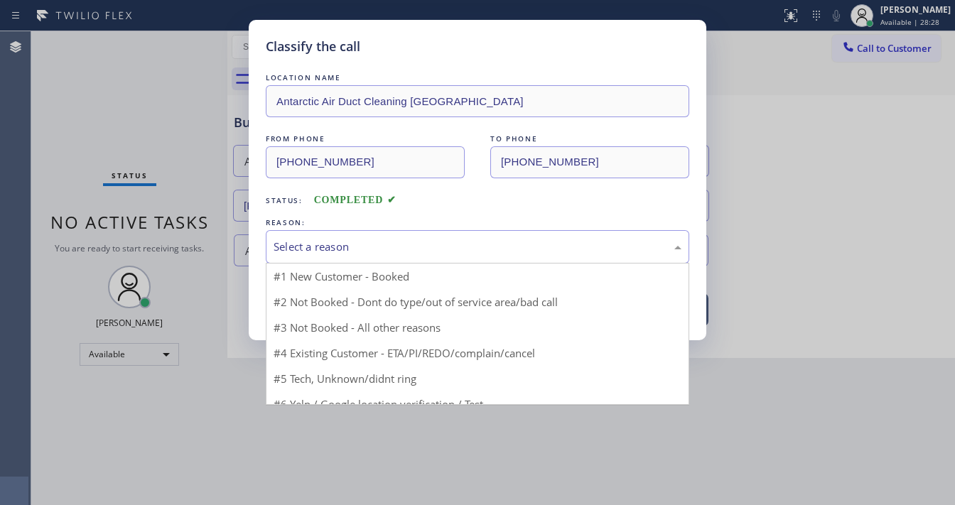
click at [343, 253] on div "Select a reason" at bounding box center [478, 247] width 408 height 16
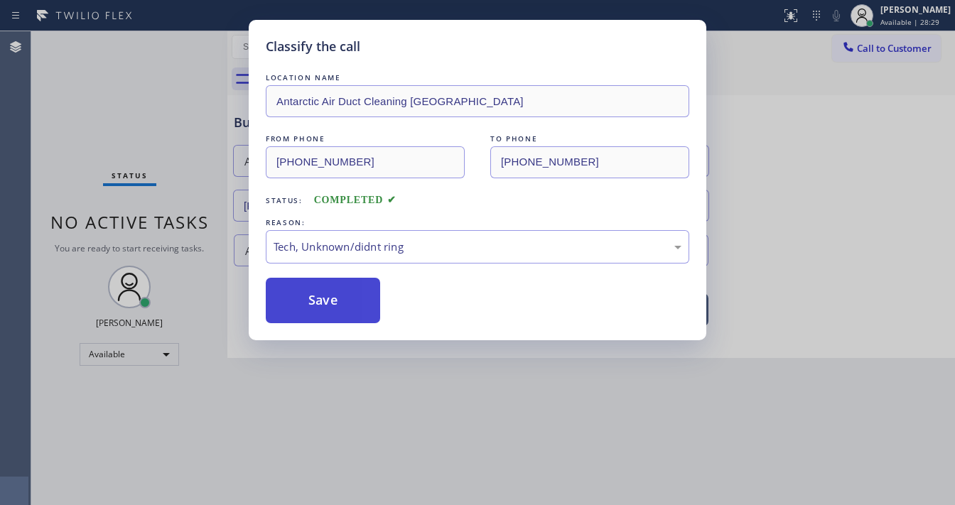
click at [339, 290] on button "Save" at bounding box center [323, 300] width 114 height 45
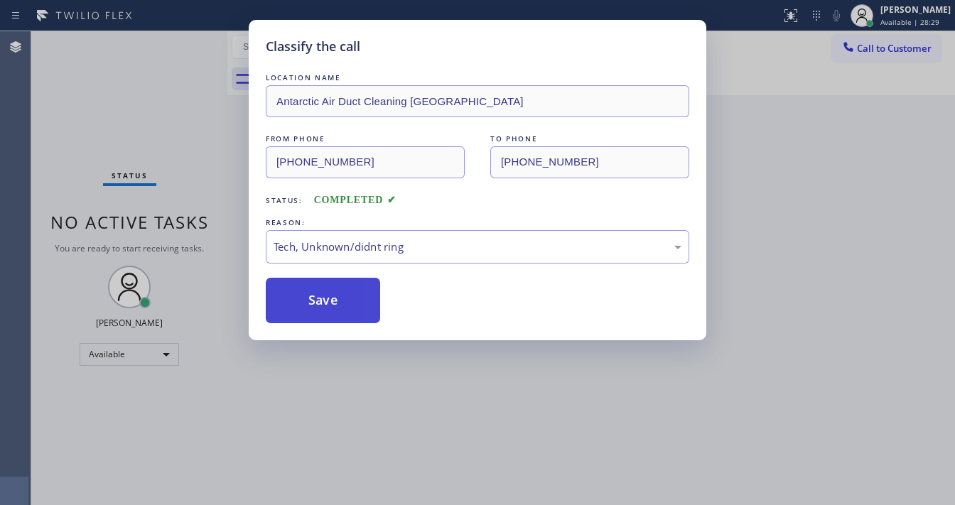
click at [339, 290] on button "Save" at bounding box center [323, 300] width 114 height 45
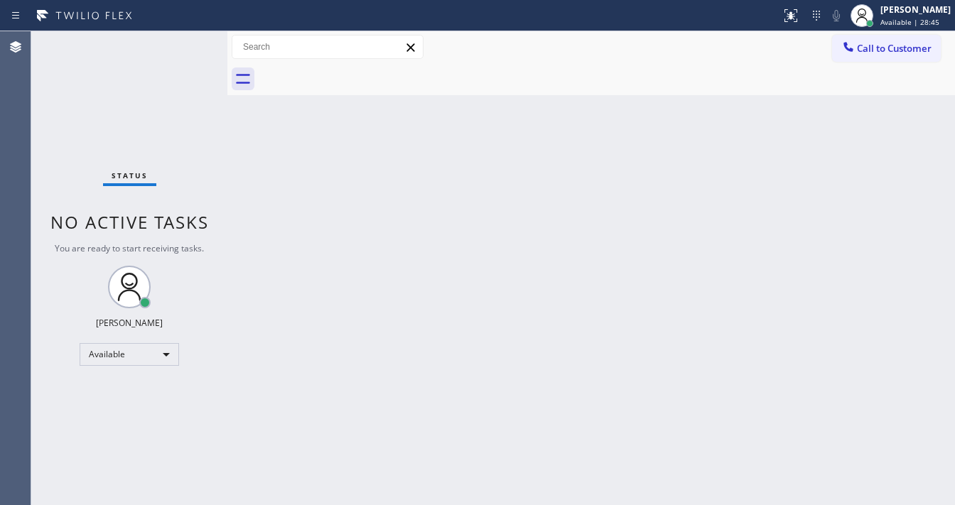
drag, startPoint x: 190, startPoint y: 52, endPoint x: 190, endPoint y: 12, distance: 39.8
click at [190, 52] on div "Status No active tasks You are ready to start receiving tasks. [PERSON_NAME]" at bounding box center [129, 268] width 196 height 474
click at [51, 127] on div "Status No active tasks You are ready to start receiving tasks. [PERSON_NAME]" at bounding box center [129, 268] width 196 height 474
click at [190, 38] on div "Status No active tasks You are ready to start receiving tasks. [PERSON_NAME]" at bounding box center [129, 268] width 196 height 474
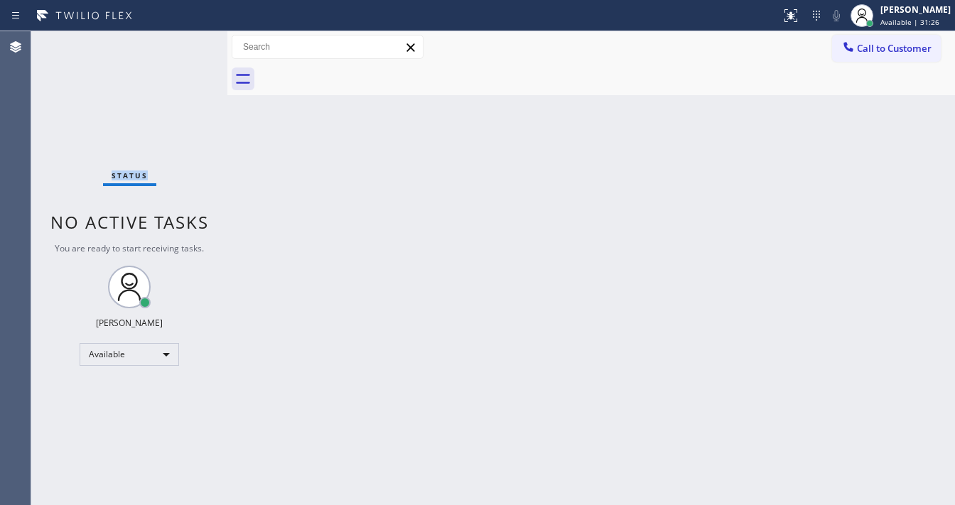
click at [189, 38] on div "Status No active tasks You are ready to start receiving tasks. [PERSON_NAME]" at bounding box center [129, 268] width 196 height 474
click at [188, 41] on div "Status No active tasks You are ready to start receiving tasks. [PERSON_NAME]" at bounding box center [129, 268] width 196 height 474
click at [187, 43] on div "Status No active tasks You are ready to start receiving tasks. [PERSON_NAME]" at bounding box center [129, 268] width 196 height 474
click at [187, 42] on div "Status No active tasks You are ready to start receiving tasks. [PERSON_NAME]" at bounding box center [129, 268] width 196 height 474
click at [183, 41] on div "Status No active tasks You are ready to start receiving tasks. [PERSON_NAME]" at bounding box center [129, 268] width 196 height 474
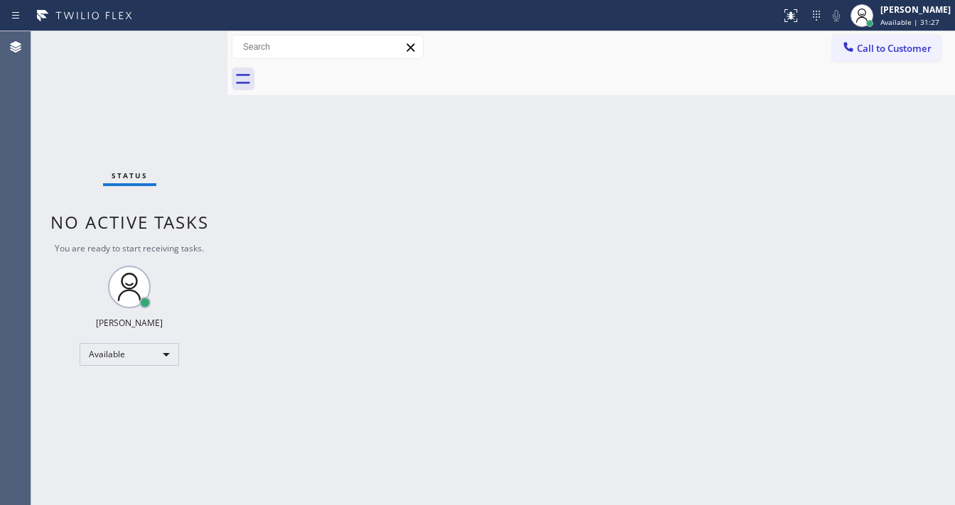
click at [183, 41] on div "Status No active tasks You are ready to start receiving tasks. [PERSON_NAME]" at bounding box center [129, 268] width 196 height 474
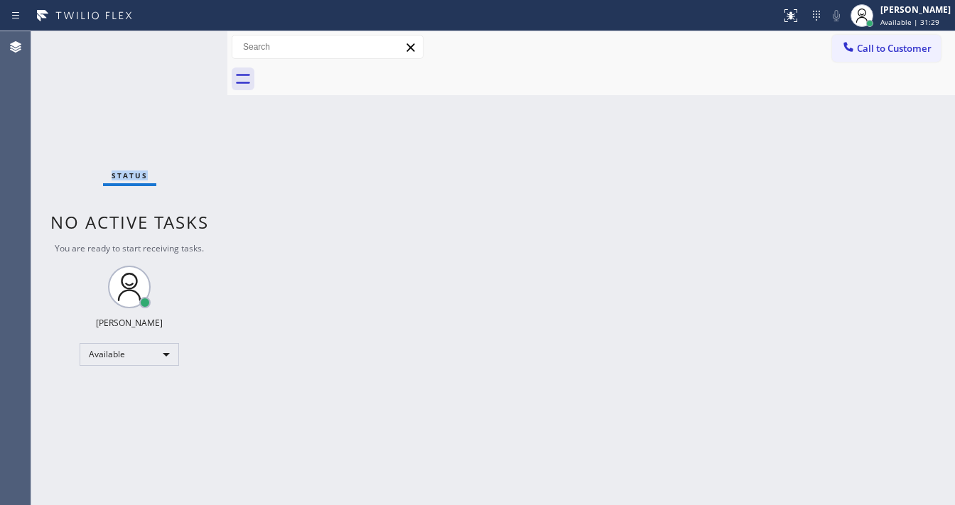
click at [183, 41] on div "Status No active tasks You are ready to start receiving tasks. [PERSON_NAME]" at bounding box center [129, 268] width 196 height 474
click at [134, 16] on icon at bounding box center [84, 15] width 107 height 23
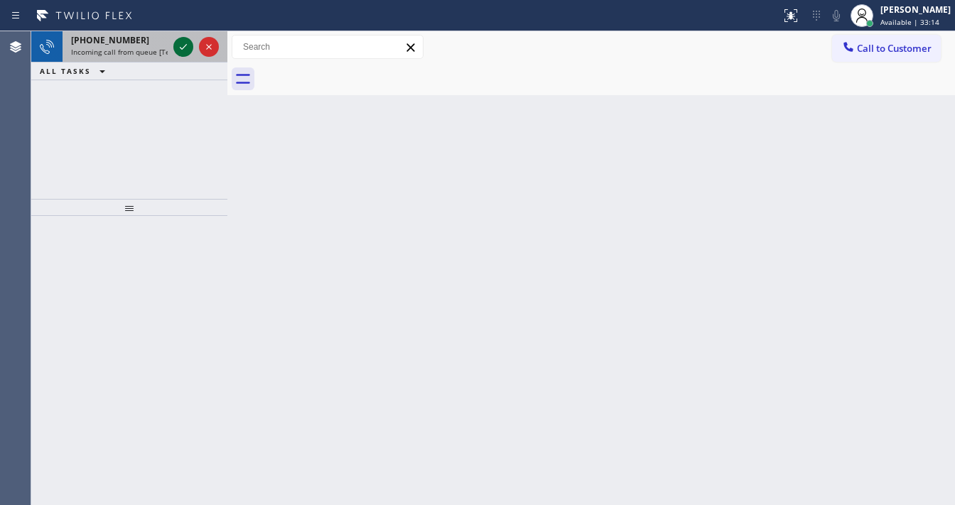
click at [181, 47] on icon at bounding box center [183, 46] width 17 height 17
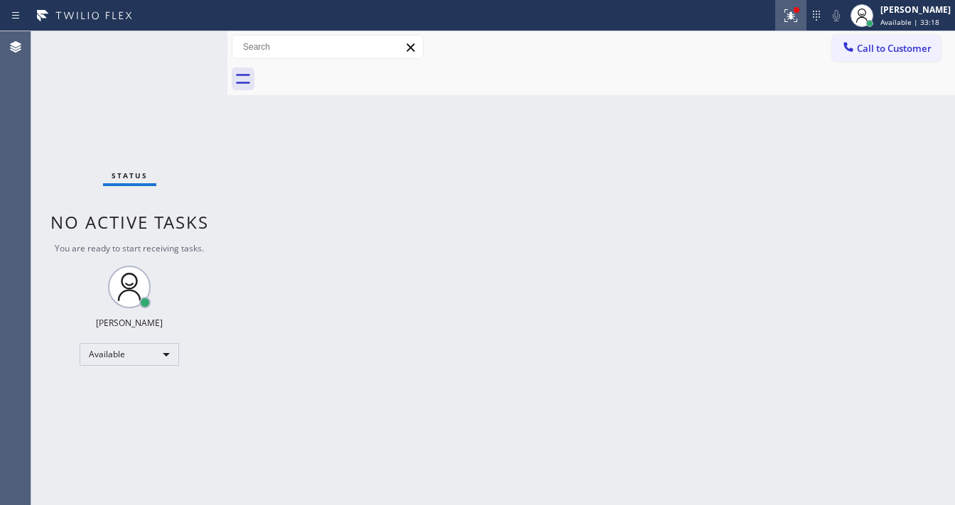
click at [790, 23] on button at bounding box center [790, 15] width 31 height 31
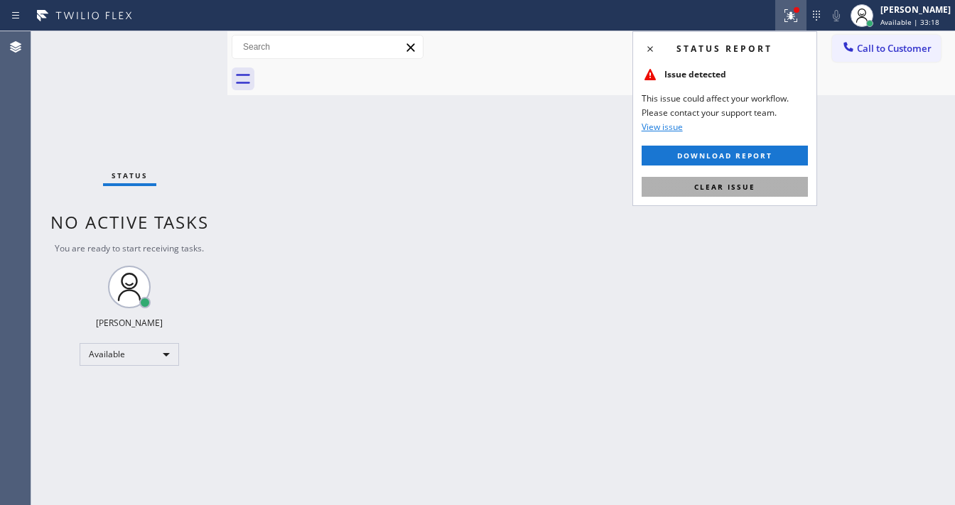
click at [729, 184] on span "Clear issue" at bounding box center [724, 187] width 61 height 10
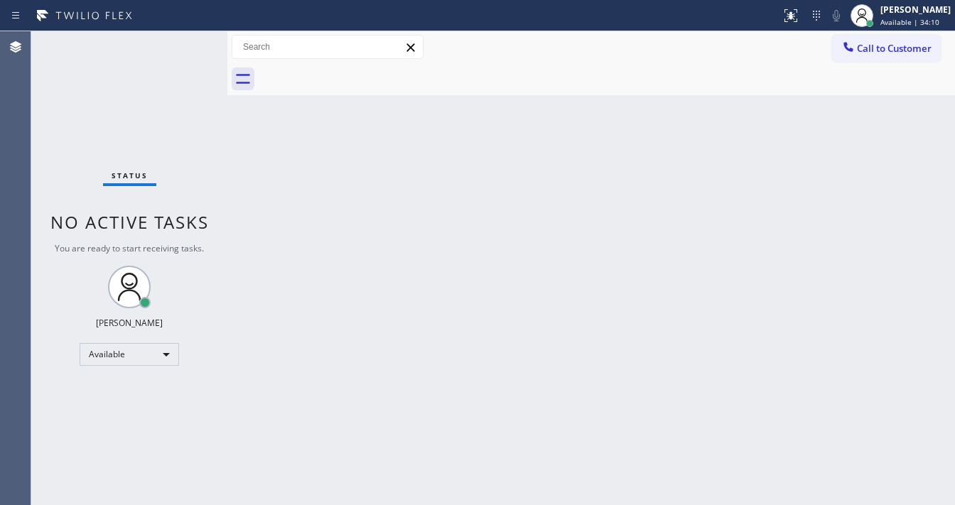
click at [188, 43] on div "Status No active tasks You are ready to start receiving tasks. [PERSON_NAME]" at bounding box center [129, 268] width 196 height 474
click at [186, 38] on div "Status No active tasks You are ready to start receiving tasks. [PERSON_NAME]" at bounding box center [129, 268] width 196 height 474
click at [183, 42] on div "Status No active tasks You are ready to start receiving tasks. [PERSON_NAME]" at bounding box center [129, 268] width 196 height 474
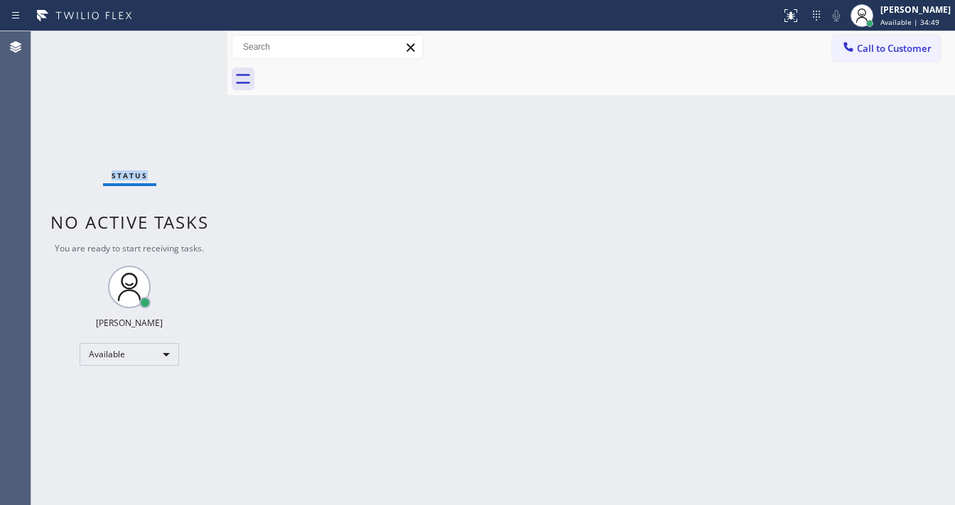
click at [183, 42] on div "Status No active tasks You are ready to start receiving tasks. [PERSON_NAME]" at bounding box center [129, 268] width 196 height 474
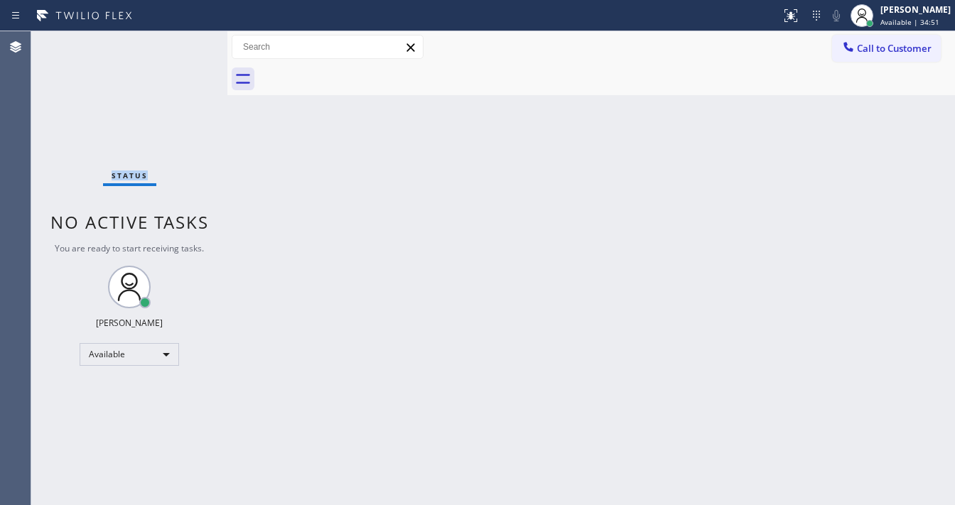
click at [183, 42] on div "Status No active tasks You are ready to start receiving tasks. [PERSON_NAME]" at bounding box center [129, 268] width 196 height 474
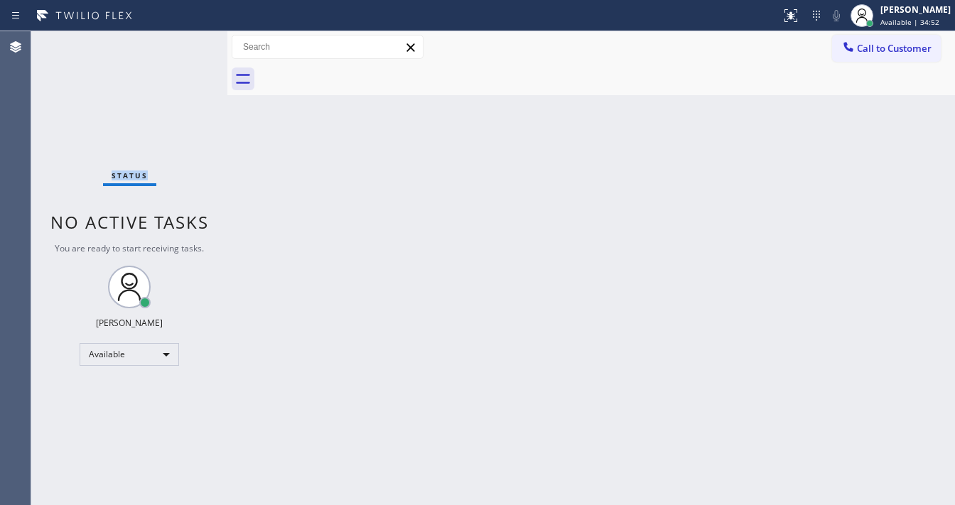
click at [183, 42] on div "Status No active tasks You are ready to start receiving tasks. [PERSON_NAME]" at bounding box center [129, 268] width 196 height 474
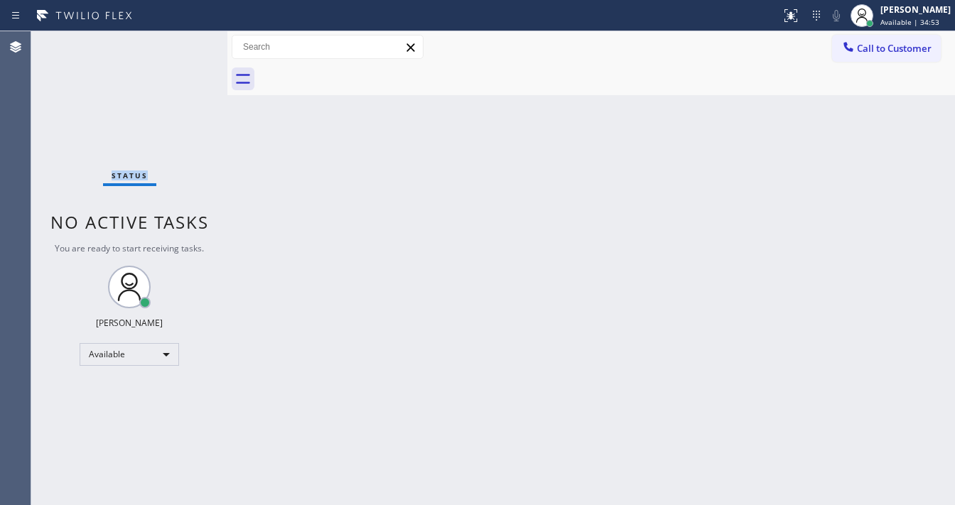
click at [183, 42] on div "Status No active tasks You are ready to start receiving tasks. [PERSON_NAME]" at bounding box center [129, 268] width 196 height 474
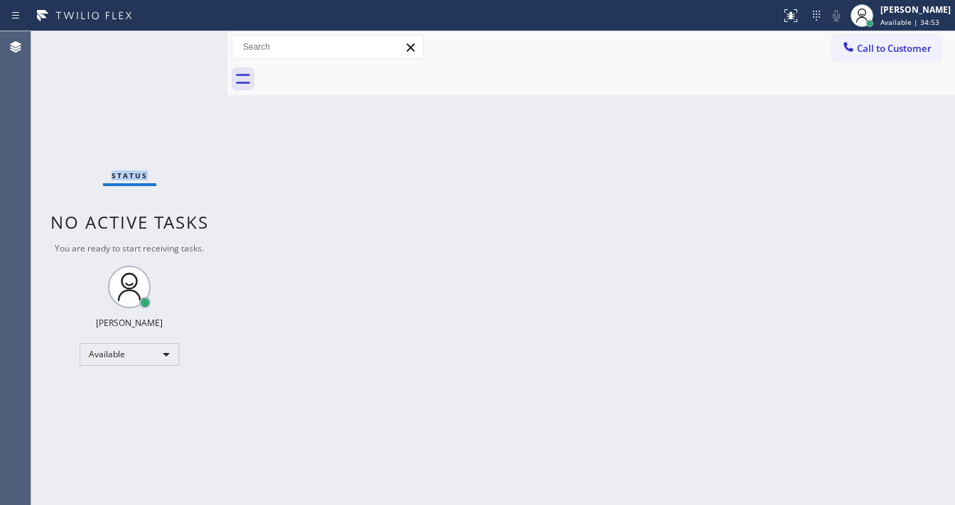
click at [183, 42] on div "Status No active tasks You are ready to start receiving tasks. [PERSON_NAME]" at bounding box center [129, 268] width 196 height 474
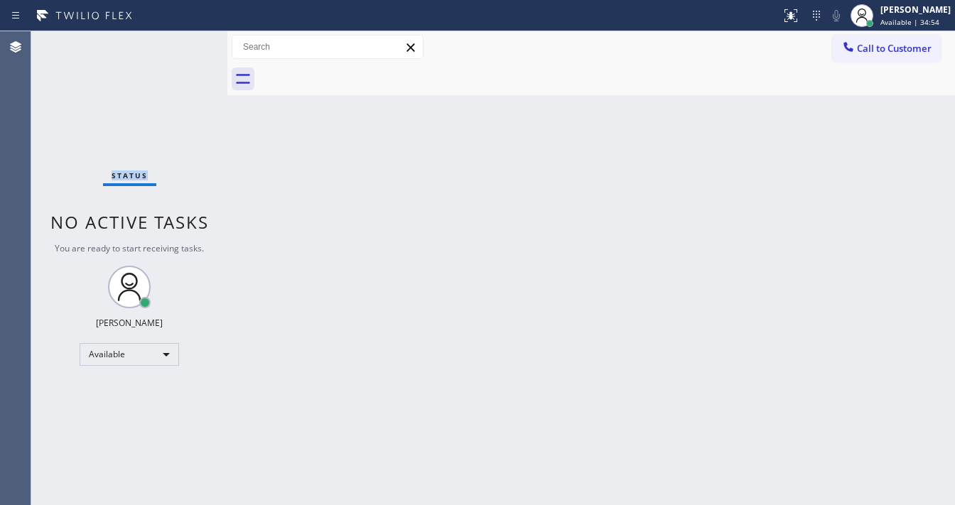
click at [183, 42] on div "Status No active tasks You are ready to start receiving tasks. [PERSON_NAME]" at bounding box center [129, 268] width 196 height 474
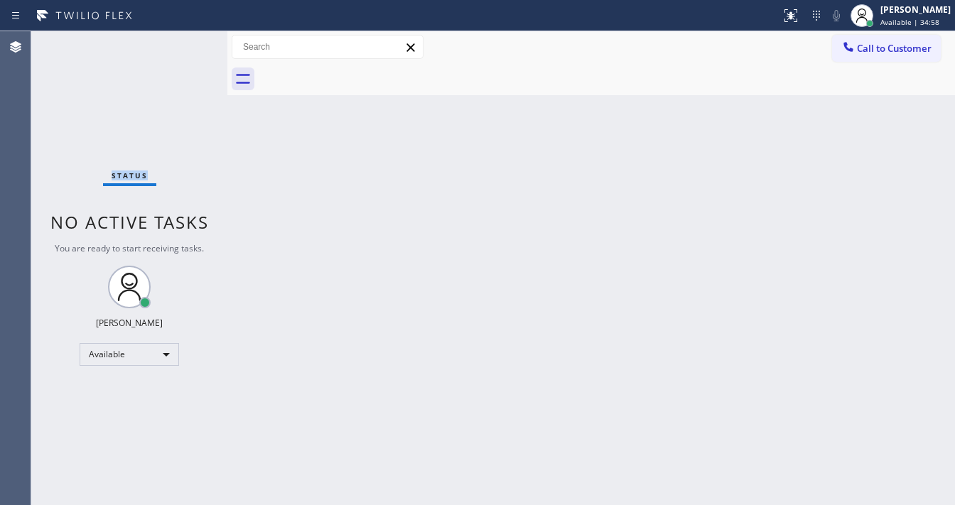
click at [183, 42] on div "Status No active tasks You are ready to start receiving tasks. [PERSON_NAME]" at bounding box center [129, 268] width 196 height 474
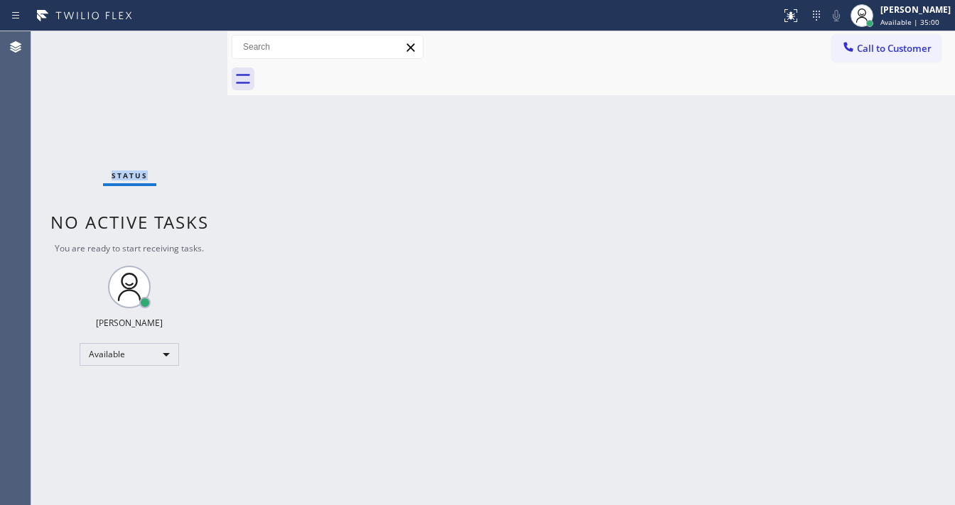
click at [185, 41] on div "Status No active tasks You are ready to start receiving tasks. [PERSON_NAME]" at bounding box center [129, 268] width 196 height 474
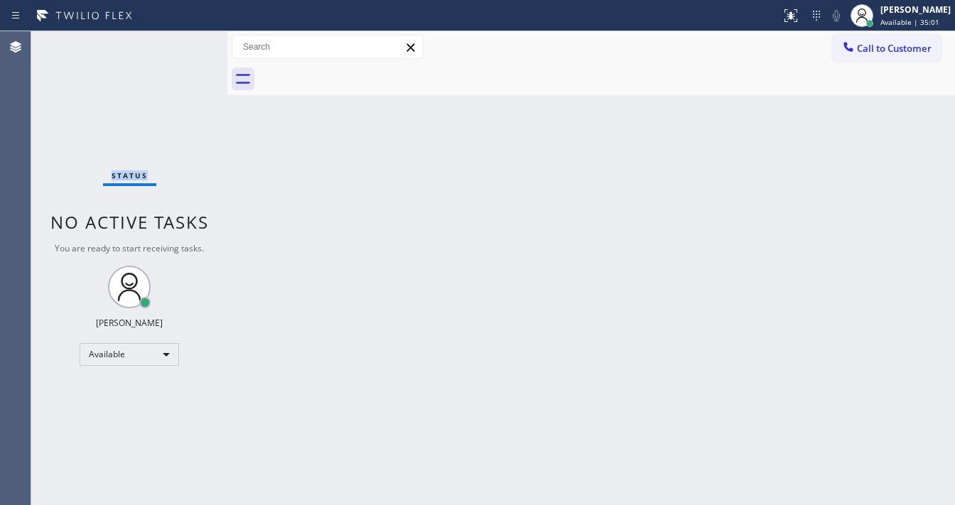
click at [185, 41] on div "Status No active tasks You are ready to start receiving tasks. [PERSON_NAME]" at bounding box center [129, 268] width 196 height 474
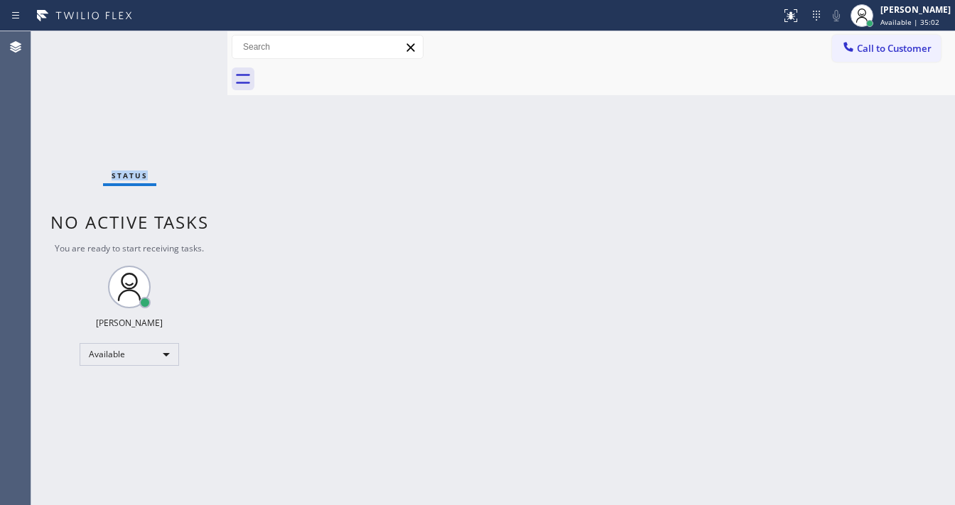
click at [185, 41] on div "Status No active tasks You are ready to start receiving tasks. [PERSON_NAME]" at bounding box center [129, 268] width 196 height 474
click at [185, 40] on div "Status No active tasks You are ready to start receiving tasks. [PERSON_NAME]" at bounding box center [129, 268] width 196 height 474
click at [184, 40] on div "Status No active tasks You are ready to start receiving tasks. [PERSON_NAME]" at bounding box center [129, 268] width 196 height 474
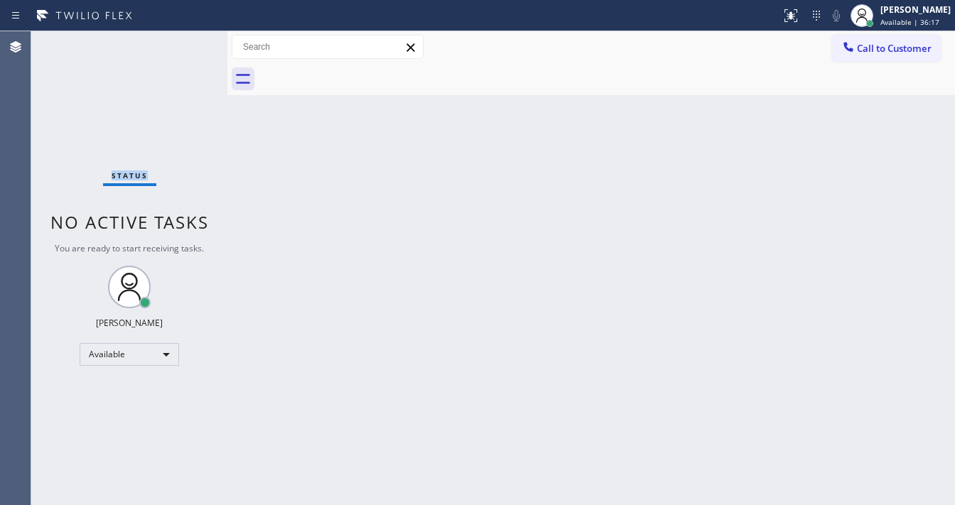
click at [184, 40] on div "Status No active tasks You are ready to start receiving tasks. [PERSON_NAME]" at bounding box center [129, 268] width 196 height 474
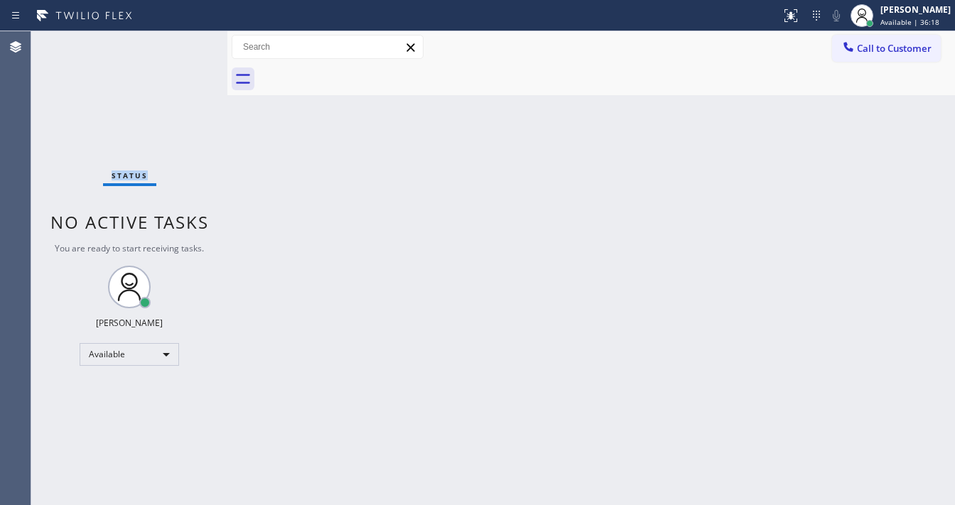
click at [184, 40] on div "Status No active tasks You are ready to start receiving tasks. [PERSON_NAME]" at bounding box center [129, 268] width 196 height 474
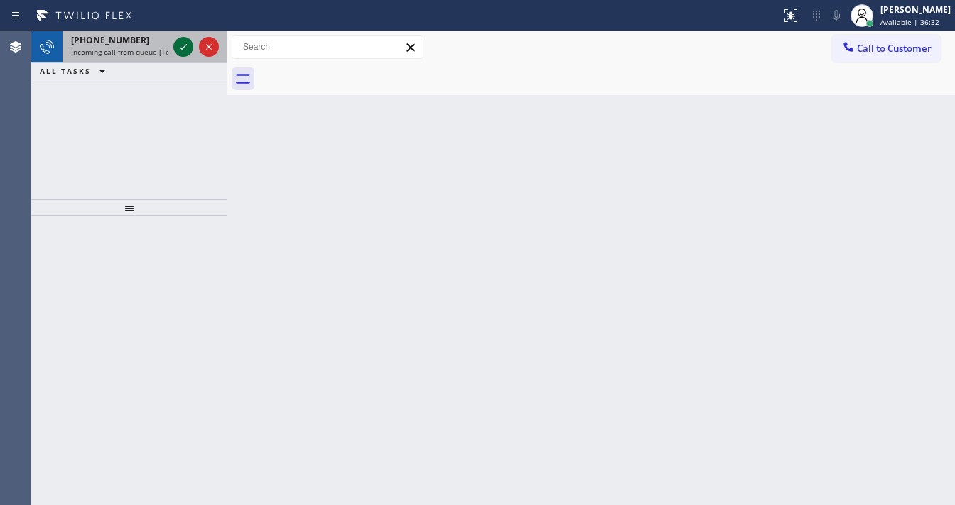
click at [186, 43] on icon at bounding box center [183, 46] width 17 height 17
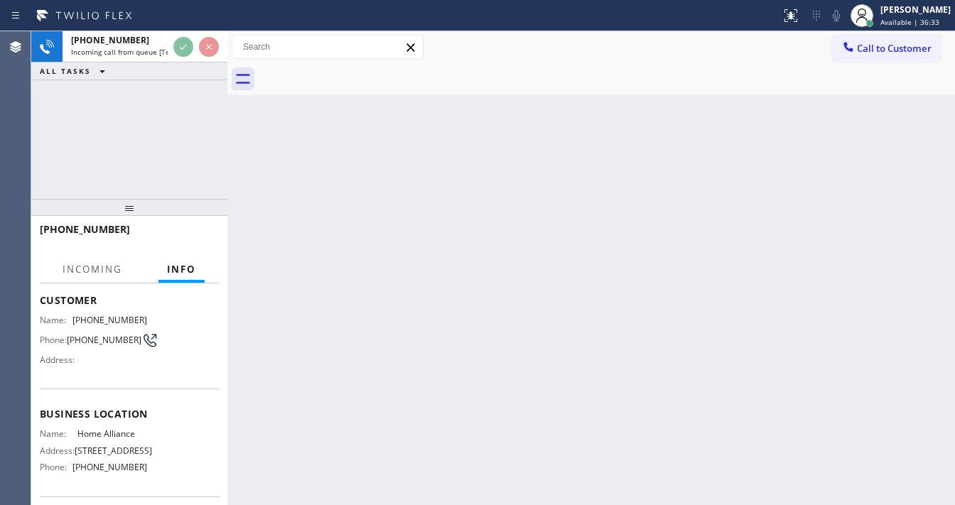
scroll to position [171, 0]
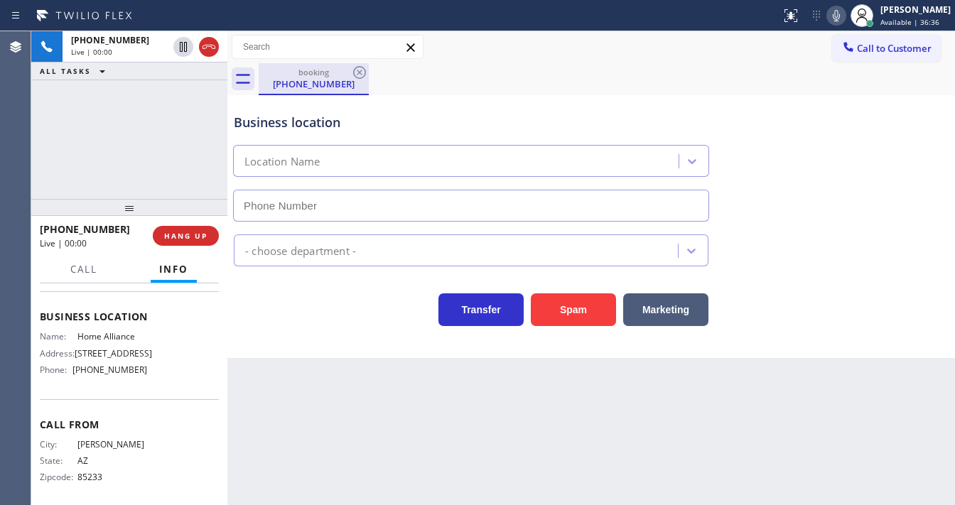
type input "[PHONE_NUMBER]"
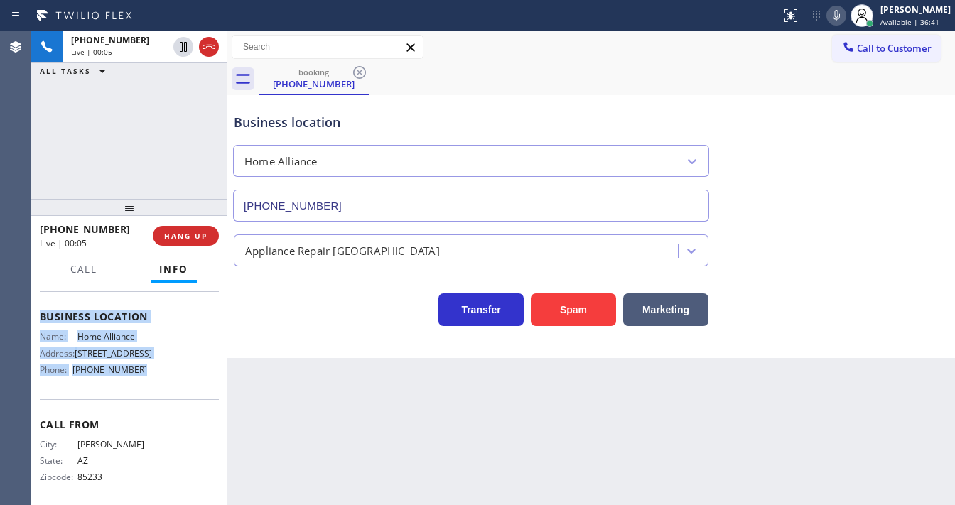
drag, startPoint x: 38, startPoint y: 310, endPoint x: 134, endPoint y: 387, distance: 122.9
click at [134, 387] on div "Context Queue: [Test] All Priority: 1 Customer Name: (480) 532-0861 Phone: (480…" at bounding box center [129, 395] width 196 height 222
copy div "Customer Name: (480) 532-0861 Phone: (480) 532-0861 Address: Business location …"
click at [137, 133] on div "+14805320861 Live | 00:06 ALL TASKS ALL TASKS ACTIVE TASKS TASKS IN WRAP UP" at bounding box center [129, 115] width 196 height 168
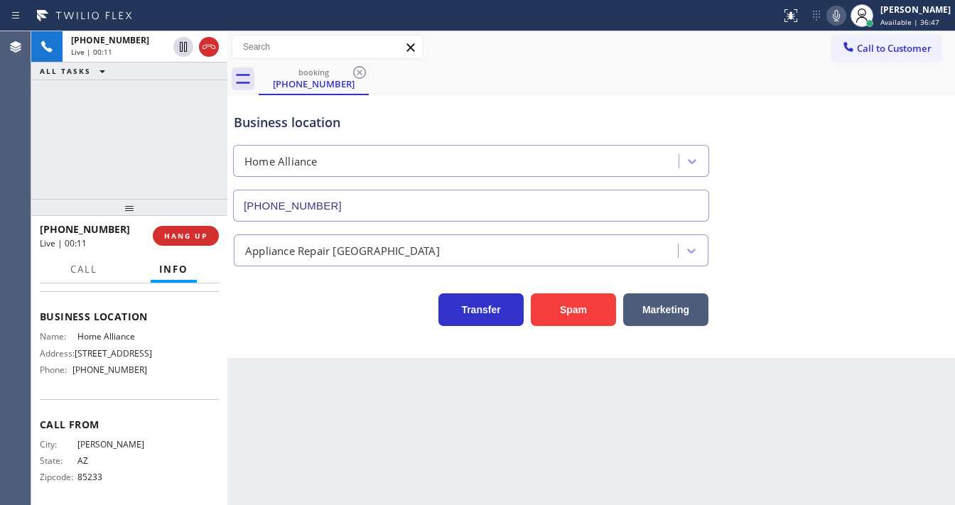
click at [145, 175] on div "+14805320861 Live | 00:11 ALL TASKS ALL TASKS ACTIVE TASKS TASKS IN WRAP UP" at bounding box center [129, 115] width 196 height 168
click at [141, 183] on div "+14805320861 Live | 00:13 ALL TASKS ALL TASKS ACTIVE TASKS TASKS IN WRAP UP" at bounding box center [129, 115] width 196 height 168
click at [843, 14] on icon at bounding box center [836, 15] width 17 height 17
click at [178, 85] on div "+14805320861 Live | 00:15 ALL TASKS ALL TASKS ACTIVE TASKS TASKS IN WRAP UP" at bounding box center [129, 115] width 196 height 168
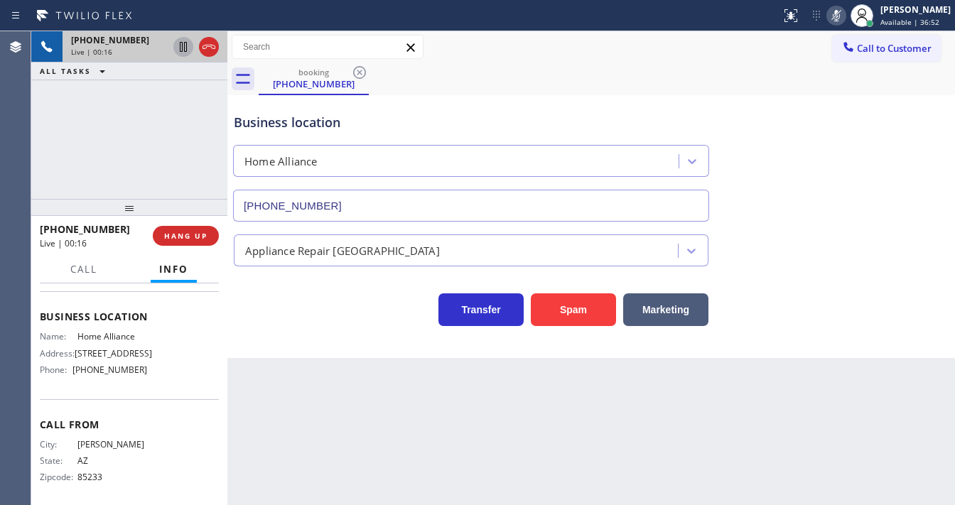
click at [184, 50] on icon at bounding box center [183, 47] width 7 height 10
click at [149, 136] on div "+14805320861 Live | 00:19 ALL TASKS ALL TASKS ACTIVE TASKS TASKS IN WRAP UP" at bounding box center [129, 115] width 196 height 168
click at [183, 45] on icon at bounding box center [183, 46] width 17 height 17
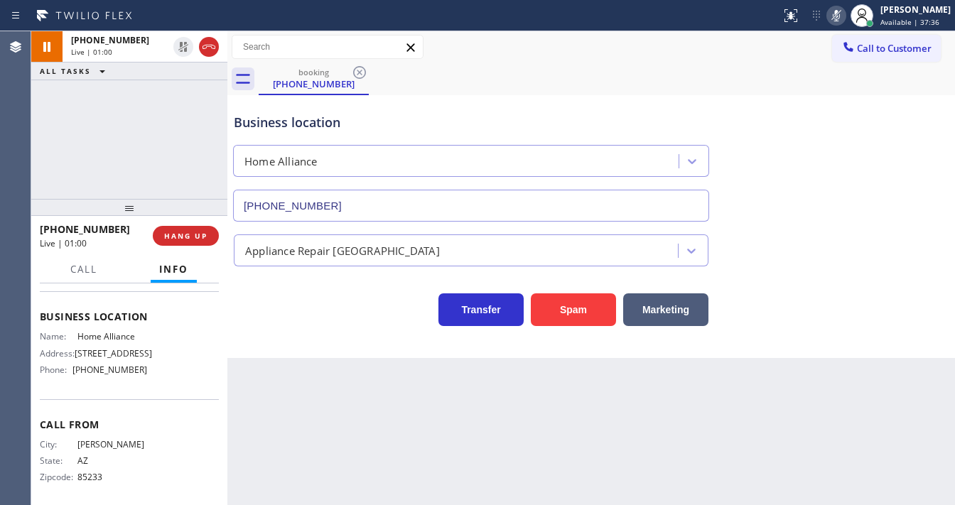
click at [837, 15] on div at bounding box center [837, 15] width 20 height 17
click at [156, 114] on div "+14805320861 Live | 01:01 ALL TASKS ALL TASKS ACTIVE TASKS TASKS IN WRAP UP" at bounding box center [129, 115] width 196 height 168
click at [160, 128] on div "+14805320861 Live | 01:02 ALL TASKS ALL TASKS ACTIVE TASKS TASKS IN WRAP UP" at bounding box center [129, 115] width 196 height 168
click at [117, 152] on div "+14805320861 Live | 01:05 ALL TASKS ALL TASKS ACTIVE TASKS TASKS IN WRAP UP" at bounding box center [129, 115] width 196 height 168
click at [381, 424] on div "Back to Dashboard Change Sender ID Customers Technicians Select a contact Outbo…" at bounding box center [591, 268] width 728 height 474
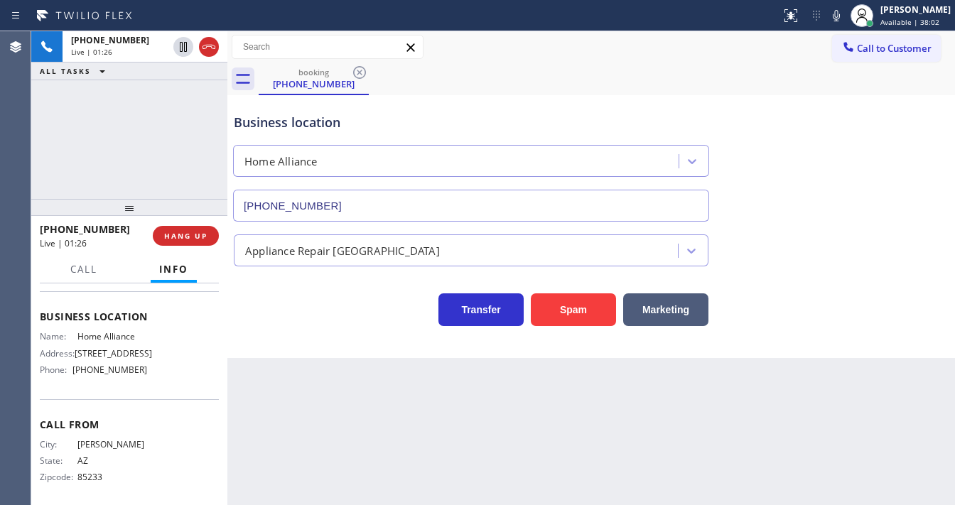
drag, startPoint x: 48, startPoint y: 154, endPoint x: 101, endPoint y: 225, distance: 88.4
click at [48, 154] on div "+14805320861 Live | 01:26 ALL TASKS ALL TASKS ACTIVE TASKS TASKS IN WRAP UP" at bounding box center [129, 115] width 196 height 168
click at [95, 265] on span "Call" at bounding box center [83, 269] width 27 height 13
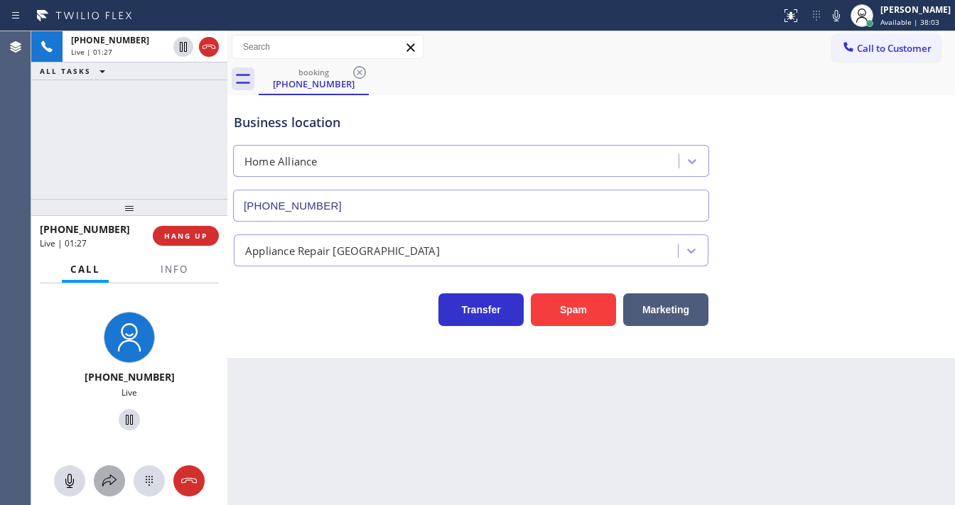
click at [100, 480] on div at bounding box center [109, 481] width 31 height 17
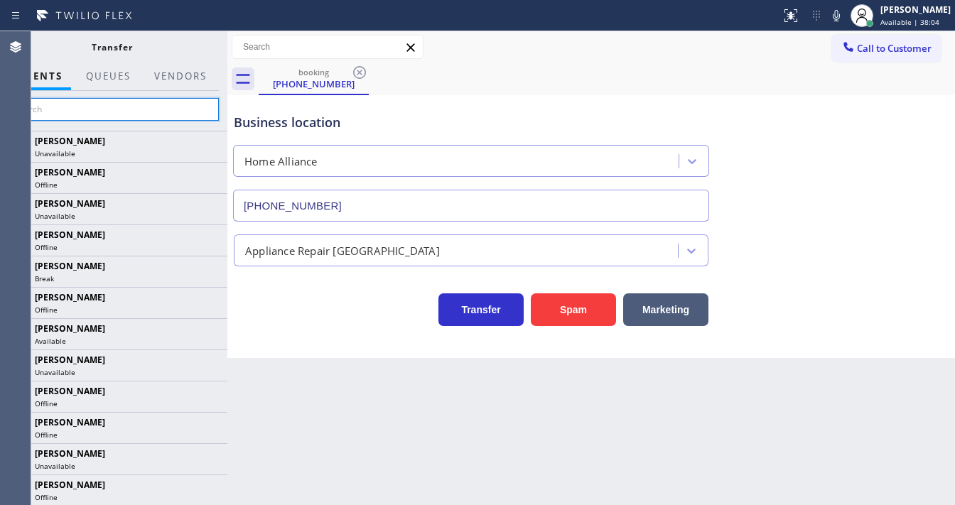
click at [156, 99] on input "text" at bounding box center [112, 109] width 214 height 23
click at [100, 110] on input "text" at bounding box center [112, 109] width 214 height 23
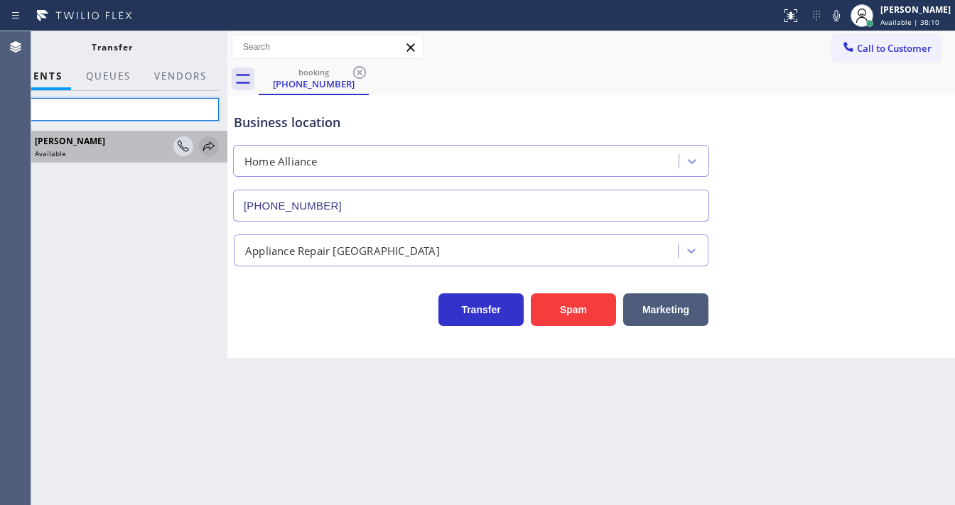
type input "Fila"
click at [208, 150] on icon at bounding box center [208, 146] width 17 height 17
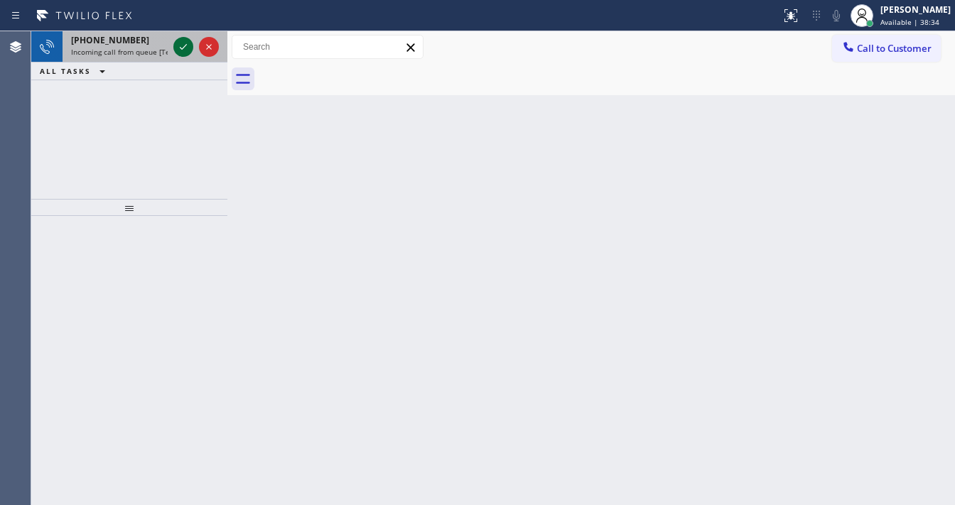
click at [176, 48] on icon at bounding box center [183, 46] width 17 height 17
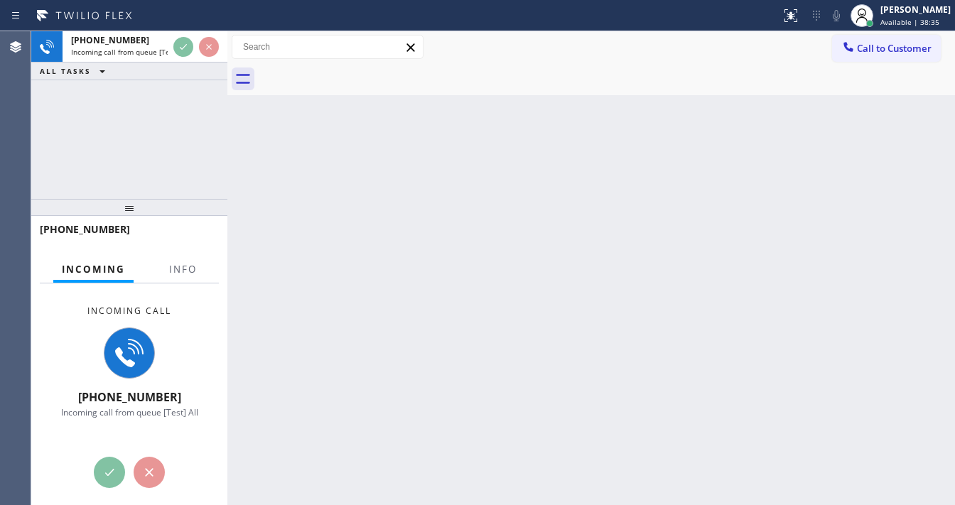
click at [186, 252] on div "+16098627611" at bounding box center [129, 235] width 179 height 37
click at [179, 267] on span "Info" at bounding box center [183, 269] width 28 height 13
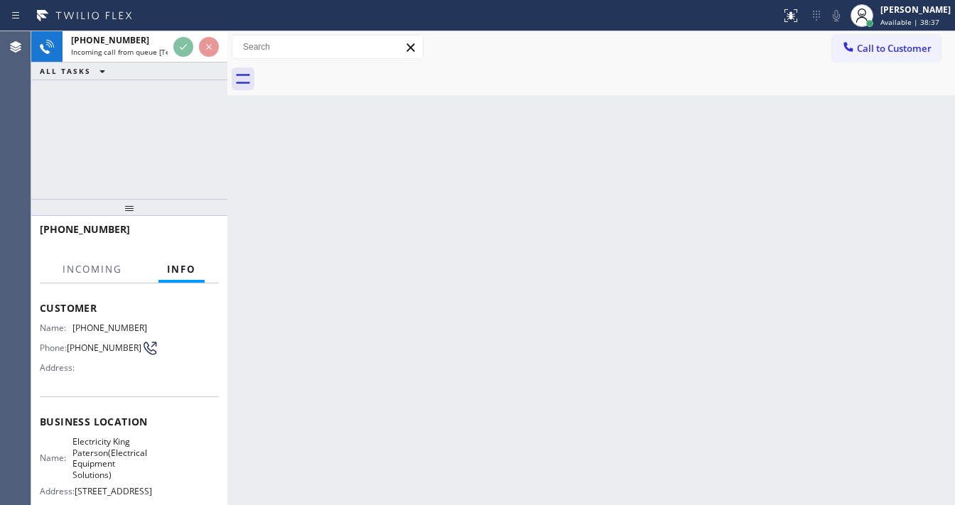
scroll to position [171, 0]
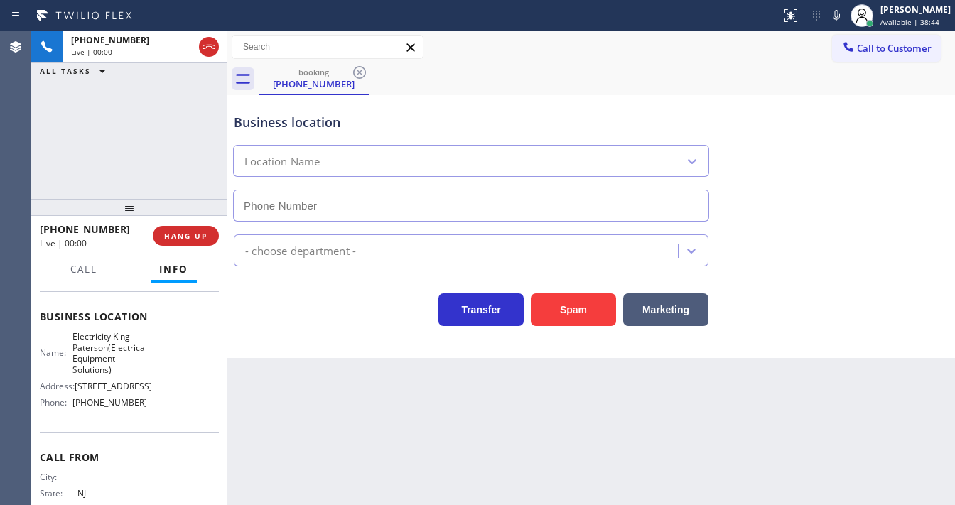
type input "(973) 846-9320"
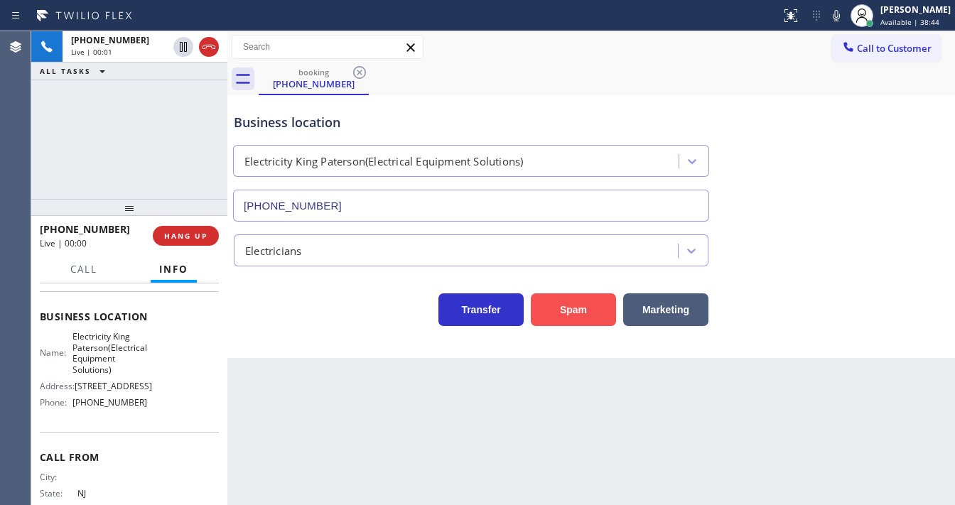
click at [581, 309] on button "Spam" at bounding box center [573, 310] width 85 height 33
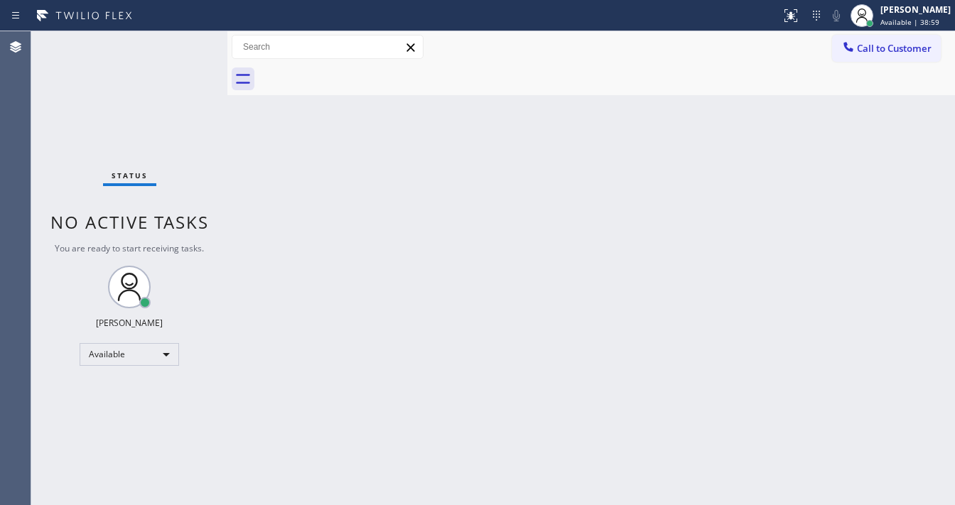
click at [191, 40] on div "Status No active tasks You are ready to start receiving tasks. [PERSON_NAME]" at bounding box center [129, 268] width 196 height 474
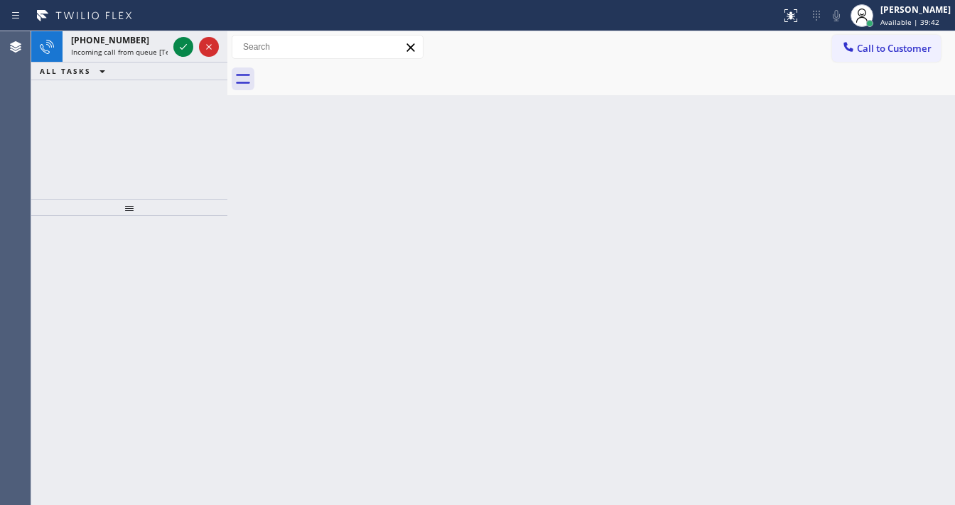
click at [180, 28] on div "Status report No issues detected If you experience an issue, please download th…" at bounding box center [477, 15] width 955 height 31
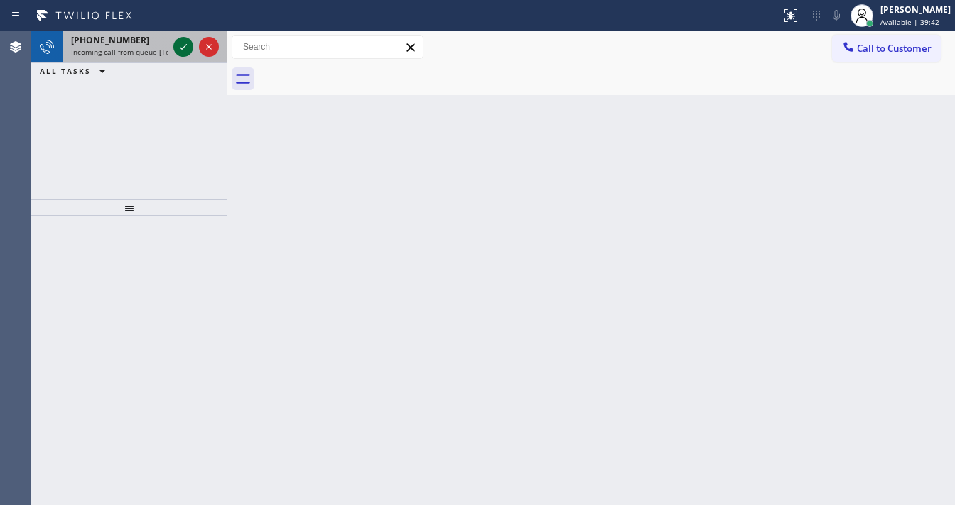
click at [181, 39] on div at bounding box center [196, 46] width 51 height 31
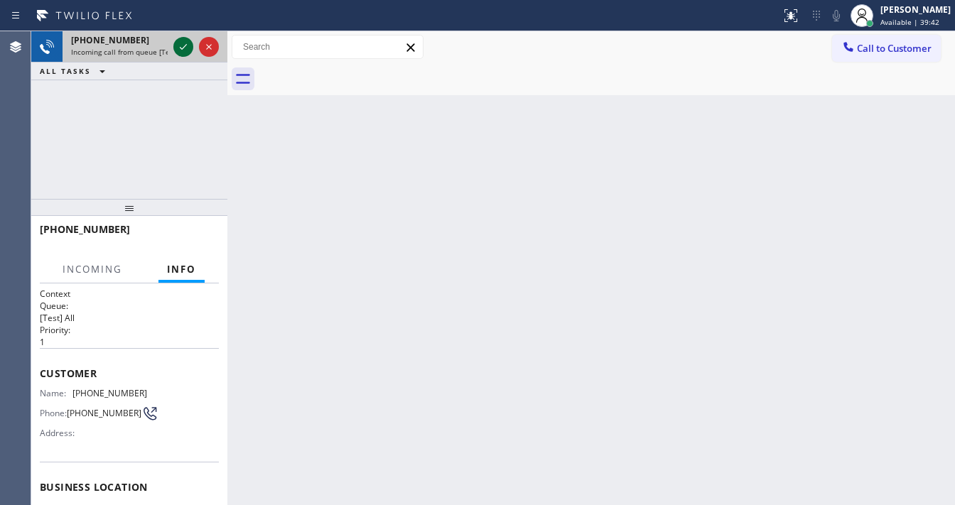
click at [181, 42] on icon at bounding box center [183, 46] width 17 height 17
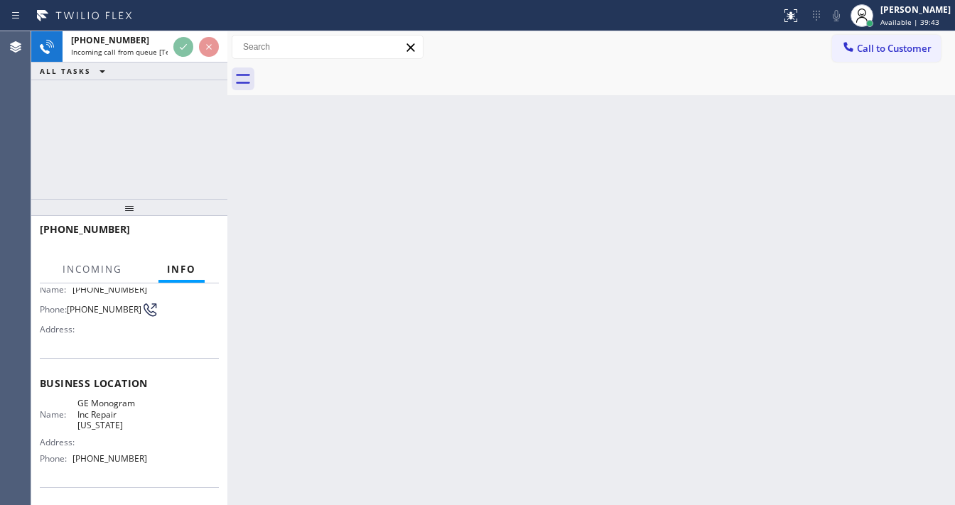
scroll to position [114, 0]
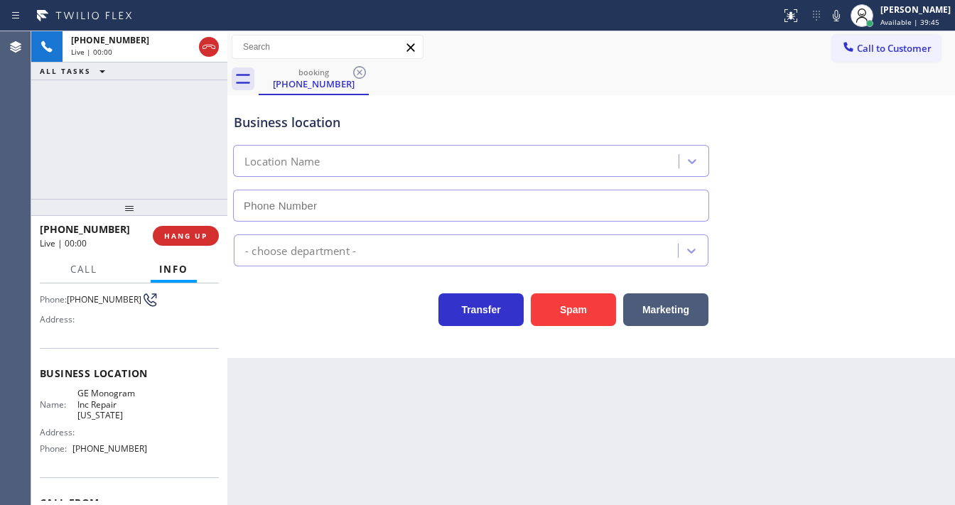
type input "[PHONE_NUMBER]"
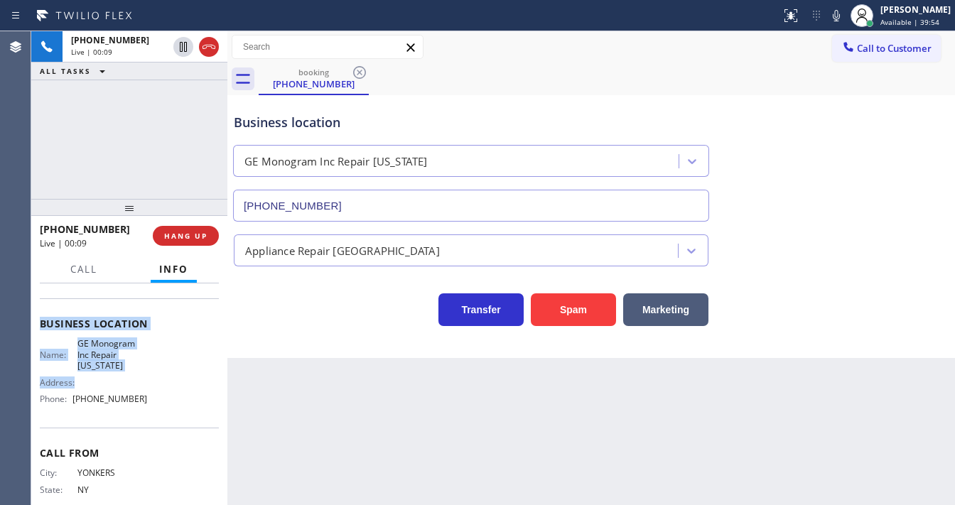
scroll to position [171, 0]
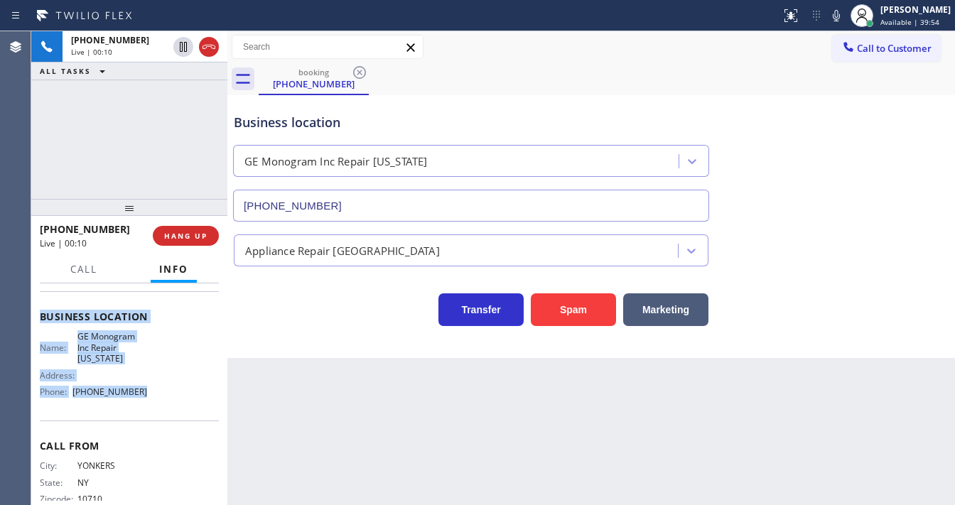
drag, startPoint x: 40, startPoint y: 366, endPoint x: 142, endPoint y: 395, distance: 106.4
click at [142, 395] on div "Context Queue: [Test] All Priority: 1 Customer Name: (914) 912-1732 Phone: (914…" at bounding box center [129, 323] width 179 height 412
copy div "Customer Name: (914) 912-1732 Phone: (914) 912-1732 Address: Business location …"
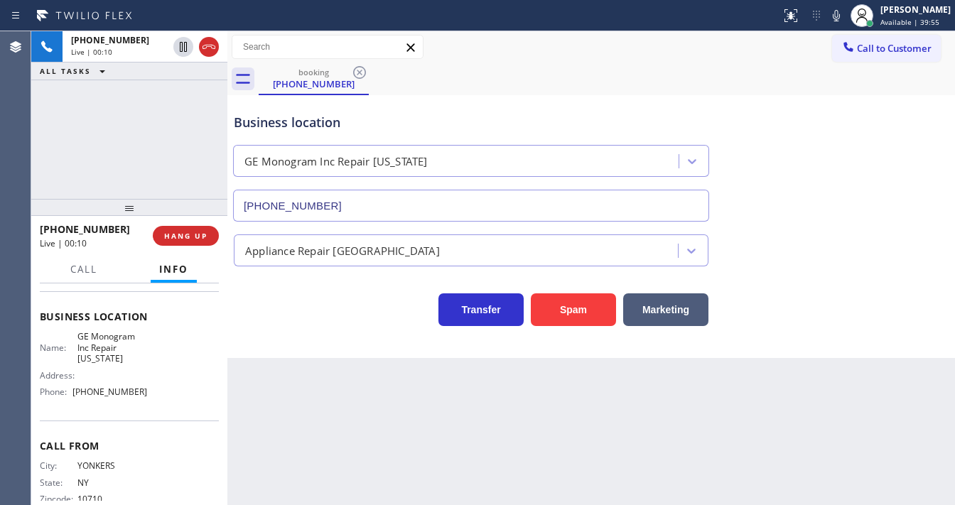
click at [158, 160] on div "+19149121732 Live | 00:10 ALL TASKS ALL TASKS ACTIVE TASKS TASKS IN WRAP UP" at bounding box center [129, 115] width 196 height 168
click at [156, 321] on span "Business location" at bounding box center [129, 317] width 179 height 14
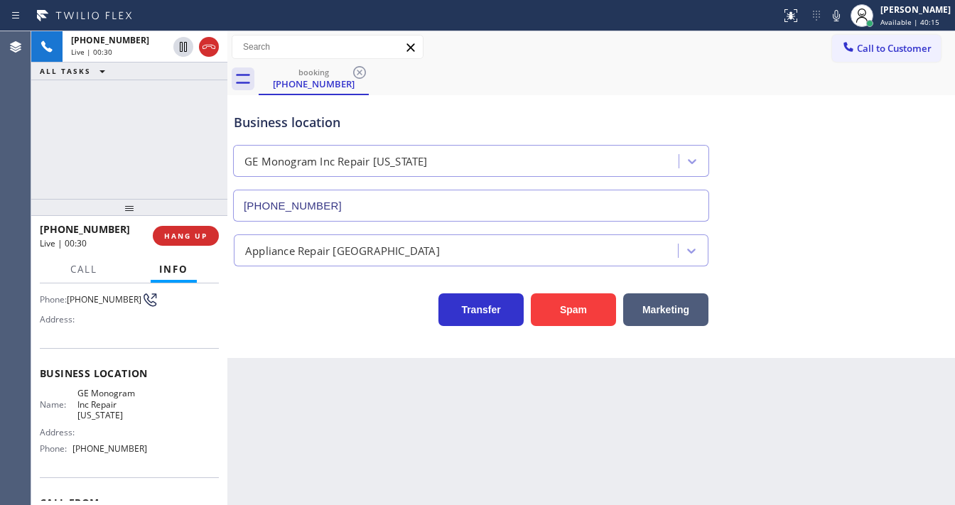
click at [165, 179] on div "+19149121732 Live | 00:30 ALL TASKS ALL TASKS ACTIVE TASKS TASKS IN WRAP UP" at bounding box center [129, 115] width 196 height 168
click at [195, 240] on button "HANG UP" at bounding box center [186, 236] width 66 height 20
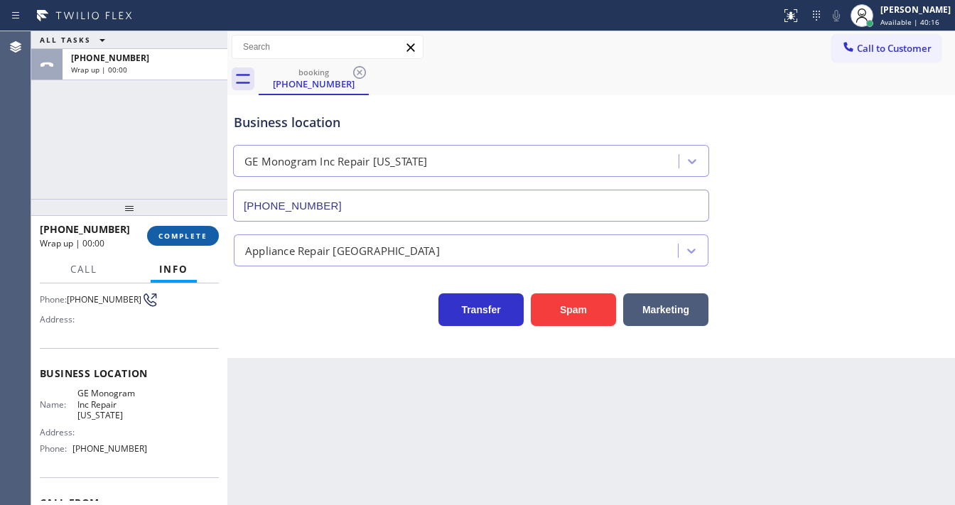
click at [208, 236] on button "COMPLETE" at bounding box center [183, 236] width 72 height 20
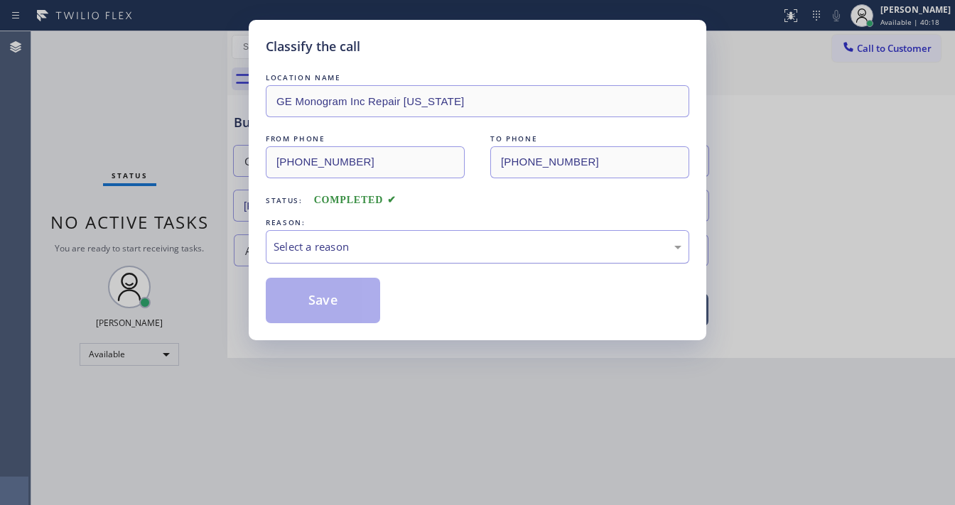
drag, startPoint x: 353, startPoint y: 247, endPoint x: 366, endPoint y: 256, distance: 16.0
click at [353, 247] on div "Select a reason" at bounding box center [478, 247] width 408 height 16
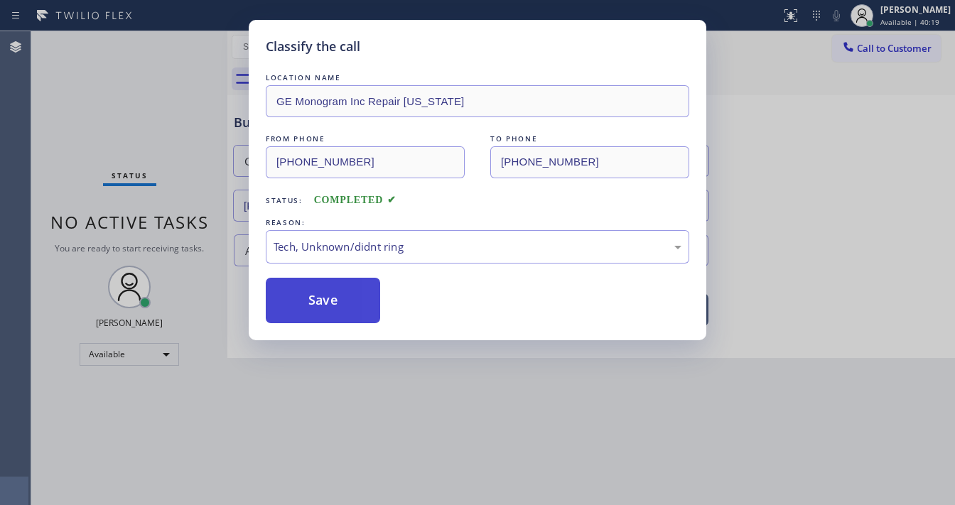
click at [348, 314] on button "Save" at bounding box center [323, 300] width 114 height 45
click at [348, 307] on button "Save" at bounding box center [323, 300] width 114 height 45
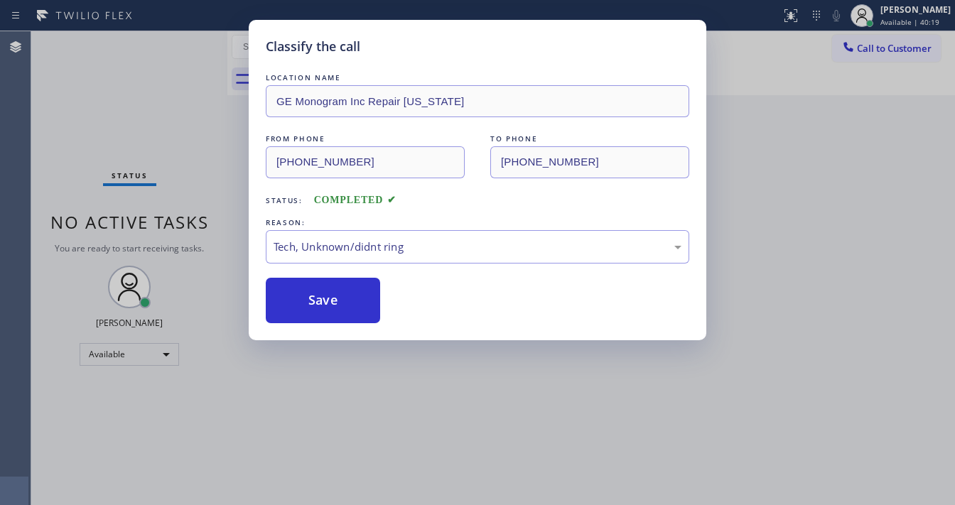
drag, startPoint x: 347, startPoint y: 306, endPoint x: 362, endPoint y: 345, distance: 42.1
click at [350, 307] on button "Save" at bounding box center [323, 300] width 114 height 45
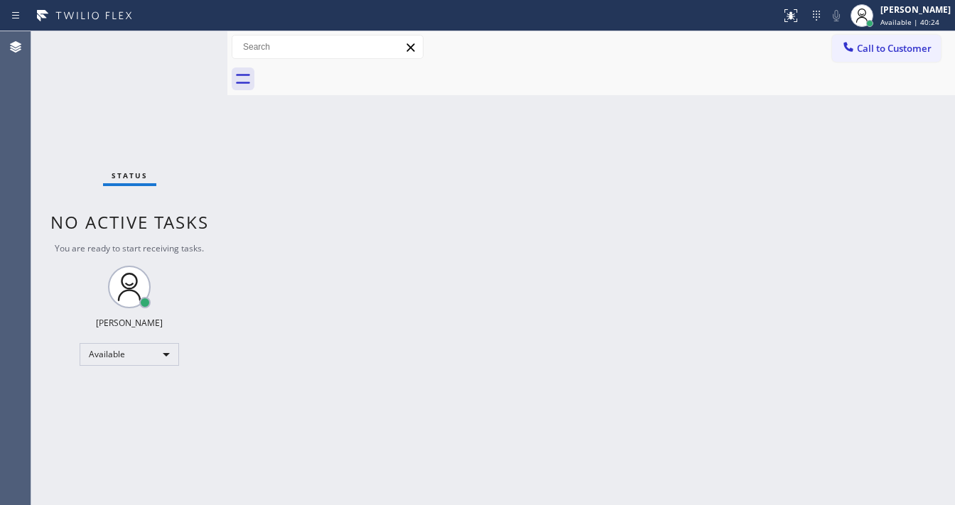
click at [679, 40] on div "Call to Customer Outbound call Location [PERSON_NAME] Electrical Service Your c…" at bounding box center [591, 47] width 728 height 25
click at [892, 16] on div "Michael Javier Available | 40:34" at bounding box center [916, 15] width 77 height 25
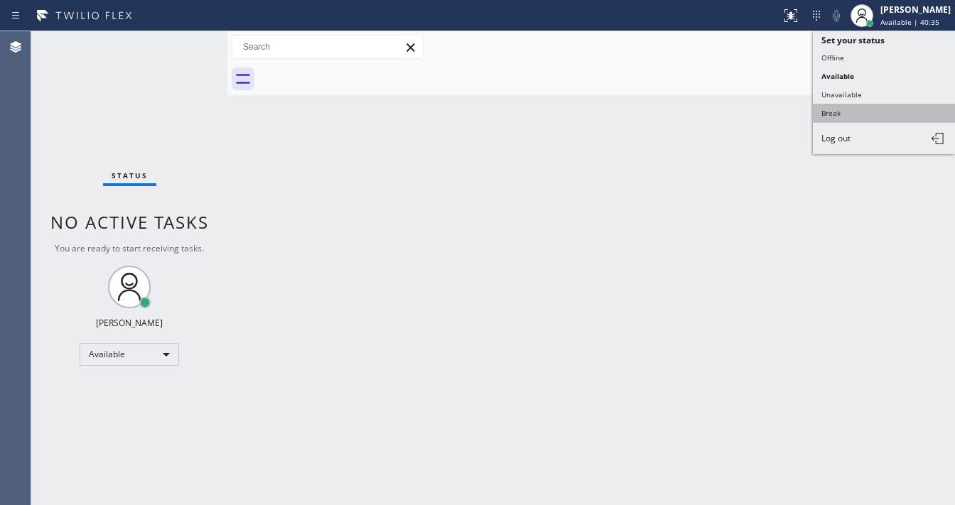
click at [848, 107] on button "Break" at bounding box center [884, 113] width 142 height 18
drag, startPoint x: 657, startPoint y: 94, endPoint x: 631, endPoint y: 91, distance: 25.7
click at [655, 94] on div at bounding box center [607, 79] width 697 height 32
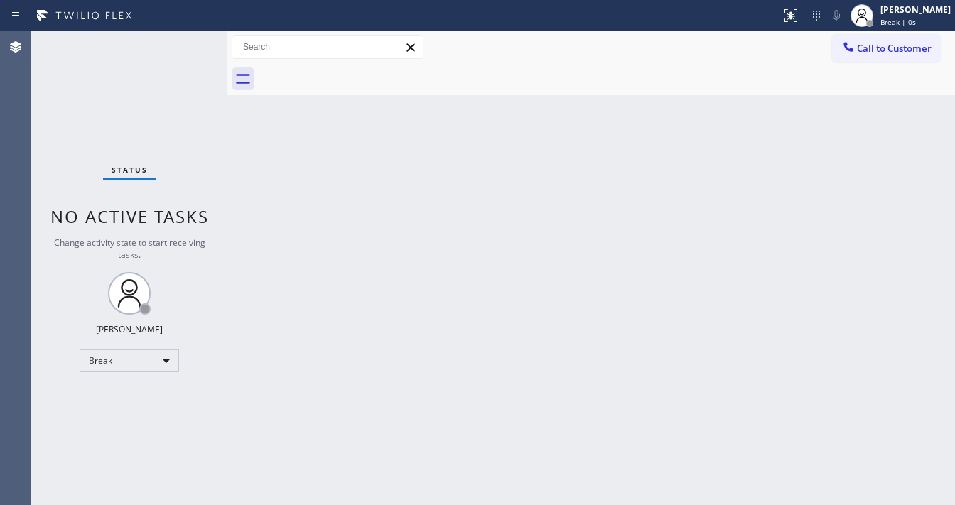
click at [345, 142] on div "Back to Dashboard Change Sender ID Customers Technicians Select a contact Outbo…" at bounding box center [591, 268] width 728 height 474
click at [26, 205] on div "Agent Desktop" at bounding box center [15, 268] width 31 height 474
click at [94, 358] on div "Break" at bounding box center [130, 361] width 100 height 23
click at [122, 395] on li "Available" at bounding box center [128, 397] width 97 height 17
click at [231, 380] on div "Back to Dashboard Change Sender ID Customers Technicians Select a contact Outbo…" at bounding box center [591, 268] width 728 height 474
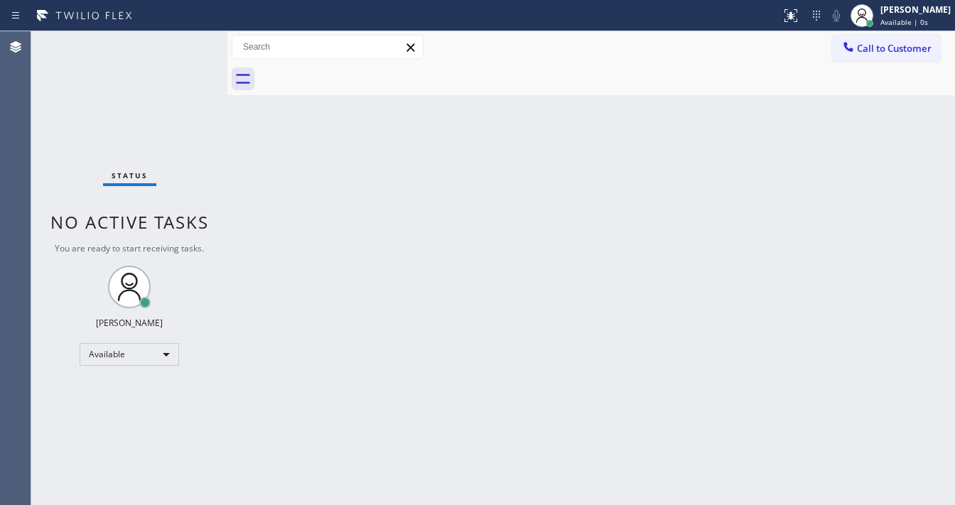
click at [182, 43] on div "Status No active tasks You are ready to start receiving tasks. [PERSON_NAME]" at bounding box center [129, 268] width 196 height 474
click at [184, 39] on div "Status No active tasks You are ready to start receiving tasks. [PERSON_NAME]" at bounding box center [129, 268] width 196 height 474
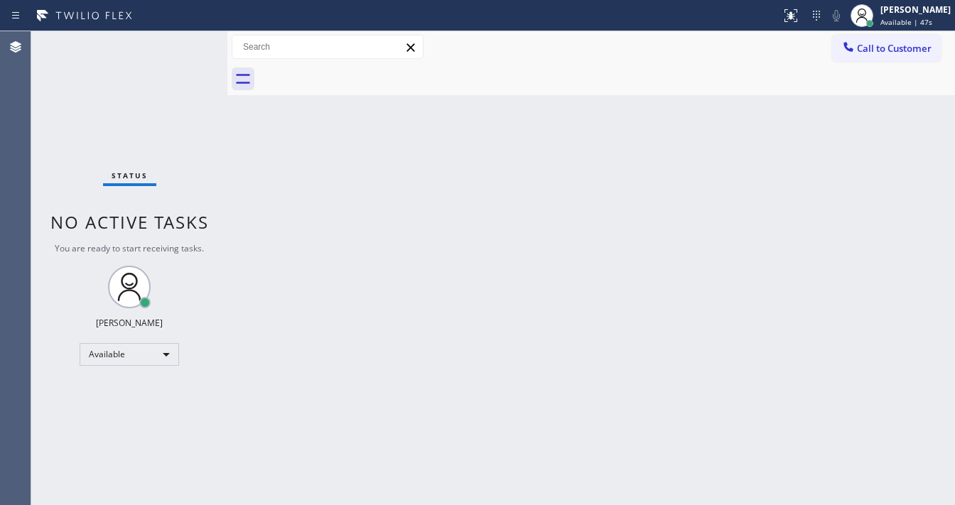
click at [183, 41] on div "Status No active tasks You are ready to start receiving tasks. [PERSON_NAME]" at bounding box center [129, 268] width 196 height 474
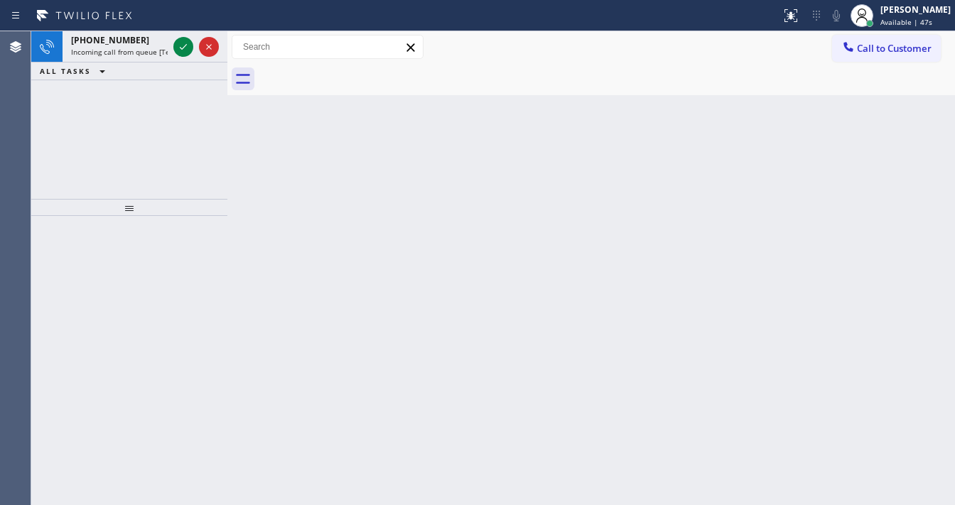
click at [183, 43] on icon at bounding box center [183, 46] width 17 height 17
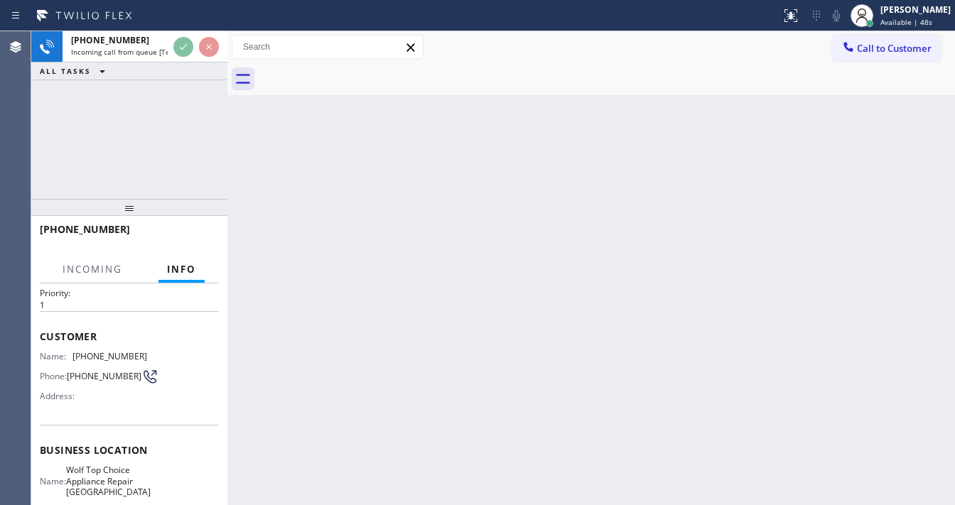
scroll to position [57, 0]
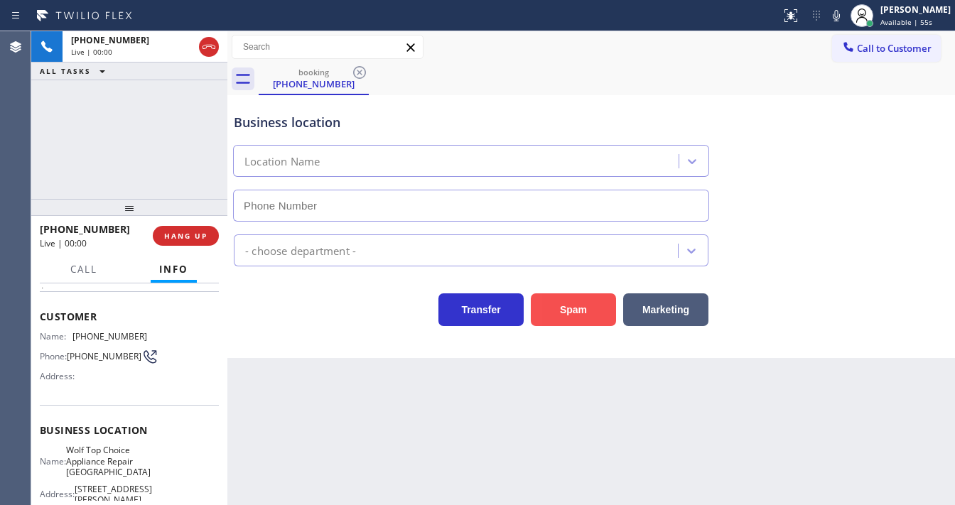
type input "(847) 750-4848"
click at [587, 310] on button "Spam" at bounding box center [573, 310] width 85 height 33
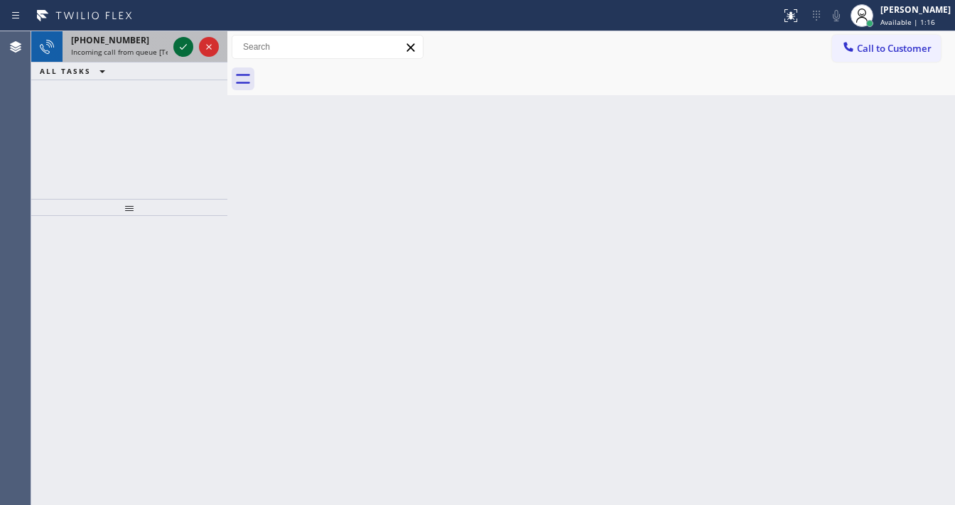
click at [176, 51] on icon at bounding box center [183, 46] width 17 height 17
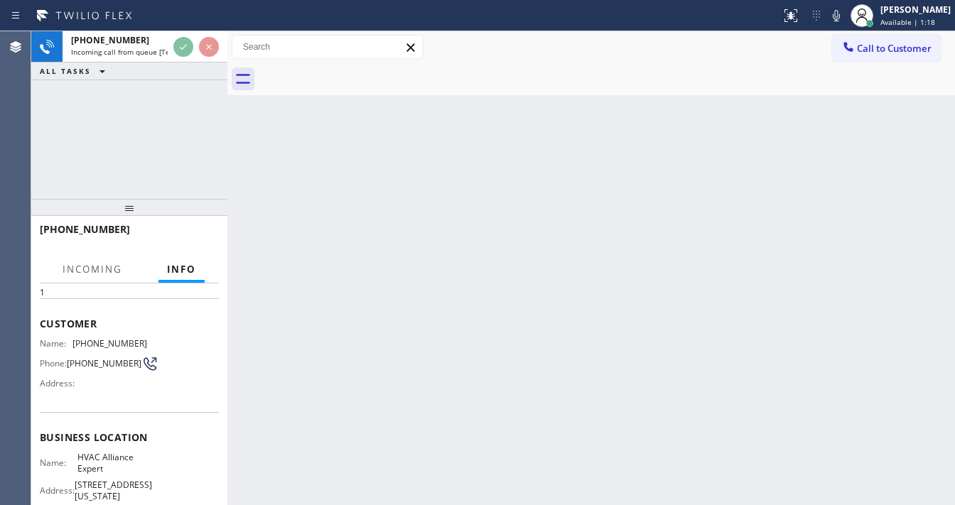
scroll to position [57, 0]
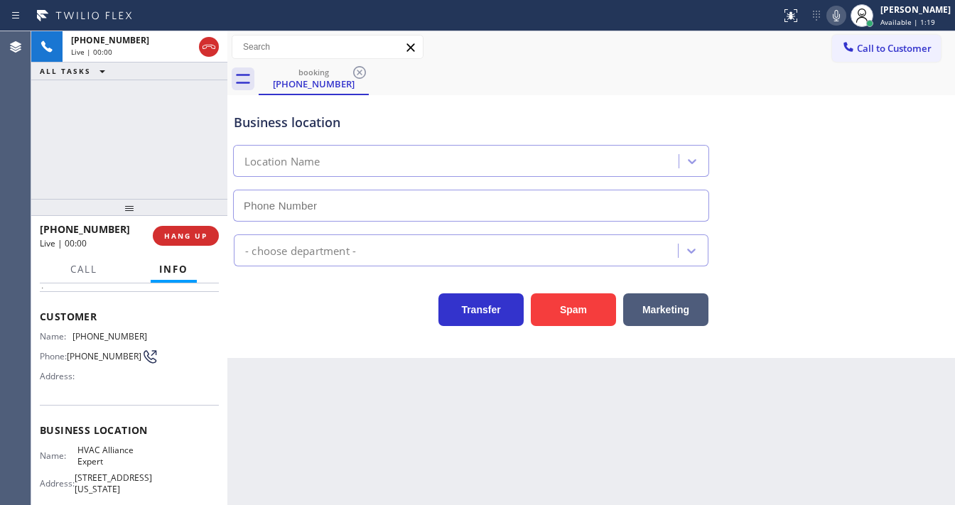
type input "[PHONE_NUMBER]"
click at [844, 23] on icon at bounding box center [836, 15] width 17 height 17
click at [174, 134] on div "+12136185060 Live | 00:08 ALL TASKS ALL TASKS ACTIVE TASKS TASKS IN WRAP UP" at bounding box center [129, 115] width 196 height 168
click at [822, 210] on div "Business location HVAC Alliance Expert (855) 999-4417" at bounding box center [591, 157] width 721 height 129
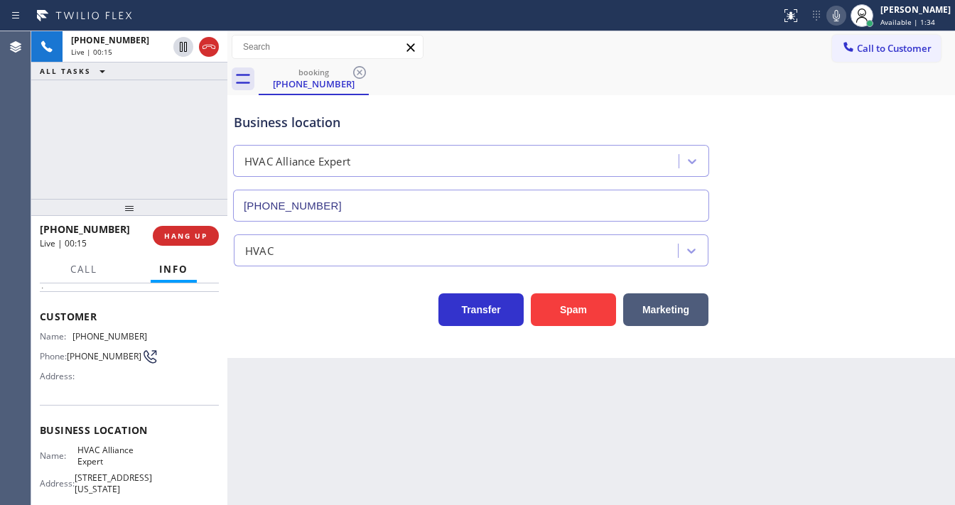
click at [842, 21] on icon at bounding box center [836, 15] width 17 height 17
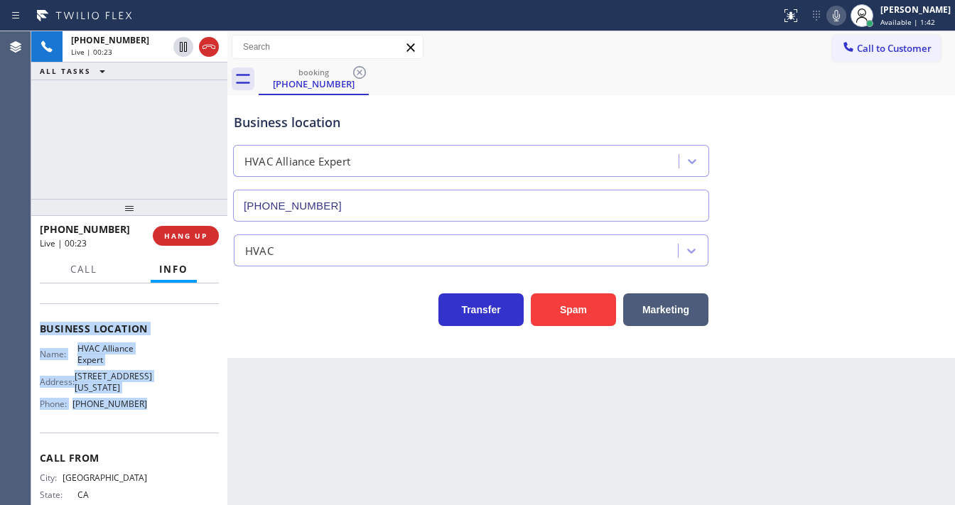
scroll to position [171, 0]
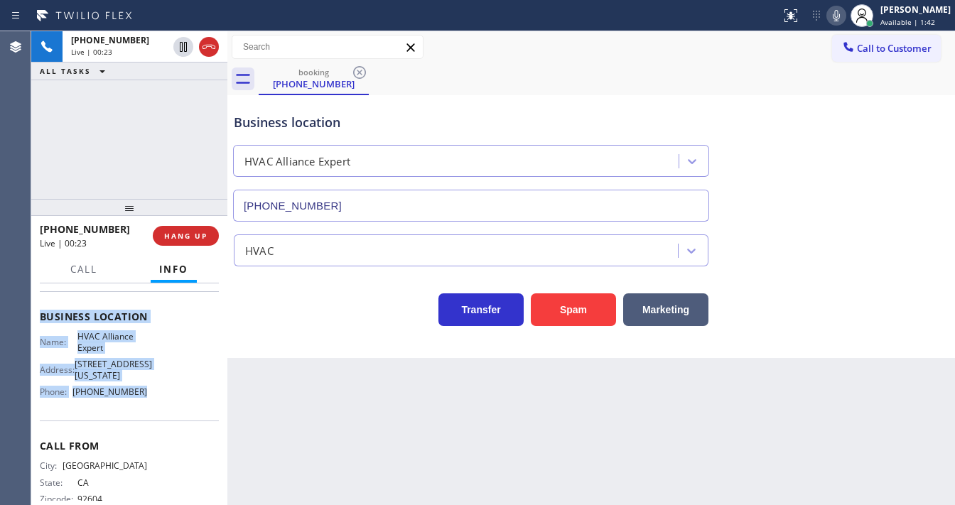
drag, startPoint x: 39, startPoint y: 319, endPoint x: 148, endPoint y: 389, distance: 129.1
click at [148, 389] on div "Context Queue: [Test] All Priority: 1 Customer Name: (213) 618-5060 Phone: (213…" at bounding box center [129, 395] width 196 height 222
copy div "Customer Name: (213) 618-5060 Phone: (213) 618-5060 Address: Business location …"
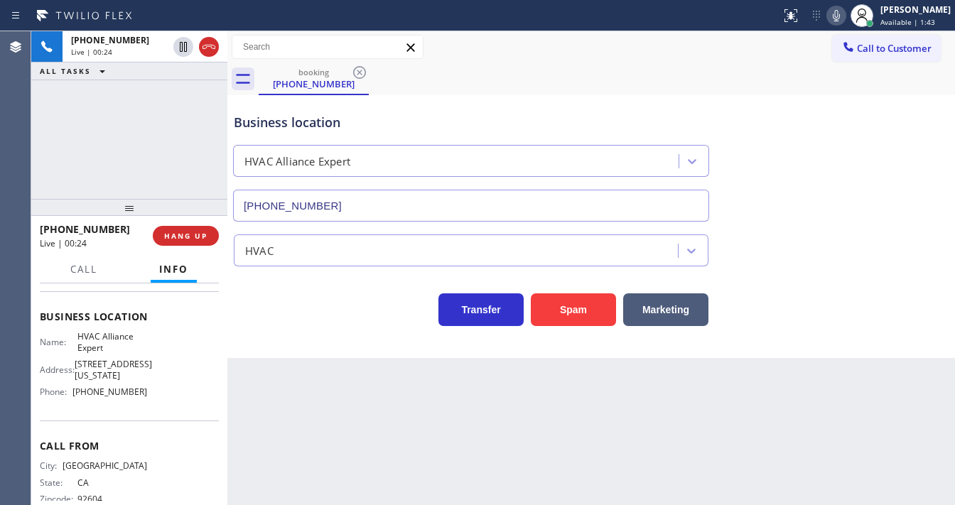
click at [141, 153] on div "+12136185060 Live | 00:24 ALL TASKS ALL TASKS ACTIVE TASKS TASKS IN WRAP UP" at bounding box center [129, 115] width 196 height 168
click at [173, 163] on div "+12136185060 Live | 01:01 ALL TASKS ALL TASKS ACTIVE TASKS TASKS IN WRAP UP" at bounding box center [129, 115] width 196 height 168
click at [60, 161] on div "+12136185060 Live | 03:03 ALL TASKS ALL TASKS ACTIVE TASKS TASKS IN WRAP UP" at bounding box center [129, 115] width 196 height 168
click at [845, 23] on button at bounding box center [837, 16] width 20 height 20
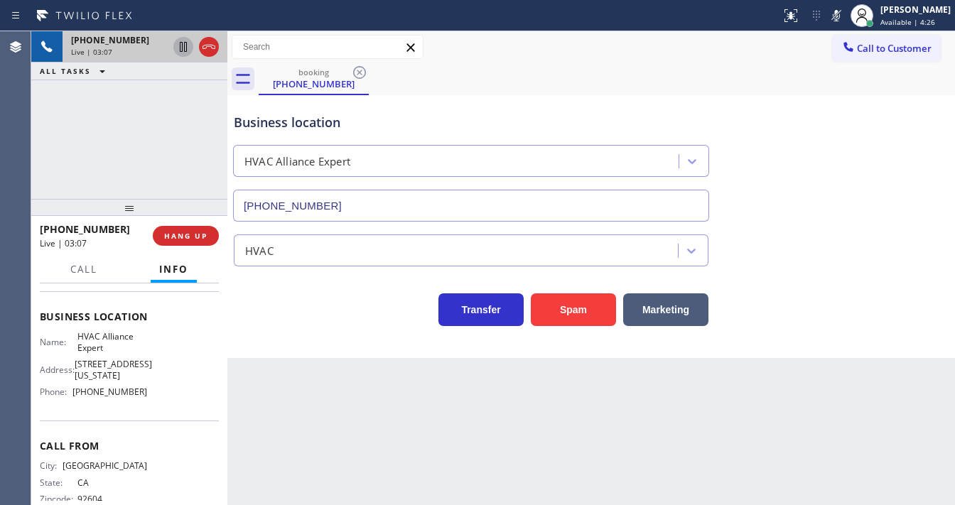
click at [180, 50] on icon at bounding box center [183, 46] width 17 height 17
click at [184, 48] on icon at bounding box center [183, 46] width 17 height 17
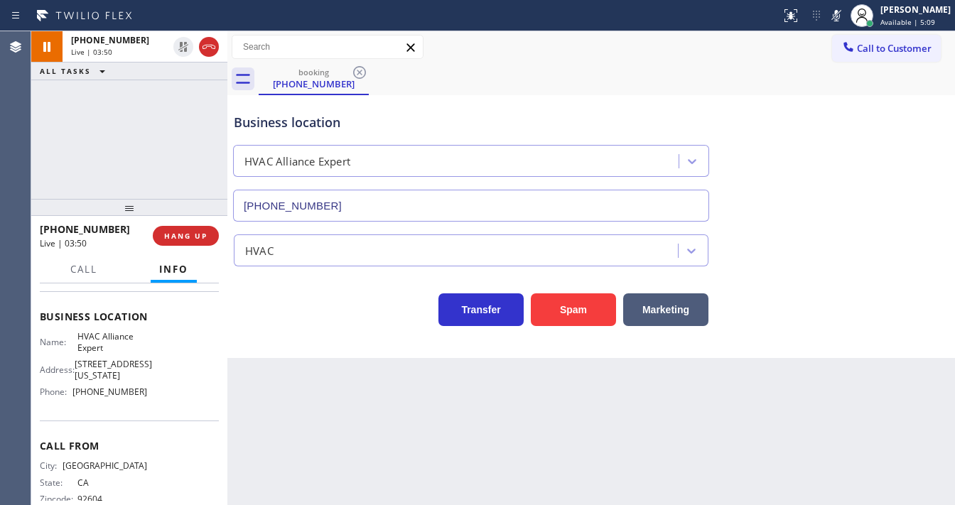
click at [845, 18] on icon at bounding box center [836, 15] width 17 height 17
click at [772, 72] on div "booking (213) 618-5060" at bounding box center [607, 79] width 697 height 32
click at [138, 121] on div "+12136185060 Live | 03:51 ALL TASKS ALL TASKS ACTIVE TASKS TASKS IN WRAP UP" at bounding box center [129, 115] width 196 height 168
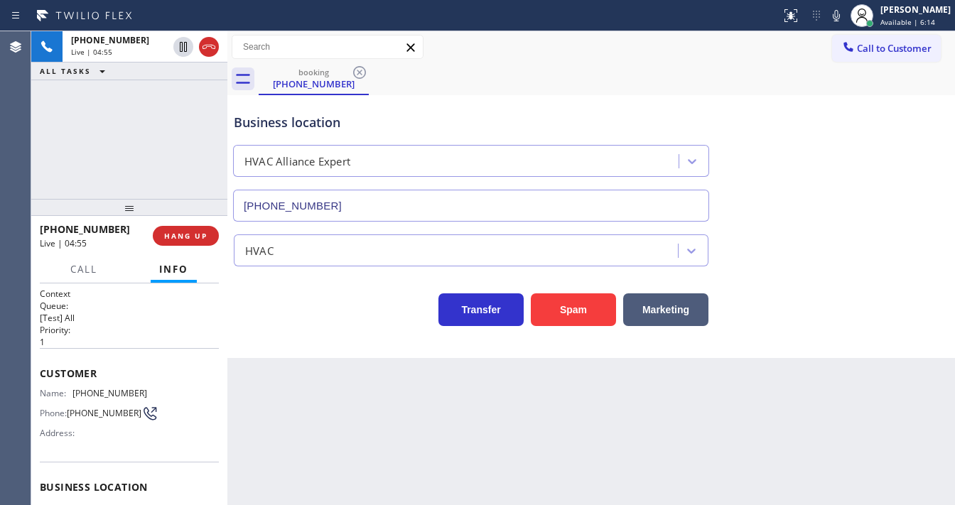
scroll to position [171, 0]
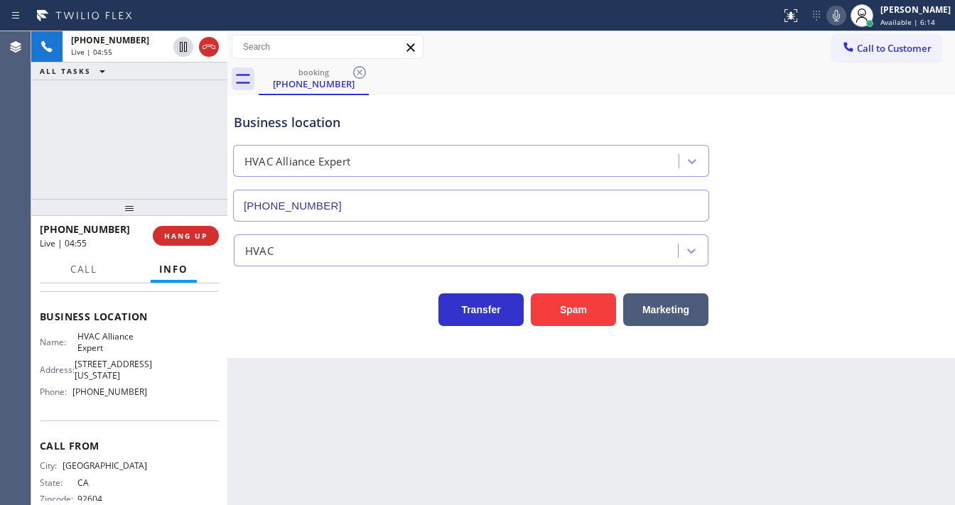
click at [840, 16] on icon at bounding box center [836, 15] width 7 height 11
click at [173, 102] on div "[PHONE_NUMBER] Live | 04:56 ALL TASKS ALL TASKS ACTIVE TASKS TASKS IN WRAP UP" at bounding box center [129, 115] width 196 height 168
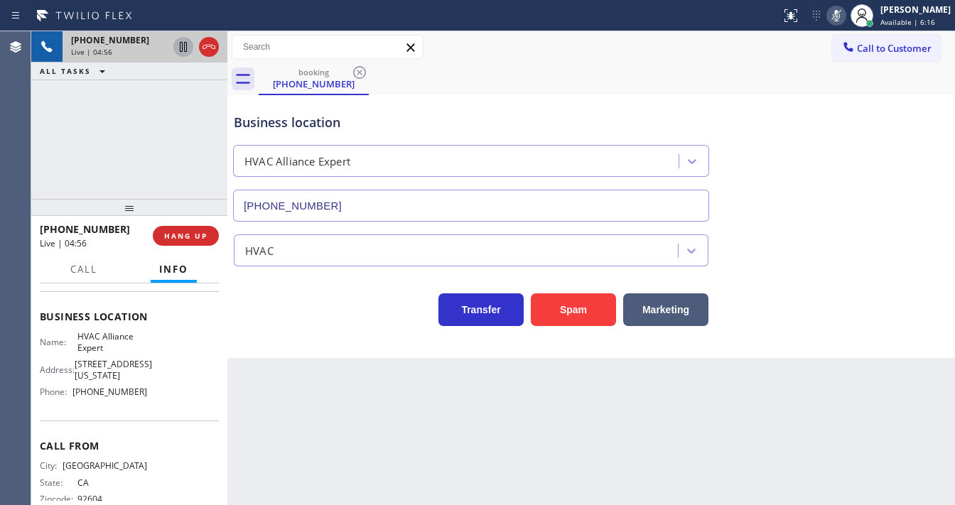
click at [184, 49] on icon at bounding box center [183, 47] width 7 height 10
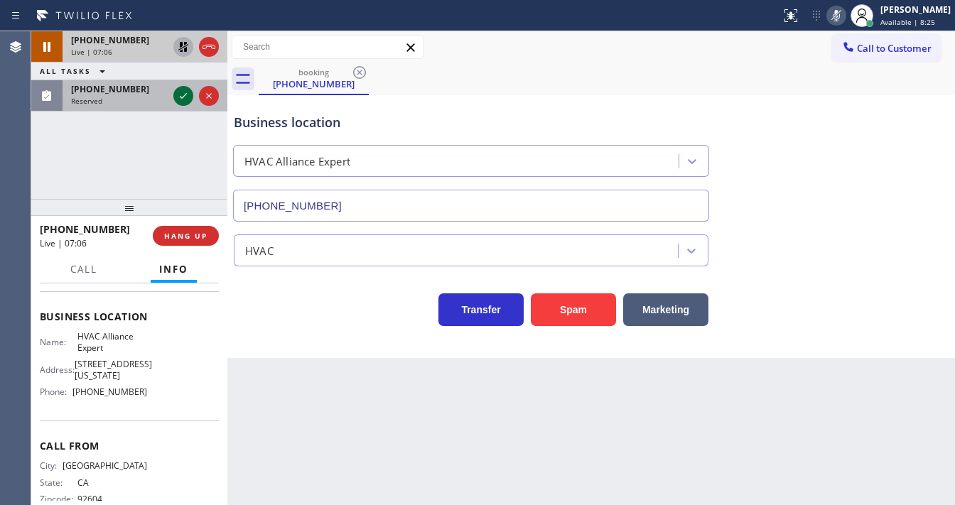
click at [178, 95] on icon at bounding box center [183, 95] width 17 height 17
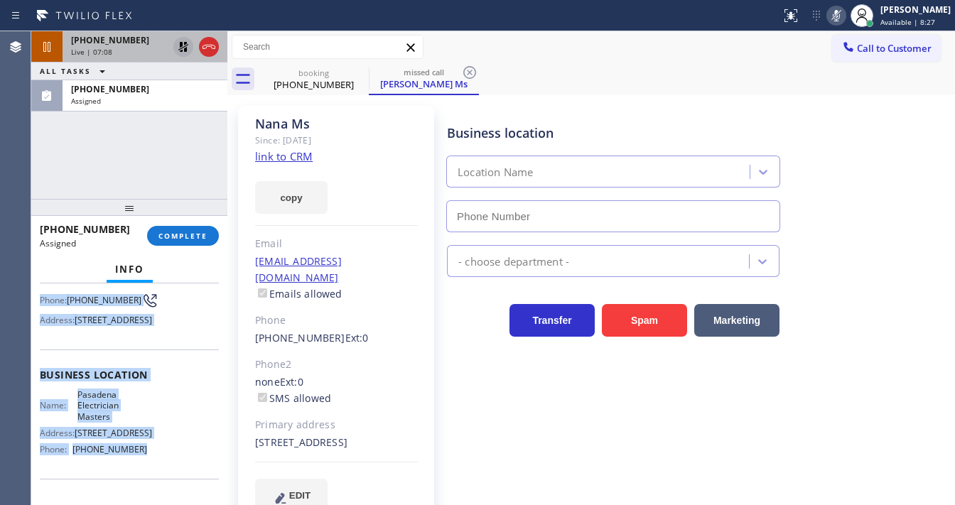
scroll to position [250, 0]
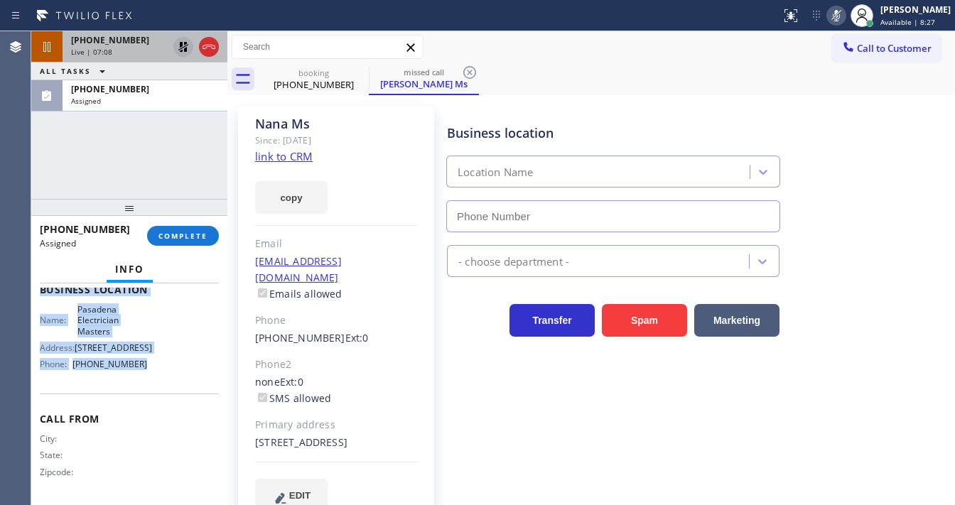
type input "[PHONE_NUMBER]"
drag, startPoint x: 40, startPoint y: 313, endPoint x: 161, endPoint y: 387, distance: 142.6
click at [161, 387] on div "Context Queue: Electrical Priority: 0 Task Age: [DEMOGRAPHIC_DATA] minute(s) Cu…" at bounding box center [129, 278] width 179 height 446
copy div "Customer Name: [PERSON_NAME] Ms [PERSON_NAME]: [PHONE_NUMBER] Address: [STREET_…"
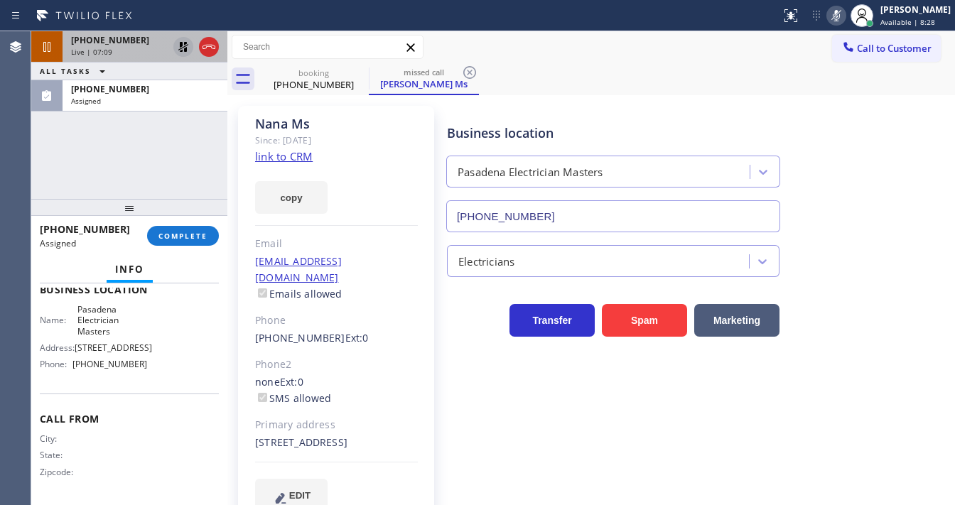
click at [287, 163] on div "[PERSON_NAME] Ms [PERSON_NAME]: [DATE] link to CRM copy Email [EMAIL_ADDRESS][D…" at bounding box center [336, 317] width 196 height 423
click at [291, 158] on link "link to CRM" at bounding box center [284, 156] width 58 height 14
click at [193, 237] on span "COMPLETE" at bounding box center [182, 236] width 49 height 10
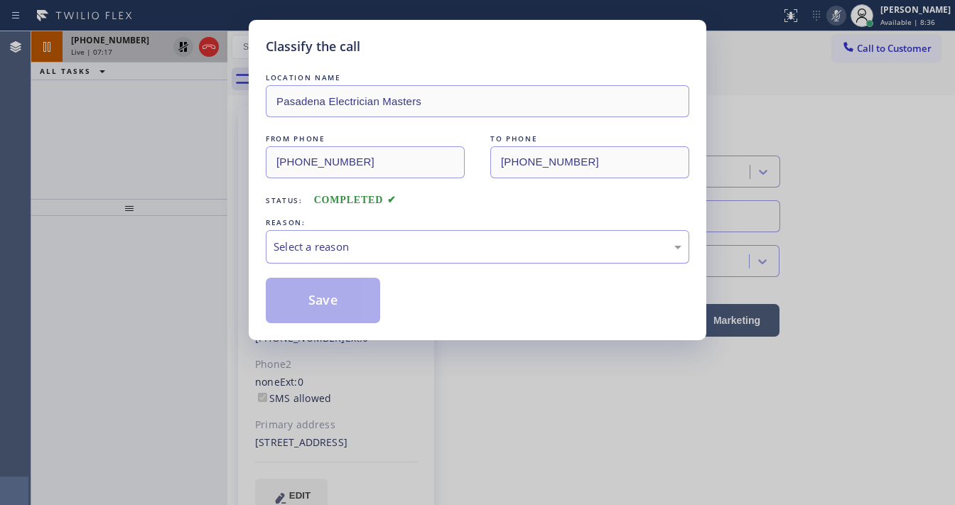
click at [338, 247] on div "Select a reason" at bounding box center [478, 247] width 408 height 16
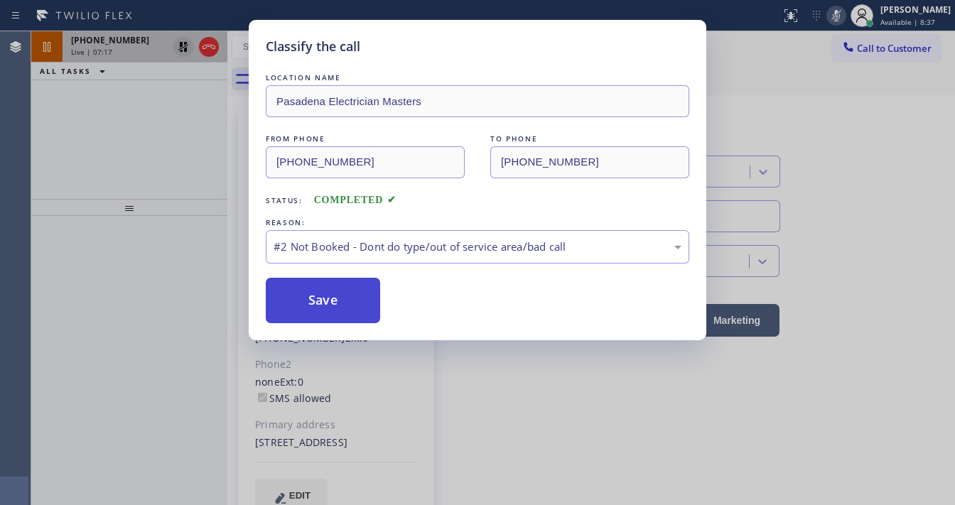
click at [335, 296] on button "Save" at bounding box center [323, 300] width 114 height 45
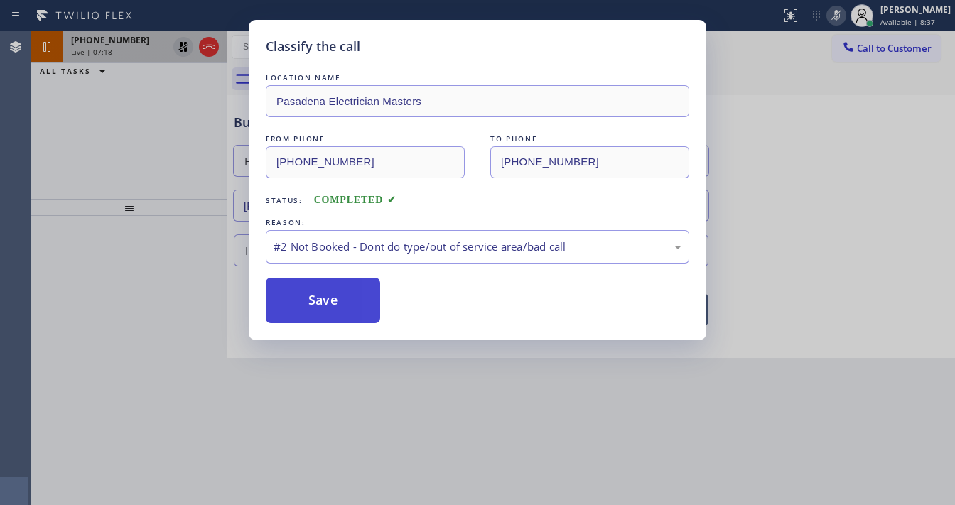
click at [335, 296] on button "Save" at bounding box center [323, 300] width 114 height 45
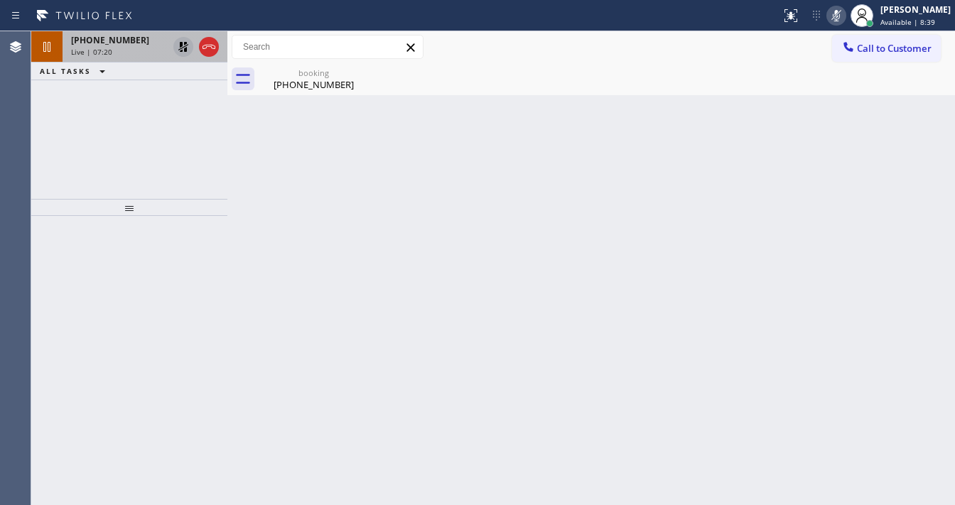
click at [184, 45] on icon at bounding box center [183, 46] width 17 height 17
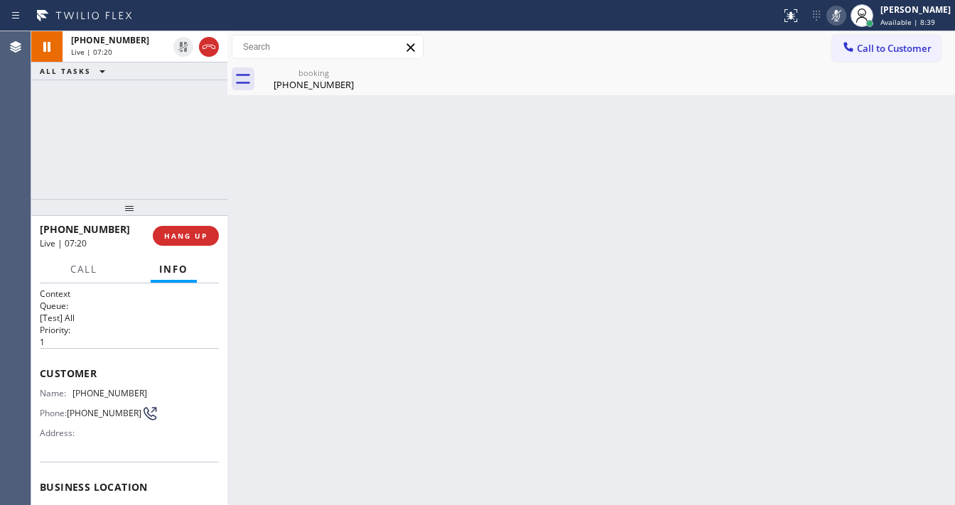
click at [842, 21] on icon at bounding box center [836, 15] width 17 height 17
click at [26, 147] on div "Agent Desktop" at bounding box center [15, 268] width 31 height 474
drag, startPoint x: 40, startPoint y: 156, endPoint x: 60, endPoint y: 157, distance: 20.6
click at [40, 156] on div "[PHONE_NUMBER] Live | 07:24 ALL TASKS ALL TASKS ACTIVE TASKS TASKS IN WRAP UP" at bounding box center [129, 115] width 196 height 168
click at [156, 111] on div "[PHONE_NUMBER] Live | 09:57 ALL TASKS ALL TASKS ACTIVE TASKS TASKS IN WRAP UP" at bounding box center [129, 115] width 196 height 168
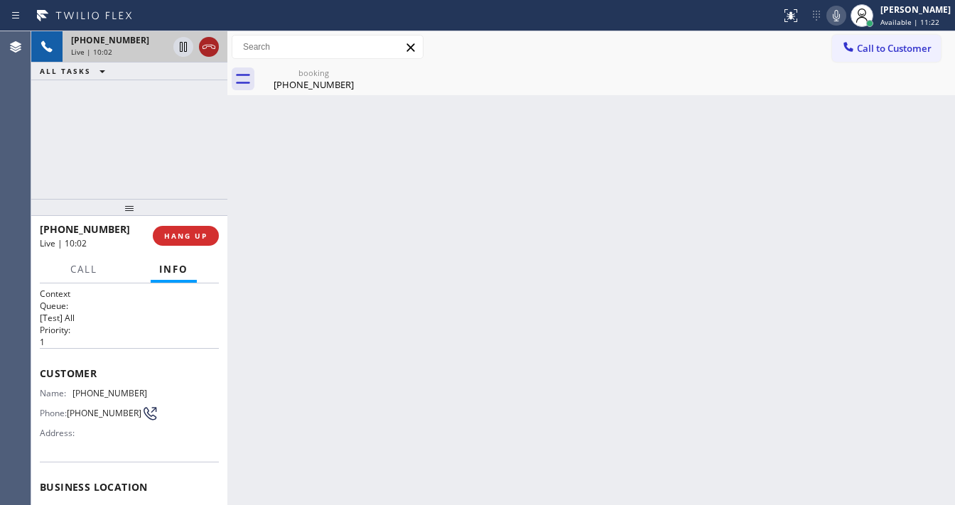
click at [210, 49] on icon at bounding box center [208, 46] width 17 height 17
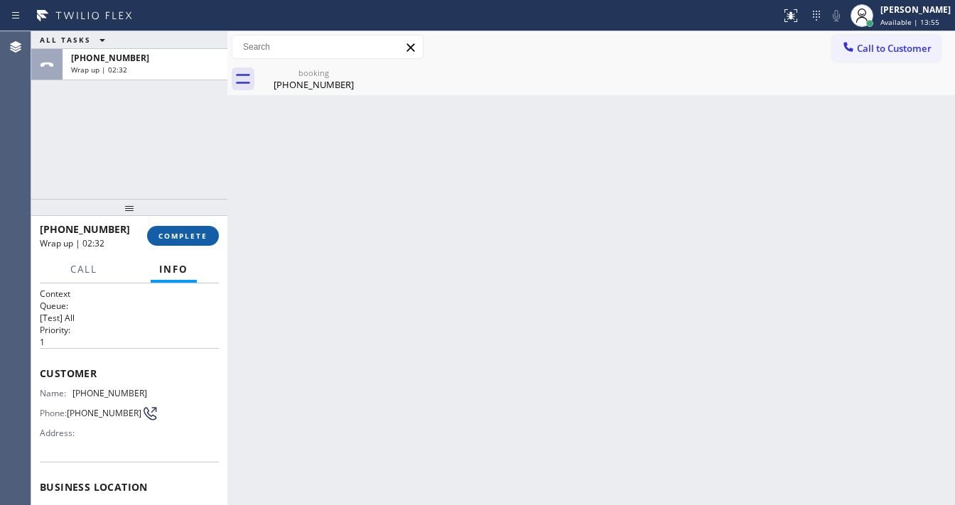
click at [182, 231] on span "COMPLETE" at bounding box center [182, 236] width 49 height 10
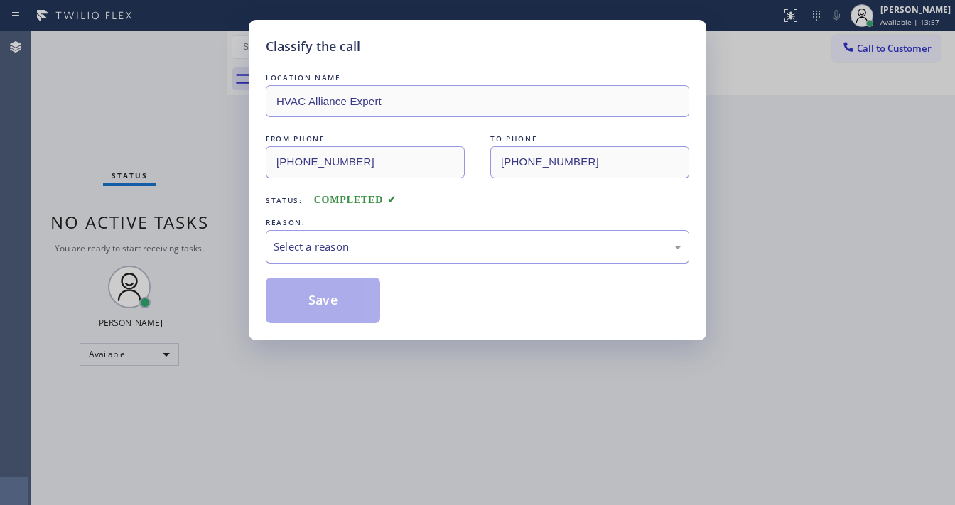
click at [301, 256] on div "Select a reason" at bounding box center [478, 246] width 424 height 33
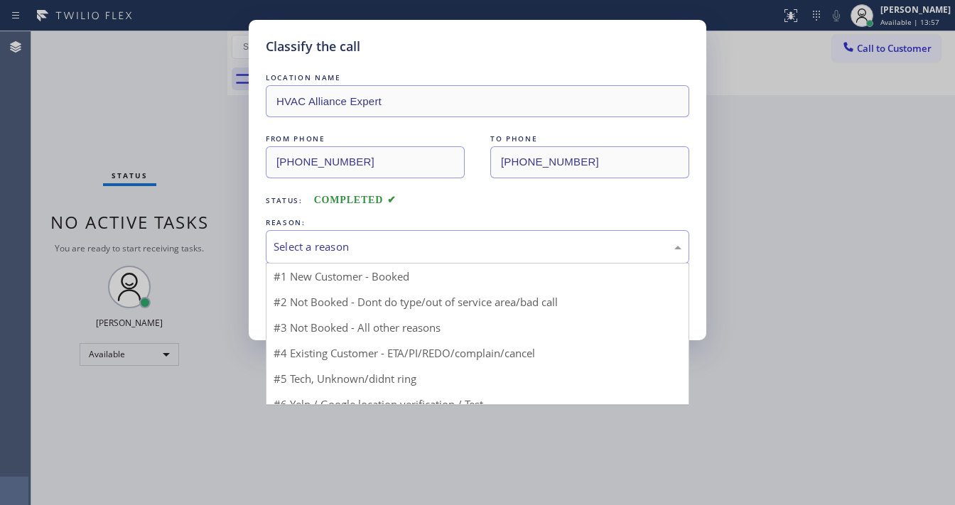
drag, startPoint x: 303, startPoint y: 272, endPoint x: 304, endPoint y: 291, distance: 19.2
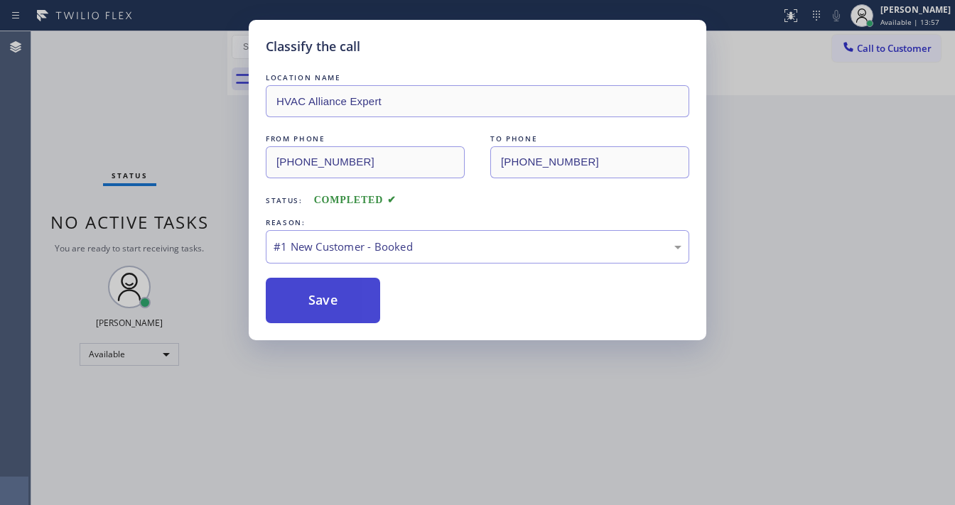
click at [304, 300] on button "Save" at bounding box center [323, 300] width 114 height 45
click at [304, 301] on button "Save" at bounding box center [323, 300] width 114 height 45
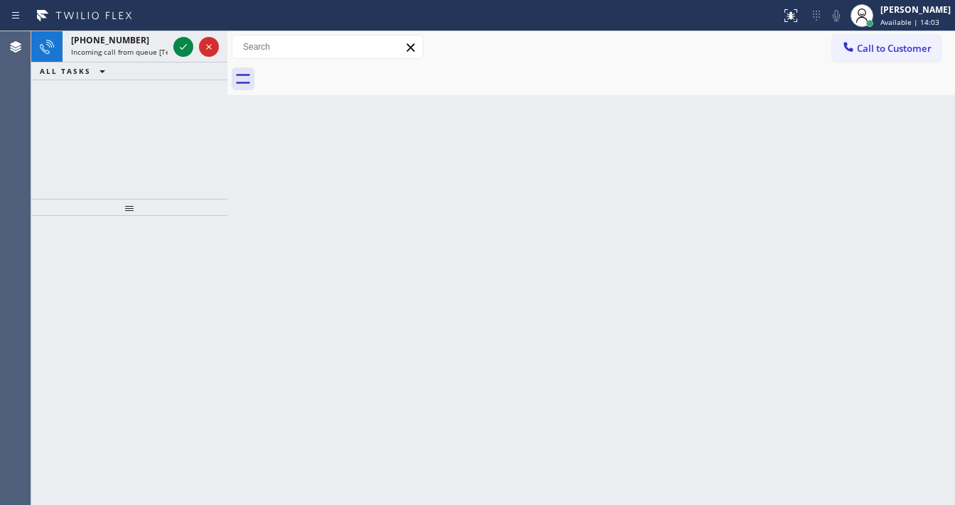
click at [188, 47] on icon at bounding box center [183, 46] width 17 height 17
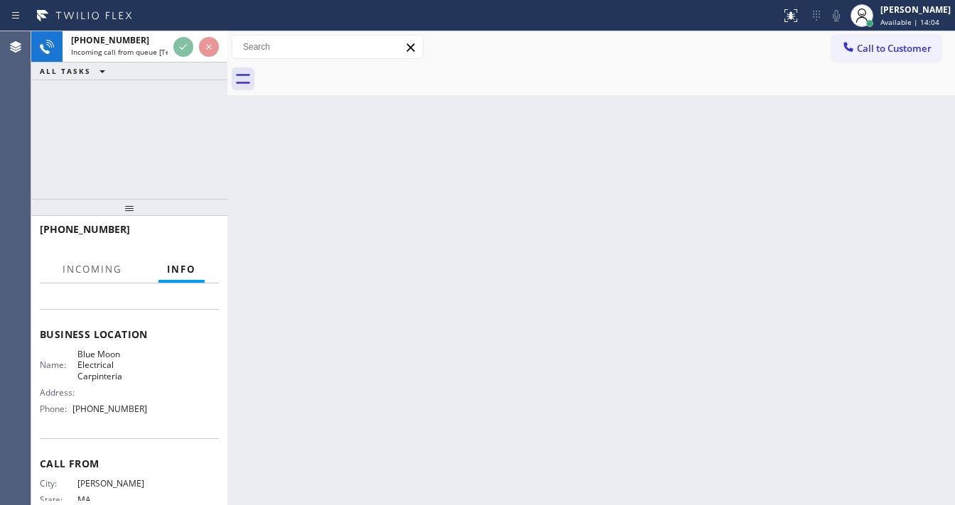
scroll to position [171, 0]
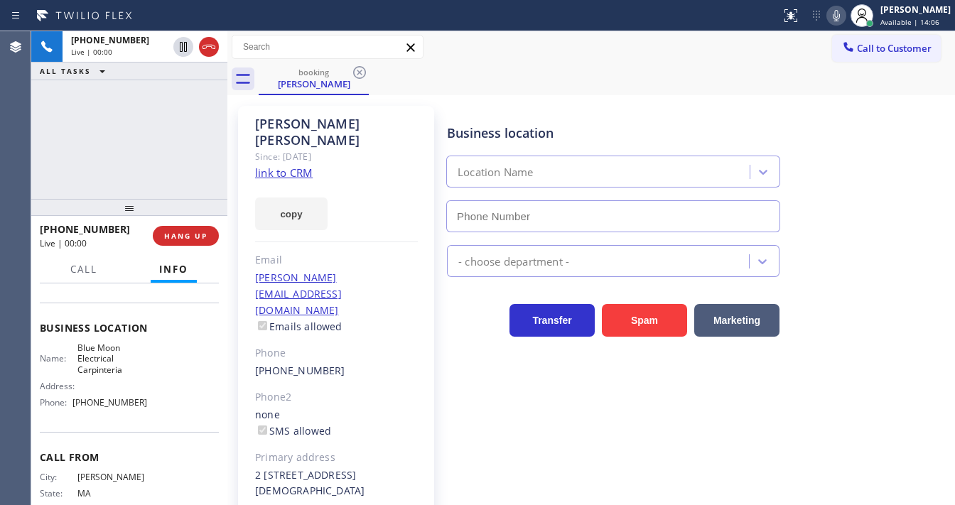
type input "[PHONE_NUMBER]"
click at [122, 142] on div "[PHONE_NUMBER] Live | 00:02 ALL TASKS ALL TASKS ACTIVE TASKS TASKS IN WRAP UP" at bounding box center [129, 115] width 196 height 168
click at [131, 156] on div "[PHONE_NUMBER] Live | 00:03 ALL TASKS ALL TASKS ACTIVE TASKS TASKS IN WRAP UP" at bounding box center [129, 115] width 196 height 168
click at [283, 166] on link "link to CRM" at bounding box center [284, 173] width 58 height 14
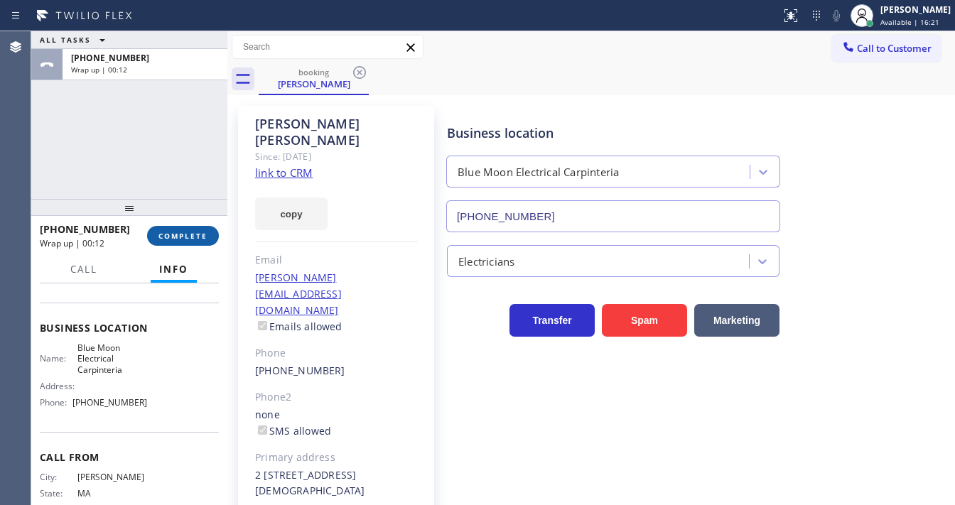
click at [182, 233] on span "COMPLETE" at bounding box center [182, 236] width 49 height 10
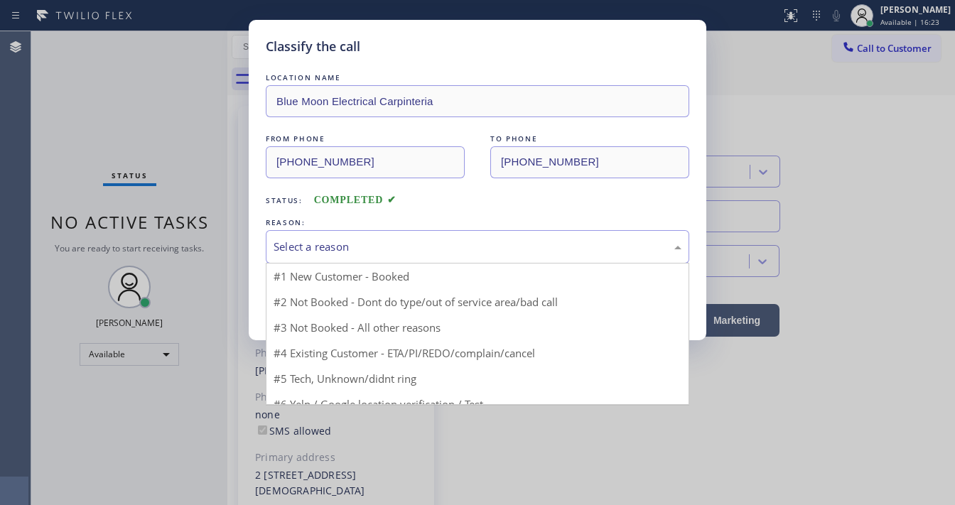
drag, startPoint x: 362, startPoint y: 247, endPoint x: 358, endPoint y: 316, distance: 68.4
click at [362, 247] on div "Select a reason" at bounding box center [478, 247] width 408 height 16
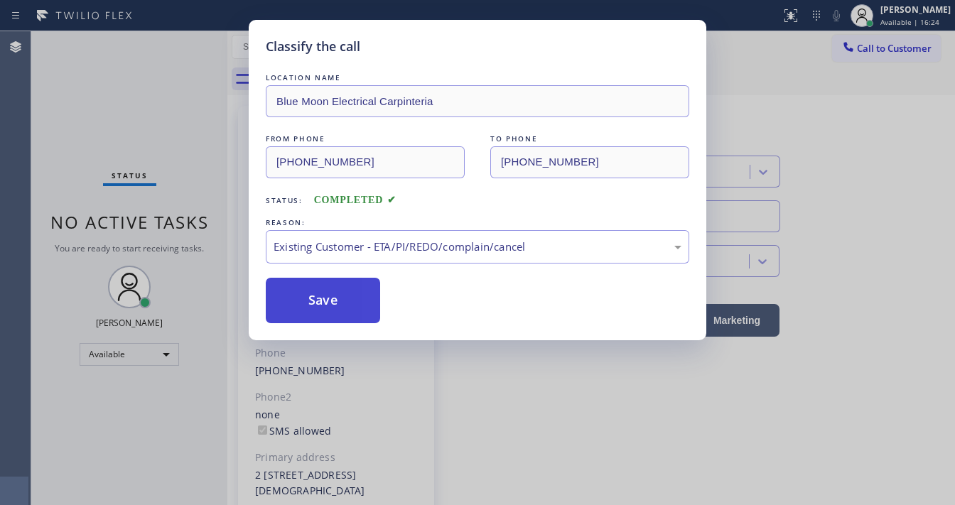
click at [326, 299] on button "Save" at bounding box center [323, 300] width 114 height 45
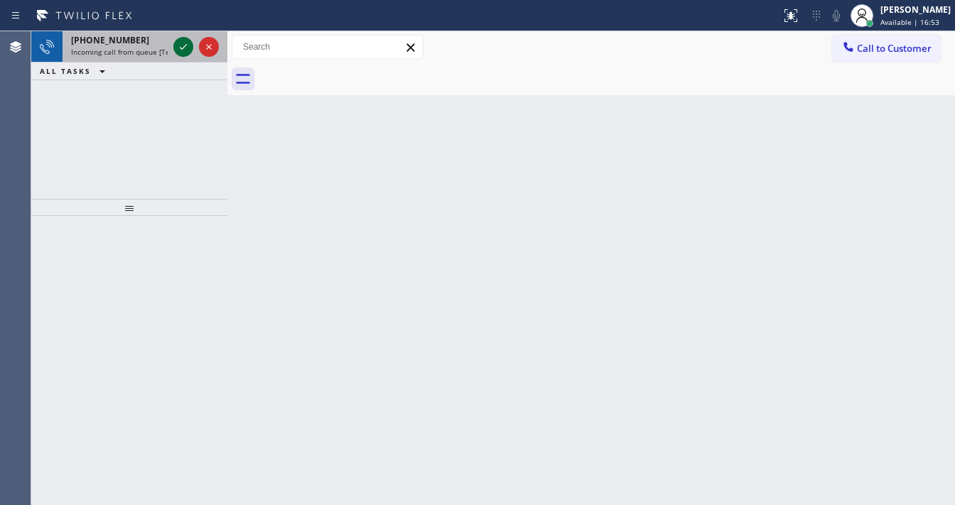
click at [188, 52] on icon at bounding box center [183, 46] width 17 height 17
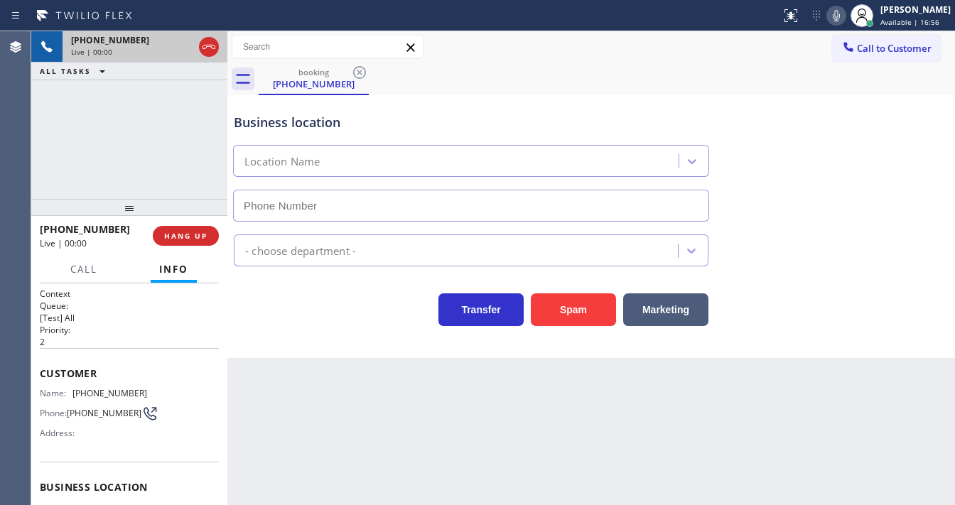
type input "[PHONE_NUMBER]"
click at [76, 156] on div "[PHONE_NUMBER] Live | 00:00 ALL TASKS ALL TASKS ACTIVE TASKS TASKS IN WRAP UP" at bounding box center [129, 115] width 196 height 168
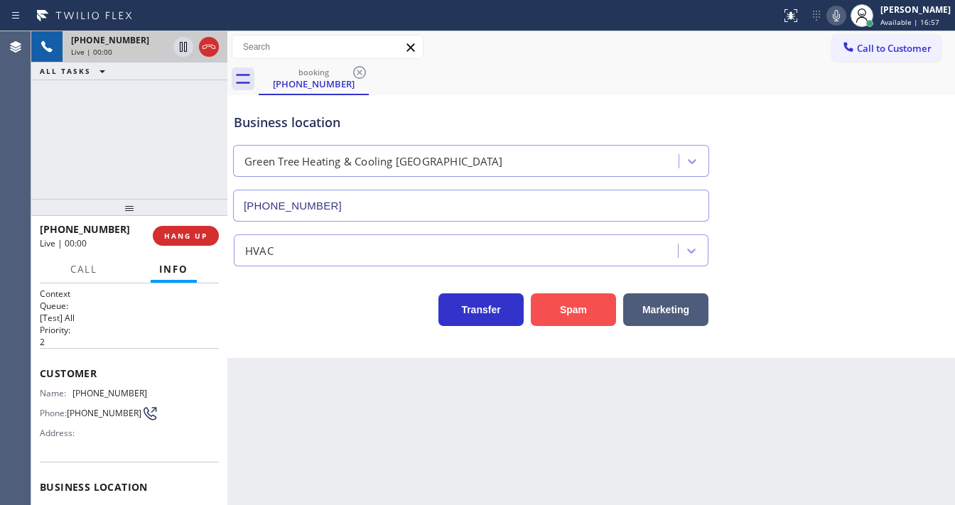
click at [566, 299] on button "Spam" at bounding box center [573, 310] width 85 height 33
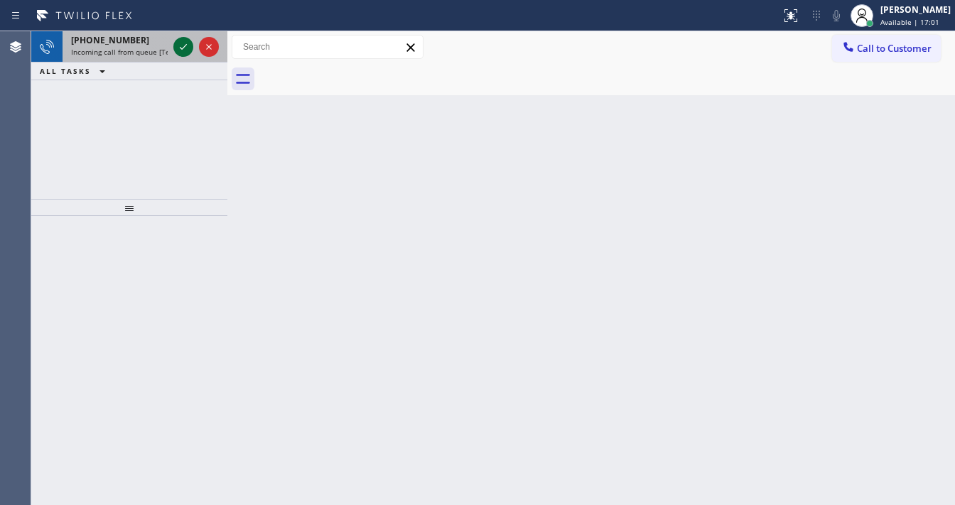
click at [182, 46] on icon at bounding box center [183, 46] width 17 height 17
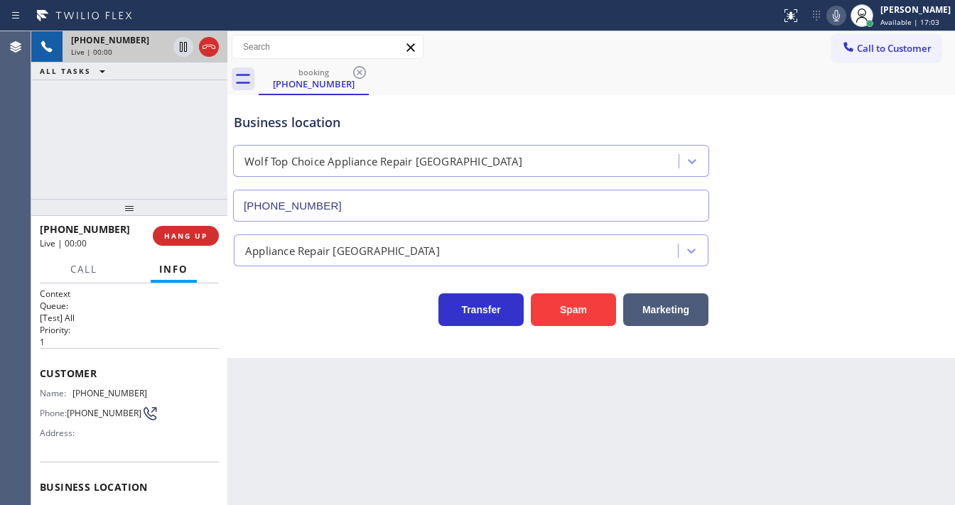
drag, startPoint x: 17, startPoint y: 127, endPoint x: 48, endPoint y: 127, distance: 31.3
click at [23, 127] on div "Agent Desktop" at bounding box center [15, 268] width 31 height 474
type input "[PHONE_NUMBER]"
click at [574, 313] on button "Spam" at bounding box center [573, 310] width 85 height 33
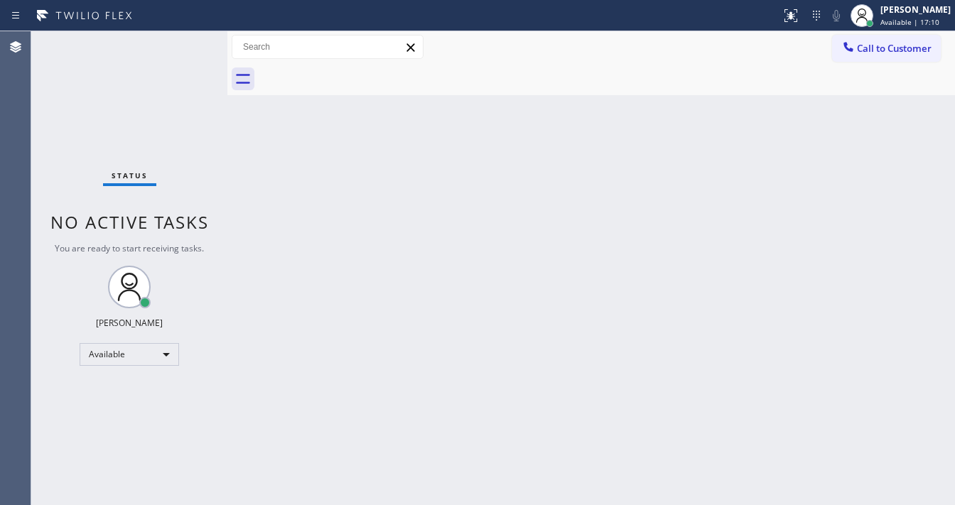
click at [188, 37] on div "Status No active tasks You are ready to start receiving tasks. [PERSON_NAME]" at bounding box center [129, 268] width 196 height 474
drag, startPoint x: 188, startPoint y: 37, endPoint x: 181, endPoint y: 4, distance: 33.5
click at [188, 34] on div "Status No active tasks You are ready to start receiving tasks. [PERSON_NAME]" at bounding box center [129, 268] width 196 height 474
click at [184, 40] on div "Status No active tasks You are ready to start receiving tasks. [PERSON_NAME]" at bounding box center [129, 268] width 196 height 474
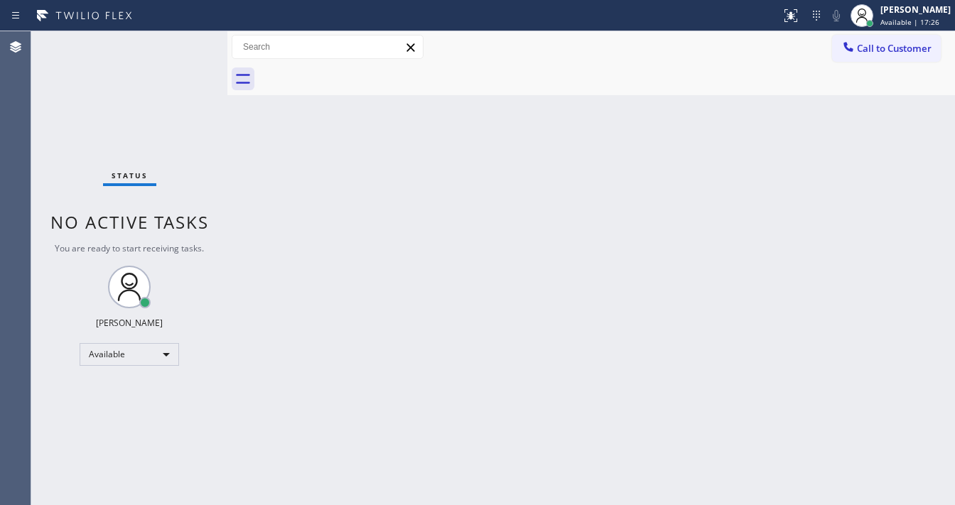
click at [184, 42] on div "Status No active tasks You are ready to start receiving tasks. [PERSON_NAME]" at bounding box center [129, 268] width 196 height 474
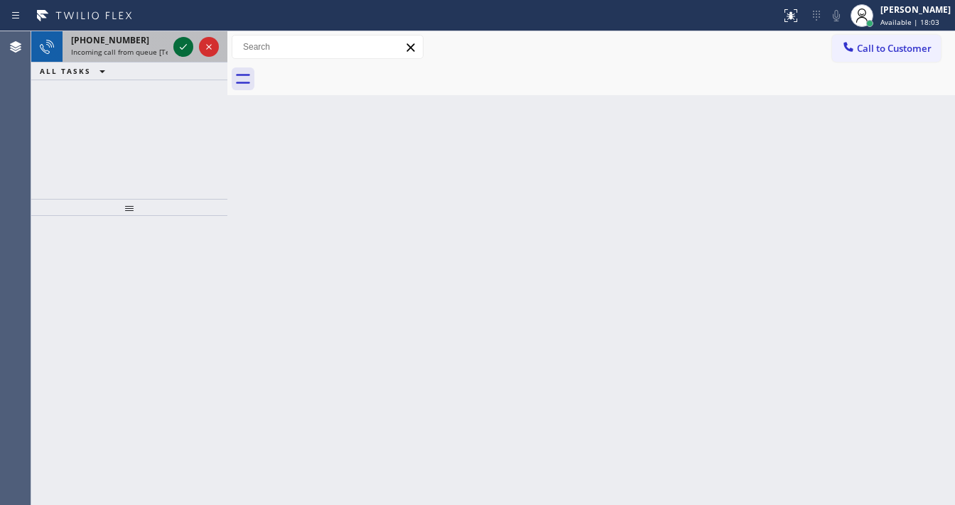
click at [182, 39] on icon at bounding box center [183, 46] width 17 height 17
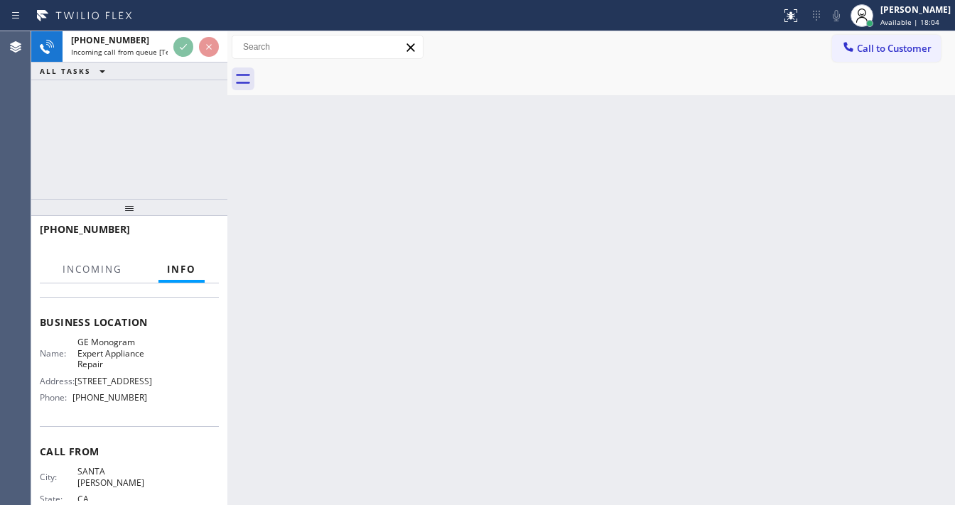
scroll to position [171, 0]
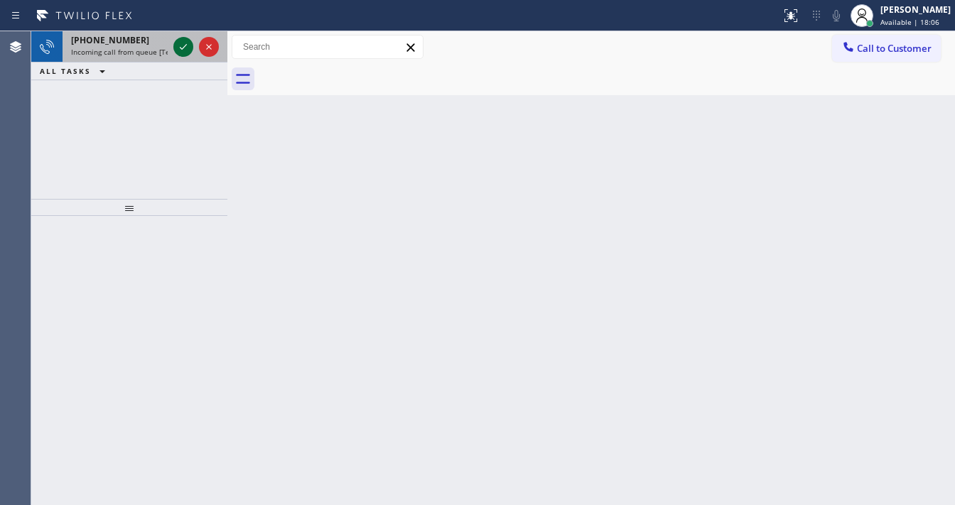
click at [181, 53] on icon at bounding box center [183, 46] width 17 height 17
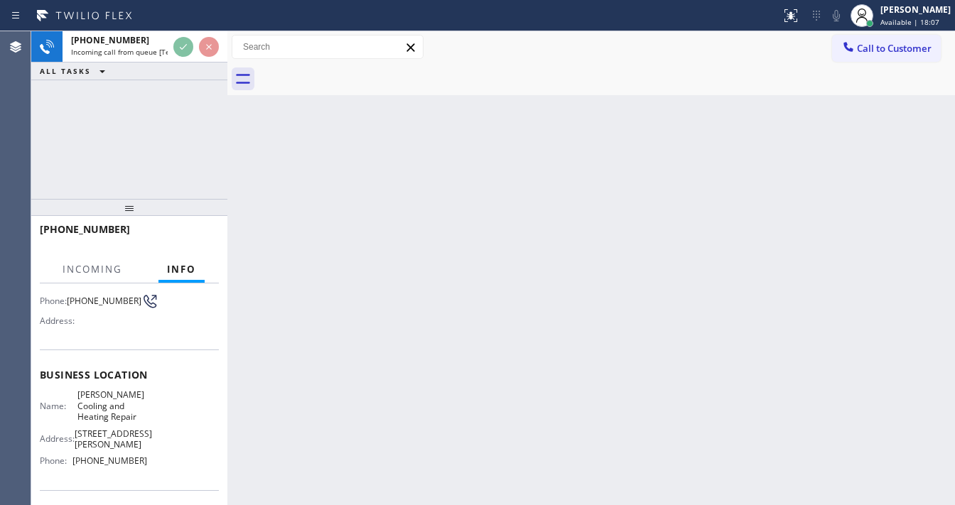
scroll to position [114, 0]
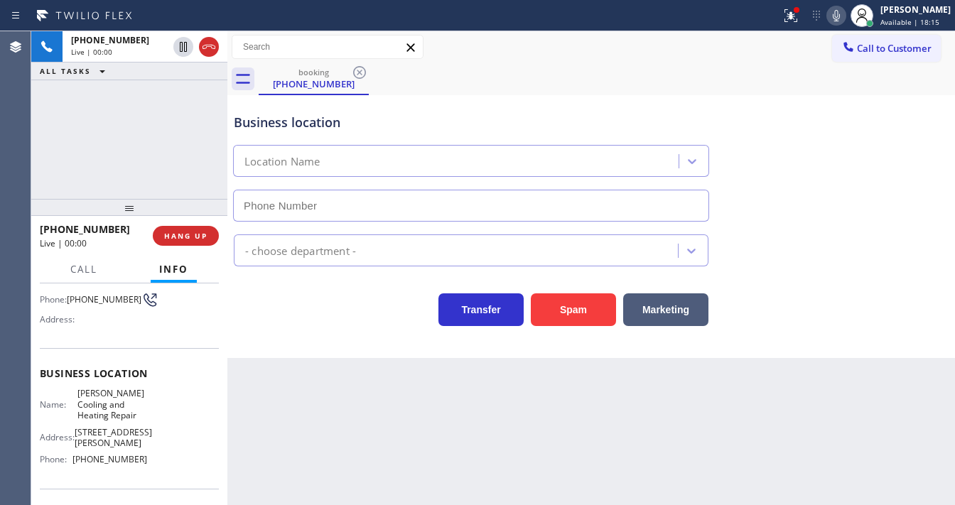
click at [64, 165] on div "[PHONE_NUMBER] Live | 00:00 ALL TASKS ALL TASKS ACTIVE TASKS TASKS IN WRAP UP" at bounding box center [129, 115] width 196 height 168
type input "[PHONE_NUMBER]"
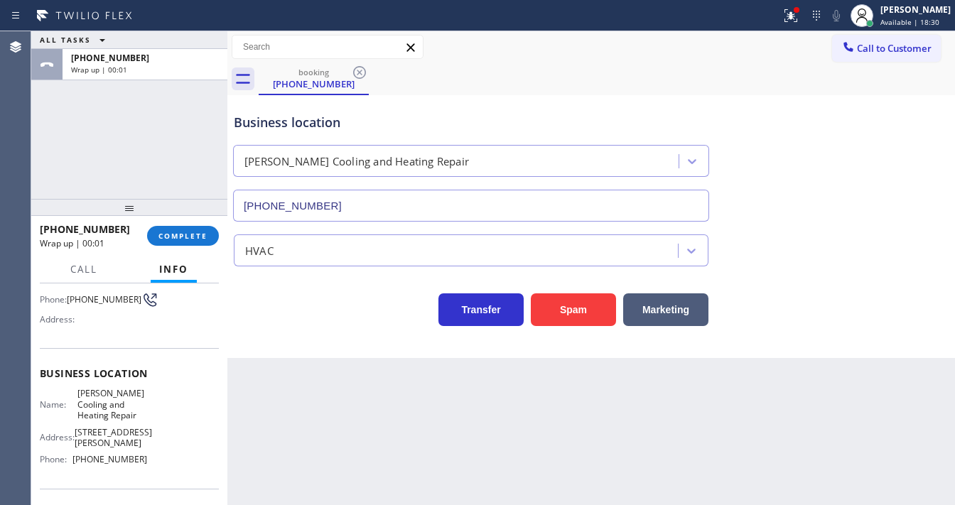
drag, startPoint x: 31, startPoint y: 171, endPoint x: 92, endPoint y: 175, distance: 61.2
click at [31, 171] on div "ALL TASKS ALL TASKS ACTIVE TASKS TASKS IN WRAP UP [PHONE_NUMBER] Wrap up | 00:01" at bounding box center [129, 115] width 196 height 168
click at [165, 233] on span "COMPLETE" at bounding box center [182, 236] width 49 height 10
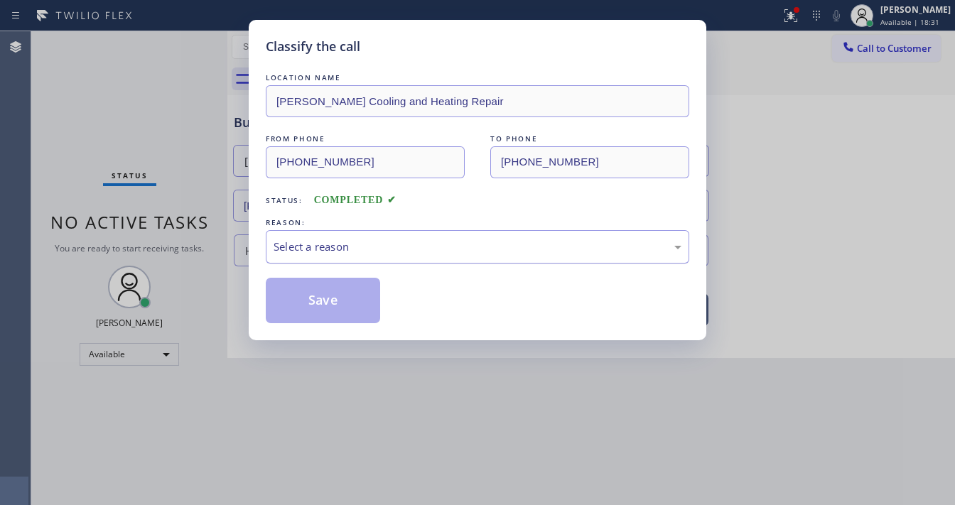
click at [384, 247] on div "Select a reason" at bounding box center [478, 247] width 408 height 16
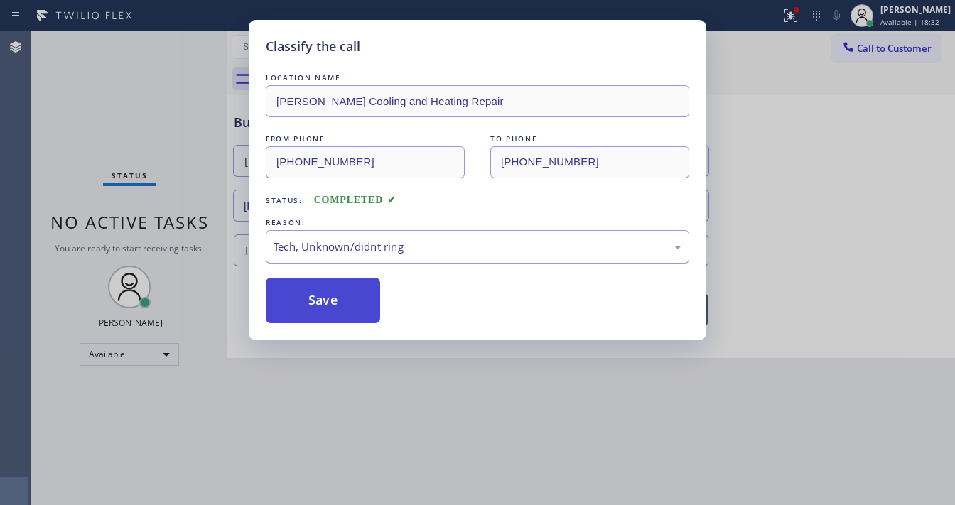
click at [323, 302] on button "Save" at bounding box center [323, 300] width 114 height 45
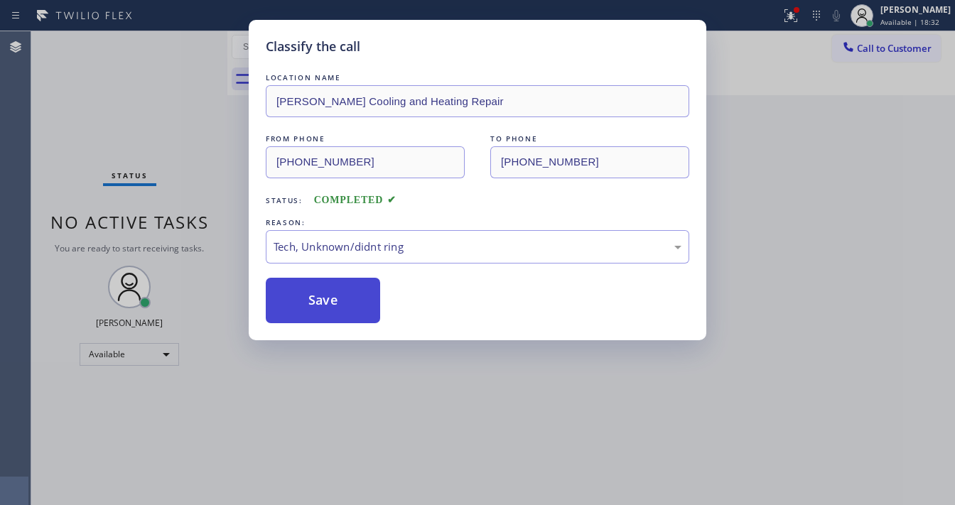
click at [323, 302] on button "Save" at bounding box center [323, 300] width 114 height 45
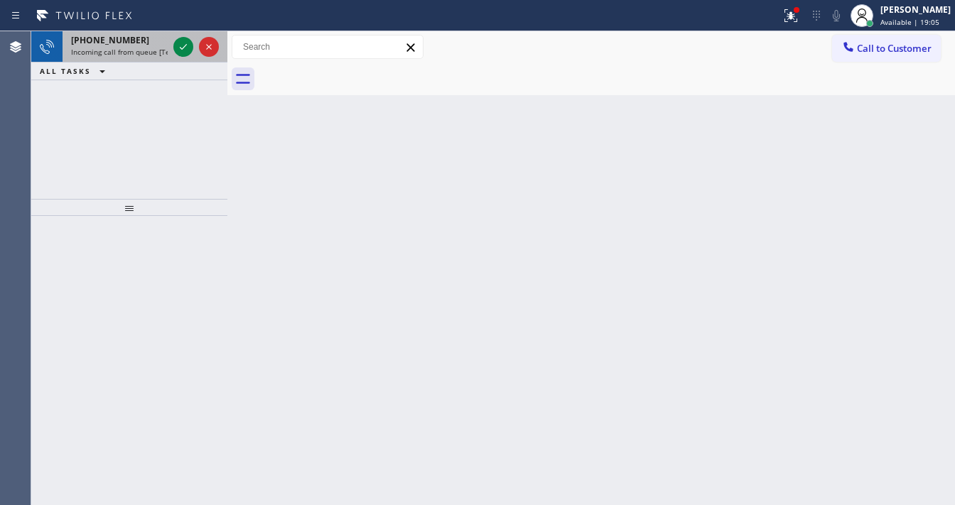
click at [171, 48] on div "[PHONE_NUMBER] Incoming call from queue [Test] All" at bounding box center [129, 46] width 196 height 31
click at [178, 48] on icon at bounding box center [183, 46] width 17 height 17
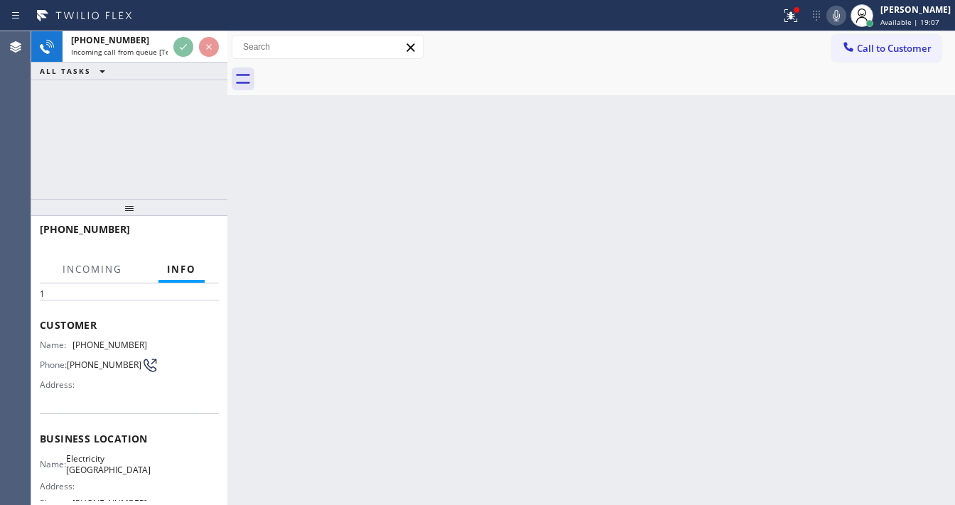
scroll to position [171, 0]
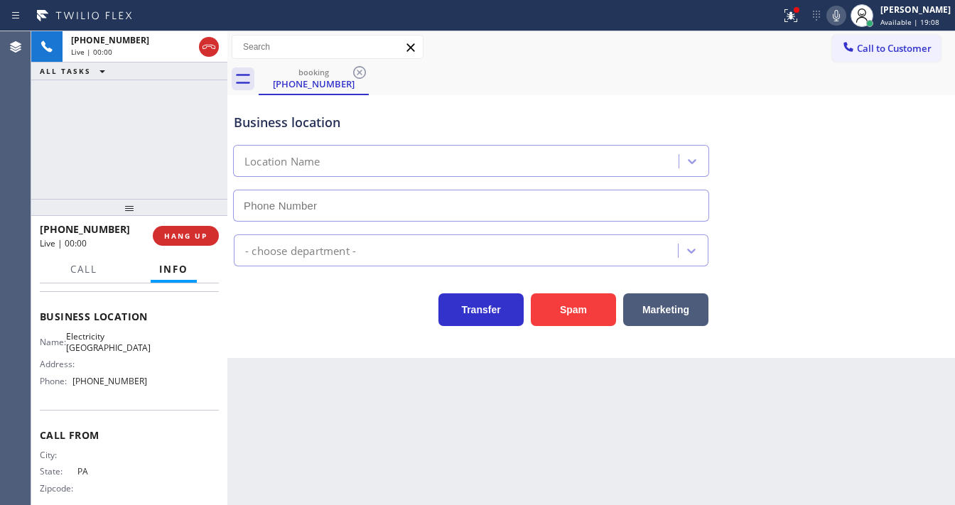
type input "[PHONE_NUMBER]"
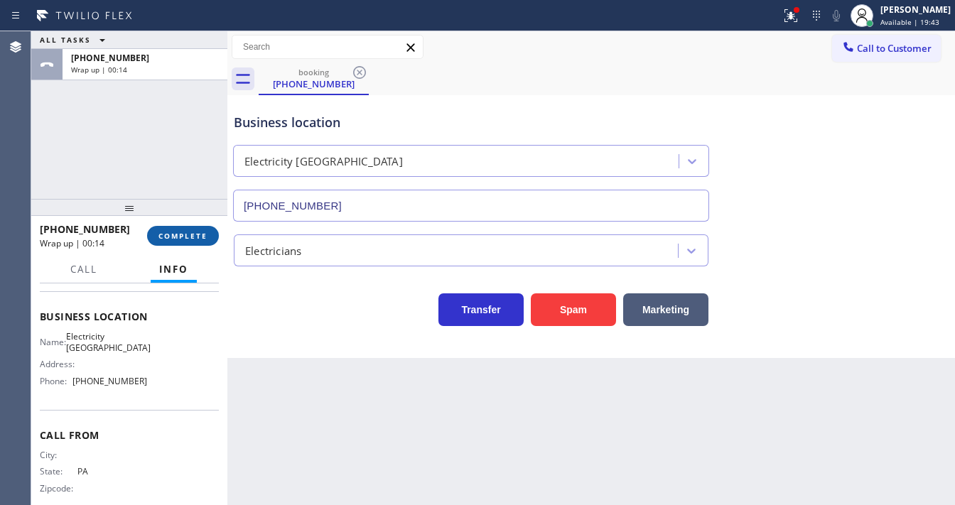
click at [194, 235] on span "COMPLETE" at bounding box center [182, 236] width 49 height 10
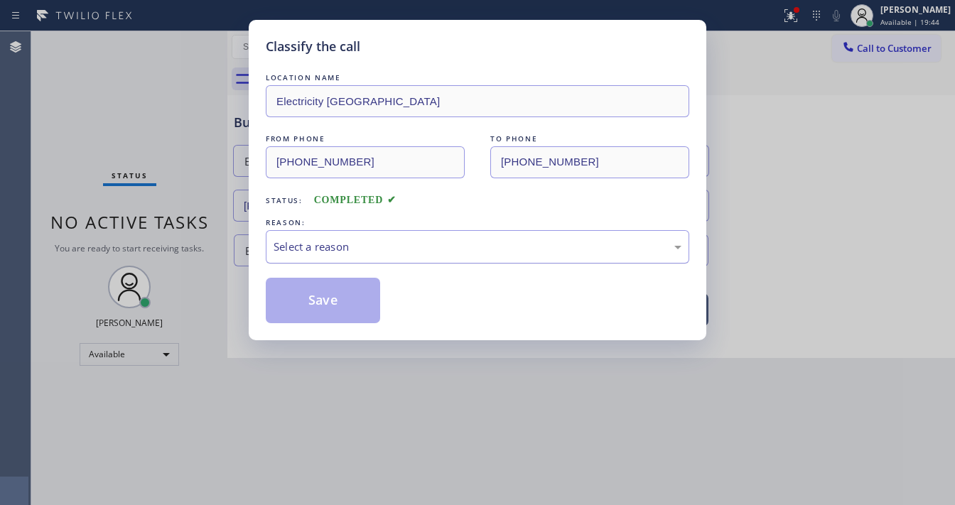
click at [345, 240] on div "Select a reason" at bounding box center [478, 247] width 408 height 16
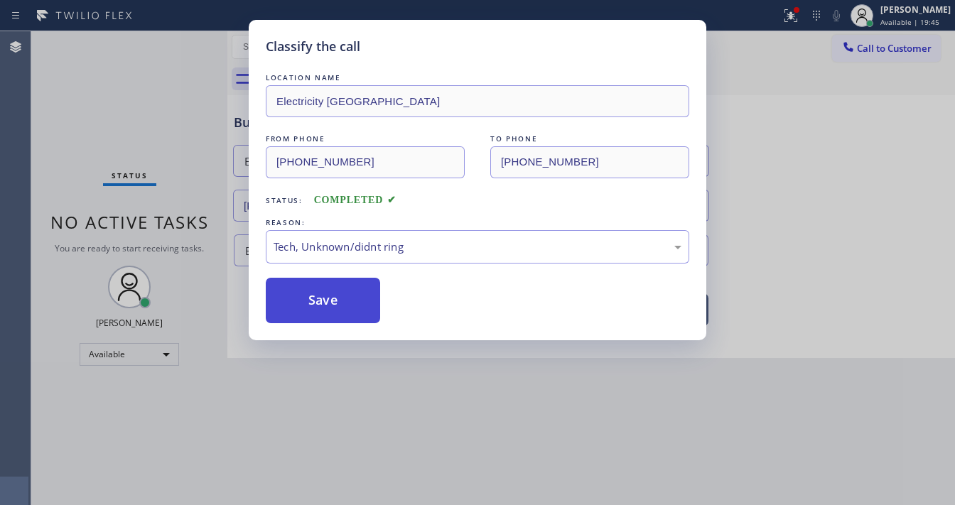
click at [326, 292] on button "Save" at bounding box center [323, 300] width 114 height 45
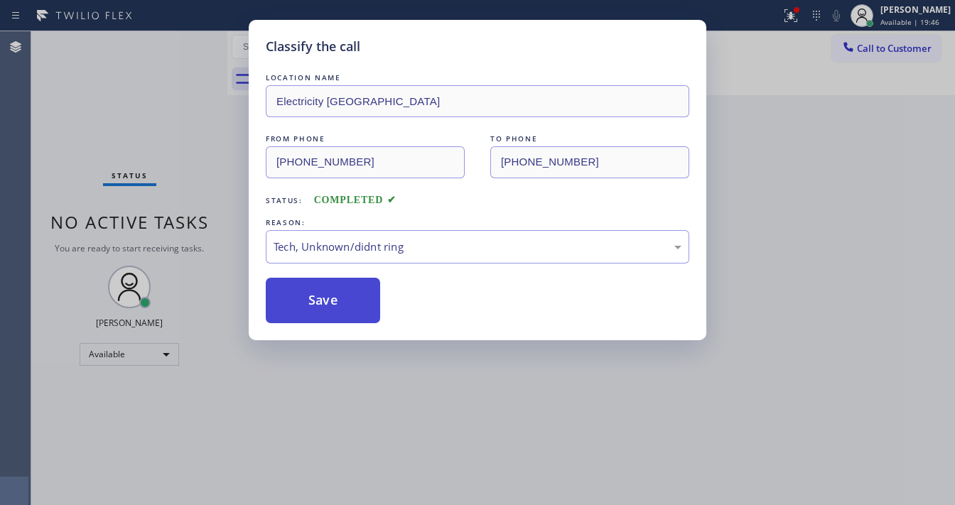
click at [326, 293] on button "Save" at bounding box center [323, 300] width 114 height 45
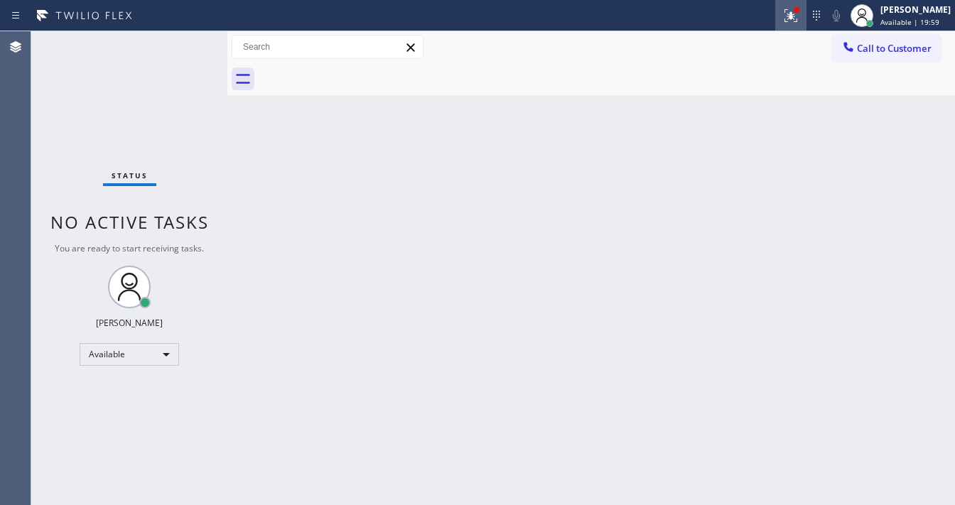
click at [805, 26] on button at bounding box center [790, 15] width 31 height 31
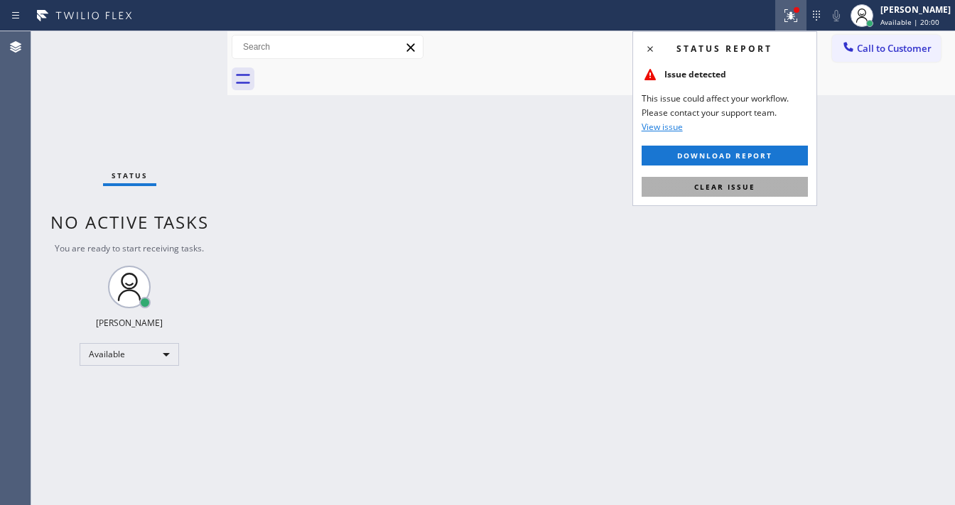
click at [759, 182] on button "Clear issue" at bounding box center [725, 187] width 166 height 20
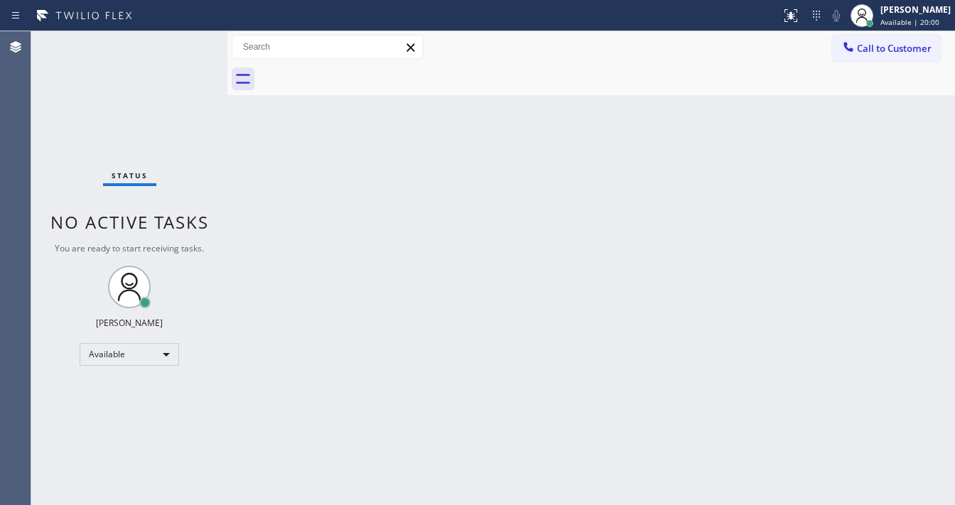
drag, startPoint x: 477, startPoint y: 261, endPoint x: 351, endPoint y: 459, distance: 234.8
click at [475, 262] on div "Back to Dashboard Change Sender ID Customers Technicians Select a contact Outbo…" at bounding box center [591, 268] width 728 height 474
click at [193, 42] on div "Status No active tasks You are ready to start receiving tasks. [PERSON_NAME]" at bounding box center [129, 268] width 196 height 474
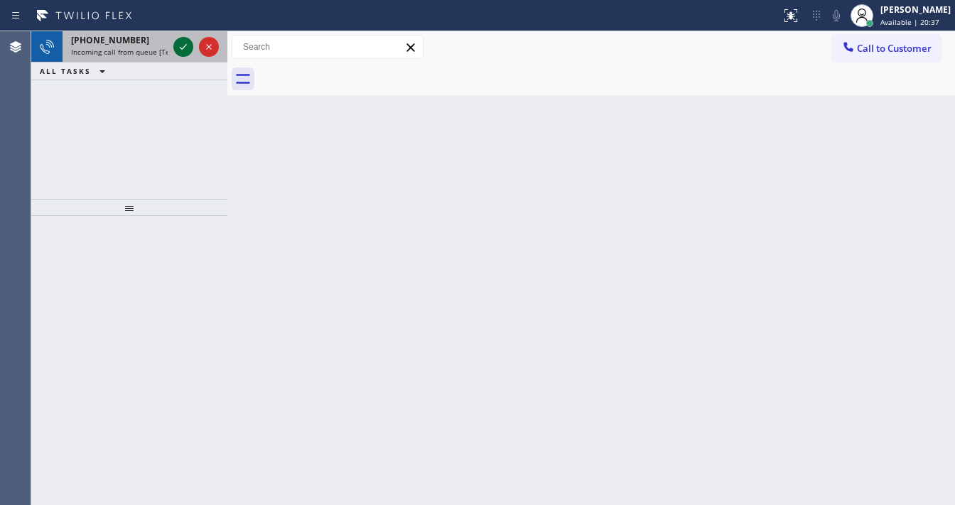
click at [178, 50] on icon at bounding box center [183, 46] width 17 height 17
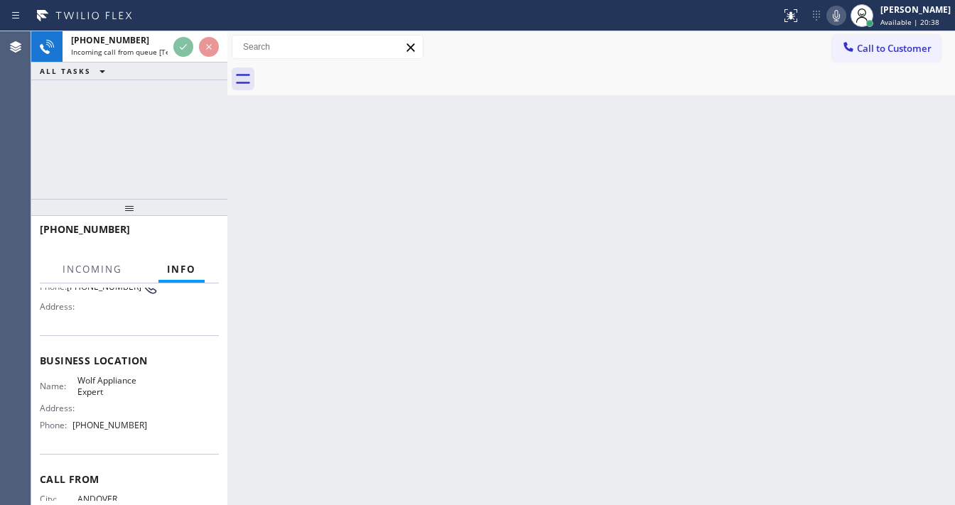
scroll to position [171, 0]
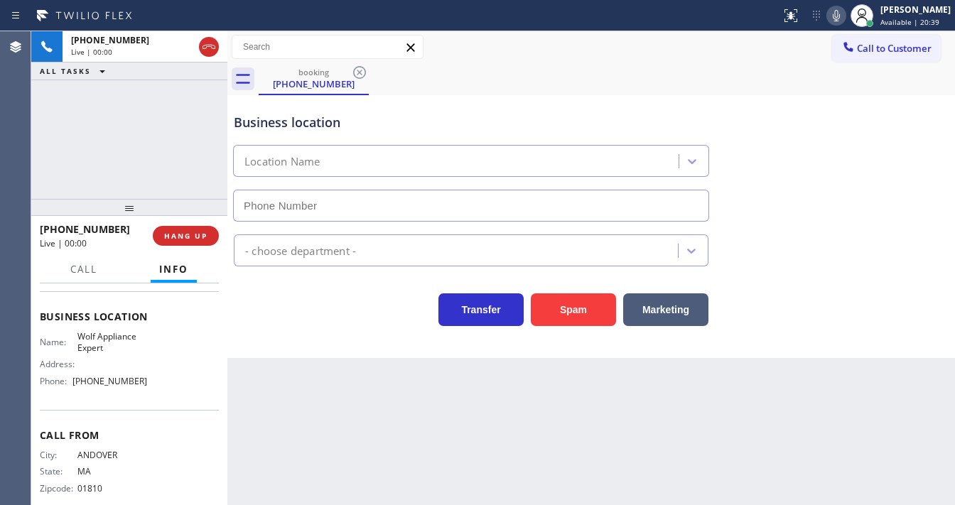
type input "[PHONE_NUMBER]"
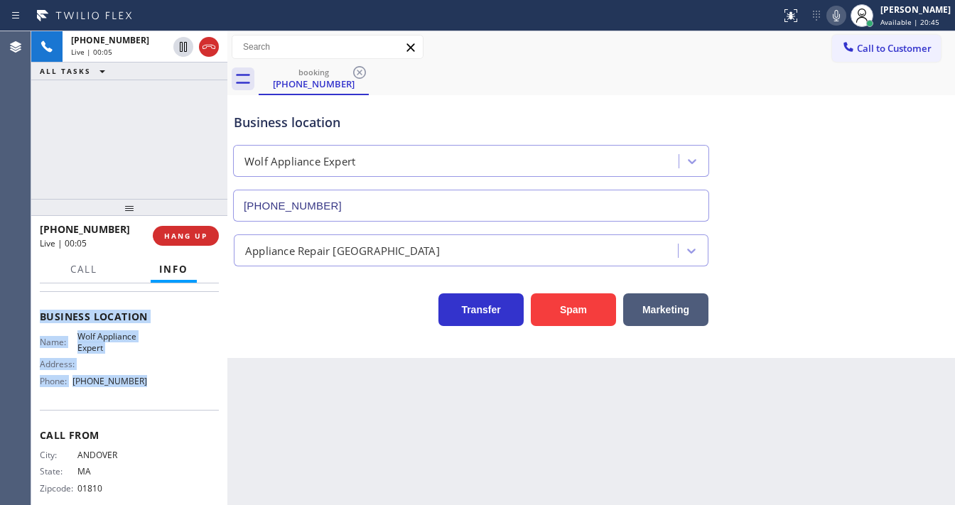
drag, startPoint x: 41, startPoint y: 307, endPoint x: 157, endPoint y: 383, distance: 139.2
click at [157, 383] on div "Context Queue: [Test] All Priority: 1 Customer Name: [PHONE_NUMBER] Phone: [PHO…" at bounding box center [129, 317] width 179 height 400
copy div "Customer Name: [PHONE_NUMBER] Phone: [PHONE_NUMBER] Address: Business location …"
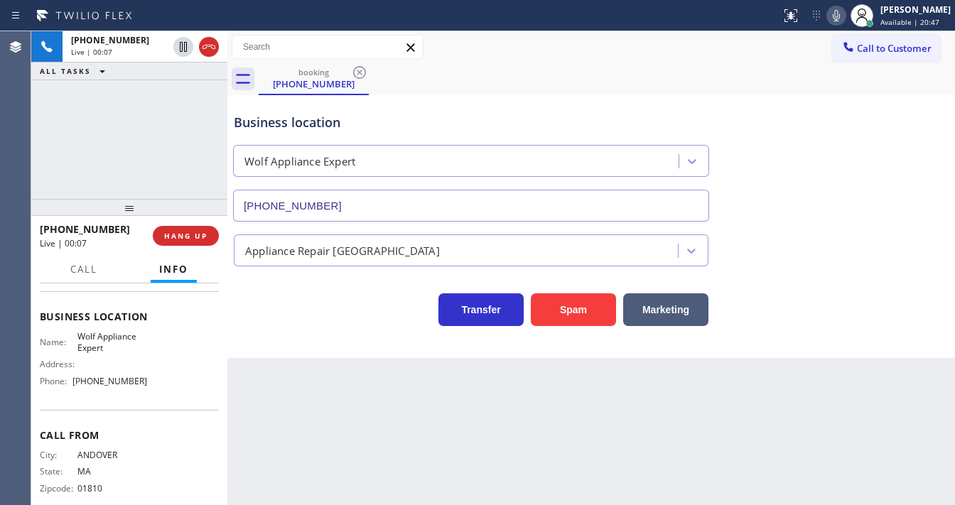
click at [122, 139] on div "[PHONE_NUMBER] Live | 00:07 ALL TASKS ALL TASKS ACTIVE TASKS TASKS IN WRAP UP" at bounding box center [129, 115] width 196 height 168
click at [127, 155] on div "[PHONE_NUMBER] Live | 01:05 ALL TASKS ALL TASKS ACTIVE TASKS TASKS IN WRAP UP" at bounding box center [129, 115] width 196 height 168
click at [132, 147] on div "[PHONE_NUMBER] Live | 01:05 ALL TASKS ALL TASKS ACTIVE TASKS TASKS IN WRAP UP" at bounding box center [129, 115] width 196 height 168
click at [67, 127] on div "[PHONE_NUMBER] Live | 03:21 ALL TASKS ALL TASKS ACTIVE TASKS TASKS IN WRAP UP" at bounding box center [129, 115] width 196 height 168
click at [452, 77] on div "booking [PHONE_NUMBER]" at bounding box center [607, 79] width 697 height 32
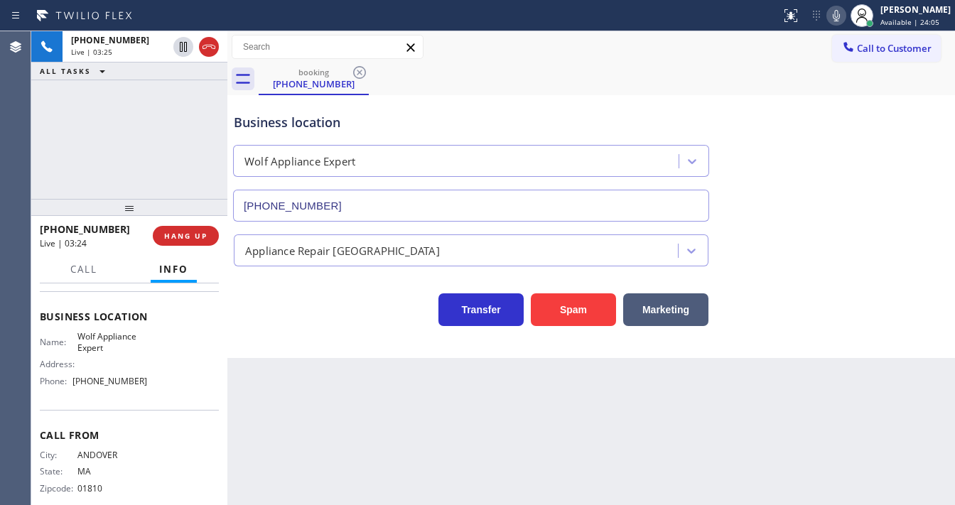
click at [559, 49] on div "Call to Customer Outbound call Location [PERSON_NAME] Electrical Service Your c…" at bounding box center [591, 47] width 728 height 25
click at [840, 16] on icon at bounding box center [836, 15] width 7 height 11
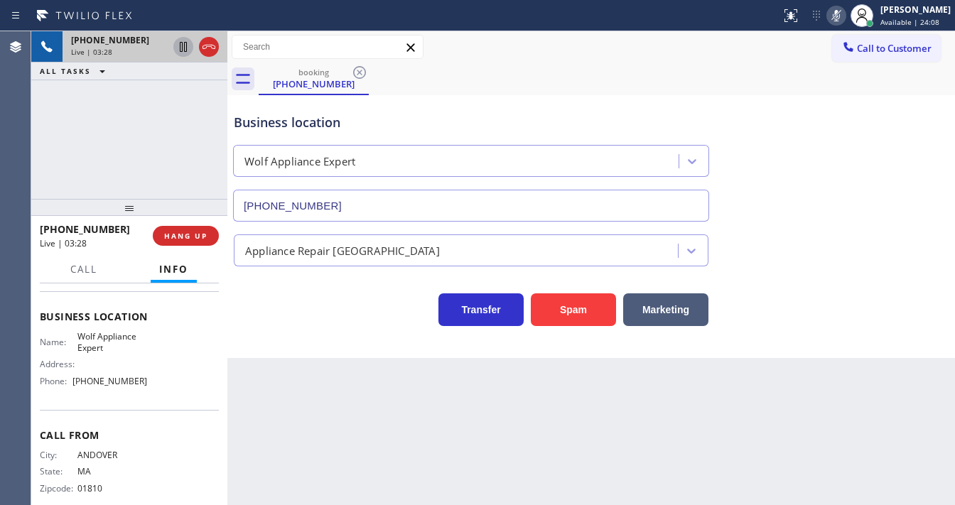
click at [181, 49] on icon at bounding box center [183, 46] width 17 height 17
click at [184, 48] on icon at bounding box center [183, 47] width 7 height 10
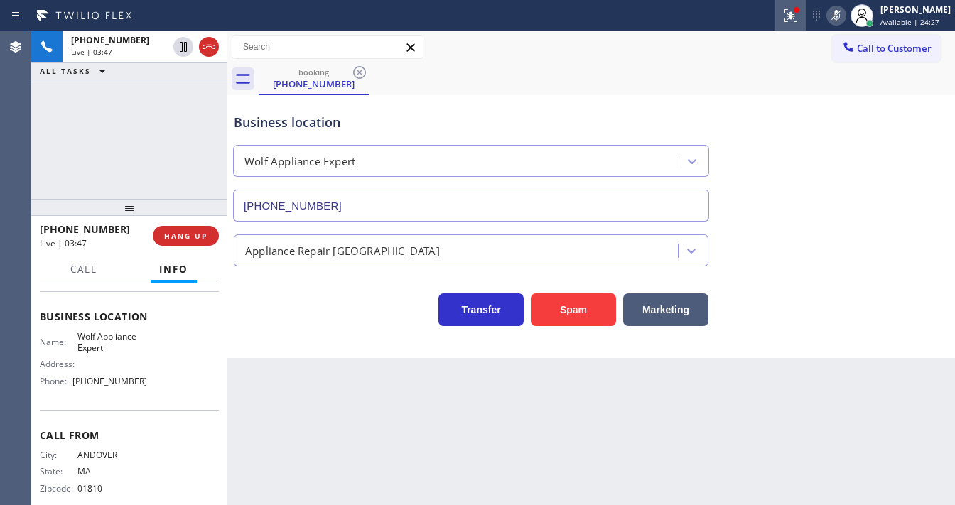
click at [795, 16] on icon at bounding box center [791, 13] width 9 height 5
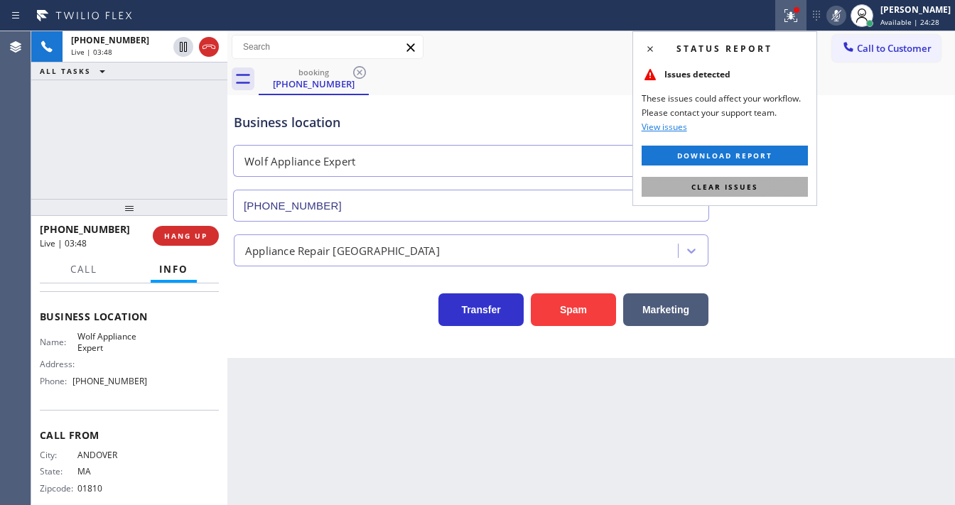
click at [770, 178] on button "Clear issues" at bounding box center [725, 187] width 166 height 20
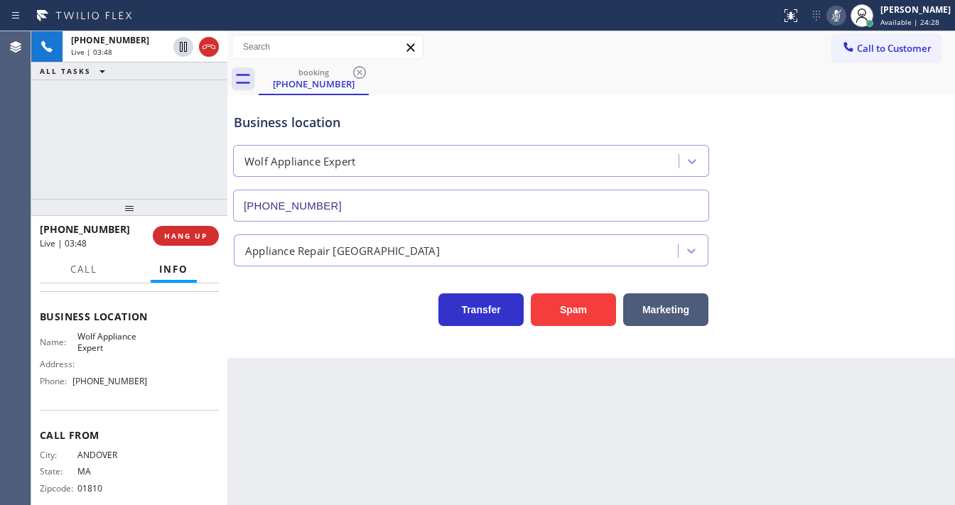
click at [814, 182] on div "Business location Wolf Appliance Expert [PHONE_NUMBER]" at bounding box center [591, 157] width 721 height 129
drag, startPoint x: 61, startPoint y: 146, endPoint x: 202, endPoint y: 11, distance: 195.0
click at [61, 146] on div "[PHONE_NUMBER] Live | 04:17 ALL TASKS ALL TASKS ACTIVE TASKS TASKS IN WRAP UP" at bounding box center [129, 115] width 196 height 168
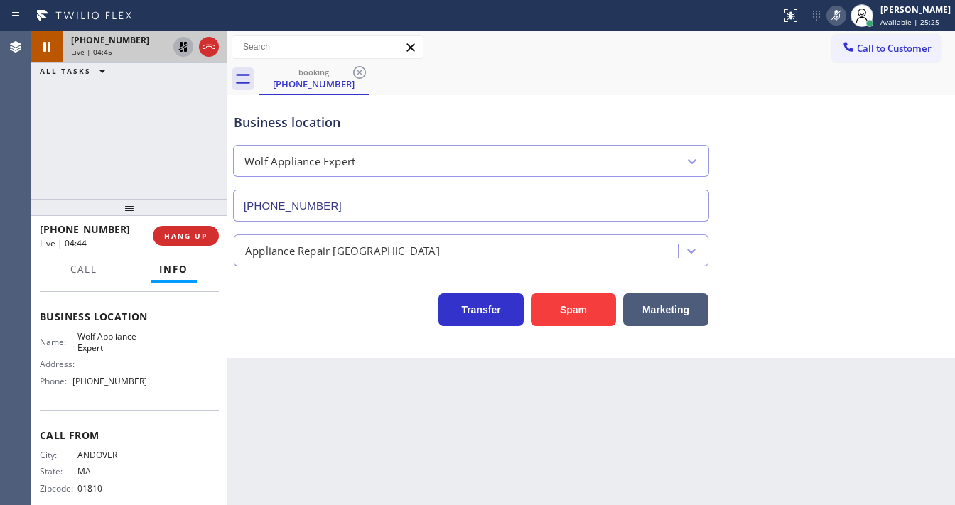
click at [185, 48] on icon at bounding box center [183, 47] width 10 height 10
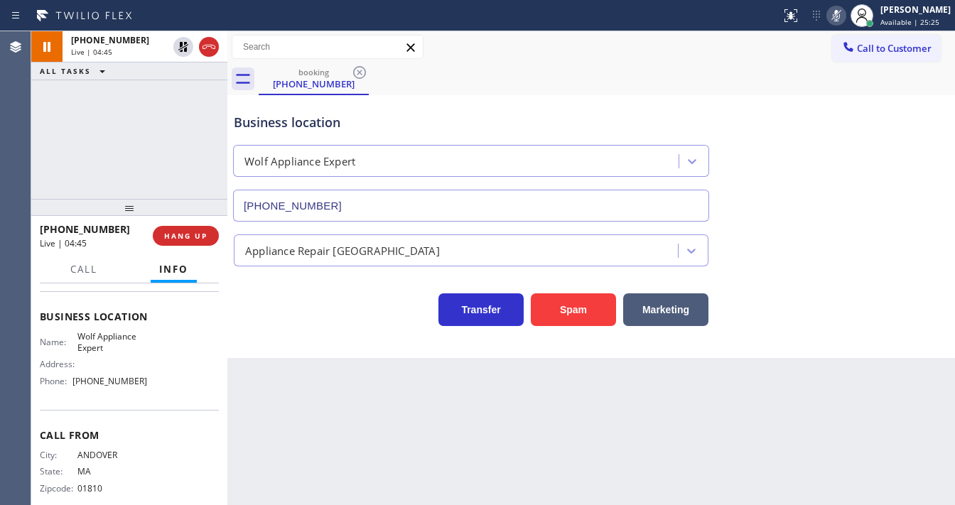
click at [842, 23] on button at bounding box center [837, 16] width 20 height 20
click at [762, 94] on div "Business location Wolf Appliance Expert [PHONE_NUMBER]" at bounding box center [591, 157] width 721 height 129
click at [174, 141] on div "[PHONE_NUMBER] Live | 04:56 ALL TASKS ALL TASKS ACTIVE TASKS TASKS IN WRAP UP" at bounding box center [129, 115] width 196 height 168
click at [259, 119] on div "Business location" at bounding box center [471, 122] width 475 height 19
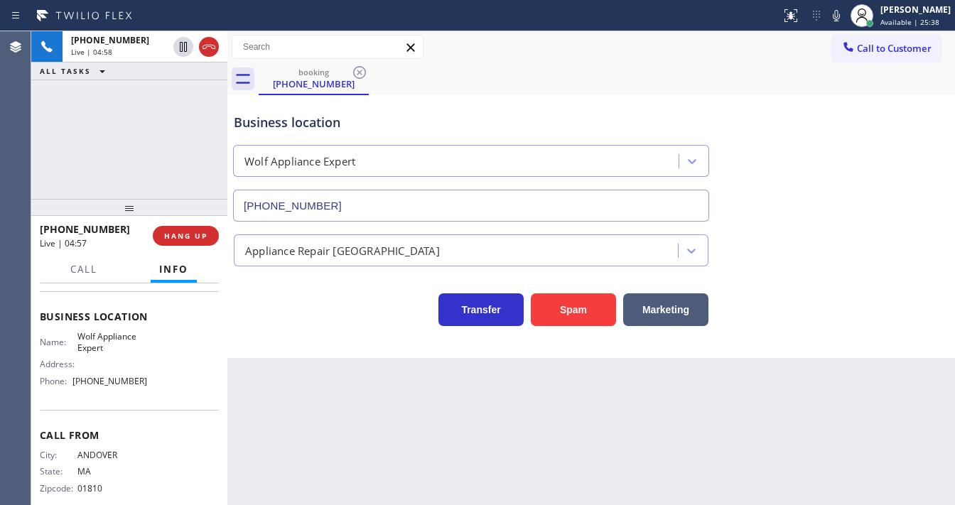
click at [307, 124] on div "Business location" at bounding box center [471, 122] width 475 height 19
click at [185, 136] on div "[PHONE_NUMBER] Live | 04:59 ALL TASKS ALL TASKS ACTIVE TASKS TASKS IN WRAP UP" at bounding box center [129, 115] width 196 height 168
click at [16, 131] on div "Agent Desktop" at bounding box center [15, 268] width 31 height 474
click at [131, 156] on div "[PHONE_NUMBER] Live | 07:52 ALL TASKS ALL TASKS ACTIVE TASKS TASKS IN WRAP UP" at bounding box center [129, 115] width 196 height 168
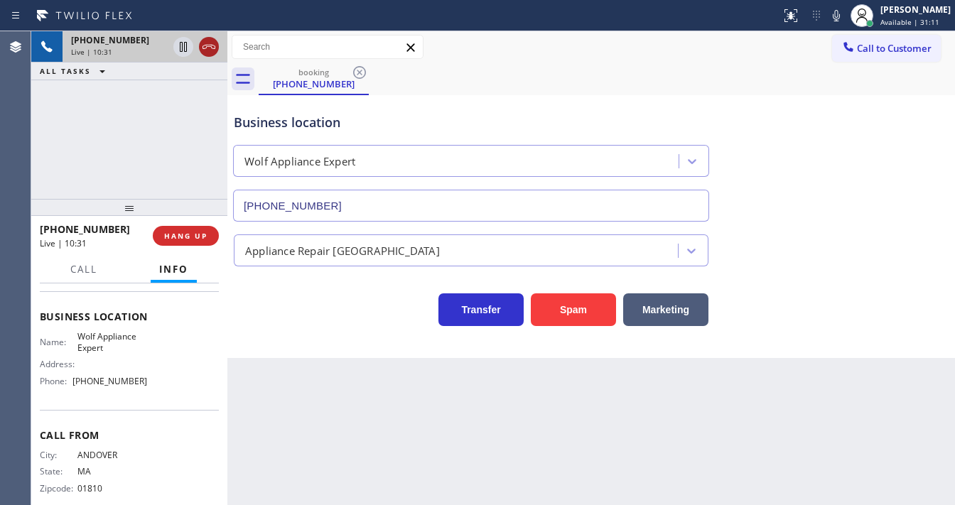
click at [209, 48] on icon at bounding box center [208, 46] width 17 height 17
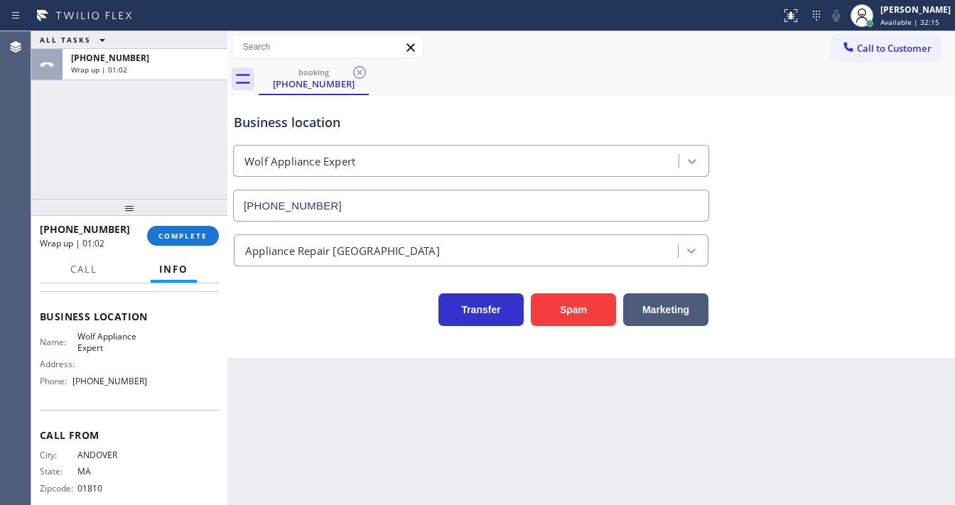
click at [65, 138] on div "ALL TASKS ALL TASKS ACTIVE TASKS TASKS IN WRAP UP [PHONE_NUMBER] Wrap up | 01:02" at bounding box center [129, 115] width 196 height 168
click at [57, 164] on div "ALL TASKS ALL TASKS ACTIVE TASKS TASKS IN WRAP UP [PHONE_NUMBER] Wrap up | 01:04" at bounding box center [129, 115] width 196 height 168
click at [182, 240] on span "COMPLETE" at bounding box center [182, 236] width 49 height 10
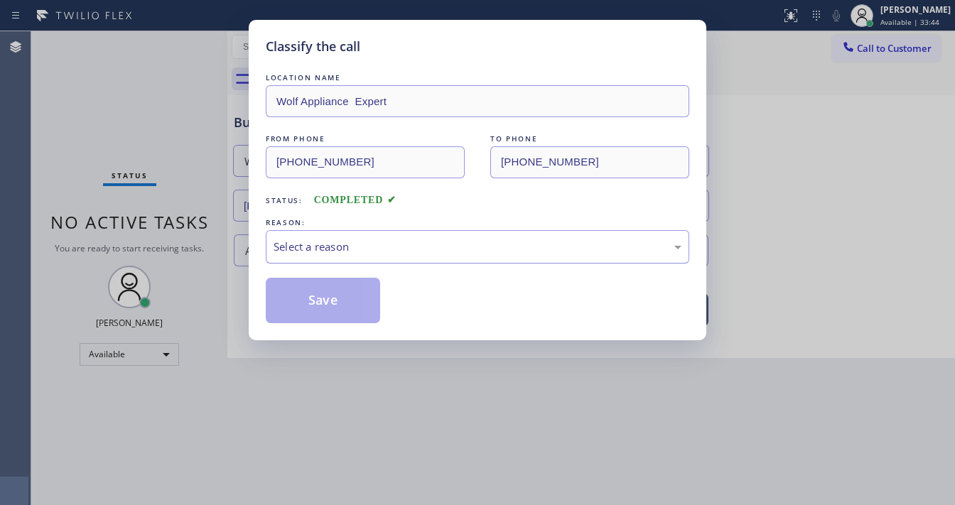
click at [309, 252] on div "Select a reason" at bounding box center [478, 247] width 408 height 16
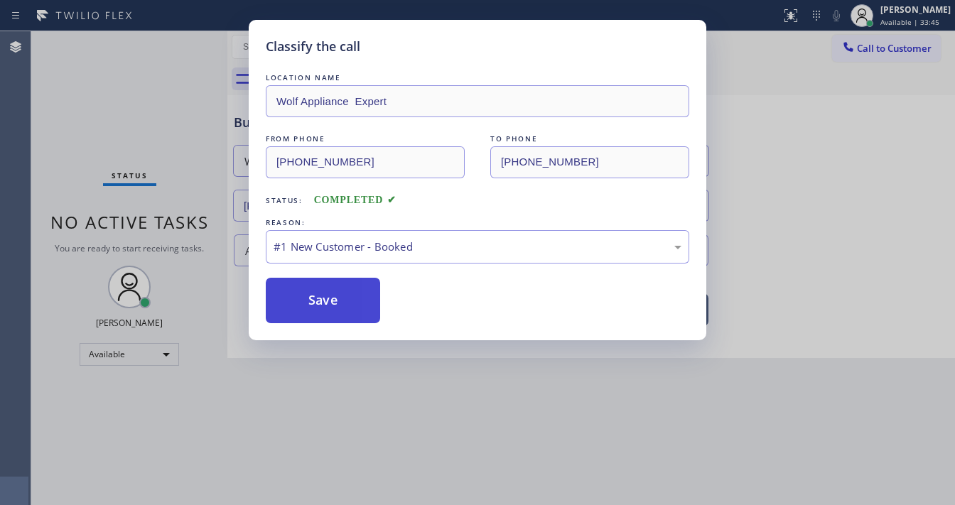
click at [318, 297] on button "Save" at bounding box center [323, 300] width 114 height 45
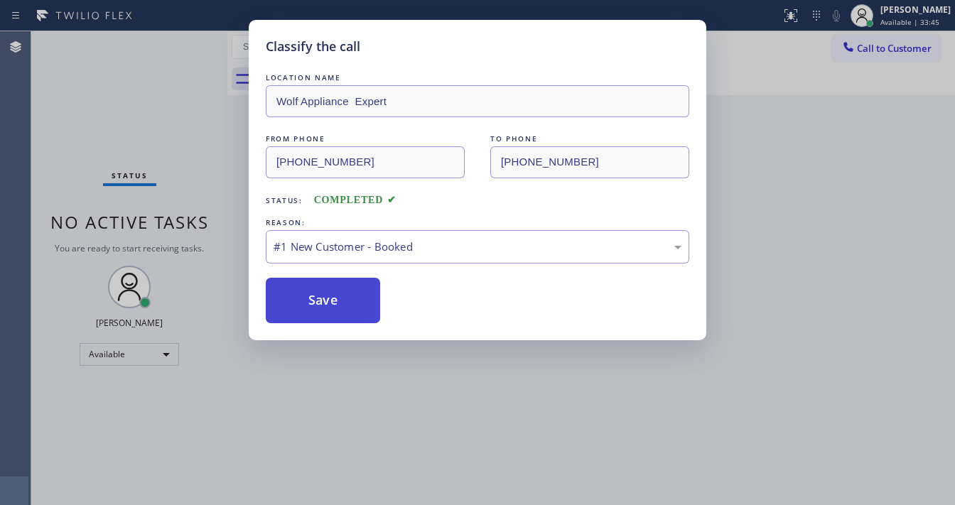
click at [318, 297] on button "Save" at bounding box center [323, 300] width 114 height 45
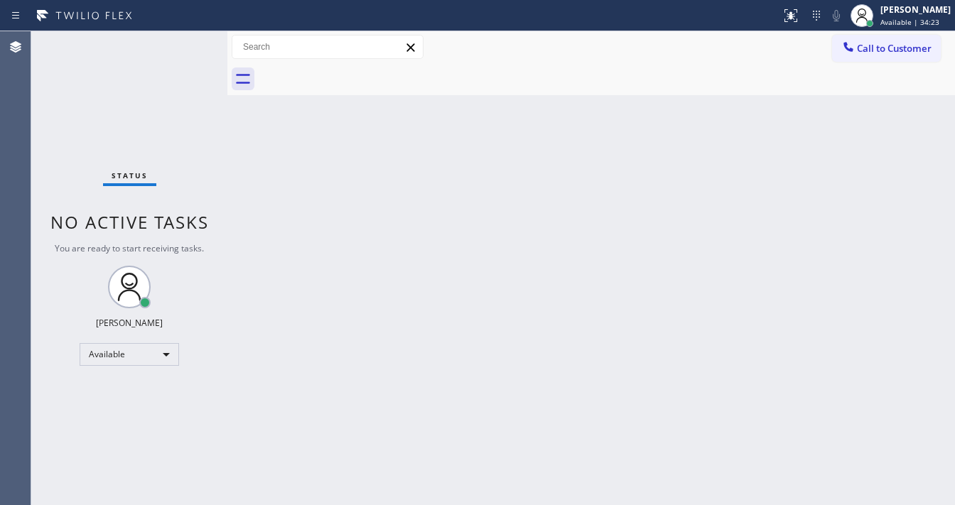
click at [212, 47] on div "Status No active tasks You are ready to start receiving tasks. [PERSON_NAME]" at bounding box center [129, 268] width 196 height 474
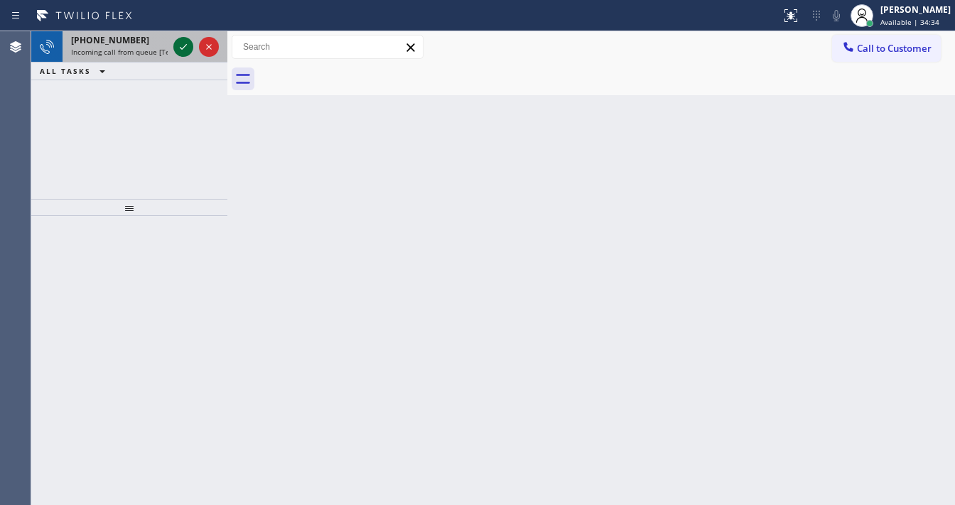
click at [183, 48] on icon at bounding box center [183, 46] width 17 height 17
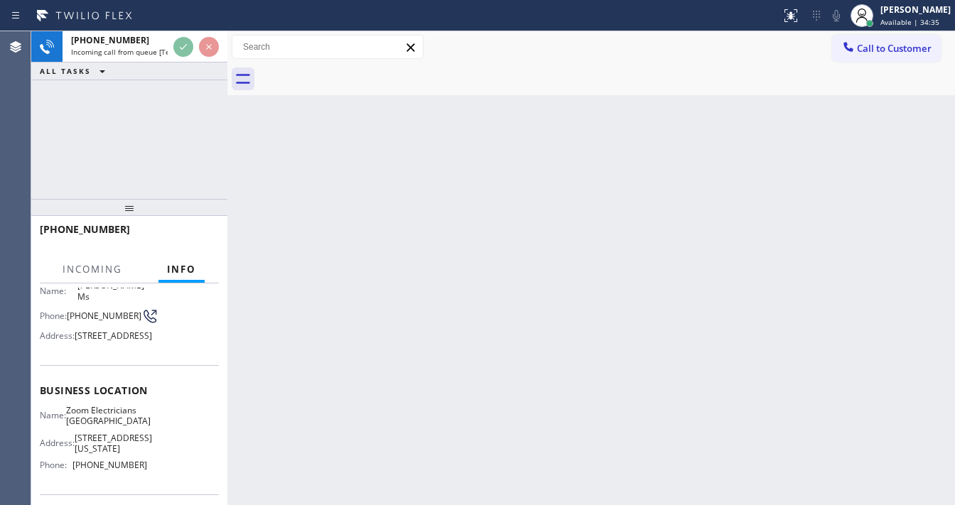
scroll to position [114, 0]
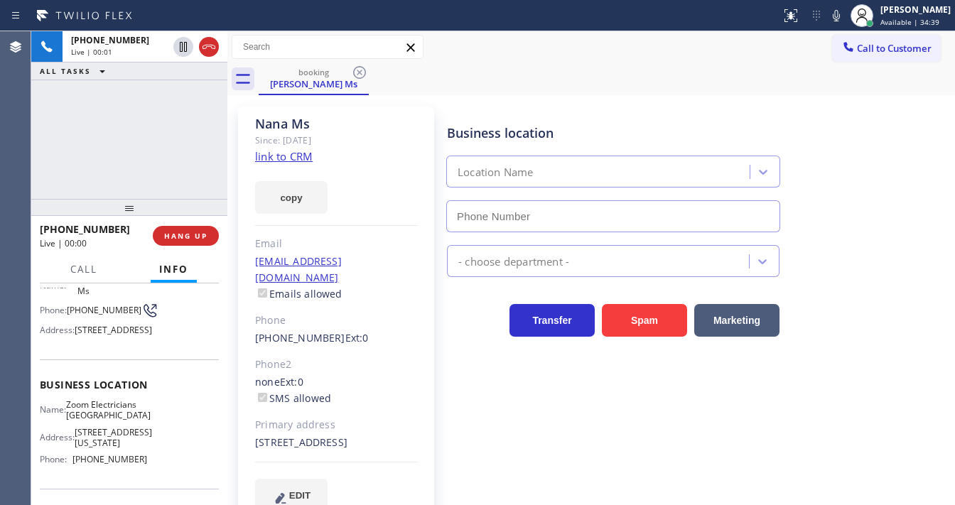
type input "[PHONE_NUMBER]"
click at [284, 148] on div "Since: [DATE]" at bounding box center [336, 140] width 163 height 16
click at [284, 153] on link "link to CRM" at bounding box center [284, 156] width 58 height 14
click at [181, 166] on div "[PHONE_NUMBER] Live | 01:32 ALL TASKS ALL TASKS ACTIVE TASKS TASKS IN WRAP UP" at bounding box center [129, 115] width 196 height 168
click at [212, 133] on div "[PHONE_NUMBER] Live | 01:33 ALL TASKS ALL TASKS ACTIVE TASKS TASKS IN WRAP UP" at bounding box center [129, 115] width 196 height 168
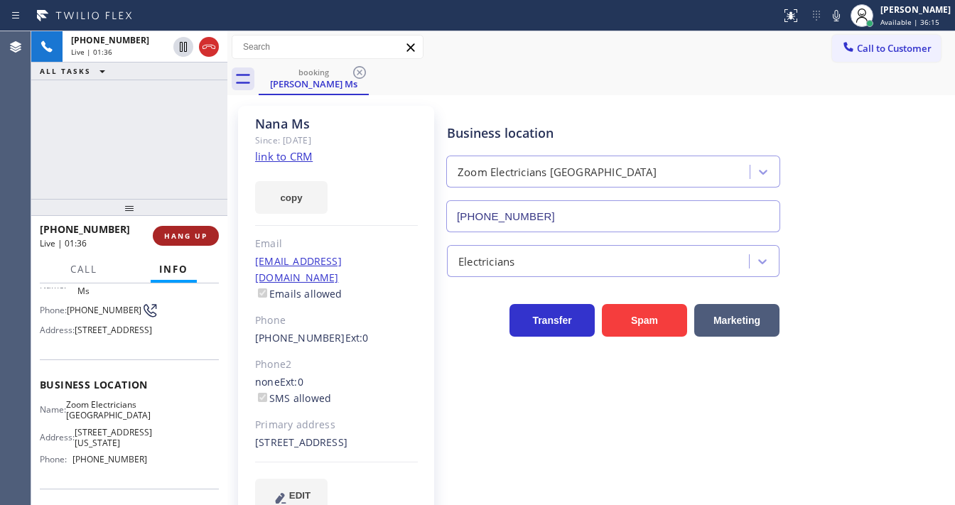
click at [203, 234] on span "HANG UP" at bounding box center [185, 236] width 43 height 10
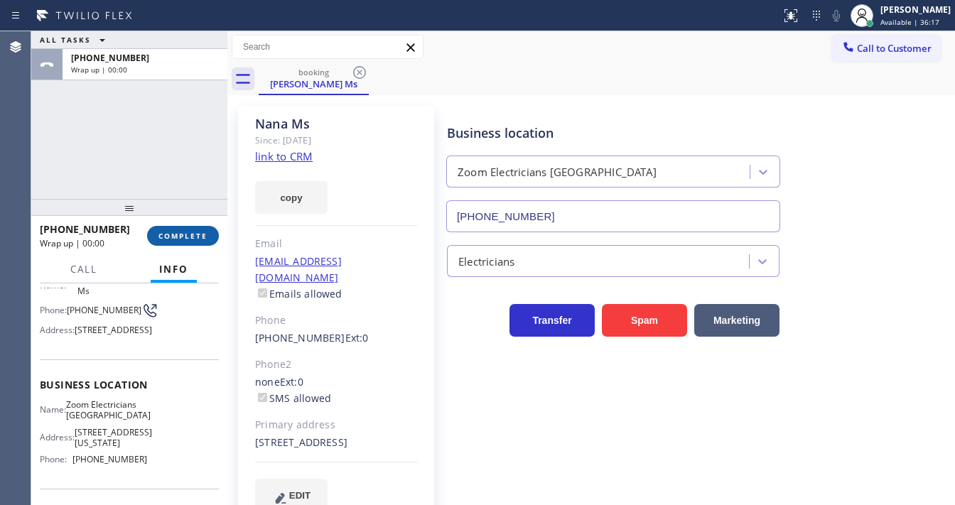
click at [194, 235] on span "COMPLETE" at bounding box center [182, 236] width 49 height 10
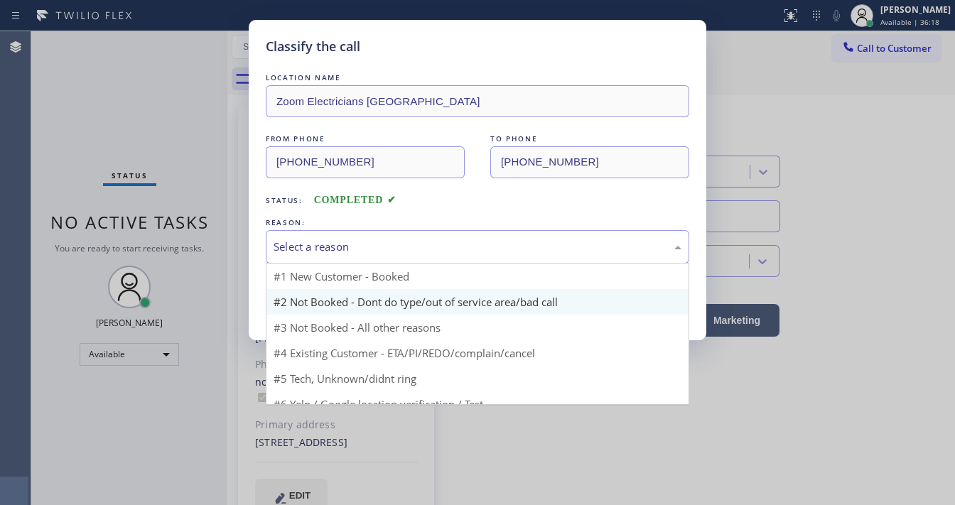
drag, startPoint x: 360, startPoint y: 247, endPoint x: 354, endPoint y: 295, distance: 48.7
click at [361, 247] on div "Select a reason" at bounding box center [478, 247] width 408 height 16
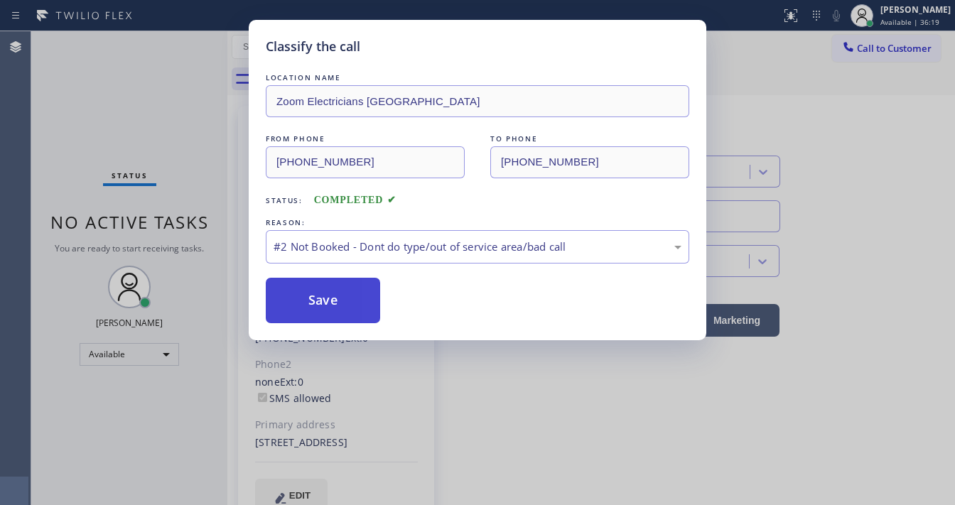
click at [338, 301] on button "Save" at bounding box center [323, 300] width 114 height 45
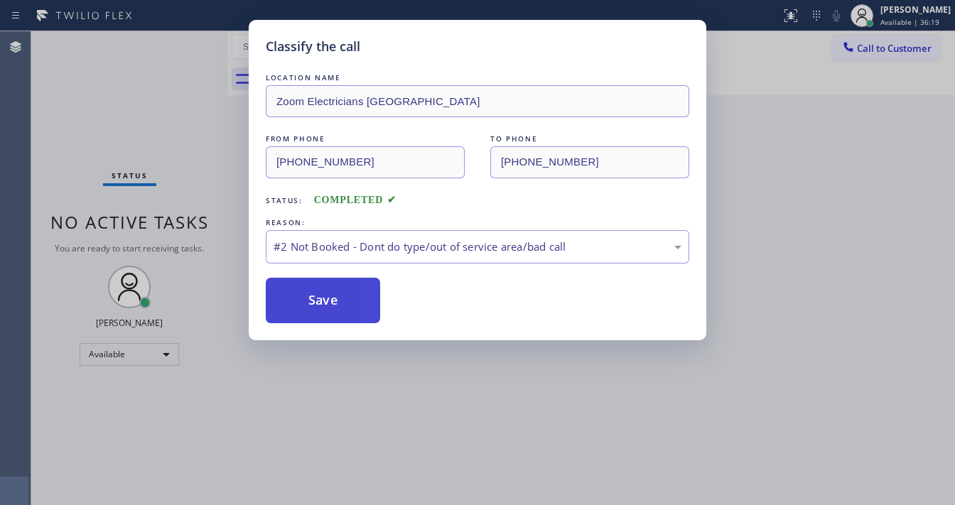
click at [338, 301] on button "Save" at bounding box center [323, 300] width 114 height 45
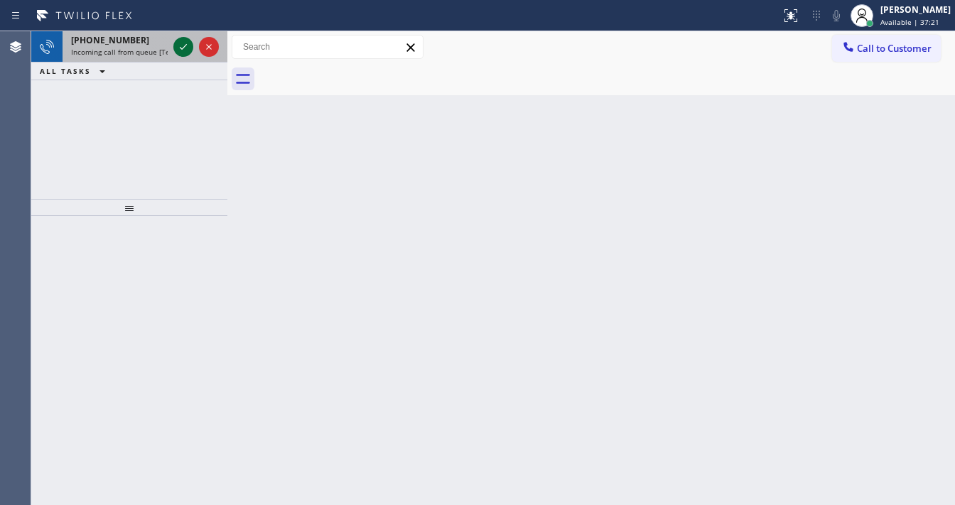
click at [186, 44] on icon at bounding box center [183, 46] width 17 height 17
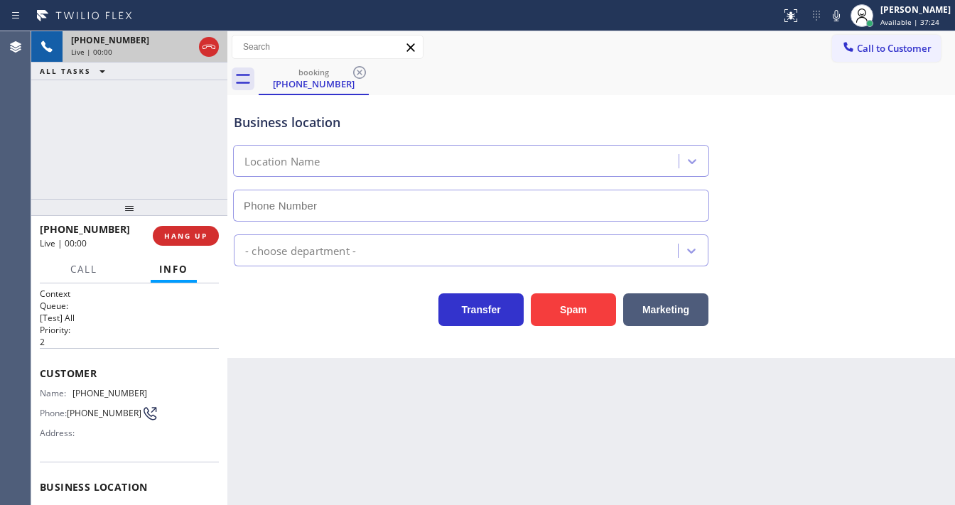
type input "[PHONE_NUMBER]"
click at [34, 165] on div "[PHONE_NUMBER] Live | 00:00 ALL TASKS ALL TASKS ACTIVE TASKS TASKS IN WRAP UP" at bounding box center [129, 115] width 196 height 168
click at [34, 165] on div "[PHONE_NUMBER] Live | 00:02 ALL TASKS ALL TASKS ACTIVE TASKS TASKS IN WRAP UP" at bounding box center [129, 115] width 196 height 168
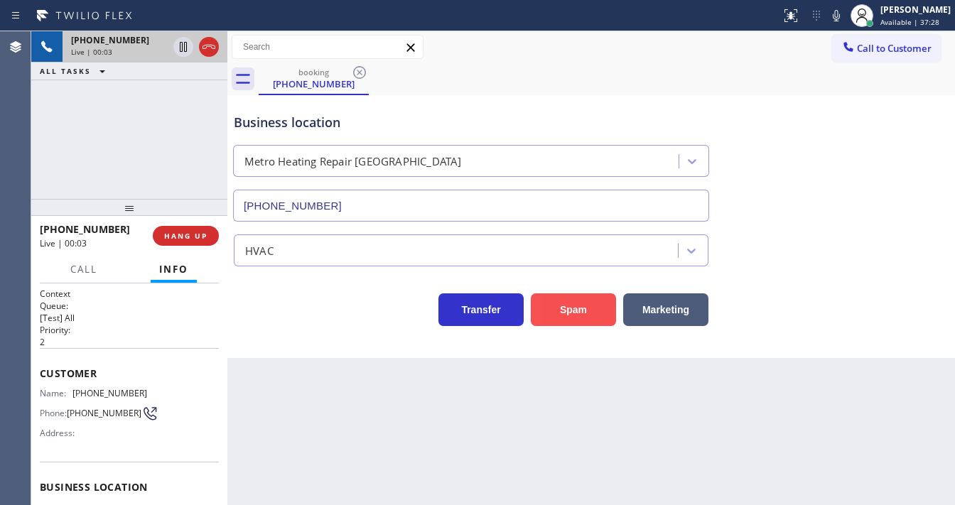
click at [554, 306] on button "Spam" at bounding box center [573, 310] width 85 height 33
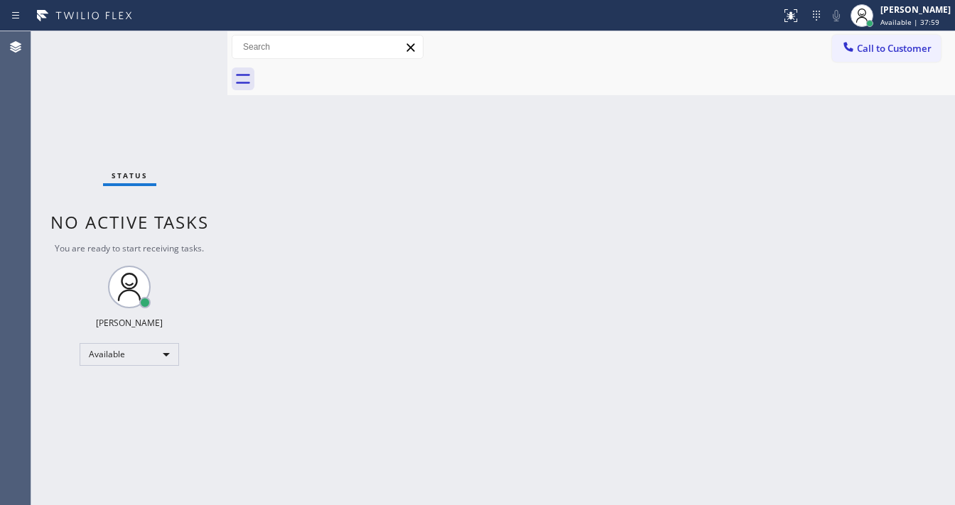
click at [182, 43] on div "Status No active tasks You are ready to start receiving tasks. [PERSON_NAME]" at bounding box center [129, 268] width 196 height 474
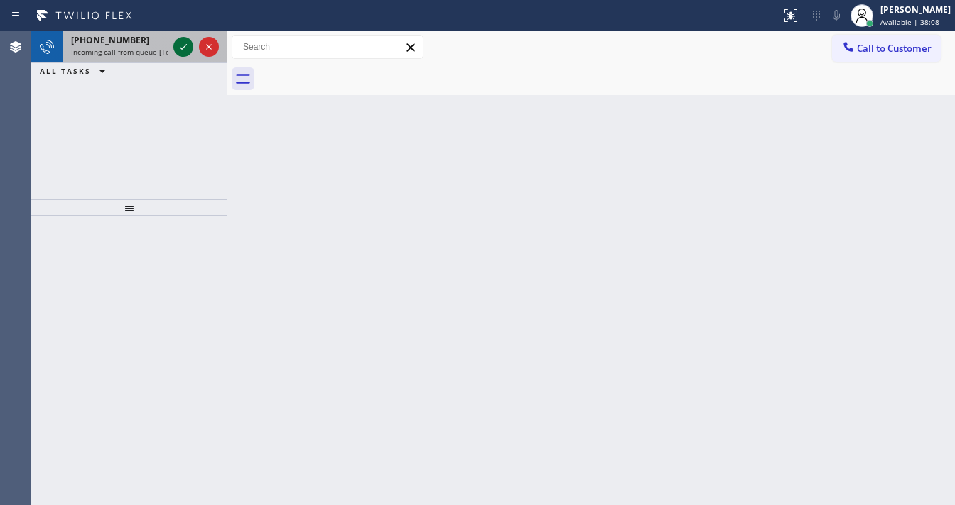
click at [176, 48] on icon at bounding box center [183, 46] width 17 height 17
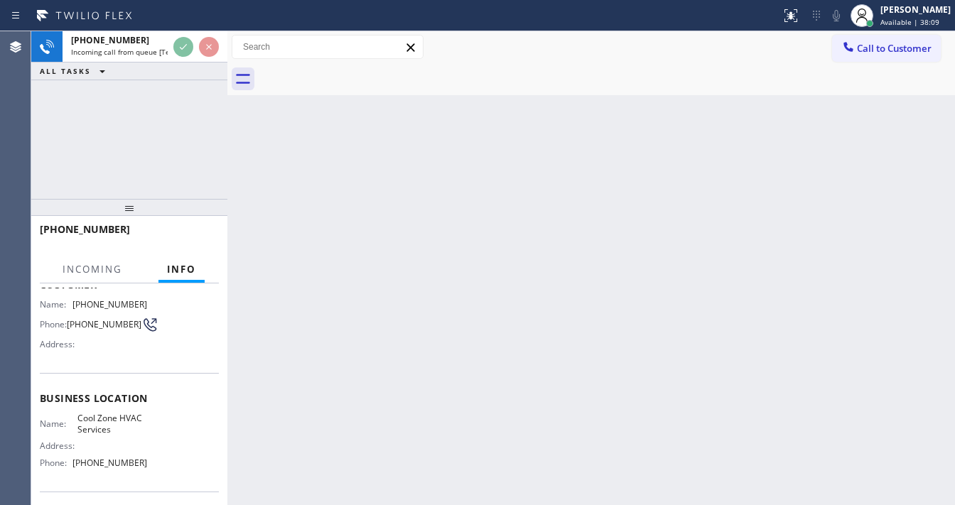
scroll to position [171, 0]
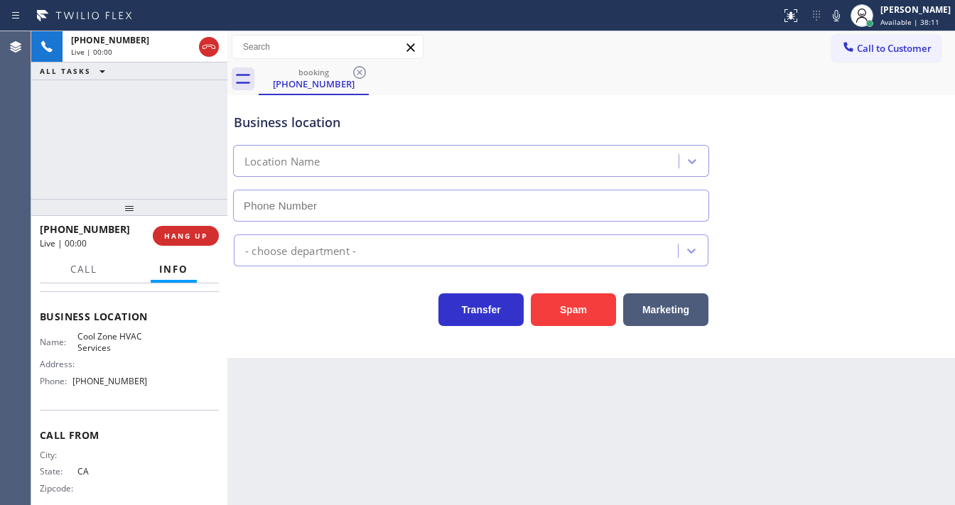
type input "[PHONE_NUMBER]"
drag, startPoint x: 141, startPoint y: 166, endPoint x: 263, endPoint y: 209, distance: 128.8
click at [142, 165] on div "[PHONE_NUMBER] Live | 00:00 ALL TASKS ALL TASKS ACTIVE TASKS TASKS IN WRAP UP" at bounding box center [129, 115] width 196 height 168
click at [571, 307] on button "Spam" at bounding box center [573, 310] width 85 height 33
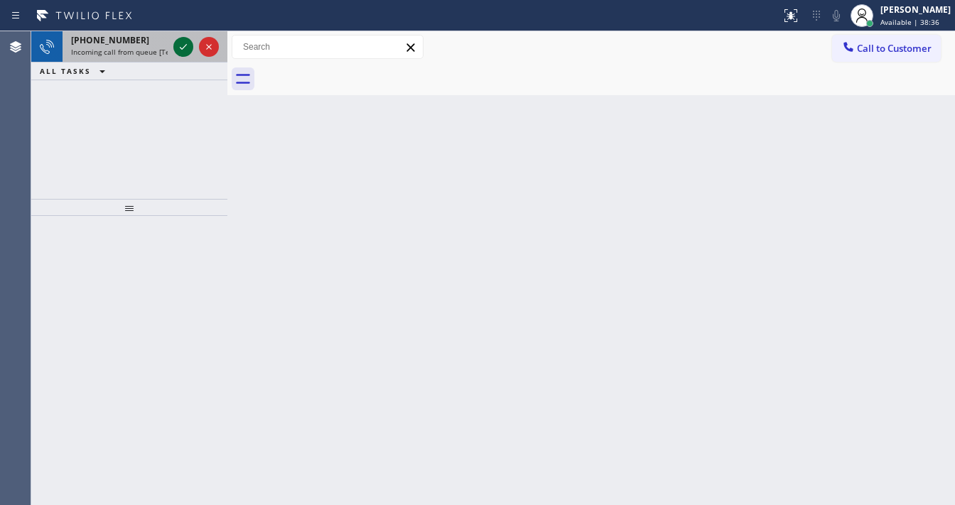
click at [188, 48] on icon at bounding box center [183, 46] width 17 height 17
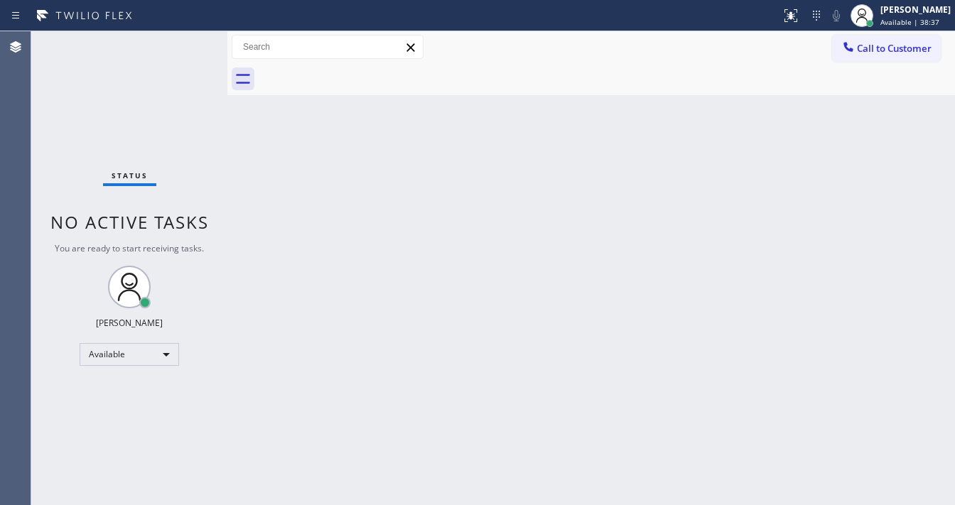
click at [188, 48] on div "Status No active tasks You are ready to start receiving tasks. [PERSON_NAME]" at bounding box center [129, 268] width 196 height 474
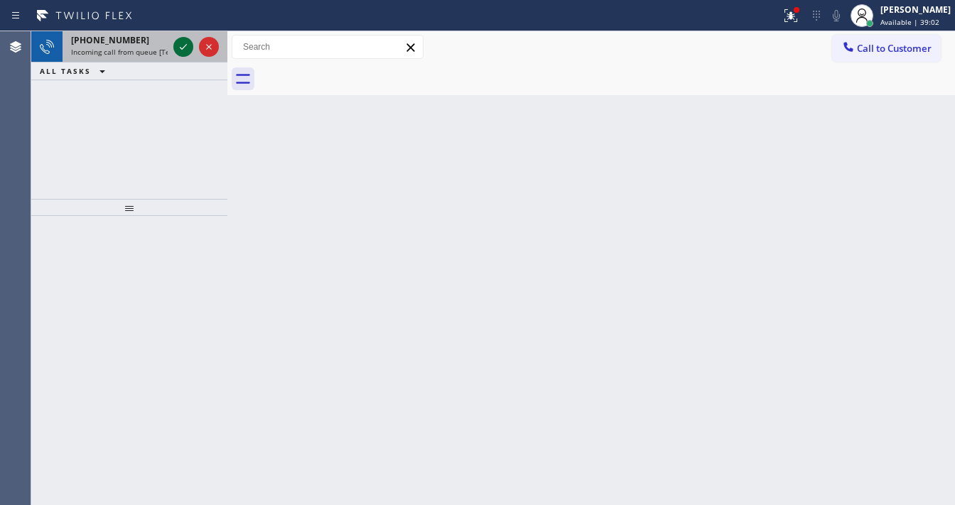
click at [177, 48] on icon at bounding box center [183, 46] width 17 height 17
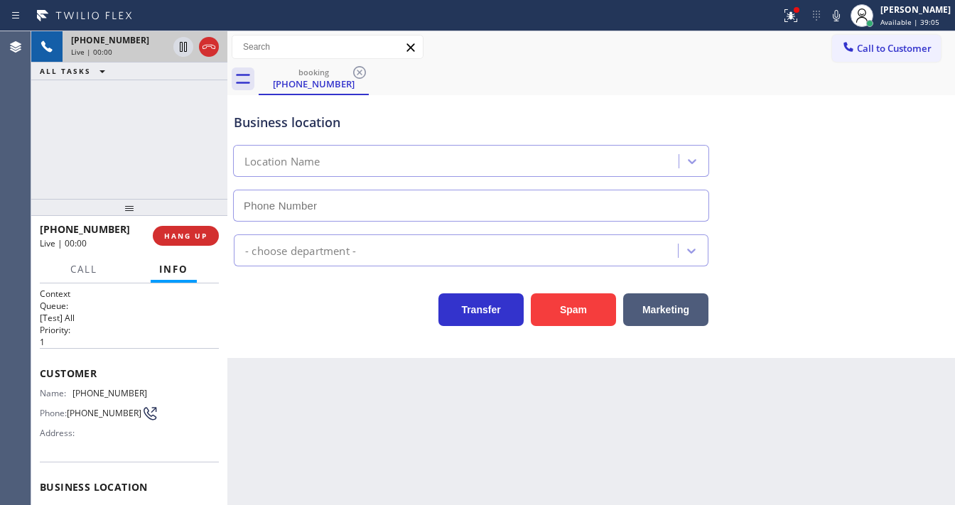
type input "[PHONE_NUMBER]"
drag, startPoint x: 77, startPoint y: 171, endPoint x: 162, endPoint y: 219, distance: 97.4
click at [85, 173] on div "[PHONE_NUMBER] Live | 00:06 ALL TASKS ALL TASKS ACTIVE TASKS TASKS IN WRAP UP" at bounding box center [129, 115] width 196 height 168
click at [566, 303] on button "Spam" at bounding box center [573, 310] width 85 height 33
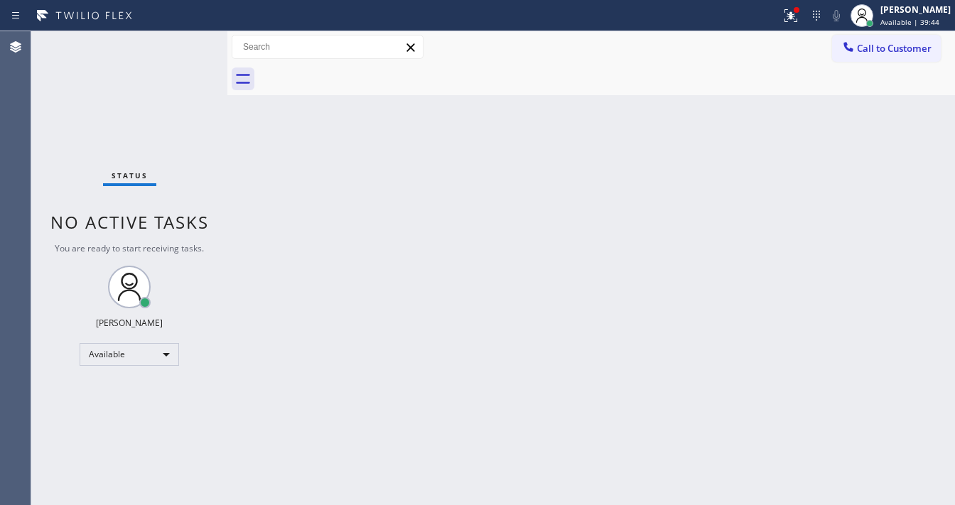
click at [175, 20] on div at bounding box center [391, 15] width 770 height 23
click at [195, 45] on div "Status No active tasks You are ready to start receiving tasks. [PERSON_NAME]" at bounding box center [129, 268] width 196 height 474
click at [193, 45] on div "Status No active tasks You are ready to start receiving tasks. [PERSON_NAME]" at bounding box center [129, 268] width 196 height 474
click at [190, 48] on div "Status No active tasks You are ready to start receiving tasks. [PERSON_NAME]" at bounding box center [129, 268] width 196 height 474
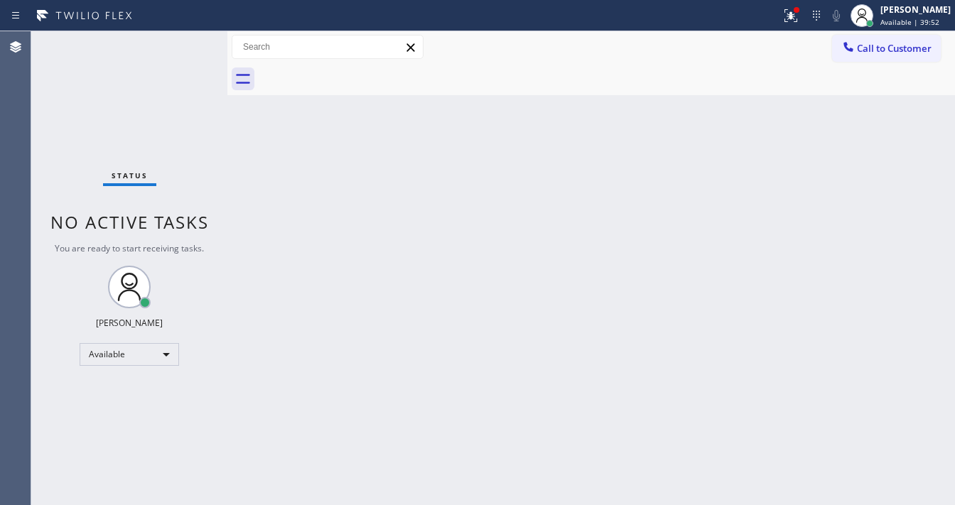
click at [188, 48] on div "Status No active tasks You are ready to start receiving tasks. [PERSON_NAME]" at bounding box center [129, 268] width 196 height 474
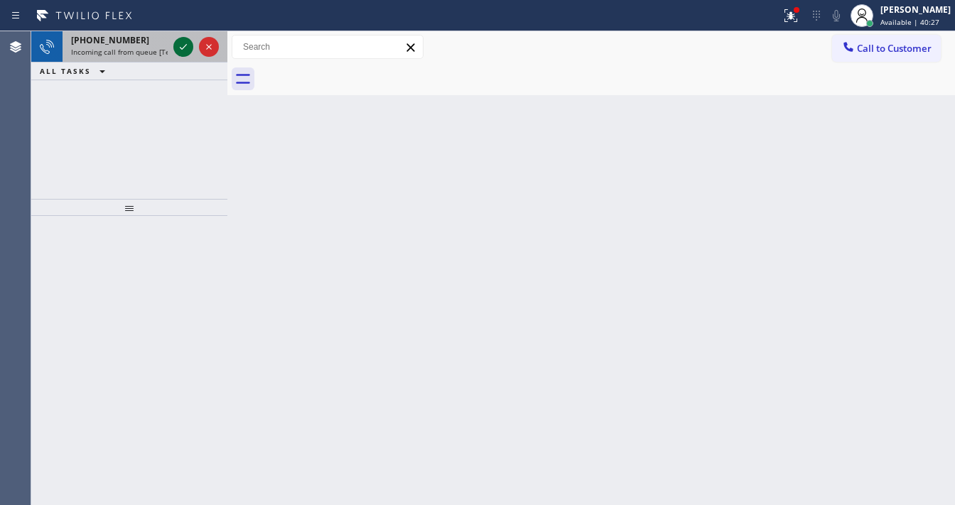
click at [178, 43] on icon at bounding box center [183, 46] width 17 height 17
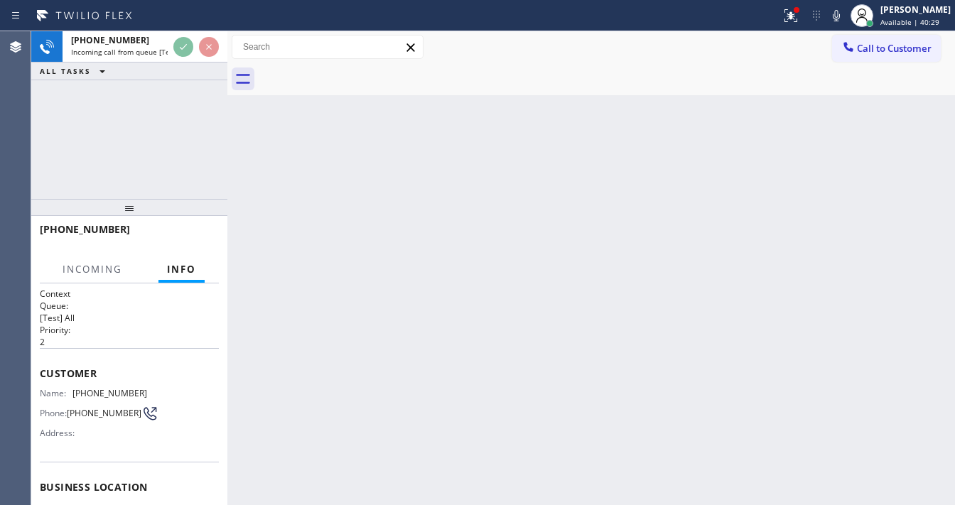
click at [807, 21] on div at bounding box center [790, 15] width 31 height 17
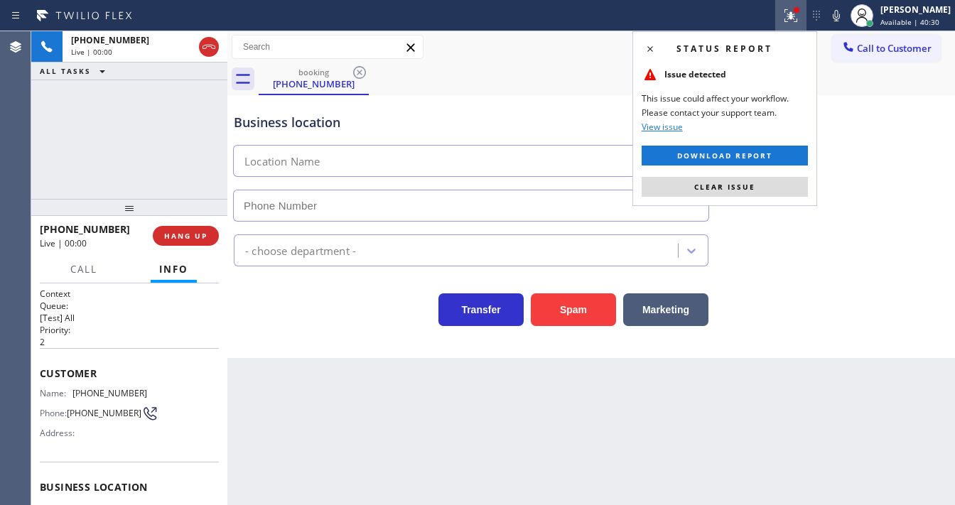
type input "[PHONE_NUMBER]"
drag, startPoint x: 743, startPoint y: 187, endPoint x: 719, endPoint y: 188, distance: 24.2
click at [745, 187] on span "Clear issue" at bounding box center [724, 187] width 61 height 10
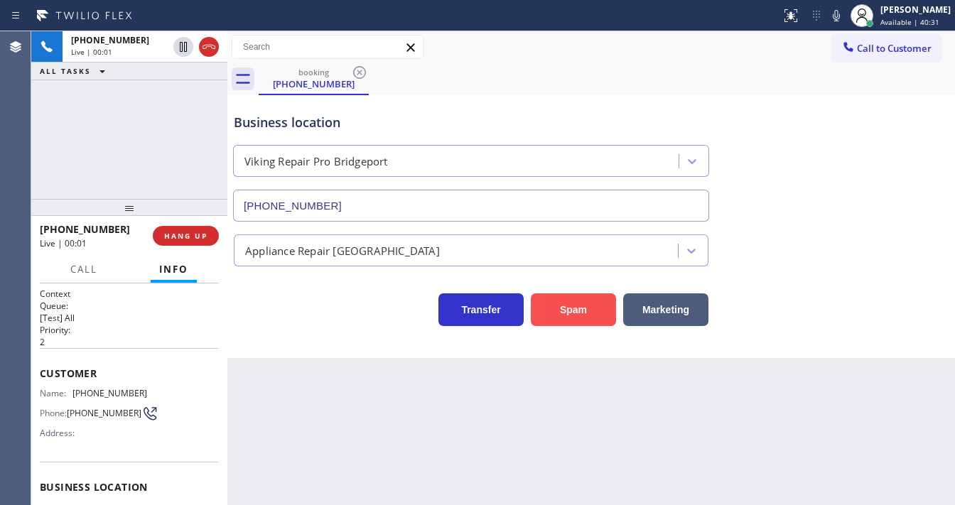
click at [580, 310] on button "Spam" at bounding box center [573, 310] width 85 height 33
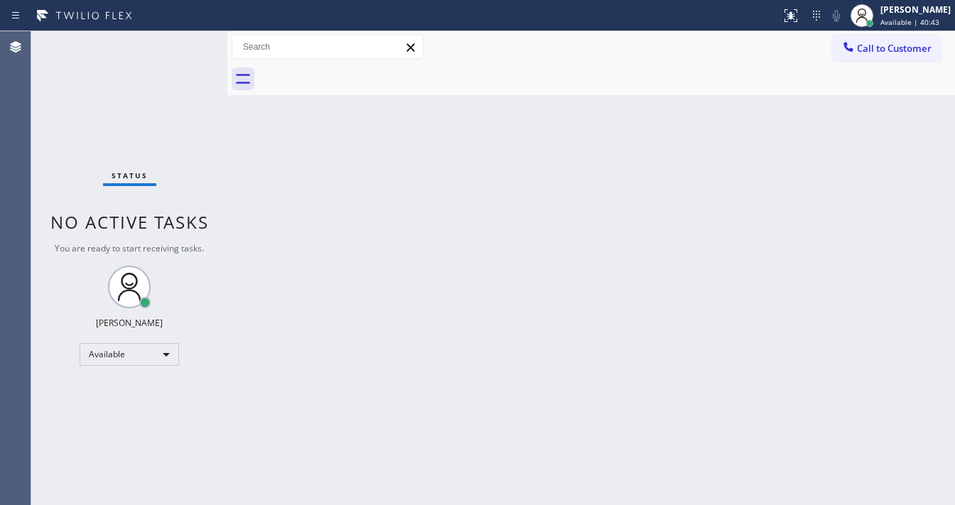
click at [183, 41] on div "Status No active tasks You are ready to start receiving tasks. [PERSON_NAME]" at bounding box center [129, 268] width 196 height 474
click at [186, 41] on div "Status No active tasks You are ready to start receiving tasks. [PERSON_NAME]" at bounding box center [129, 268] width 196 height 474
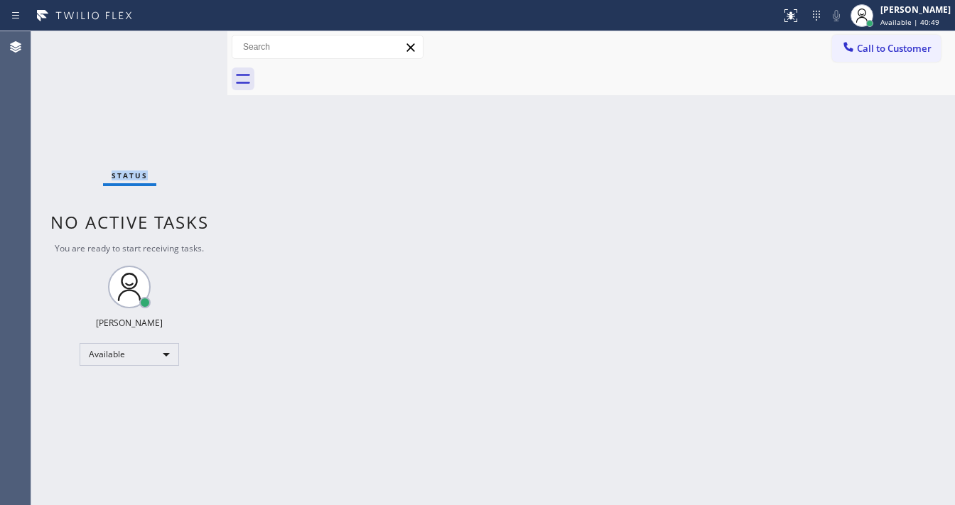
click at [195, 43] on div "Status No active tasks You are ready to start receiving tasks. [PERSON_NAME]" at bounding box center [129, 268] width 196 height 474
click at [168, 47] on div "Status No active tasks You are ready to start receiving tasks. [PERSON_NAME]" at bounding box center [129, 268] width 196 height 474
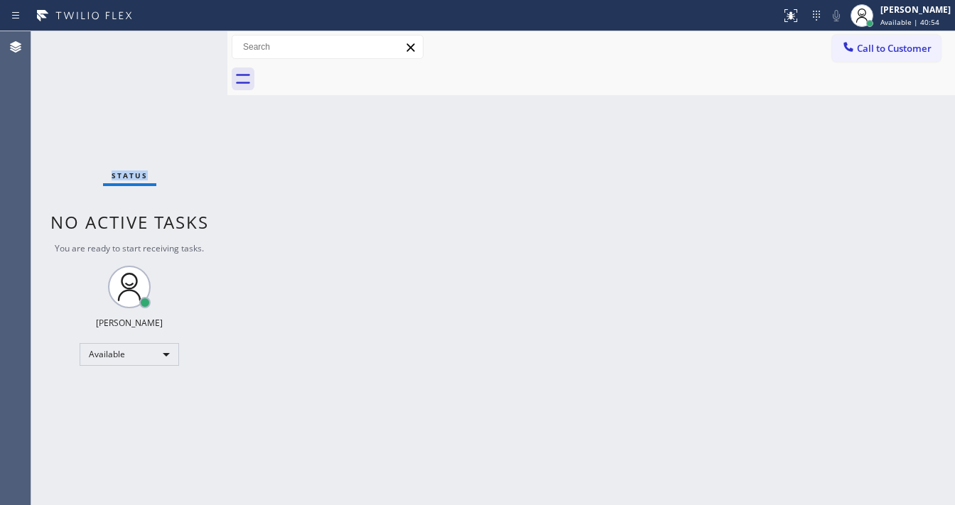
click at [181, 43] on div "Status No active tasks You are ready to start receiving tasks. [PERSON_NAME]" at bounding box center [129, 268] width 196 height 474
click at [185, 43] on div "Status No active tasks You are ready to start receiving tasks. [PERSON_NAME]" at bounding box center [129, 268] width 196 height 474
click at [174, 32] on div "Status No active tasks You are ready to start receiving tasks. [PERSON_NAME]" at bounding box center [129, 268] width 196 height 474
click at [188, 38] on div "Status No active tasks You are ready to start receiving tasks. [PERSON_NAME]" at bounding box center [129, 268] width 196 height 474
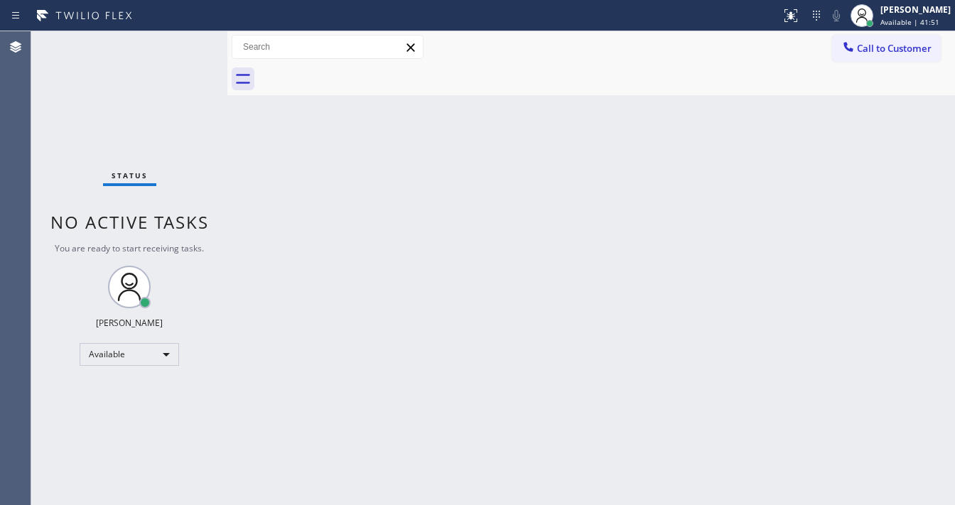
click at [188, 38] on div "Status No active tasks You are ready to start receiving tasks. [PERSON_NAME]" at bounding box center [129, 268] width 196 height 474
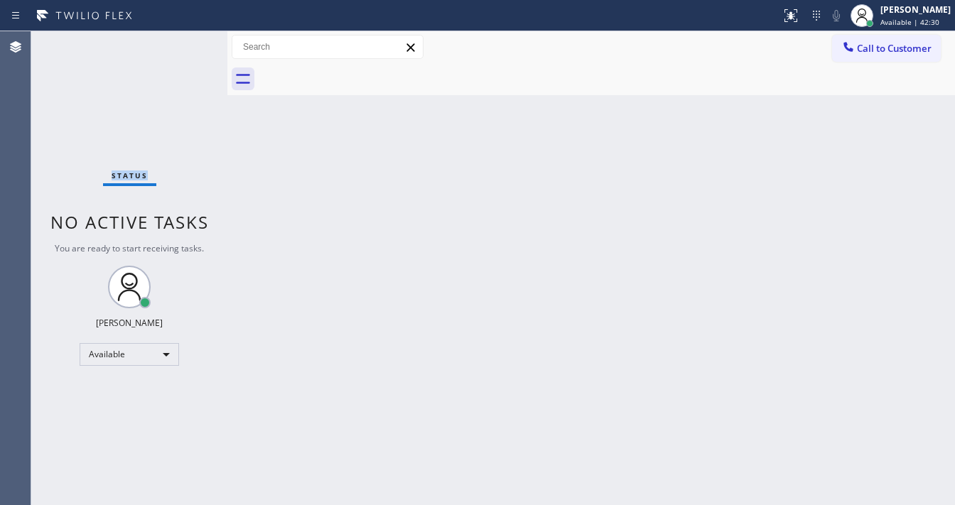
click at [195, 42] on div "Status No active tasks You are ready to start receiving tasks. [PERSON_NAME]" at bounding box center [129, 268] width 196 height 474
click at [188, 40] on div "Status No active tasks You are ready to start receiving tasks. [PERSON_NAME]" at bounding box center [129, 268] width 196 height 474
click at [187, 40] on div "Status No active tasks You are ready to start receiving tasks. [PERSON_NAME]" at bounding box center [129, 268] width 196 height 474
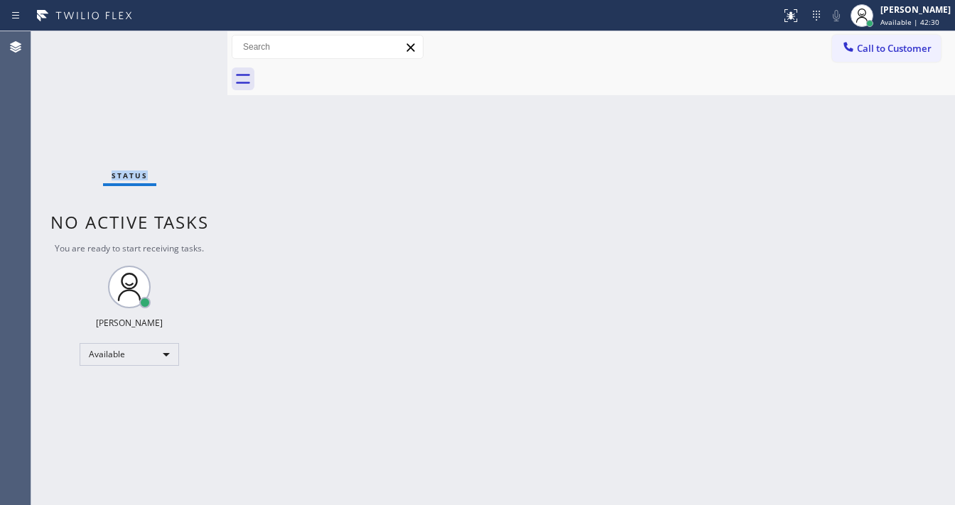
click at [187, 40] on div "Status No active tasks You are ready to start receiving tasks. [PERSON_NAME]" at bounding box center [129, 268] width 196 height 474
drag, startPoint x: 227, startPoint y: 45, endPoint x: 168, endPoint y: 48, distance: 59.1
click at [115, 49] on div "Status No active tasks You are ready to start receiving tasks. [PERSON_NAME] Av…" at bounding box center [493, 268] width 924 height 474
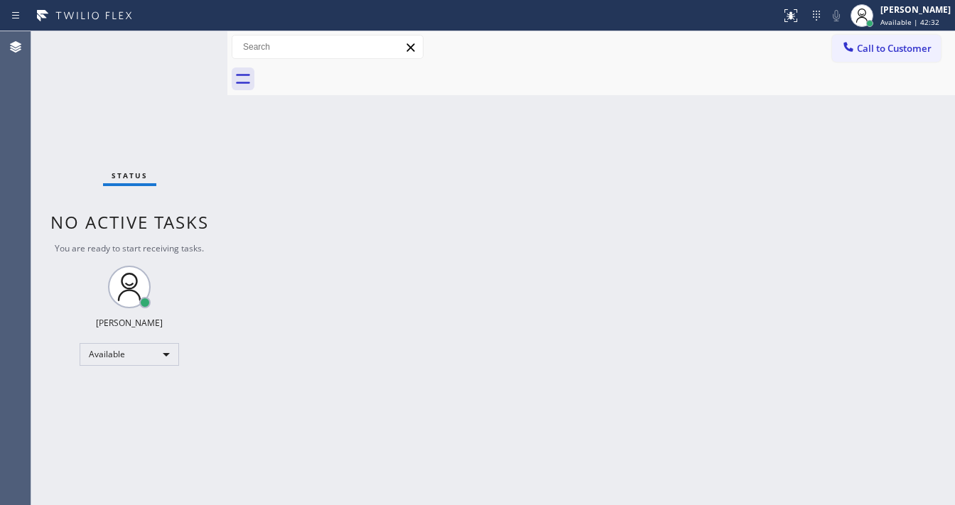
click at [197, 41] on div "Status No active tasks You are ready to start receiving tasks. [PERSON_NAME]" at bounding box center [129, 268] width 196 height 474
click at [179, 50] on div "Status No active tasks You are ready to start receiving tasks. [PERSON_NAME]" at bounding box center [129, 268] width 196 height 474
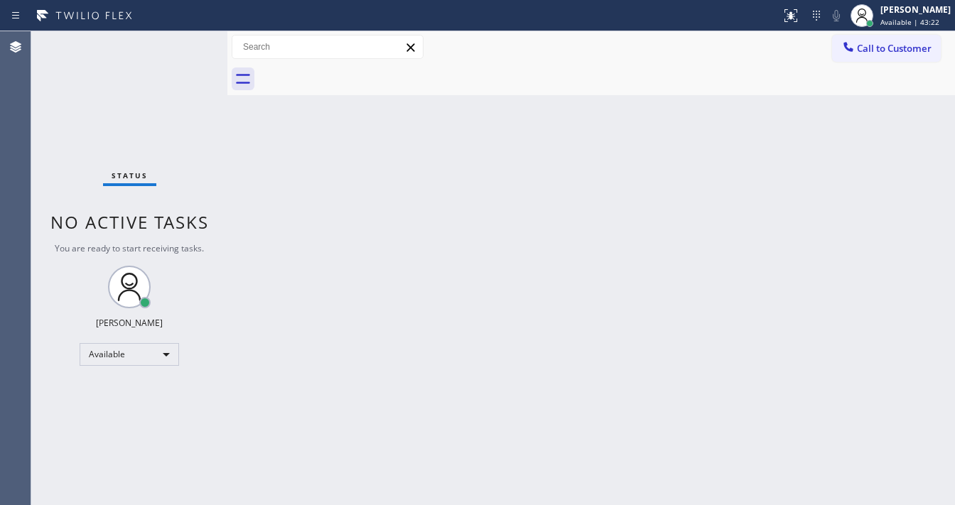
click at [180, 48] on div "Status No active tasks You are ready to start receiving tasks. [PERSON_NAME]" at bounding box center [129, 268] width 196 height 474
click at [182, 47] on div "Status No active tasks You are ready to start receiving tasks. [PERSON_NAME]" at bounding box center [129, 268] width 196 height 474
drag, startPoint x: 163, startPoint y: 42, endPoint x: 182, endPoint y: 47, distance: 19.1
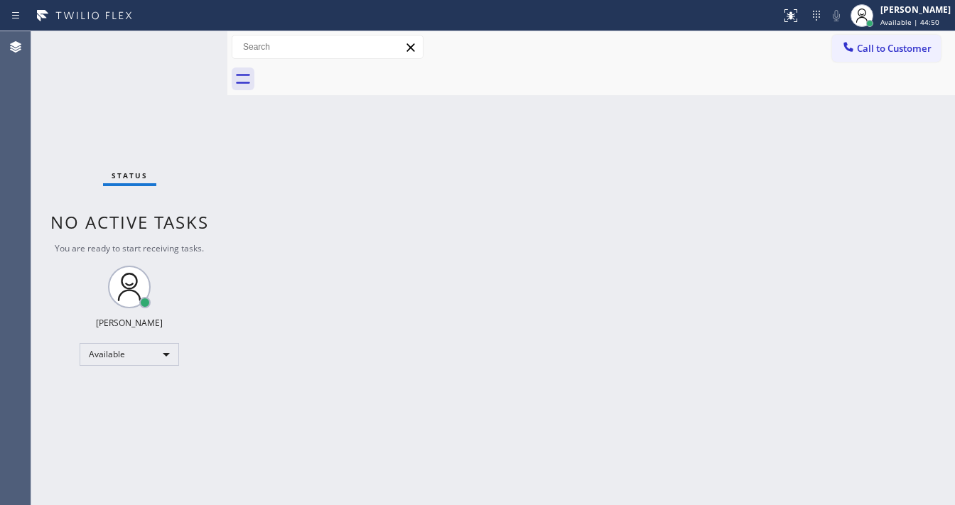
click at [182, 47] on div "Status No active tasks You are ready to start receiving tasks. [PERSON_NAME]" at bounding box center [129, 268] width 196 height 474
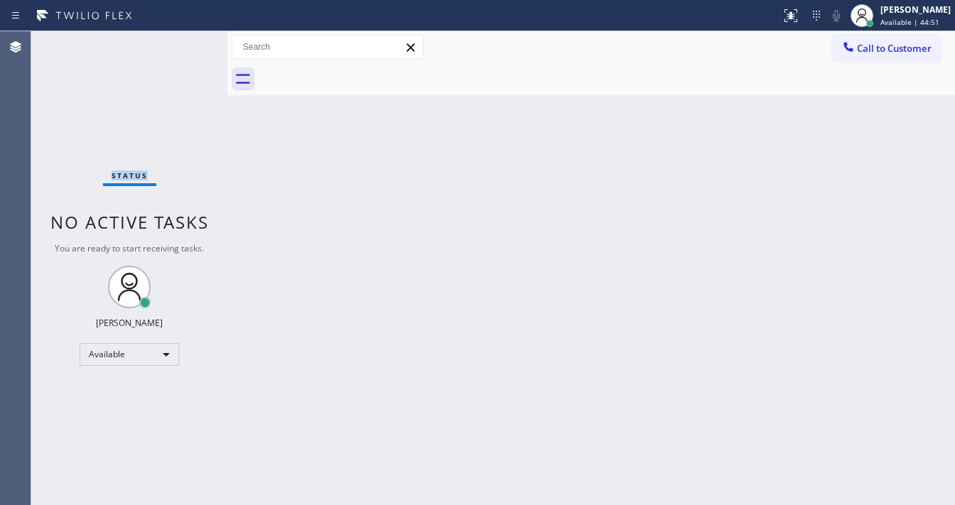
click at [182, 47] on div "Status No active tasks You are ready to start receiving tasks. [PERSON_NAME]" at bounding box center [129, 268] width 196 height 474
click at [183, 45] on div "Status No active tasks You are ready to start receiving tasks. [PERSON_NAME]" at bounding box center [129, 268] width 196 height 474
click at [141, 353] on div "Available" at bounding box center [130, 354] width 100 height 23
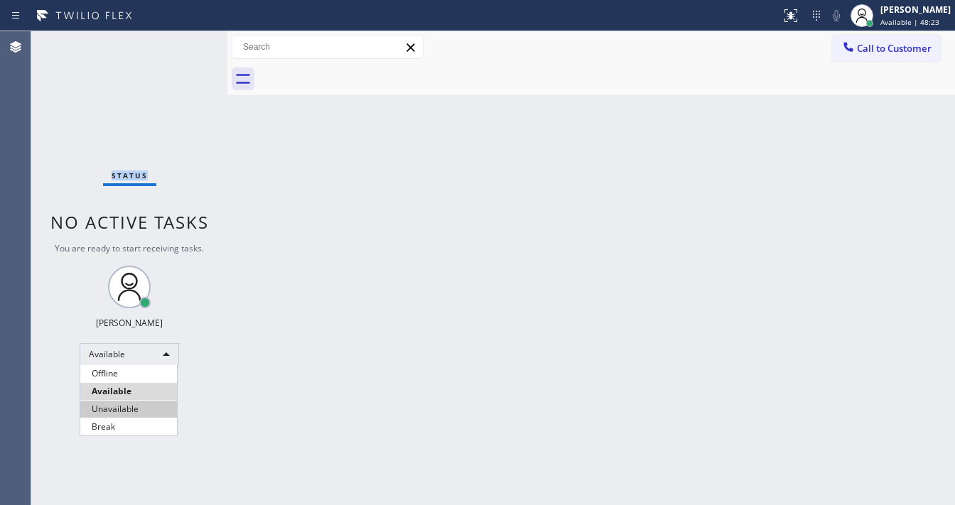
click at [125, 409] on li "Unavailable" at bounding box center [128, 409] width 97 height 17
drag, startPoint x: 206, startPoint y: 341, endPoint x: 215, endPoint y: 318, distance: 25.2
click at [213, 335] on div "Status No active tasks You are ready to start receiving tasks. [PERSON_NAME]" at bounding box center [129, 268] width 196 height 474
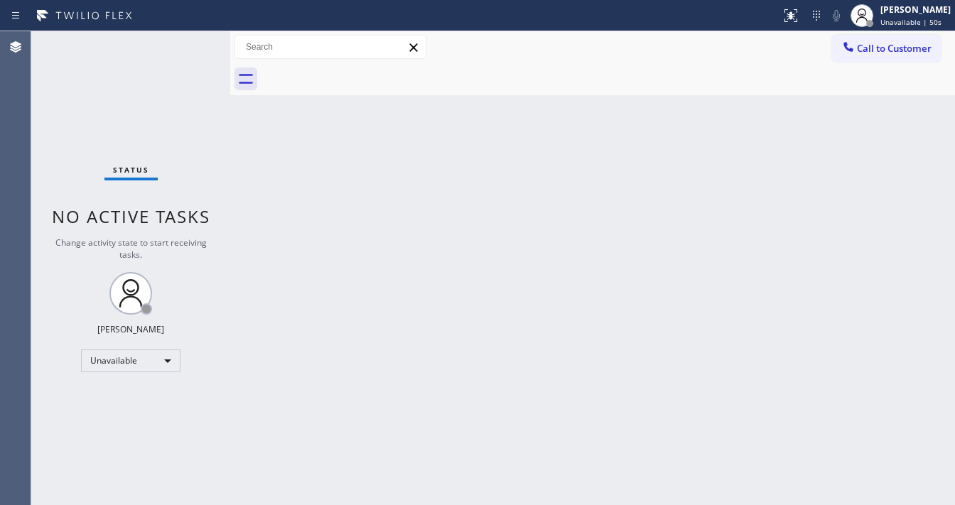
click at [146, 344] on div "Status No active tasks Change activity state to start receiving tasks. [PERSON_…" at bounding box center [130, 268] width 199 height 474
click at [145, 361] on div "Unavailable" at bounding box center [131, 361] width 100 height 23
click at [134, 402] on li "Available" at bounding box center [130, 397] width 97 height 17
drag, startPoint x: 254, startPoint y: 364, endPoint x: 249, endPoint y: 357, distance: 8.3
click at [250, 358] on div "Back to Dashboard Change Sender ID Customers Technicians Select a contact Outbo…" at bounding box center [592, 268] width 725 height 474
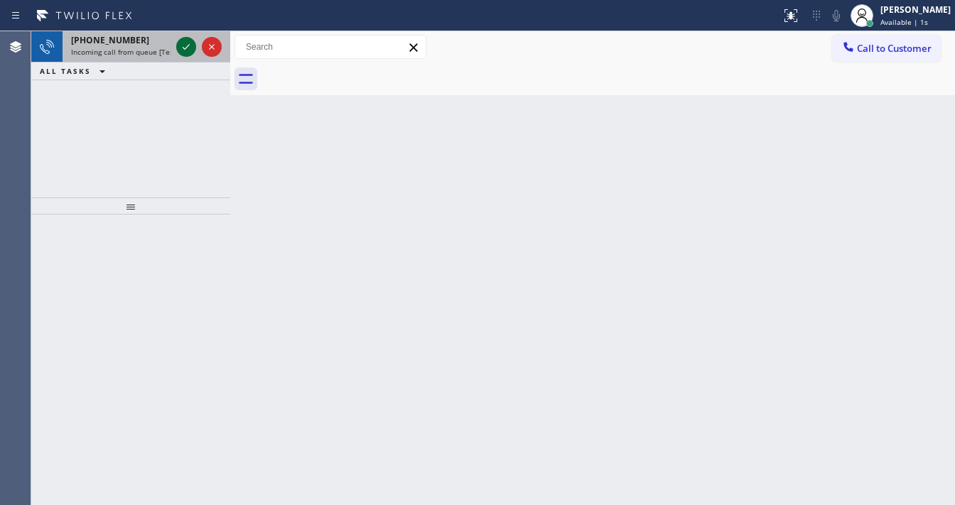
click at [181, 40] on div at bounding box center [198, 46] width 51 height 31
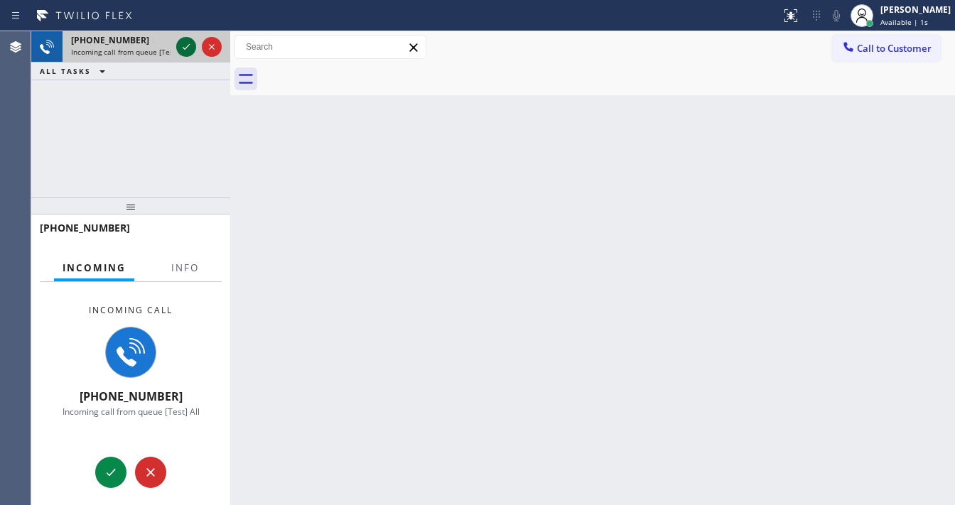
click at [185, 45] on icon at bounding box center [186, 46] width 17 height 17
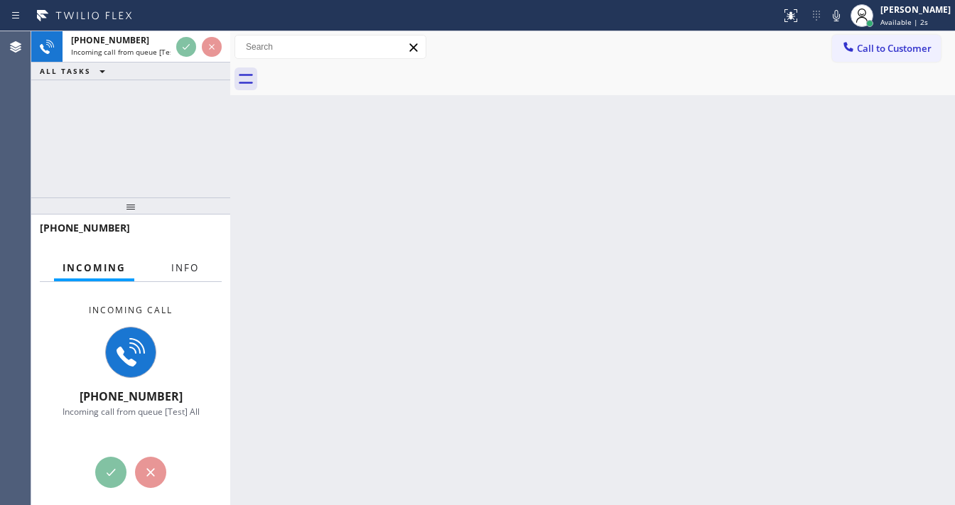
click at [188, 273] on button "Info" at bounding box center [185, 268] width 45 height 28
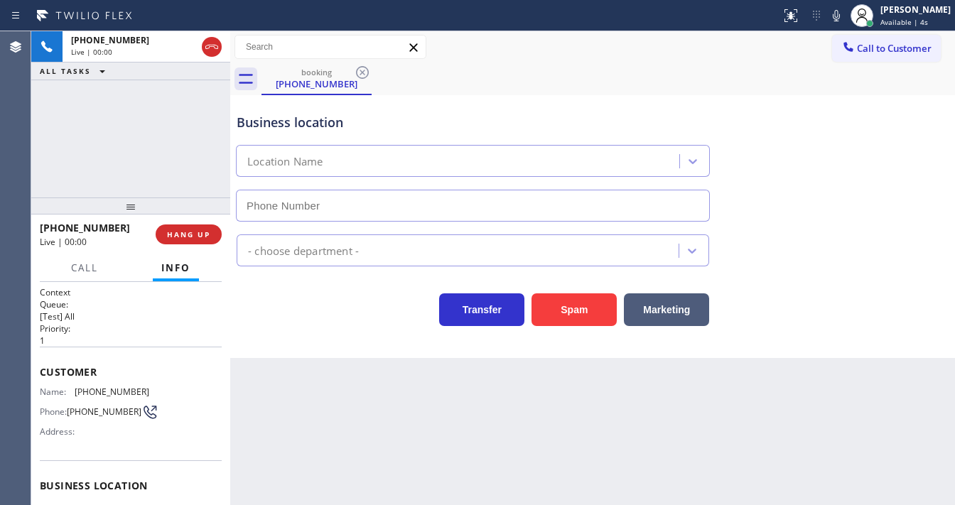
type input "(346) 776-1223"
click at [568, 302] on button "Spam" at bounding box center [574, 310] width 85 height 33
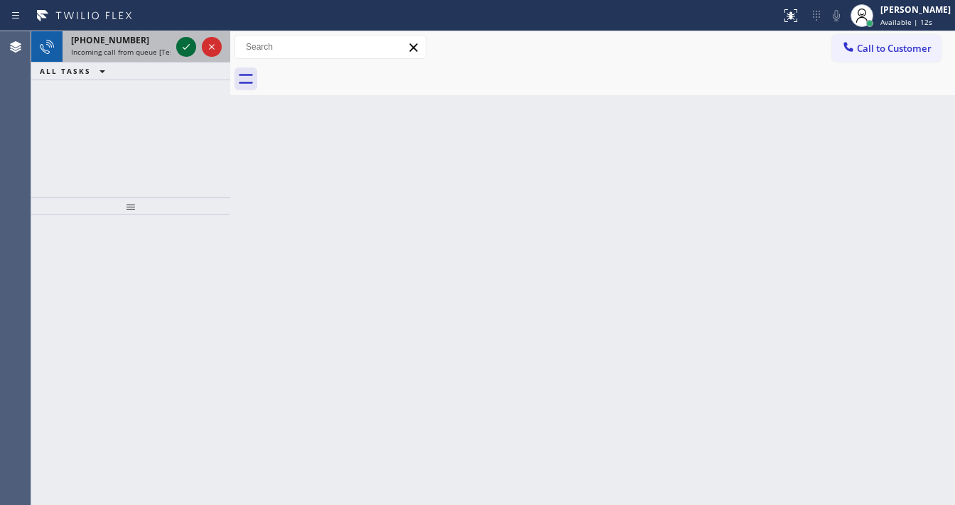
click at [184, 48] on icon at bounding box center [186, 47] width 7 height 6
click at [186, 51] on icon at bounding box center [186, 46] width 17 height 17
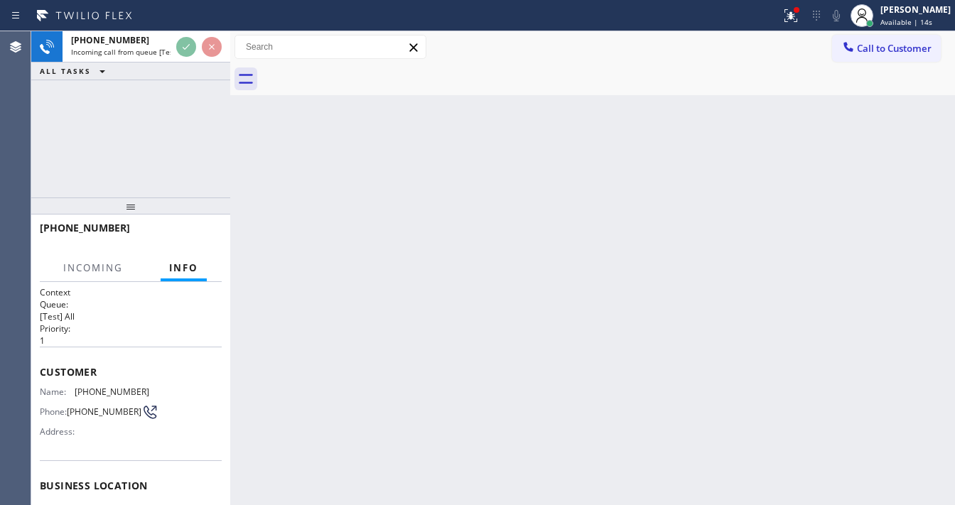
scroll to position [114, 0]
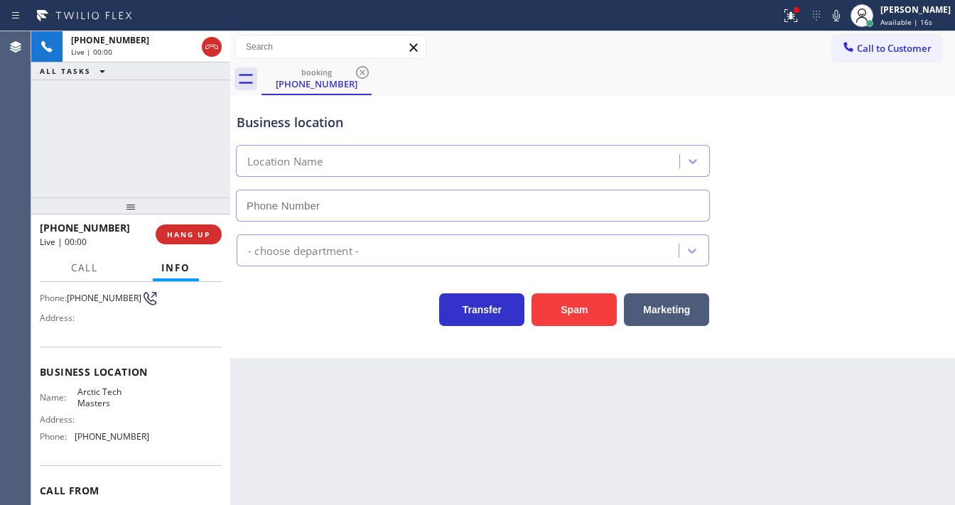
type input "(914) 685-6315"
click at [550, 315] on button "Spam" at bounding box center [574, 310] width 85 height 33
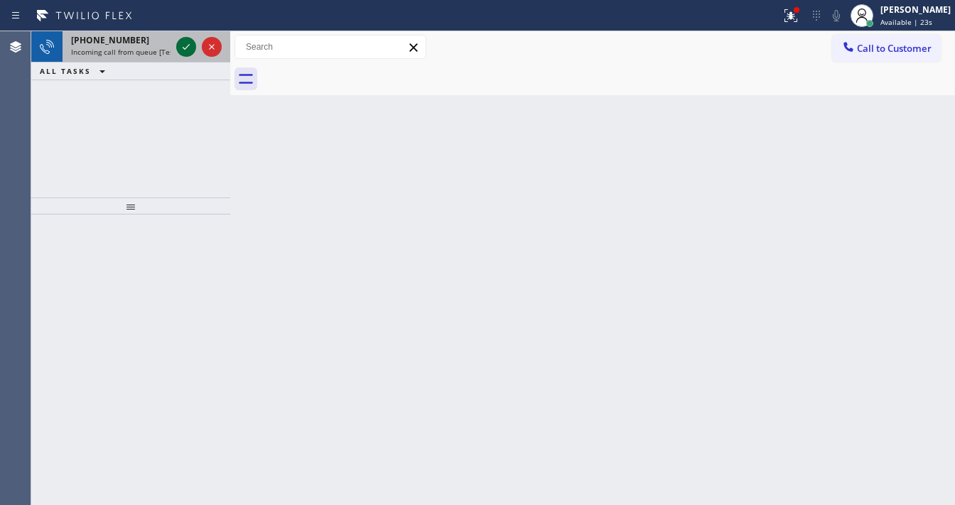
click at [190, 48] on icon at bounding box center [186, 46] width 17 height 17
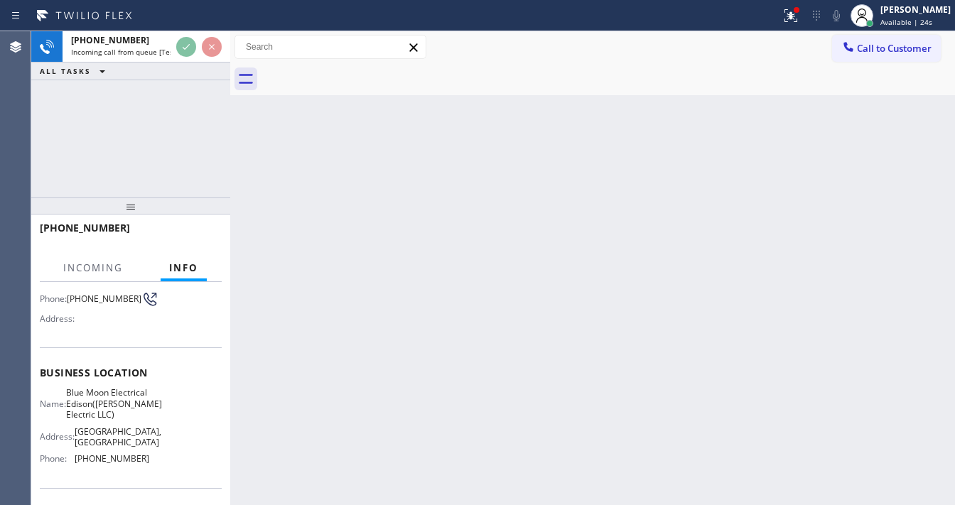
scroll to position [114, 0]
click at [797, 23] on icon at bounding box center [791, 15] width 17 height 17
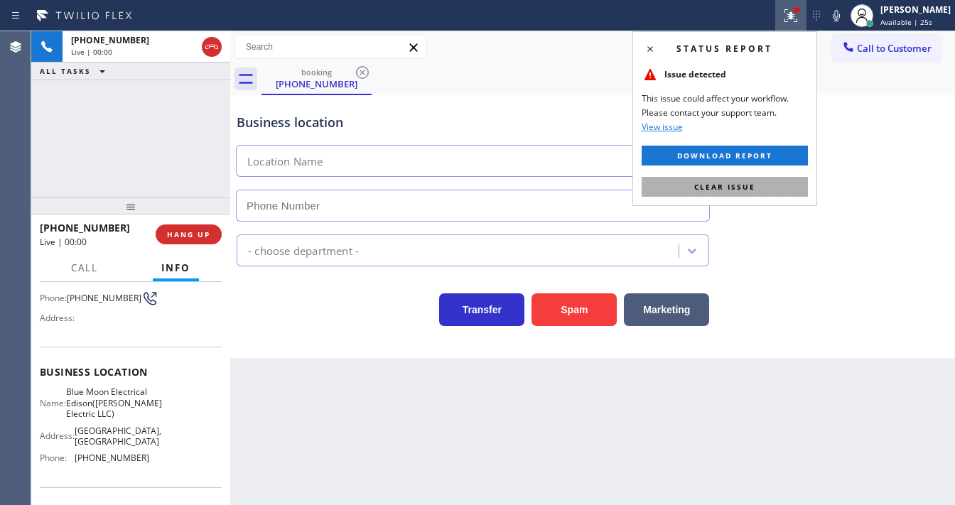
type input "(551) 525-8799"
click at [740, 194] on button "Clear issue" at bounding box center [725, 187] width 166 height 20
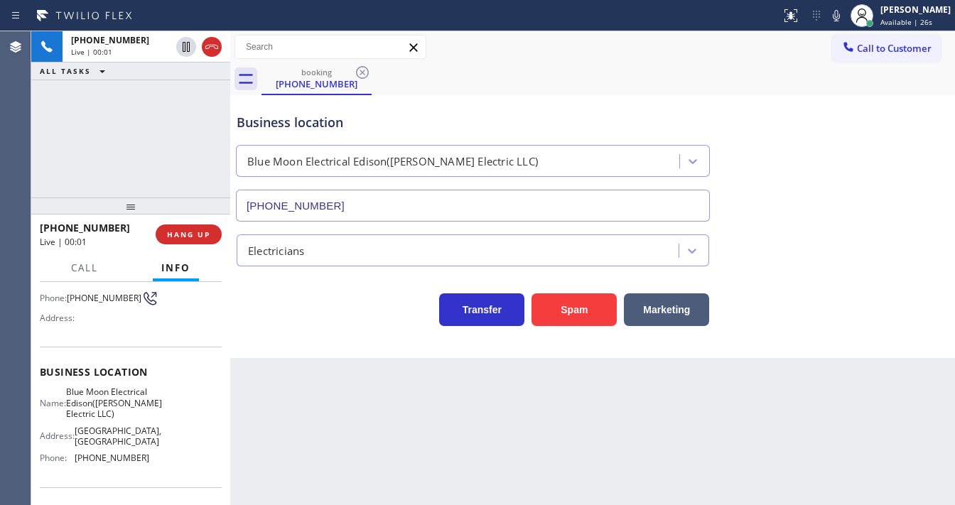
click at [154, 176] on div "+15734427364 Live | 00:01 ALL TASKS ALL TASKS ACTIVE TASKS TASKS IN WRAP UP" at bounding box center [130, 114] width 199 height 166
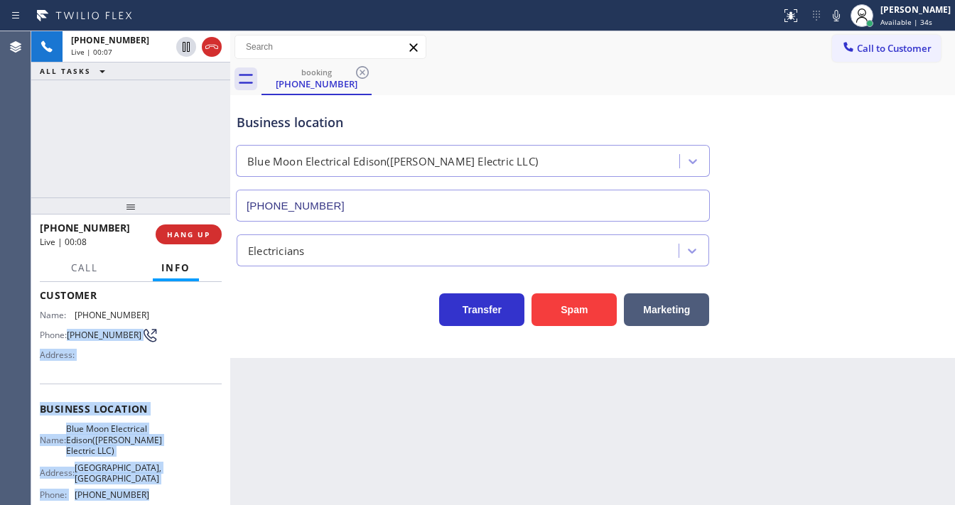
scroll to position [57, 0]
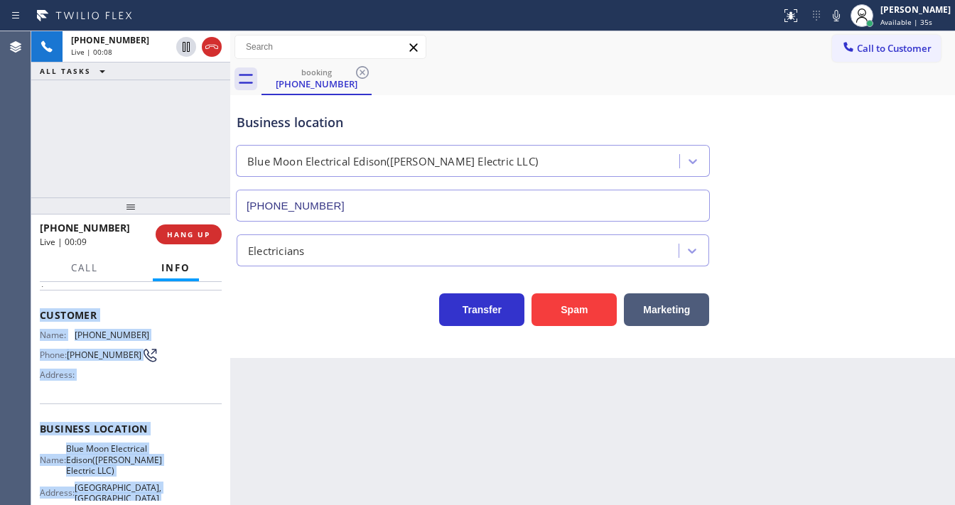
drag, startPoint x: 139, startPoint y: 424, endPoint x: 41, endPoint y: 291, distance: 164.6
click at [40, 315] on div "Context Queue: [Test] All Priority: 1 Customer Name: (573) 442-7364 Phone: (573…" at bounding box center [131, 441] width 182 height 422
copy div "Customer Name: (573) 442-7364 Phone: (573) 442-7364 Address: Business location …"
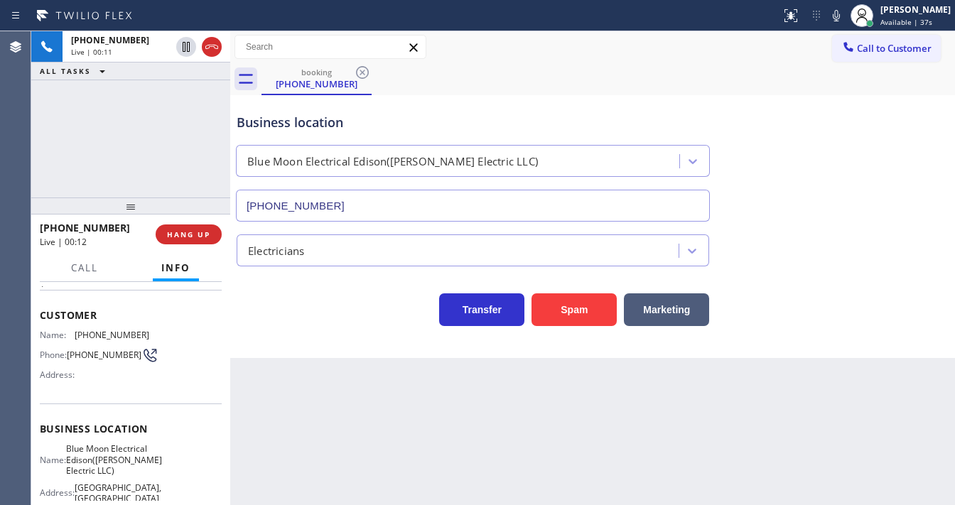
click at [75, 131] on div "+15734427364 Live | 00:11 ALL TASKS ALL TASKS ACTIVE TASKS TASKS IN WRAP UP" at bounding box center [130, 114] width 199 height 166
click at [81, 149] on div "+15734427364 Live | 00:12 ALL TASKS ALL TASKS ACTIVE TASKS TASKS IN WRAP UP" at bounding box center [130, 114] width 199 height 166
click at [586, 311] on button "Spam" at bounding box center [574, 310] width 85 height 33
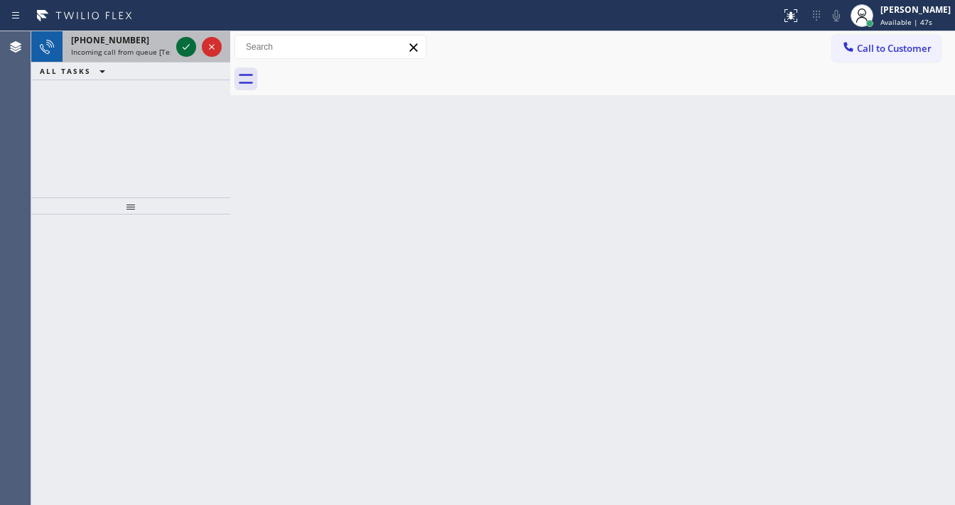
click at [176, 50] on div at bounding box center [198, 46] width 51 height 31
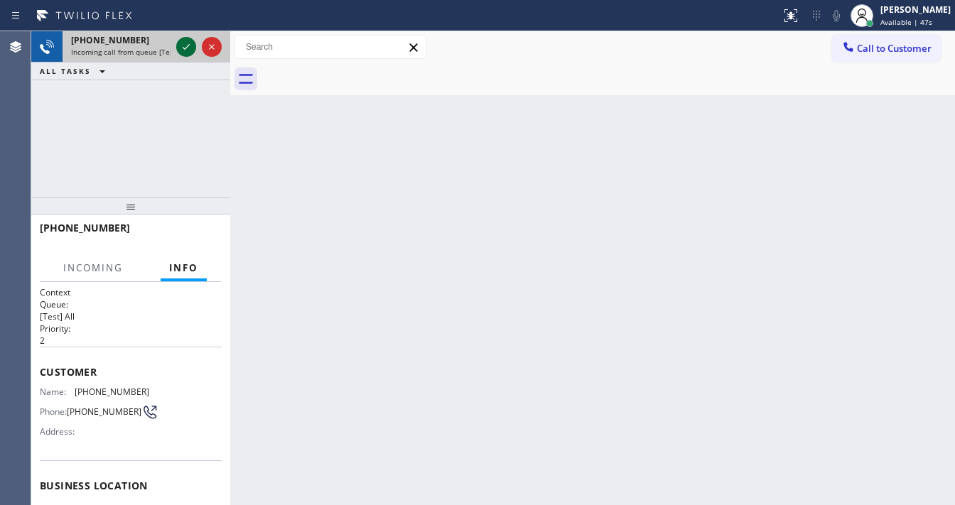
click at [176, 50] on div at bounding box center [186, 46] width 20 height 17
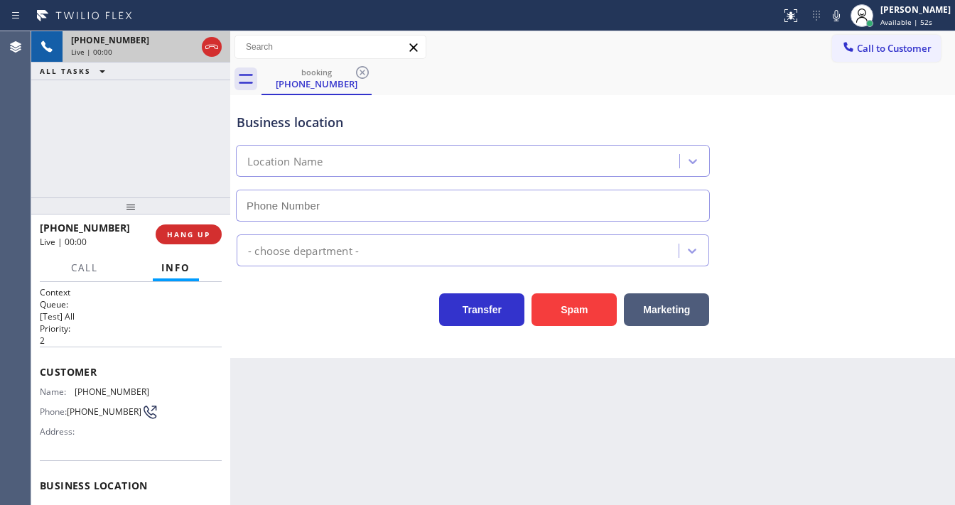
type input "(747) 225-8227"
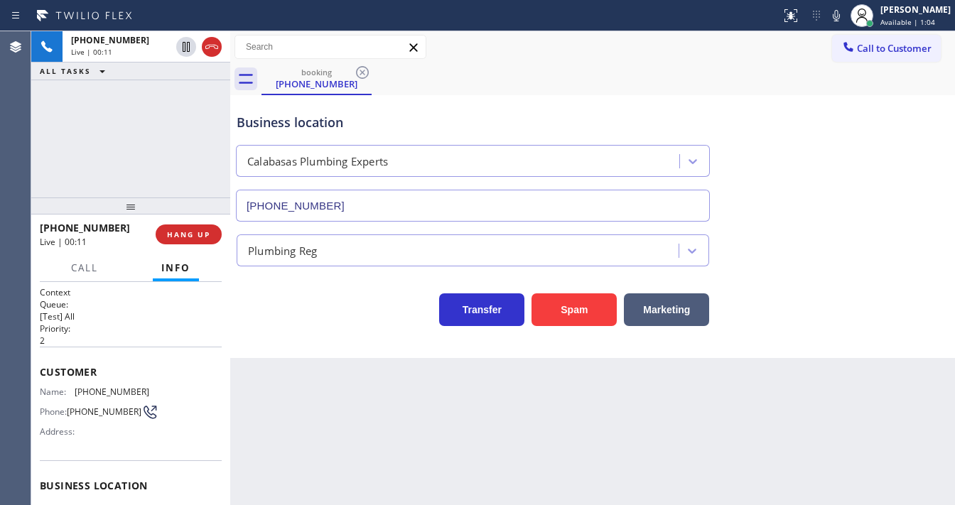
click at [122, 199] on div at bounding box center [130, 206] width 199 height 17
click at [589, 316] on button "Spam" at bounding box center [574, 310] width 85 height 33
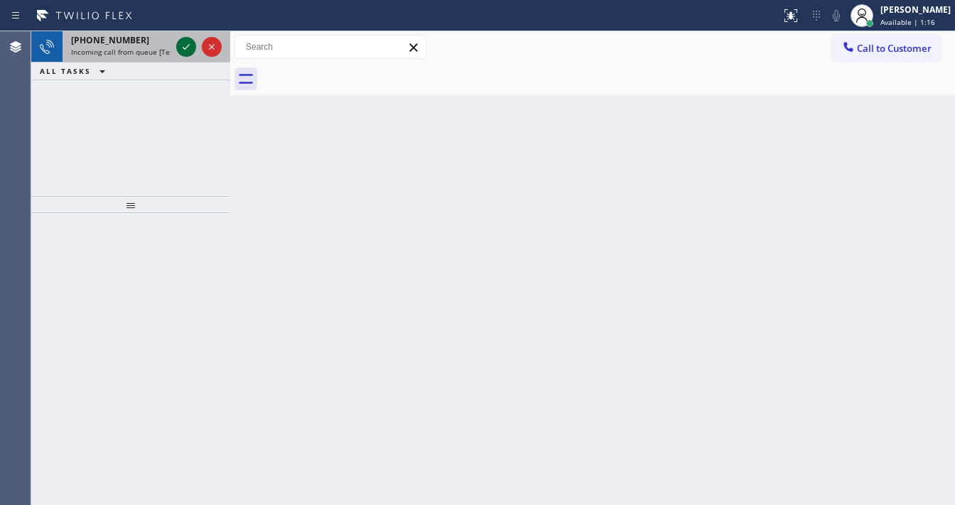
click at [185, 45] on icon at bounding box center [186, 46] width 17 height 17
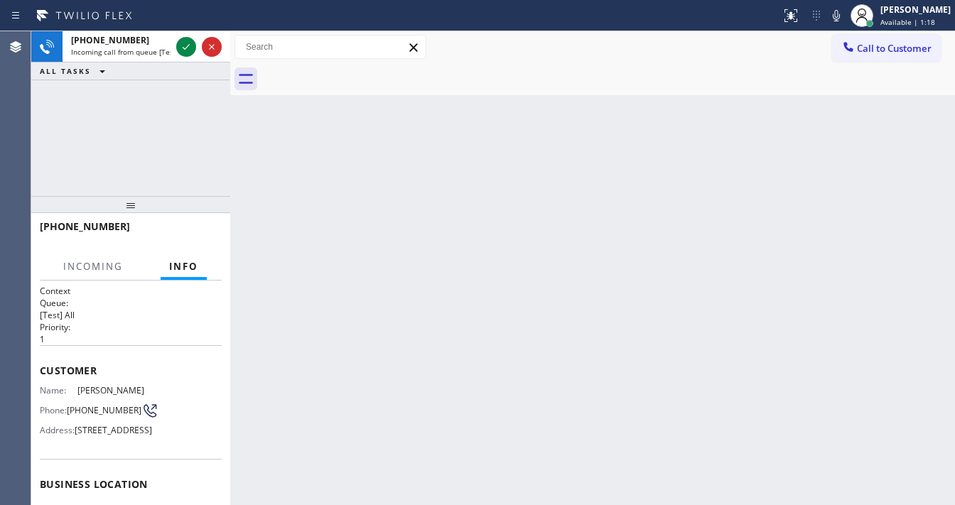
scroll to position [57, 0]
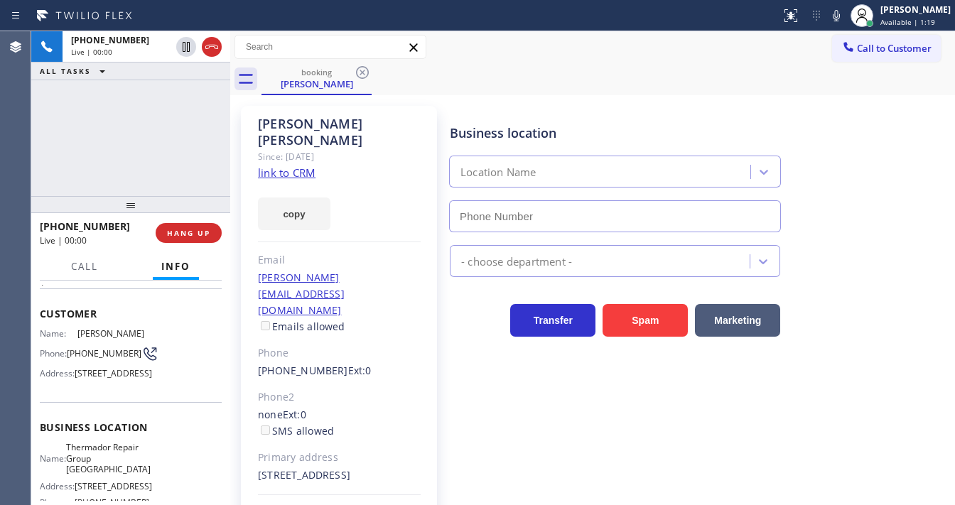
type input "(415) 223-9010"
click at [493, 408] on div "Business location Thermador Repair Group San Francisco (415) 223-9010 Appliance…" at bounding box center [699, 324] width 505 height 431
click at [282, 166] on link "link to CRM" at bounding box center [287, 173] width 58 height 14
click at [57, 147] on div "+14152971074 Live | 01:30 ALL TASKS ALL TASKS ACTIVE TASKS TASKS IN WRAP UP" at bounding box center [130, 113] width 199 height 165
click at [146, 158] on div "+14152971074 Live | 01:32 ALL TASKS ALL TASKS ACTIVE TASKS TASKS IN WRAP UP" at bounding box center [130, 113] width 199 height 165
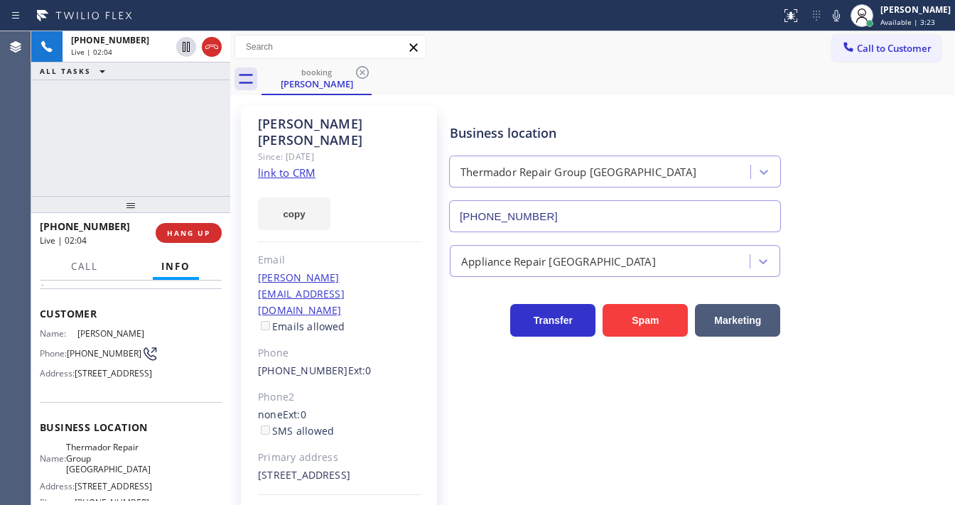
click at [165, 139] on div "+14152971074 Live | 02:04 ALL TASKS ALL TASKS ACTIVE TASKS TASKS IN WRAP UP" at bounding box center [130, 113] width 199 height 165
click at [743, 94] on div "booking Rick Jones" at bounding box center [609, 79] width 694 height 32
click at [840, 16] on icon at bounding box center [836, 15] width 7 height 11
click at [843, 16] on icon at bounding box center [836, 15] width 17 height 17
click at [842, 17] on icon at bounding box center [836, 15] width 17 height 17
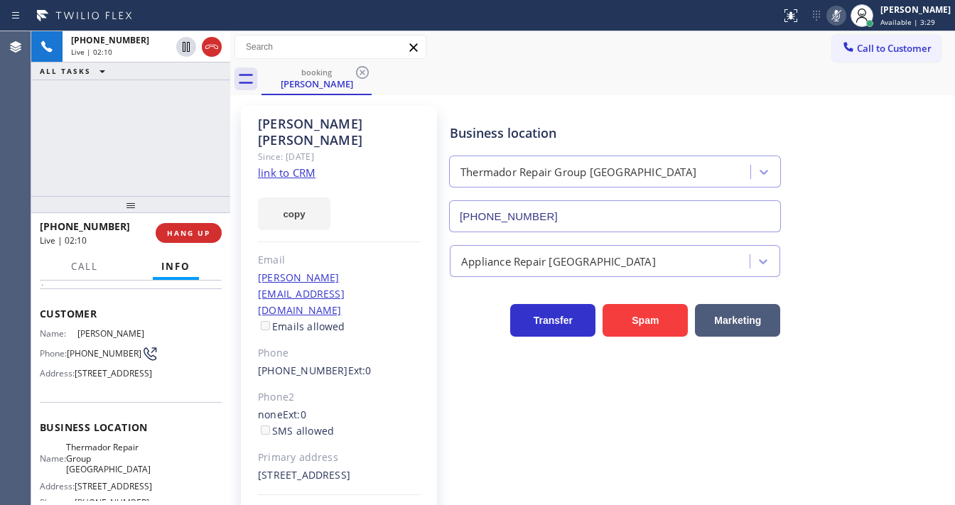
click at [171, 129] on div "+14152971074 Live | 02:10 ALL TASKS ALL TASKS ACTIVE TASKS TASKS IN WRAP UP" at bounding box center [130, 113] width 199 height 165
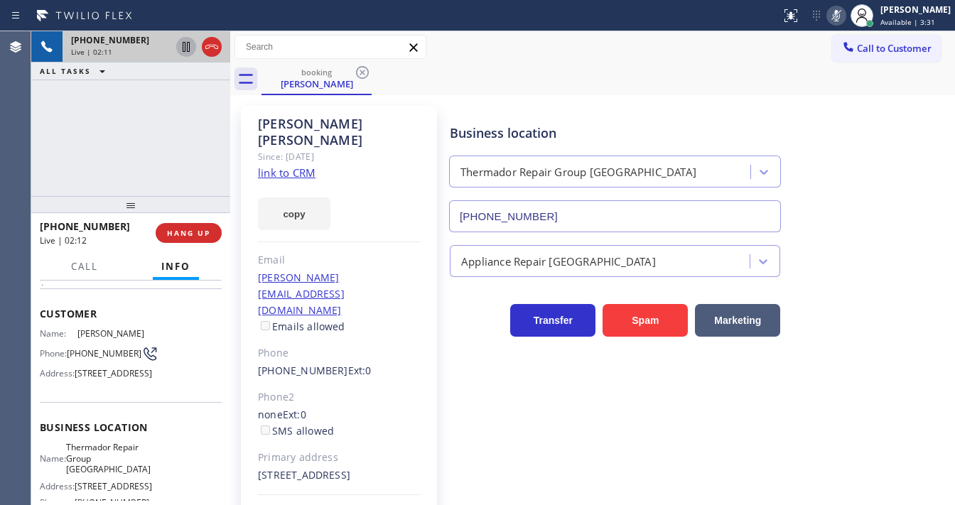
click at [182, 48] on icon at bounding box center [186, 46] width 17 height 17
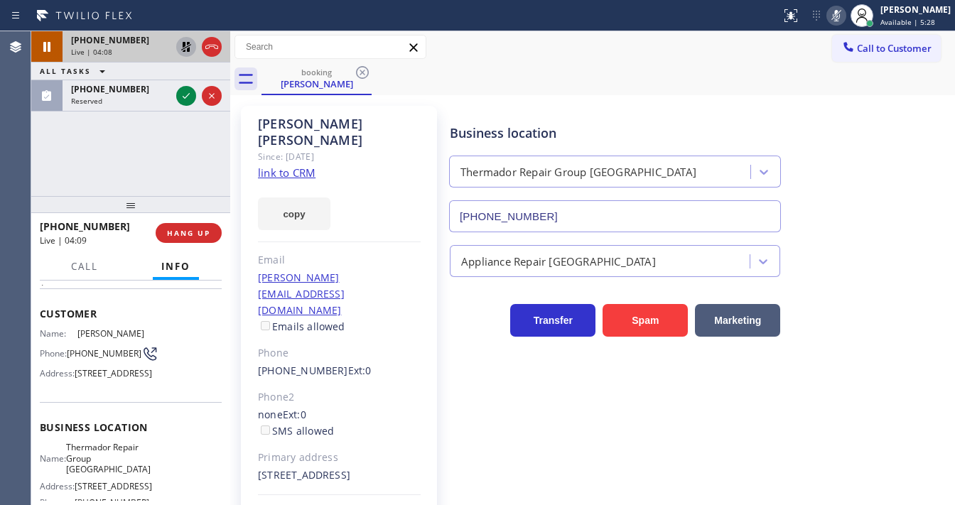
click at [45, 147] on div "+14152971074 Live | 04:08 ALL TASKS ALL TASKS ACTIVE TASKS TASKS IN WRAP UP (25…" at bounding box center [130, 113] width 199 height 165
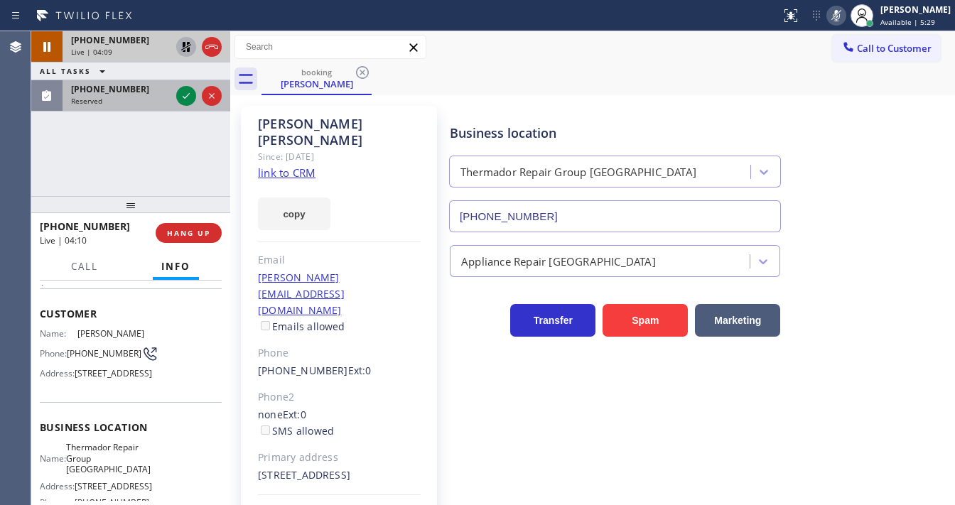
click at [163, 92] on div "(253) 988-8580" at bounding box center [121, 89] width 100 height 12
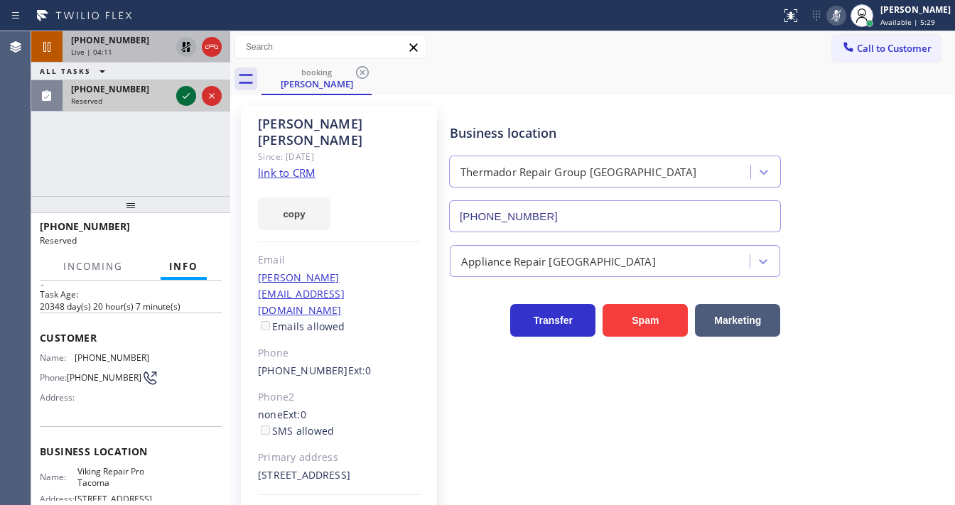
scroll to position [80, 0]
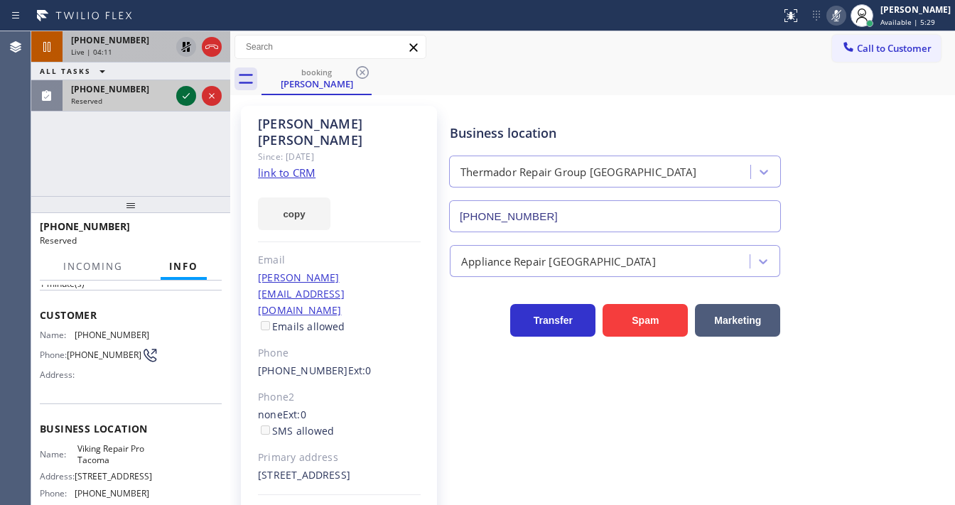
click at [179, 97] on icon at bounding box center [186, 95] width 17 height 17
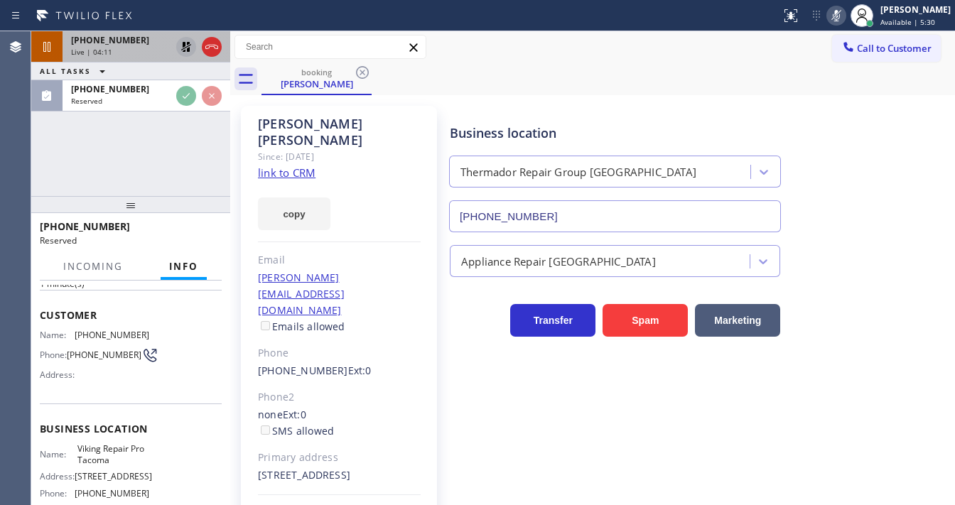
scroll to position [23, 0]
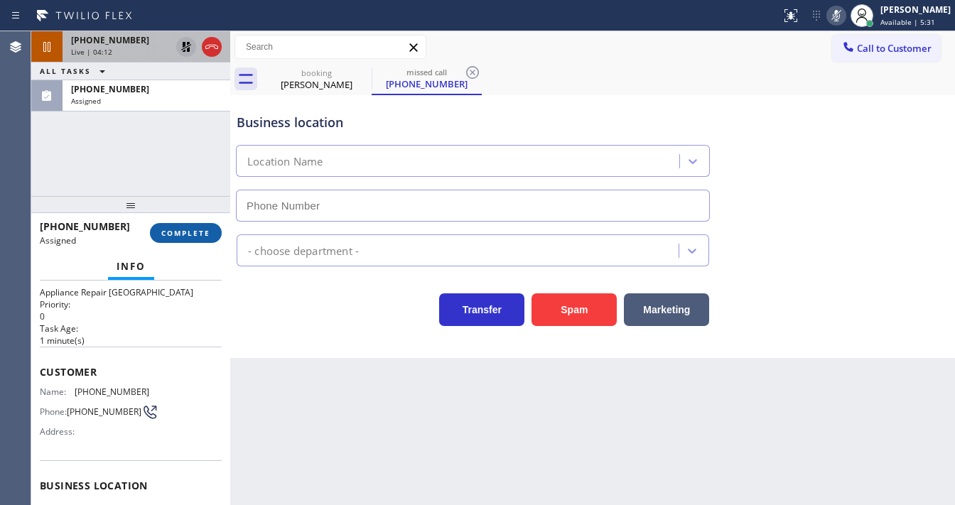
type input "(253) 303-5533"
click at [196, 233] on span "COMPLETE" at bounding box center [185, 233] width 49 height 10
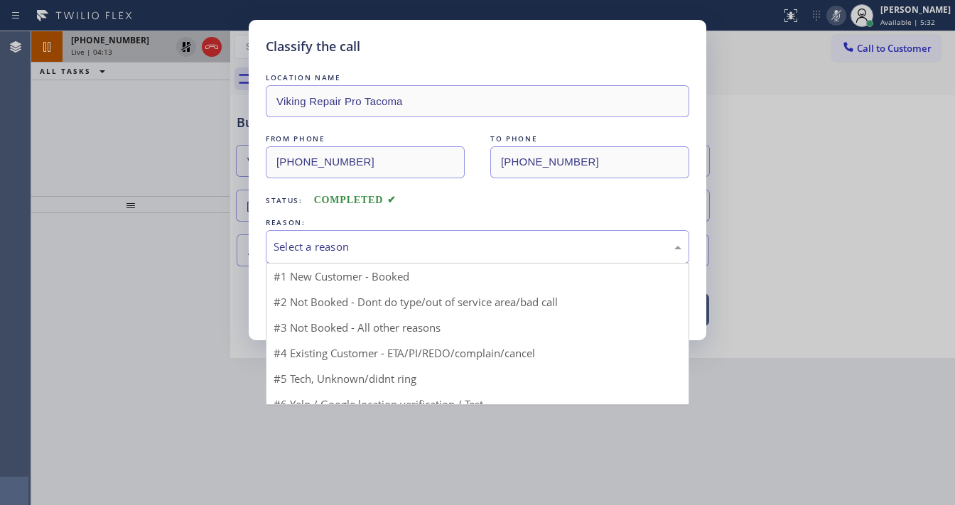
click at [356, 241] on div "Select a reason" at bounding box center [478, 247] width 408 height 16
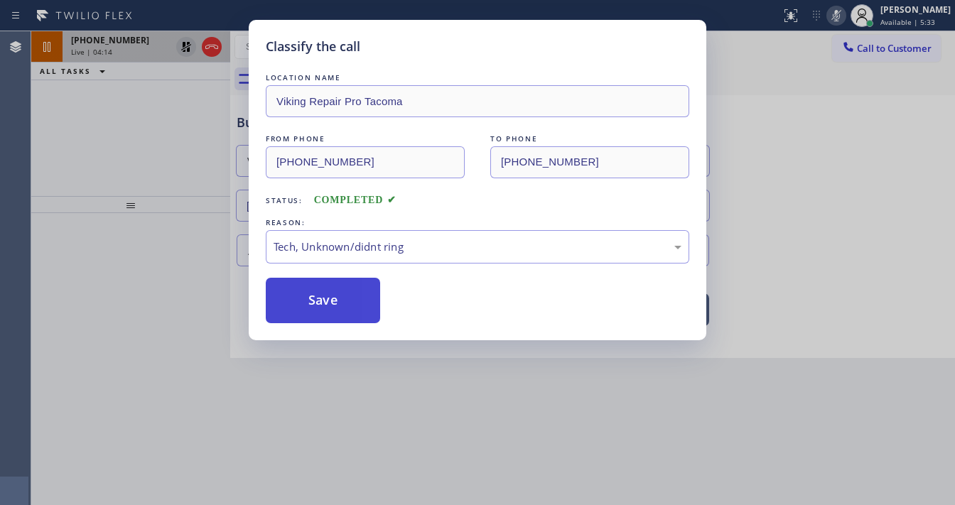
click at [337, 307] on button "Save" at bounding box center [323, 300] width 114 height 45
type input "(415) 223-9010"
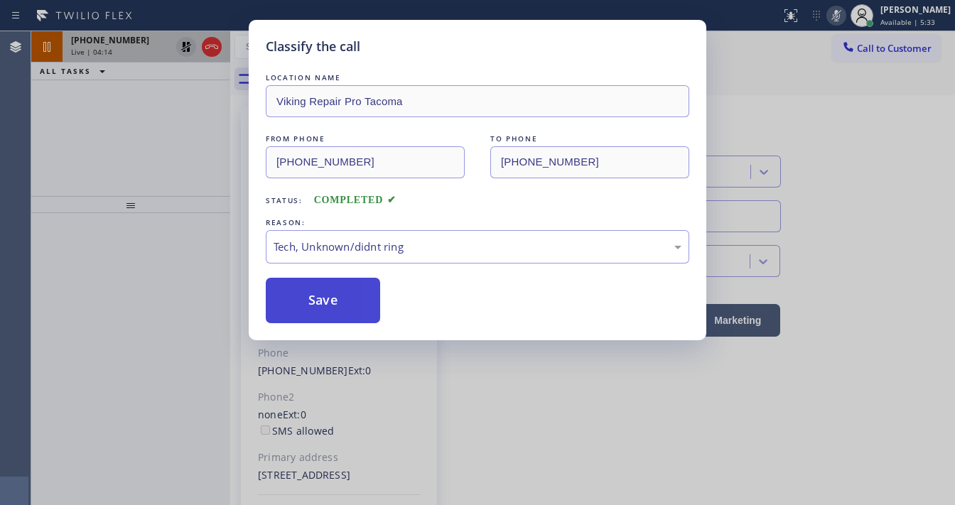
click at [336, 306] on button "Save" at bounding box center [323, 300] width 114 height 45
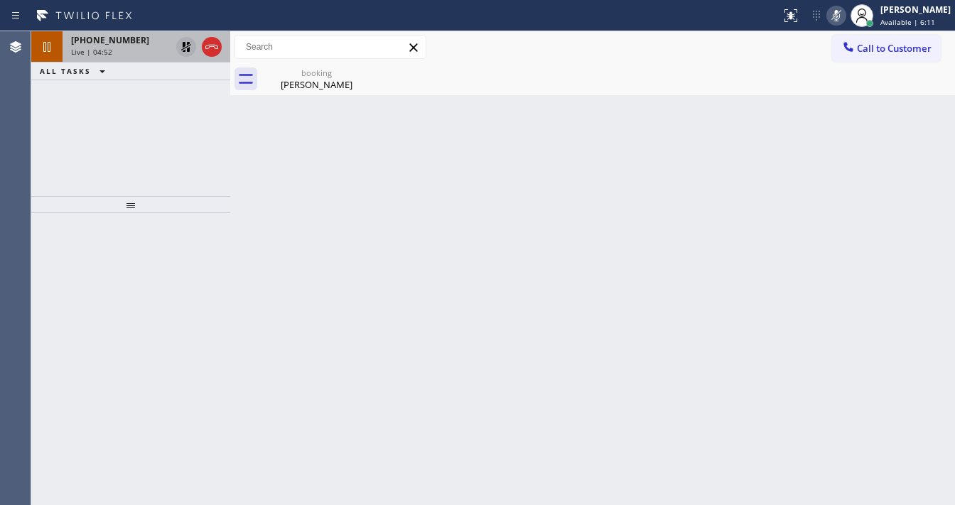
click at [183, 48] on icon at bounding box center [186, 46] width 17 height 17
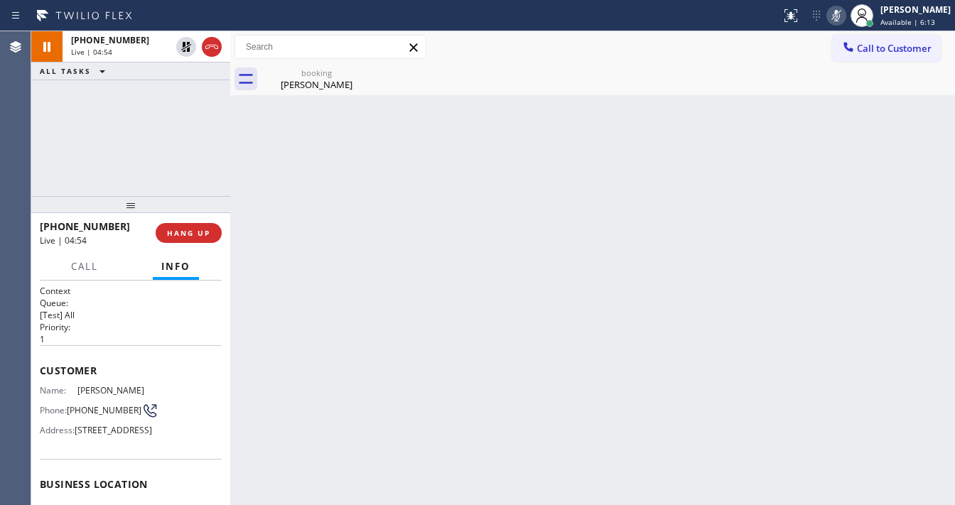
click at [841, 20] on icon at bounding box center [836, 15] width 17 height 17
click at [118, 131] on div "+14152971074 Live | 04:55 ALL TASKS ALL TASKS ACTIVE TASKS TASKS IN WRAP UP" at bounding box center [130, 113] width 199 height 165
click at [591, 50] on div "Call to Customer Outbound call Location Search location Your caller id phone nu…" at bounding box center [592, 47] width 725 height 25
click at [844, 19] on icon at bounding box center [836, 15] width 17 height 17
click at [192, 92] on div "+14152971074 Live | 05:15 ALL TASKS ALL TASKS ACTIVE TASKS TASKS IN WRAP UP" at bounding box center [130, 113] width 199 height 165
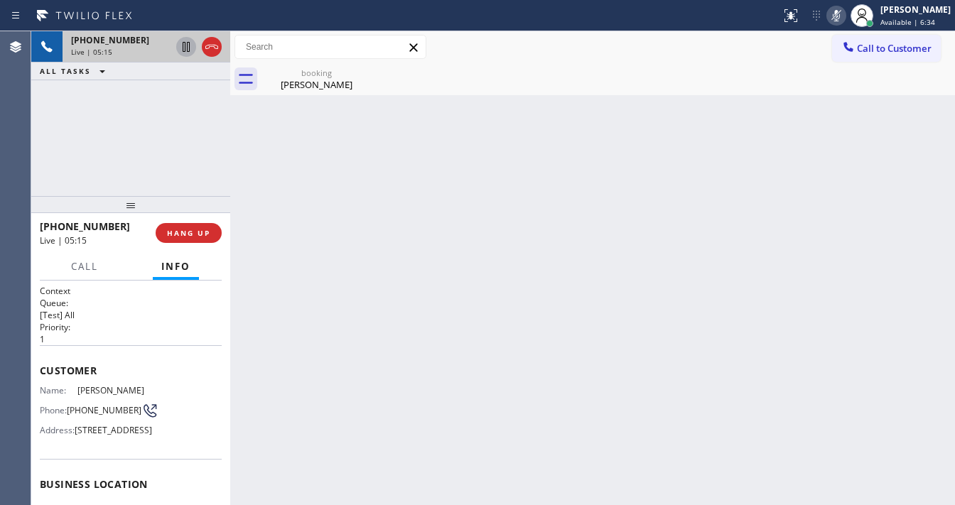
click at [185, 46] on icon at bounding box center [186, 47] width 7 height 10
click at [183, 48] on icon at bounding box center [186, 46] width 17 height 17
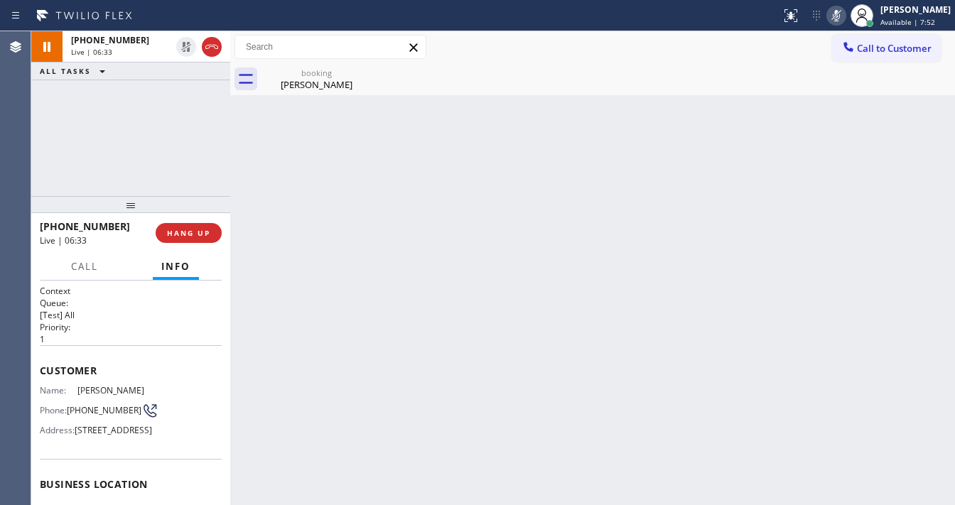
click at [845, 11] on icon at bounding box center [836, 15] width 17 height 17
click at [40, 173] on div "+14152971074 Live | 06:35 ALL TASKS ALL TASKS ACTIVE TASKS TASKS IN WRAP UP" at bounding box center [130, 113] width 199 height 165
click at [48, 183] on div "+14152971074 Live | 06:55 ALL TASKS ALL TASKS ACTIVE TASKS TASKS IN WRAP UP" at bounding box center [130, 113] width 199 height 165
click at [284, 79] on div "Rick Jones" at bounding box center [316, 84] width 107 height 13
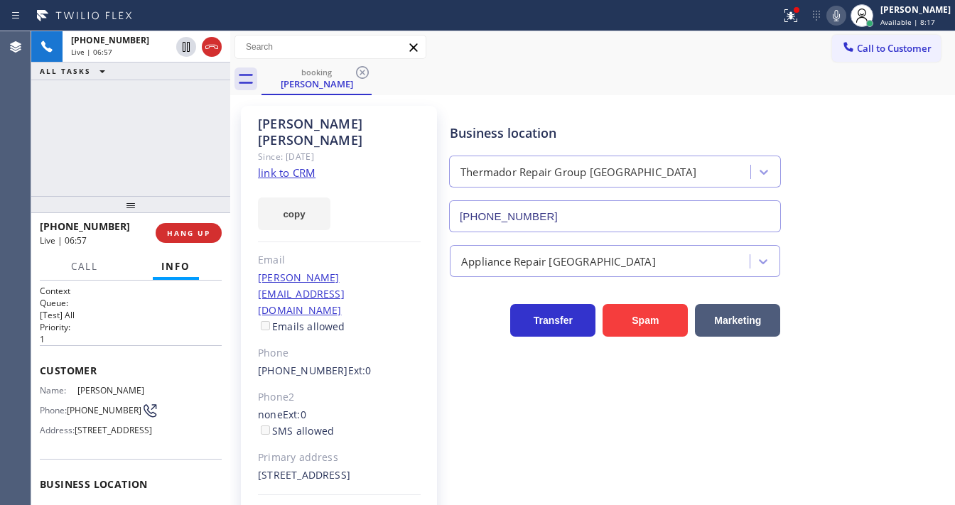
click at [124, 149] on div "+14152971074 Live | 06:57 ALL TASKS ALL TASKS ACTIVE TASKS TASKS IN WRAP UP" at bounding box center [130, 113] width 199 height 165
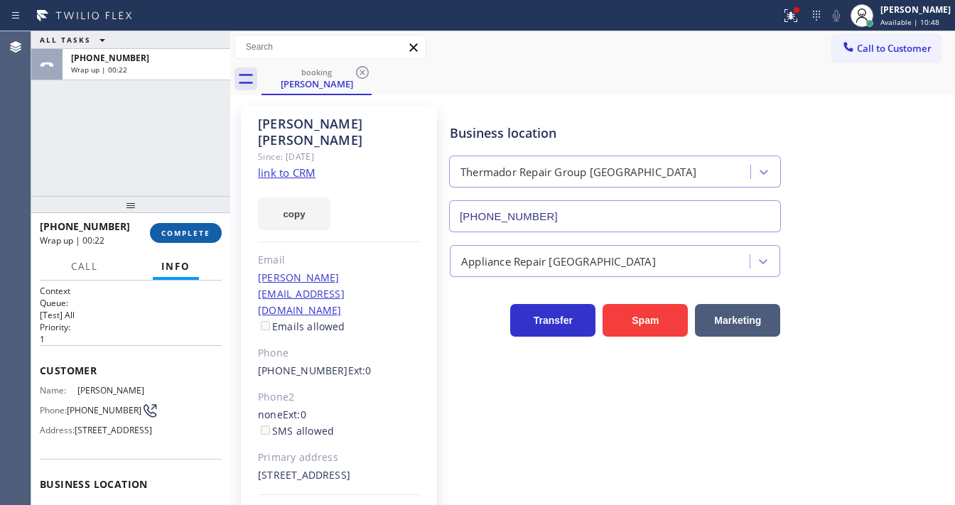
click at [190, 232] on span "COMPLETE" at bounding box center [185, 233] width 49 height 10
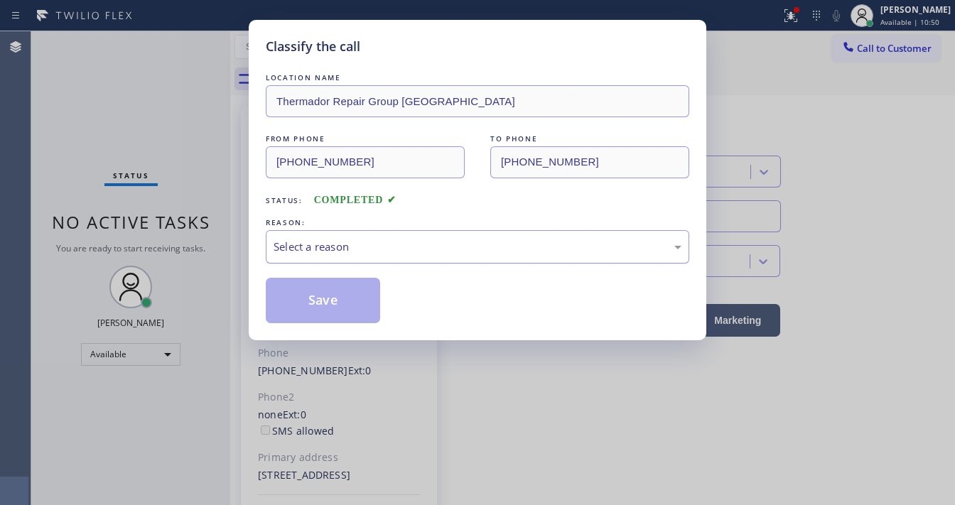
click at [306, 253] on div "Select a reason" at bounding box center [478, 247] width 408 height 16
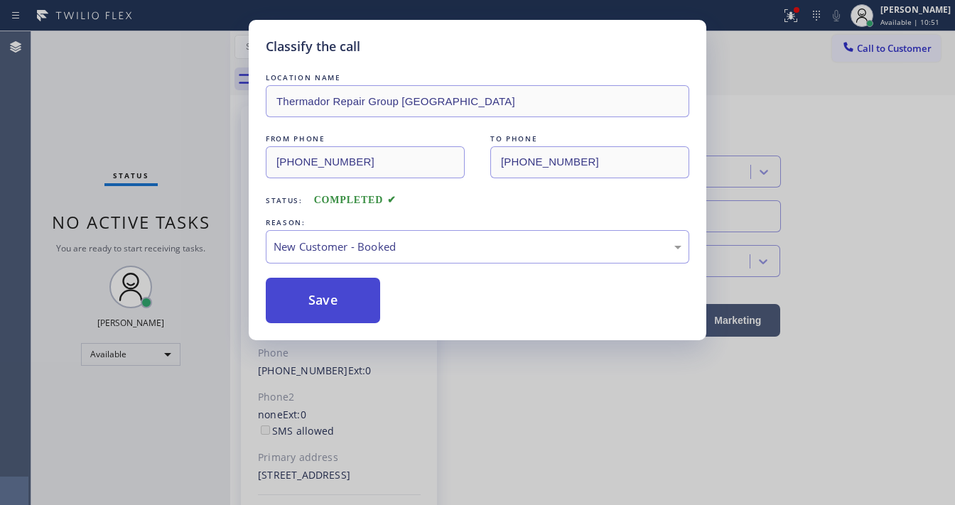
click at [313, 299] on button "Save" at bounding box center [323, 300] width 114 height 45
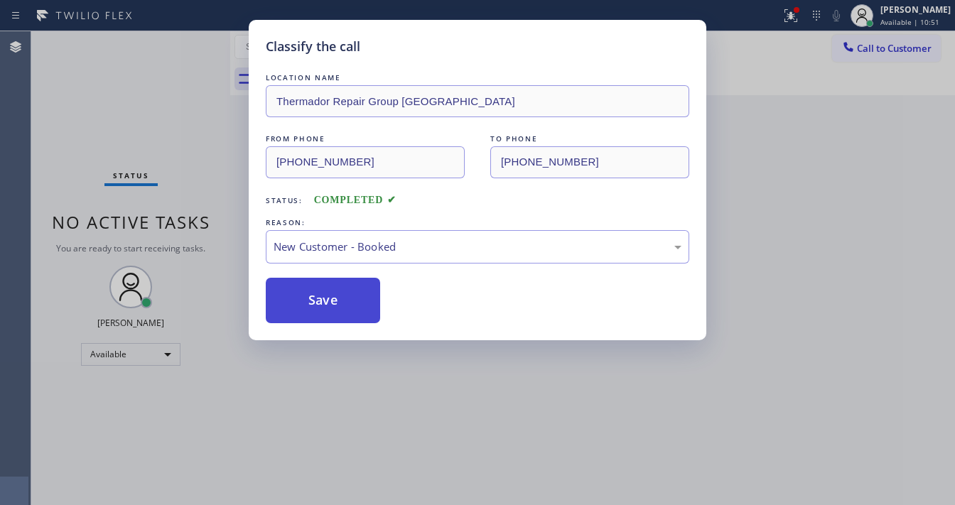
drag, startPoint x: 313, startPoint y: 299, endPoint x: 301, endPoint y: 287, distance: 16.6
click at [312, 299] on button "Save" at bounding box center [323, 300] width 114 height 45
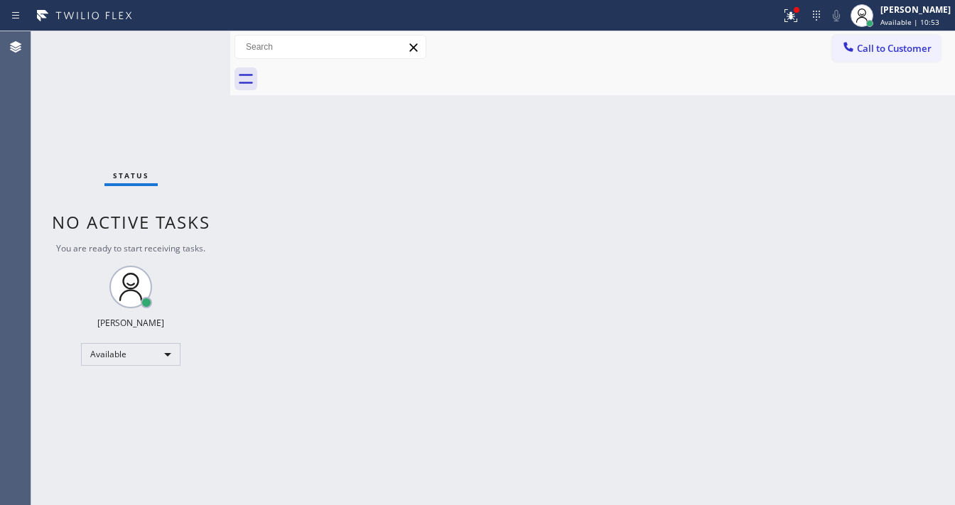
click at [181, 136] on div "Status No active tasks You are ready to start receiving tasks. [PERSON_NAME]" at bounding box center [130, 268] width 199 height 474
click at [913, 17] on span "Available | 11:40" at bounding box center [910, 22] width 59 height 10
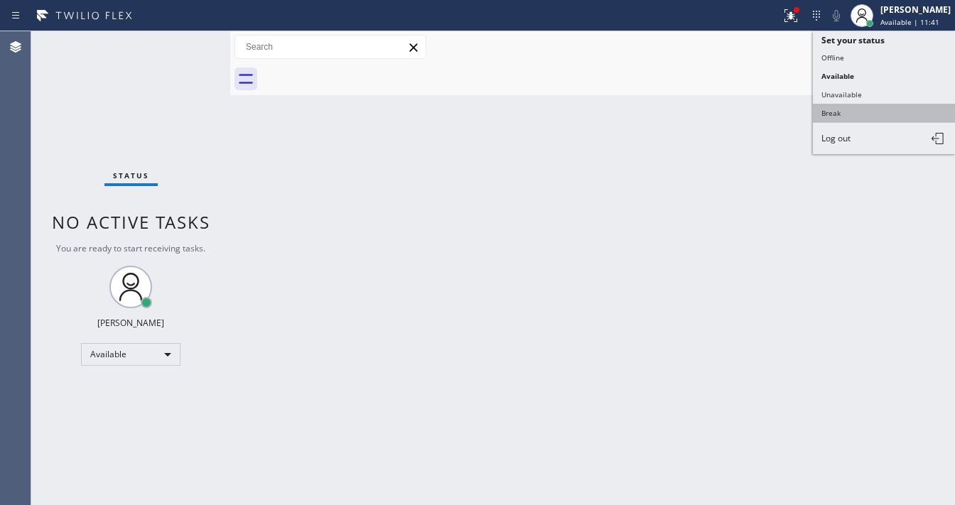
click at [832, 114] on button "Break" at bounding box center [884, 113] width 142 height 18
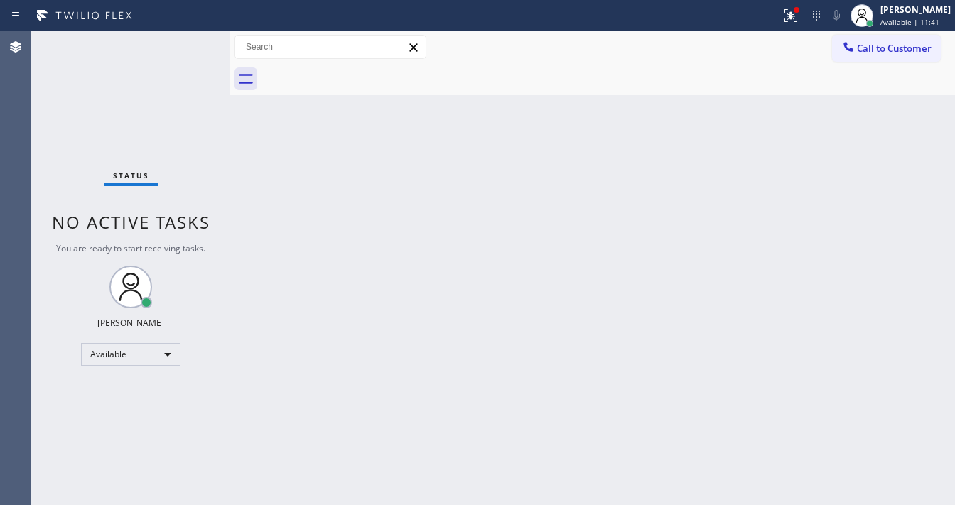
drag, startPoint x: 748, startPoint y: 115, endPoint x: 792, endPoint y: 47, distance: 81.2
click at [756, 107] on div "Back to Dashboard Change Sender ID Customers Technicians Select a contact Outbo…" at bounding box center [592, 268] width 725 height 474
drag, startPoint x: 797, startPoint y: 23, endPoint x: 775, endPoint y: 166, distance: 144.4
click at [797, 23] on icon at bounding box center [791, 15] width 17 height 17
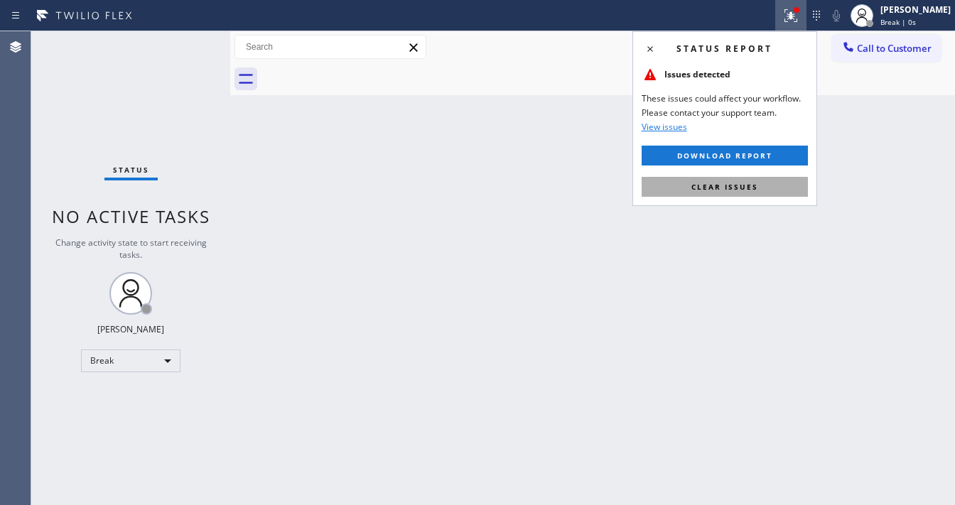
click at [738, 190] on span "Clear issues" at bounding box center [725, 187] width 67 height 10
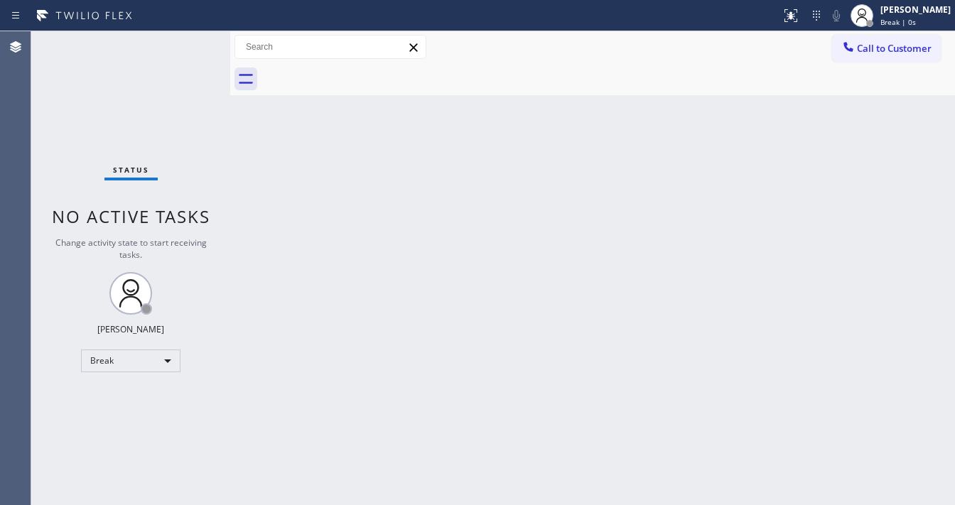
click at [540, 198] on div "Back to Dashboard Change Sender ID Customers Technicians Select a contact Outbo…" at bounding box center [592, 268] width 725 height 474
click at [565, 44] on div "Call to Customer Outbound call Location Search location Your caller id phone nu…" at bounding box center [592, 47] width 725 height 25
